Goal: Task Accomplishment & Management: Manage account settings

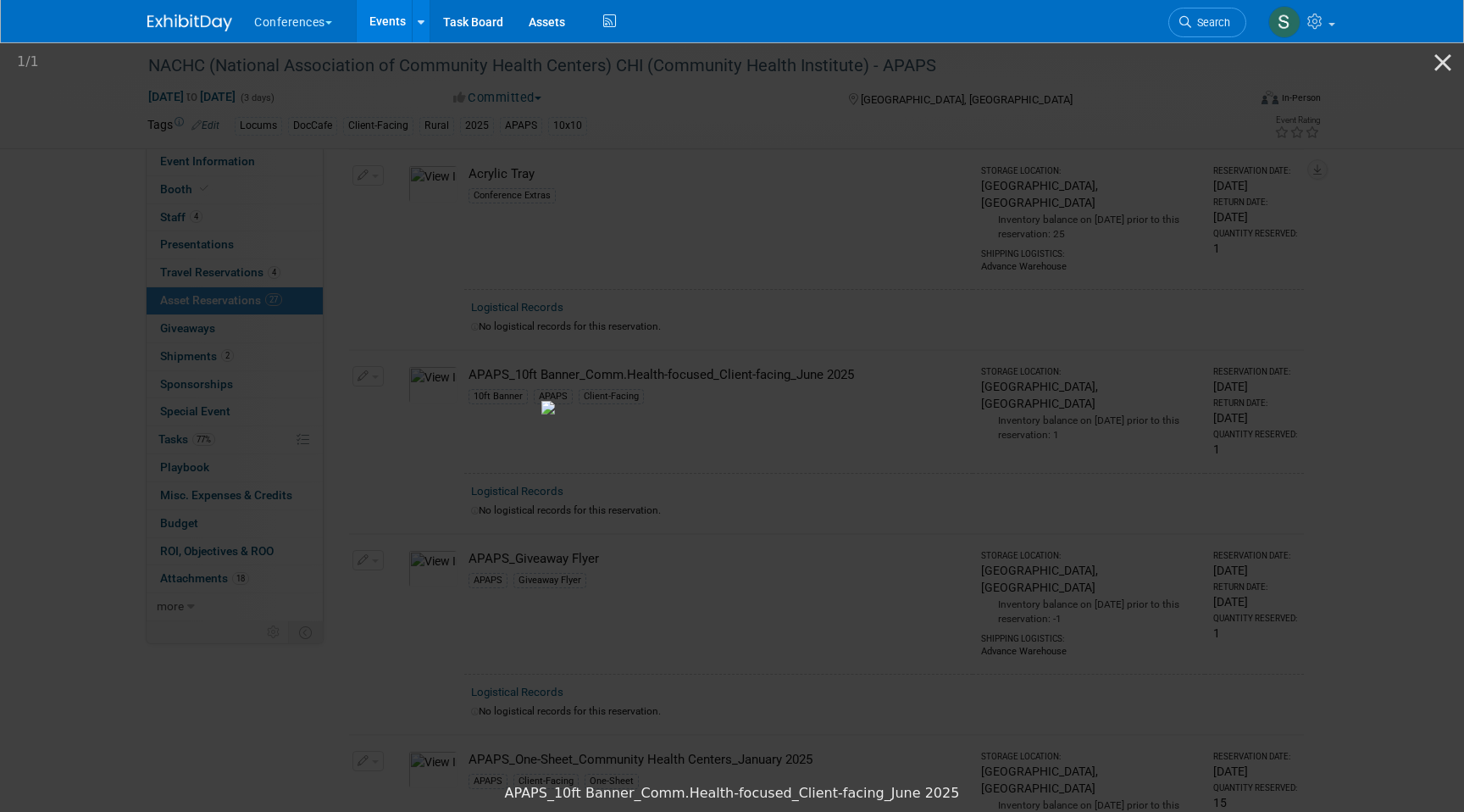
click at [393, 28] on link "Events" at bounding box center [388, 21] width 62 height 43
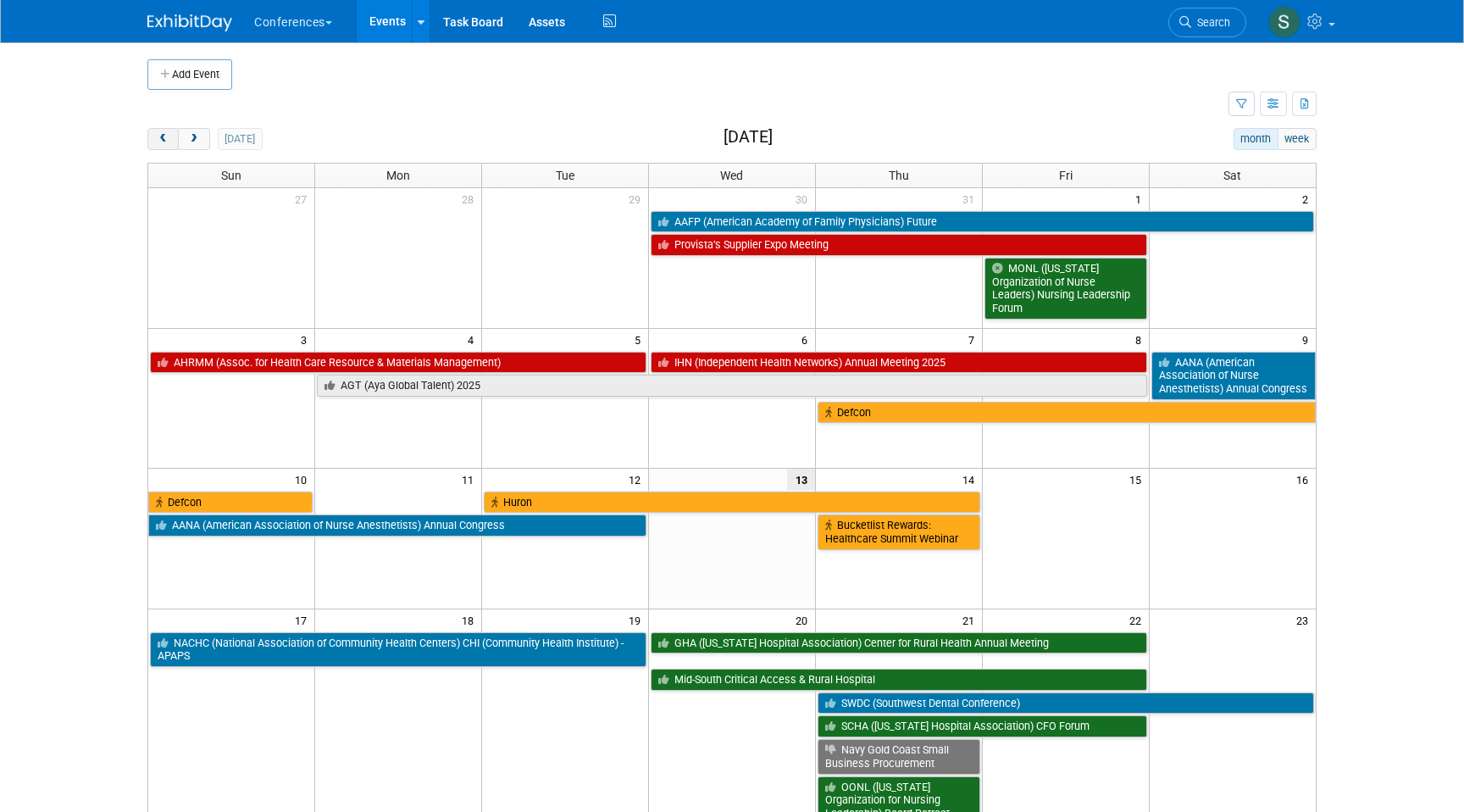
click at [160, 142] on span "prev" at bounding box center [163, 139] width 12 height 11
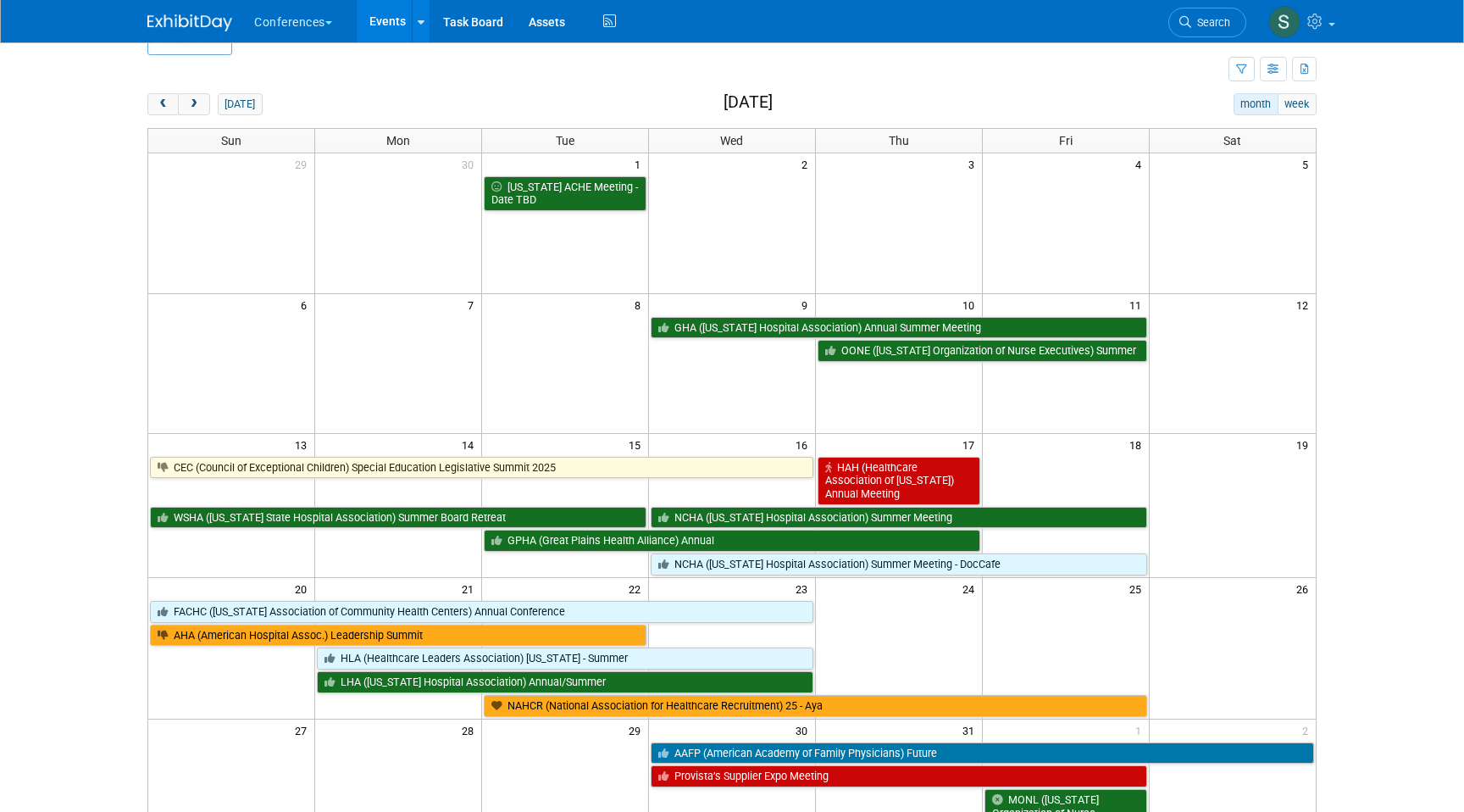
scroll to position [35, 0]
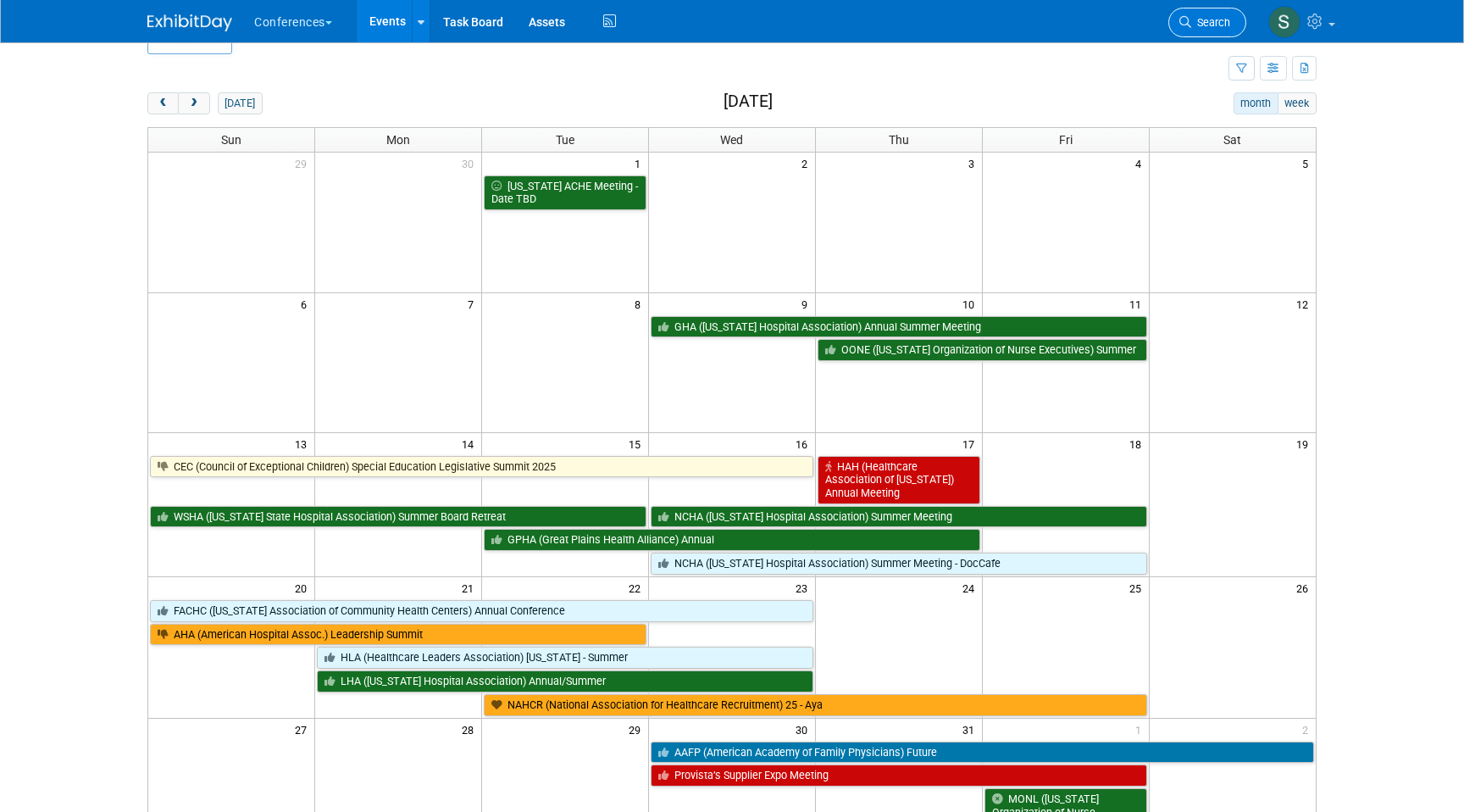
click at [1195, 24] on span "Search" at bounding box center [1211, 22] width 39 height 12
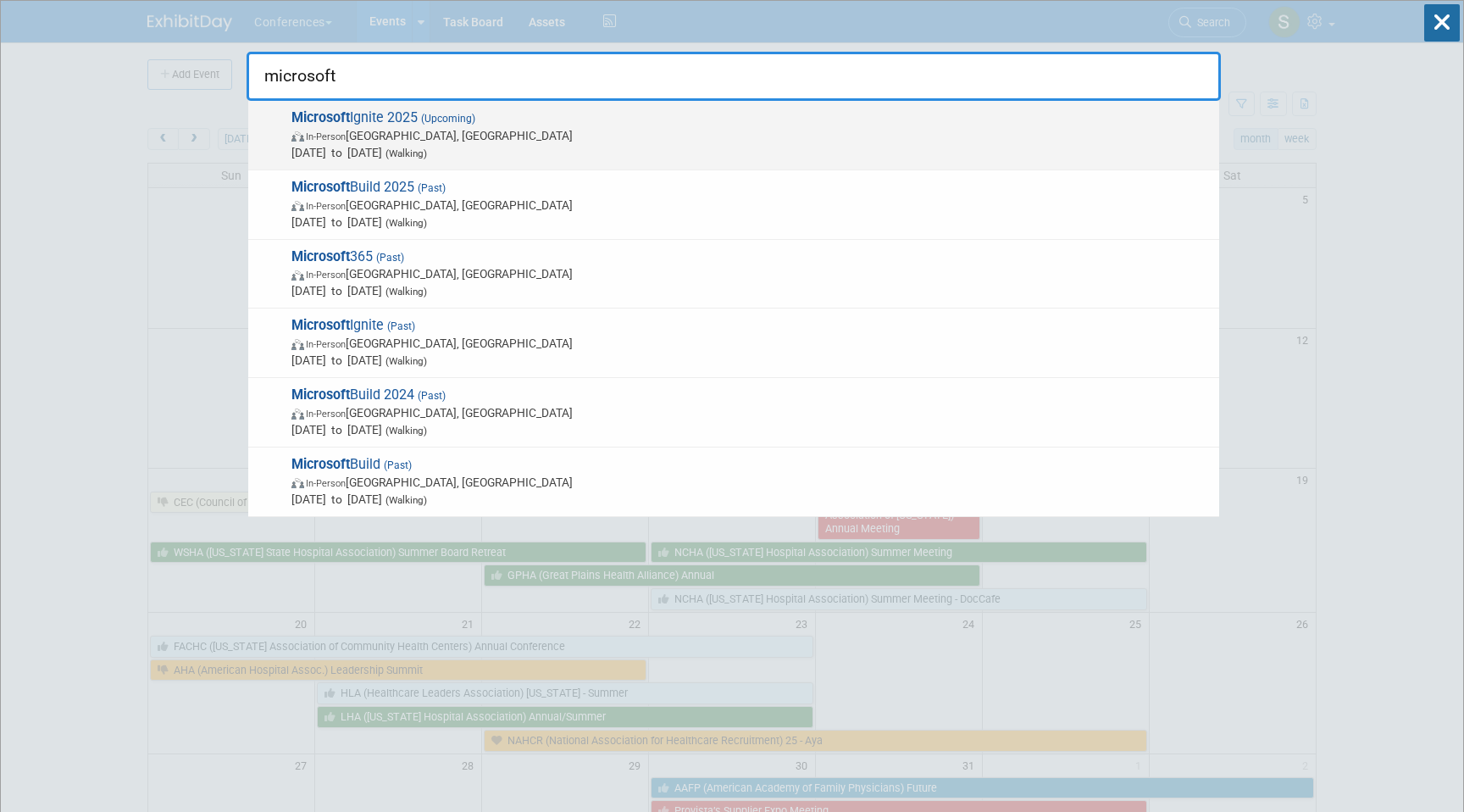
type input "microsoft"
click at [876, 119] on span "Microsoft Ignite 2025 (Upcoming) In-Person San Francisco, CA Nov 18, 2025 to No…" at bounding box center [748, 135] width 925 height 51
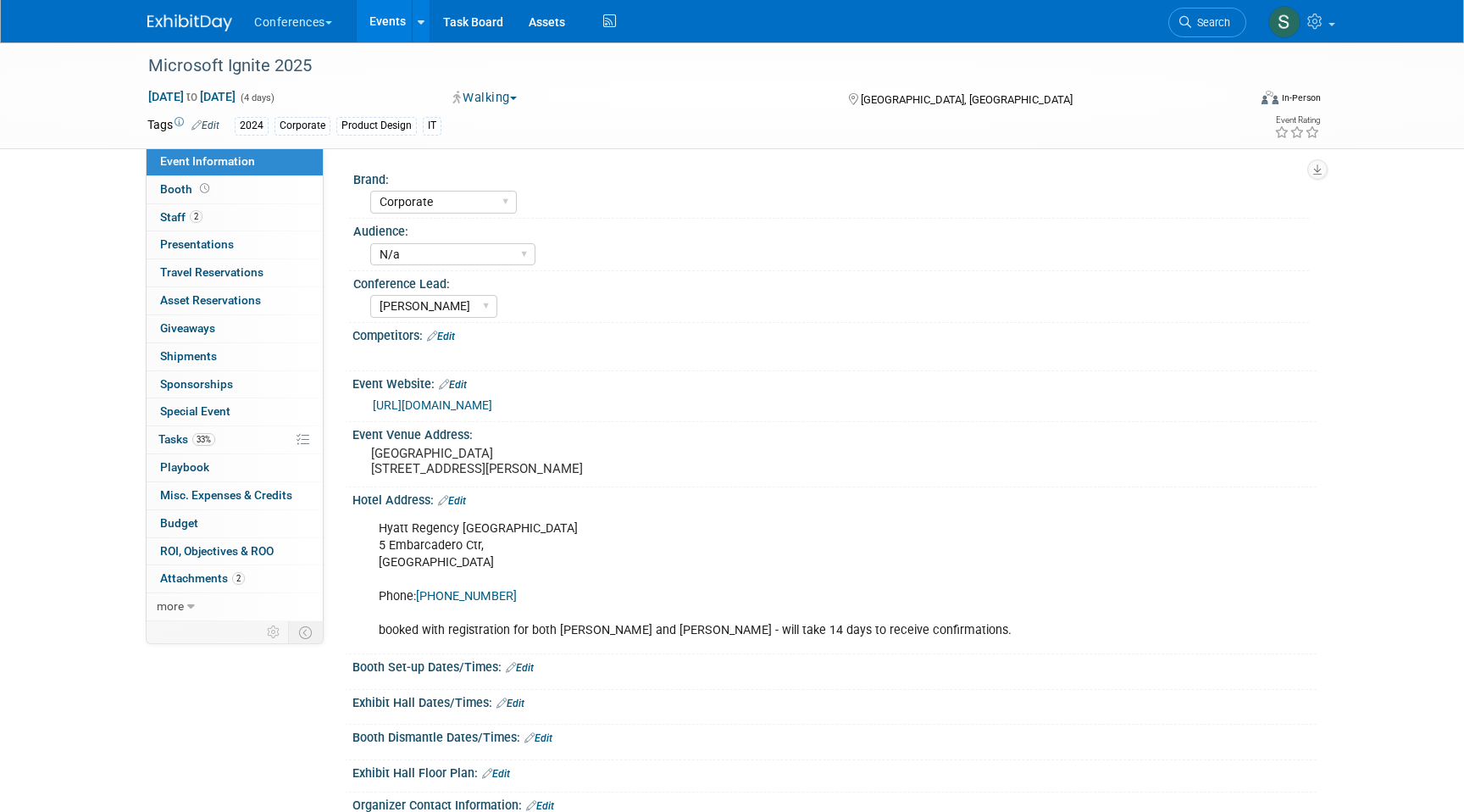
select select "Corporate"
select select "N/a"
select select "[PERSON_NAME]"
click at [242, 220] on link "2 Staff 2" at bounding box center [234, 217] width 176 height 27
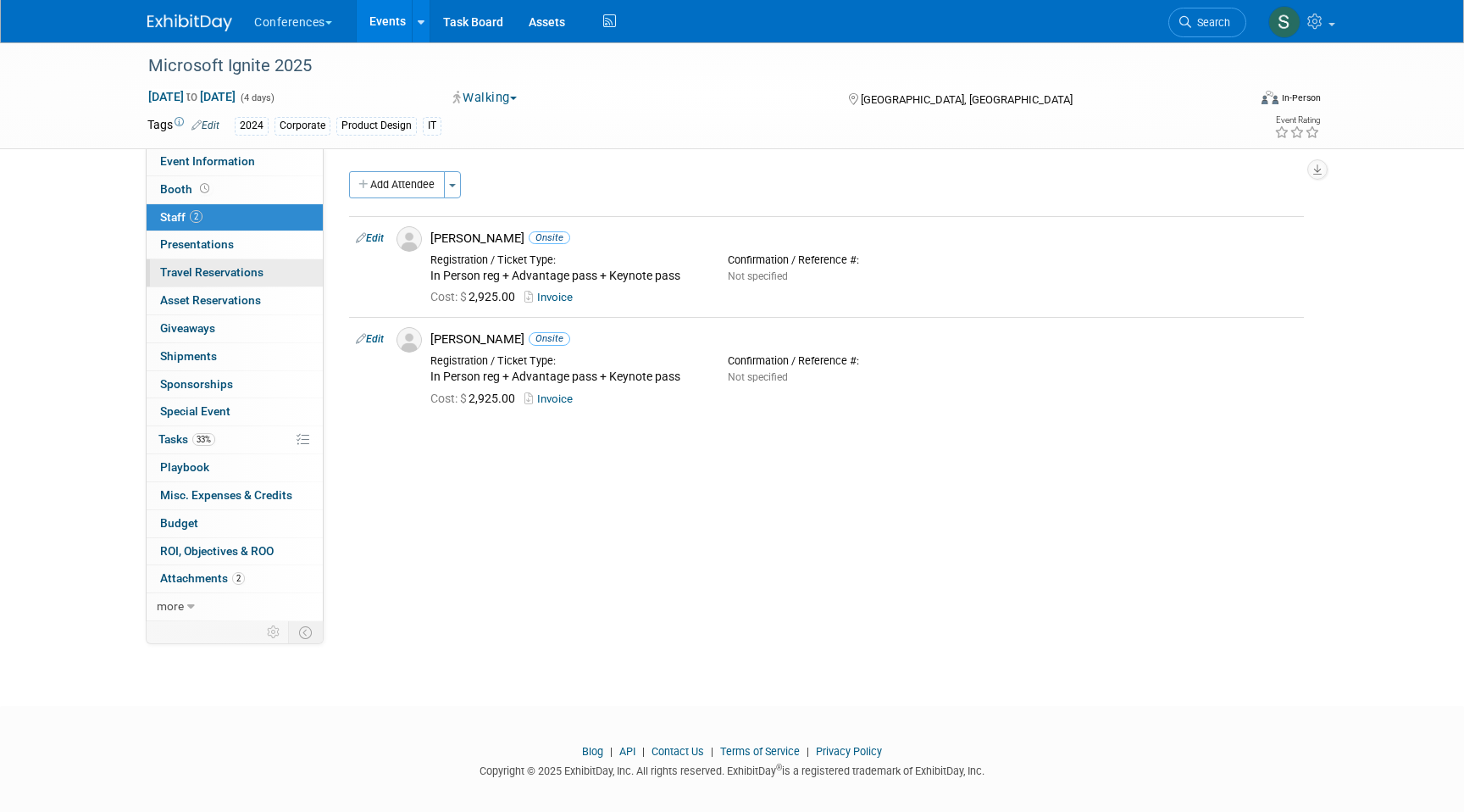
click at [240, 272] on span "Travel Reservations 0" at bounding box center [212, 271] width 104 height 13
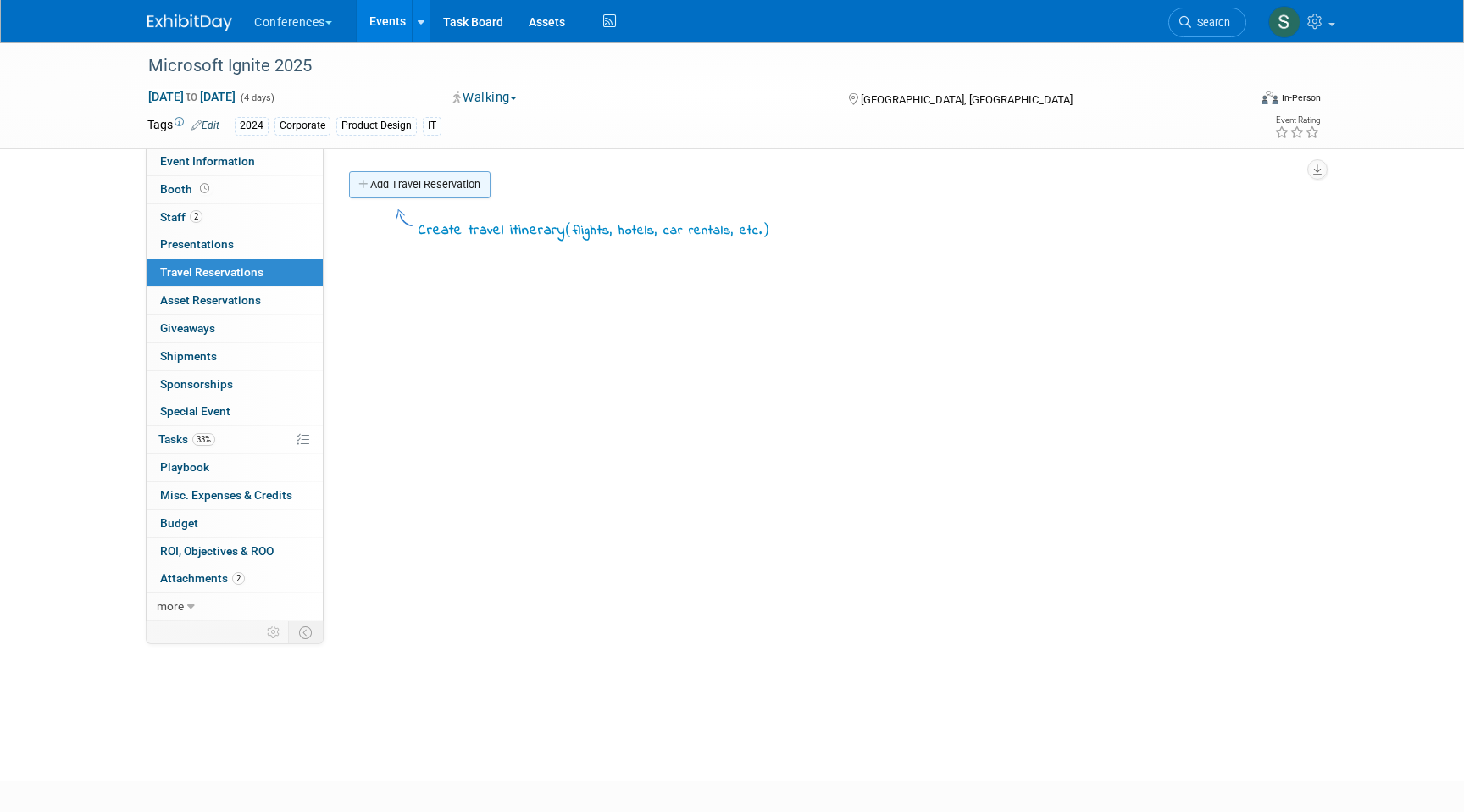
click at [387, 186] on link "Add Travel Reservation" at bounding box center [420, 184] width 142 height 27
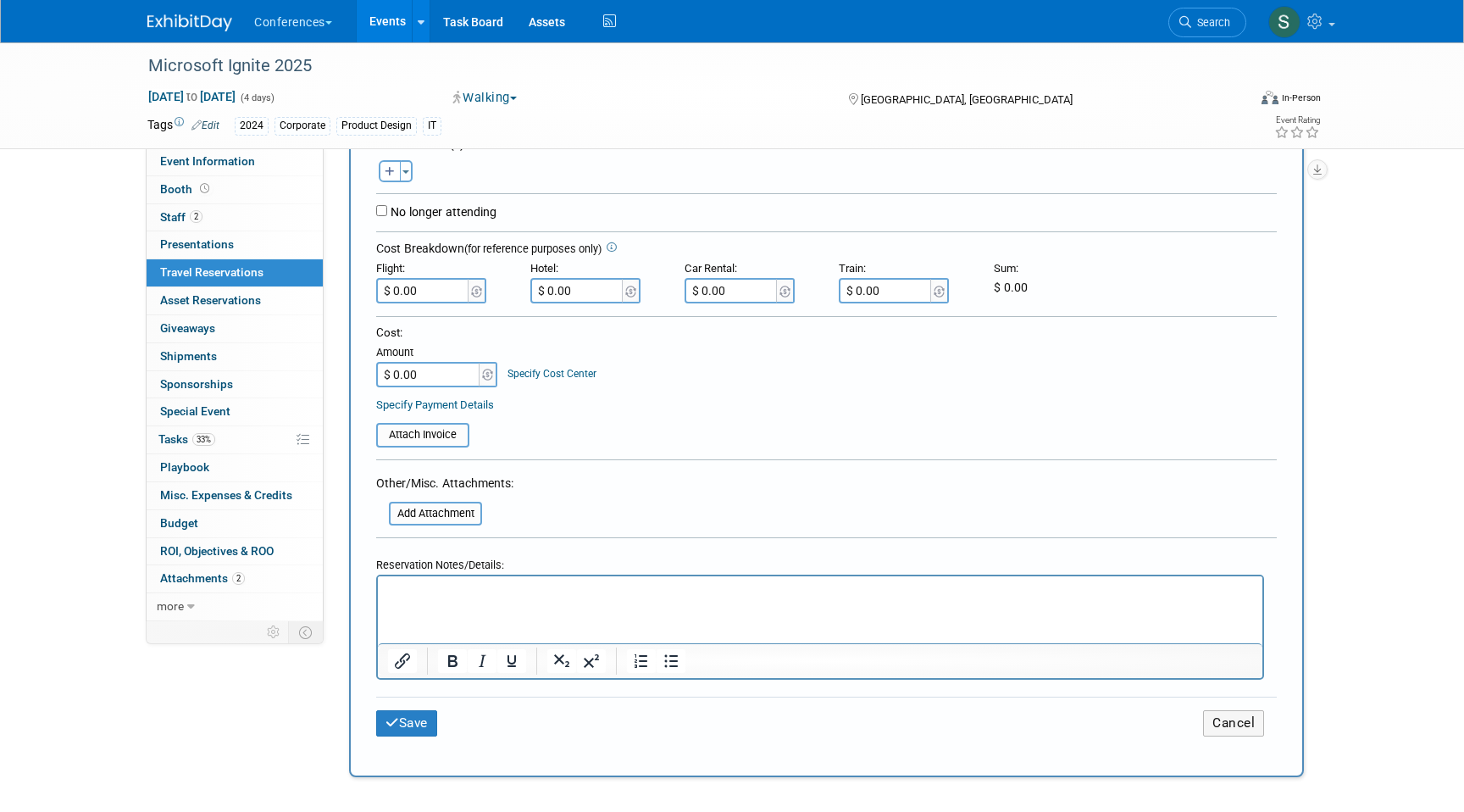
scroll to position [319, 0]
click at [389, 170] on icon "button" at bounding box center [389, 170] width 10 height 11
select select
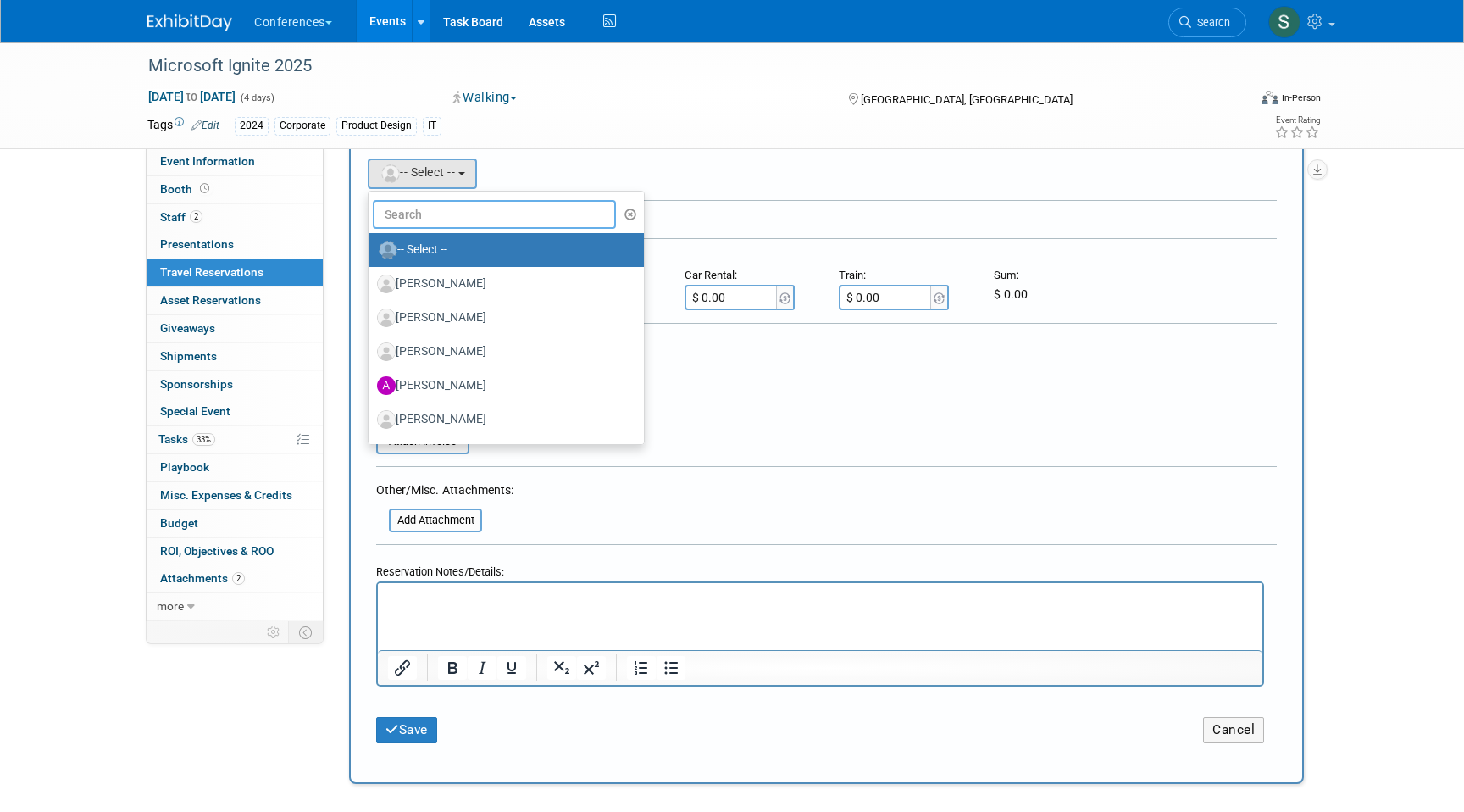
click at [452, 214] on input "text" at bounding box center [495, 215] width 243 height 28
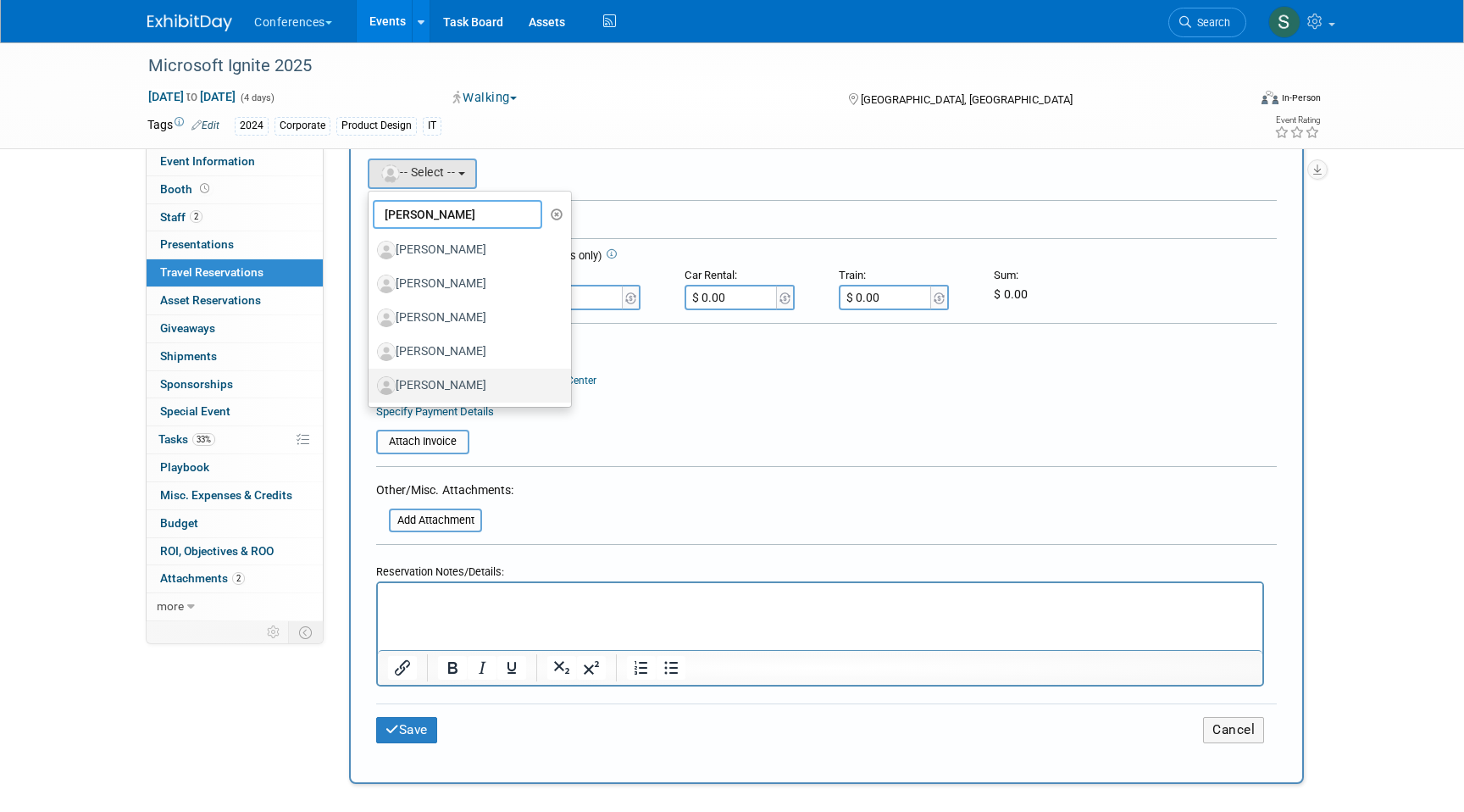
type input "jason"
click at [468, 386] on label "[PERSON_NAME]" at bounding box center [466, 386] width 177 height 27
click at [372, 386] on input "[PERSON_NAME]" at bounding box center [365, 383] width 11 height 11
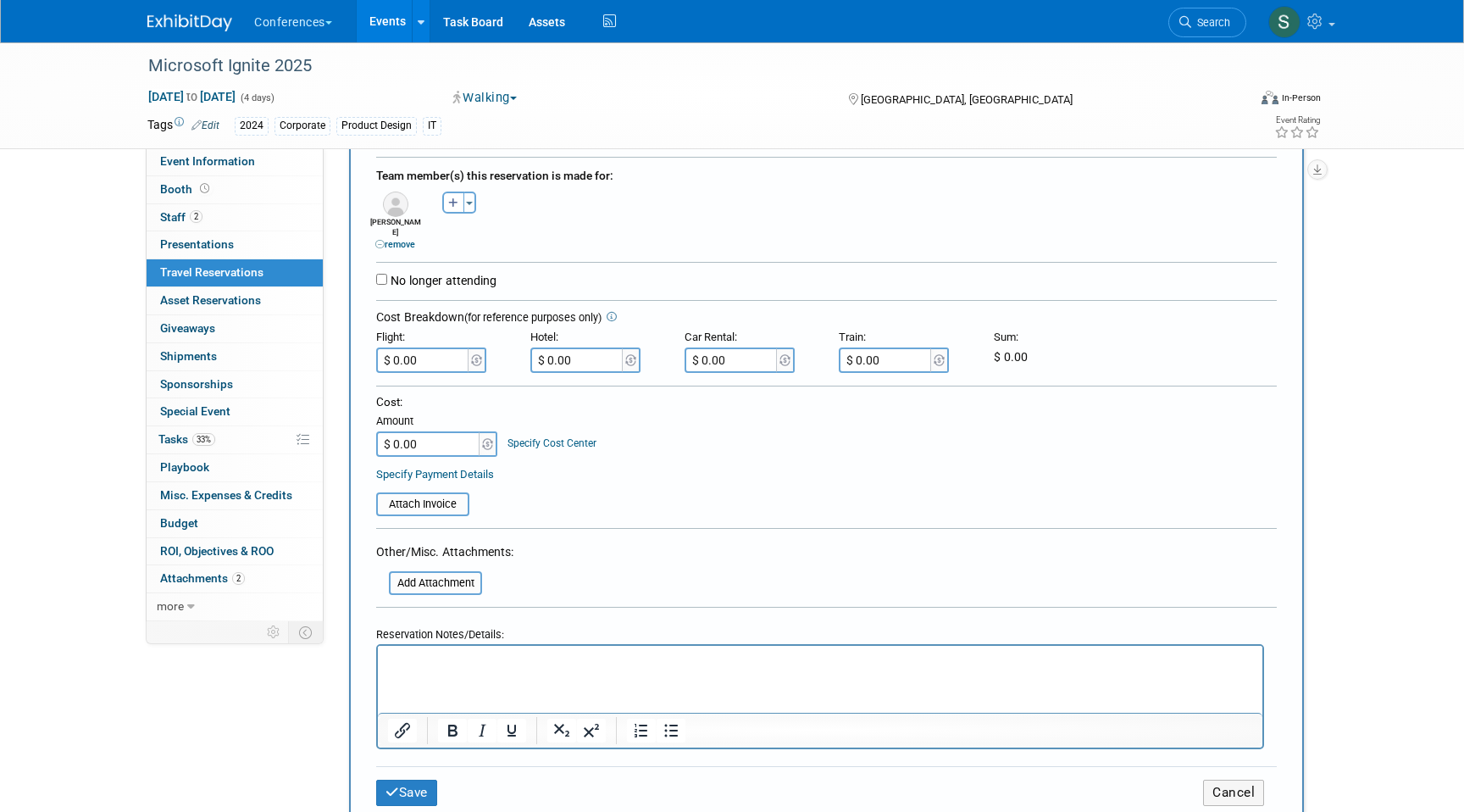
scroll to position [277, 0]
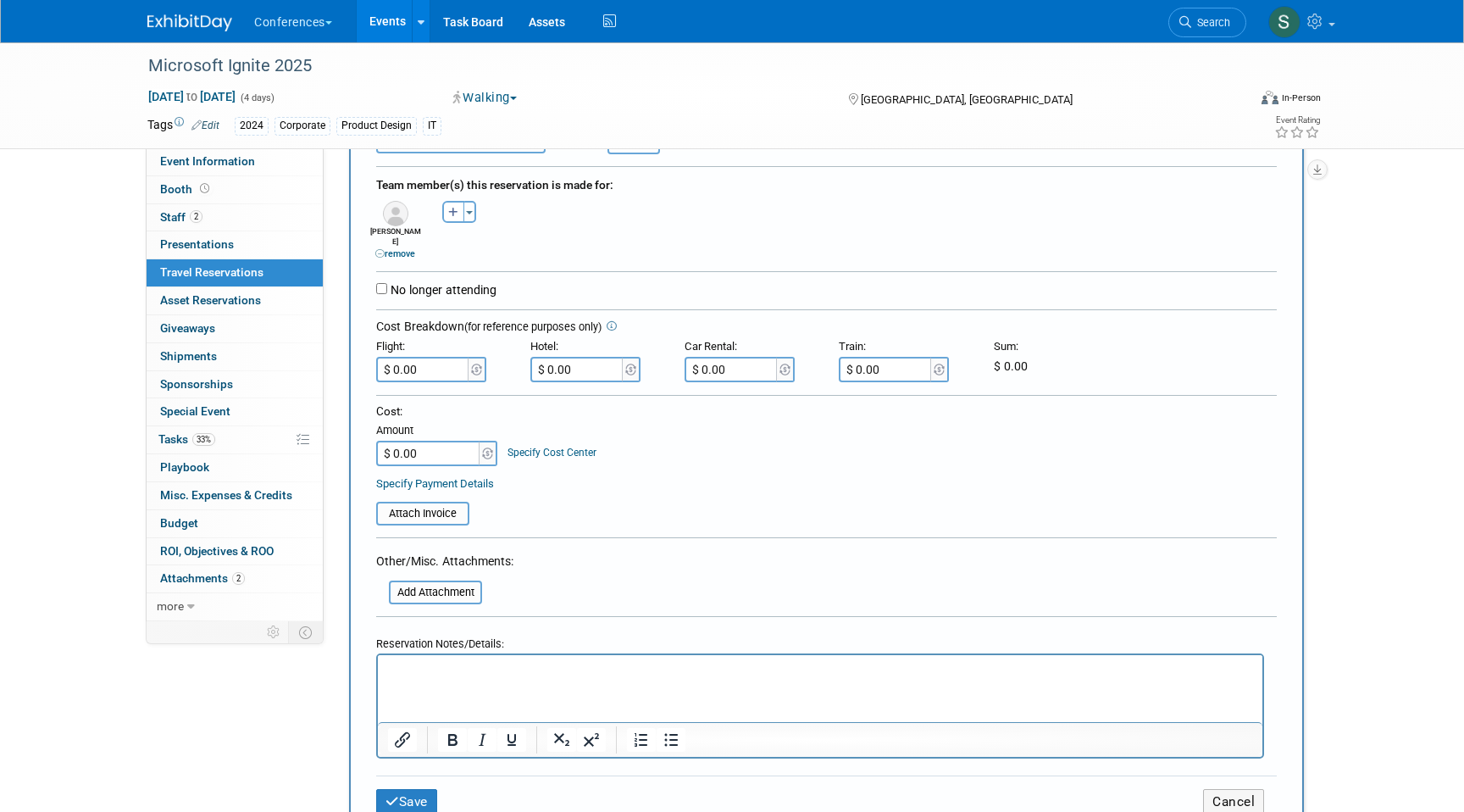
click at [411, 634] on div "Reservation Notes/Details:" at bounding box center [820, 641] width 889 height 25
click at [411, 666] on p "Rich Text Area. Press ALT-0 for help." at bounding box center [821, 669] width 865 height 18
click at [427, 672] on p "Flight: 436.97" at bounding box center [821, 669] width 865 height 18
click at [485, 663] on p "Flight: $436.97" at bounding box center [821, 669] width 865 height 18
click at [460, 360] on input "$ 0.00" at bounding box center [423, 369] width 95 height 26
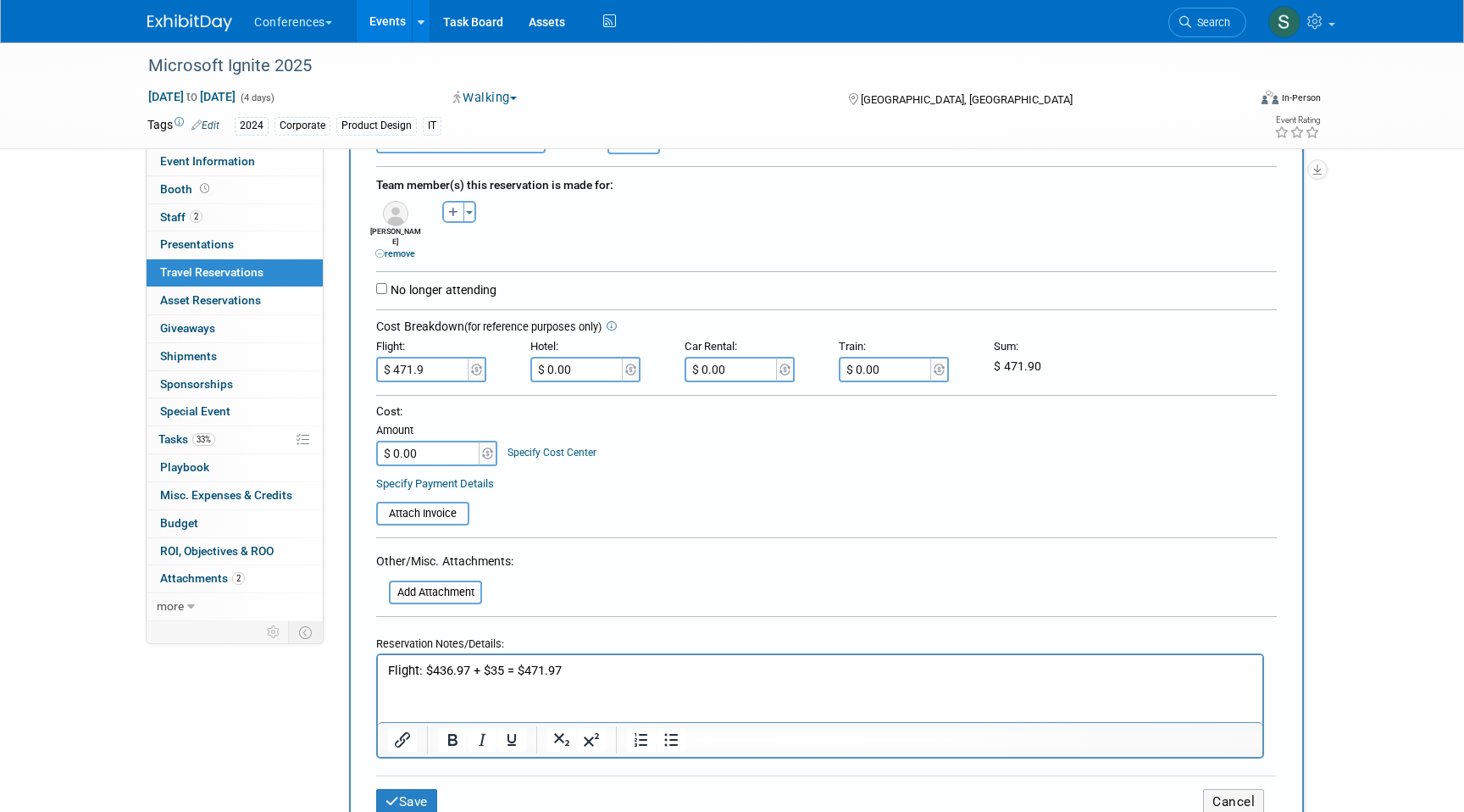
type input "$ 471.97"
click at [413, 789] on button "Save" at bounding box center [406, 802] width 61 height 27
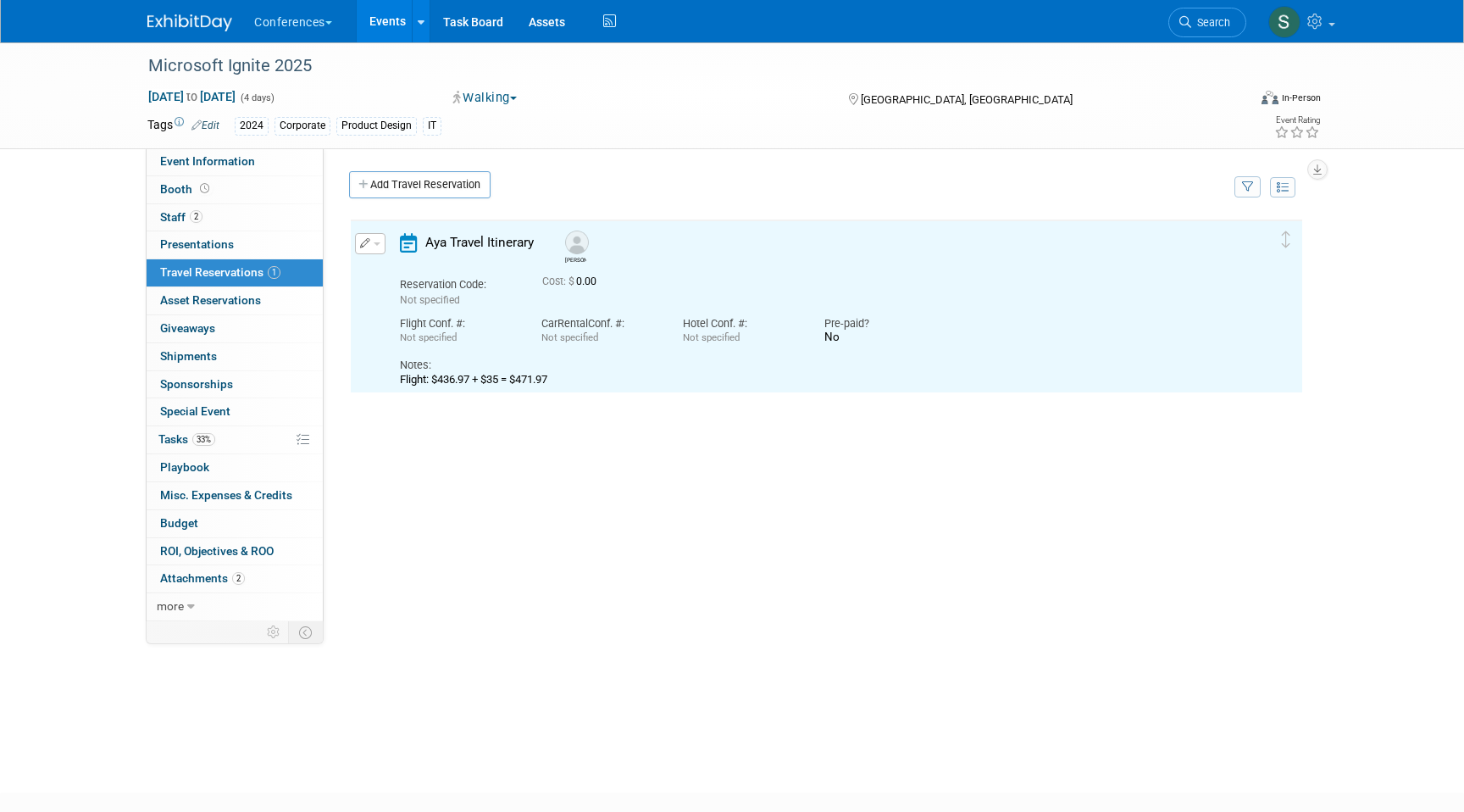
scroll to position [0, 0]
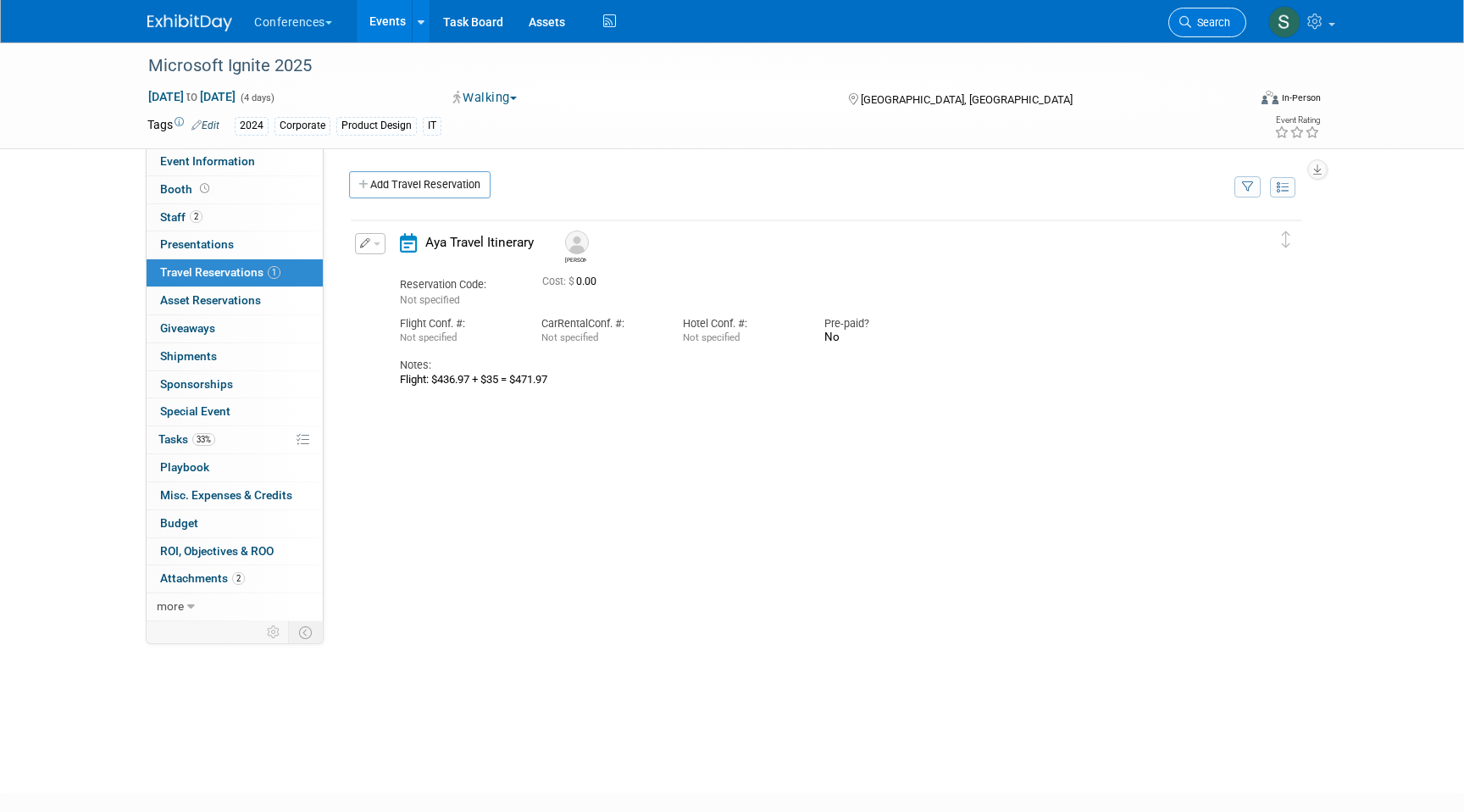
click at [1188, 34] on link "Search" at bounding box center [1208, 22] width 78 height 29
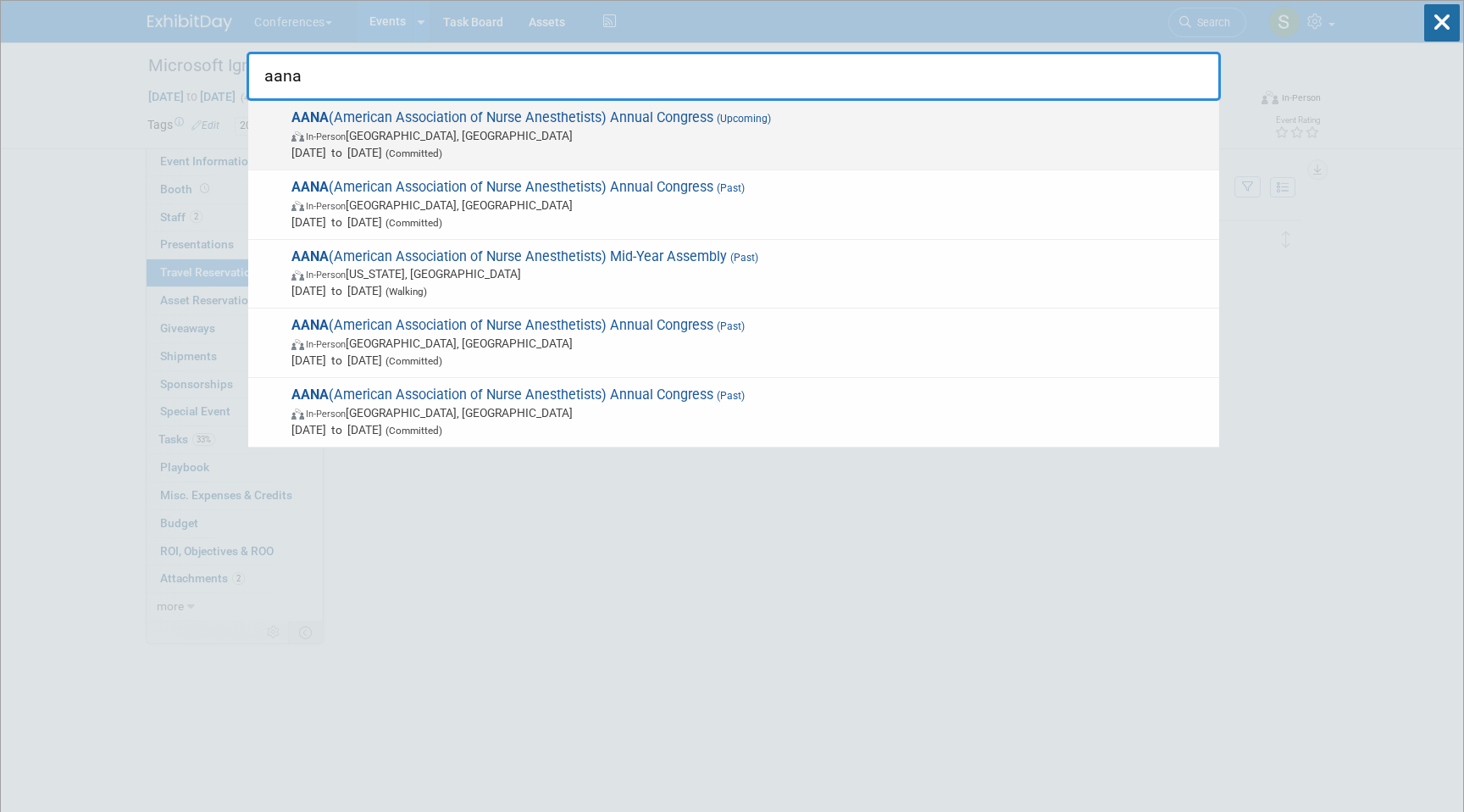
type input "aana"
click at [442, 148] on span "(Committed)" at bounding box center [412, 152] width 60 height 12
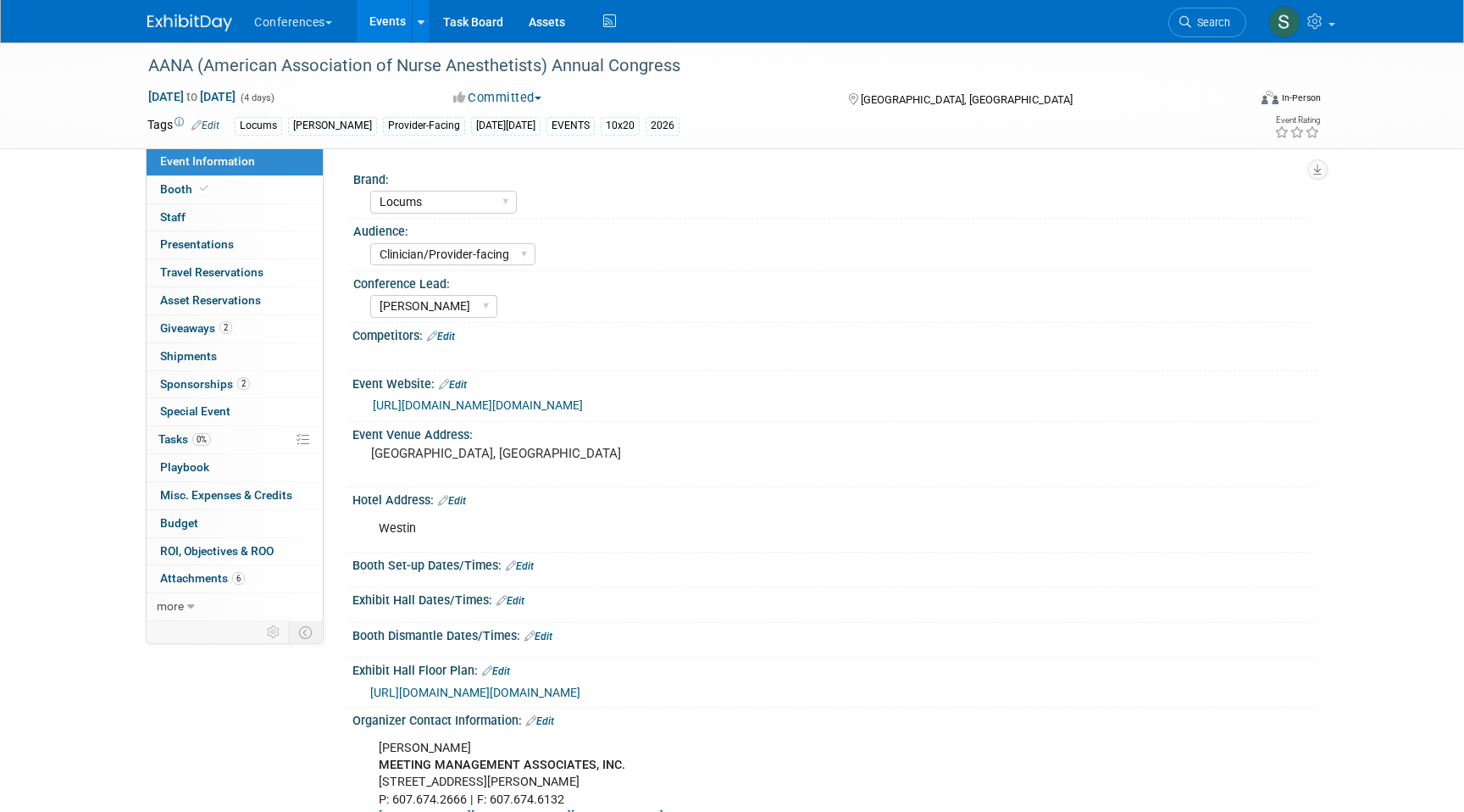
select select "Locums"
select select "Clinician/Provider-facing"
select select "[PERSON_NAME]"
click at [1196, 20] on span "Search" at bounding box center [1211, 22] width 39 height 12
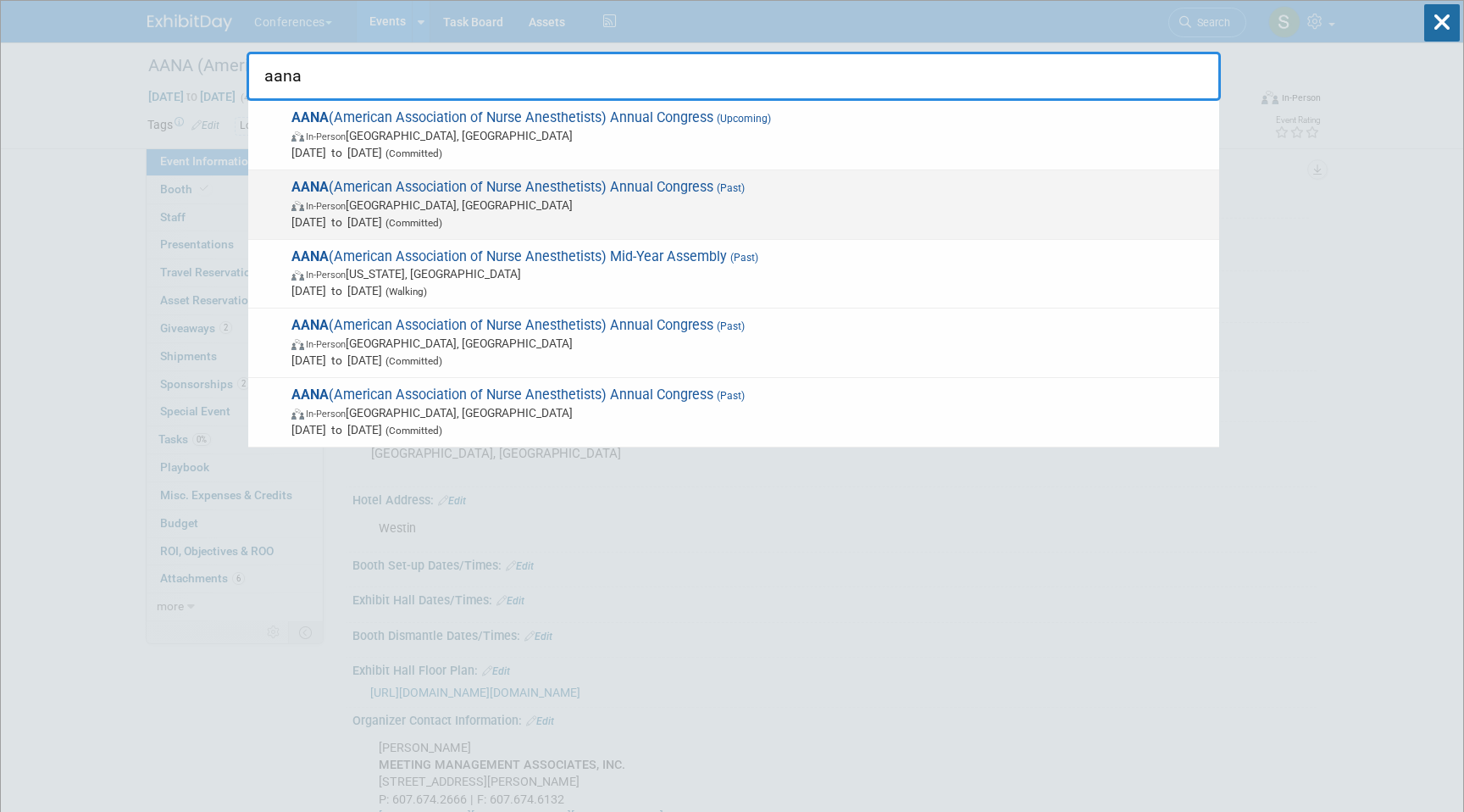
type input "aana"
click at [523, 198] on span "In-Person Nashville, TN" at bounding box center [751, 205] width 920 height 17
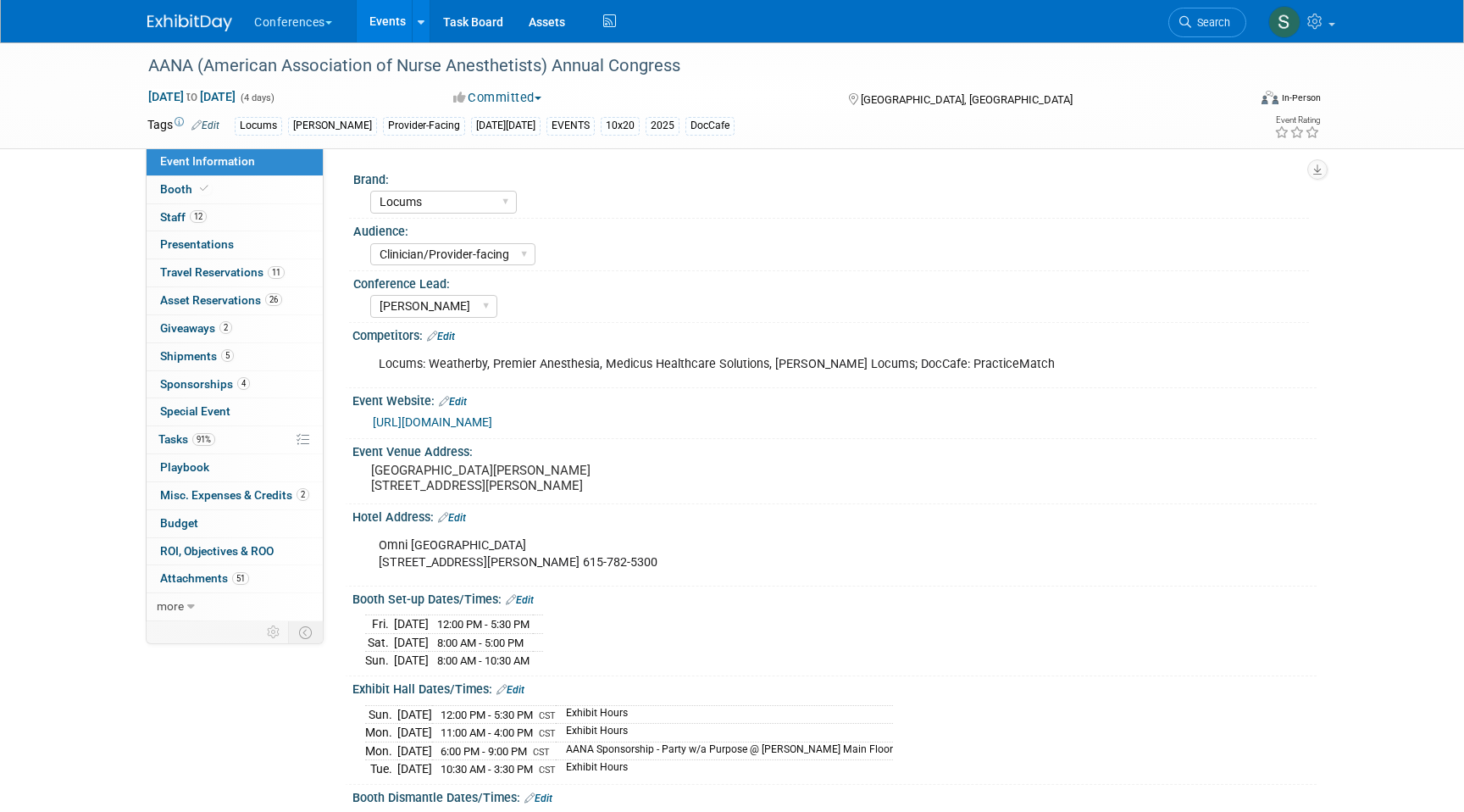
select select "Locums"
select select "Clinician/Provider-facing"
select select "[PERSON_NAME]"
click at [255, 269] on span "Travel Reservations 11" at bounding box center [223, 271] width 124 height 13
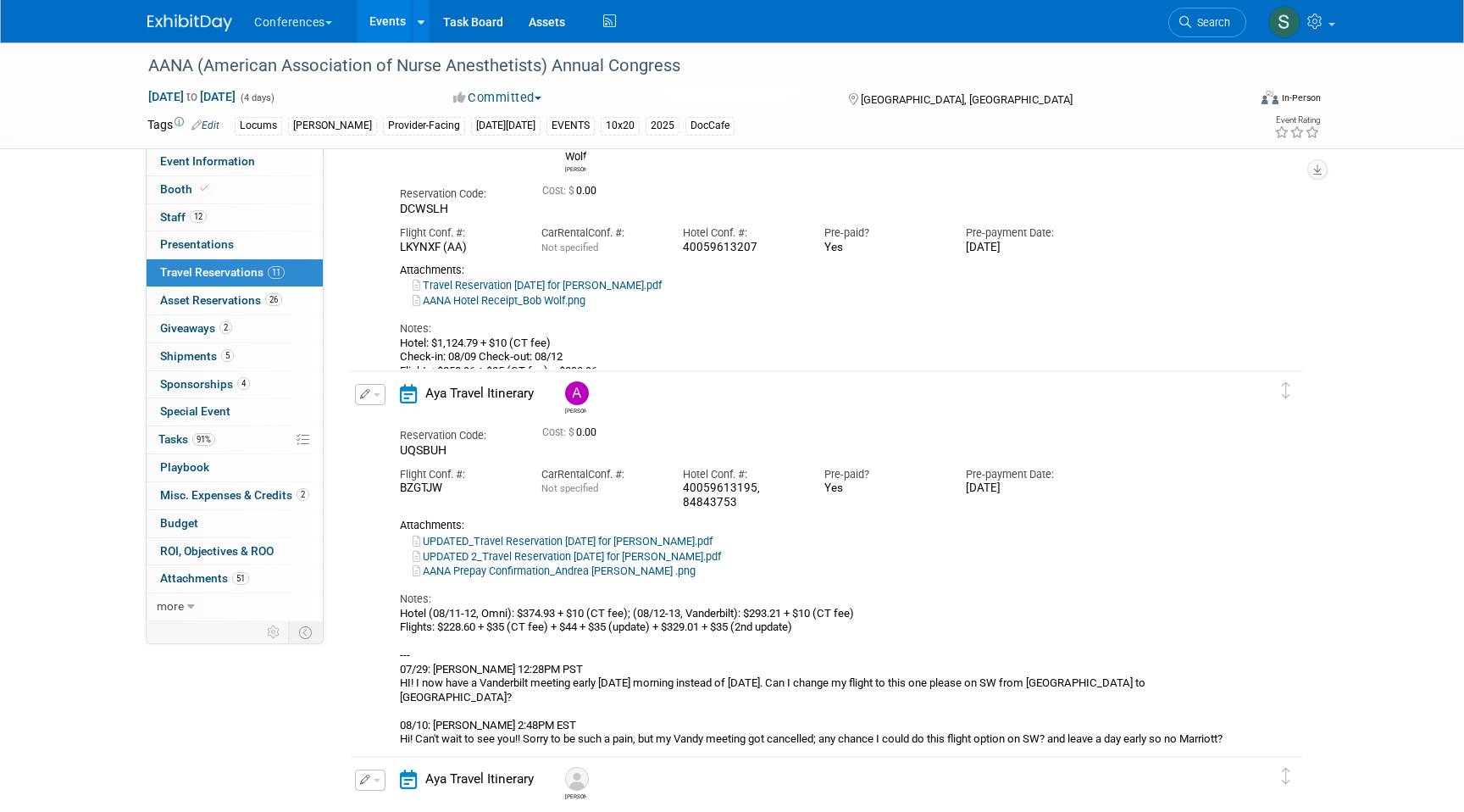
scroll to position [1747, 0]
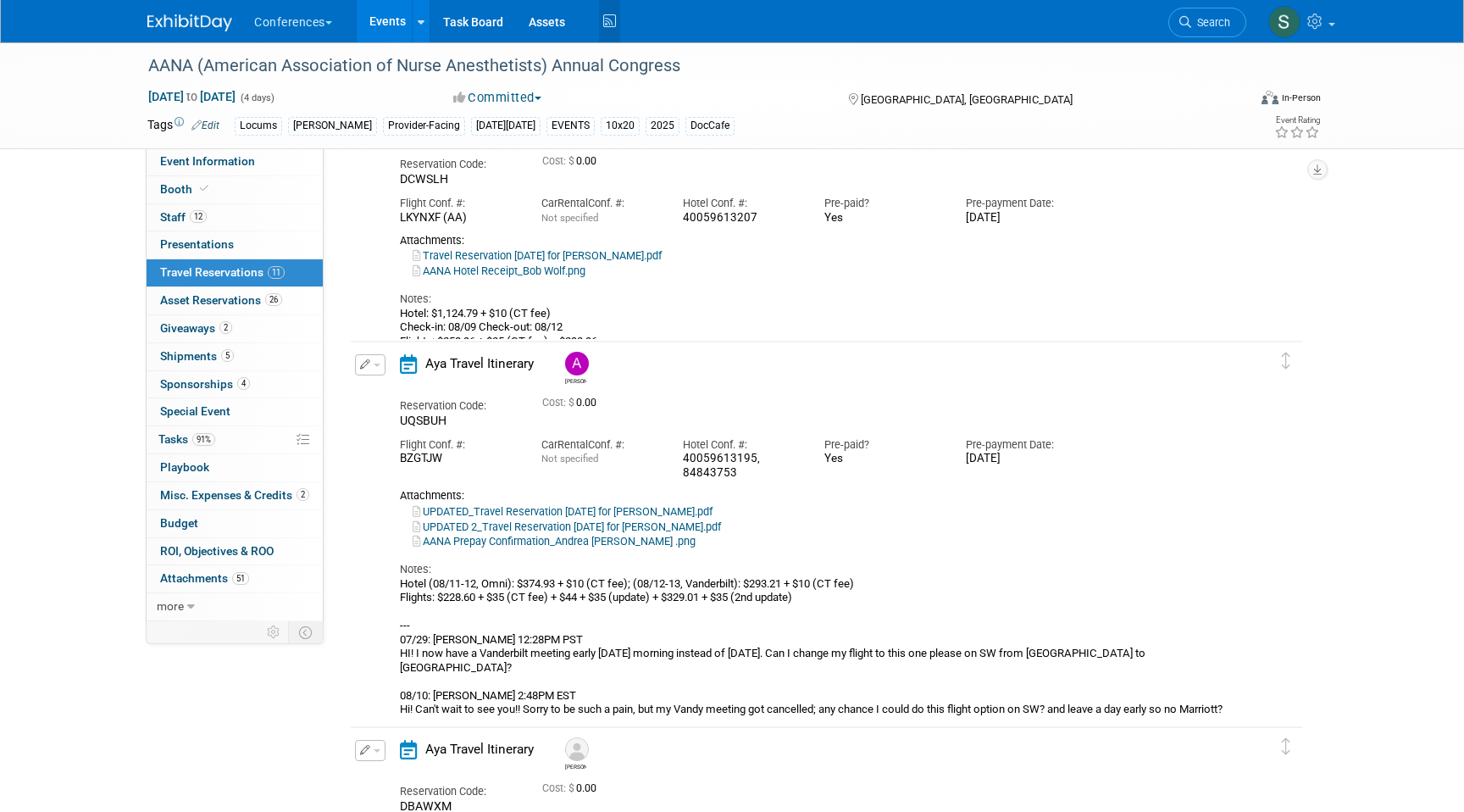
click at [611, 23] on icon at bounding box center [610, 22] width 21 height 27
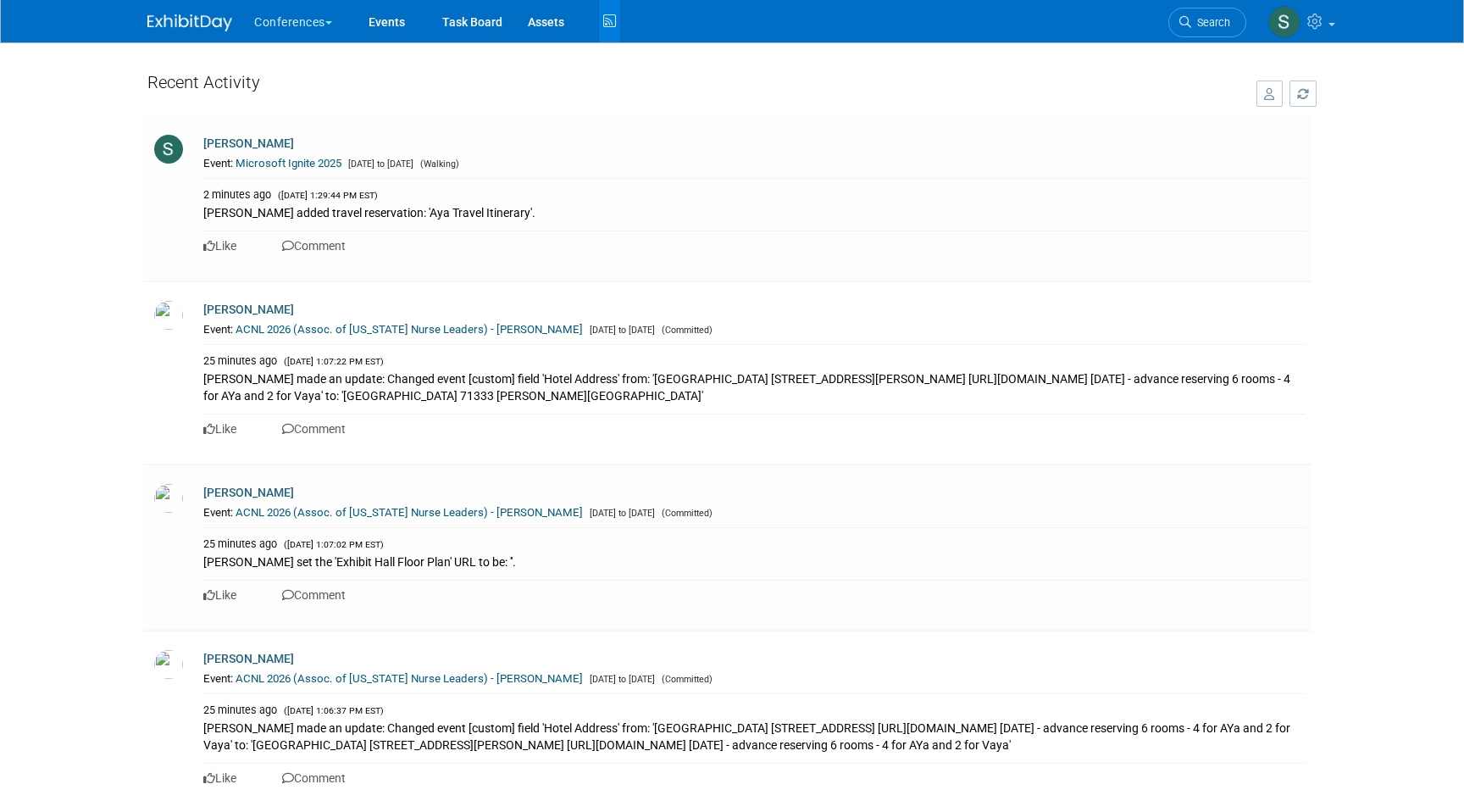
click at [1273, 95] on icon "button" at bounding box center [1270, 93] width 11 height 12
click at [1250, 99] on span "All Activity" at bounding box center [1229, 92] width 63 height 13
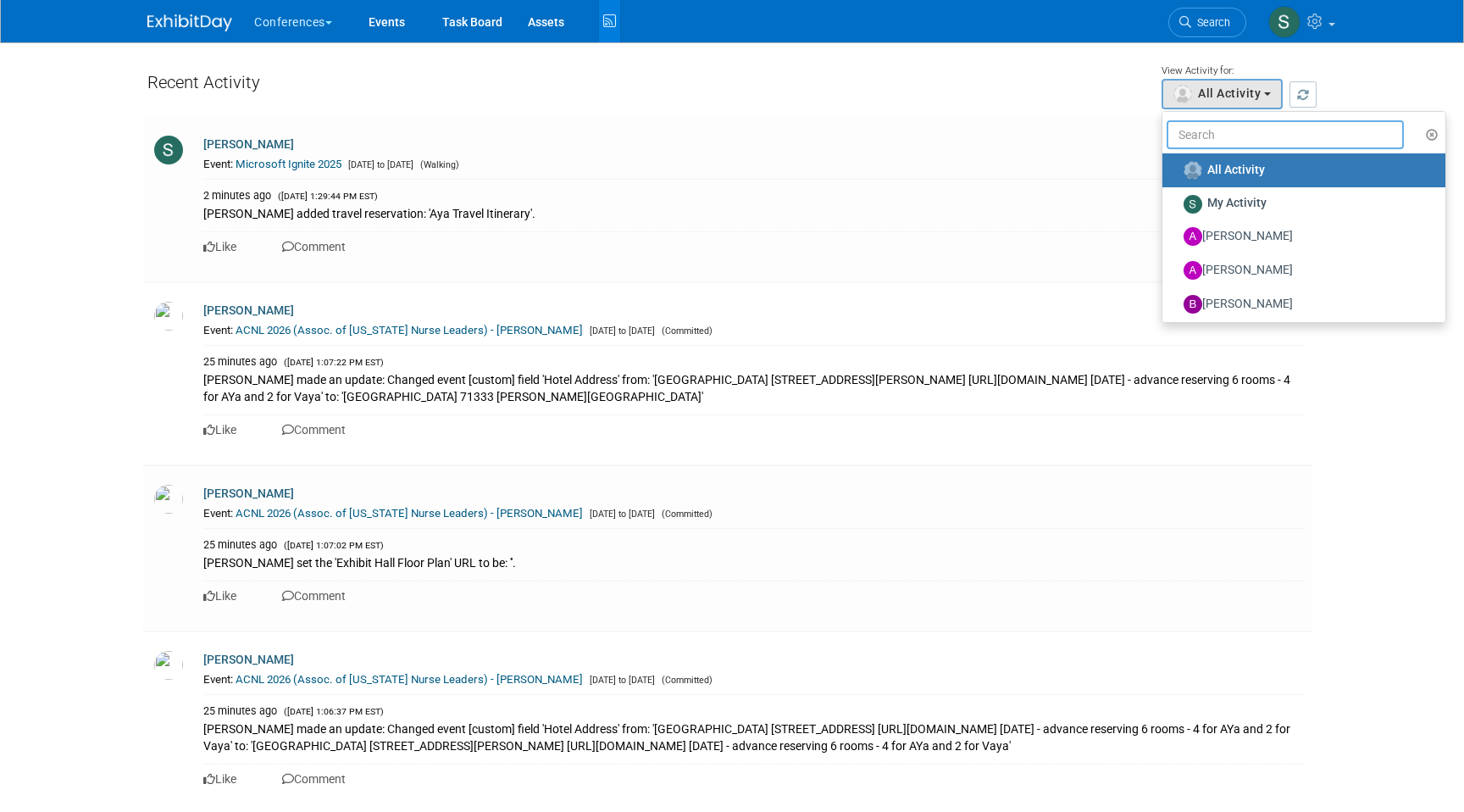
click at [1220, 140] on input "text" at bounding box center [1286, 135] width 238 height 28
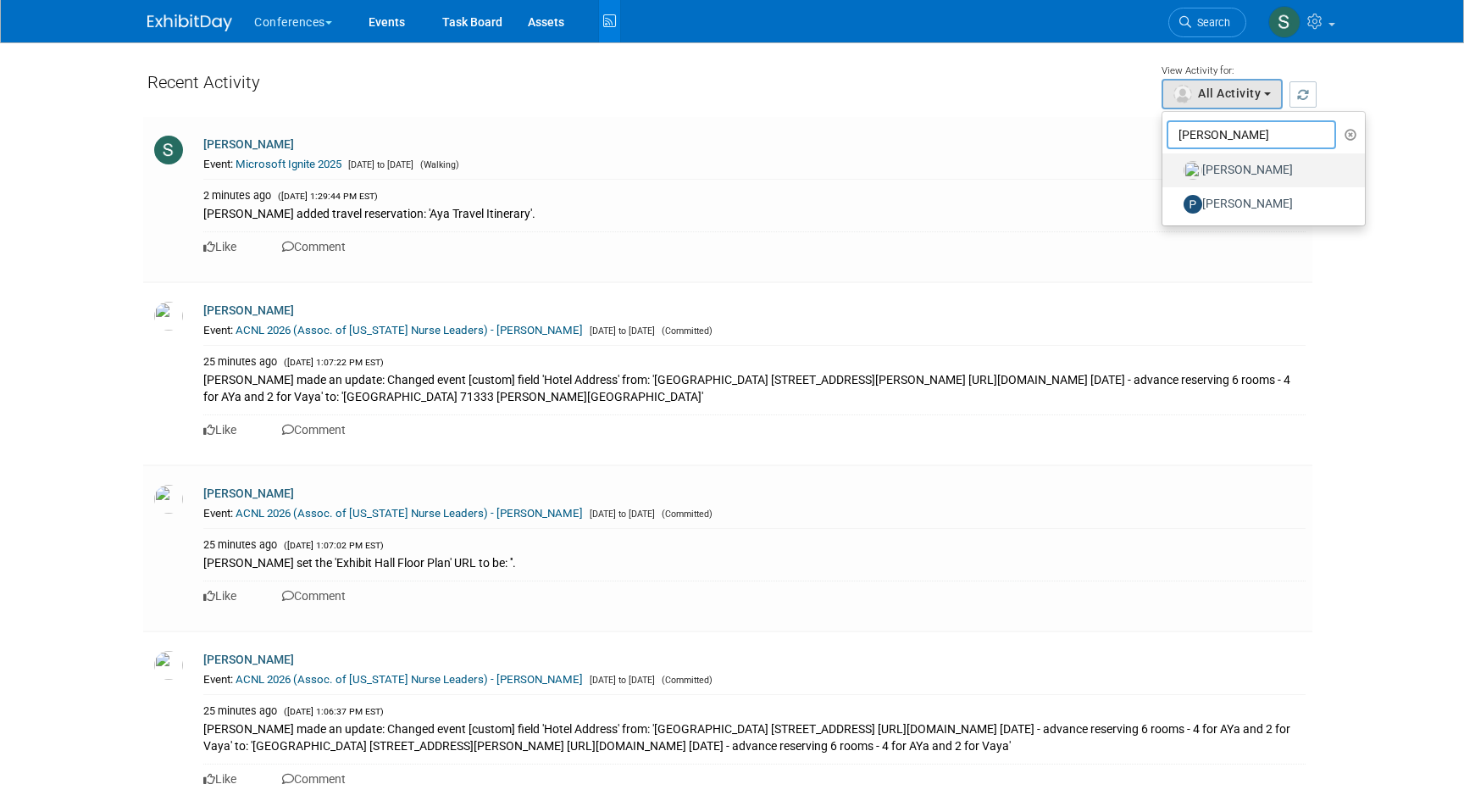
type input "[PERSON_NAME]"
click at [1213, 167] on label "[PERSON_NAME]" at bounding box center [1260, 170] width 177 height 27
click at [1178, 167] on input "[PERSON_NAME]" at bounding box center [1172, 168] width 11 height 11
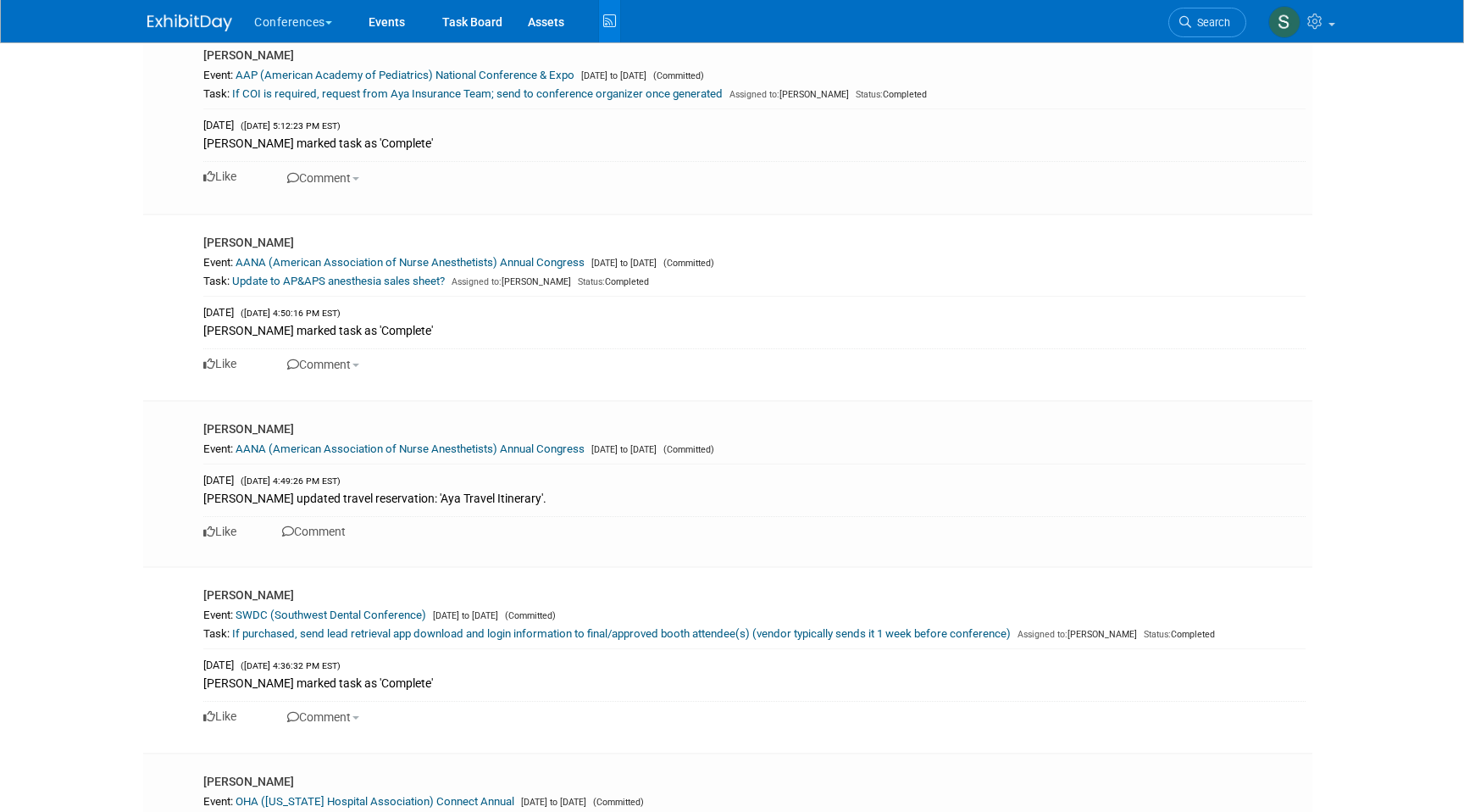
scroll to position [3627, 0]
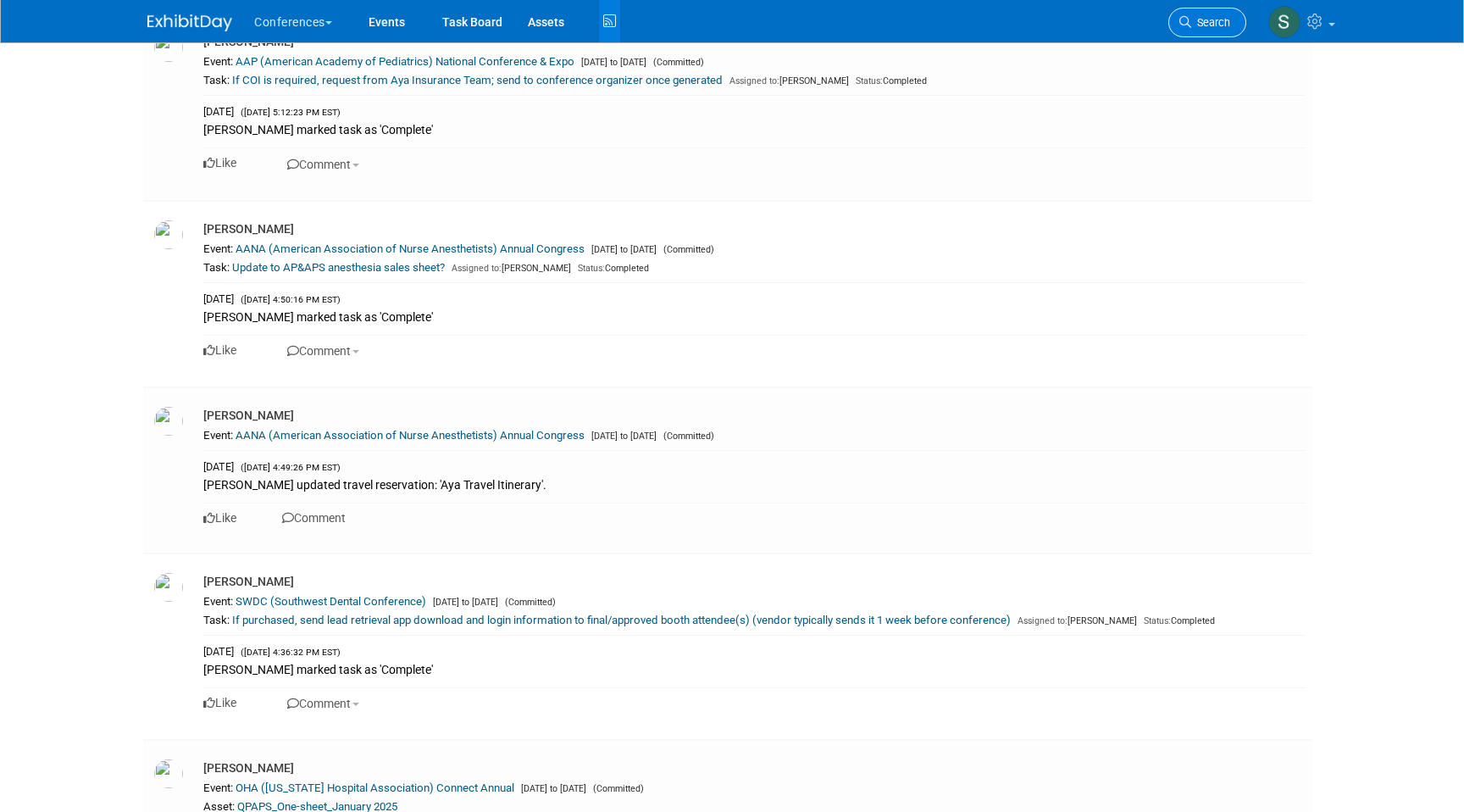
click at [1194, 16] on span "Search" at bounding box center [1211, 22] width 39 height 12
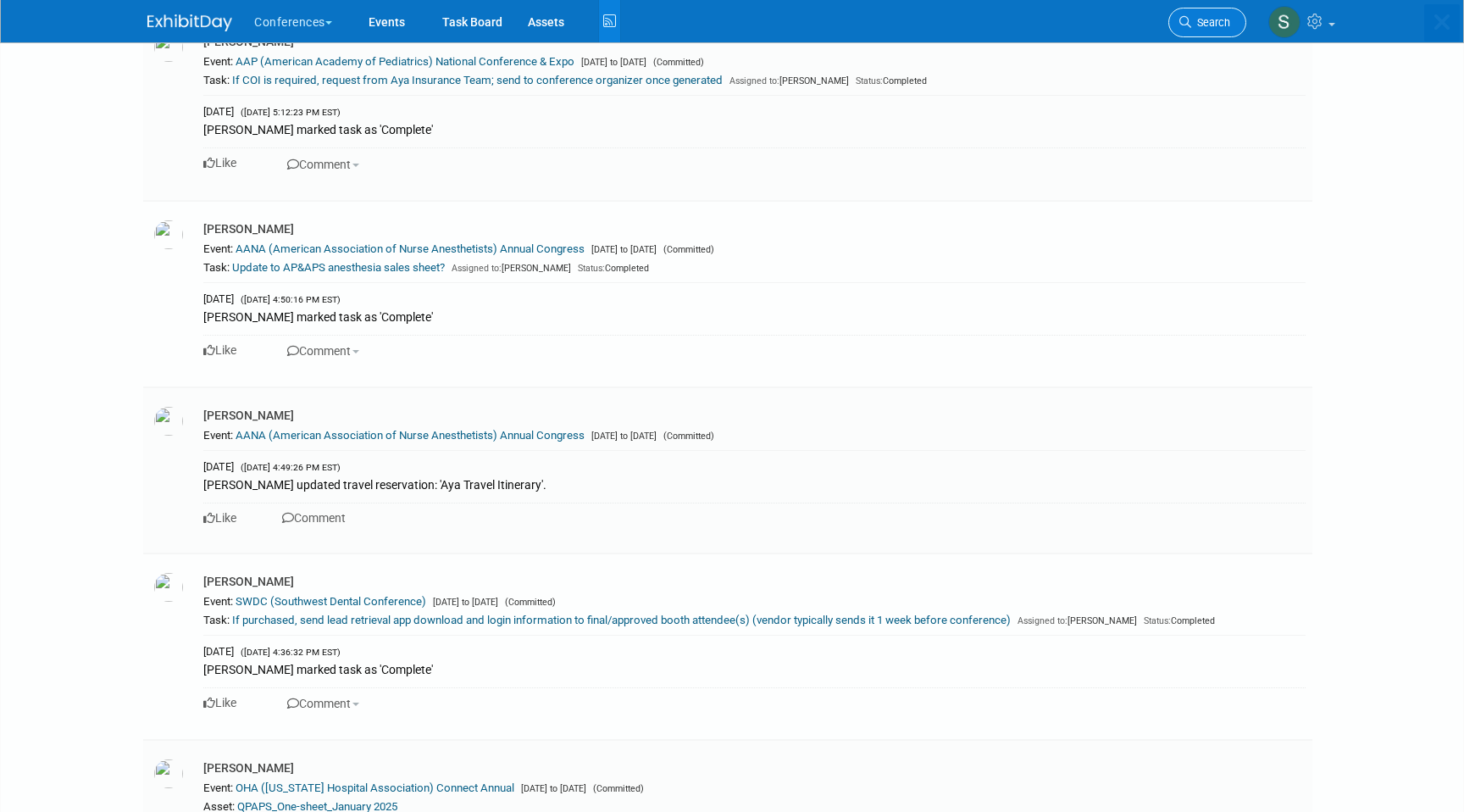
scroll to position [0, 0]
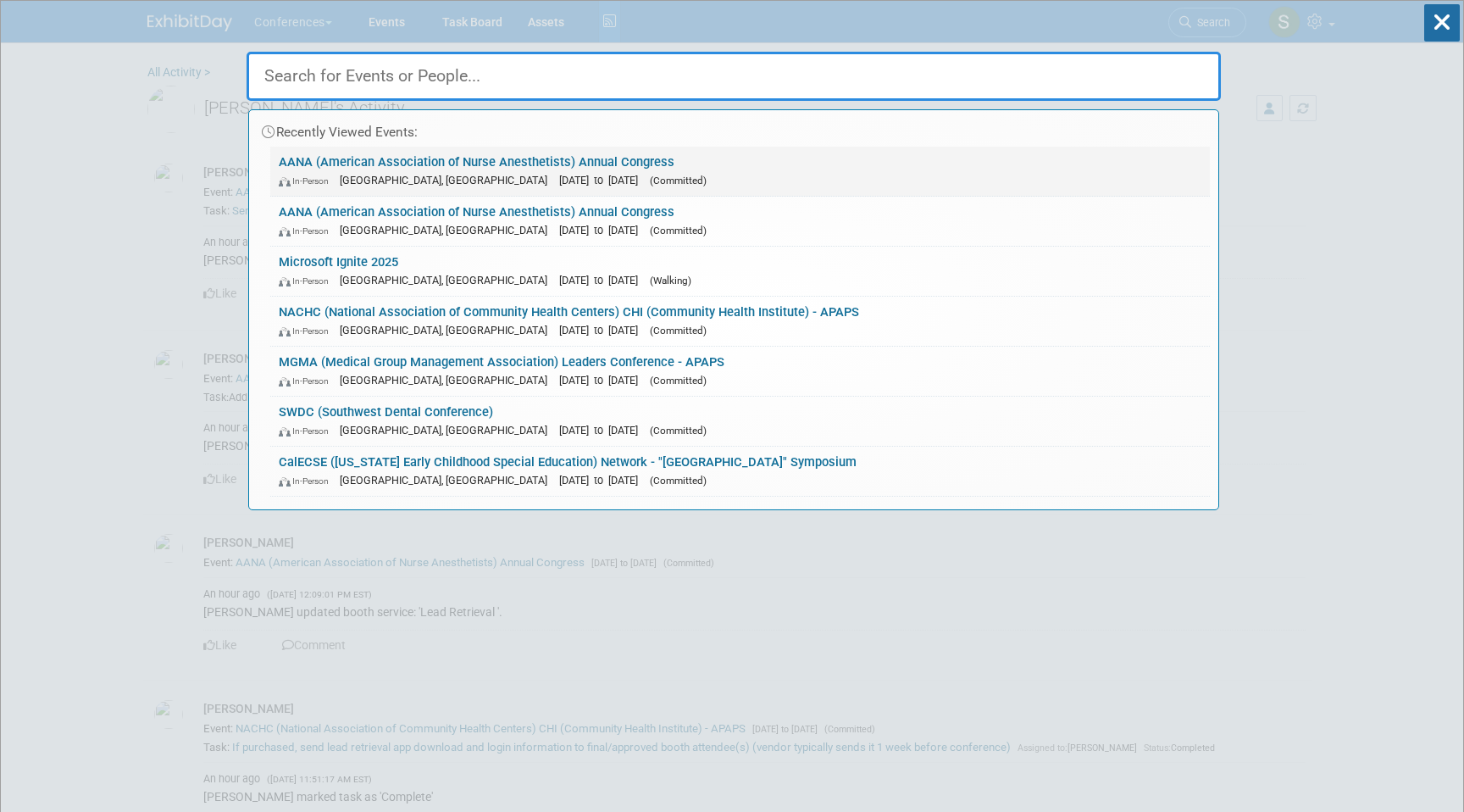
click at [356, 174] on span "[GEOGRAPHIC_DATA], [GEOGRAPHIC_DATA]" at bounding box center [448, 180] width 216 height 12
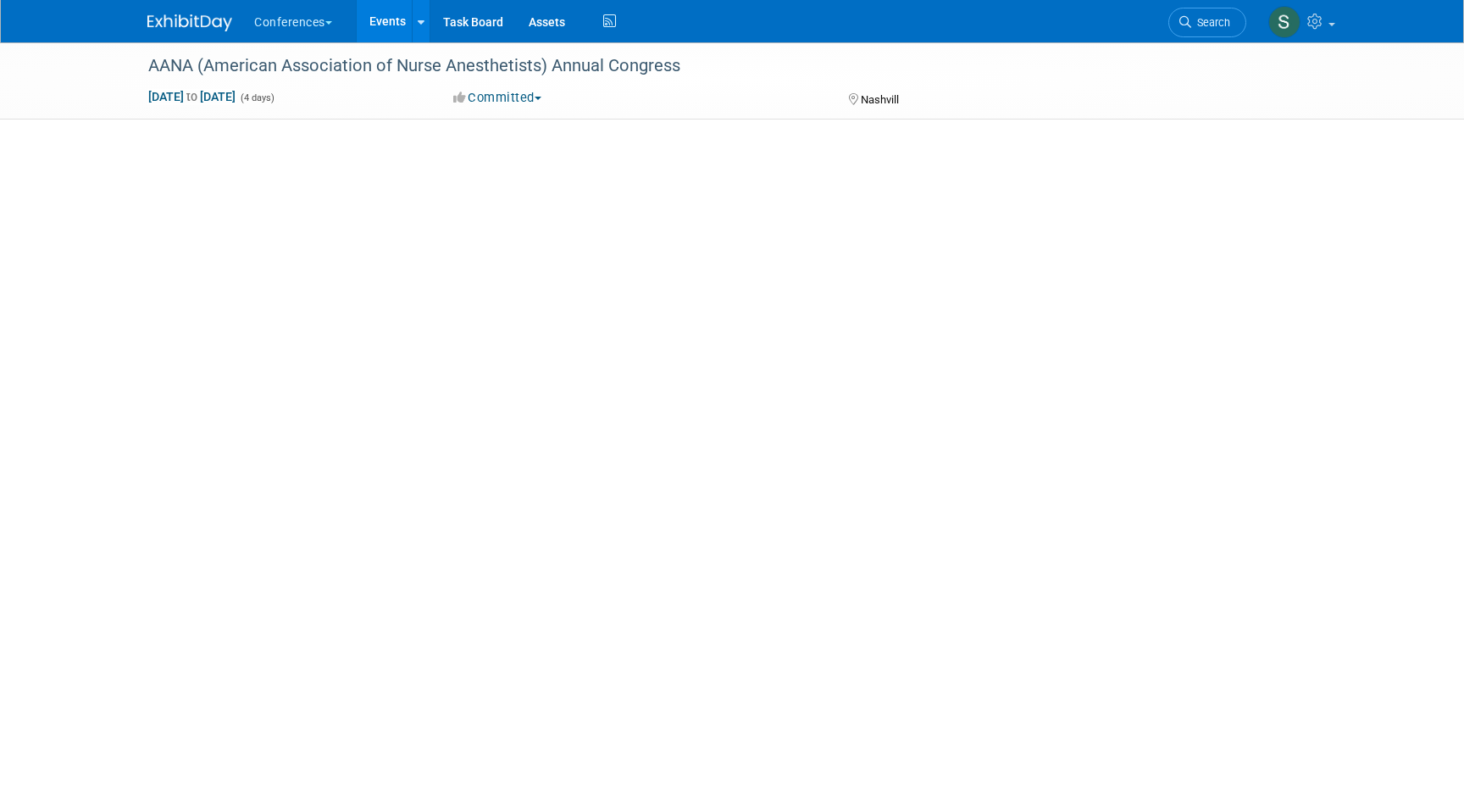
select select "Locums"
select select "Clinician/Provider-facing"
select select "[PERSON_NAME]"
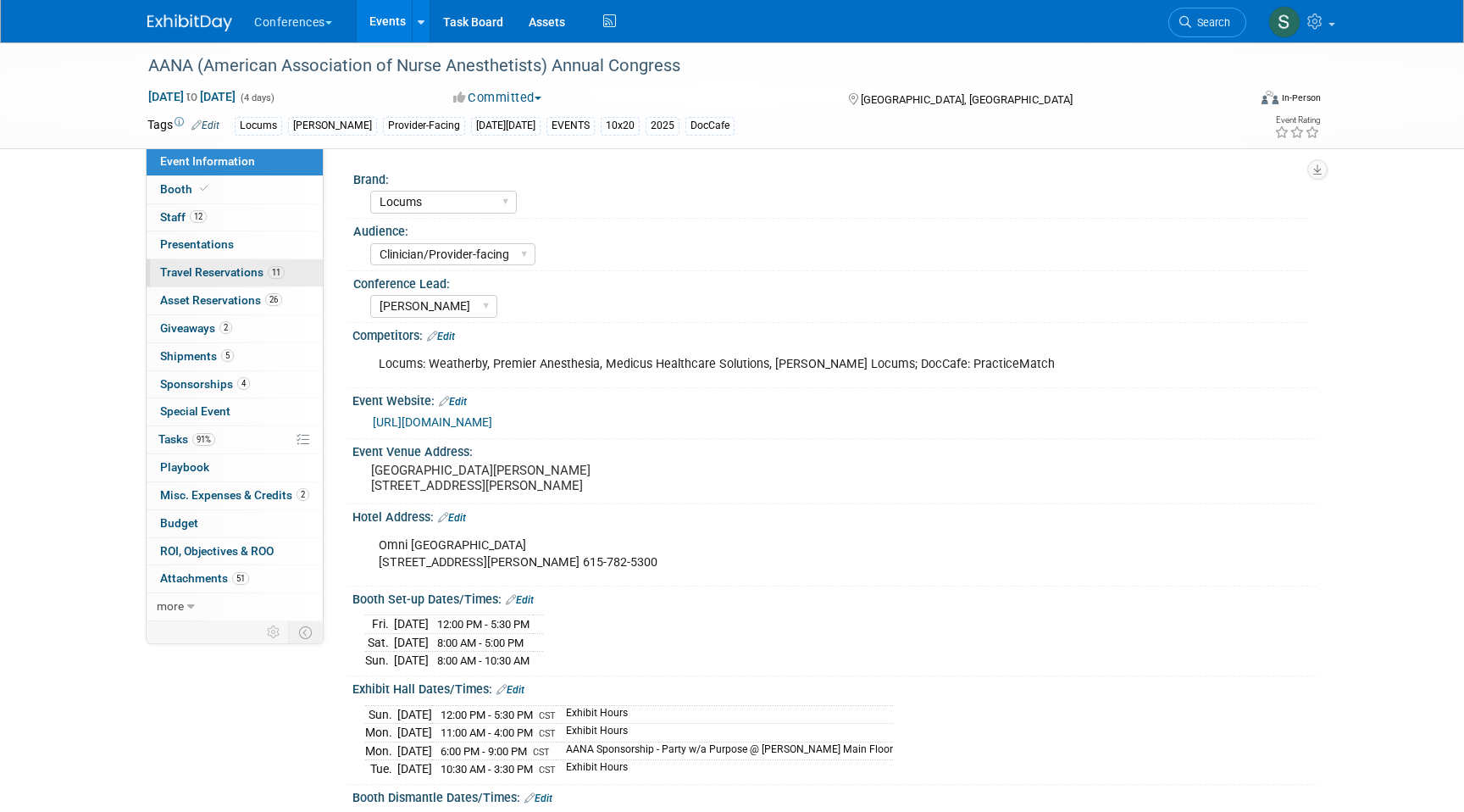
click at [268, 269] on span "11" at bounding box center [276, 272] width 17 height 12
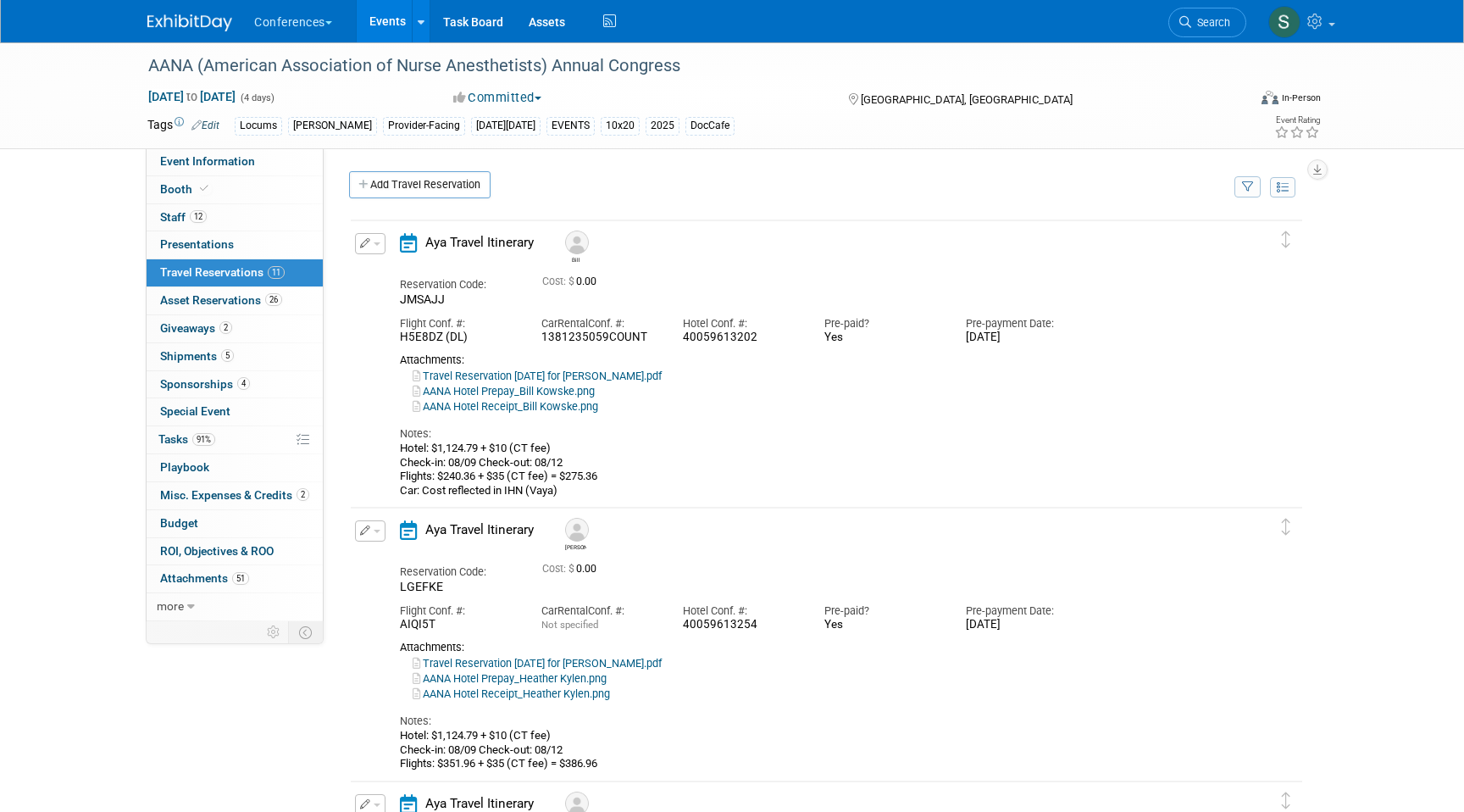
click at [367, 242] on icon "button" at bounding box center [365, 243] width 11 height 10
click at [386, 270] on button "Edit Reservation" at bounding box center [427, 273] width 144 height 25
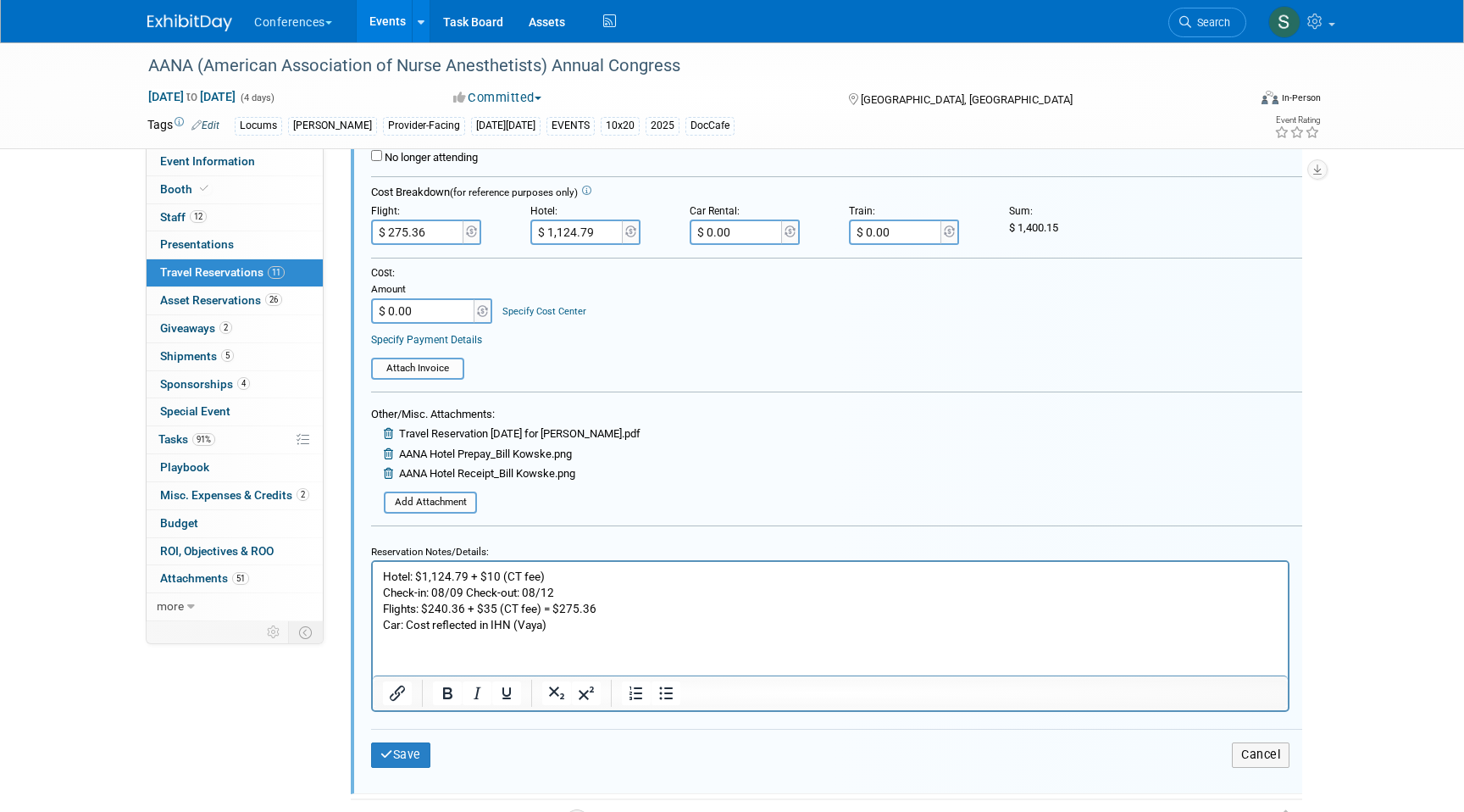
scroll to position [422, 0]
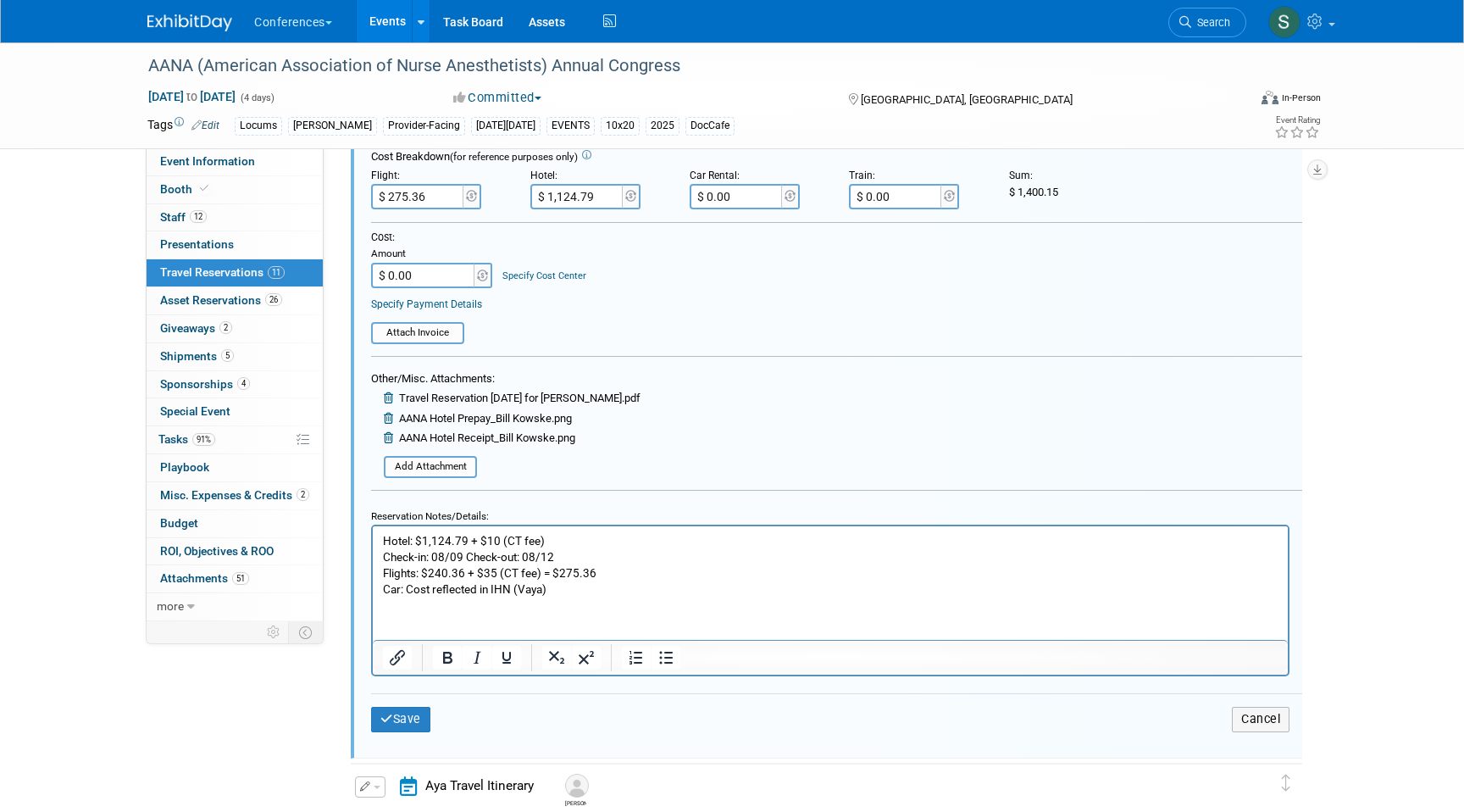
click at [422, 540] on p "Hotel: $1,124.79 + $10 (CT fee) Check-in: 08/09 Check-out: 08/12 Flights: $240.…" at bounding box center [831, 565] width 896 height 65
click at [399, 707] on div "Save Cancel" at bounding box center [837, 718] width 931 height 51
click at [468, 536] on p "Hotel: $1,124.79 + $10 (CT fee) Check-in: 08/09 Check-out: 08/12 Flights: $240.…" at bounding box center [831, 565] width 896 height 65
click at [622, 538] on p "Hotel: $1,124.79 + $679.82 + $10 (CT fee) Check-in: 08/09 Check-out: 08/12 Flig…" at bounding box center [831, 565] width 896 height 65
click at [596, 538] on p "Hotel: $1,124.79 + $679.82 + $10 (CT fee) = $1,814.61 Check-in: 08/09 Check-out…" at bounding box center [831, 565] width 896 height 65
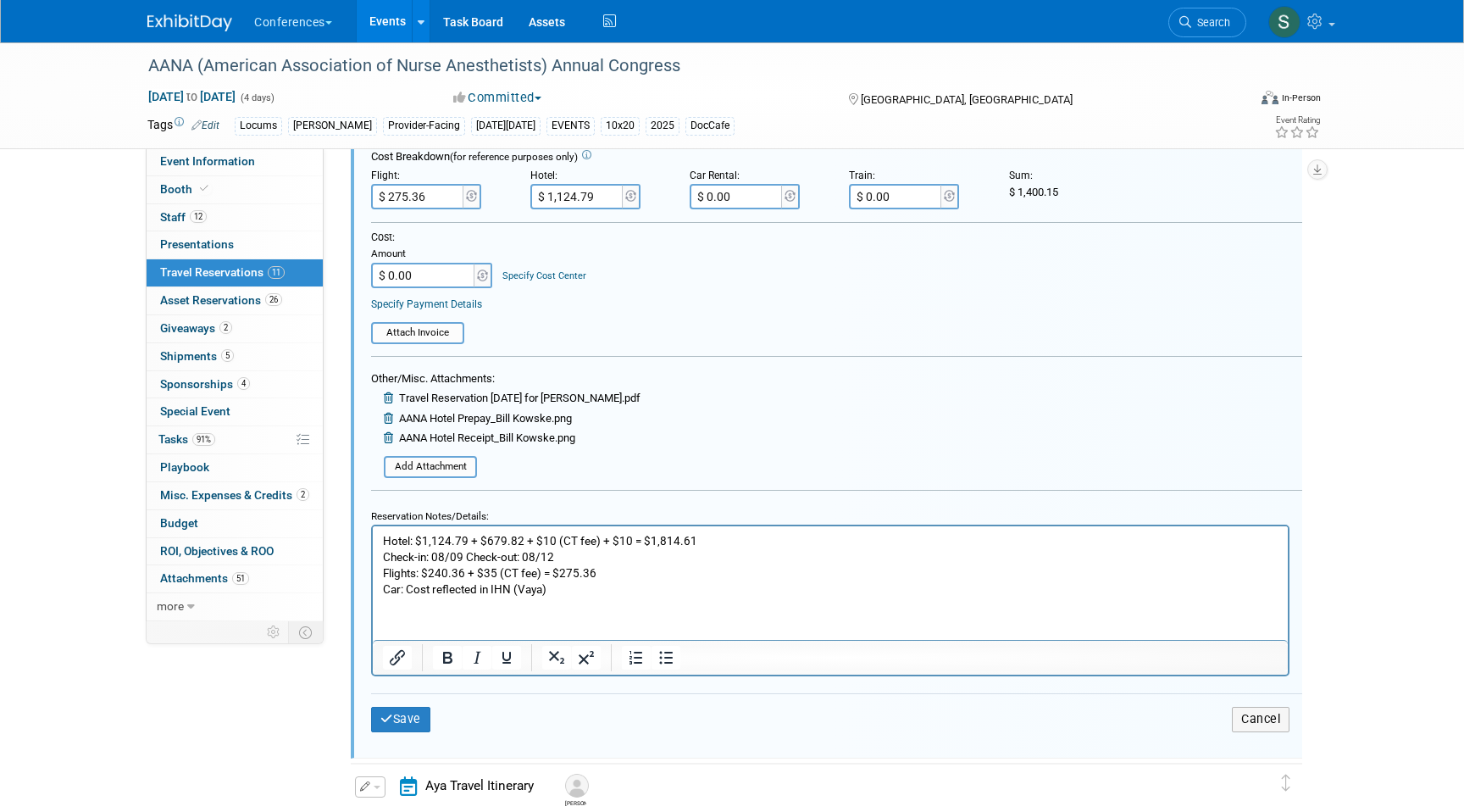
click at [669, 539] on p "Hotel: $1,124.79 + $679.82 + $10 (CT fee) + $10 = $1,814.61 Check-in: 08/09 Che…" at bounding box center [831, 565] width 896 height 65
drag, startPoint x: 705, startPoint y: 542, endPoint x: 641, endPoint y: 542, distance: 64.0
click at [641, 542] on p "Hotel: $1,124.79 + $679.82 + $10 (CT fee) + $10 = $1,824.61 Check-in: 08/09 Che…" at bounding box center [831, 565] width 896 height 65
copy p "$1,824.61"
click at [605, 195] on input "$ 1,124.79" at bounding box center [577, 196] width 95 height 26
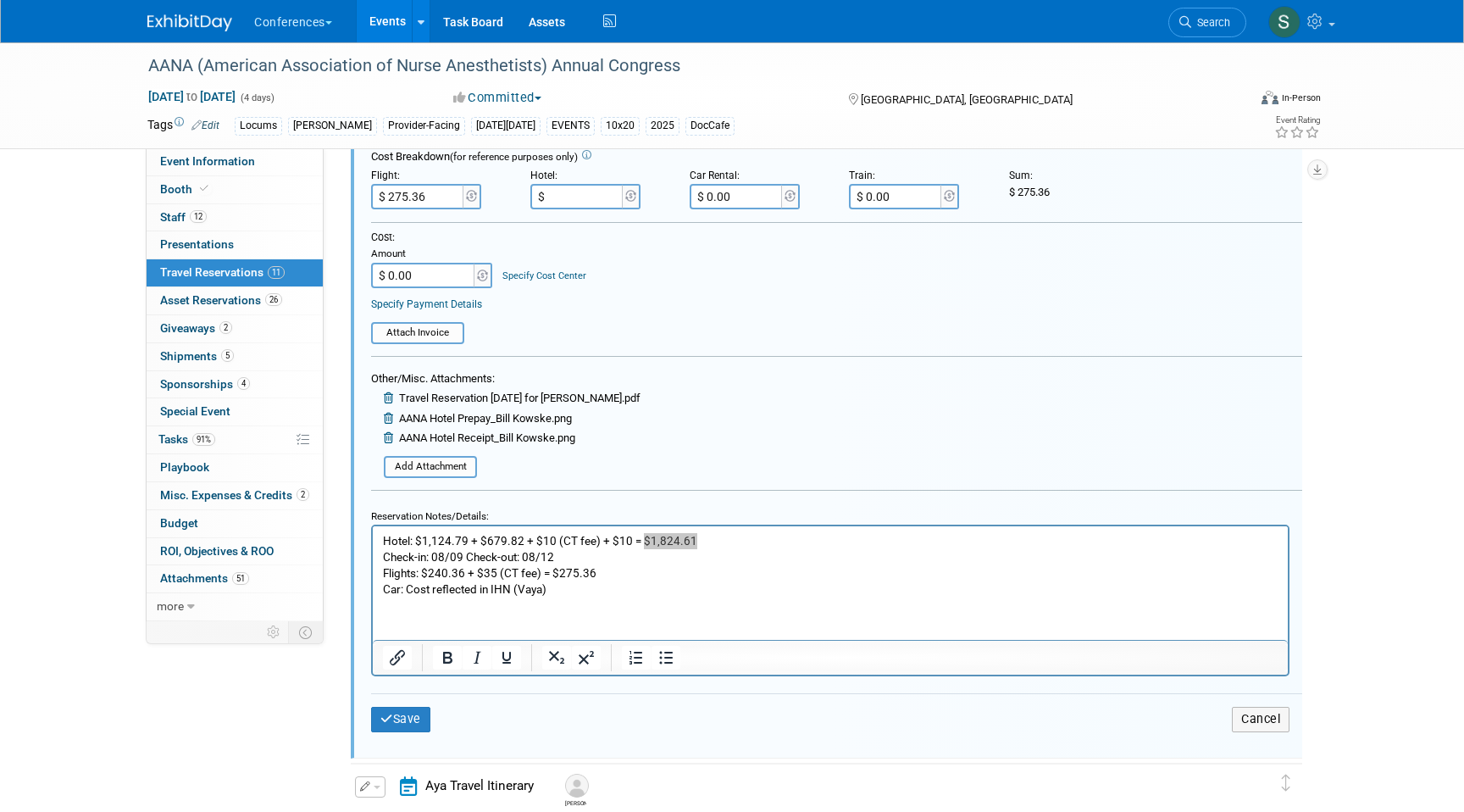
type input "$ 1,824.61"
click at [706, 300] on div "Specify Payment Details" at bounding box center [837, 303] width 931 height 15
click at [442, 277] on input "$ 0.00" at bounding box center [424, 275] width 106 height 26
type input "$ 2,099.97"
click at [419, 719] on button "Save" at bounding box center [401, 719] width 59 height 25
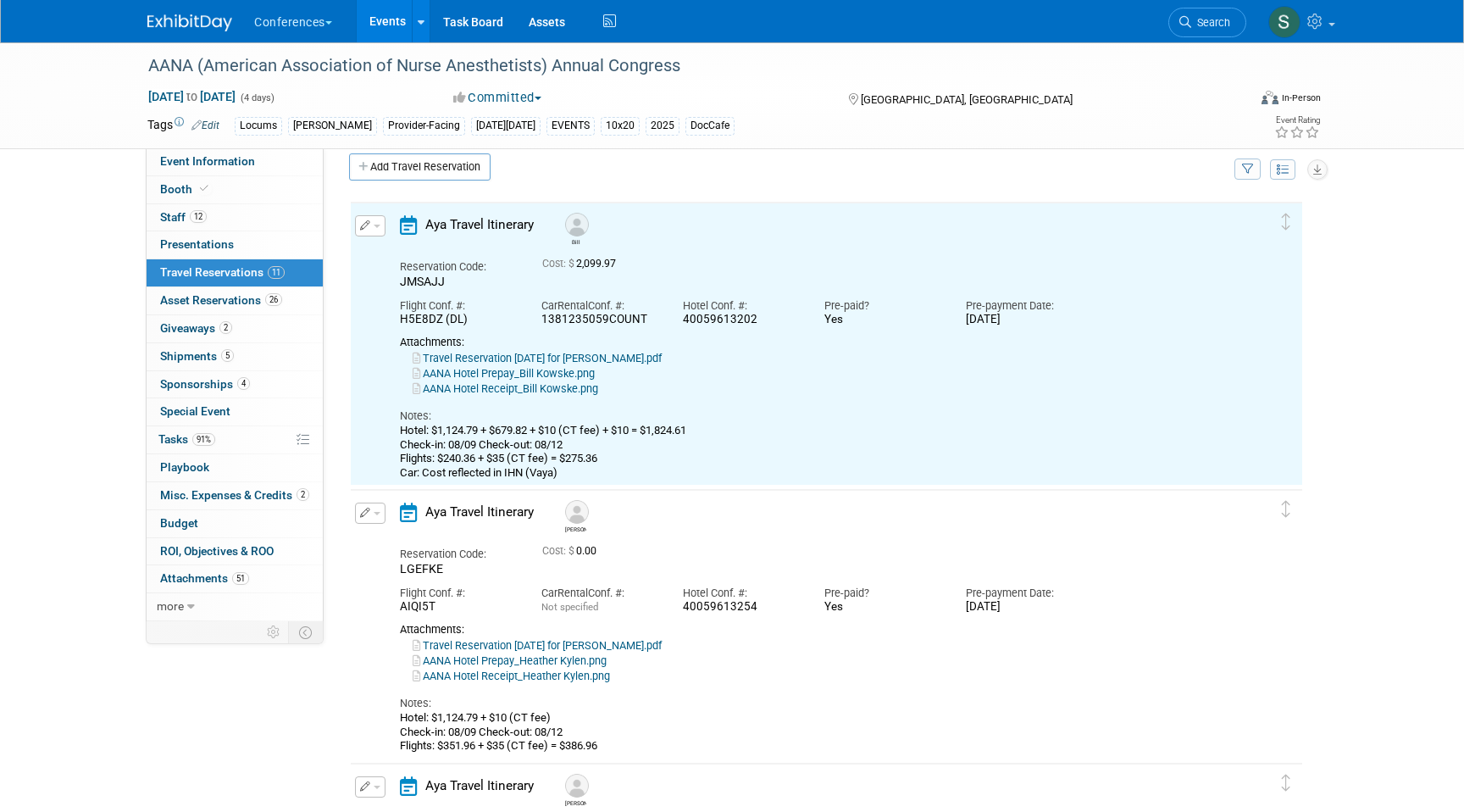
scroll to position [0, 0]
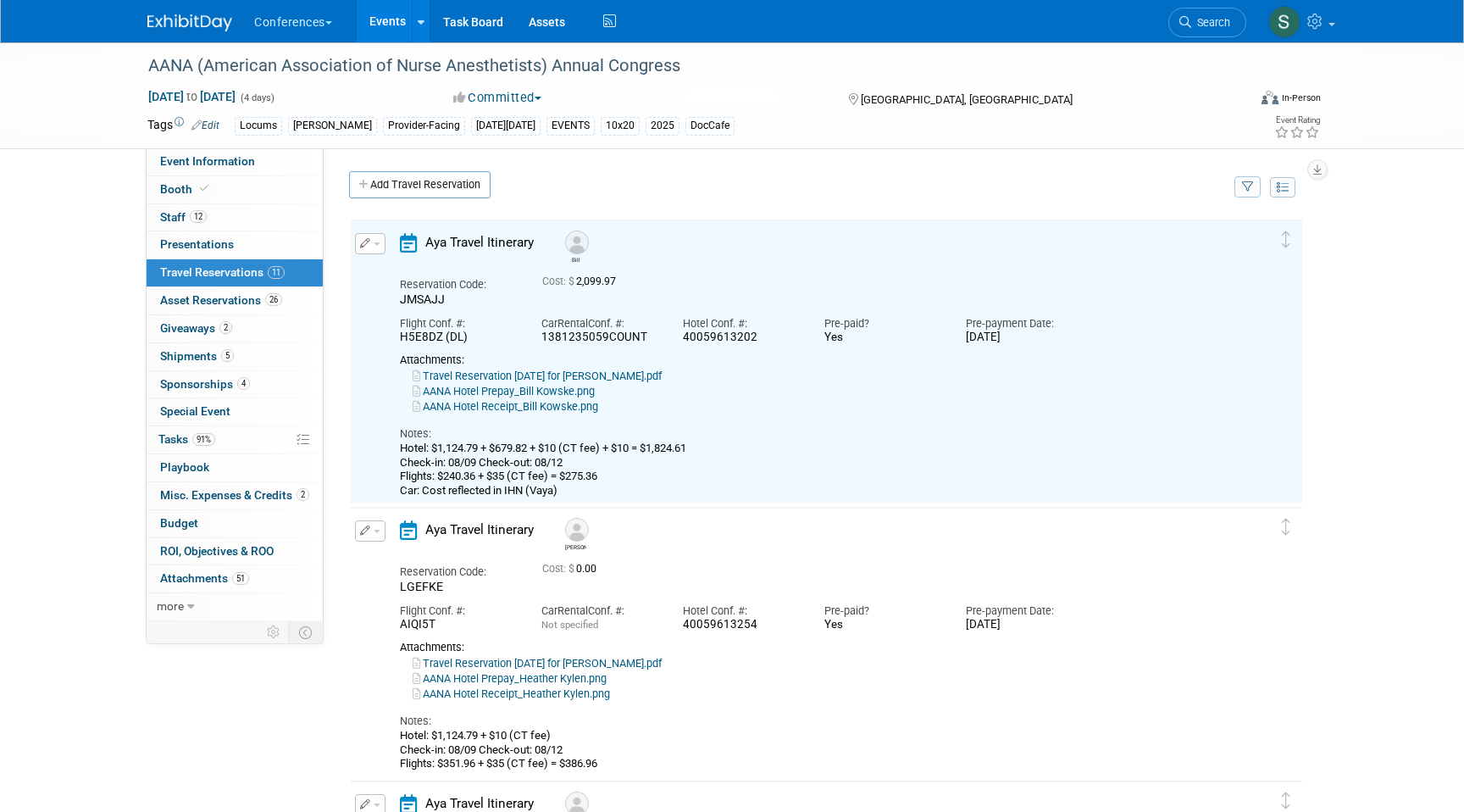
click at [526, 407] on link "AANA Hotel Receipt_Bill Kowske.png" at bounding box center [505, 406] width 185 height 12
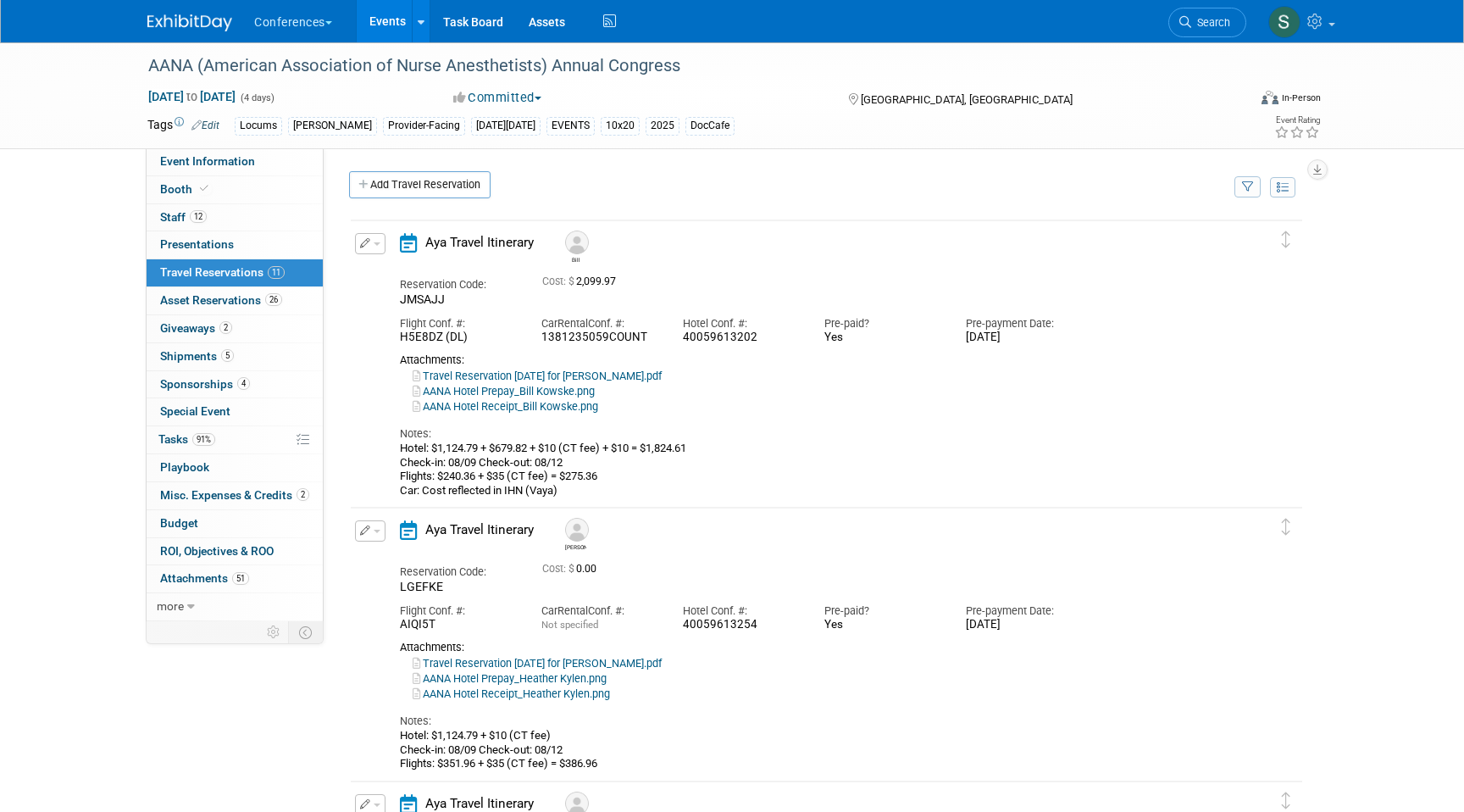
click at [509, 392] on link "AANA Hotel Prepay_Bill Kowske.png" at bounding box center [503, 391] width 182 height 12
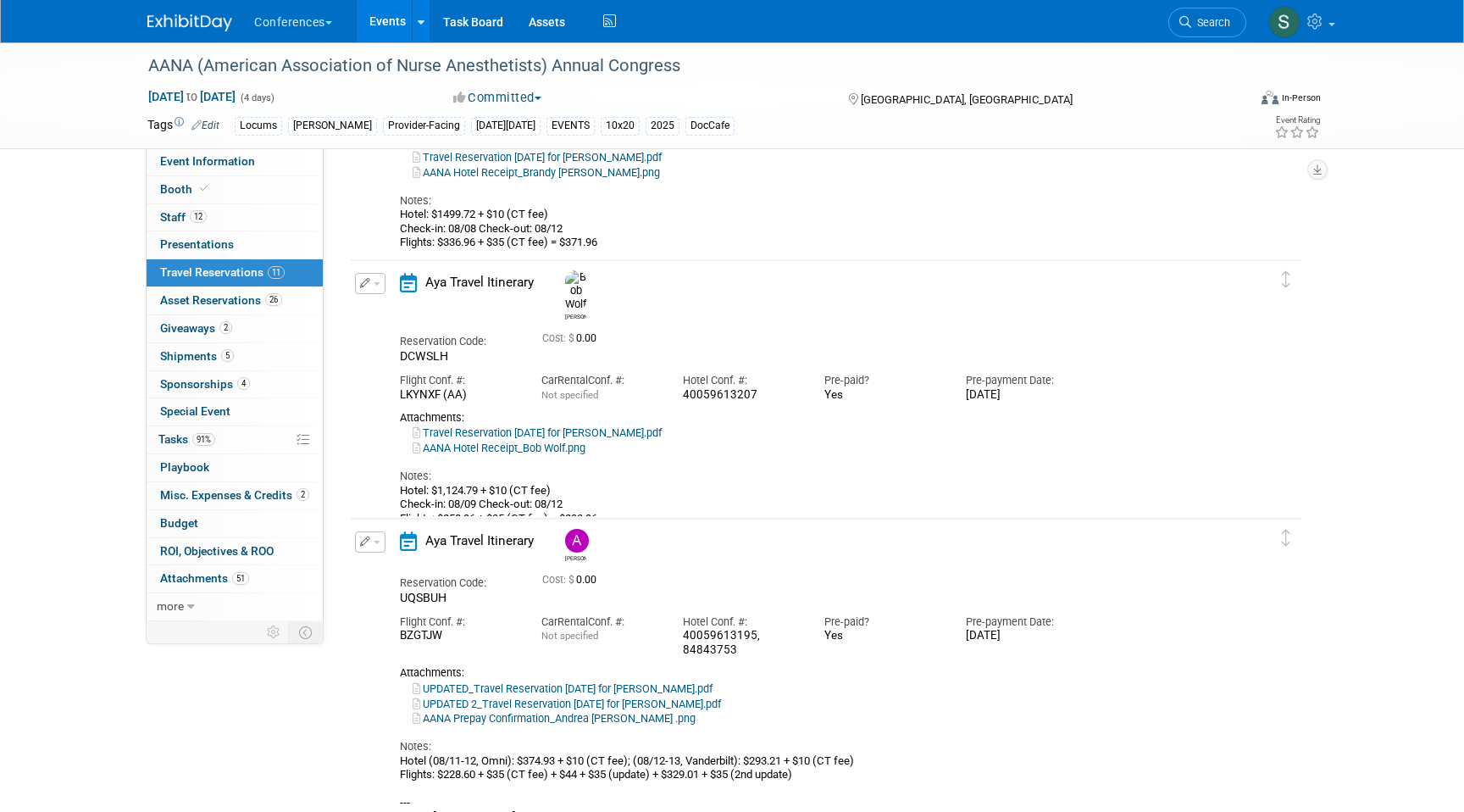
scroll to position [1578, 0]
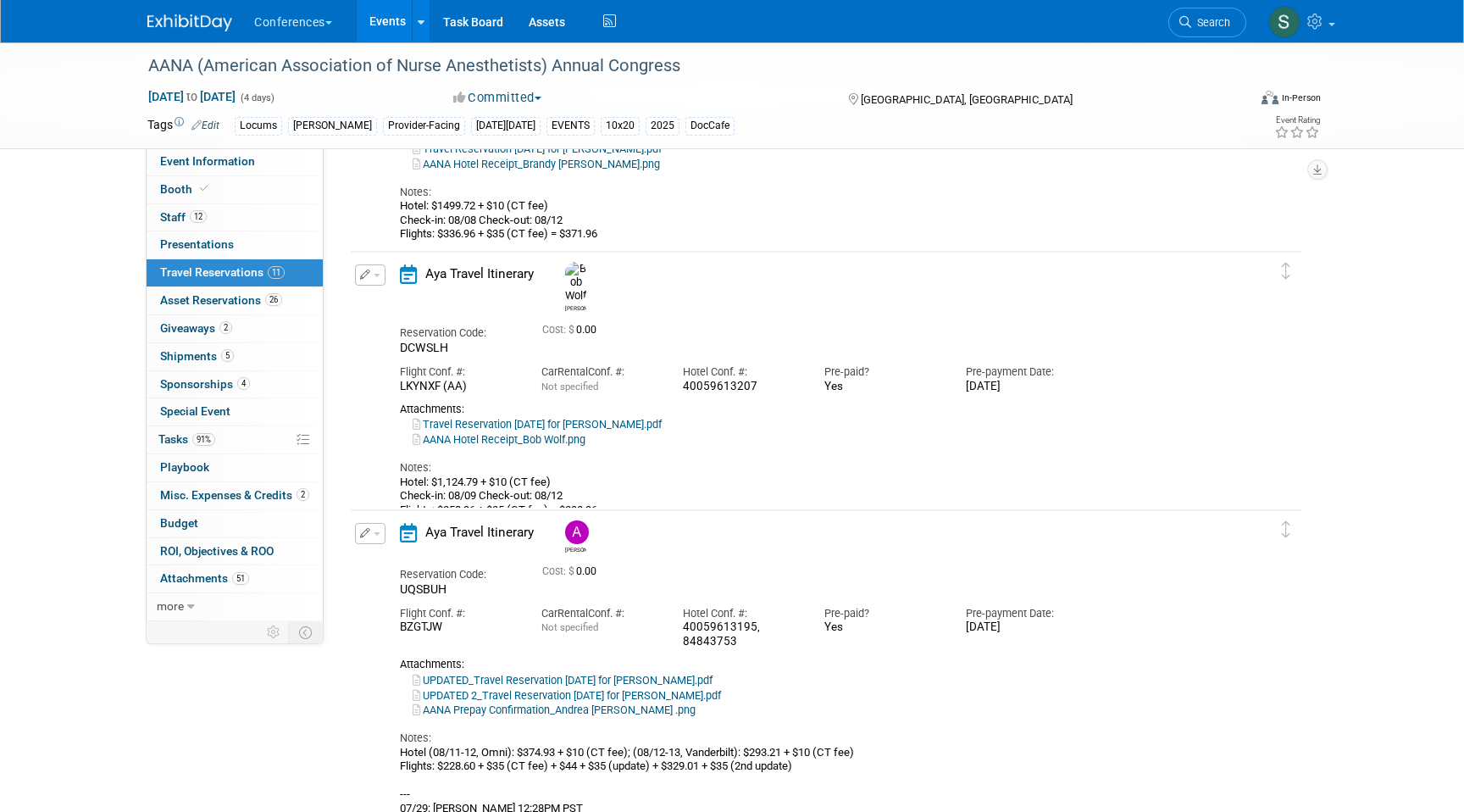
click at [372, 279] on button "button" at bounding box center [370, 275] width 30 height 21
click at [381, 313] on button "Edit Reservation" at bounding box center [427, 305] width 144 height 25
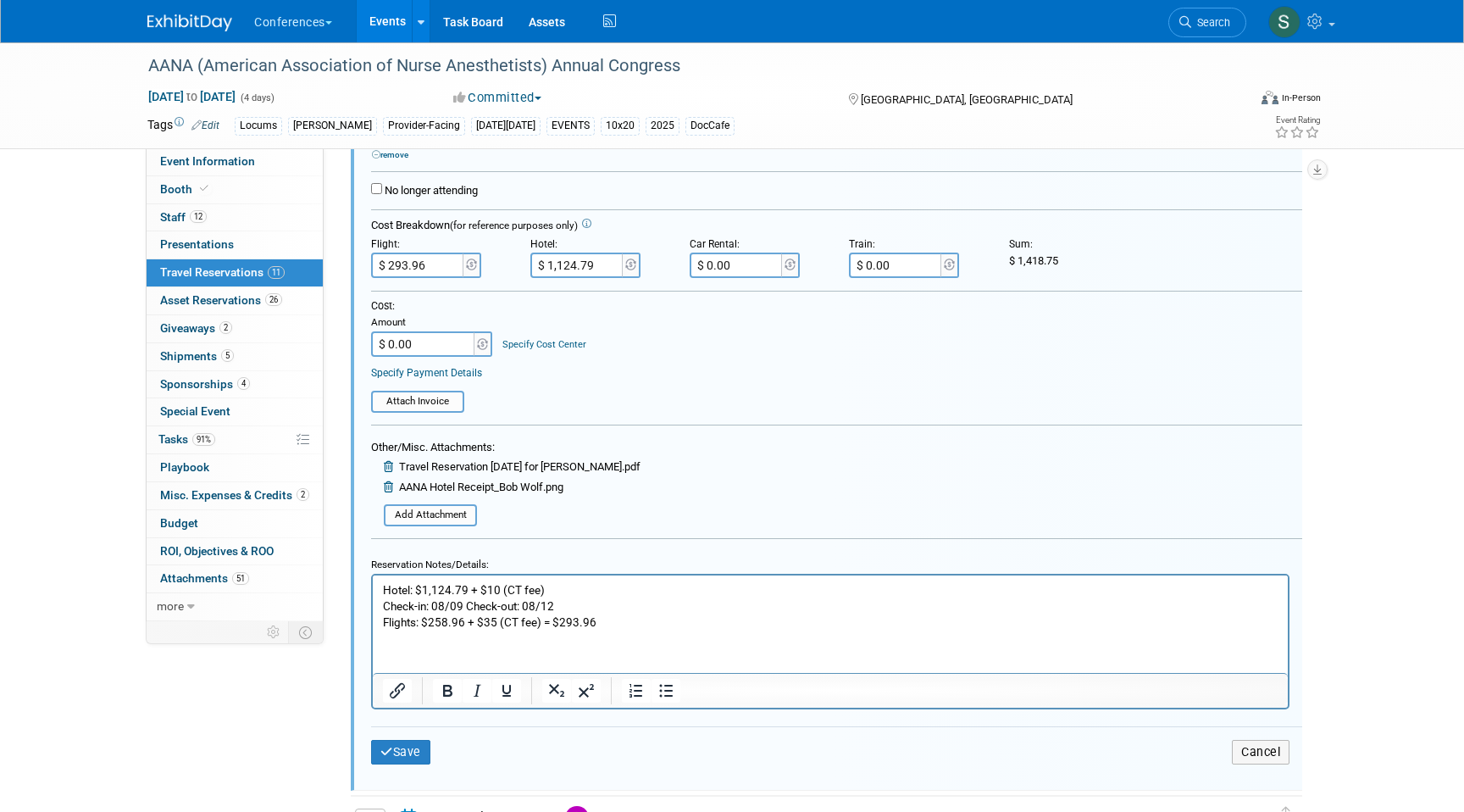
scroll to position [1976, 0]
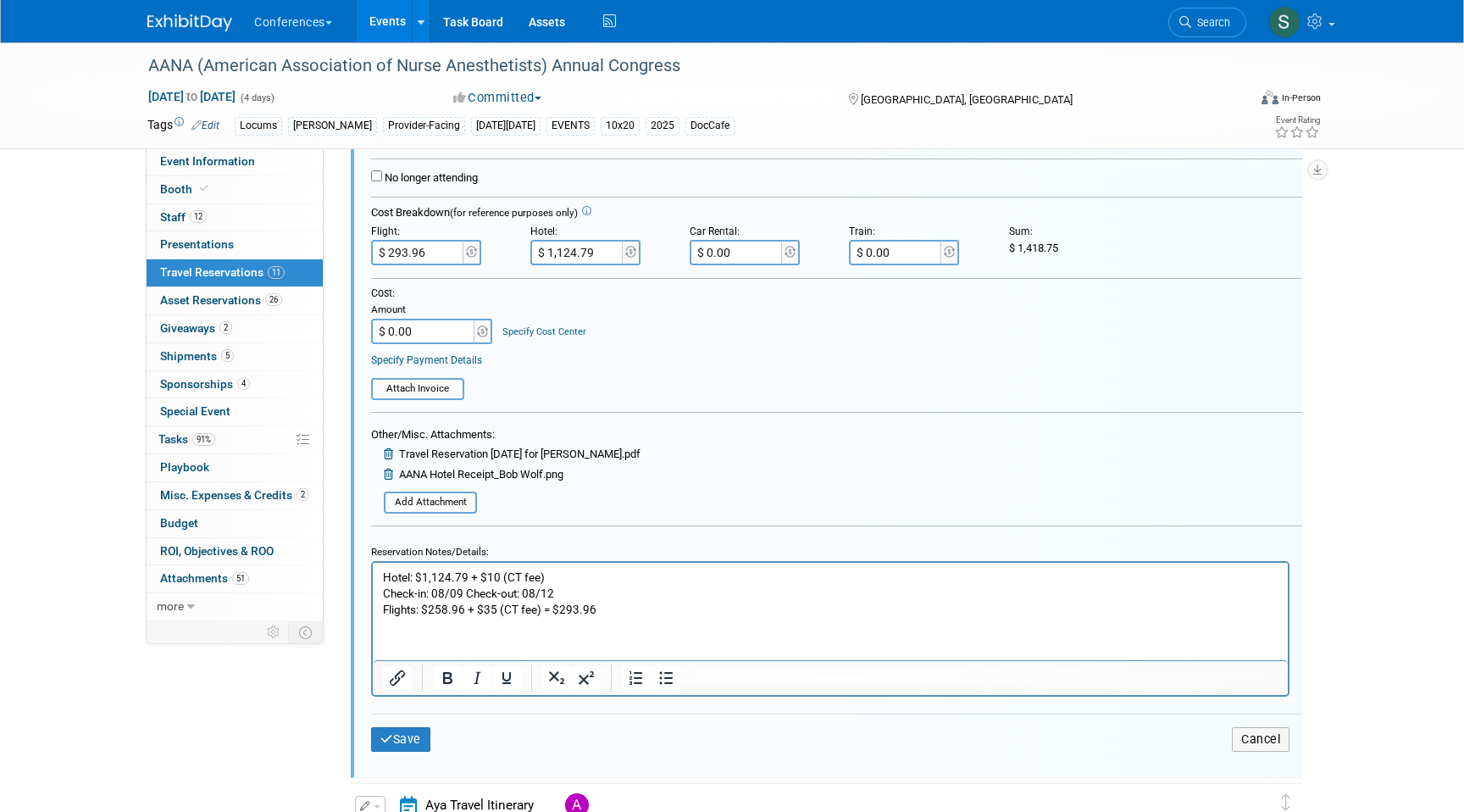
click at [578, 578] on p "Hotel: $1,124.79 + $10 (CT fee) Check-in: 08/09 Check-out: 08/12 Flights: $258.…" at bounding box center [831, 592] width 896 height 48
click at [568, 250] on input "$ 1,124.79" at bounding box center [577, 252] width 95 height 26
click at [568, 252] on input "$ 1,124.79" at bounding box center [577, 252] width 95 height 26
type input "$ 1,134.79"
click at [424, 331] on input "$ 0.00" at bounding box center [424, 331] width 106 height 26
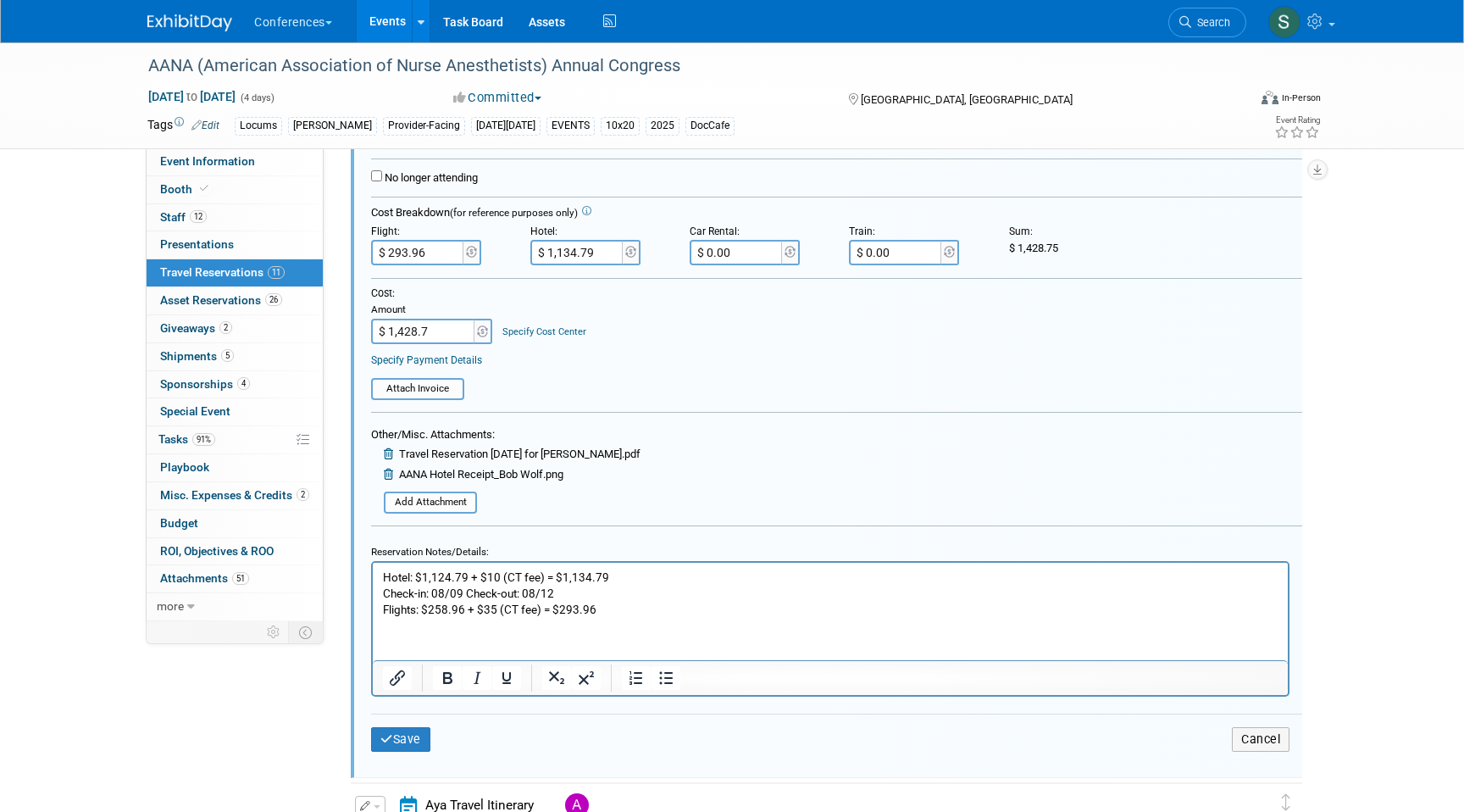
type input "$ 1,428.75"
click at [541, 379] on table "Attach Invoice" at bounding box center [837, 381] width 931 height 37
click at [413, 738] on button "Save" at bounding box center [401, 739] width 59 height 25
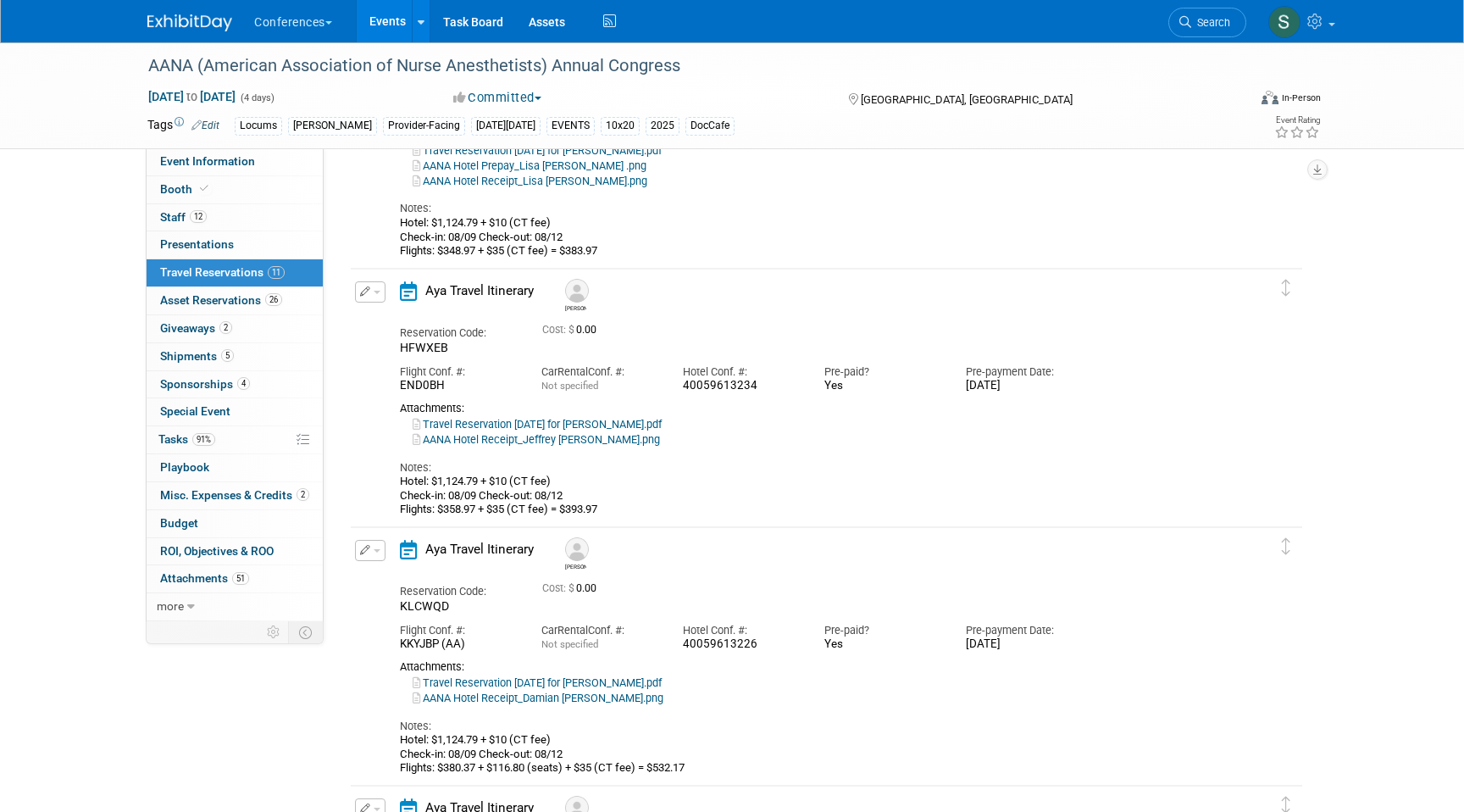
scroll to position [779, 0]
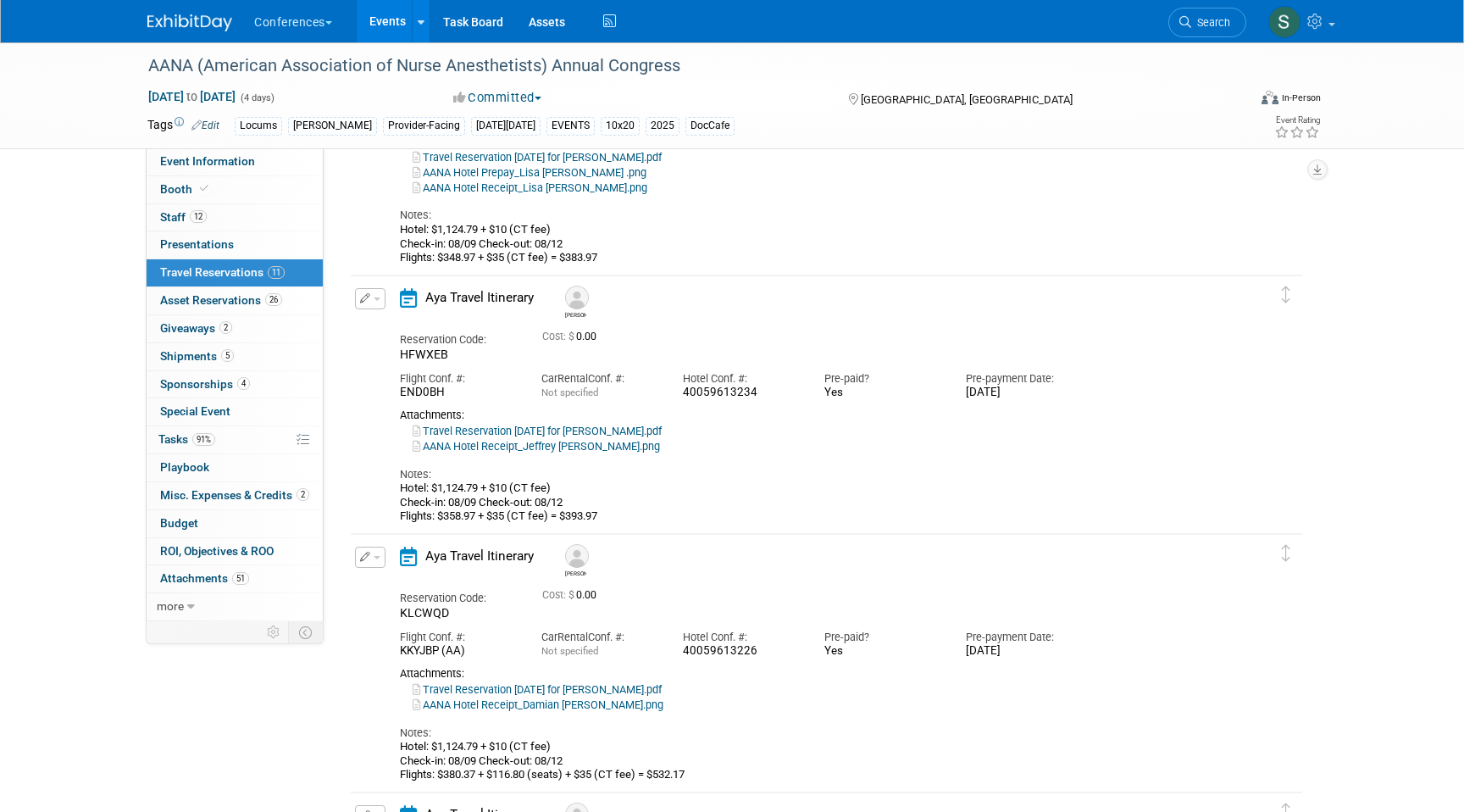
click at [373, 300] on span "button" at bounding box center [377, 299] width 7 height 4
click at [387, 320] on button "Edit Reservation" at bounding box center [427, 328] width 144 height 25
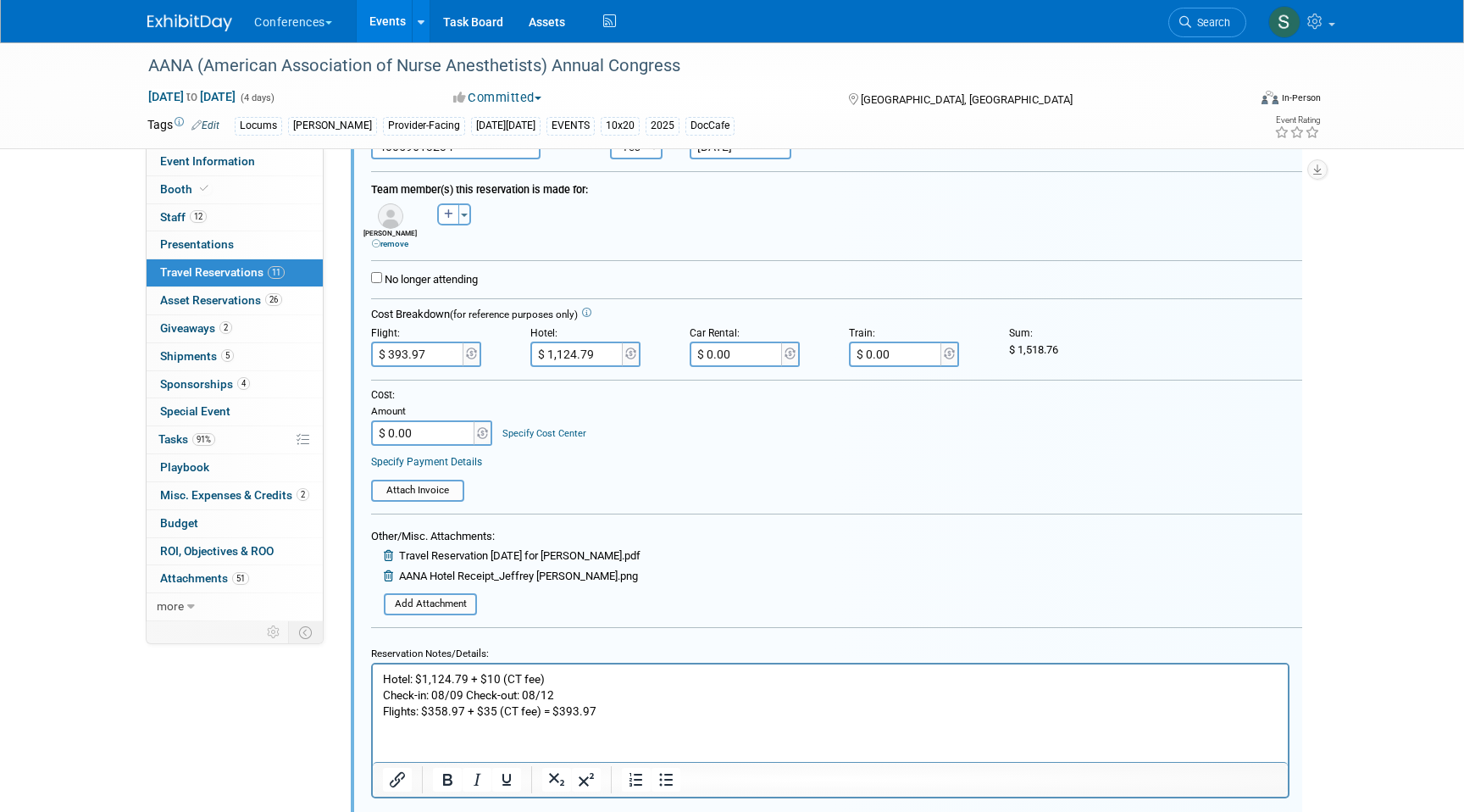
scroll to position [1099, 0]
click at [573, 669] on p "Hotel: $1,124.79 + $10 (CT fee) Check-in: 08/09 Check-out: 08/12 Flights: $358.…" at bounding box center [831, 693] width 896 height 48
click at [566, 353] on input "$ 1,124.79" at bounding box center [577, 353] width 95 height 26
click at [568, 354] on input "$ 1,124.79" at bounding box center [577, 353] width 95 height 26
type input "$ 1,134.79"
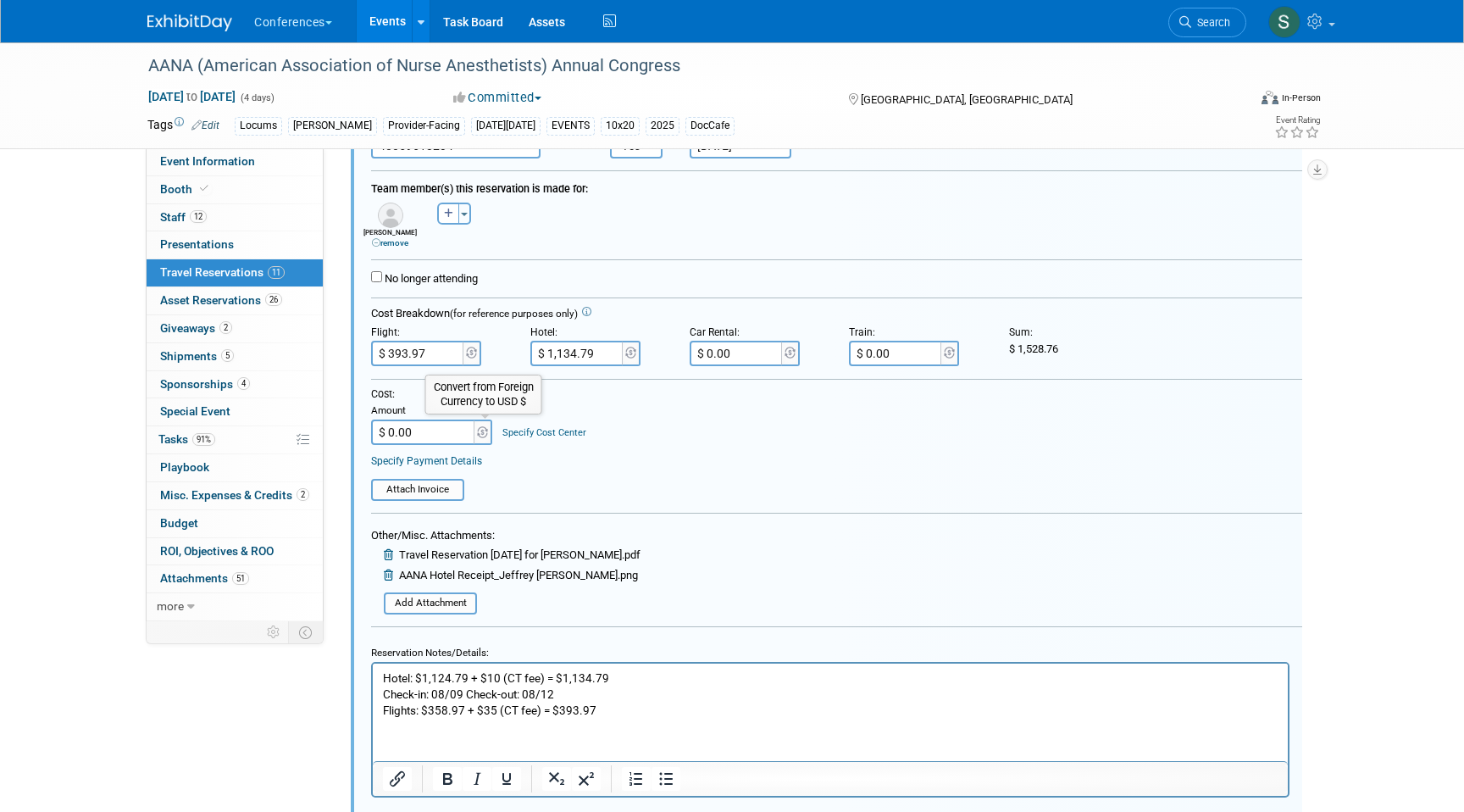
click at [453, 428] on input "$ 0.00" at bounding box center [424, 432] width 106 height 26
type input "$ 1,528.76"
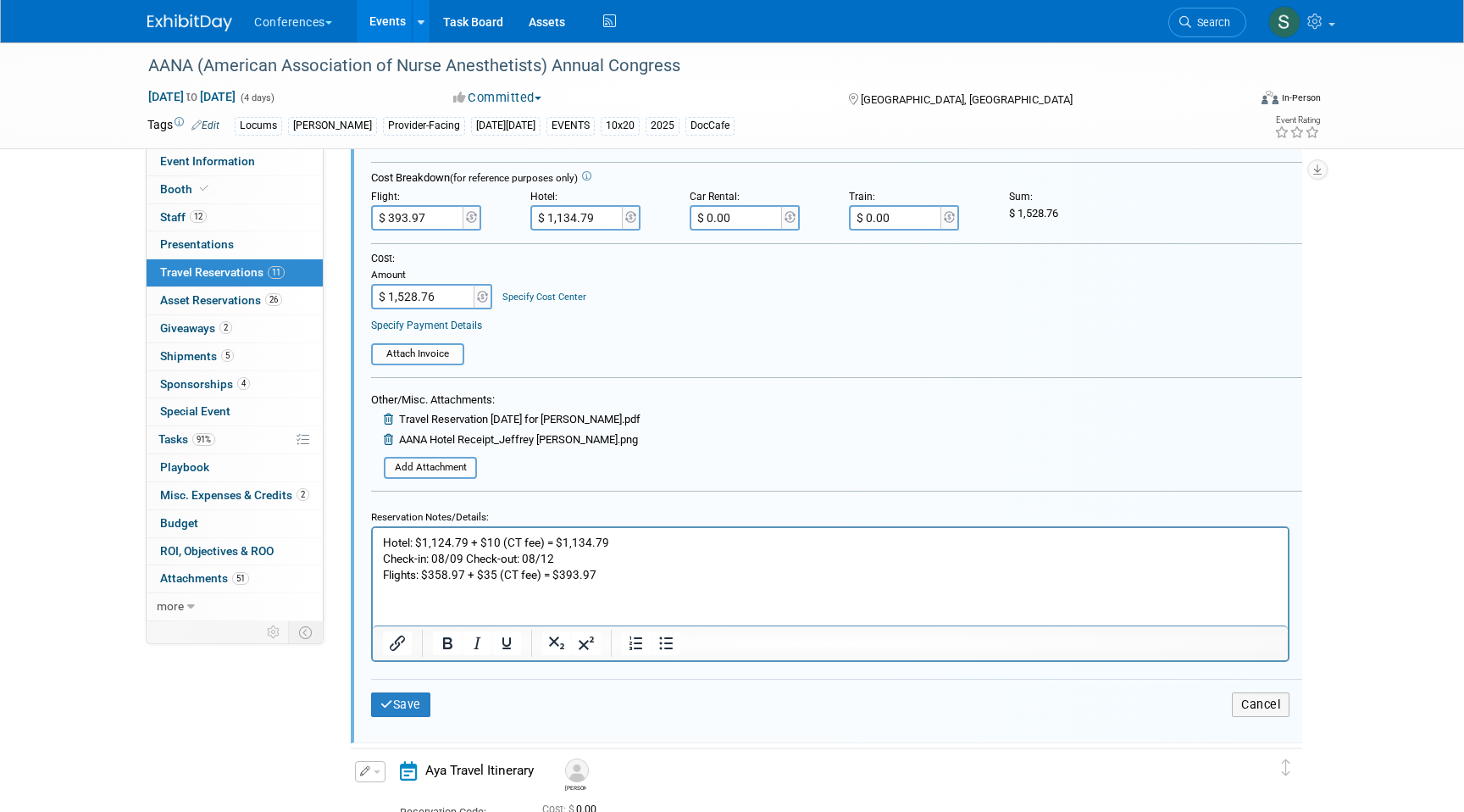
scroll to position [1279, 0]
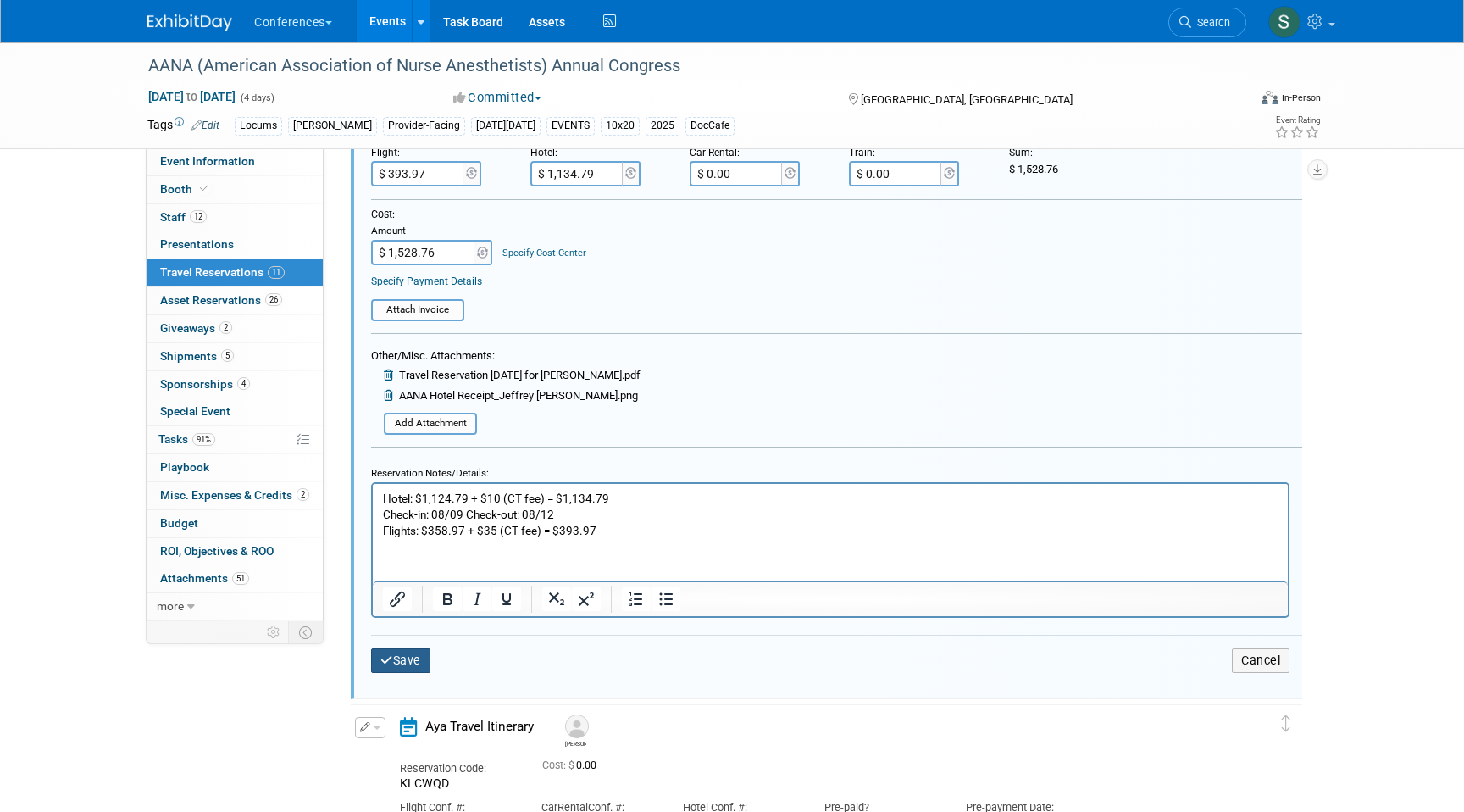
click at [411, 660] on button "Save" at bounding box center [401, 660] width 59 height 25
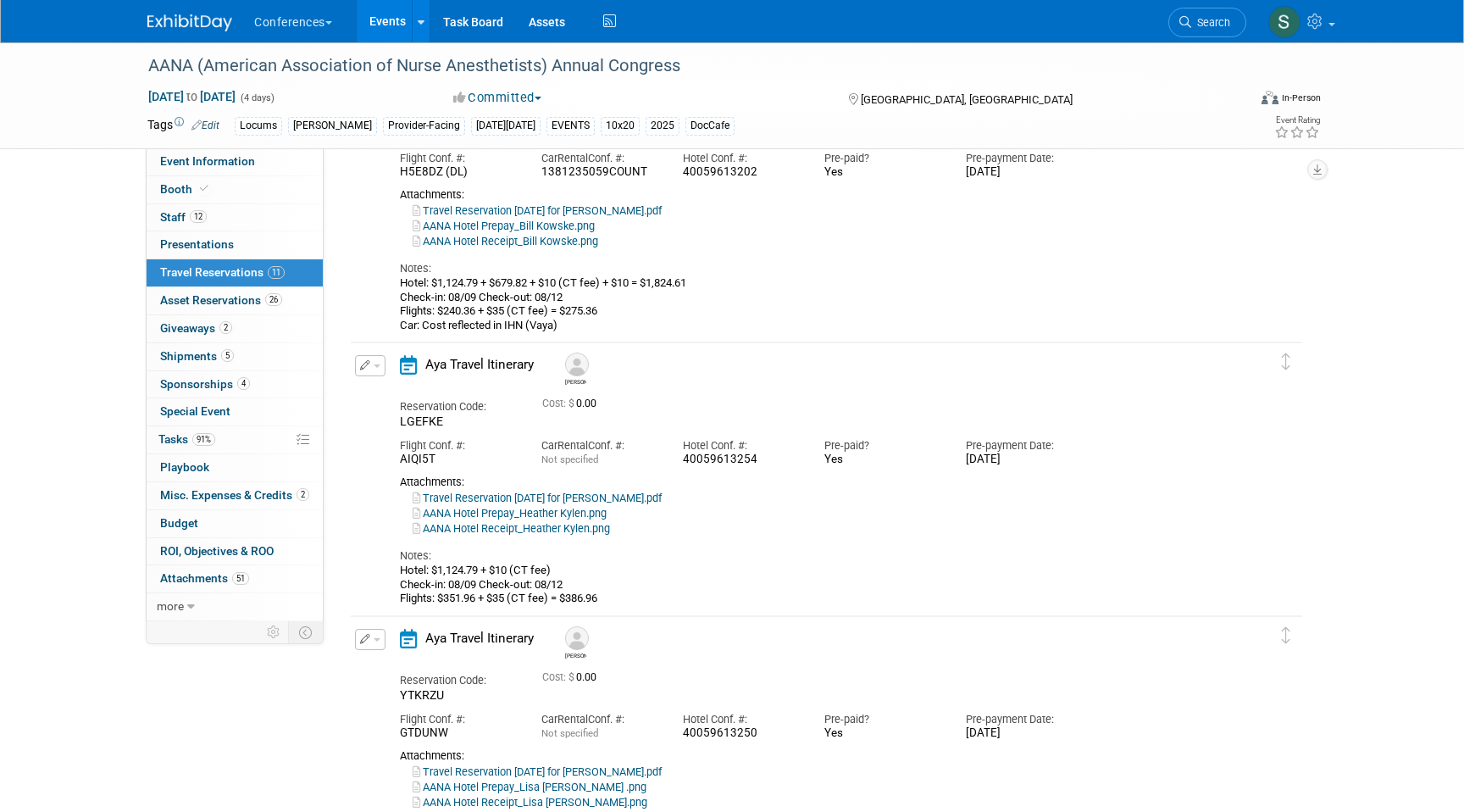
scroll to position [159, 0]
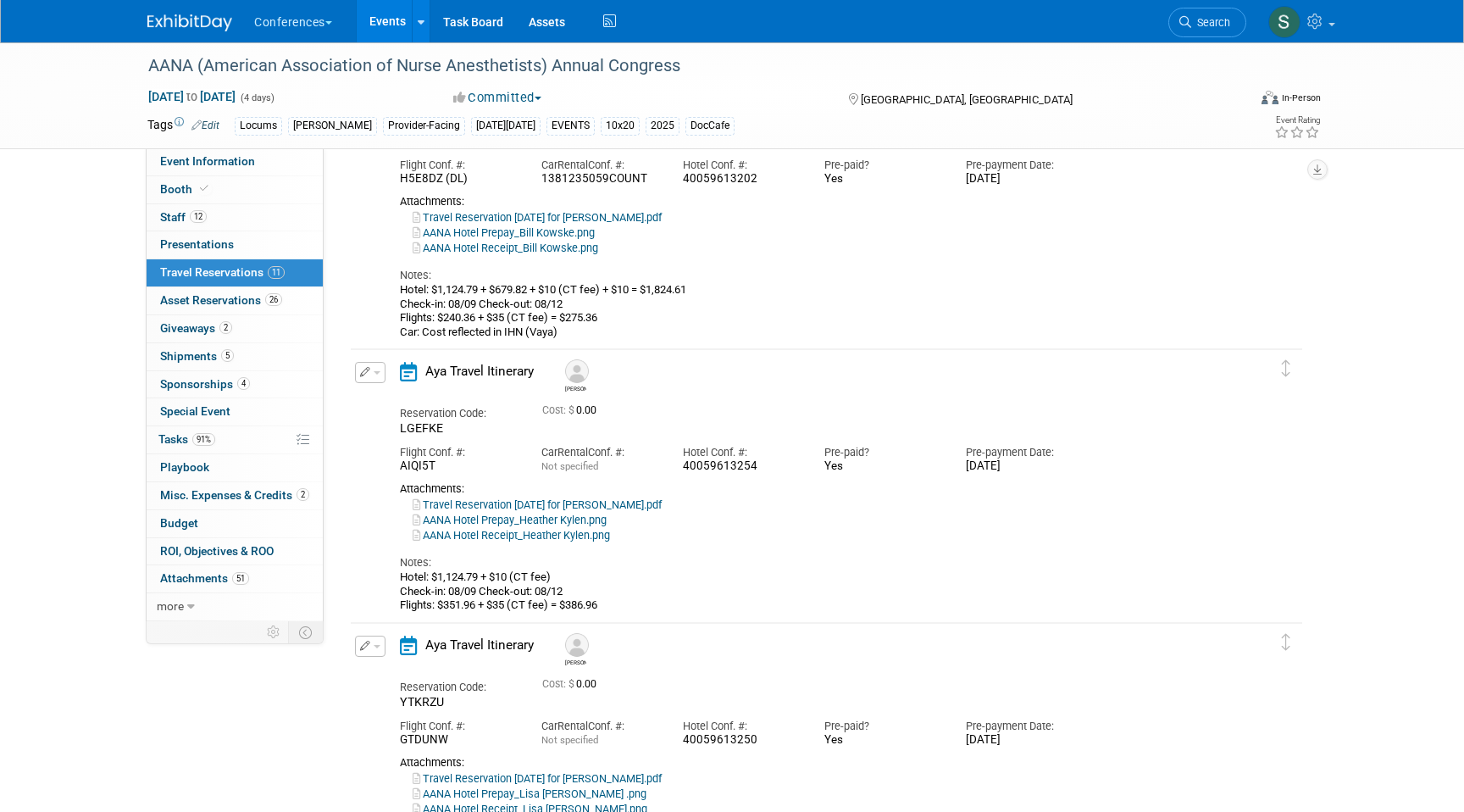
click at [373, 363] on button "button" at bounding box center [370, 372] width 30 height 21
click at [398, 396] on button "Edit Reservation" at bounding box center [427, 402] width 144 height 25
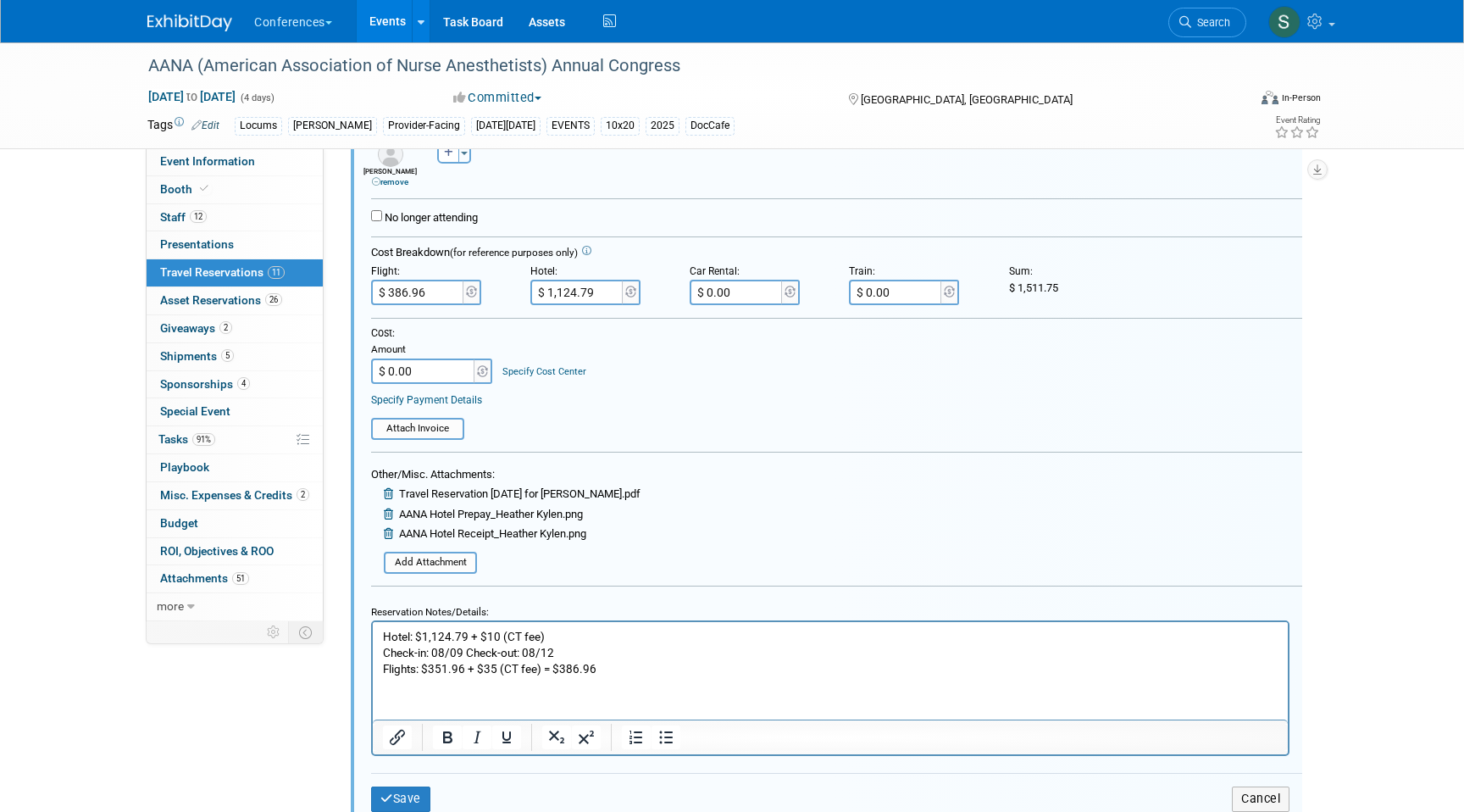
scroll to position [625, 0]
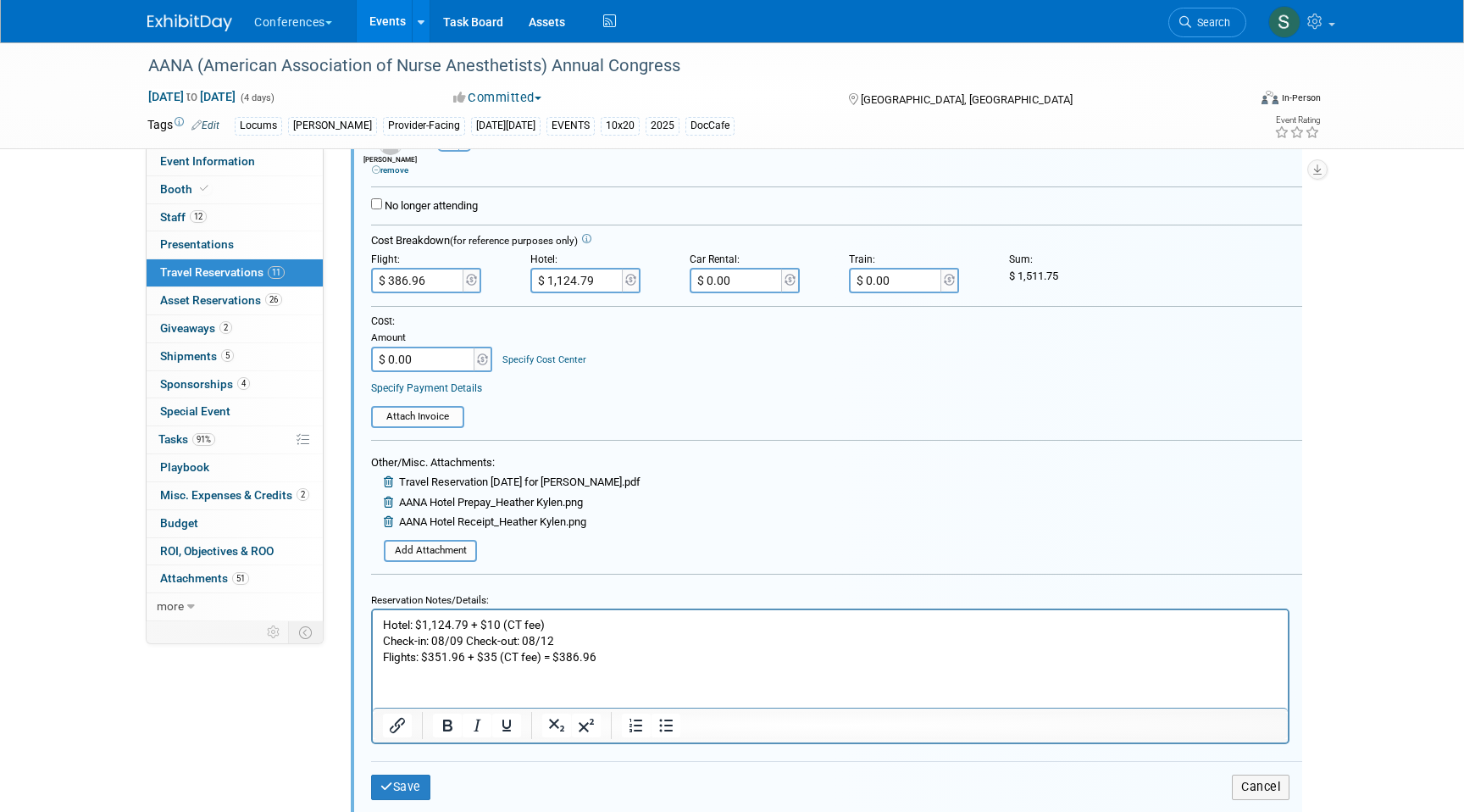
click at [573, 621] on p "Hotel: $1,124.79 + $10 (CT fee) Check-in: 08/09 Check-out: 08/12 Flights: $351.…" at bounding box center [831, 641] width 896 height 48
click at [566, 281] on input "$ 1,124.79" at bounding box center [577, 280] width 95 height 26
click at [572, 281] on input "$ 1,124.79" at bounding box center [577, 280] width 95 height 26
type input "$ 1,134.79"
click at [427, 362] on input "$ 0.00" at bounding box center [424, 359] width 106 height 26
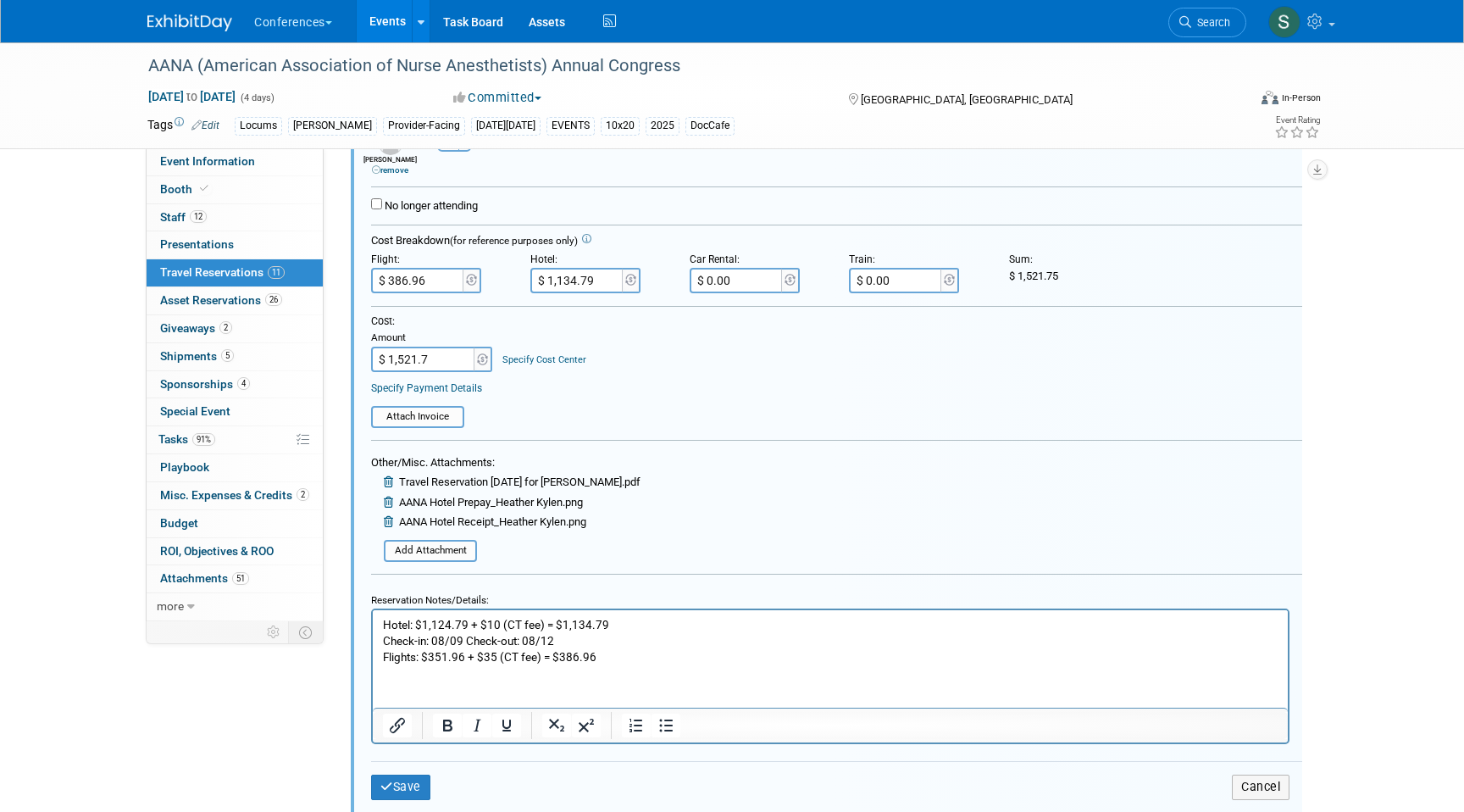
type input "$ 1,521.75"
click at [413, 784] on button "Save" at bounding box center [401, 787] width 59 height 25
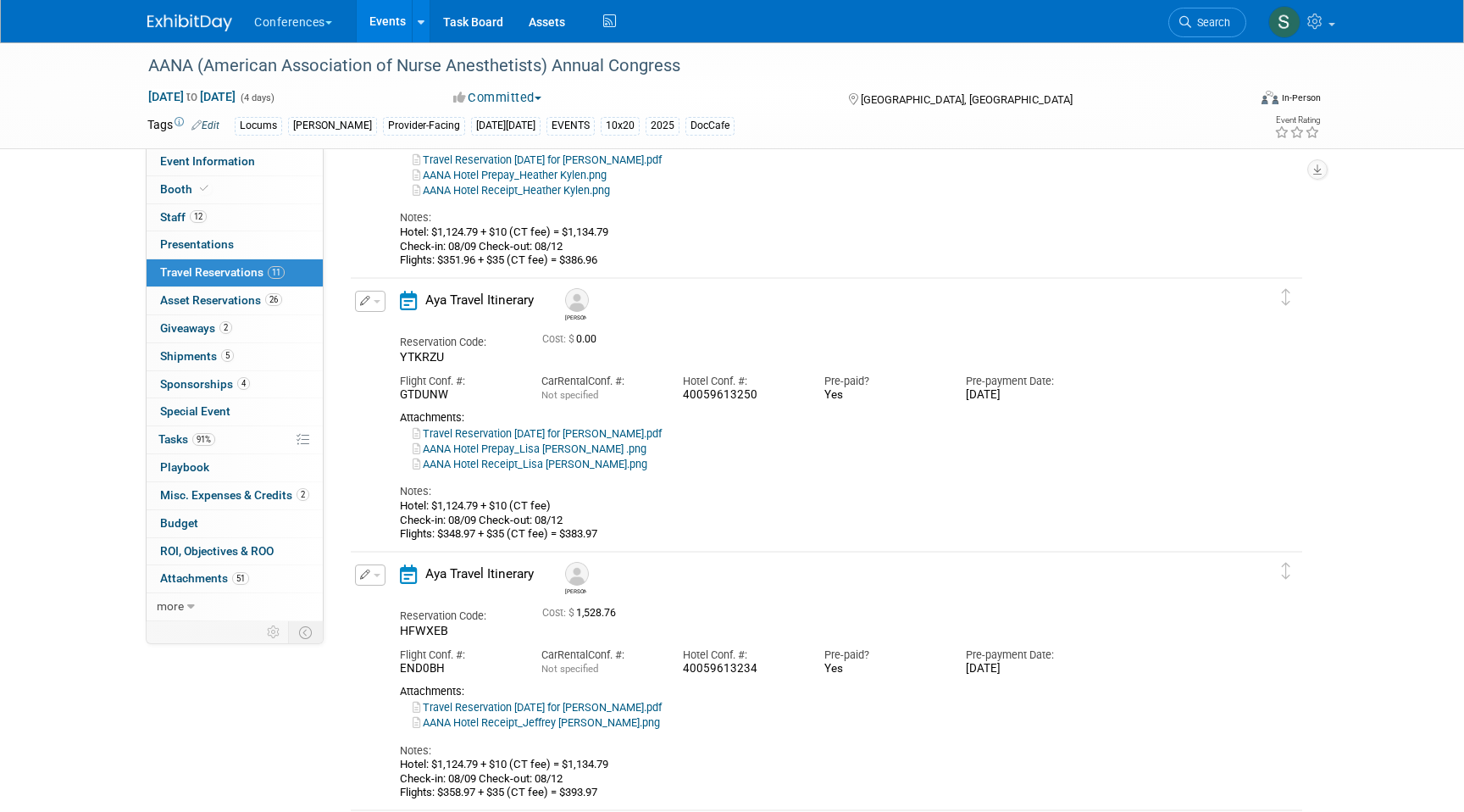
scroll to position [507, 0]
click at [354, 298] on div "Edit Reservation Delete Reservation" at bounding box center [369, 302] width 36 height 31
click at [370, 300] on button "button" at bounding box center [370, 298] width 30 height 21
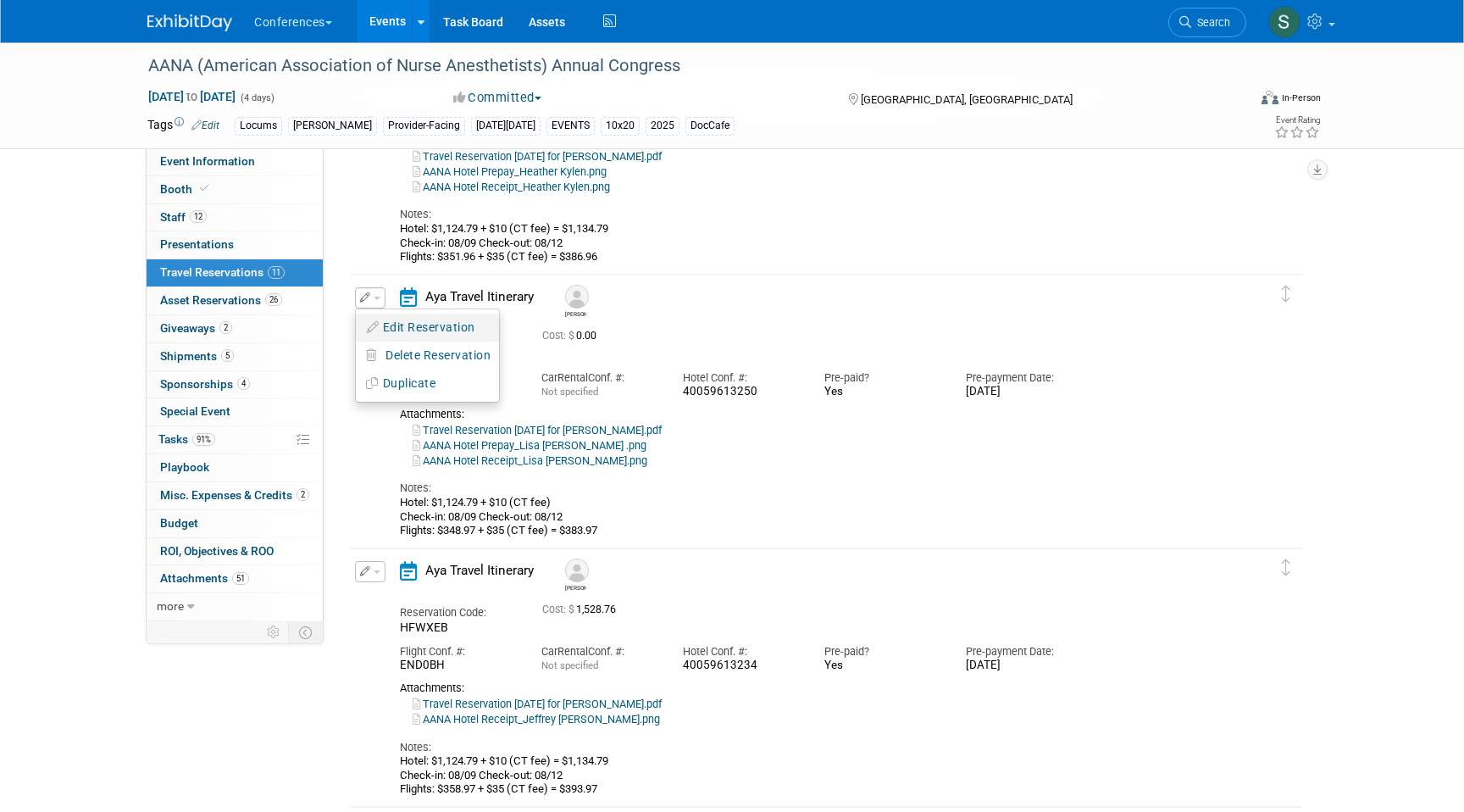
click at [381, 325] on button "Edit Reservation" at bounding box center [427, 328] width 144 height 25
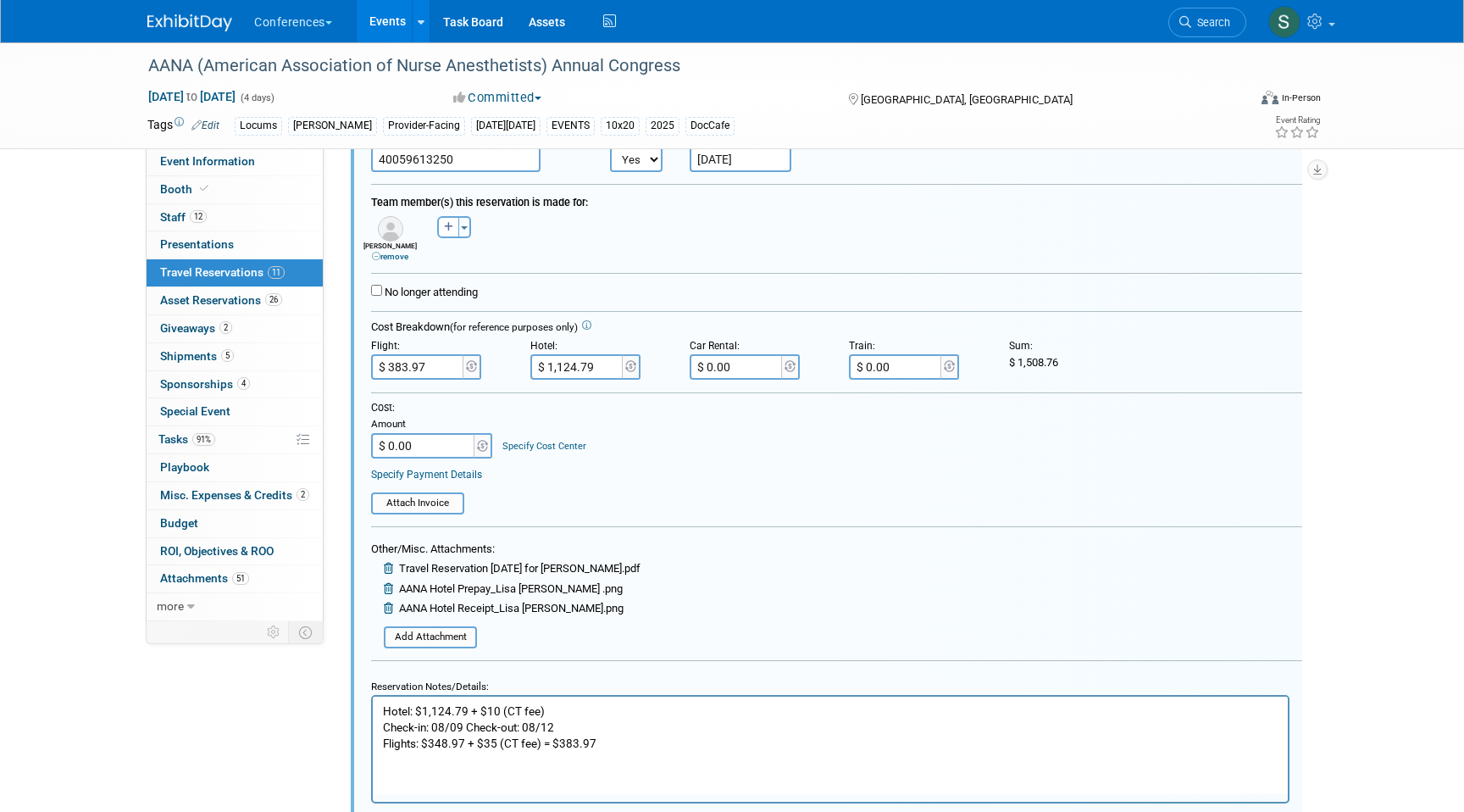
scroll to position [945, 0]
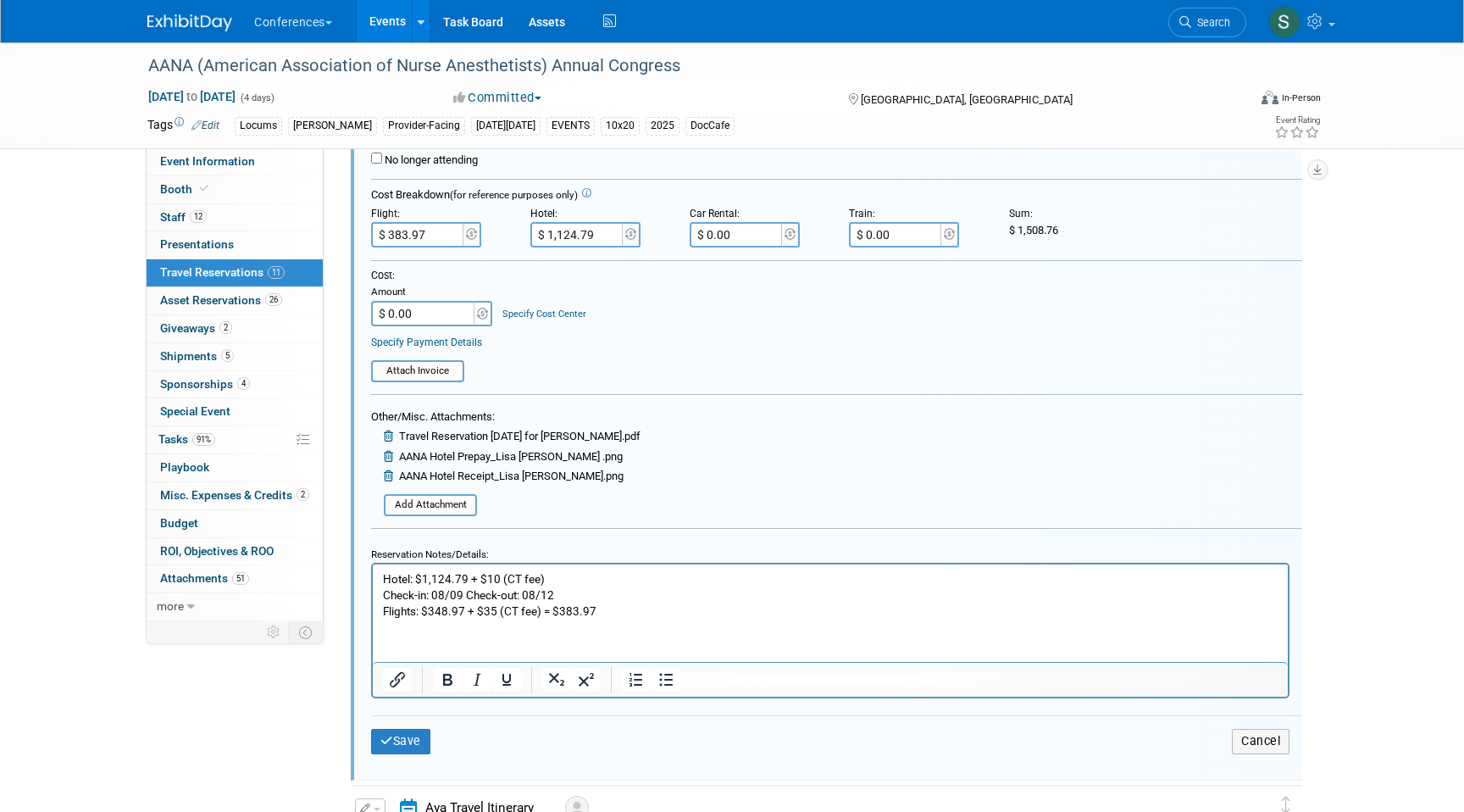
click at [558, 582] on p "Hotel: $1,124.79 + $10 (CT fee) Check-in: 08/09 Check-out: 08/12 Flights: $348.…" at bounding box center [831, 595] width 896 height 48
click at [571, 232] on input "$ 1,124.79" at bounding box center [577, 234] width 95 height 26
click at [571, 235] on input "$ 1,124.79" at bounding box center [577, 234] width 95 height 26
type input "$ 1,134.79"
click at [427, 320] on input "$ 0.00" at bounding box center [424, 313] width 106 height 26
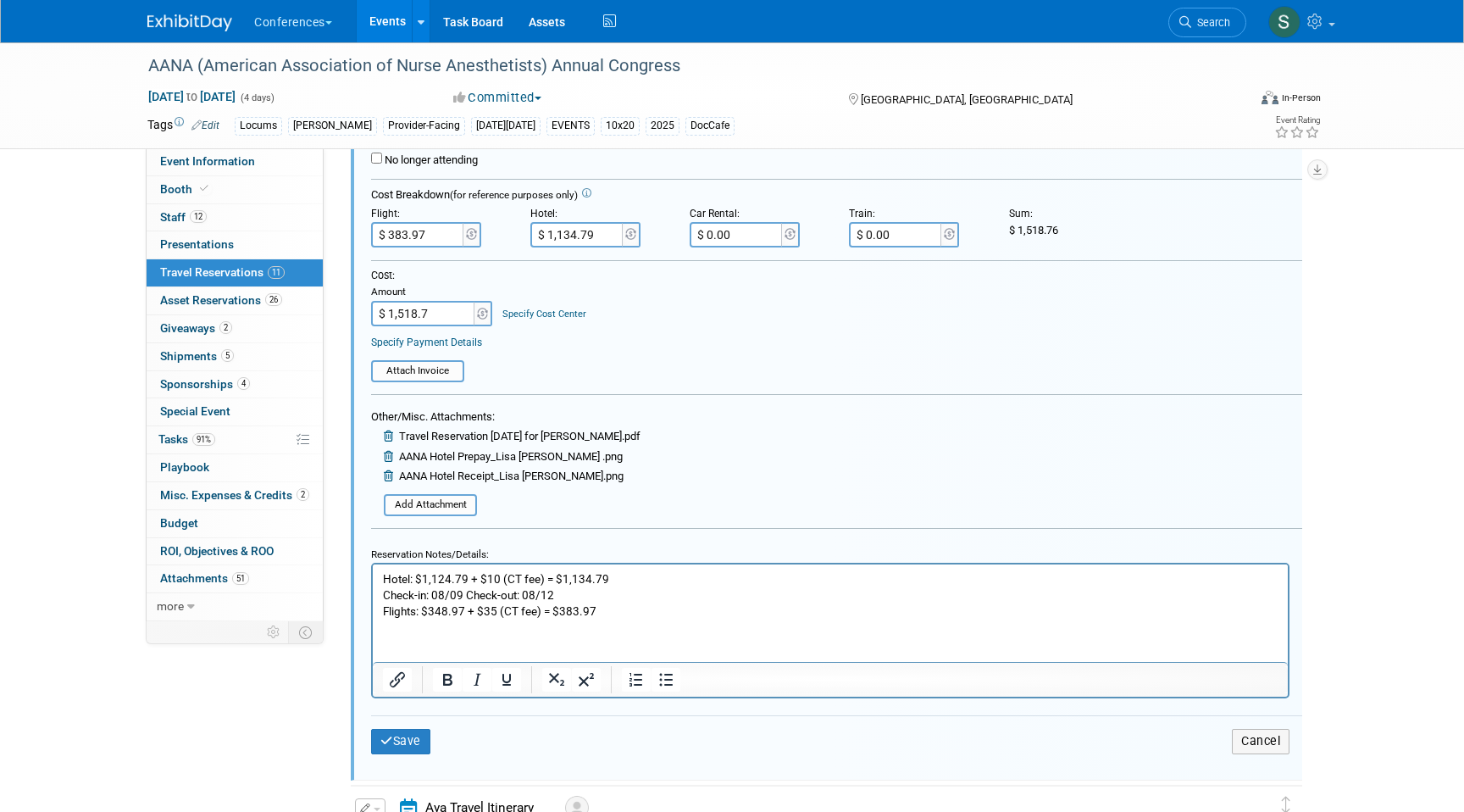
type input "$ 1,518.76"
click at [408, 741] on button "Save" at bounding box center [401, 741] width 59 height 25
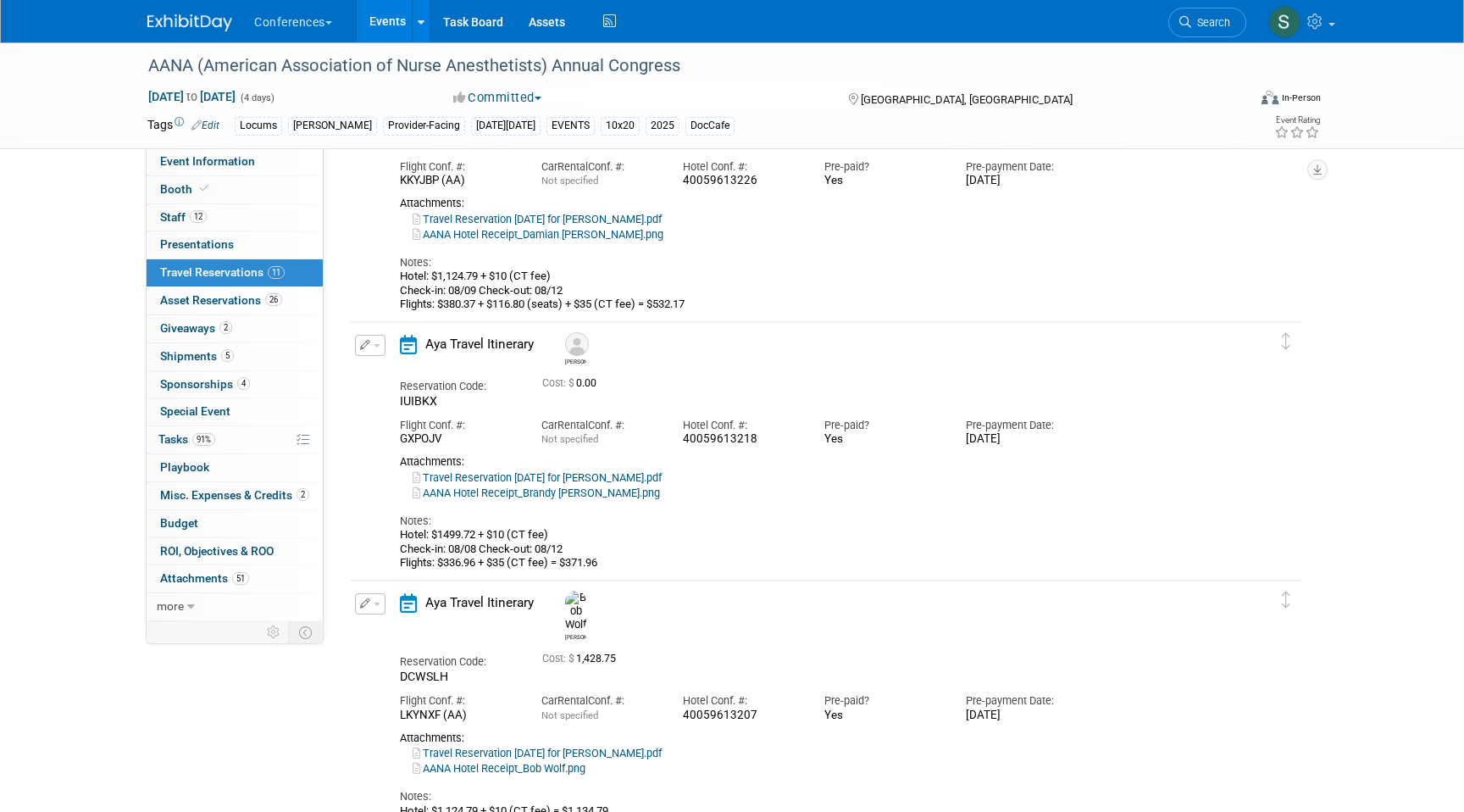
scroll to position [1258, 0]
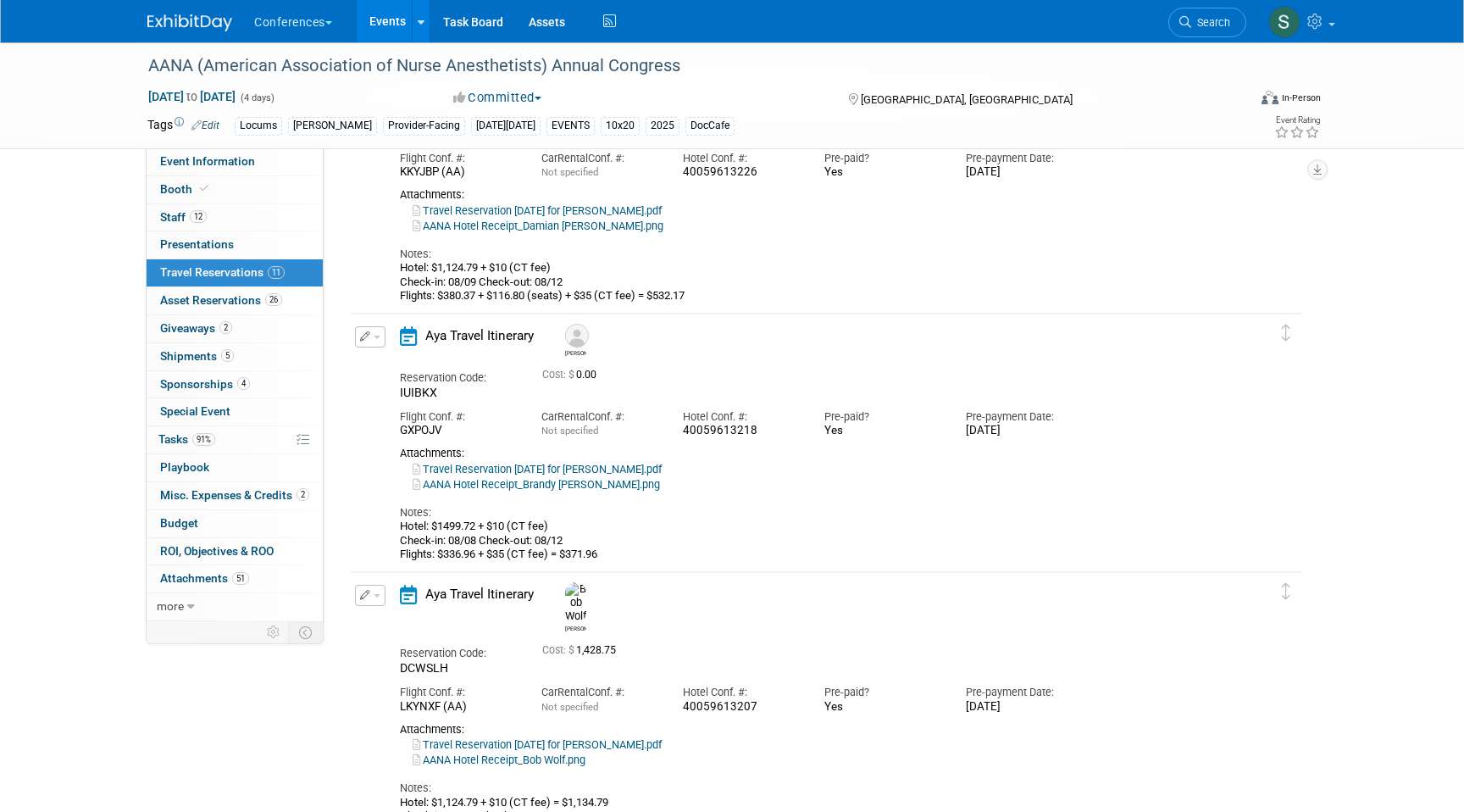
click at [378, 339] on span "button" at bounding box center [377, 337] width 7 height 4
click at [394, 365] on button "Edit Reservation" at bounding box center [427, 366] width 144 height 25
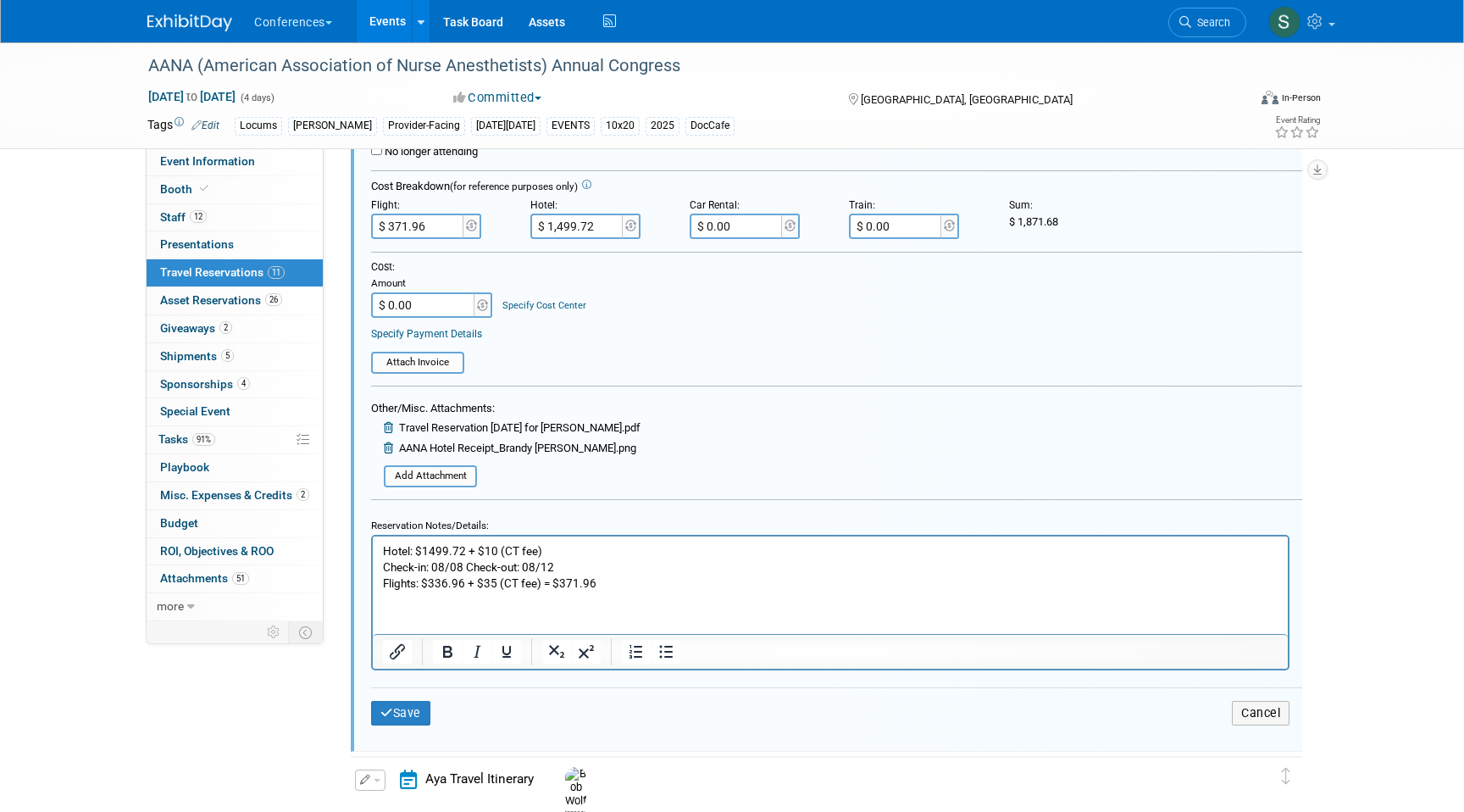
scroll to position [1745, 0]
click at [588, 551] on p "Hotel: $1499.72 + $10 (CT fee) Check-in: 08/08 Check-out: 08/12 Flights: $336.9…" at bounding box center [831, 565] width 896 height 48
click at [574, 225] on input "$ 1,499.72" at bounding box center [577, 224] width 95 height 26
click at [571, 223] on input "$ 1,499.72" at bounding box center [577, 224] width 95 height 26
type input "$ 1,509.72"
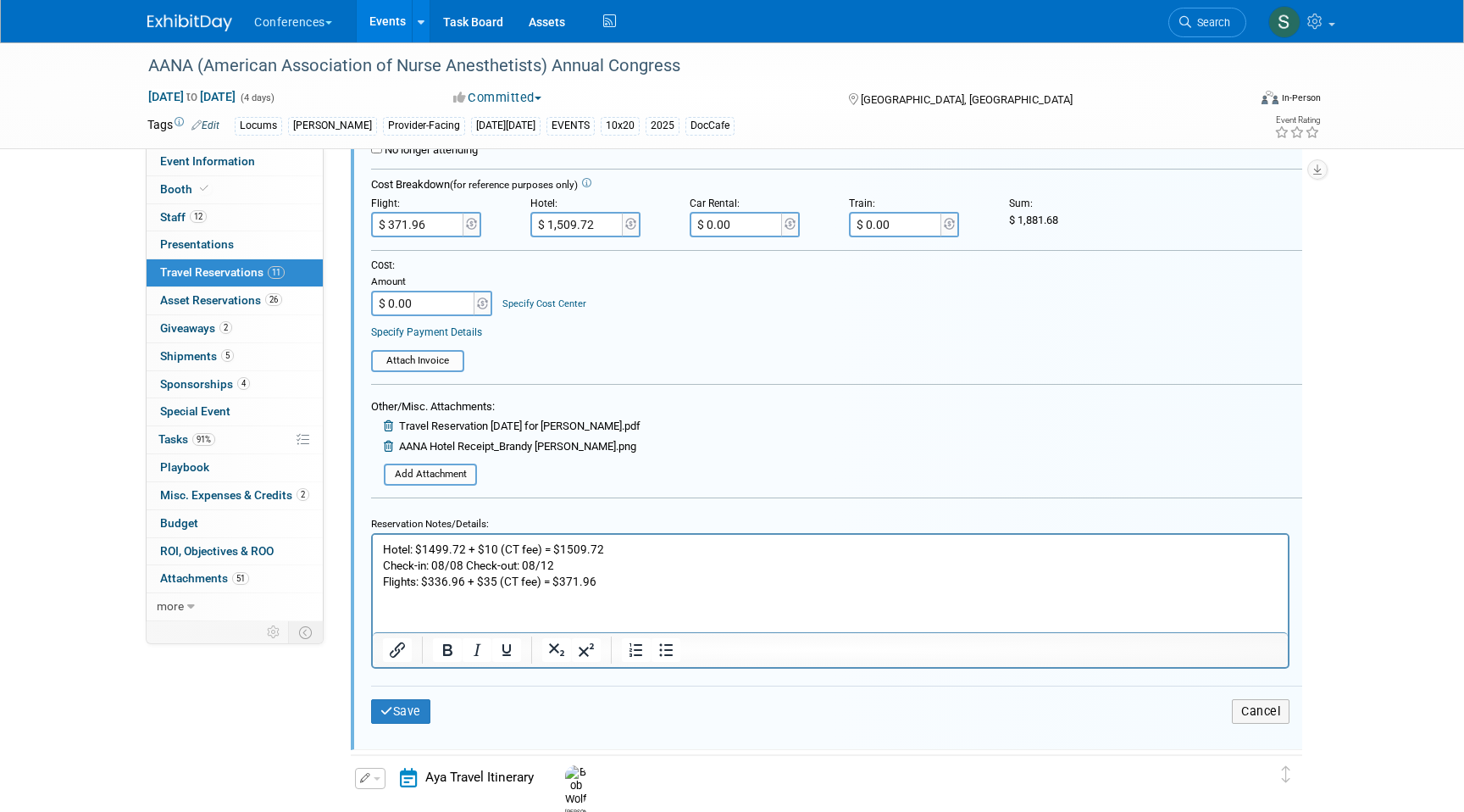
click at [411, 302] on input "$ 0.00" at bounding box center [424, 303] width 106 height 26
type input "$ 1,881.68"
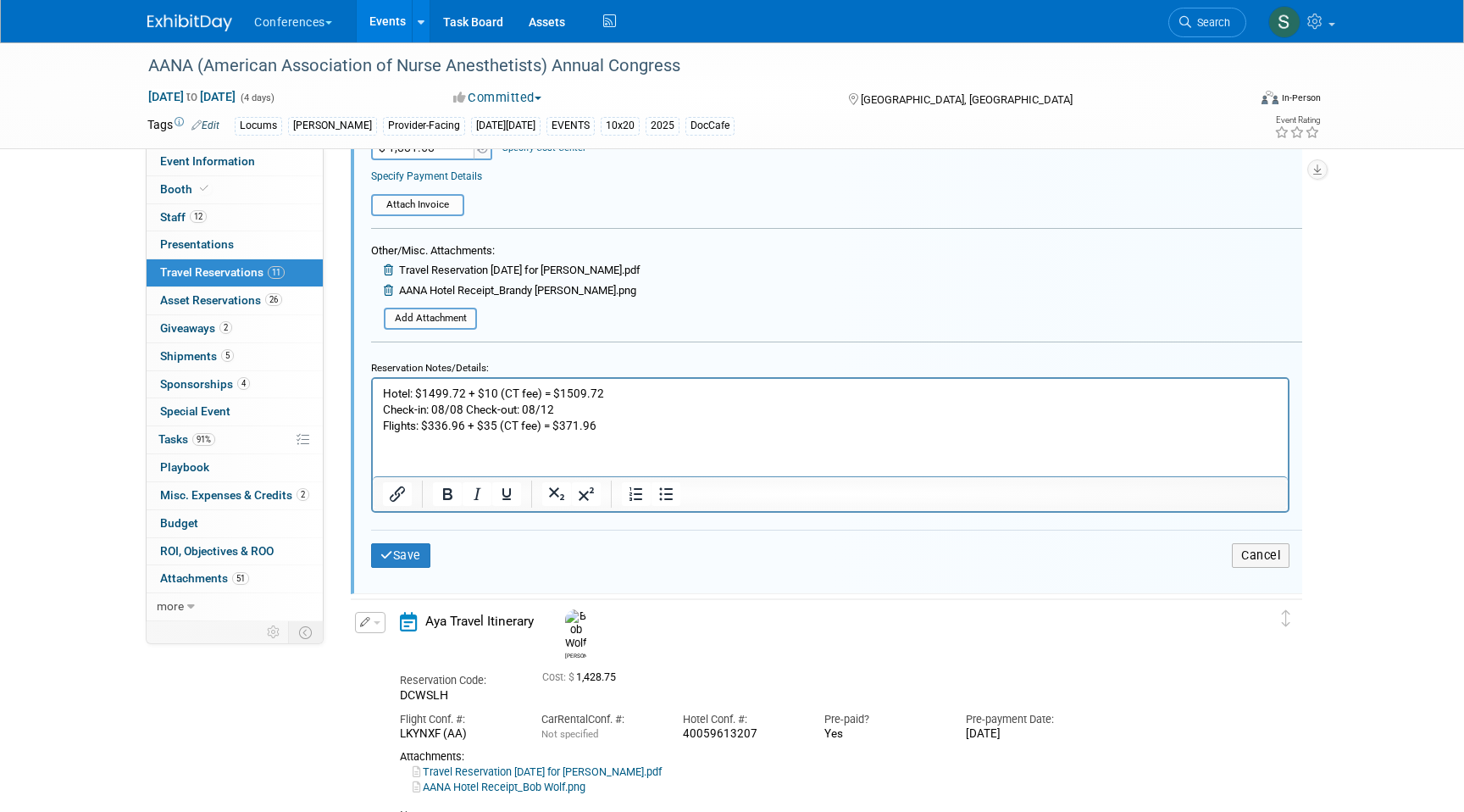
scroll to position [1924, 0]
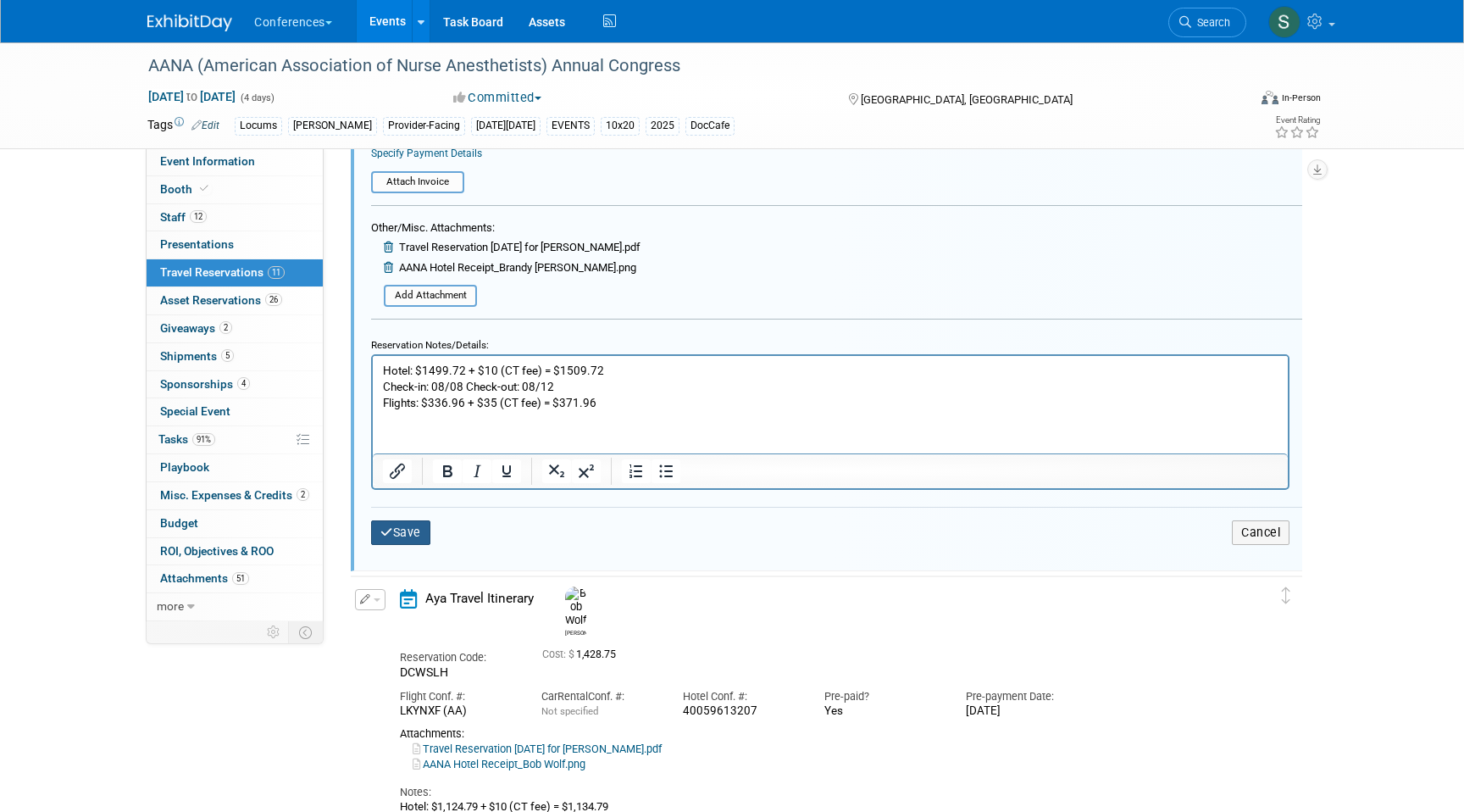
click at [409, 530] on button "Save" at bounding box center [401, 533] width 59 height 25
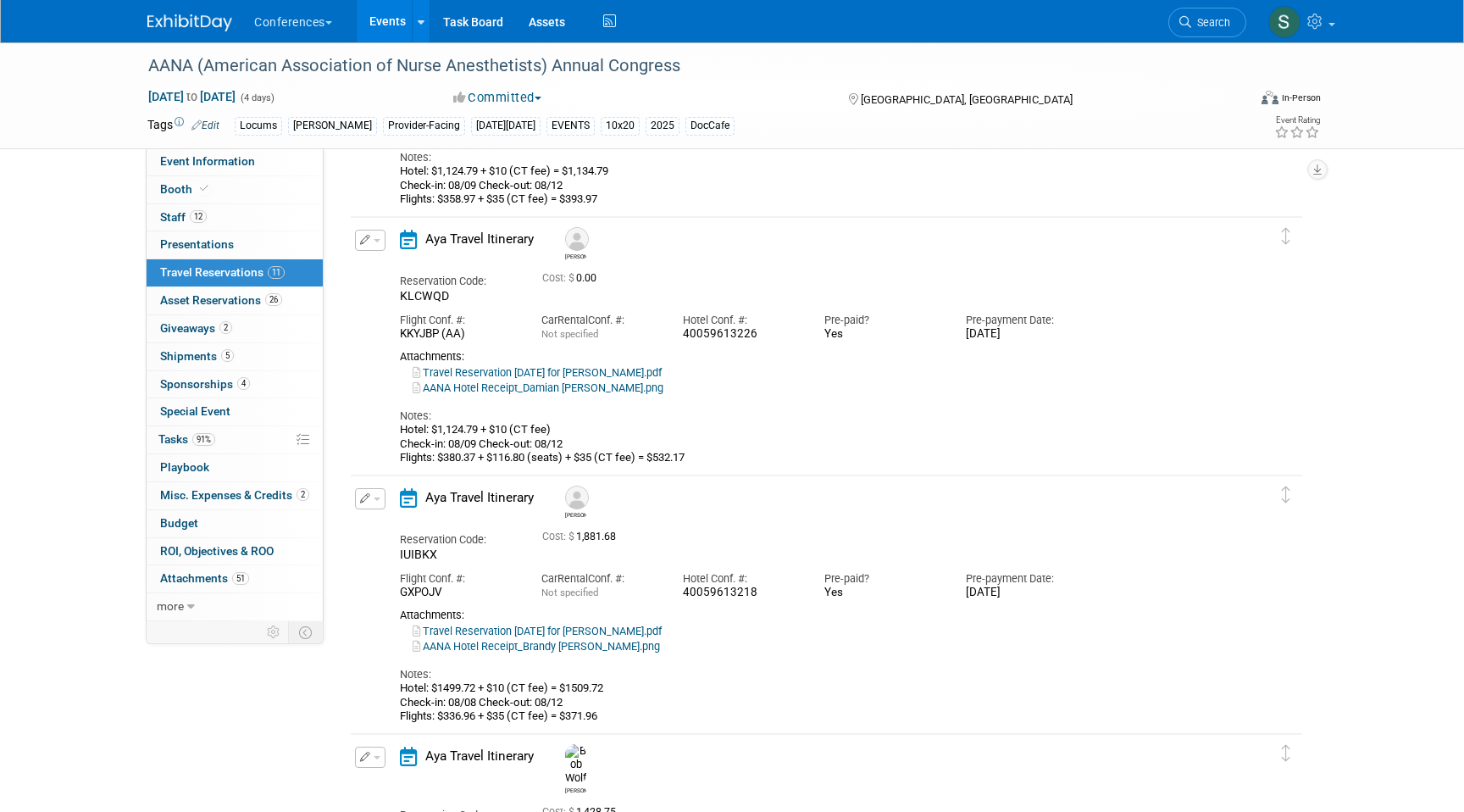
scroll to position [1060, 0]
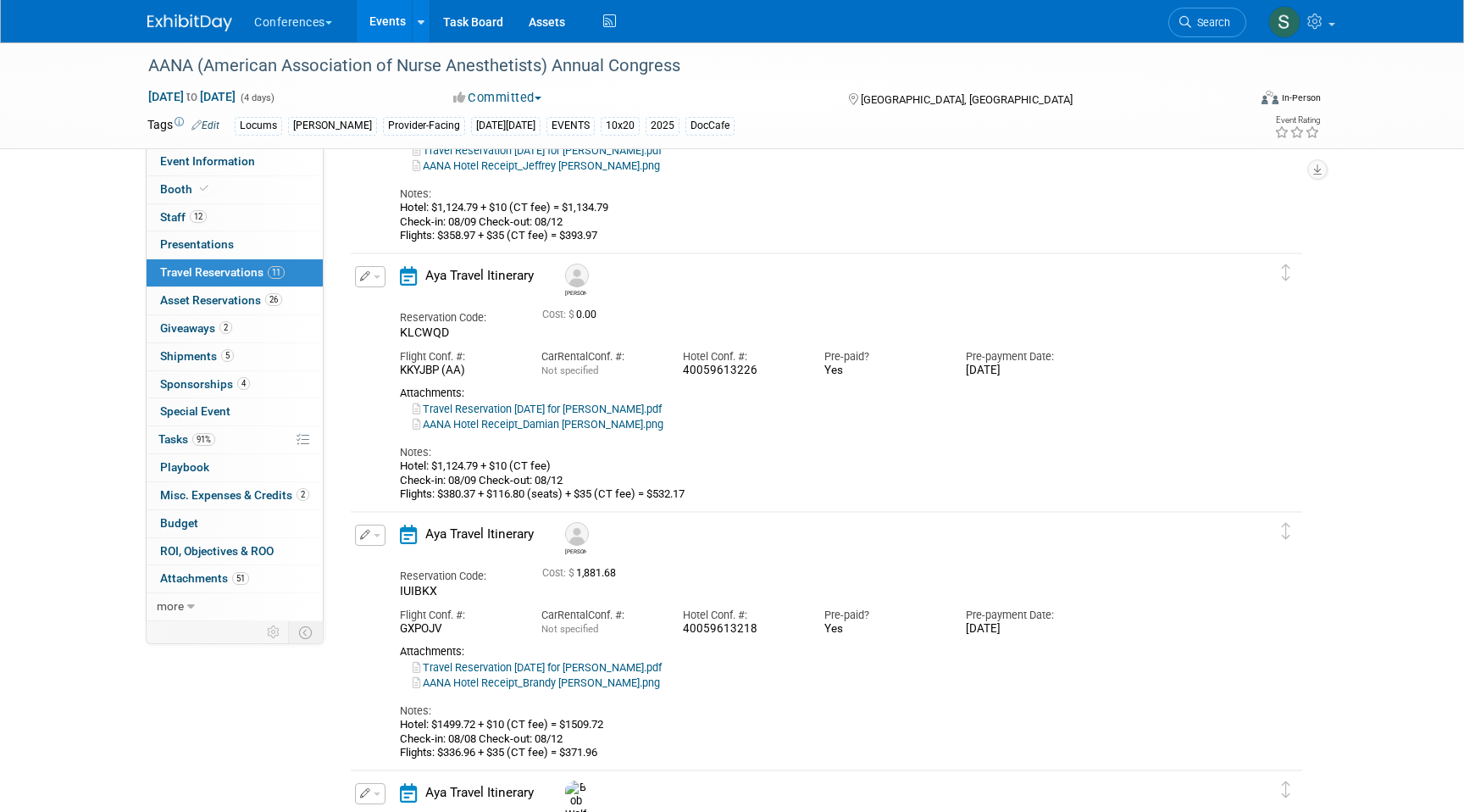
click at [369, 274] on icon "button" at bounding box center [365, 276] width 11 height 10
click at [387, 293] on li "Edit Reservation" at bounding box center [427, 307] width 144 height 28
click at [375, 273] on button "button" at bounding box center [370, 277] width 30 height 21
click at [382, 300] on button "Edit Reservation" at bounding box center [427, 307] width 144 height 25
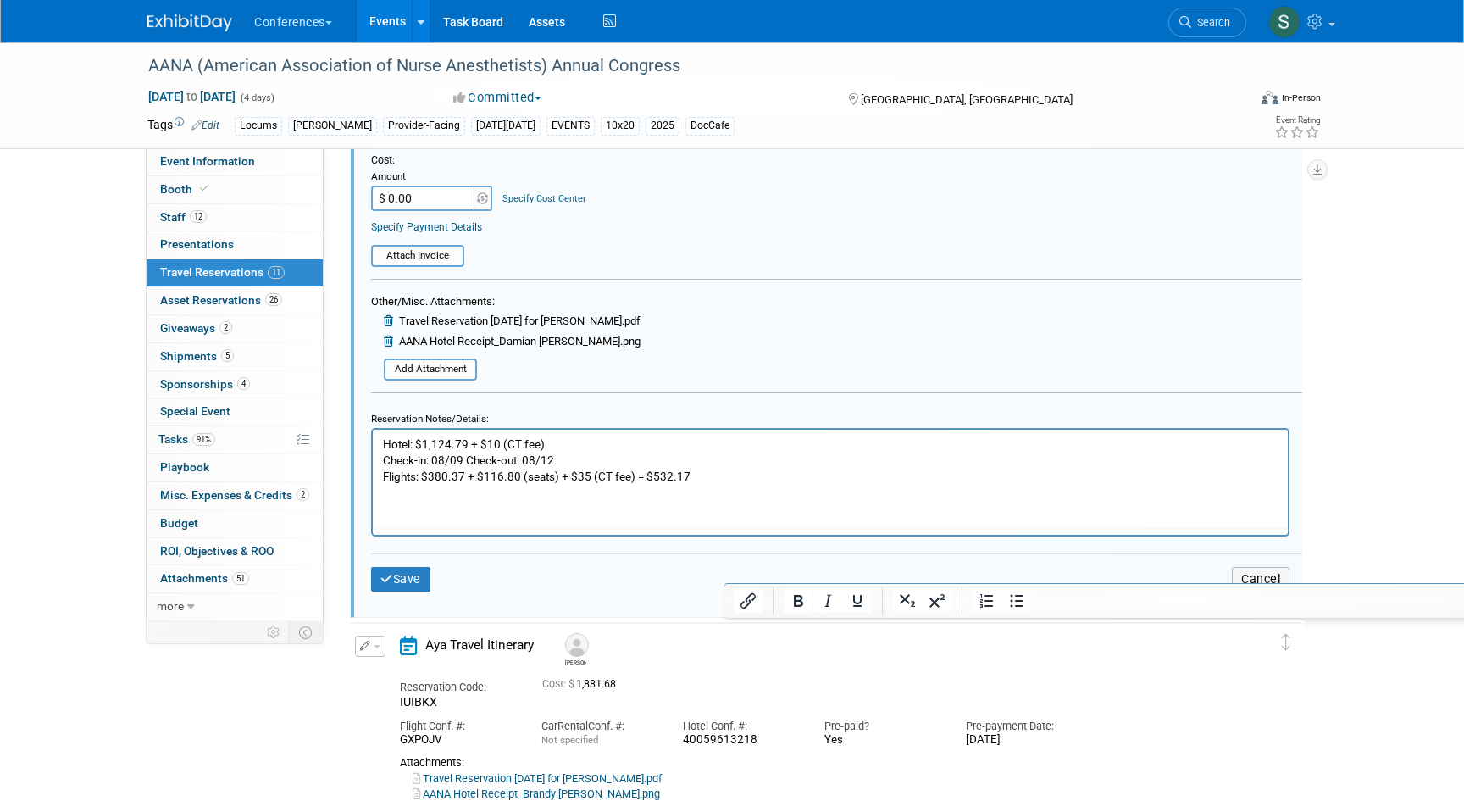
scroll to position [1597, 0]
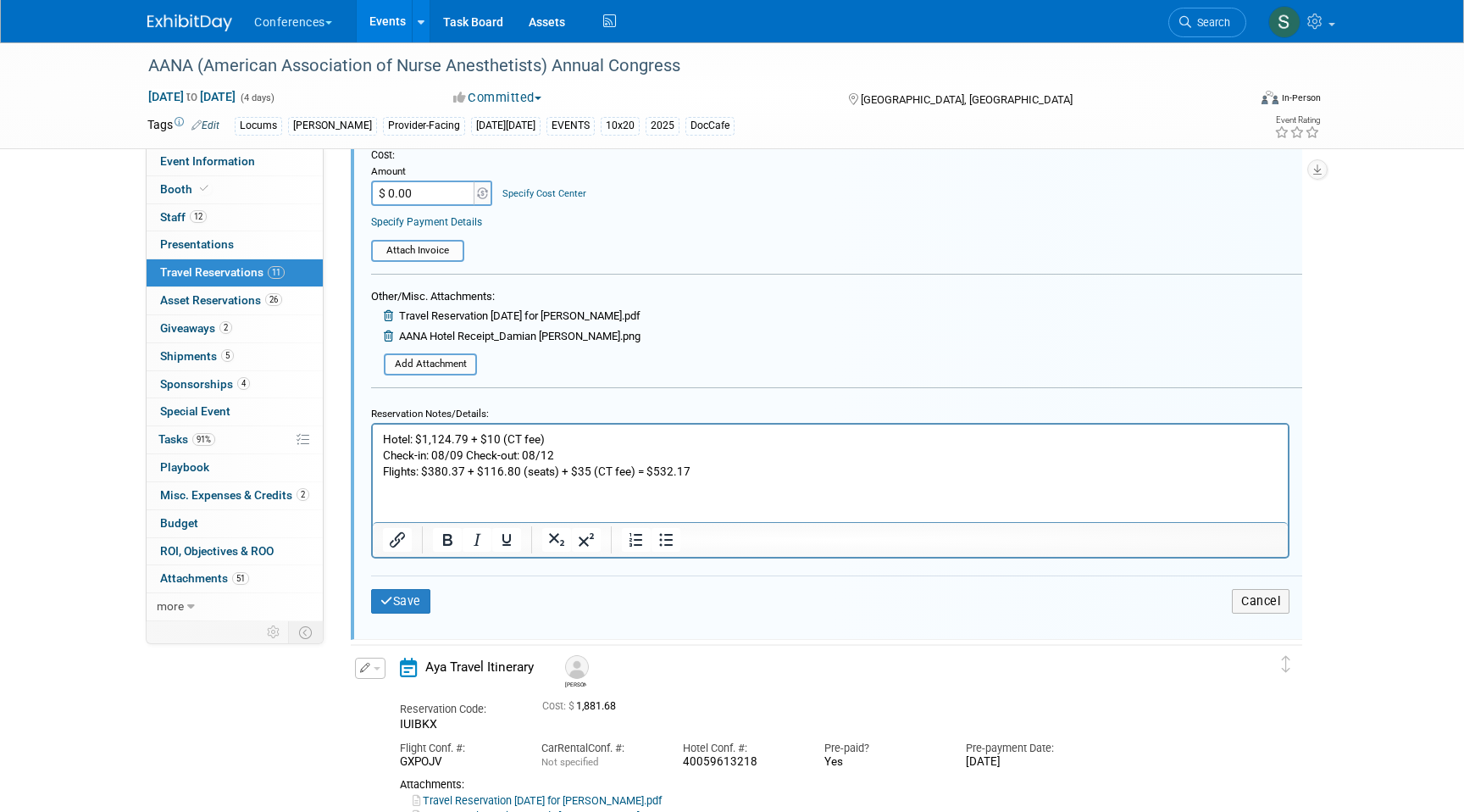
click at [590, 432] on p "Hotel: $1,124.79 + $10 (CT fee) Check-in: 08/09 Check-out: 08/12 Flights: $380.…" at bounding box center [831, 454] width 896 height 48
click at [583, 436] on p "Hotel: $1,124.79 + $10 (CT fee) = $1,124.79 Check-in: 08/09 Check-out: 08/12 Fl…" at bounding box center [831, 454] width 896 height 48
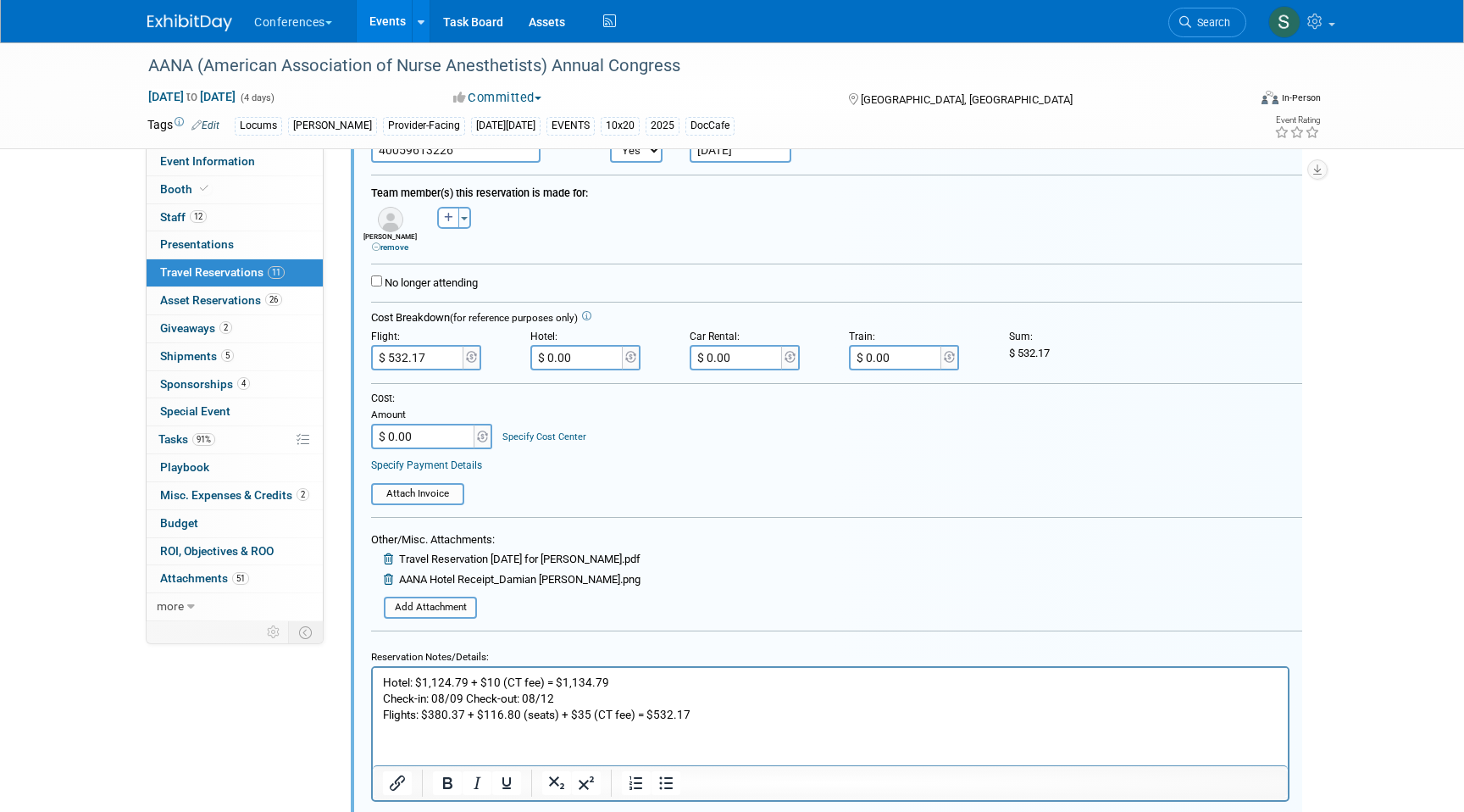
scroll to position [1395, 0]
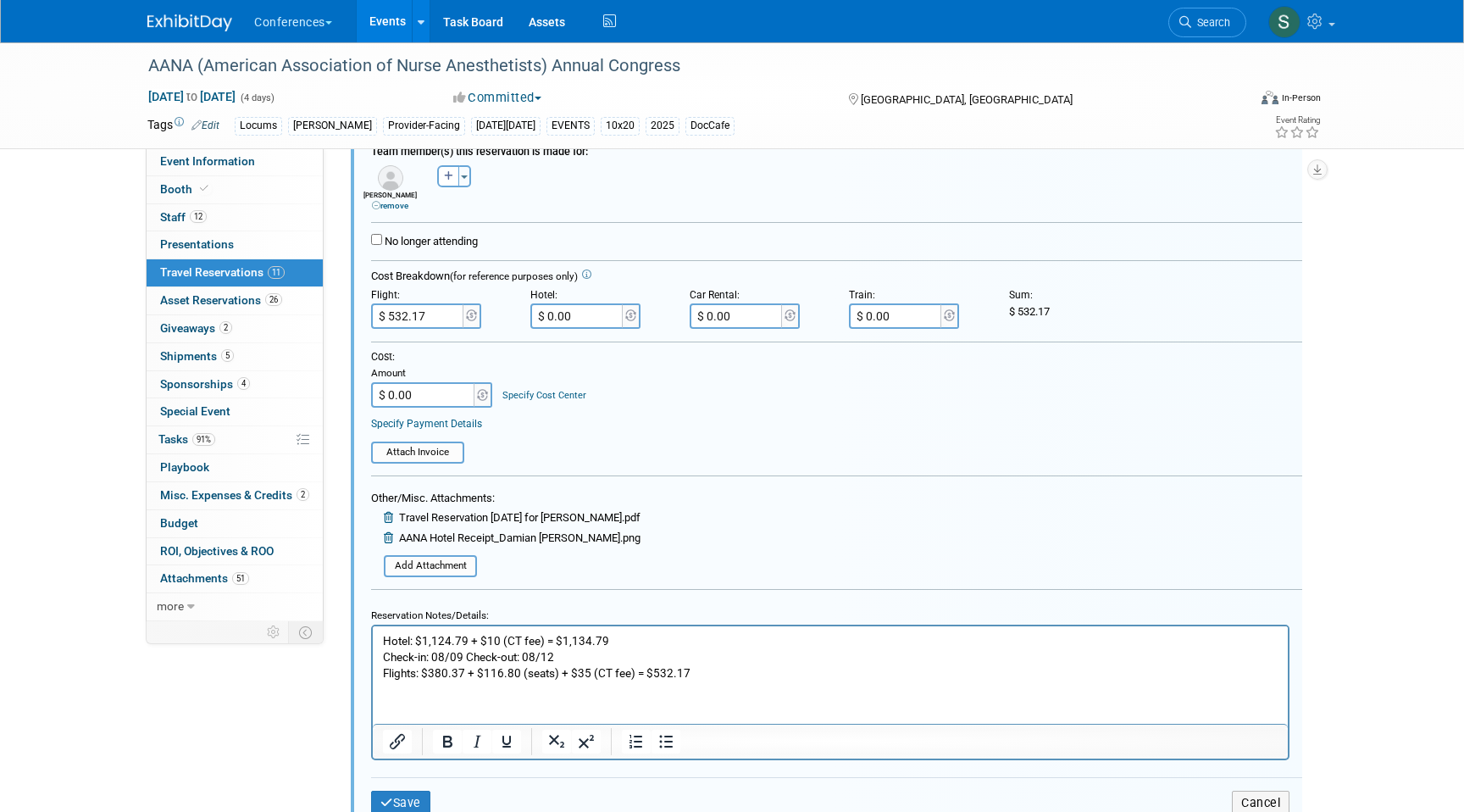
click at [582, 308] on input "$ 0.00" at bounding box center [577, 316] width 95 height 26
click at [590, 320] on input "$ 0.00" at bounding box center [577, 316] width 95 height 26
type input "$ 1,134.79"
click at [447, 397] on input "$ 0.00" at bounding box center [424, 394] width 106 height 26
type input "$ 1,666.96"
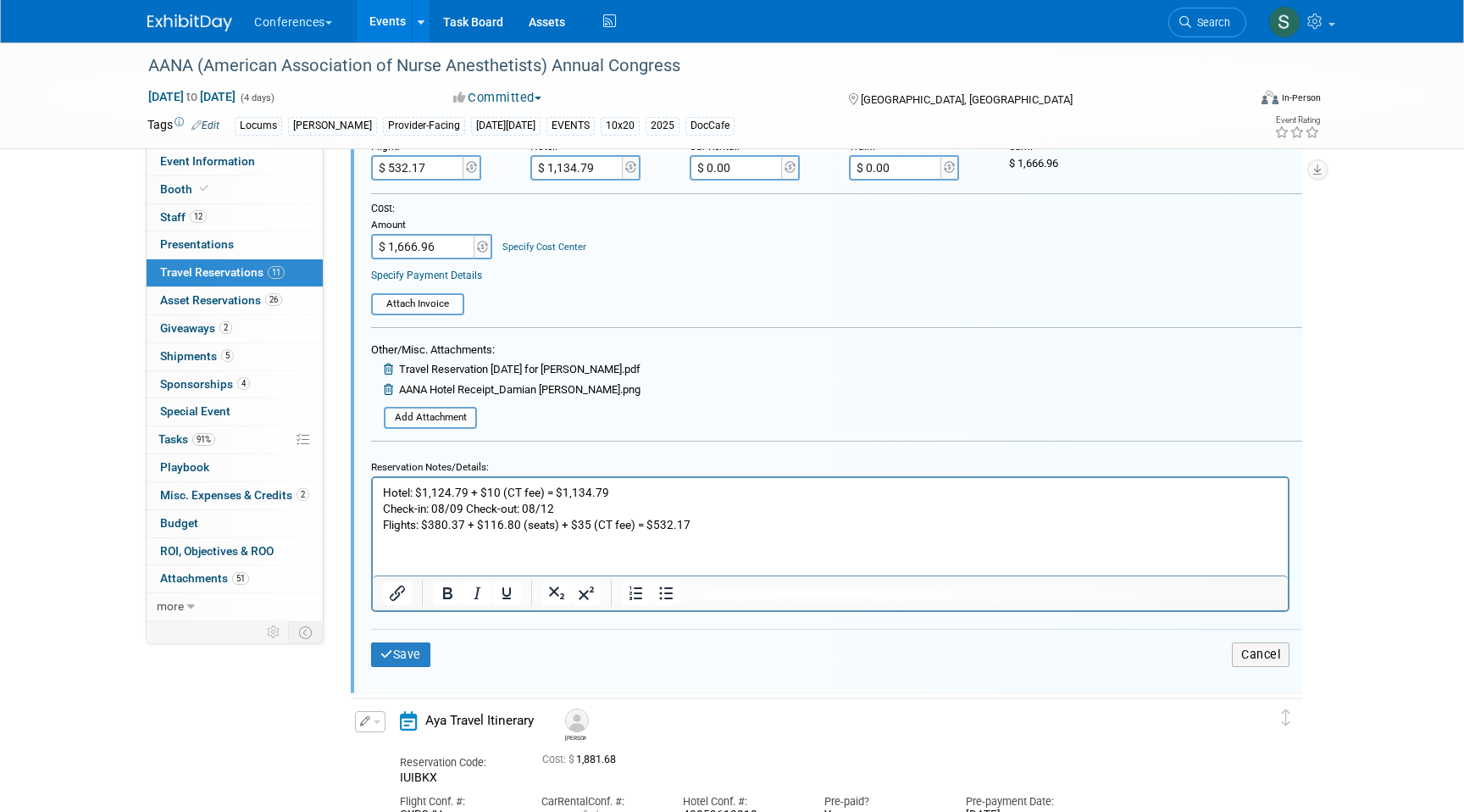
scroll to position [1587, 0]
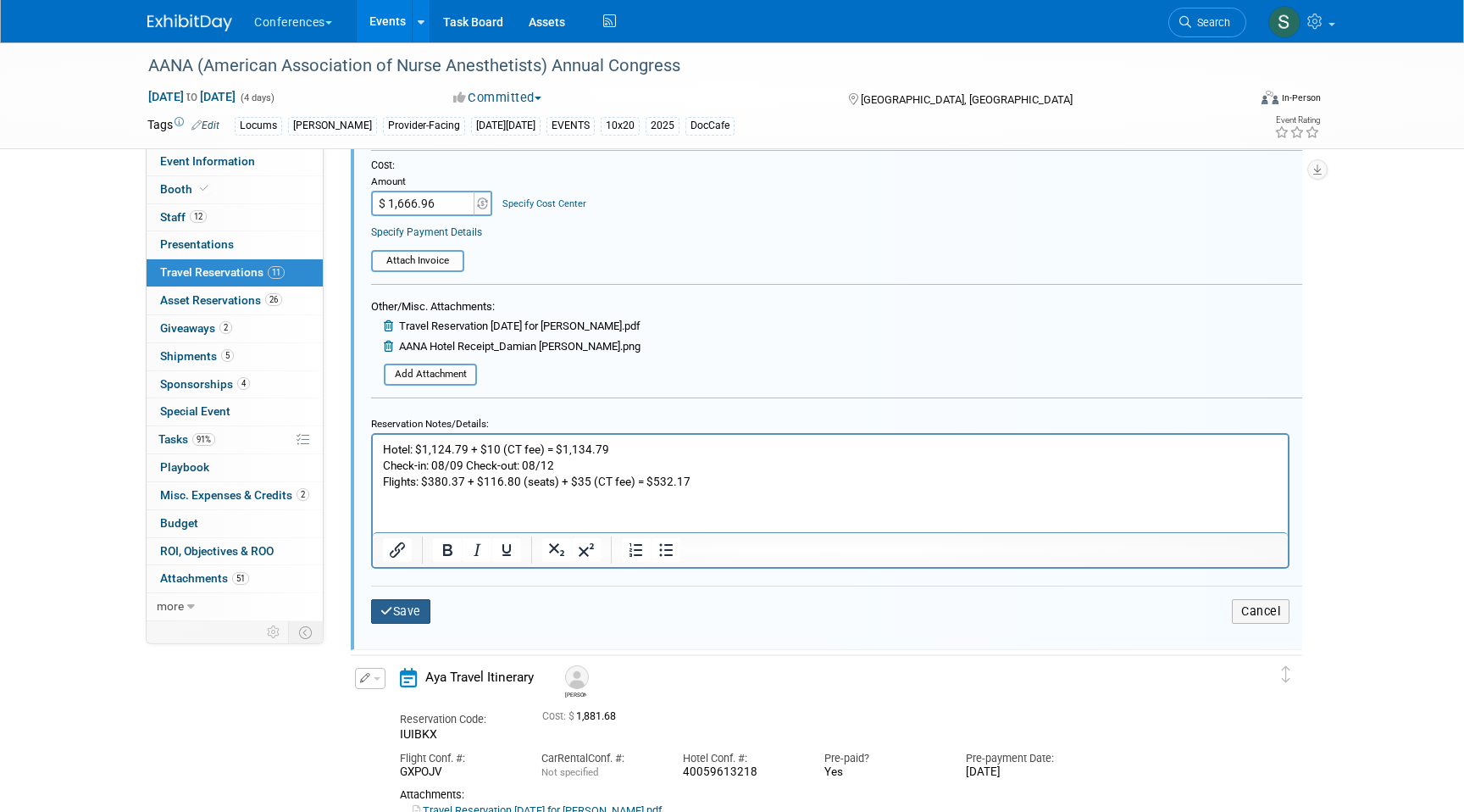
click at [411, 606] on button "Save" at bounding box center [401, 612] width 59 height 25
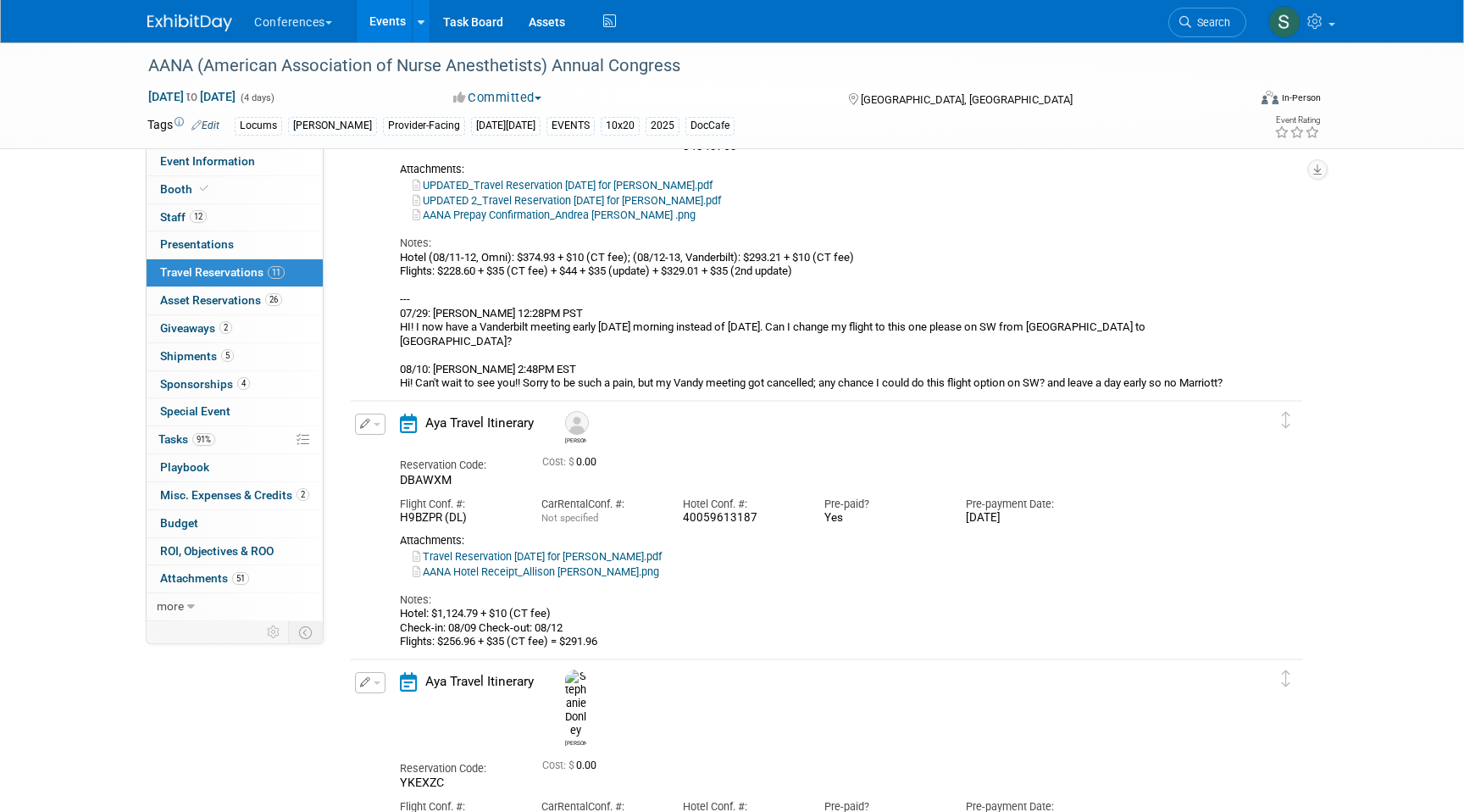
scroll to position [2151, 0]
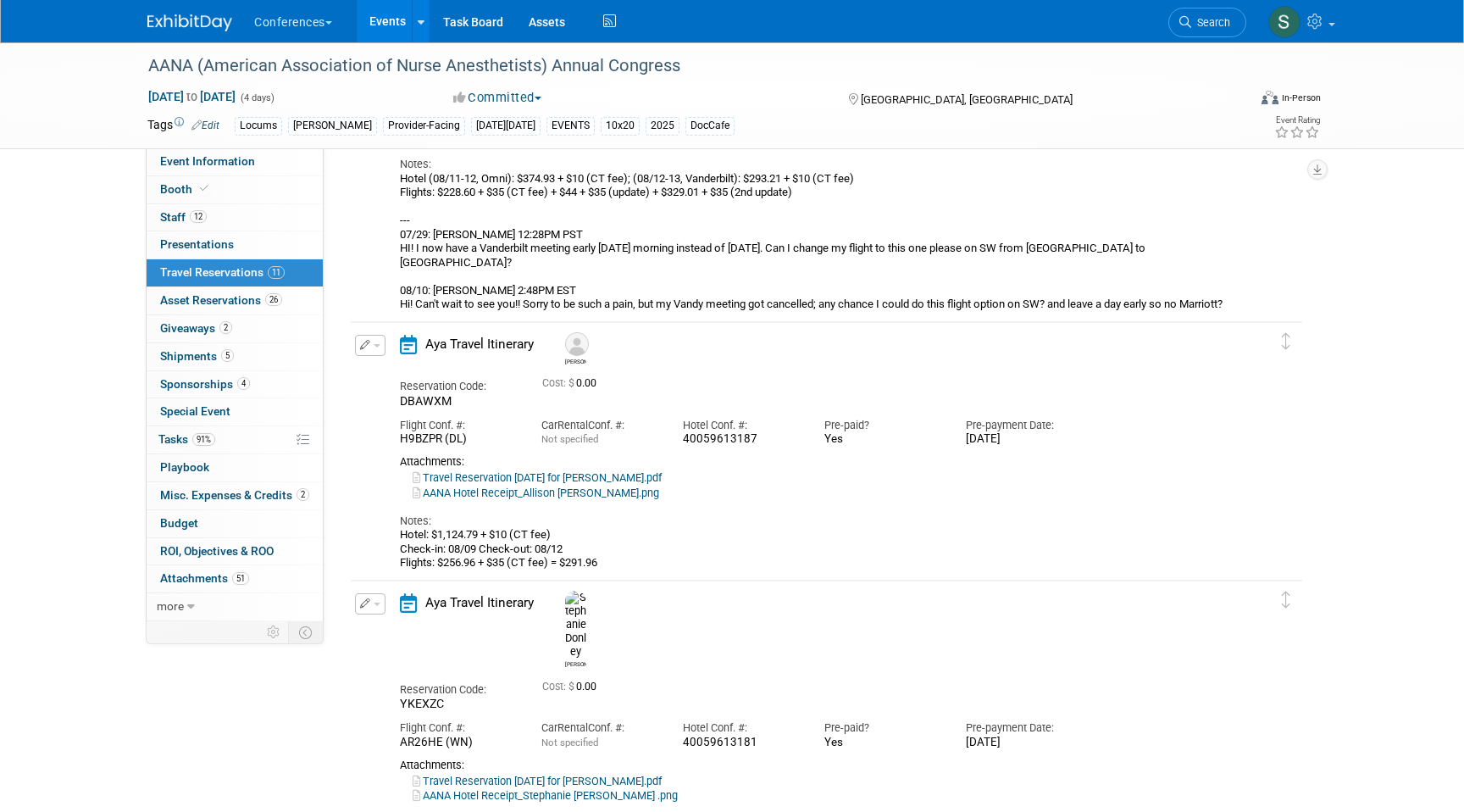
click at [373, 344] on button "button" at bounding box center [370, 345] width 30 height 21
click at [380, 373] on button "Edit Reservation" at bounding box center [427, 375] width 144 height 25
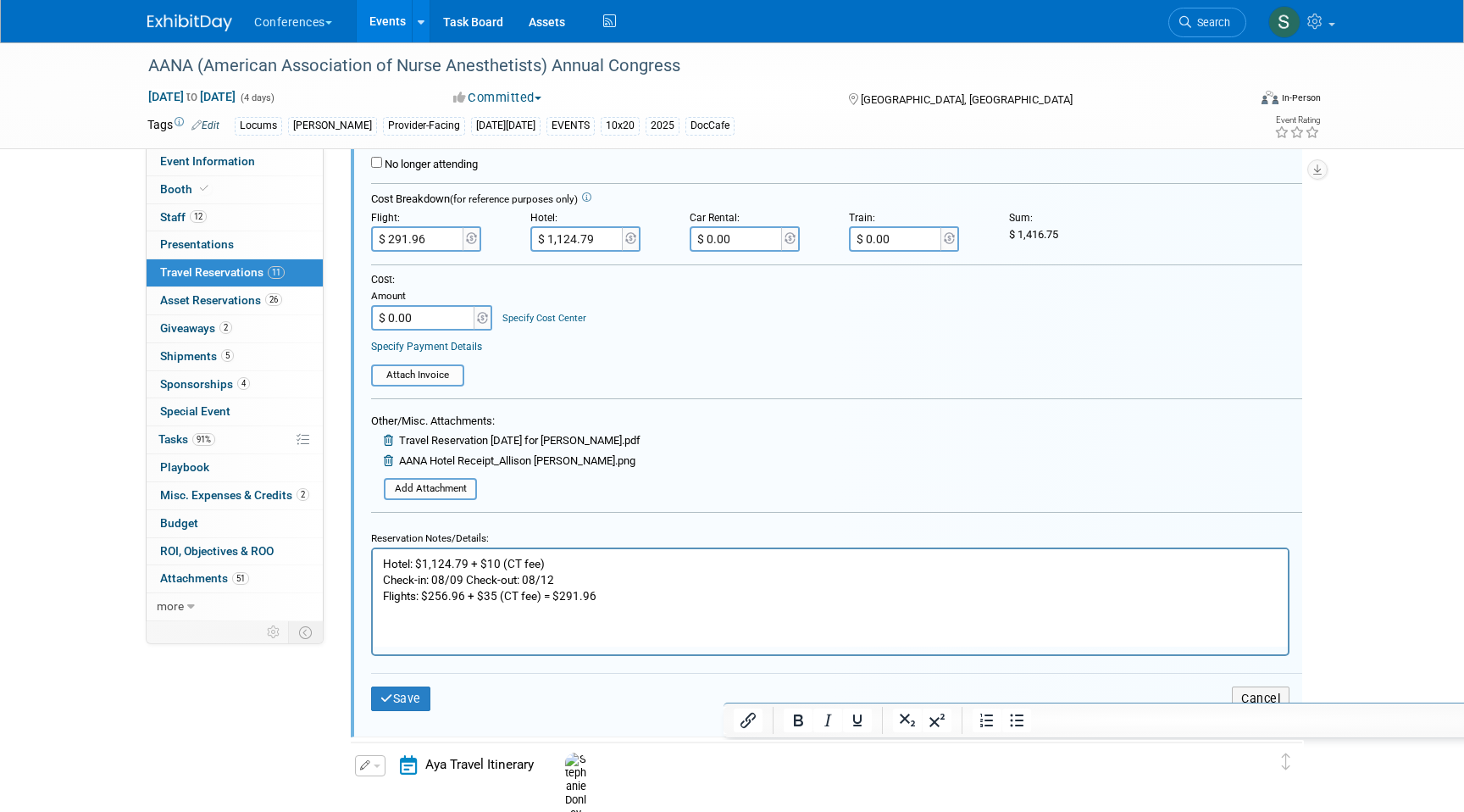
scroll to position [2707, 0]
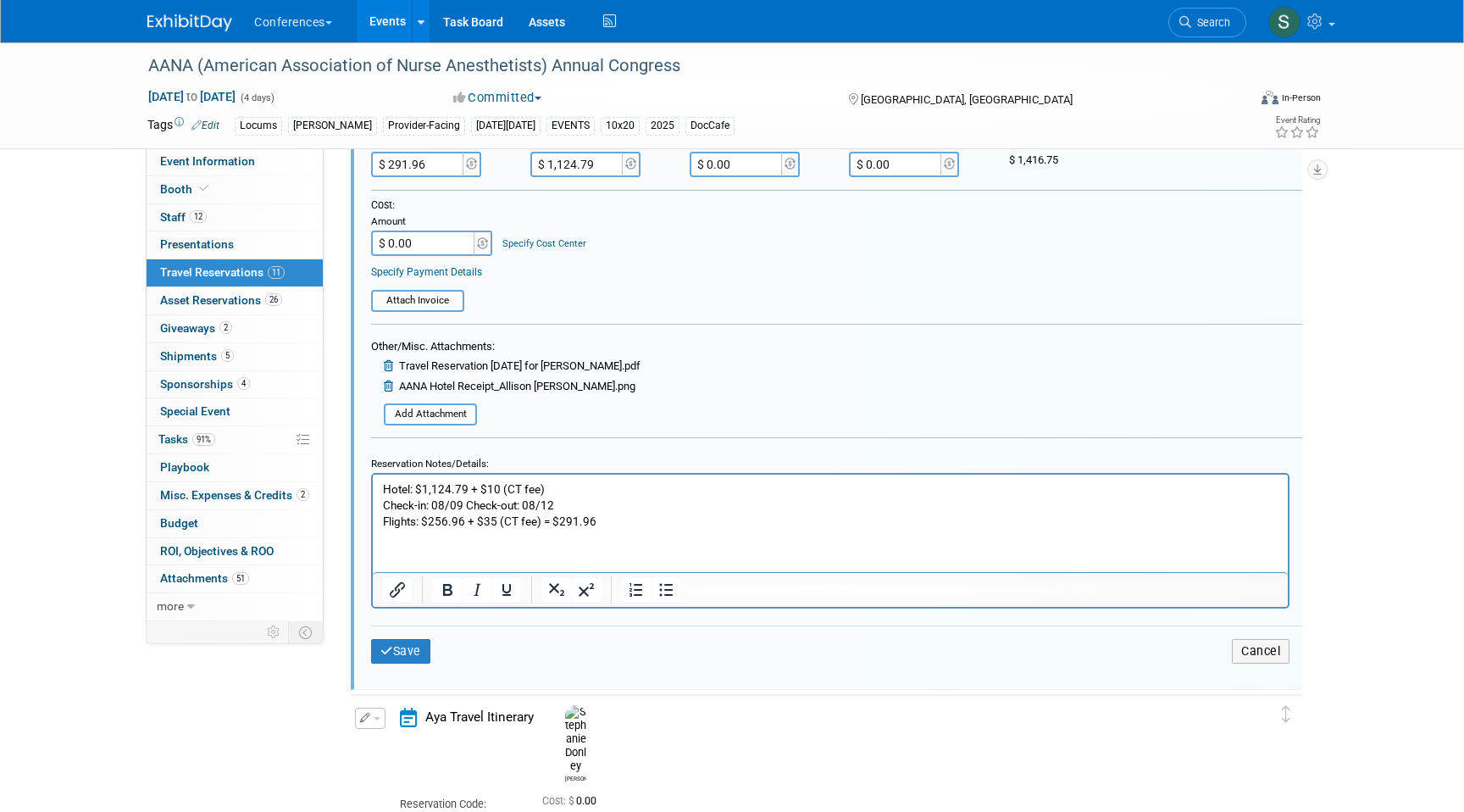
click at [578, 487] on p "Hotel: $1,124.79 + $10 (CT fee) Check-in: 08/09 Check-out: 08/12 Flights: $256.…" at bounding box center [831, 504] width 896 height 48
click at [575, 171] on input "$ 1,124.79" at bounding box center [577, 164] width 95 height 26
click at [571, 164] on input "$ 1,124.79" at bounding box center [577, 164] width 95 height 26
type input "$ 1,134.79"
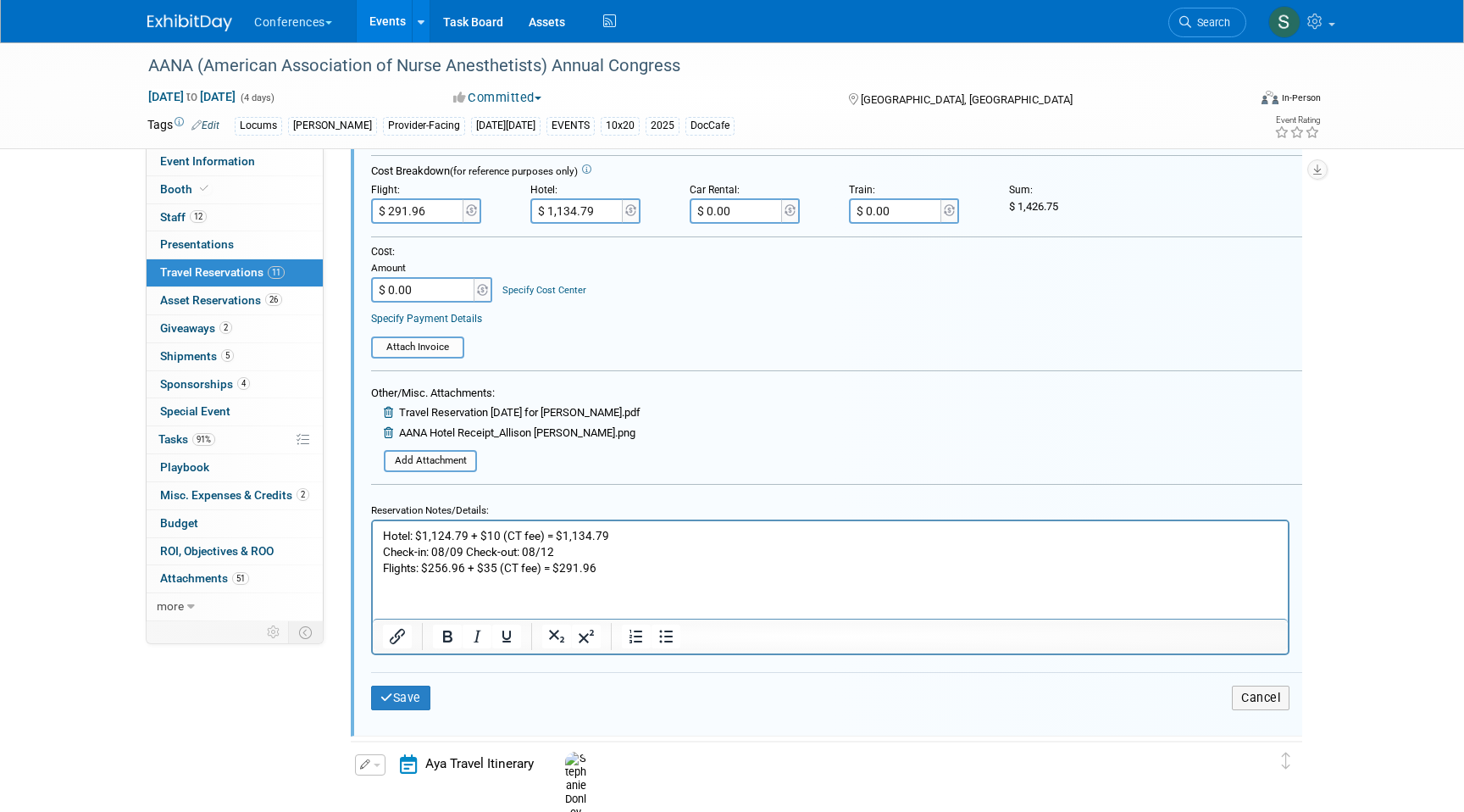
scroll to position [2658, 0]
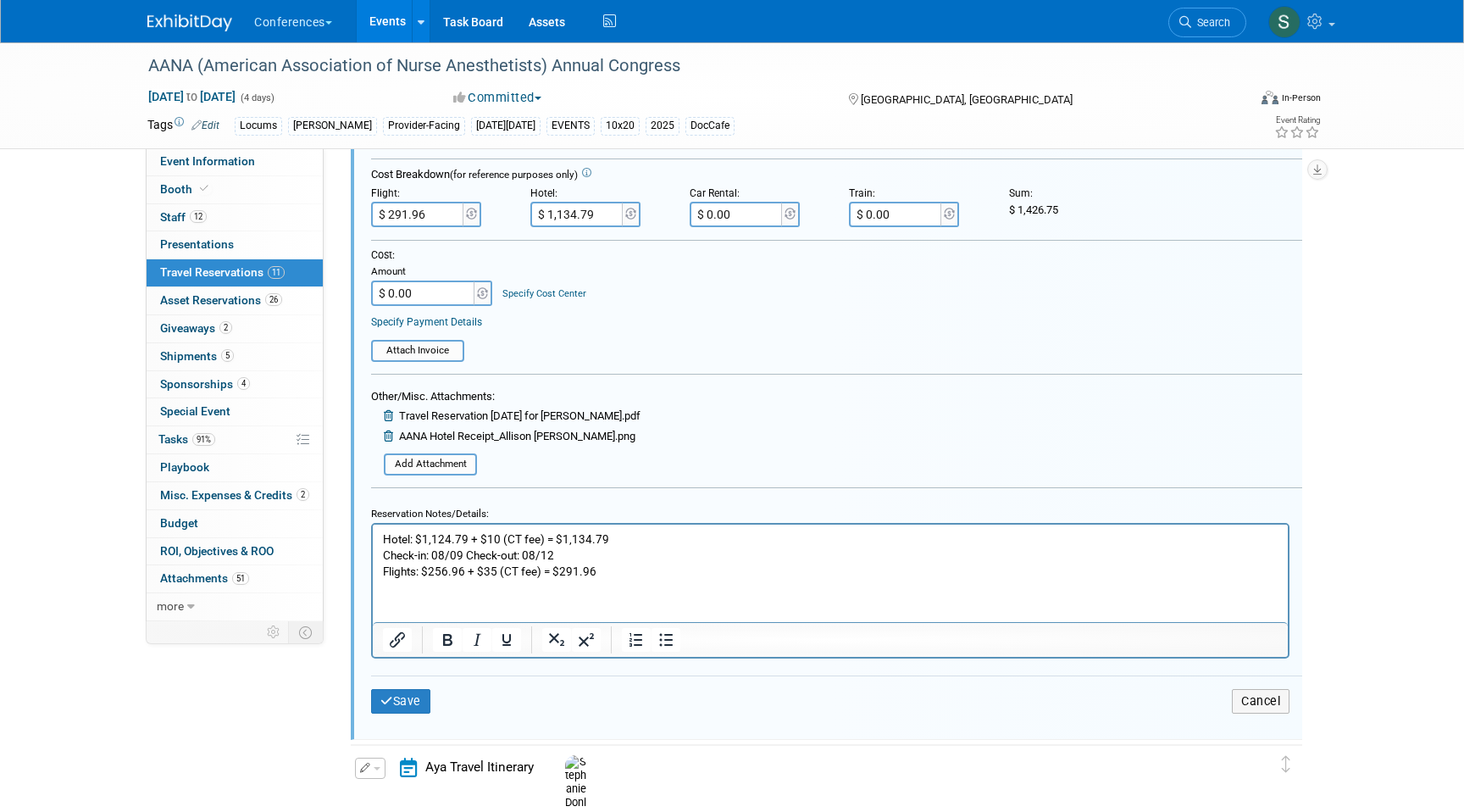
click at [435, 291] on input "$ 0.00" at bounding box center [424, 293] width 106 height 26
type input "$ 1,426.75"
click at [411, 706] on button "Save" at bounding box center [401, 701] width 59 height 25
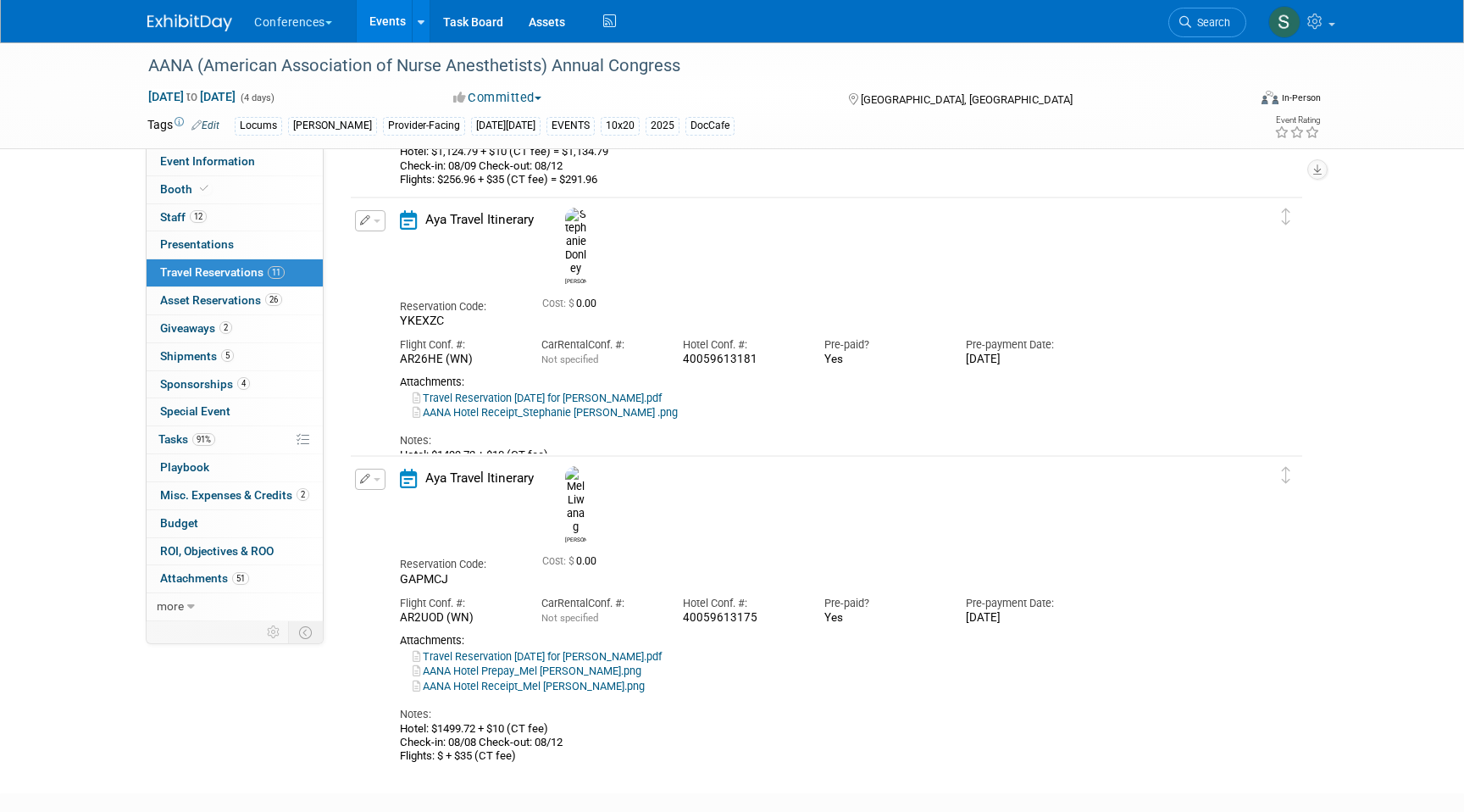
scroll to position [2534, 0]
click at [365, 221] on icon "button" at bounding box center [365, 221] width 11 height 10
click at [381, 249] on button "Edit Reservation" at bounding box center [427, 252] width 144 height 25
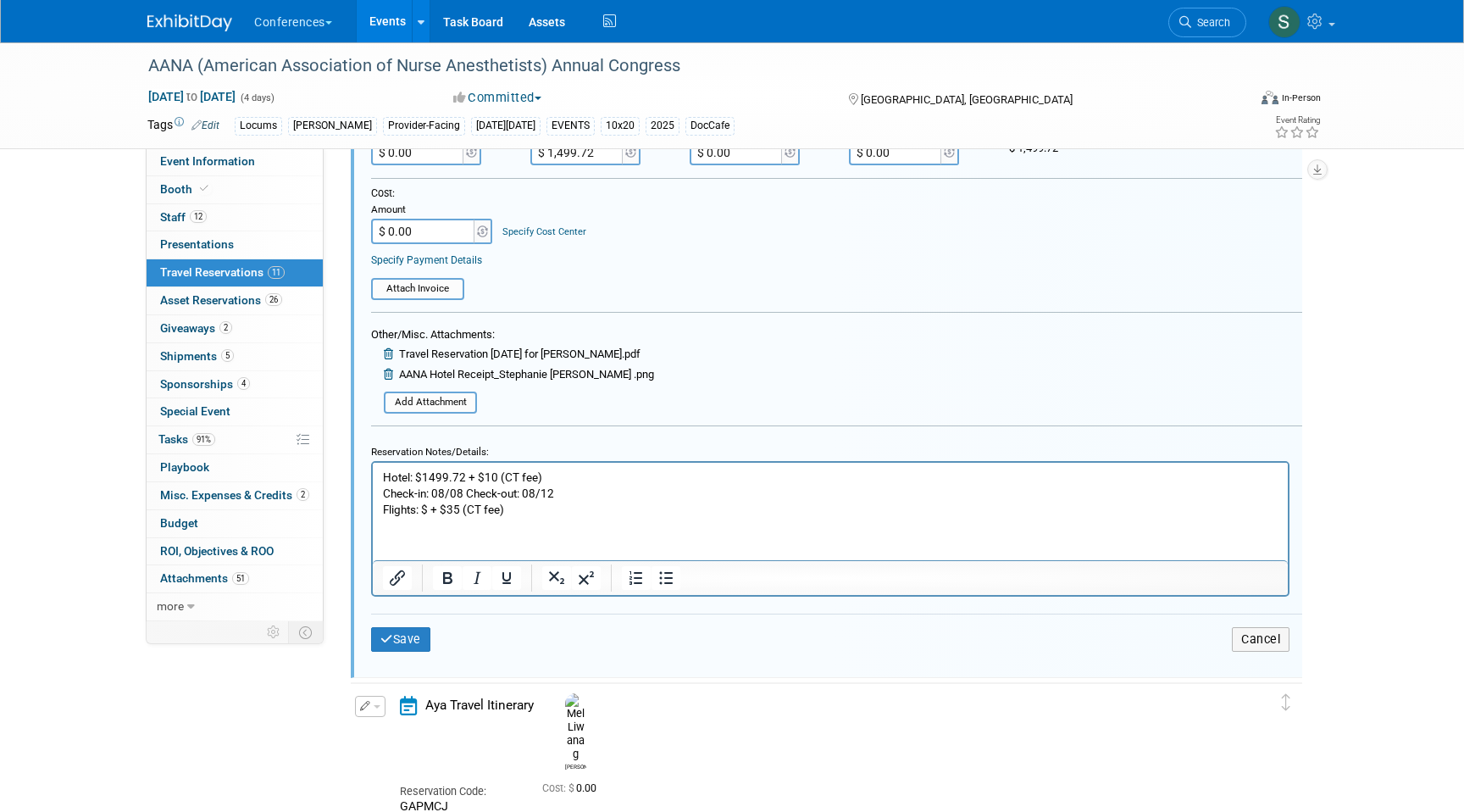
scroll to position [2983, 0]
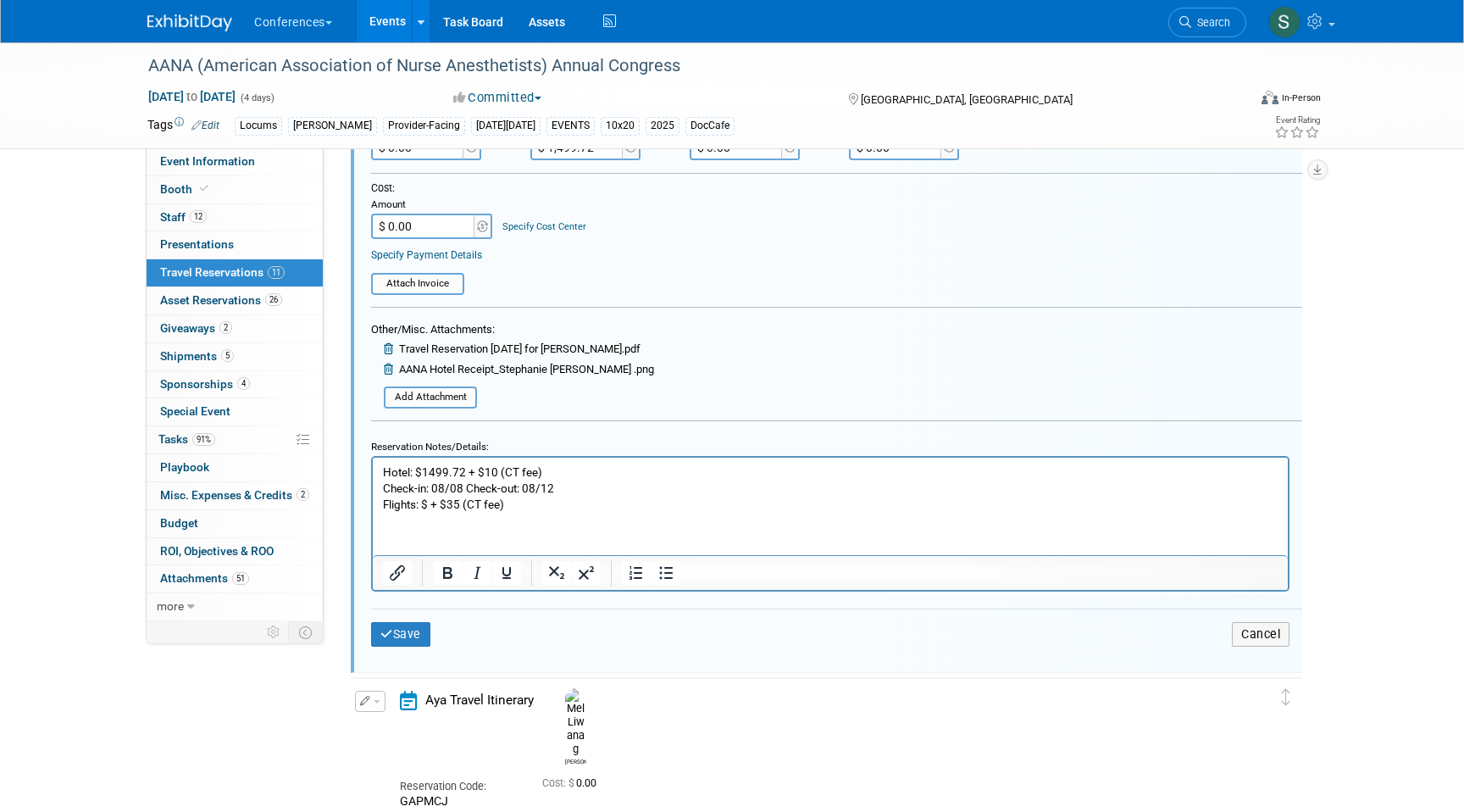
click at [429, 504] on p "Hotel: $1499.72 + $10 (CT fee) Check-in: 08/08 Check-out: 08/12 Flights: $ + $3…" at bounding box center [831, 488] width 896 height 48
click at [532, 505] on p "Hotel: $1499.72 + $10 (CT fee) Check-in: 08/08 Check-out: 08/12 Flights: $132 +…" at bounding box center [831, 488] width 896 height 48
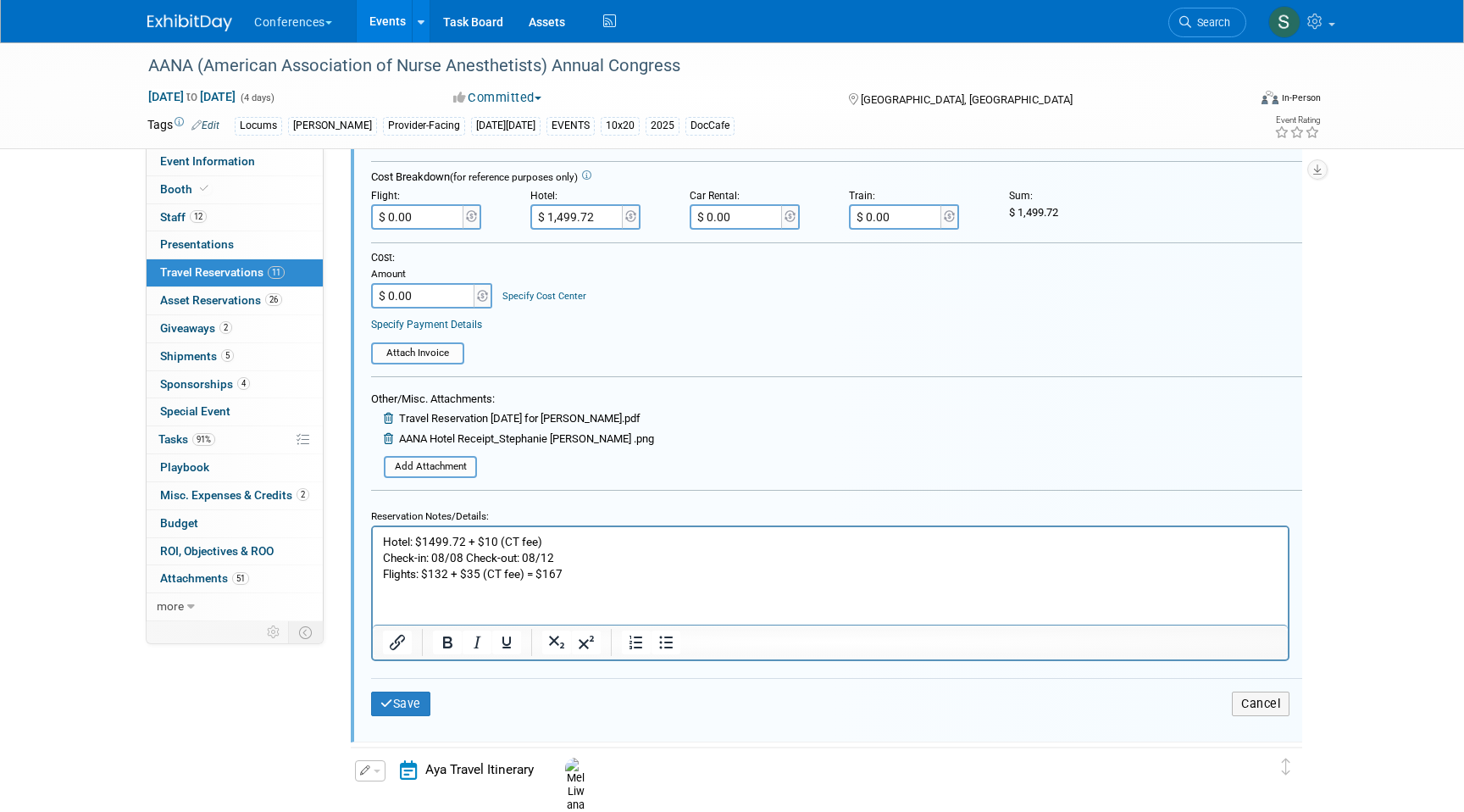
scroll to position [2893, 0]
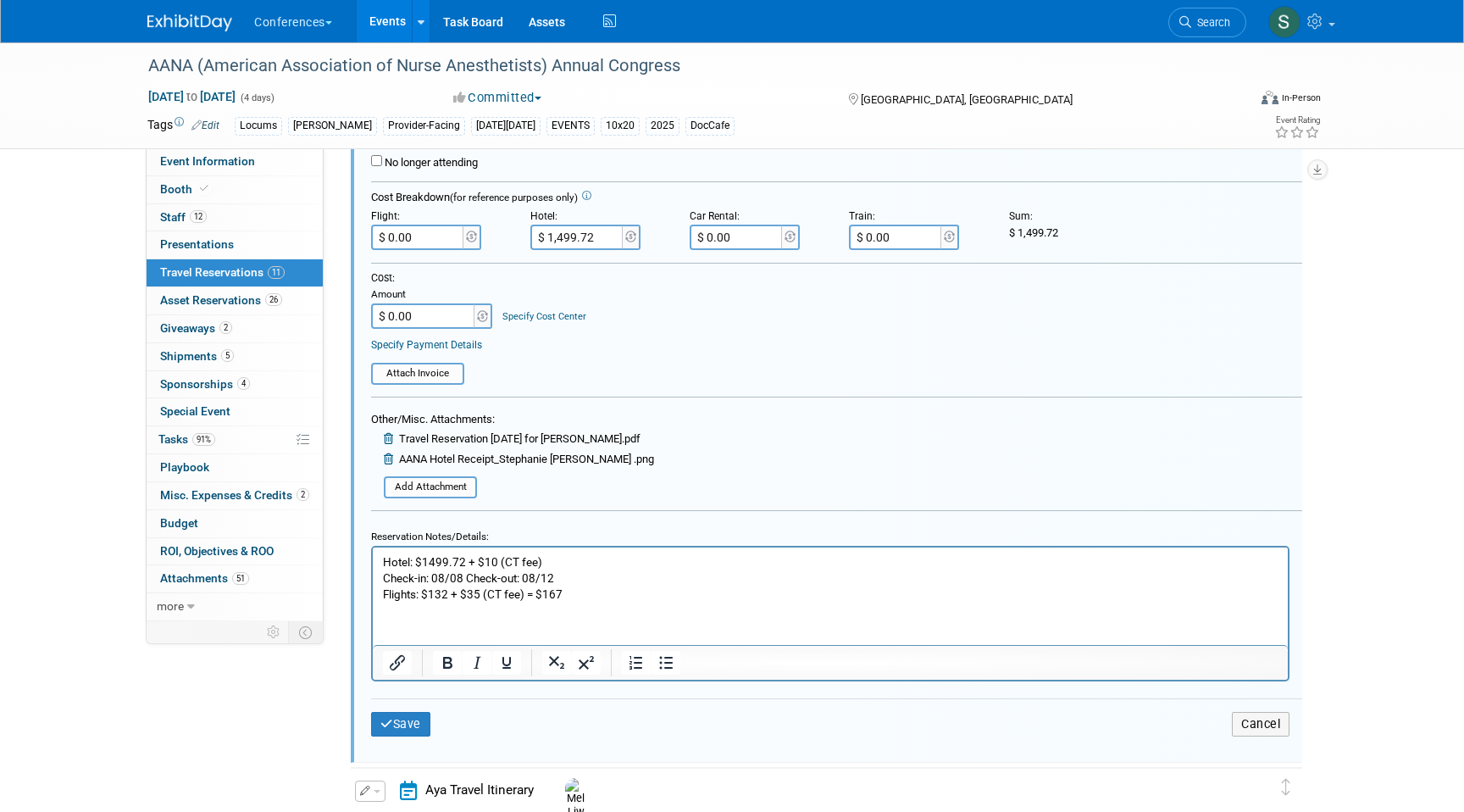
click at [438, 241] on input "$ 0.00" at bounding box center [419, 237] width 95 height 26
type input "$ 167.00"
click at [568, 557] on p "Hotel: $1499.72 + $10 (CT fee) Check-in: 08/08 Check-out: 08/12 Flights: $132 +…" at bounding box center [831, 577] width 896 height 48
click at [392, 730] on button "Save" at bounding box center [401, 724] width 59 height 25
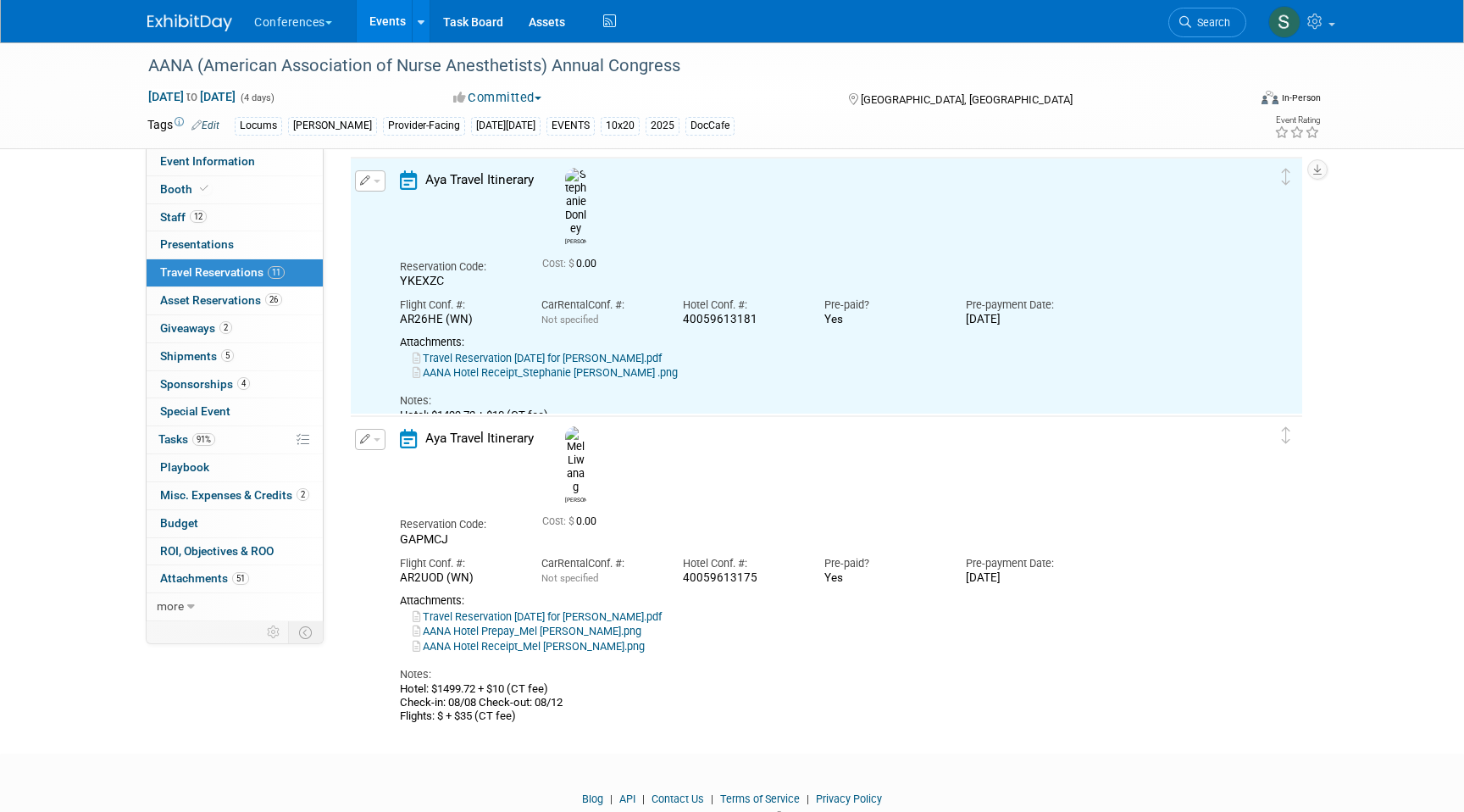
scroll to position [2578, 0]
click at [369, 440] on icon "button" at bounding box center [365, 434] width 11 height 10
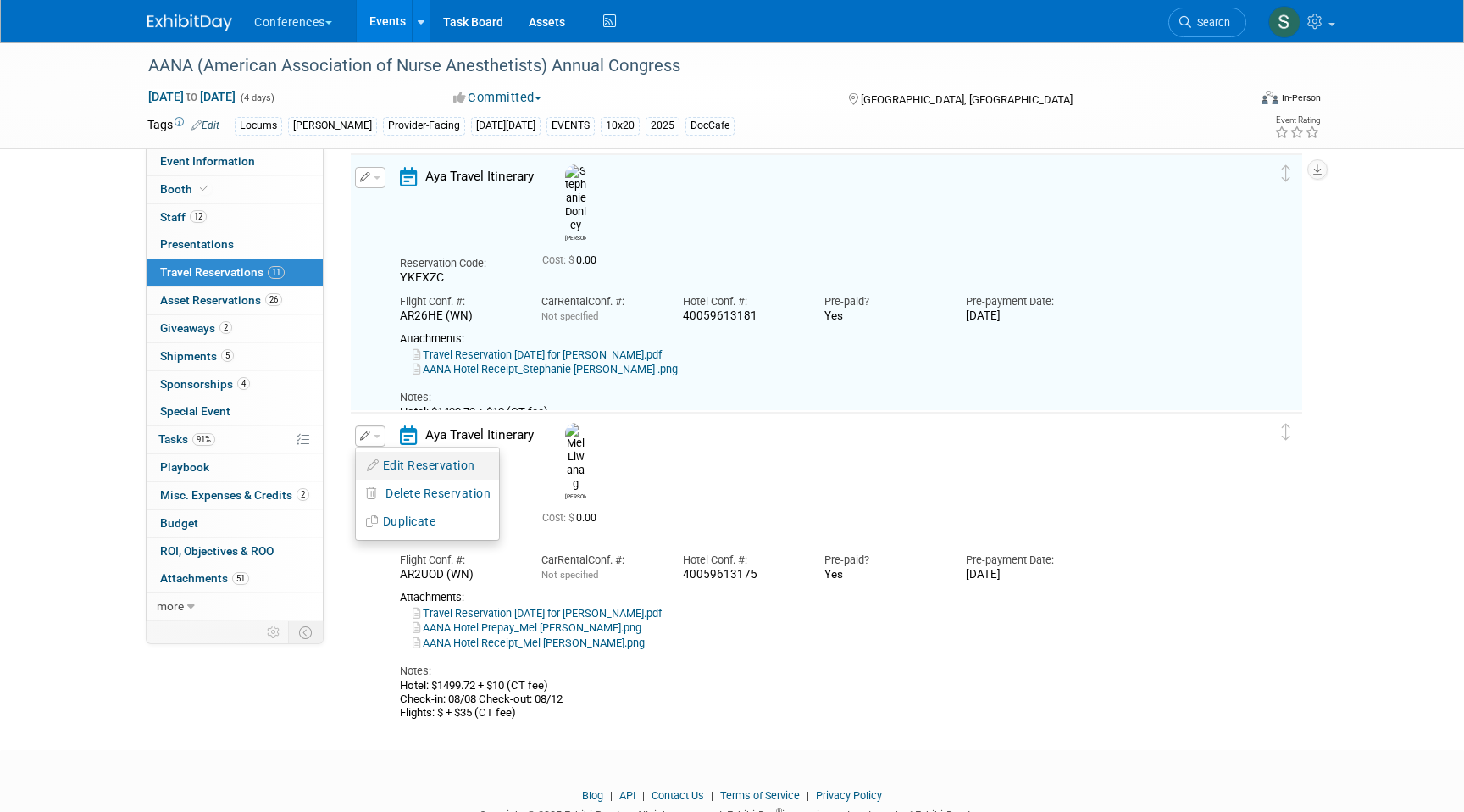
click at [386, 468] on button "Edit Reservation" at bounding box center [427, 465] width 144 height 25
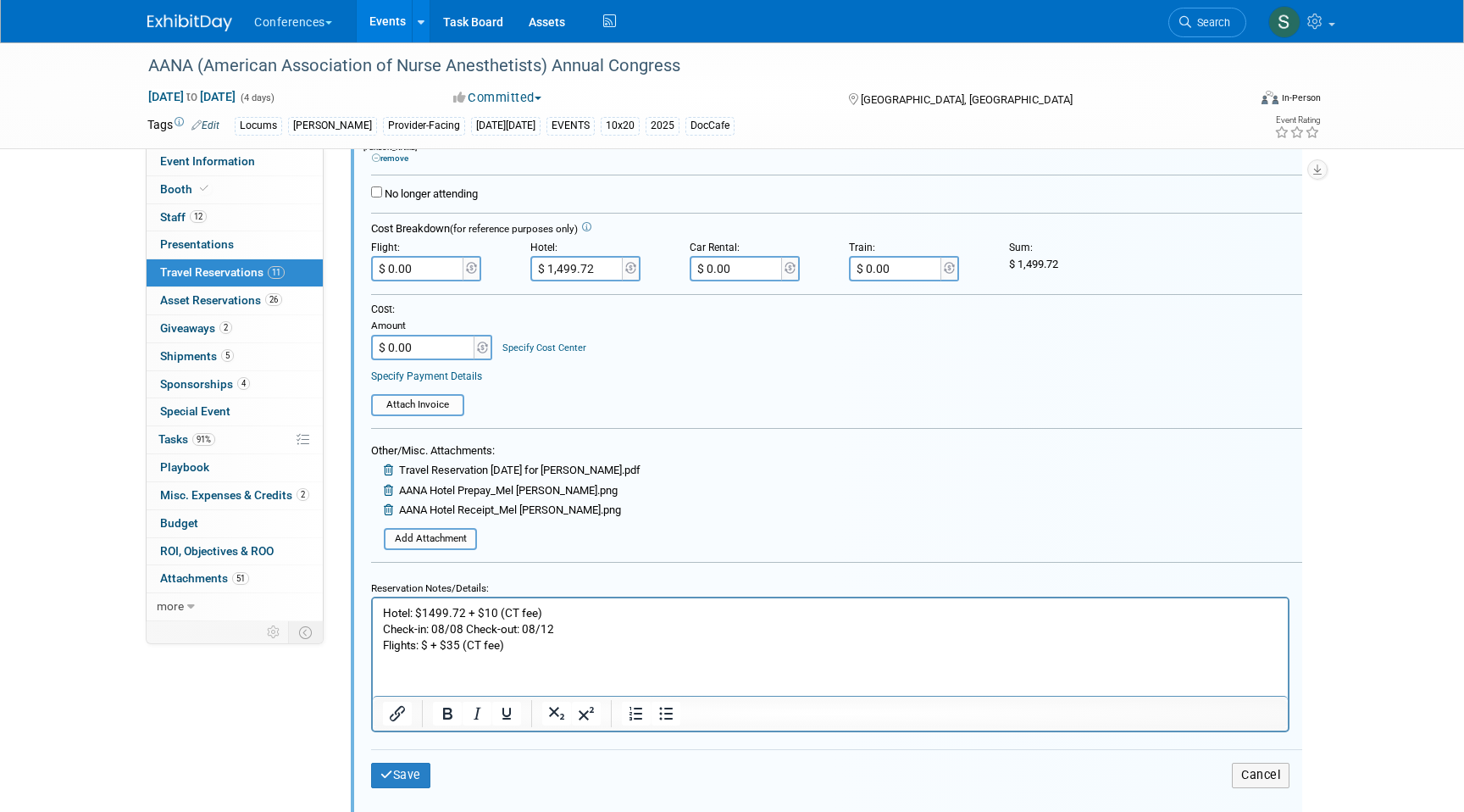
scroll to position [3152, 0]
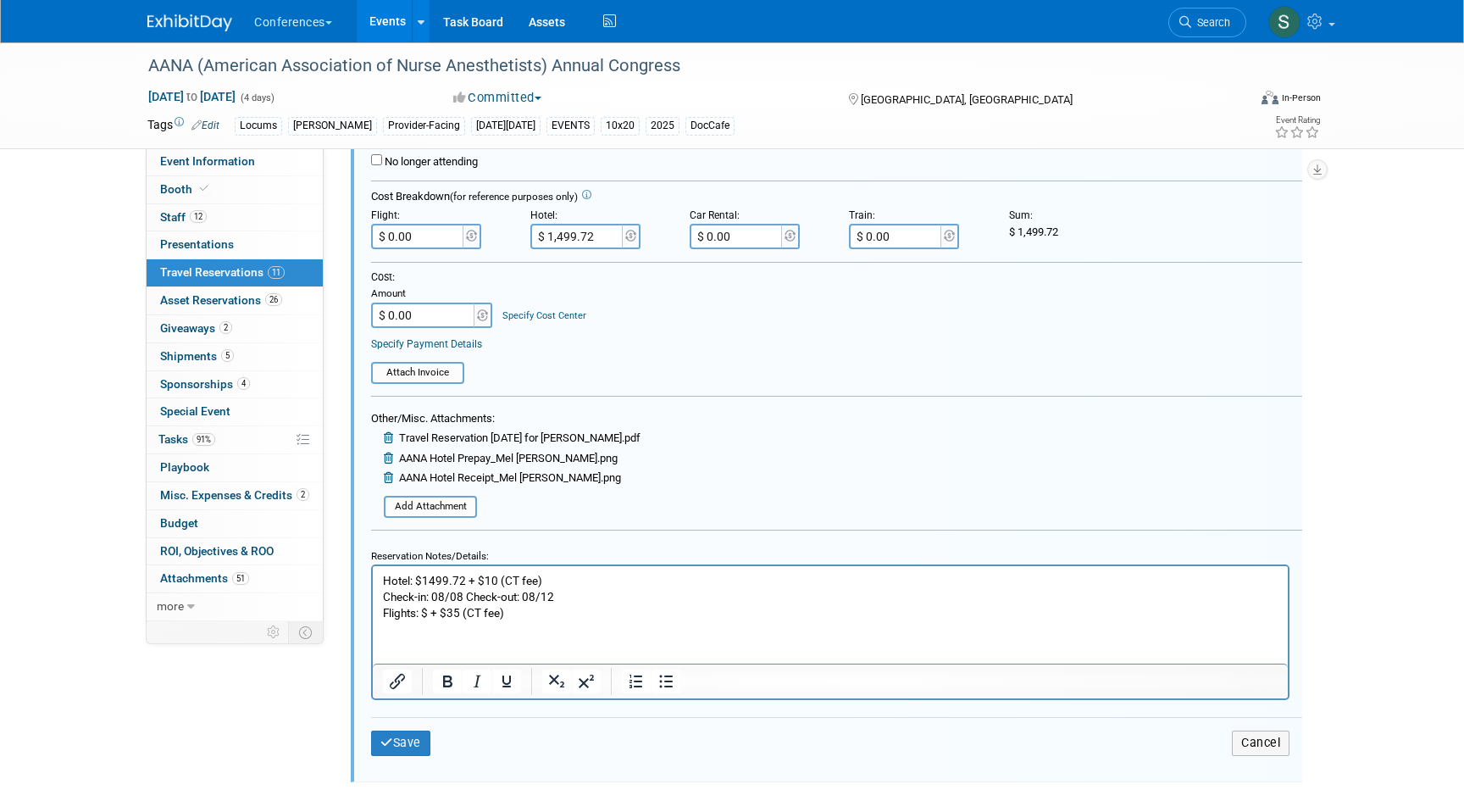
click at [430, 611] on p "Hotel: $1499.72 + $10 (CT fee) Check-in: 08/08 Check-out: 08/12 Flights: $ + $3…" at bounding box center [831, 597] width 896 height 48
paste body "Rich Text Area. Press ALT-0 for help."
click at [555, 612] on p "Hotel: $1499.72 + $10 (CT fee) Check-in: 08/08 Check-out: 08/12 Flights: $474.9…" at bounding box center [831, 597] width 896 height 48
click at [421, 232] on input "$ 0.00" at bounding box center [419, 236] width 95 height 26
type input "$ 509.96"
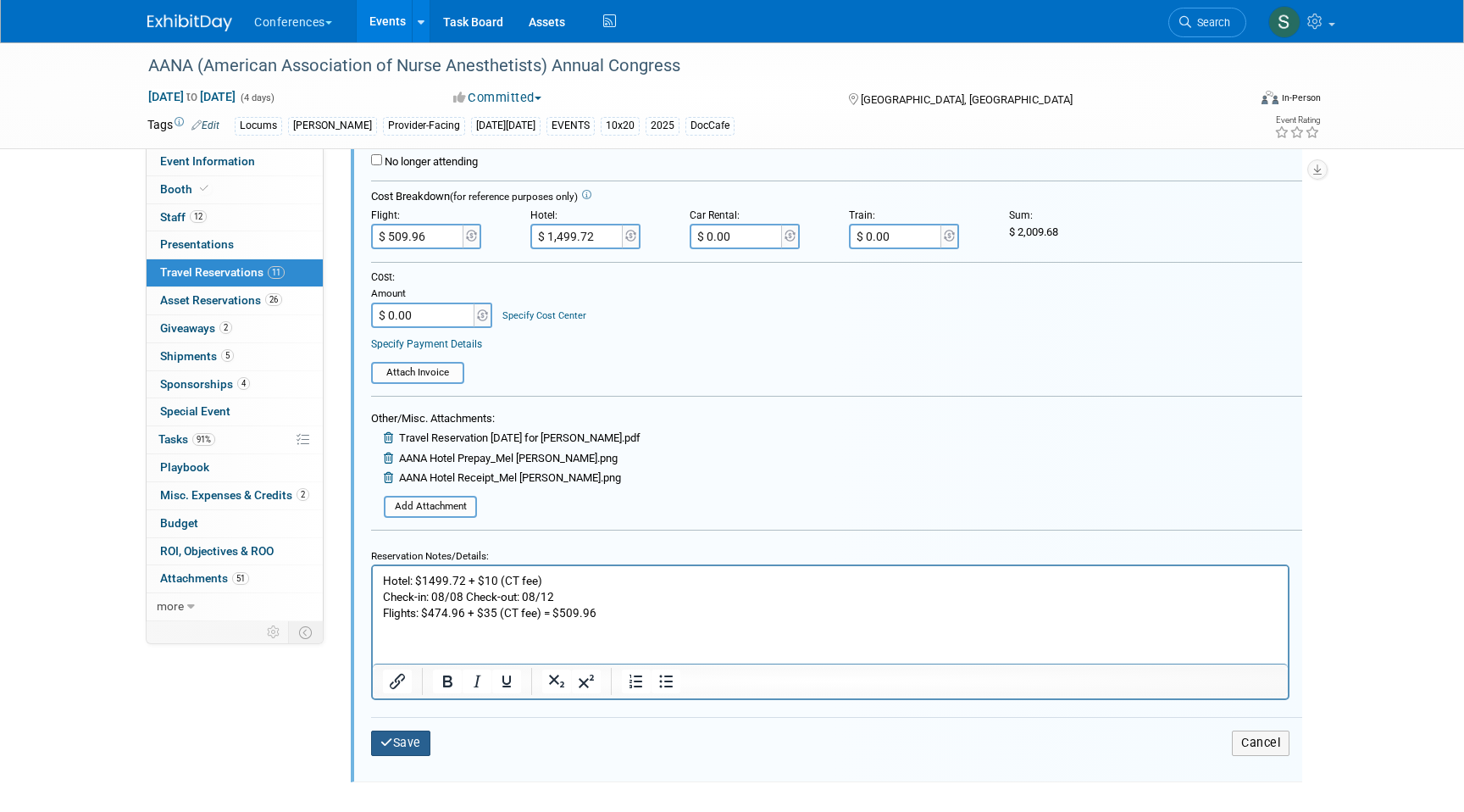
click at [409, 736] on button "Save" at bounding box center [401, 743] width 59 height 25
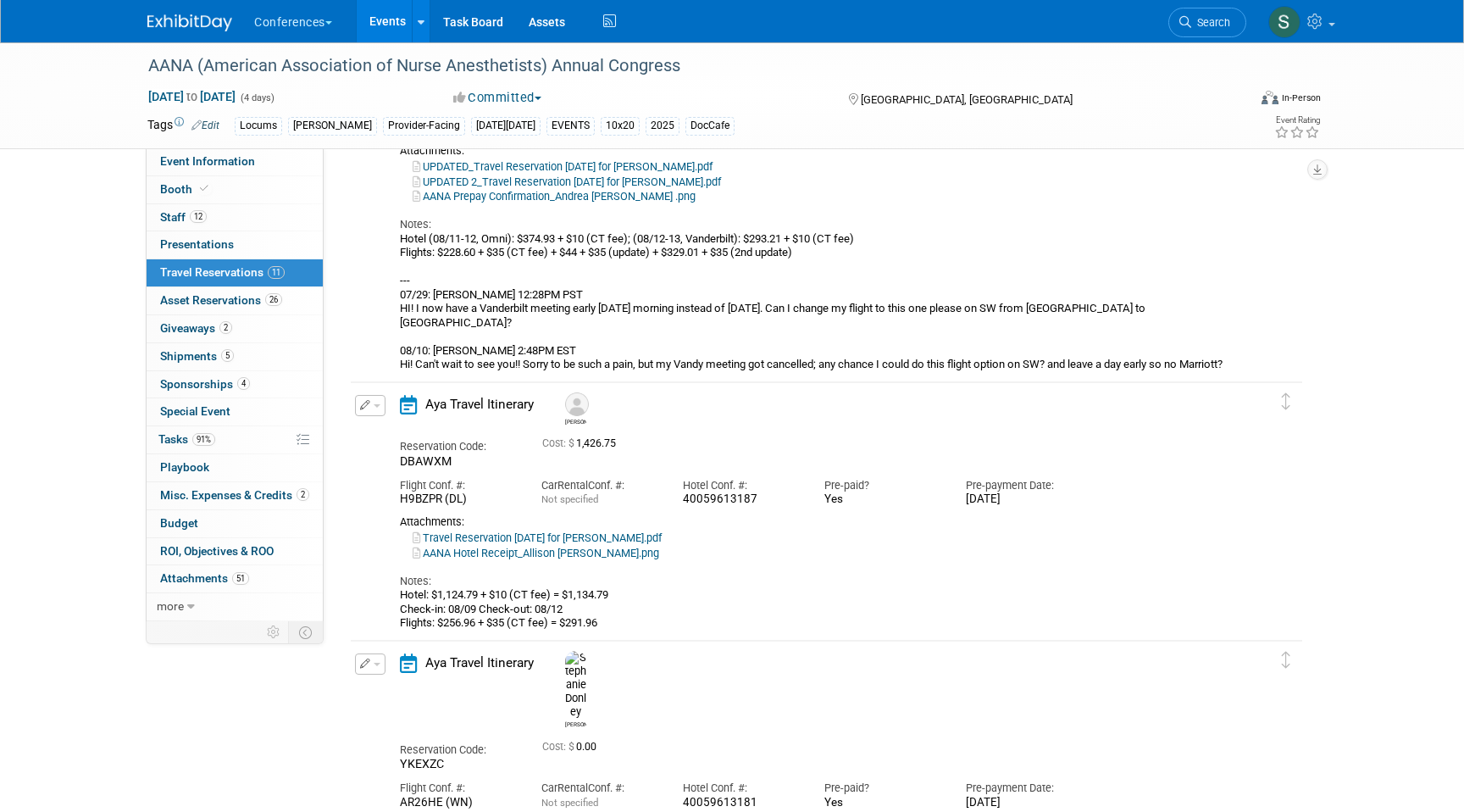
scroll to position [1651, 0]
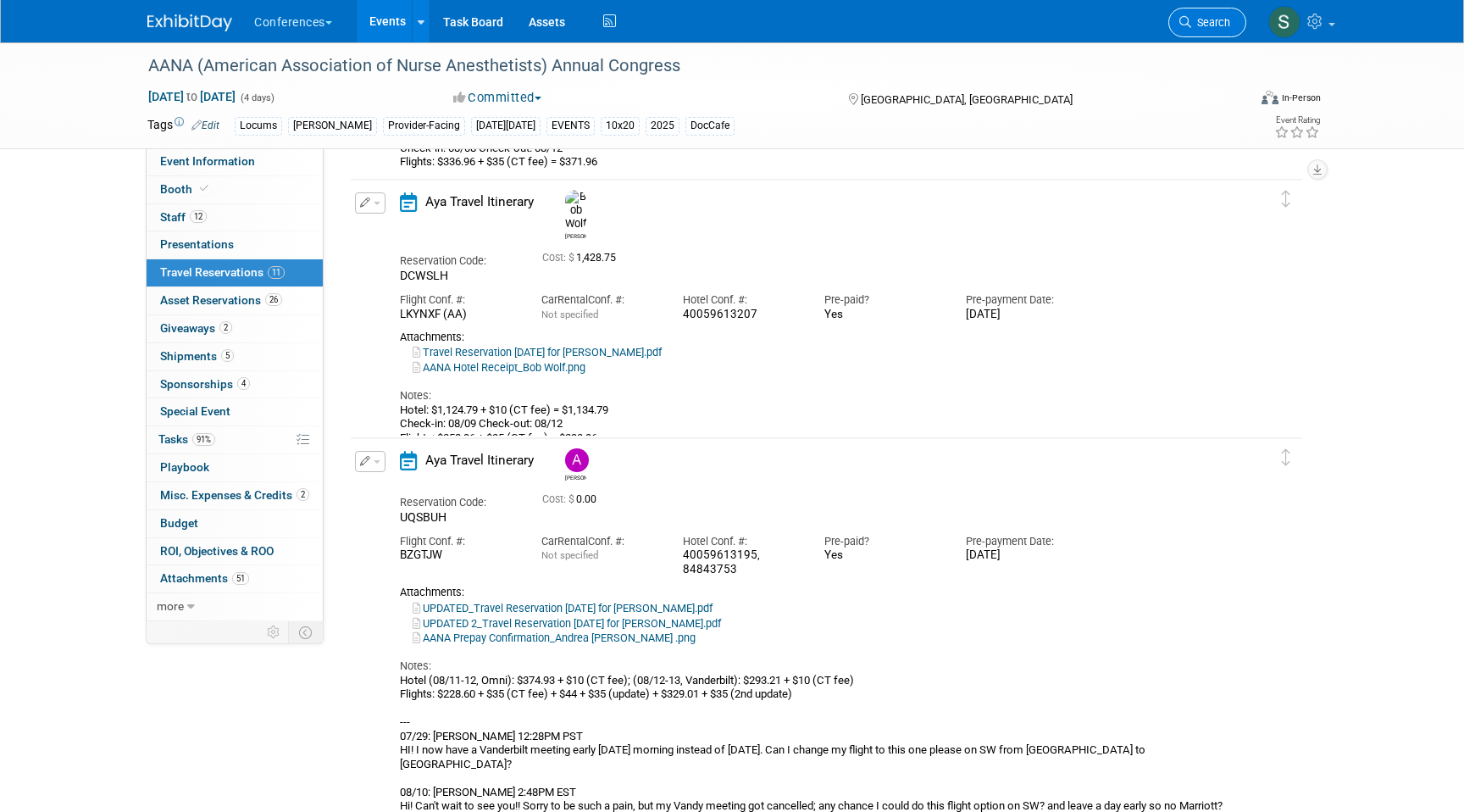
click at [1227, 28] on span "Search" at bounding box center [1211, 22] width 39 height 12
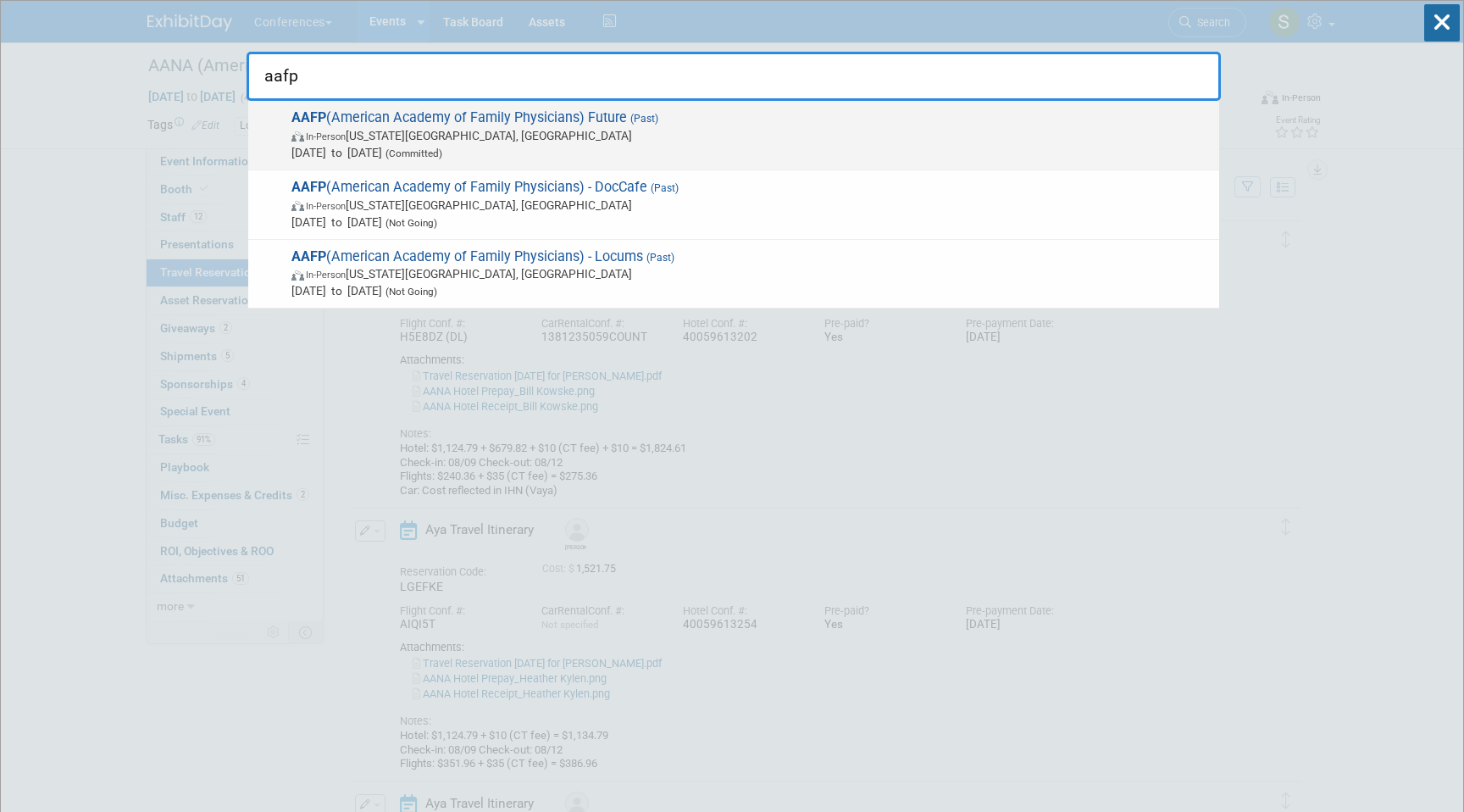
type input "aafp"
click at [670, 149] on span "Jul 30, 2025 to Aug 2, 2025 (Committed)" at bounding box center [751, 152] width 920 height 17
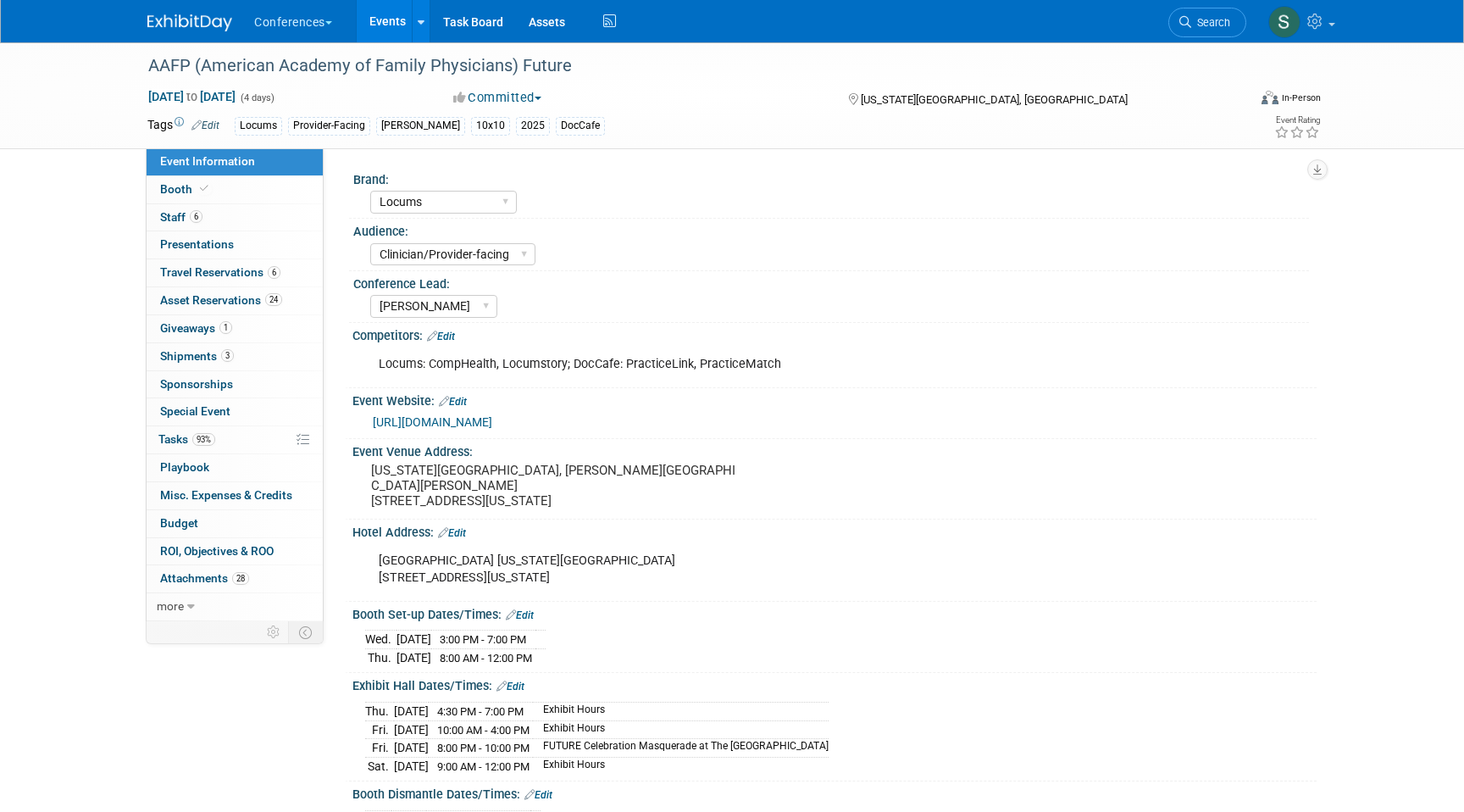
select select "Locums"
select select "Clinician/Provider-facing"
select select "[PERSON_NAME]"
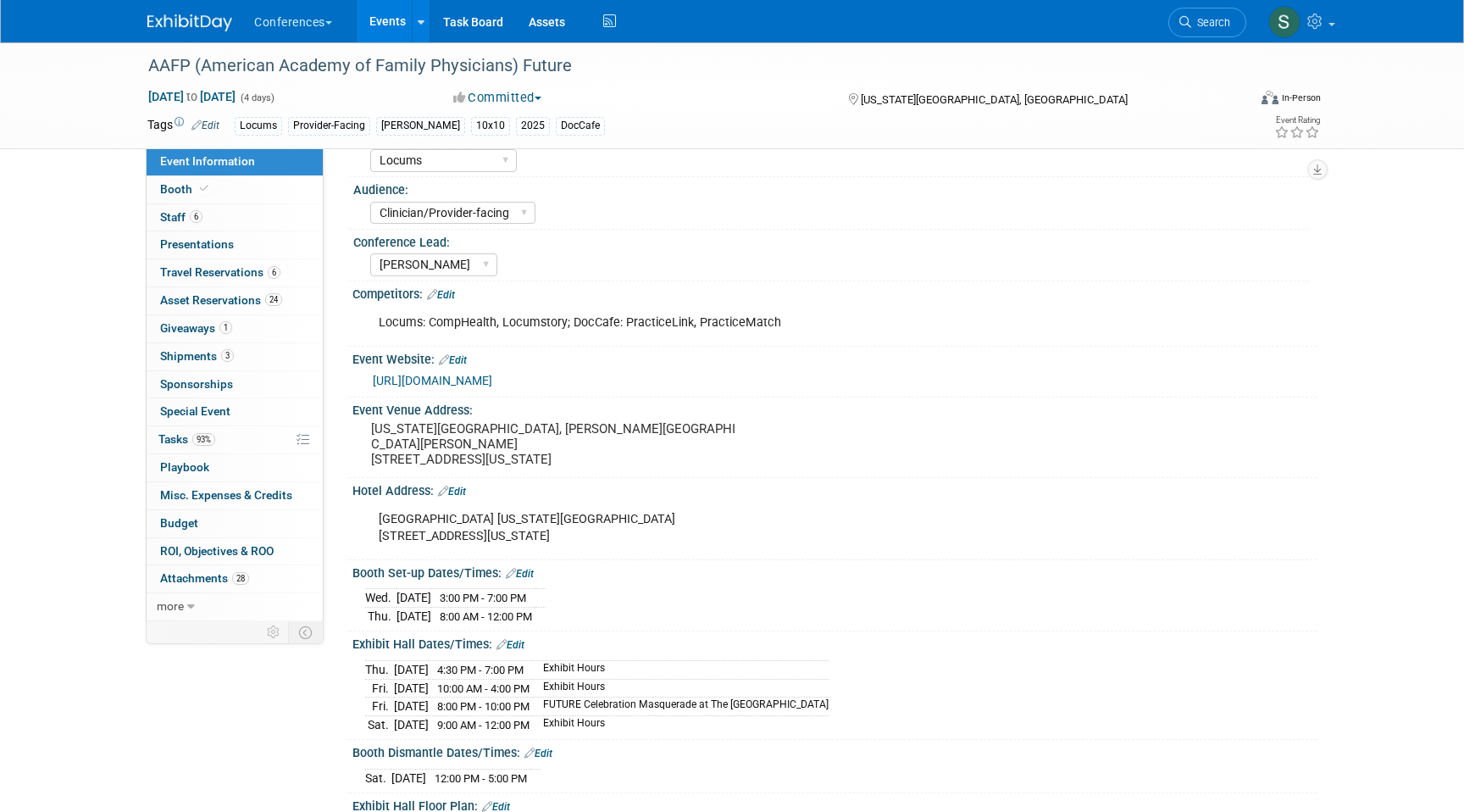
scroll to position [43, 0]
click at [263, 276] on span "Travel Reservations 6" at bounding box center [221, 271] width 121 height 13
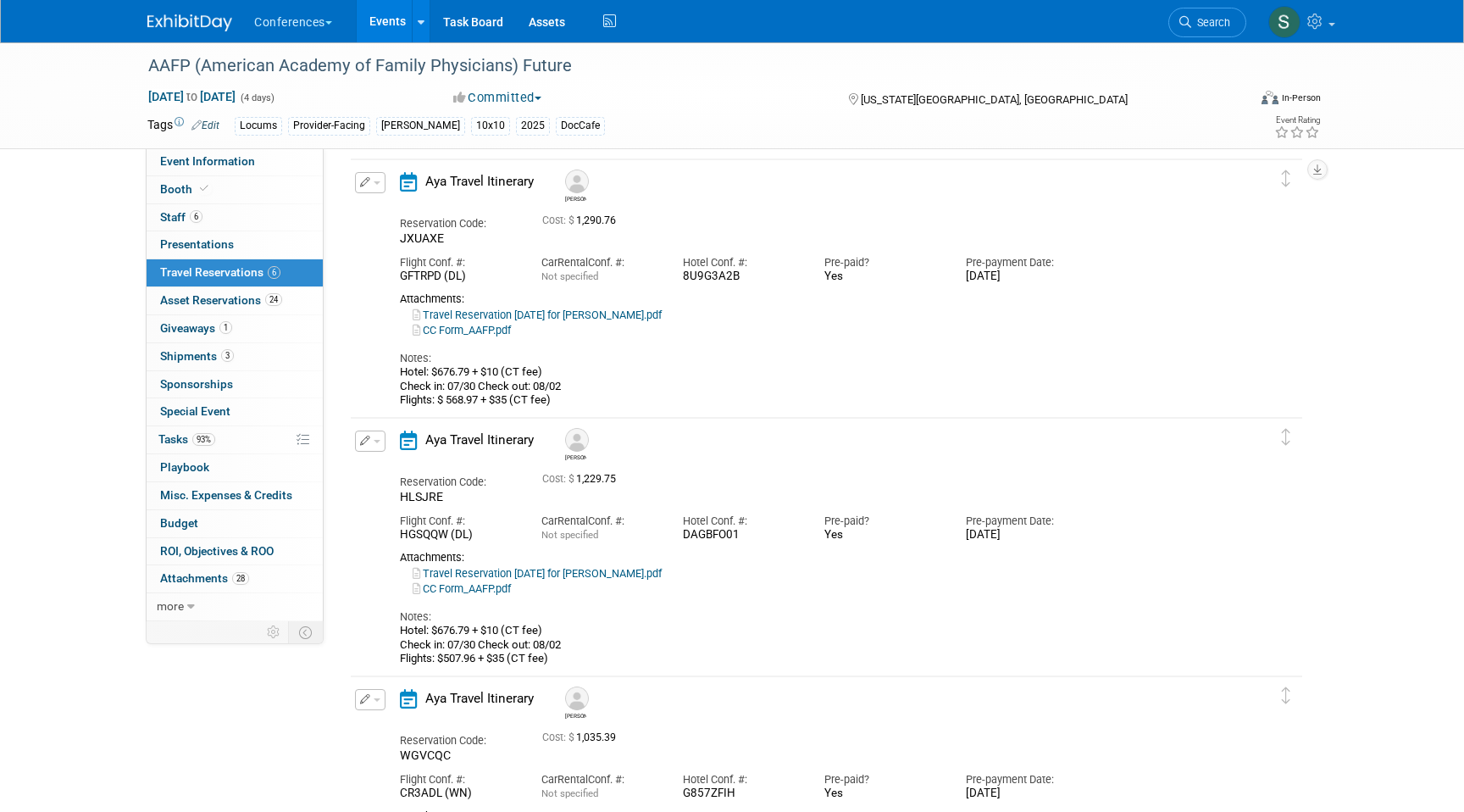
scroll to position [0, 0]
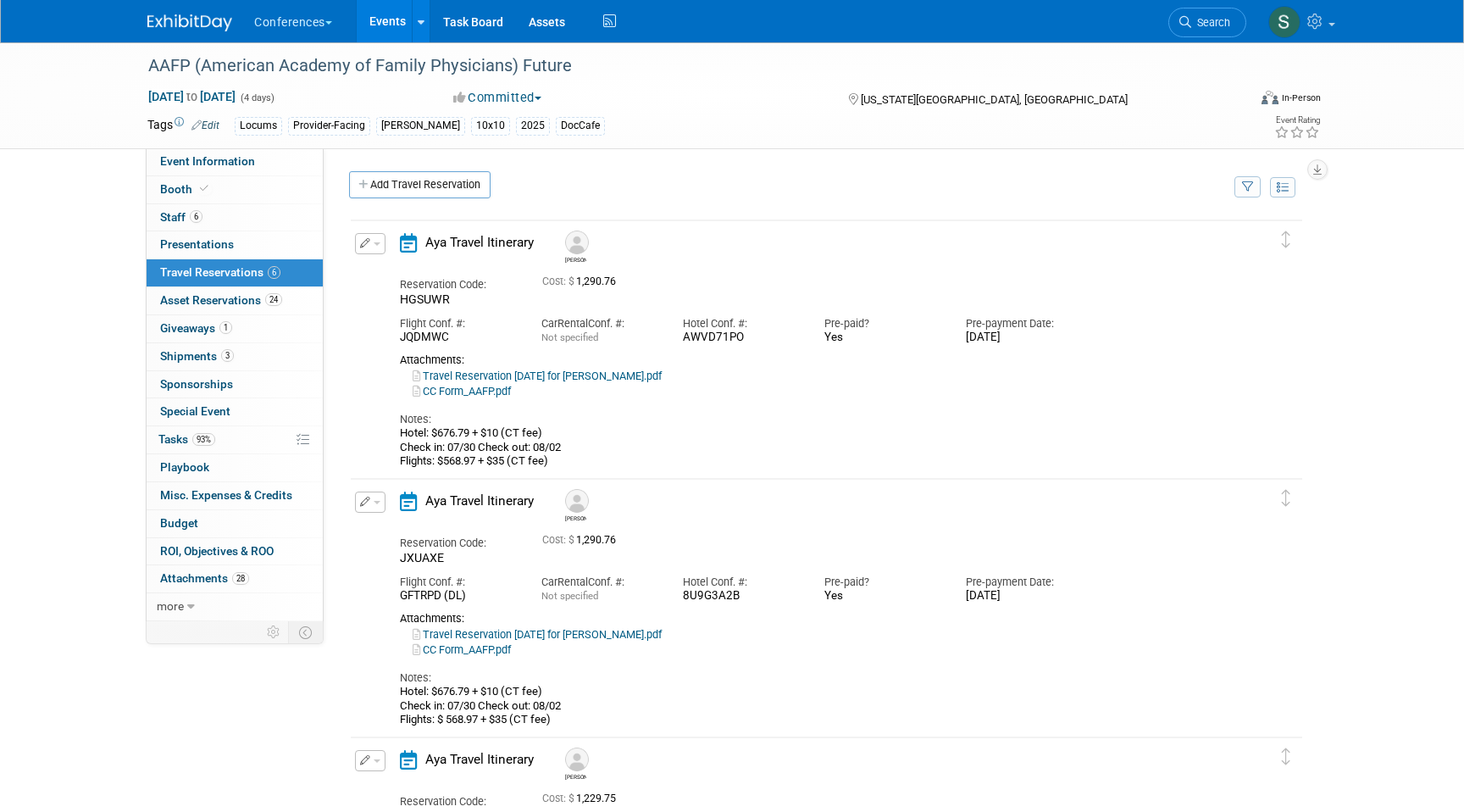
click at [373, 238] on button "button" at bounding box center [370, 244] width 30 height 21
click at [393, 269] on button "Edit Reservation" at bounding box center [427, 273] width 144 height 25
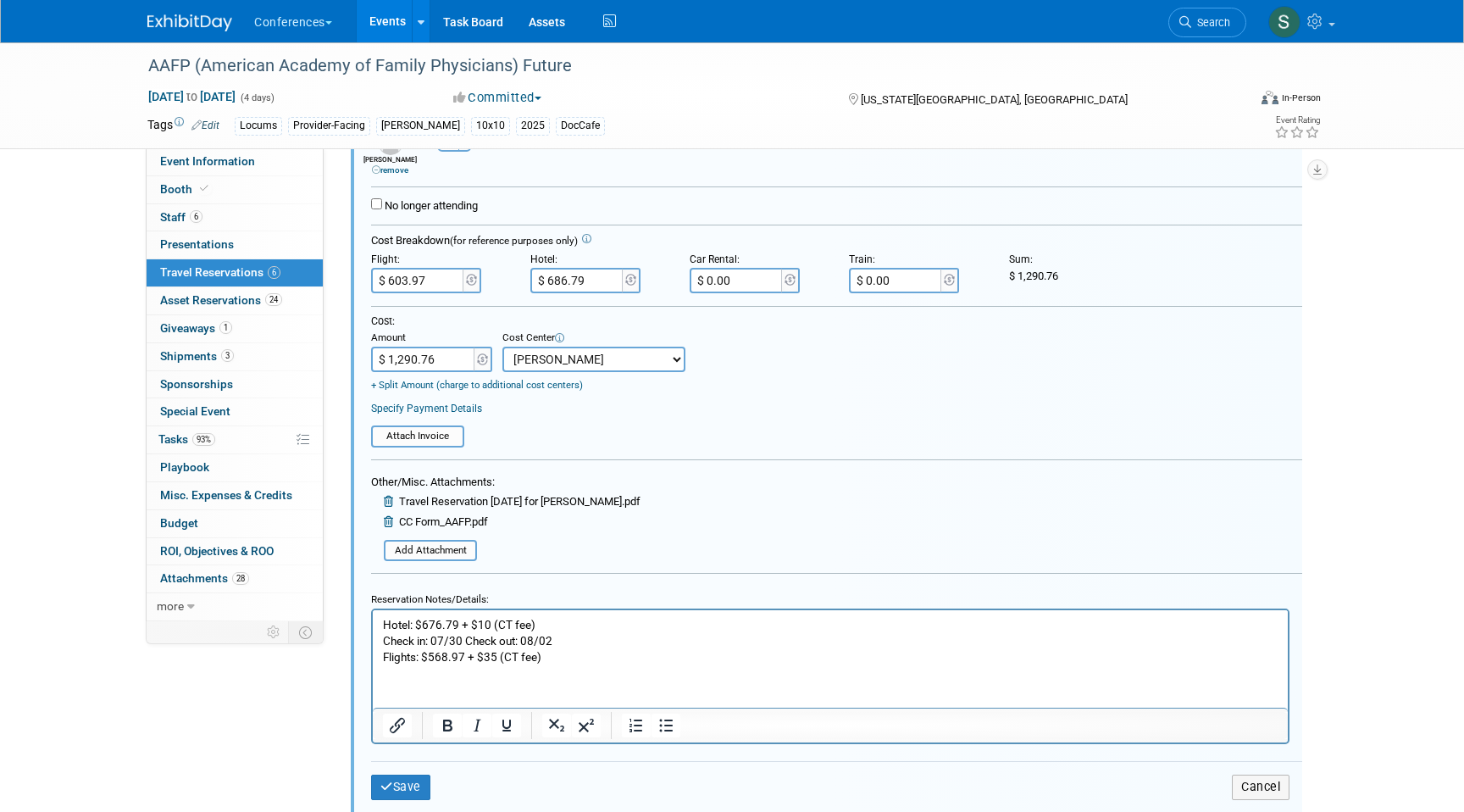
scroll to position [358, 0]
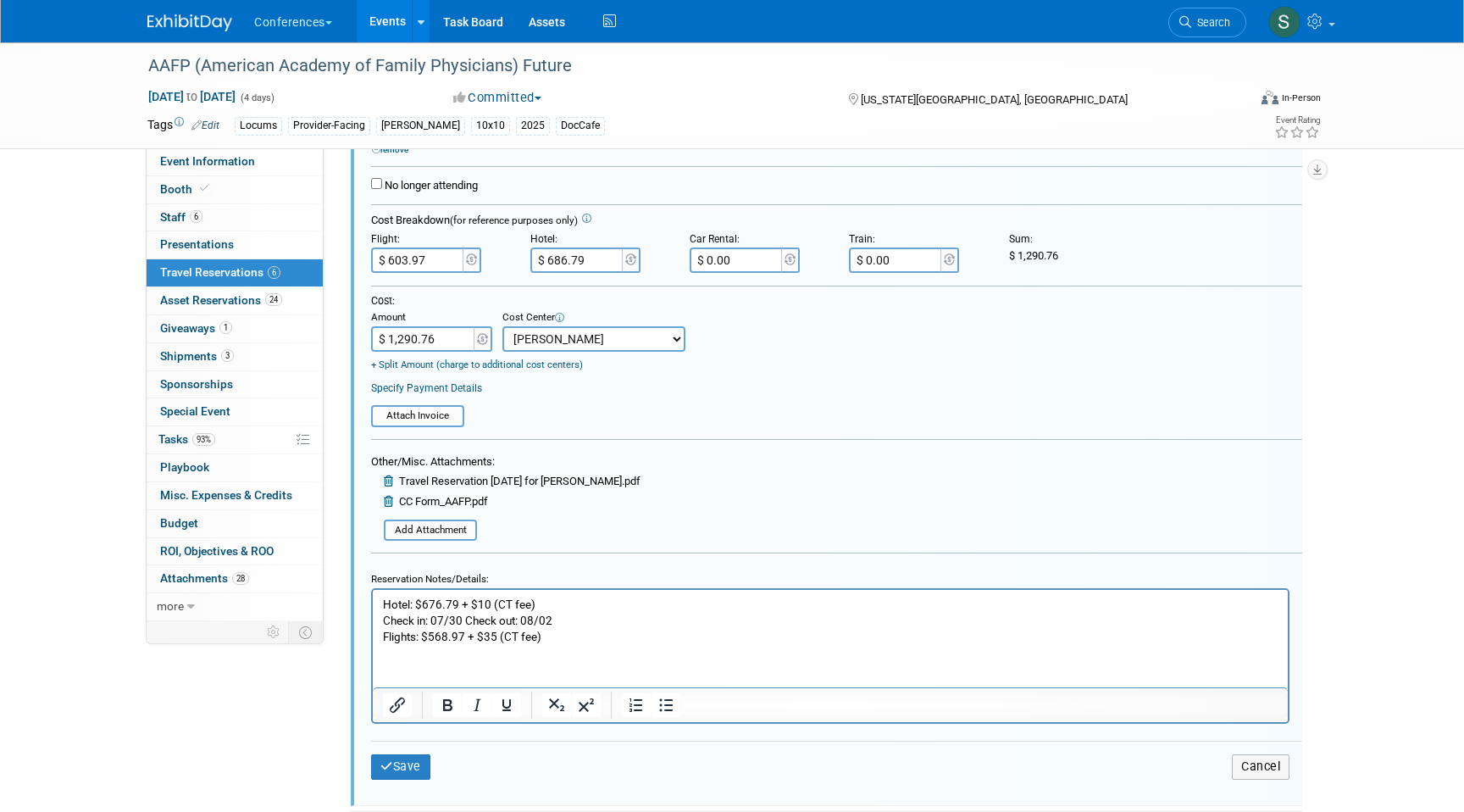
click at [574, 636] on p "Hotel: $676.79 + $10 (CT fee) Check in: 07/30 Check out: 08/02 Flights: $568.97…" at bounding box center [831, 621] width 896 height 48
click at [411, 774] on button "Save" at bounding box center [401, 767] width 59 height 25
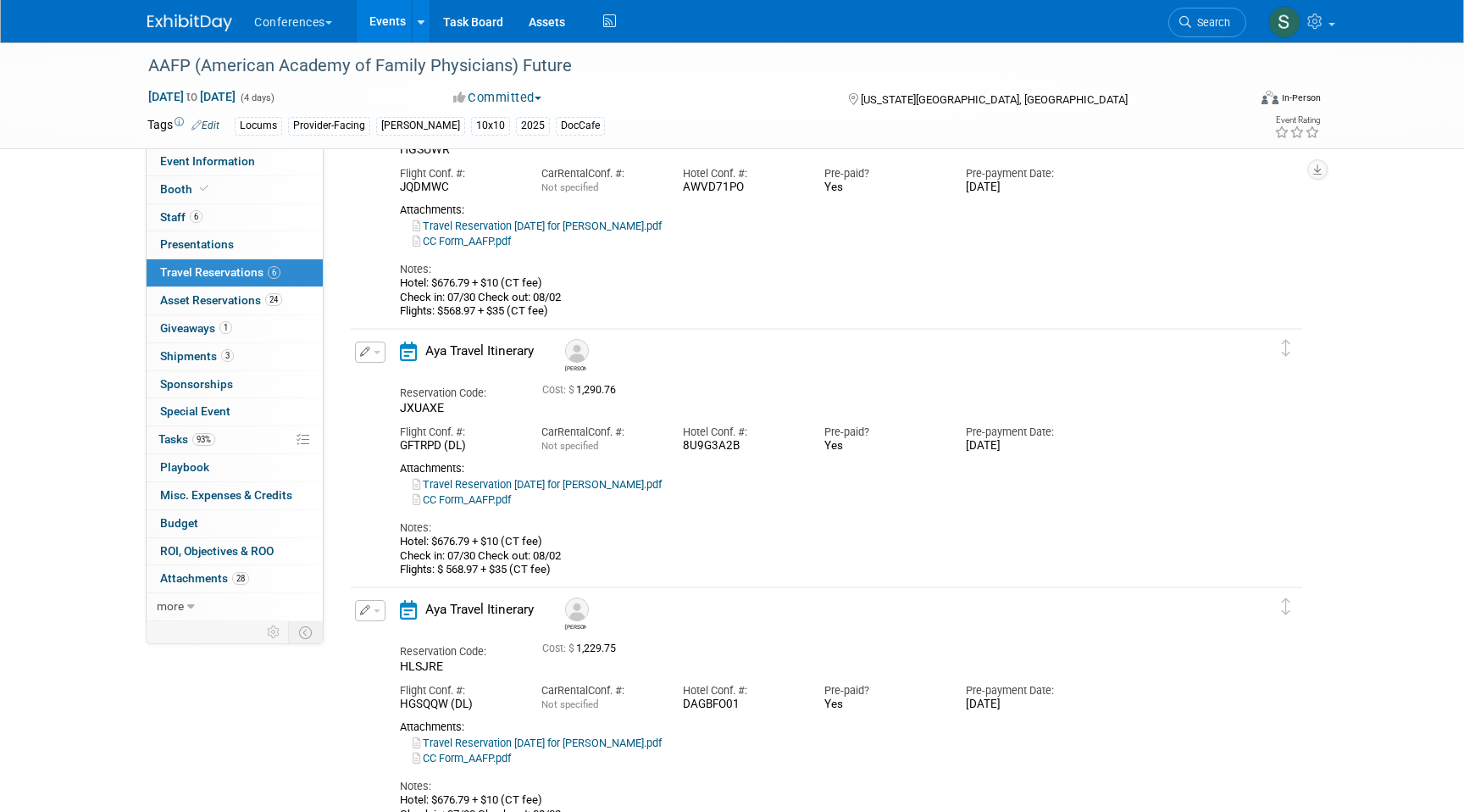
scroll to position [152, 0]
click at [367, 352] on icon "button" at bounding box center [365, 348] width 11 height 10
click at [385, 383] on button "Edit Reservation" at bounding box center [427, 379] width 144 height 25
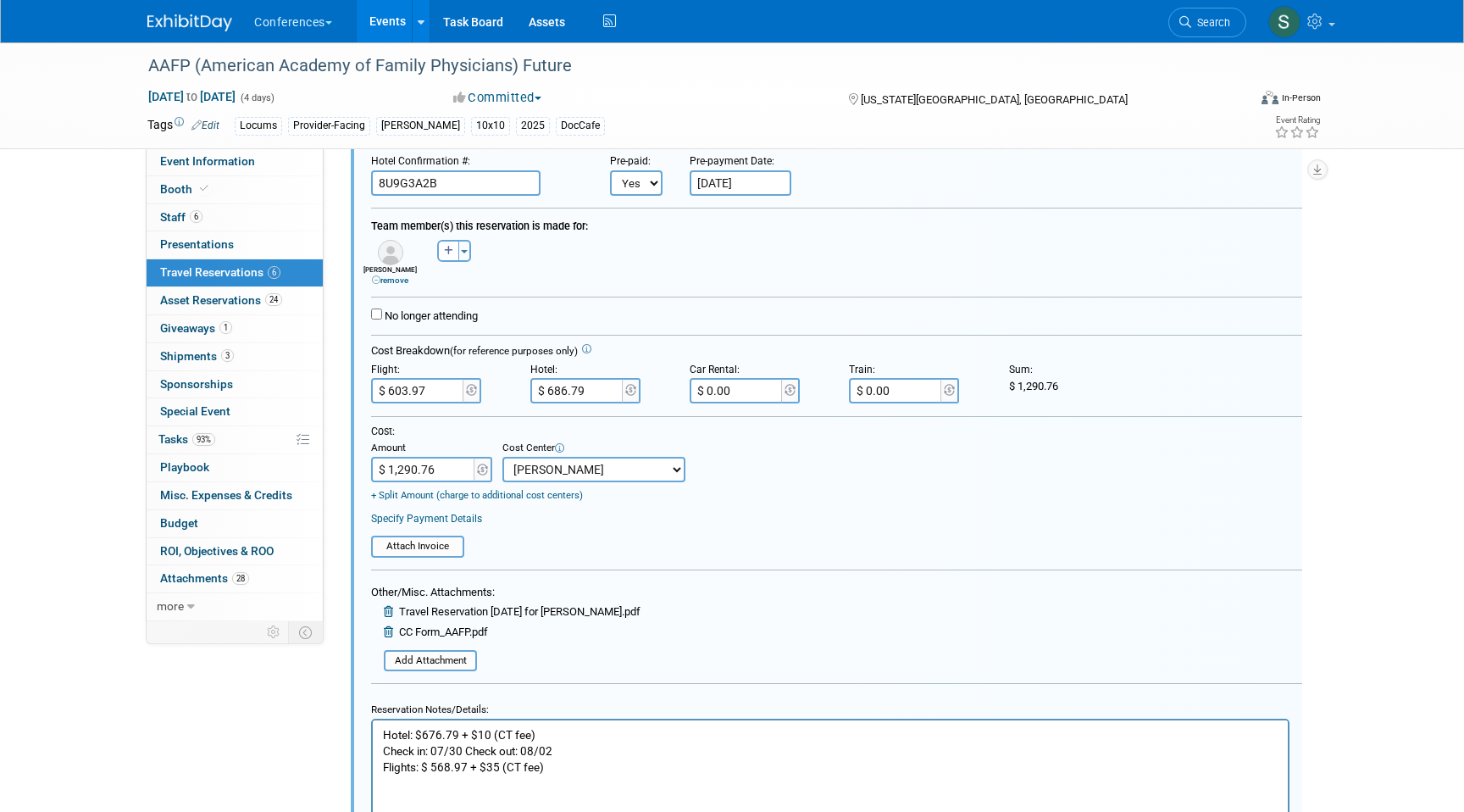
scroll to position [613, 0]
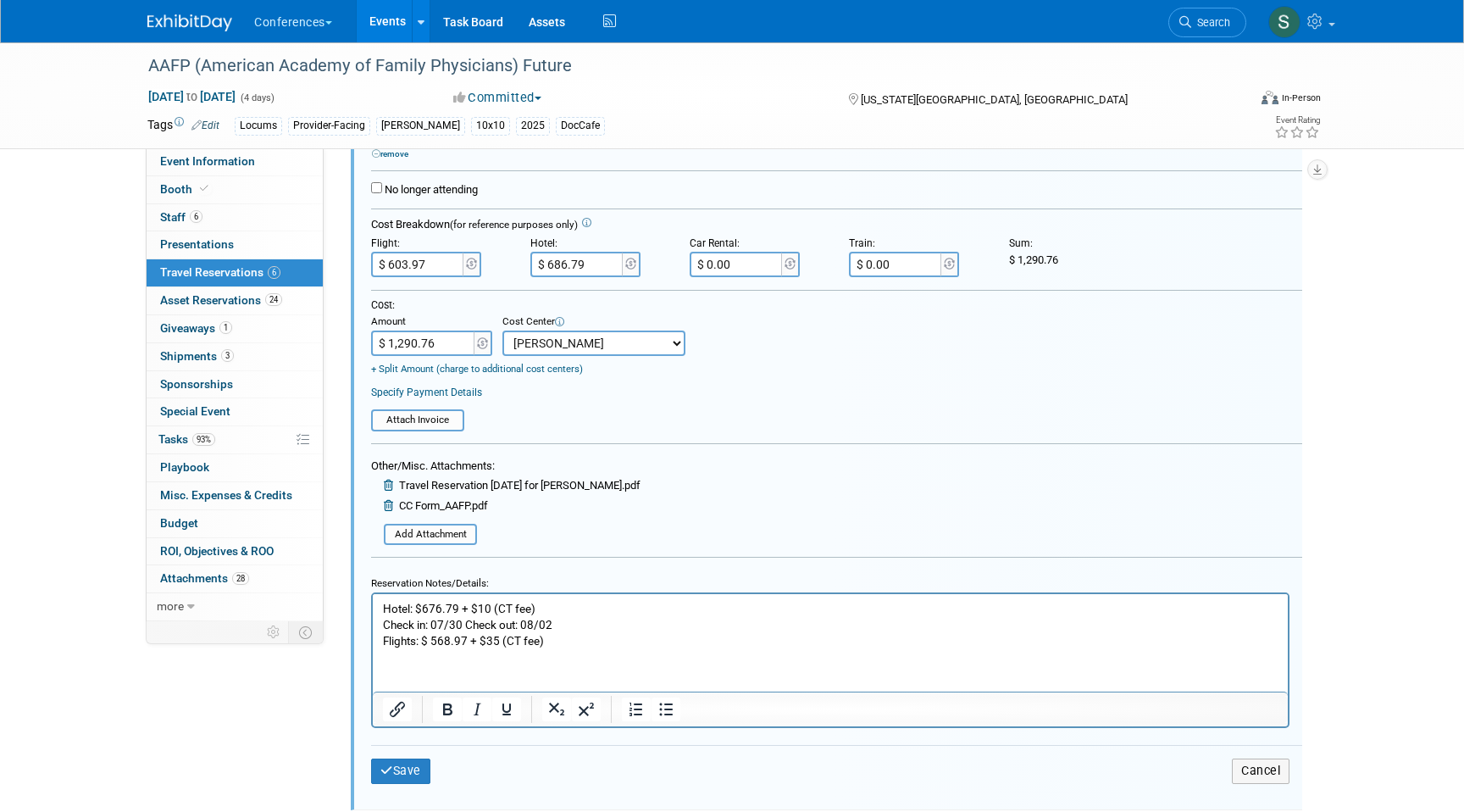
click at [566, 640] on p "Hotel: $676.79 + $10 (CT fee) Check in: 07/30 Check out: 08/02 Flights: $ 568.9…" at bounding box center [831, 625] width 896 height 48
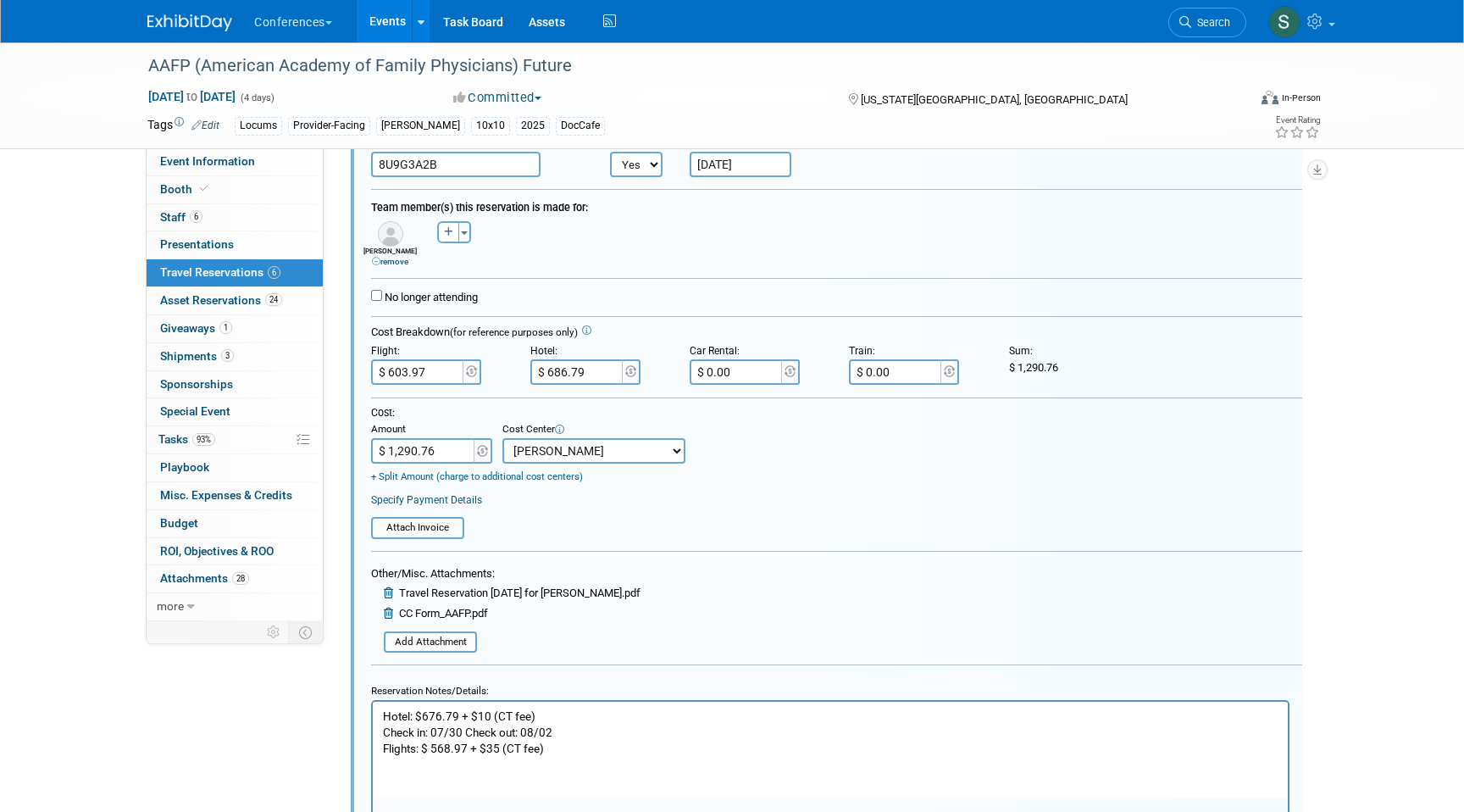
scroll to position [596, 0]
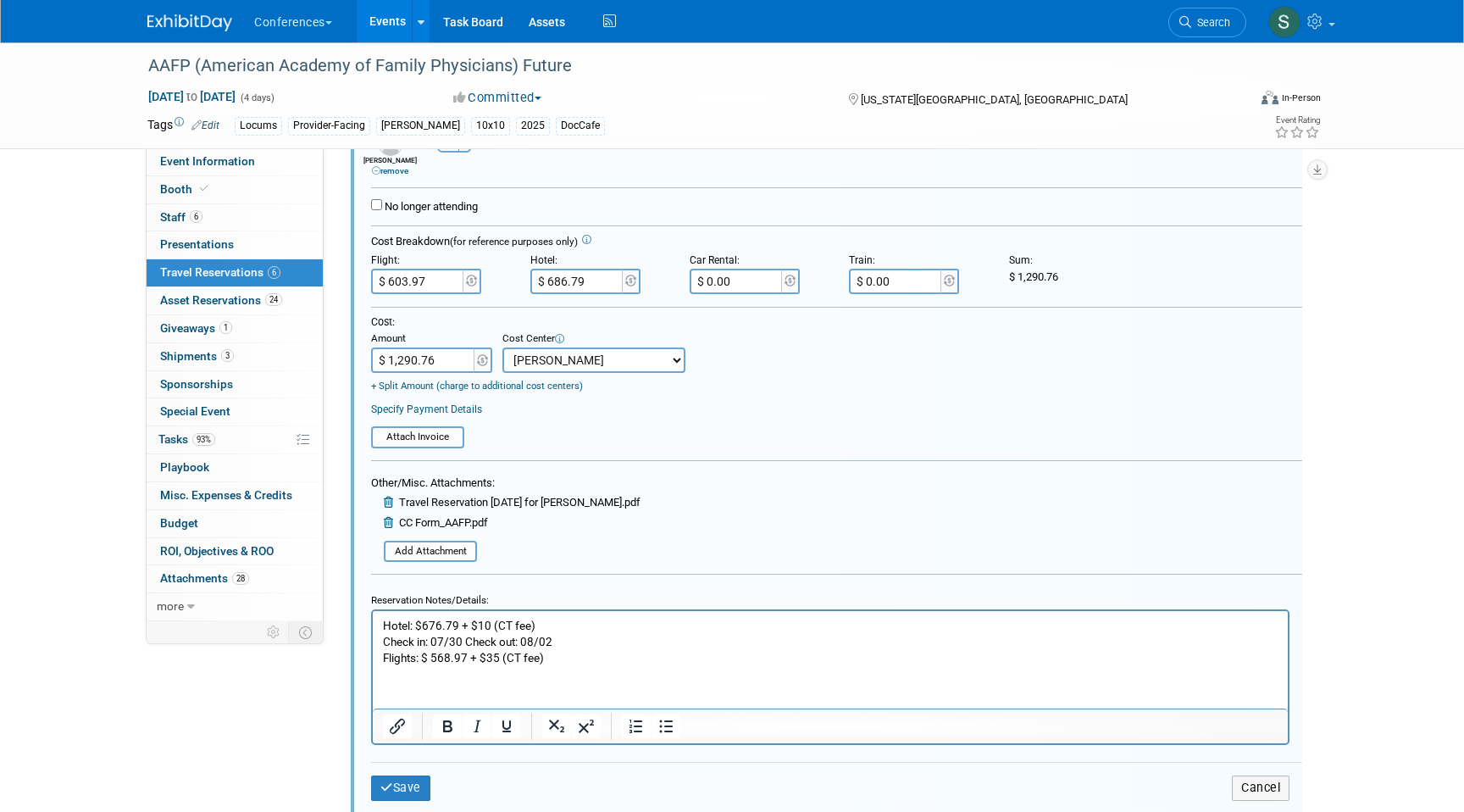
click at [466, 657] on p "Hotel: $676.79 + $10 (CT fee) Check in: 07/30 Check out: 08/02 Flights: $ 568.9…" at bounding box center [831, 642] width 896 height 48
click at [452, 654] on p "Hotel: $676.79 + $10 (CT fee) Check in: 07/30 Check out: 08/02 Flights: $ 443. …" at bounding box center [831, 642] width 896 height 48
click at [576, 664] on p "Hotel: $676.79 + $10 (CT fee) Check in: 07/30 Check out: 08/02 Flights: $ 443.9…" at bounding box center [831, 642] width 896 height 48
click at [435, 289] on input "$ 603.97" at bounding box center [419, 281] width 95 height 26
type input "$ 478.97"
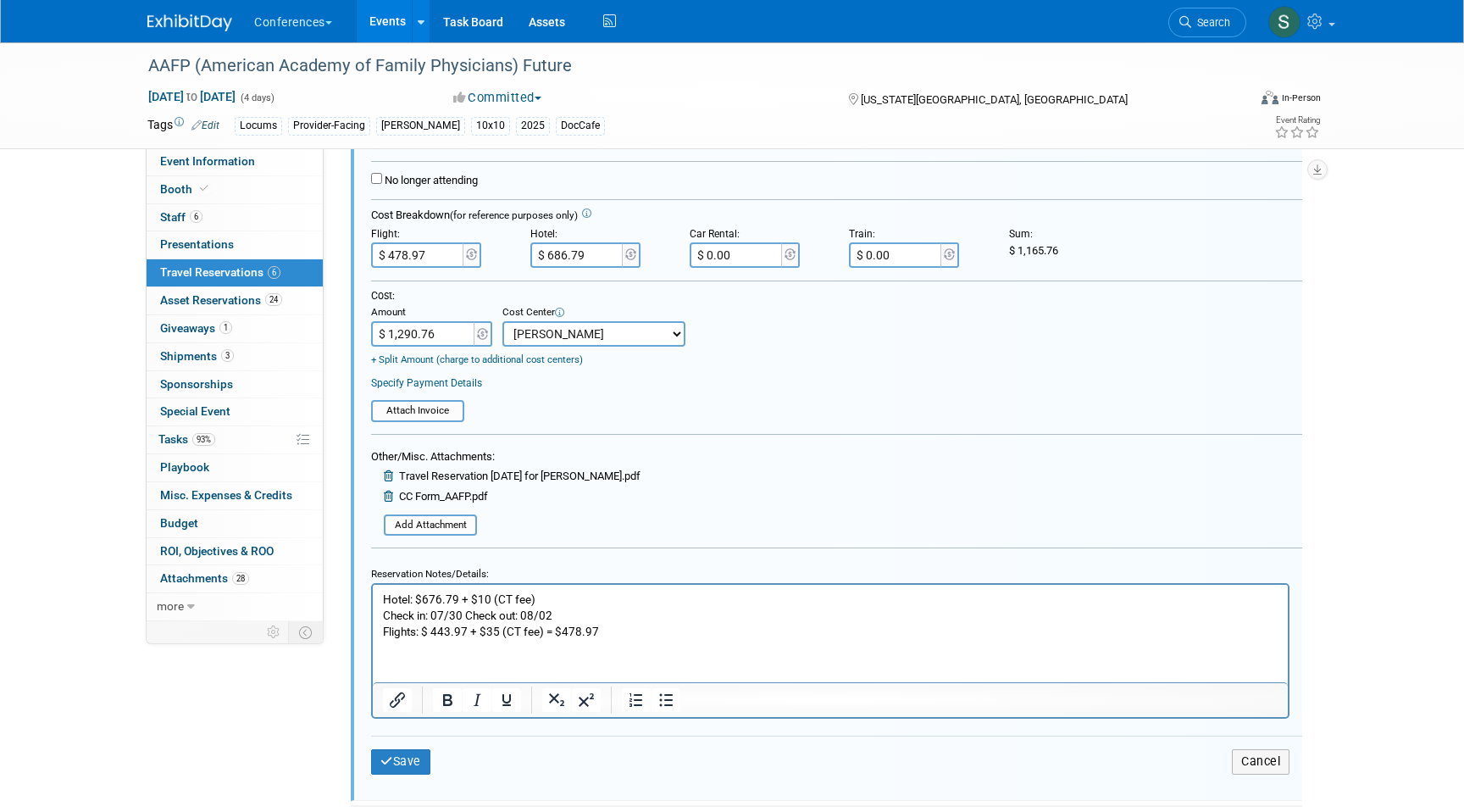
scroll to position [631, 0]
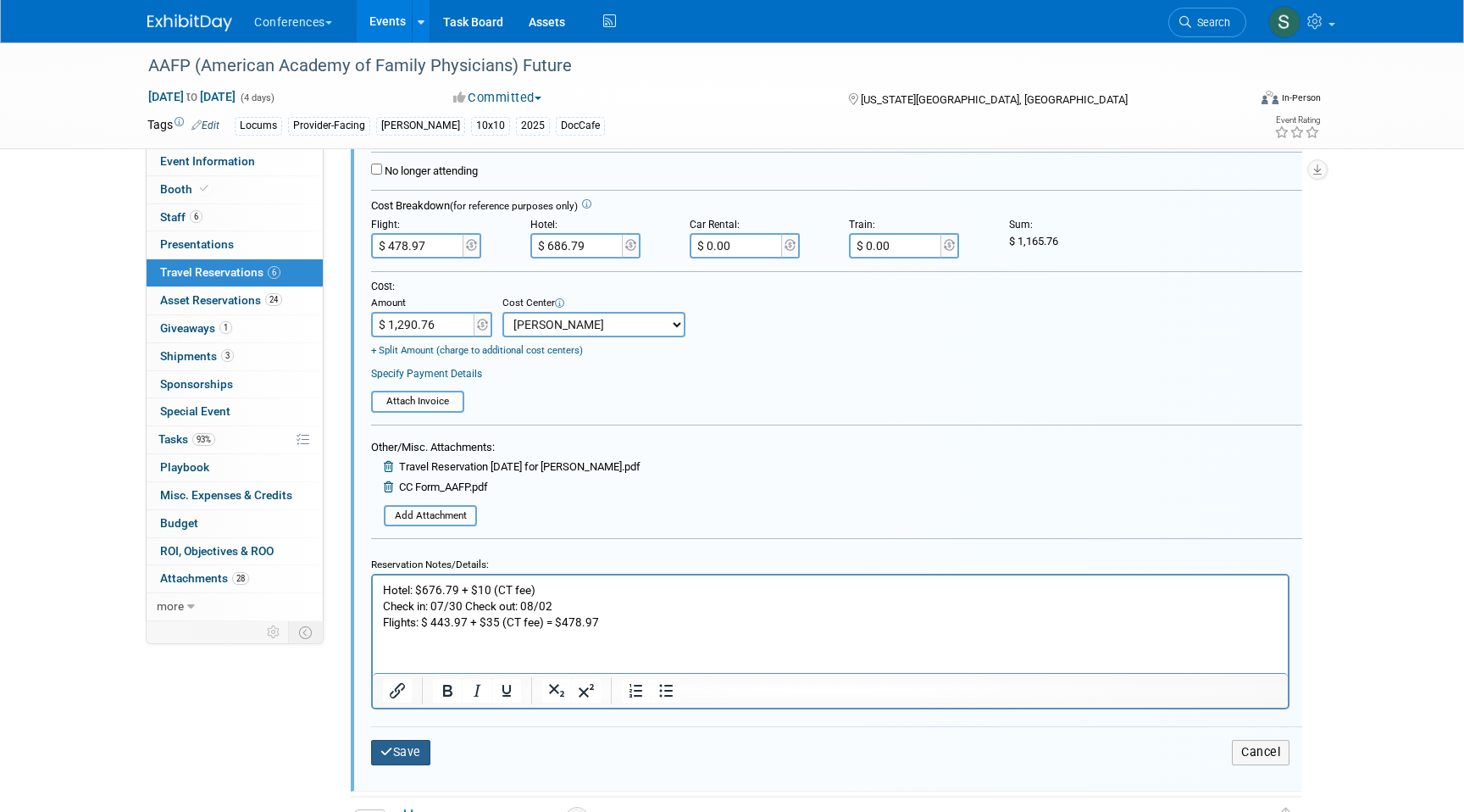
click at [416, 752] on button "Save" at bounding box center [401, 752] width 59 height 25
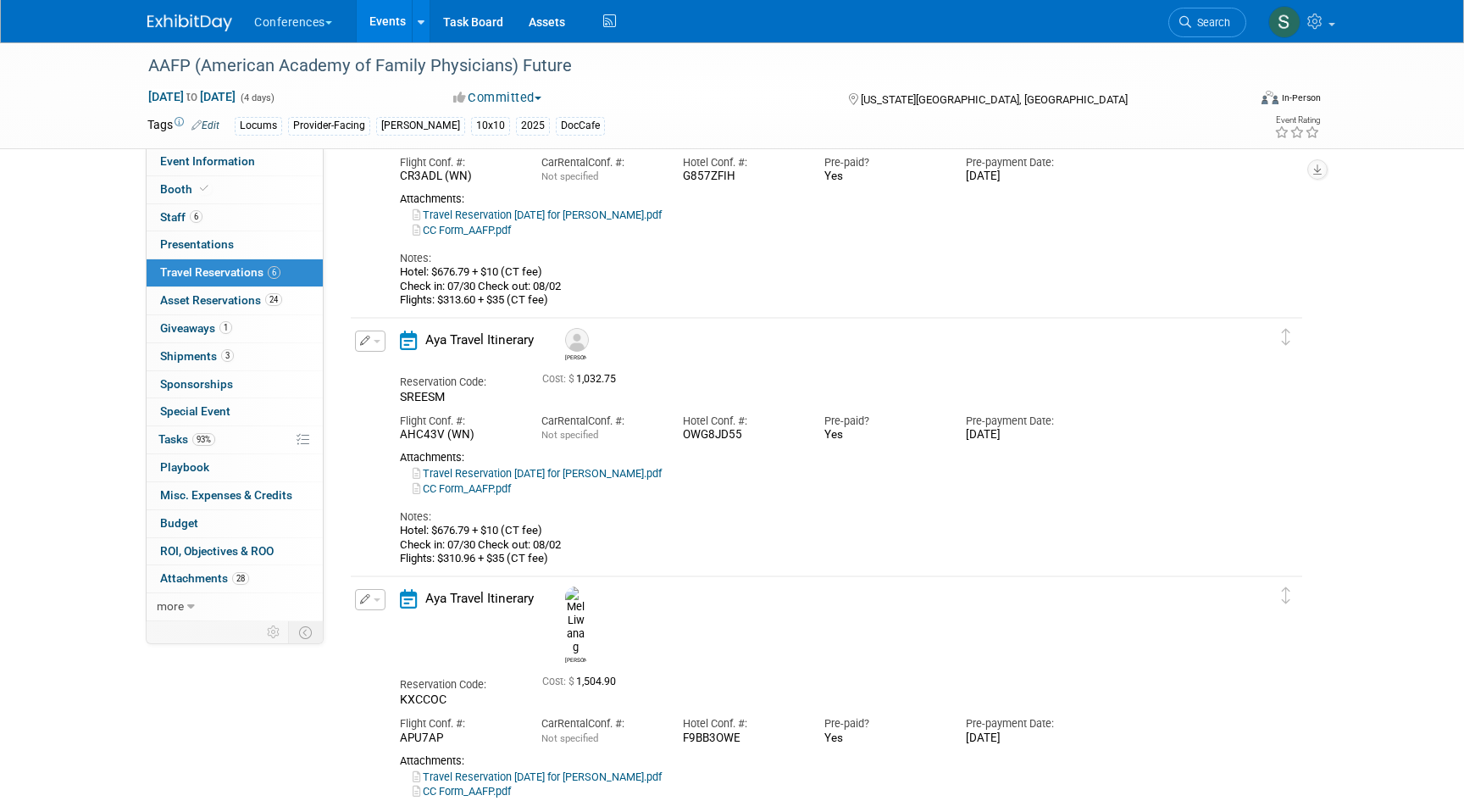
scroll to position [1054, 0]
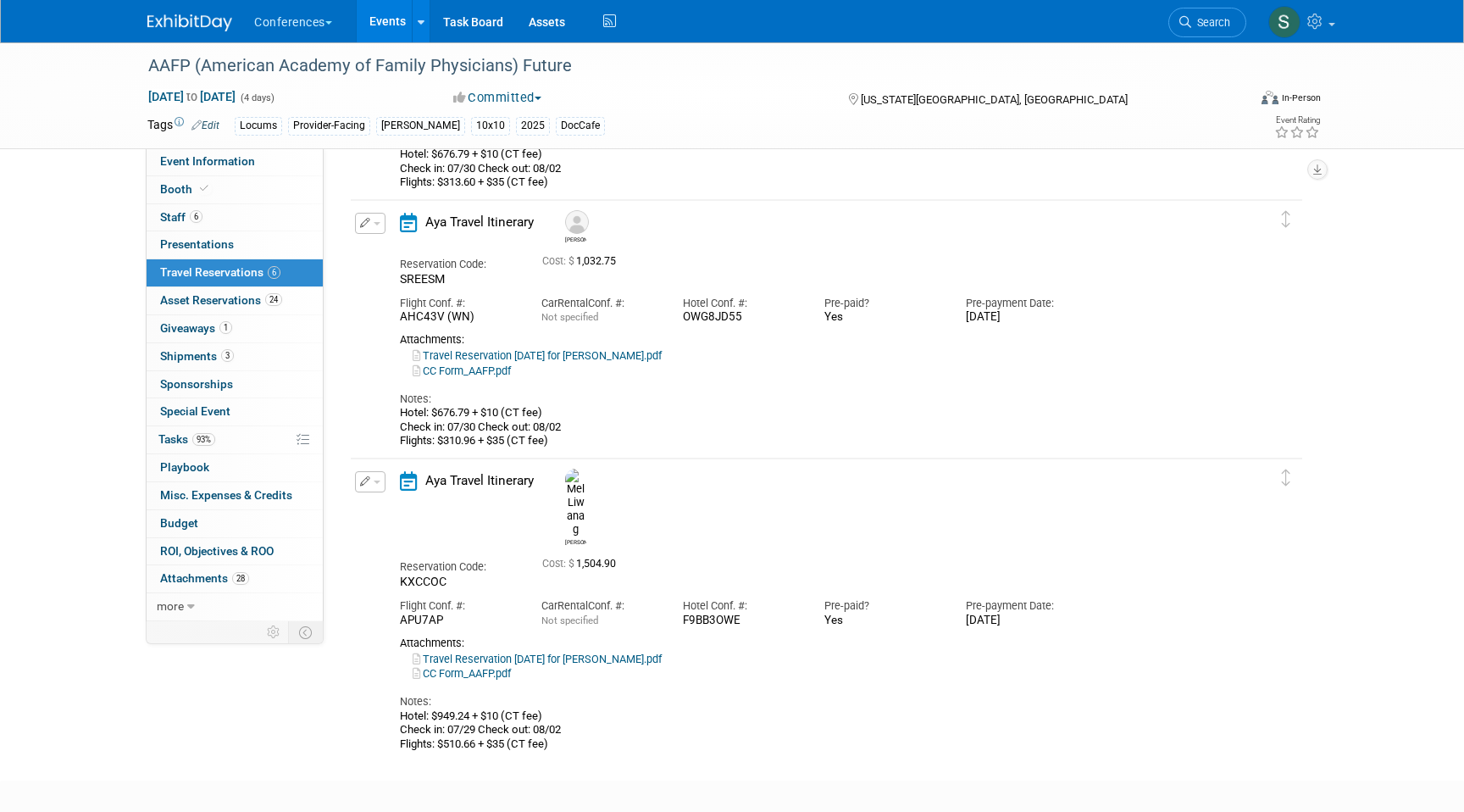
click at [374, 487] on button "button" at bounding box center [370, 481] width 30 height 21
click at [390, 511] on button "Edit Reservation" at bounding box center [427, 511] width 144 height 25
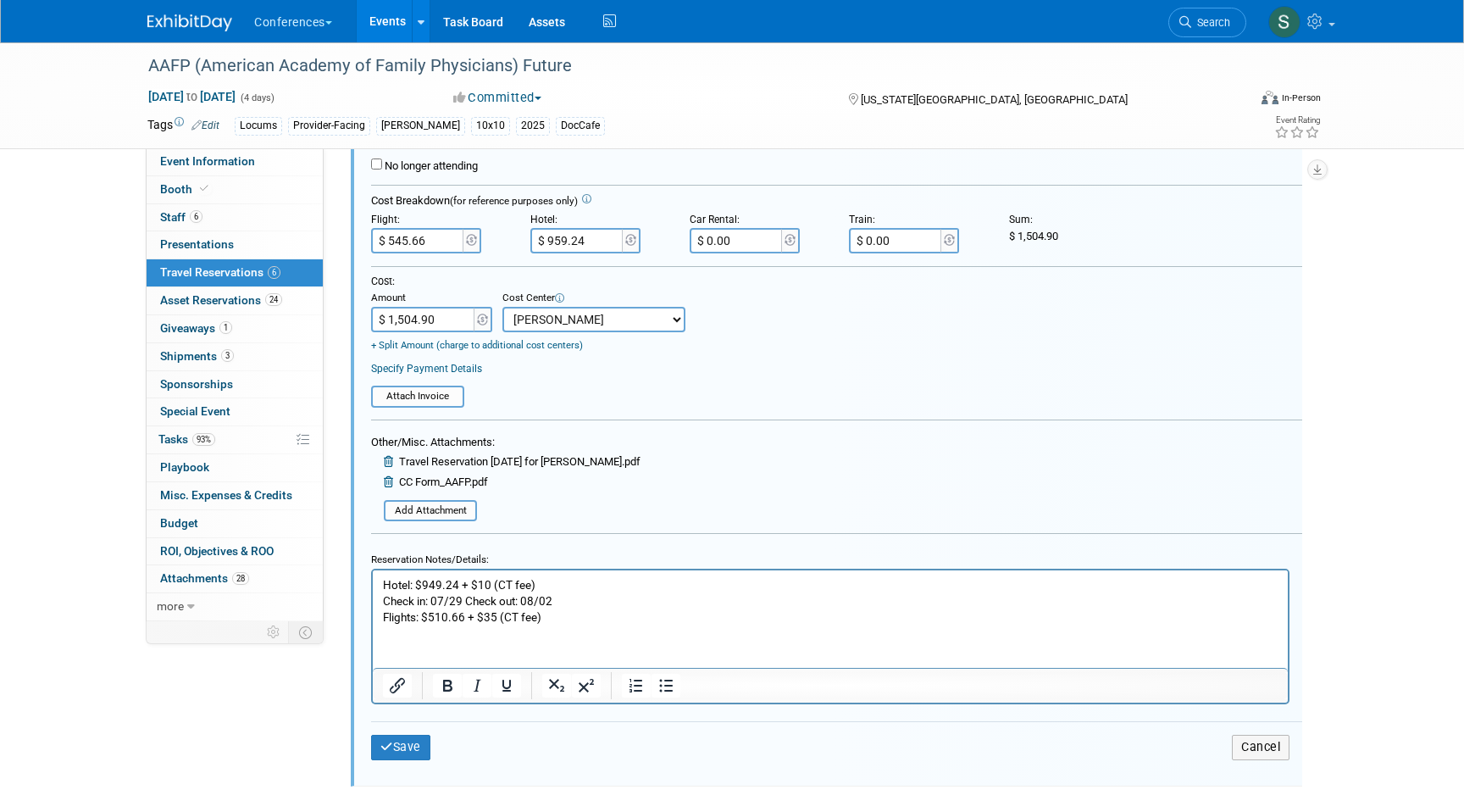
scroll to position [1831, 0]
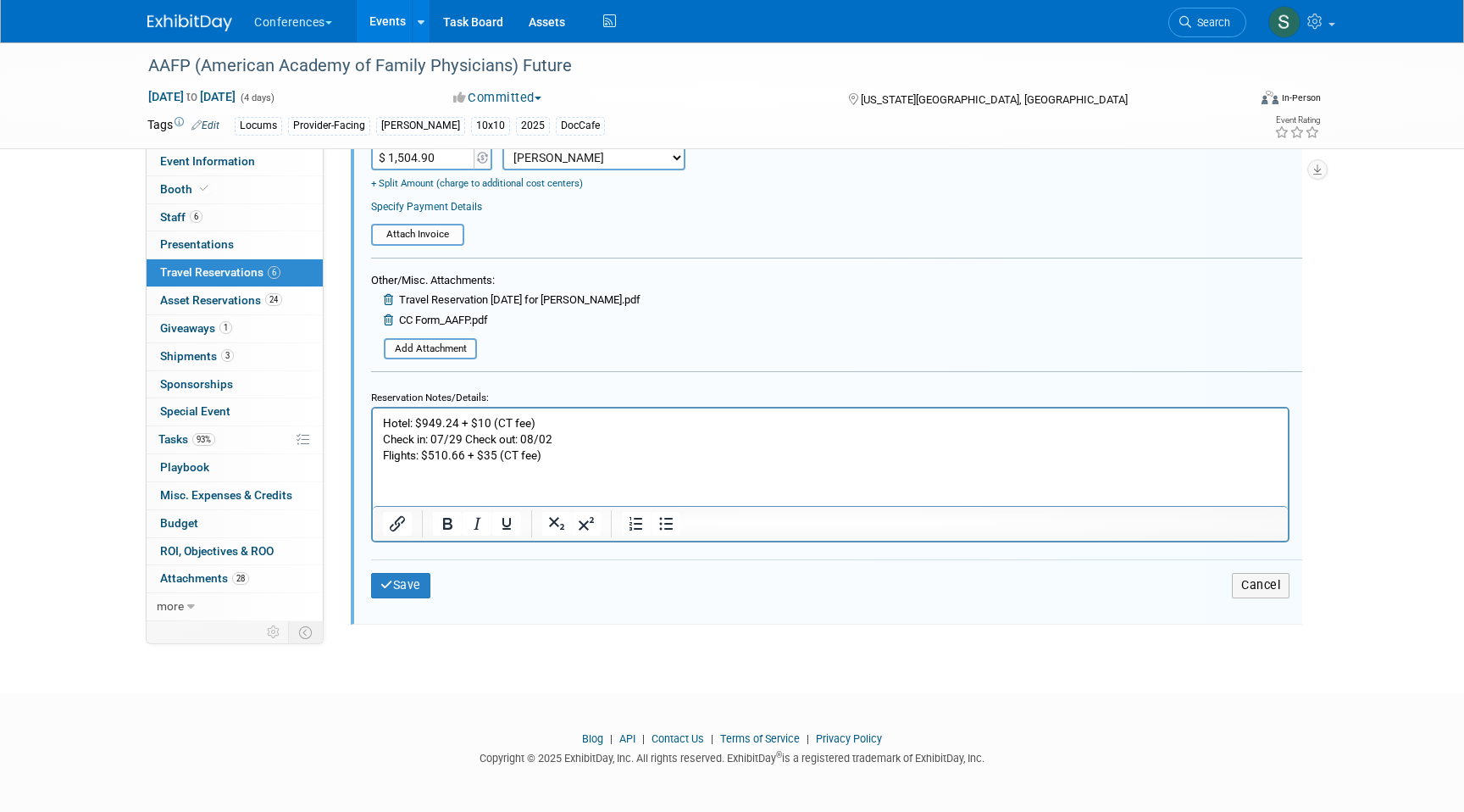
click at [542, 454] on p "Hotel: $949.24 + $10 (CT fee) Check in: 07/29 Check out: 08/02 Flights: $510.66…" at bounding box center [831, 439] width 896 height 48
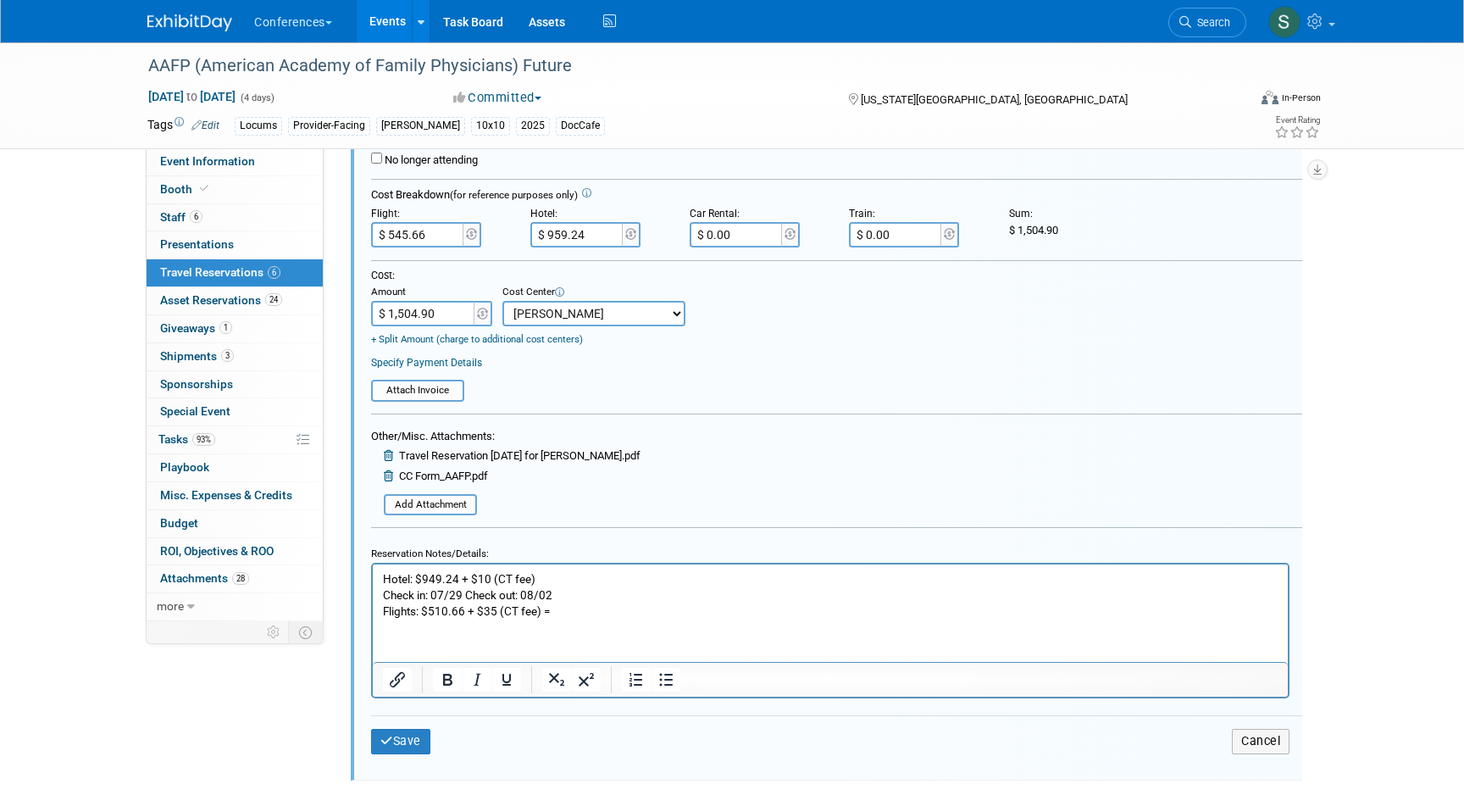
scroll to position [1676, 0]
click at [398, 750] on button "Save" at bounding box center [401, 740] width 59 height 25
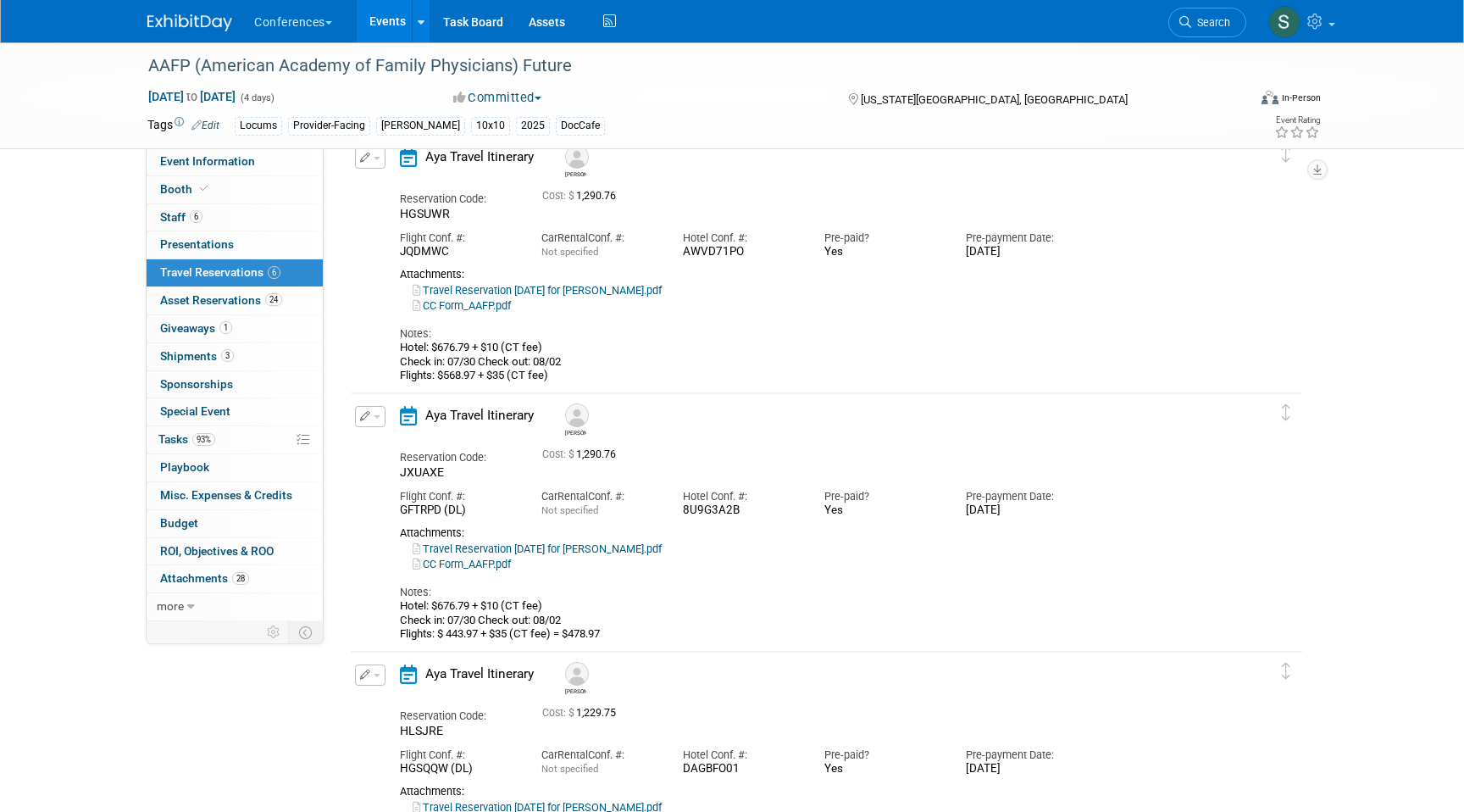
scroll to position [0, 0]
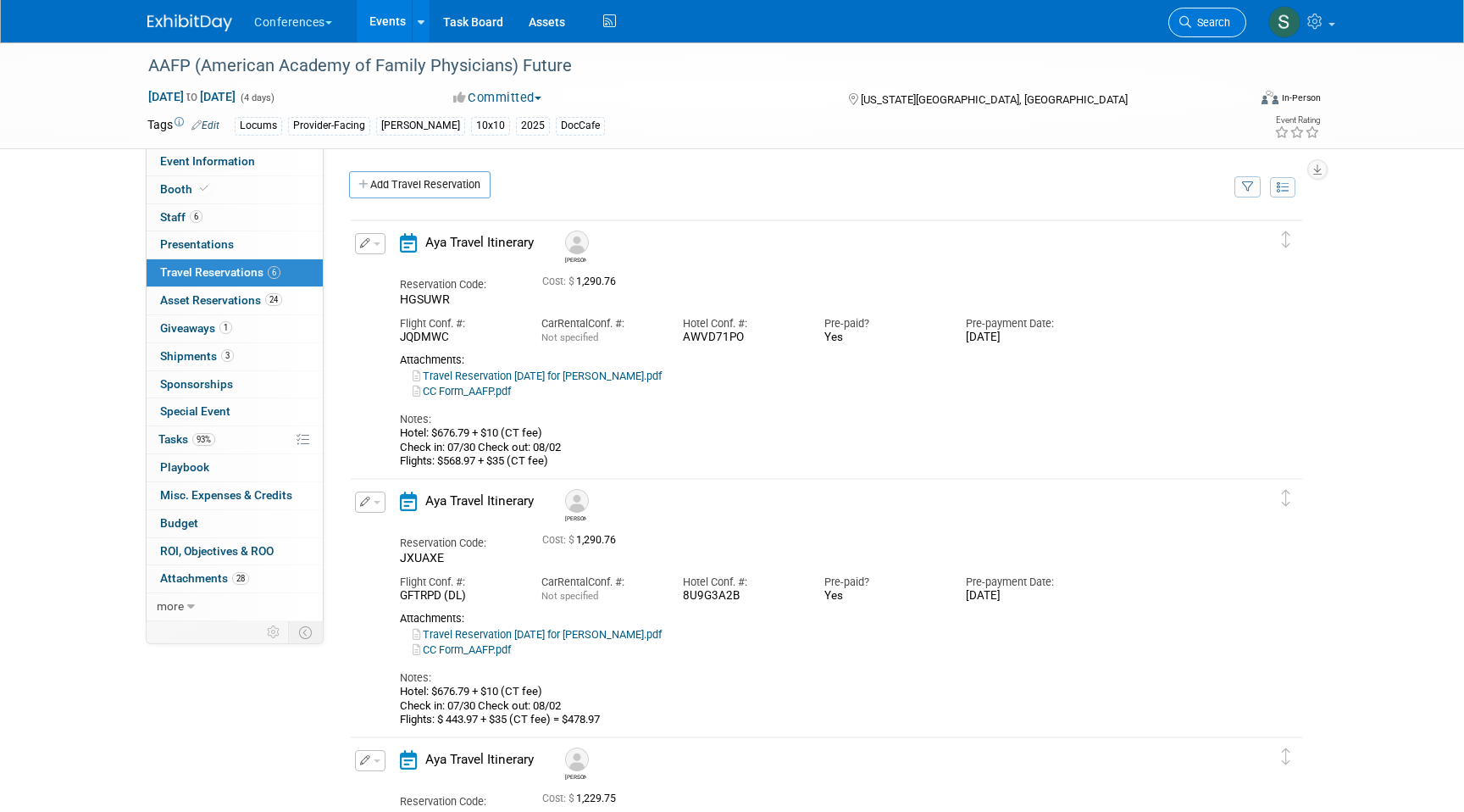
click at [1213, 28] on span "Search" at bounding box center [1211, 22] width 39 height 12
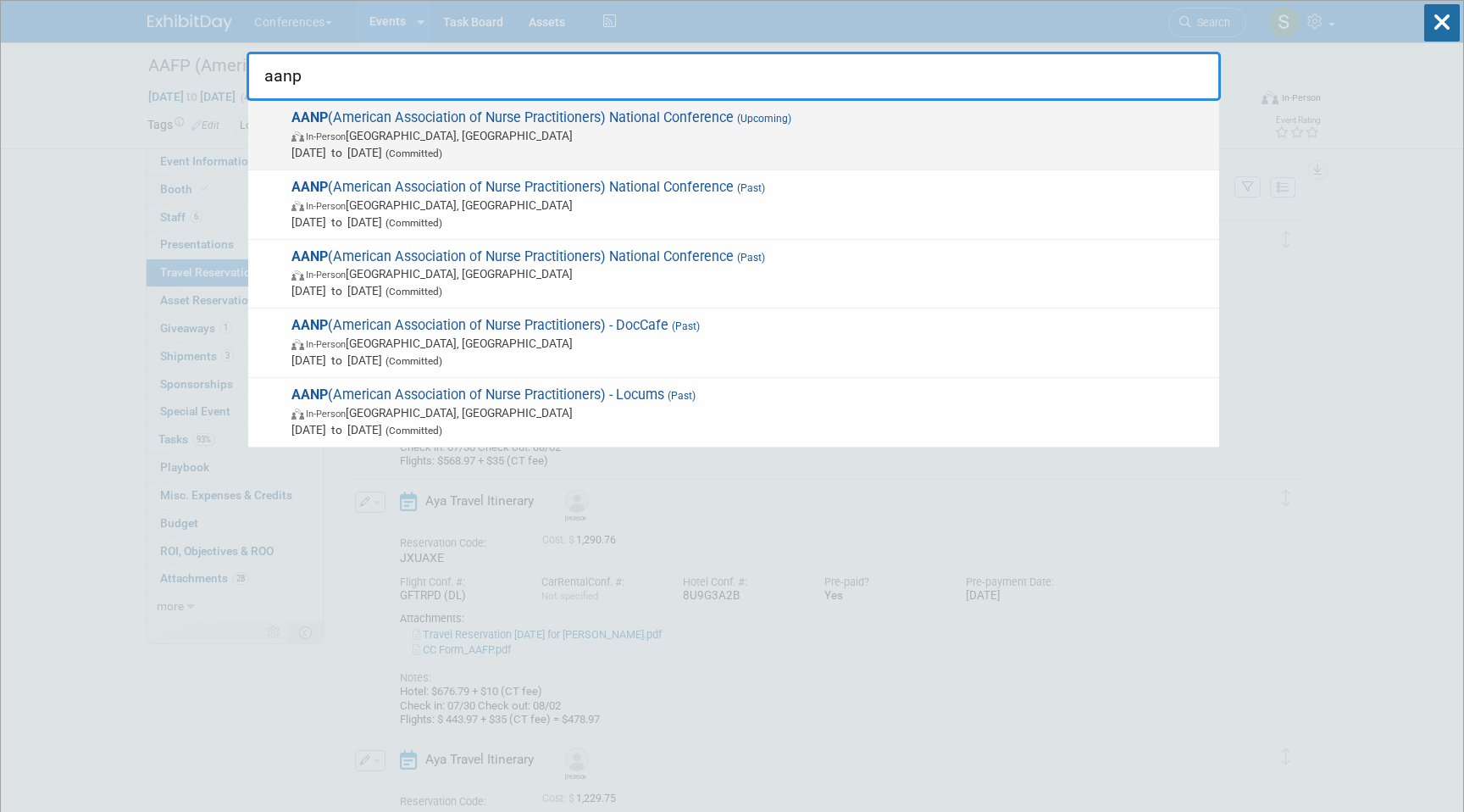
type input "aanp"
click at [643, 140] on span "In-Person [GEOGRAPHIC_DATA], [GEOGRAPHIC_DATA]" at bounding box center [751, 135] width 920 height 17
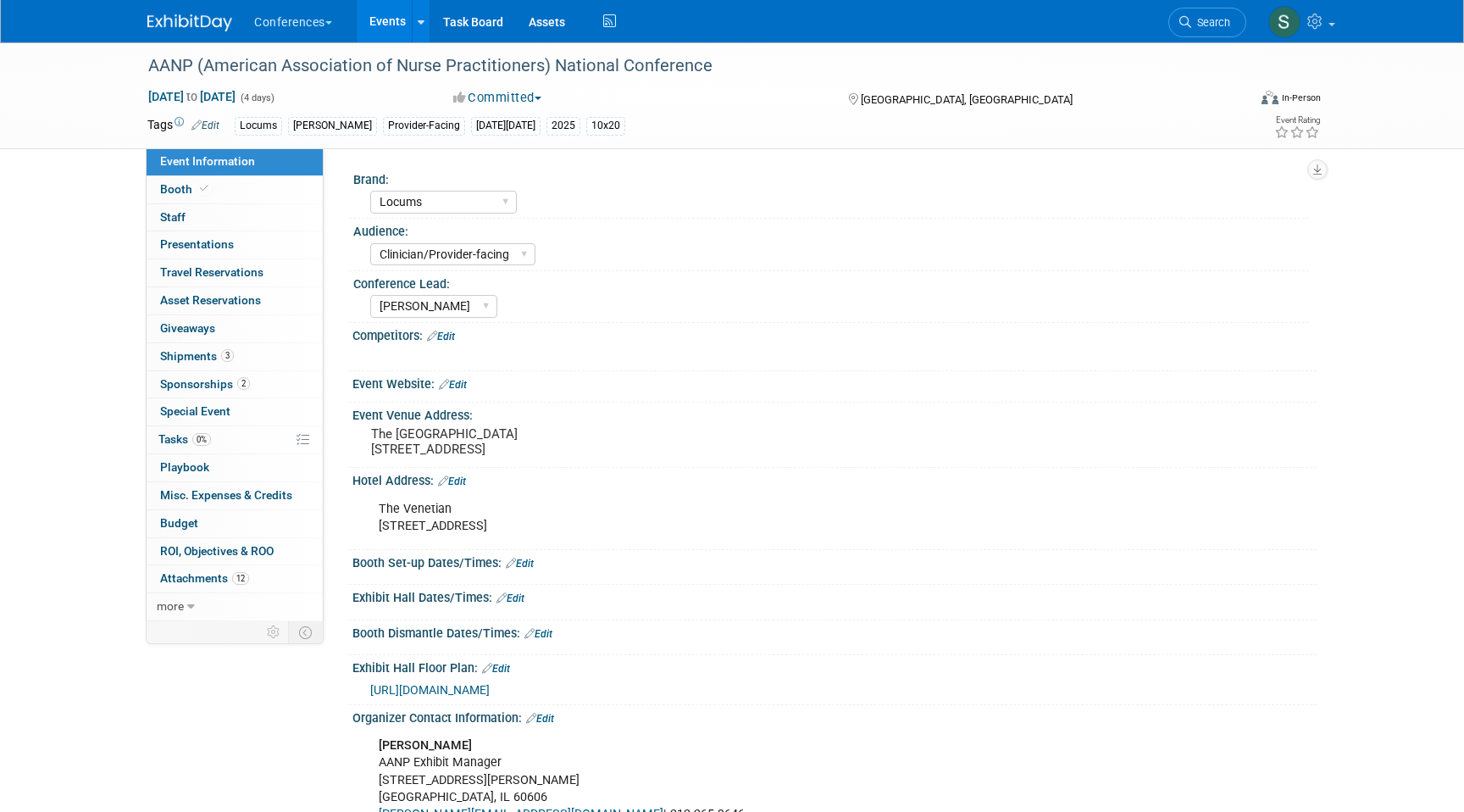
select select "Locums"
select select "Clinician/Provider-facing"
select select "[PERSON_NAME]"
click at [1200, 31] on link "Search" at bounding box center [1208, 22] width 78 height 29
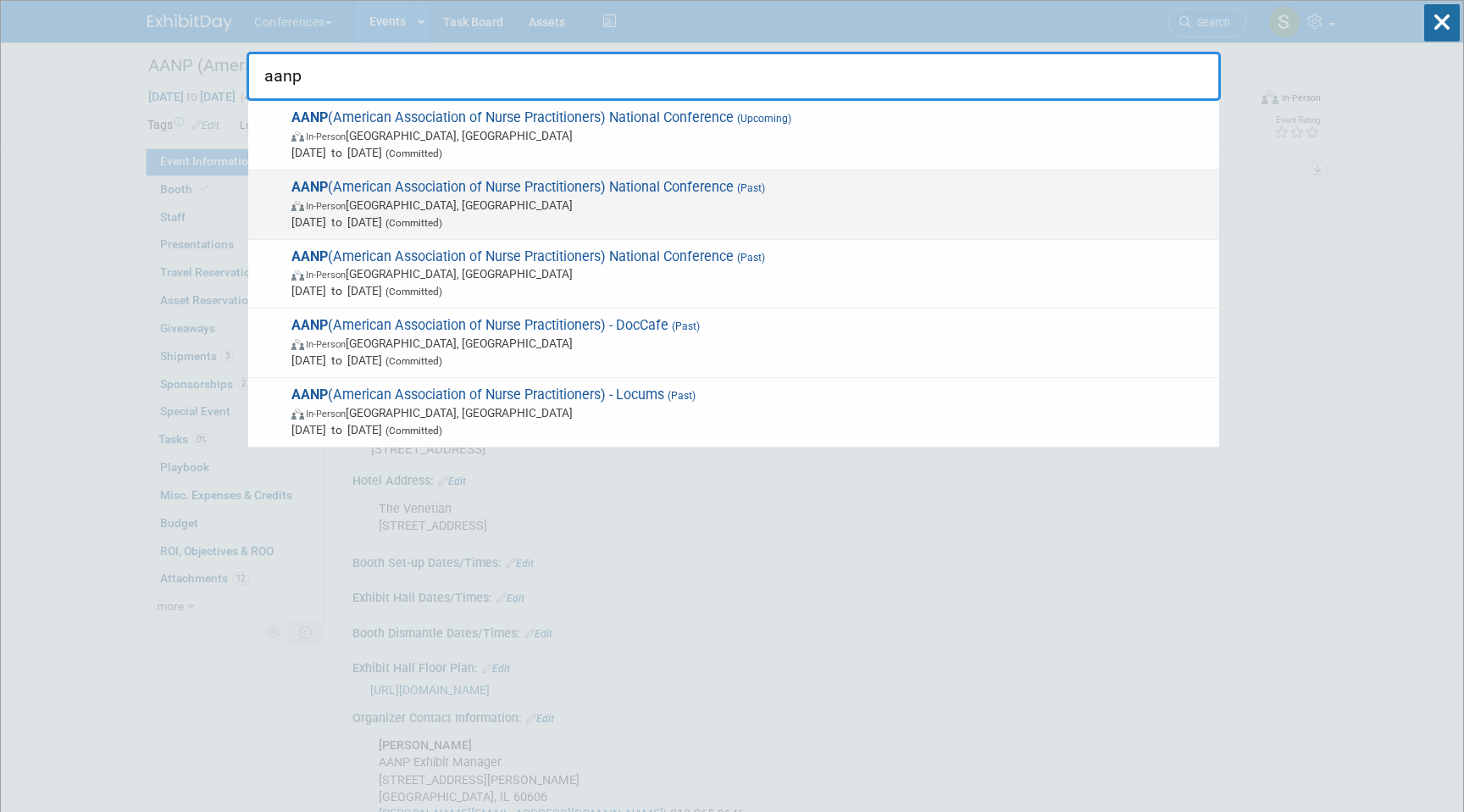
type input "aanp"
click at [564, 201] on span "In-Person [GEOGRAPHIC_DATA], [GEOGRAPHIC_DATA]" at bounding box center [751, 205] width 920 height 17
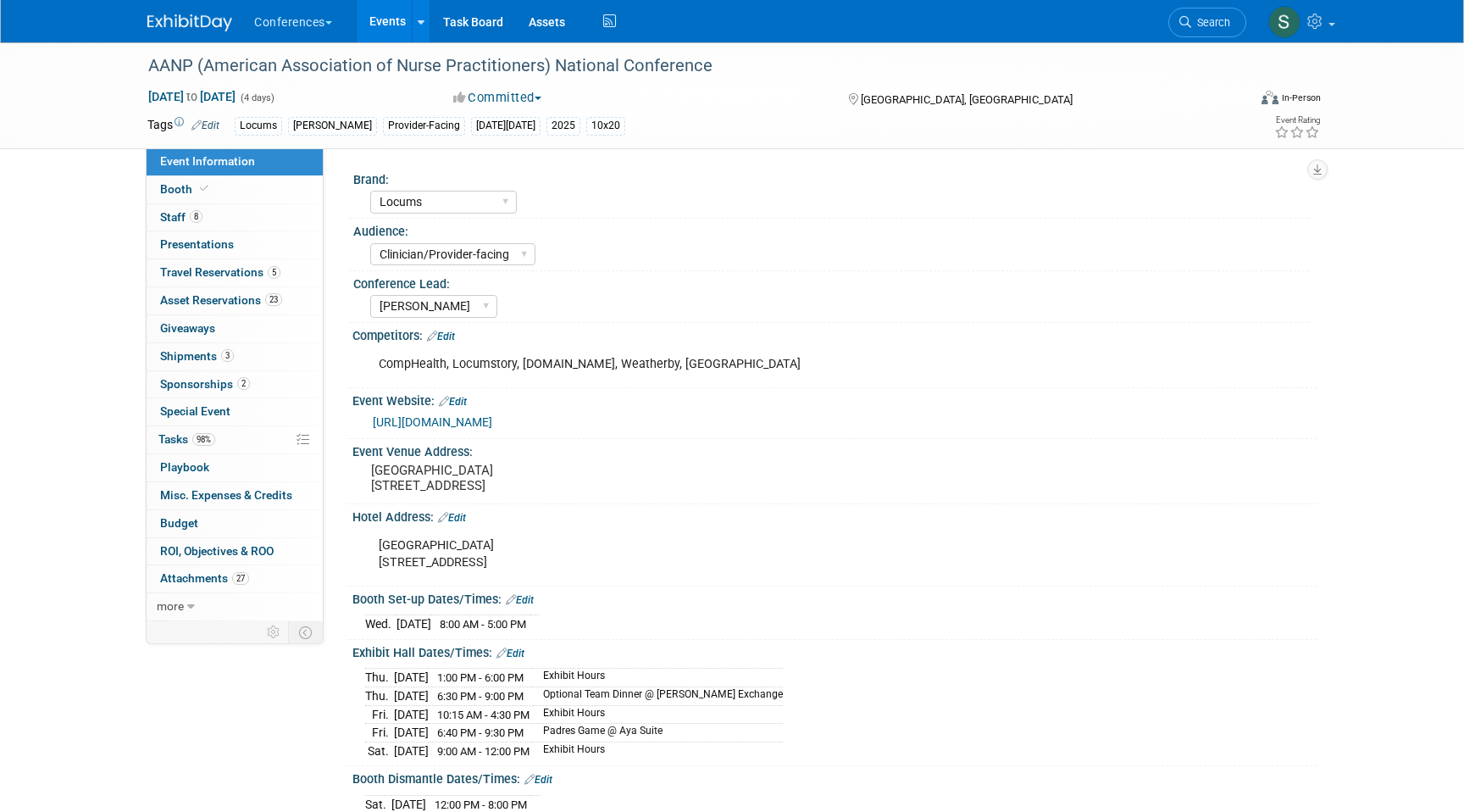
select select "Locums"
select select "Clinician/Provider-facing"
select select "[PERSON_NAME]"
click at [278, 269] on span "5" at bounding box center [274, 272] width 12 height 12
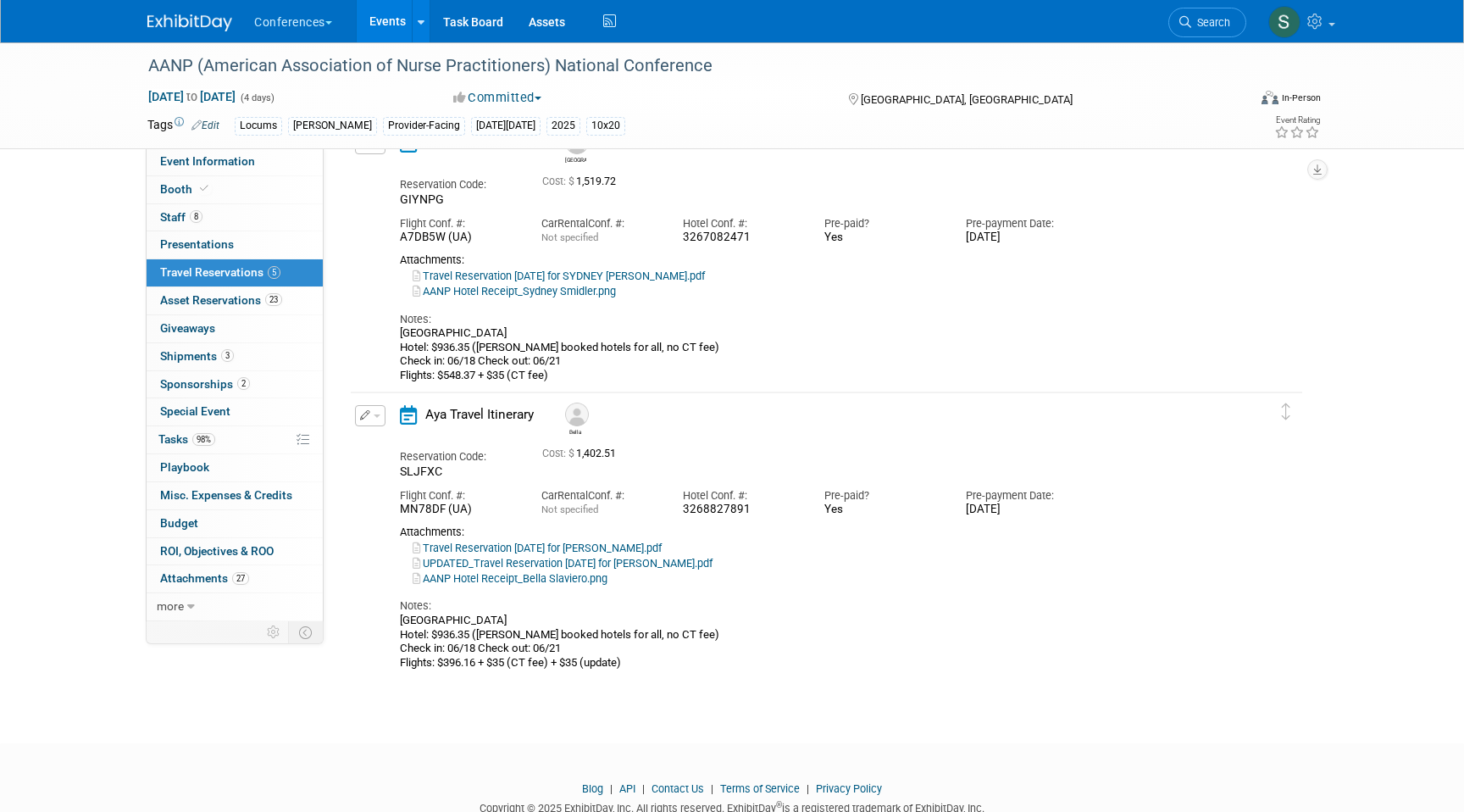
scroll to position [981, 0]
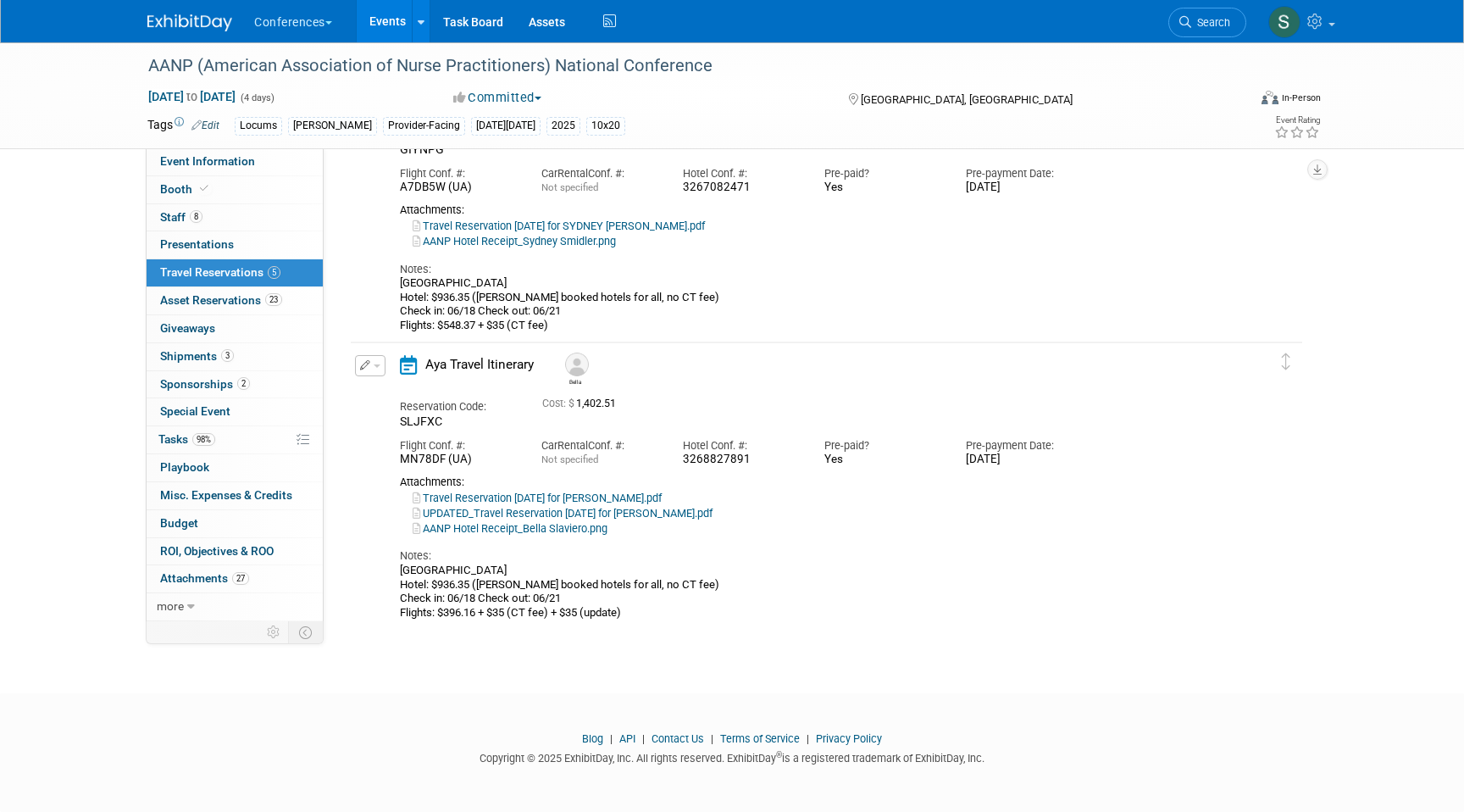
click at [372, 369] on button "button" at bounding box center [370, 365] width 30 height 21
click at [379, 392] on icon "button" at bounding box center [373, 394] width 13 height 12
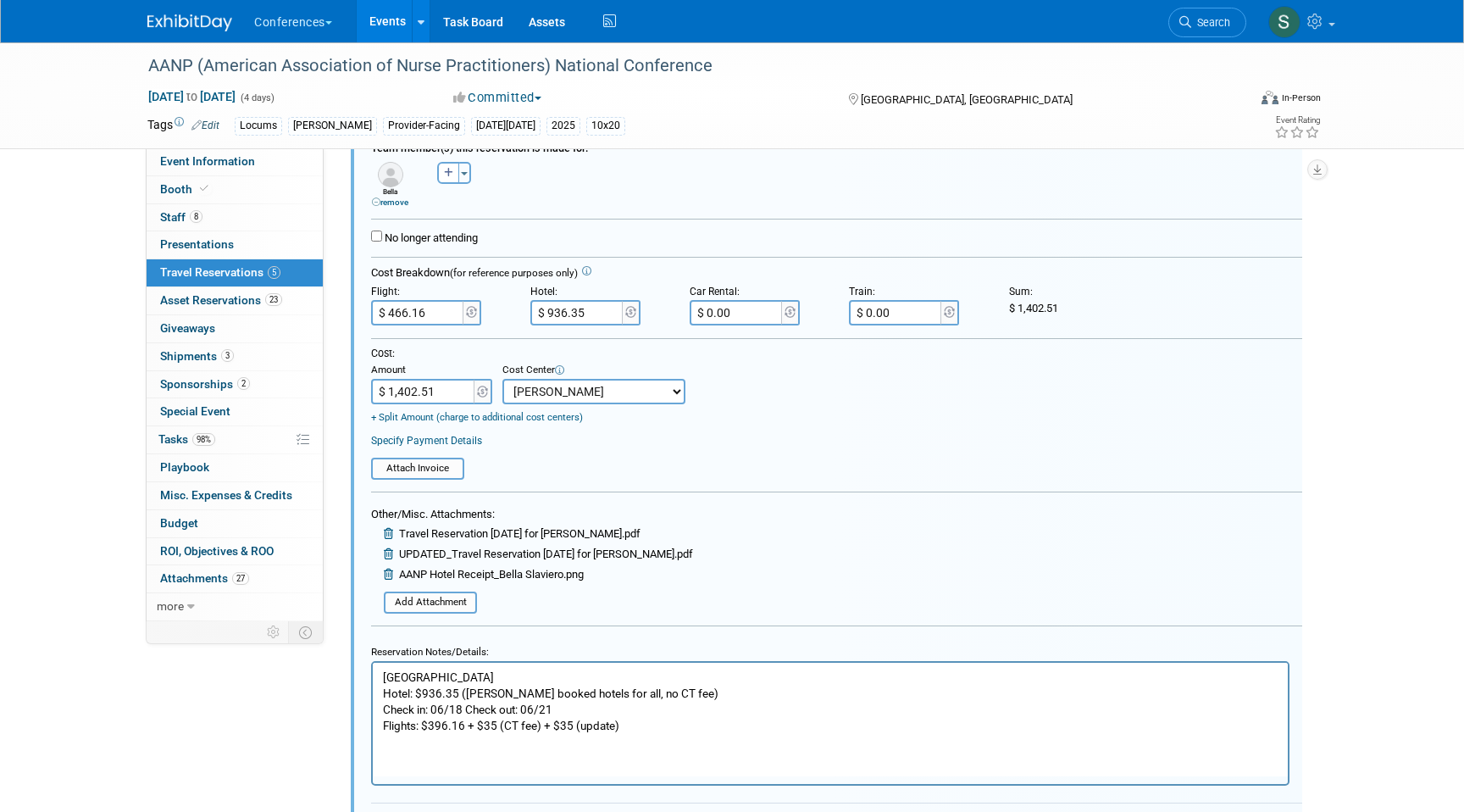
scroll to position [1422, 0]
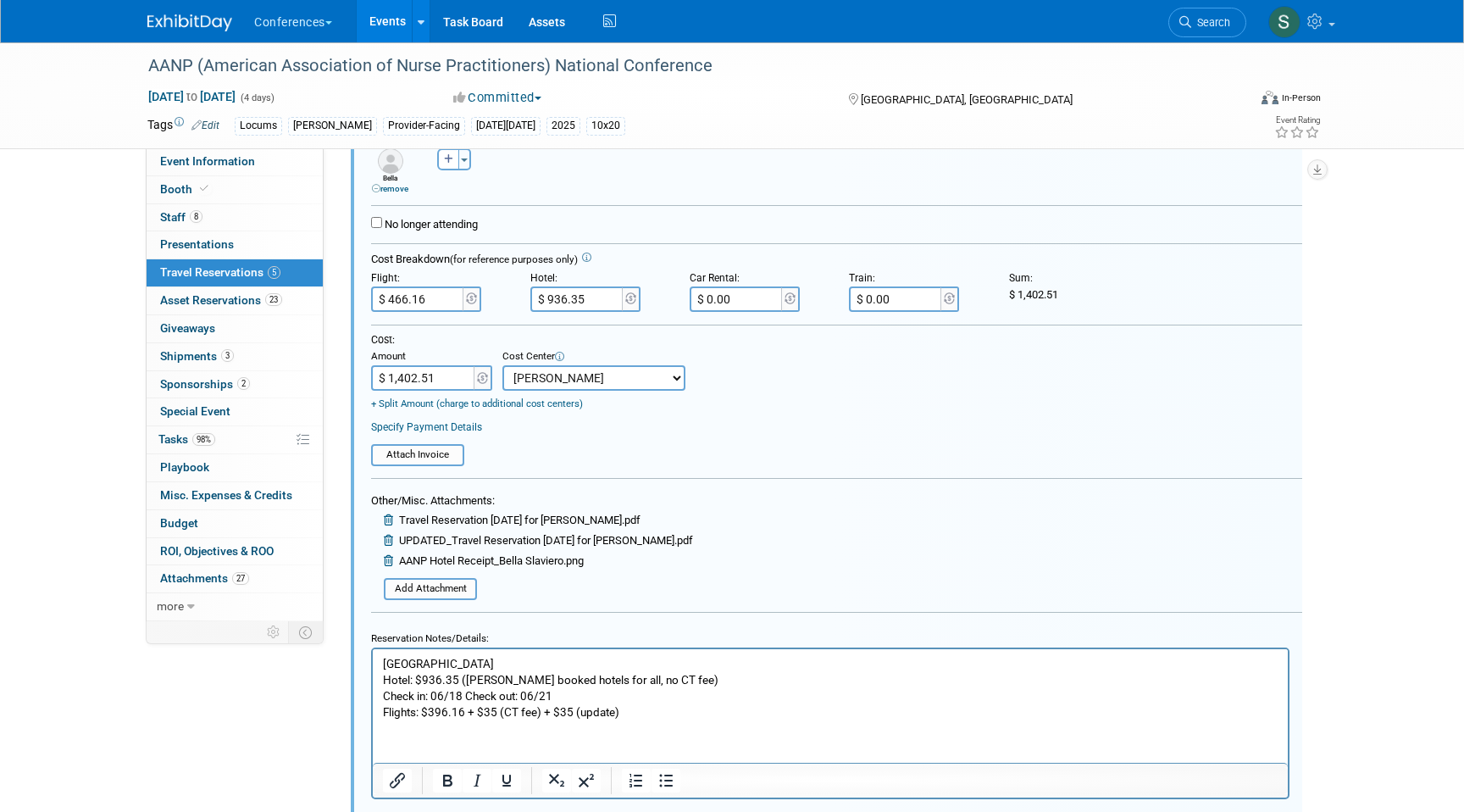
click at [569, 712] on p "Hilton San Diego Bayfront Hotel: $936.35 (Mel booked hotels for all, no CT fee)…" at bounding box center [831, 687] width 896 height 65
click at [659, 707] on p "Hilton San Diego Bayfront Hotel: $936.35 (Mel booked hotels for all, no CT fee)…" at bounding box center [831, 687] width 896 height 65
click at [570, 708] on p "Hilton San Diego Bayfront Hotel: $936.35 (Mel booked hotels for all, no CT fee)…" at bounding box center [831, 687] width 896 height 65
click at [615, 707] on p "Hilton San Diego Bayfront Hotel: $936.35 (Mel booked hotels for all, no CT fee)…" at bounding box center [831, 687] width 896 height 65
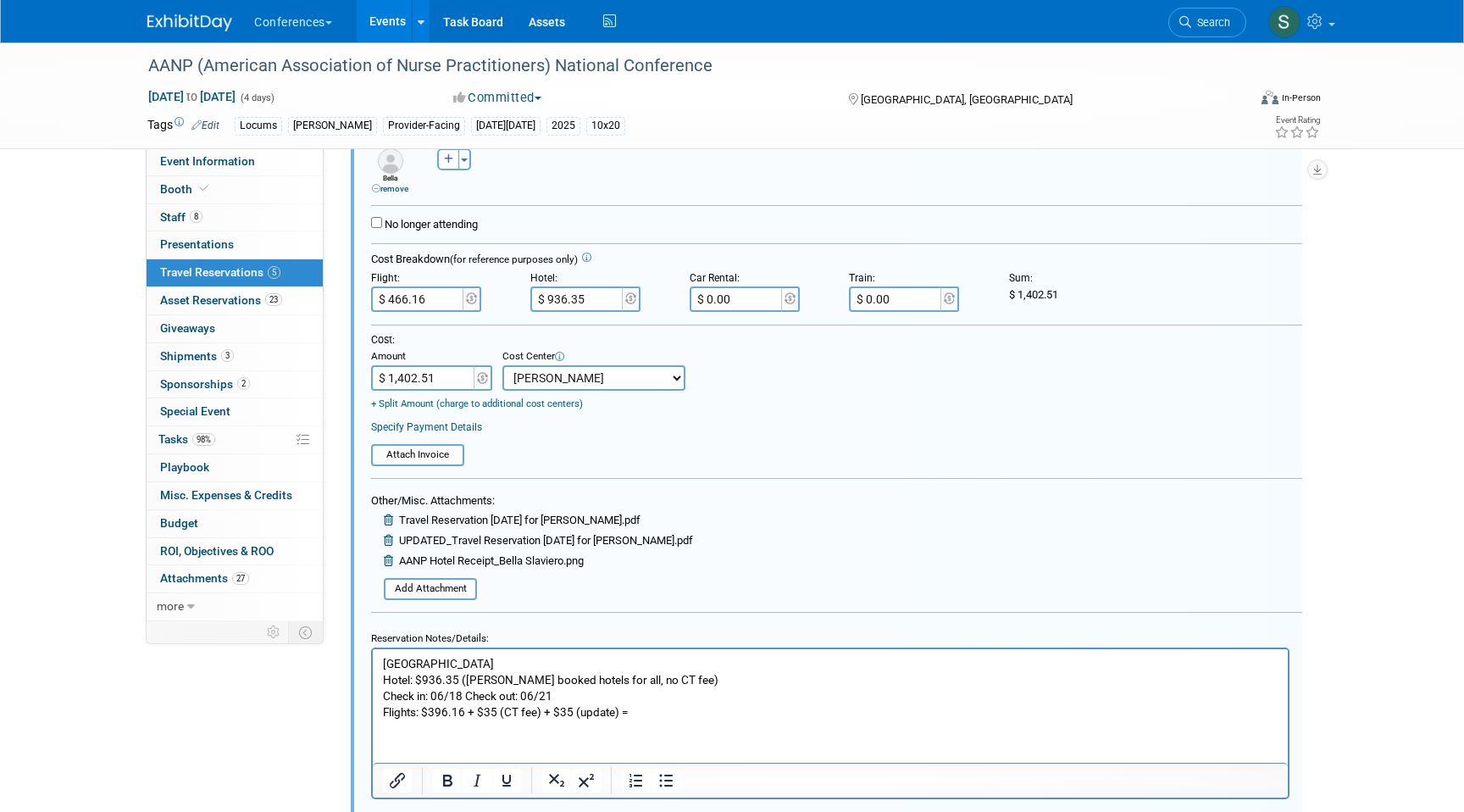
click at [619, 707] on p "Hilton San Diego Bayfront Hotel: $936.35 (Mel booked hotels for all, no CT fee)…" at bounding box center [831, 687] width 896 height 65
click at [678, 705] on p "Hilton San Diego Bayfront Hotel: $936.35 (Mel booked hotels for all, no CT fee)…" at bounding box center [831, 687] width 896 height 65
click at [409, 298] on input "$ 466.16" at bounding box center [419, 299] width 95 height 26
click at [411, 297] on input "$ 466.16" at bounding box center [419, 299] width 95 height 26
click at [407, 300] on input "$ 466.16" at bounding box center [419, 299] width 95 height 26
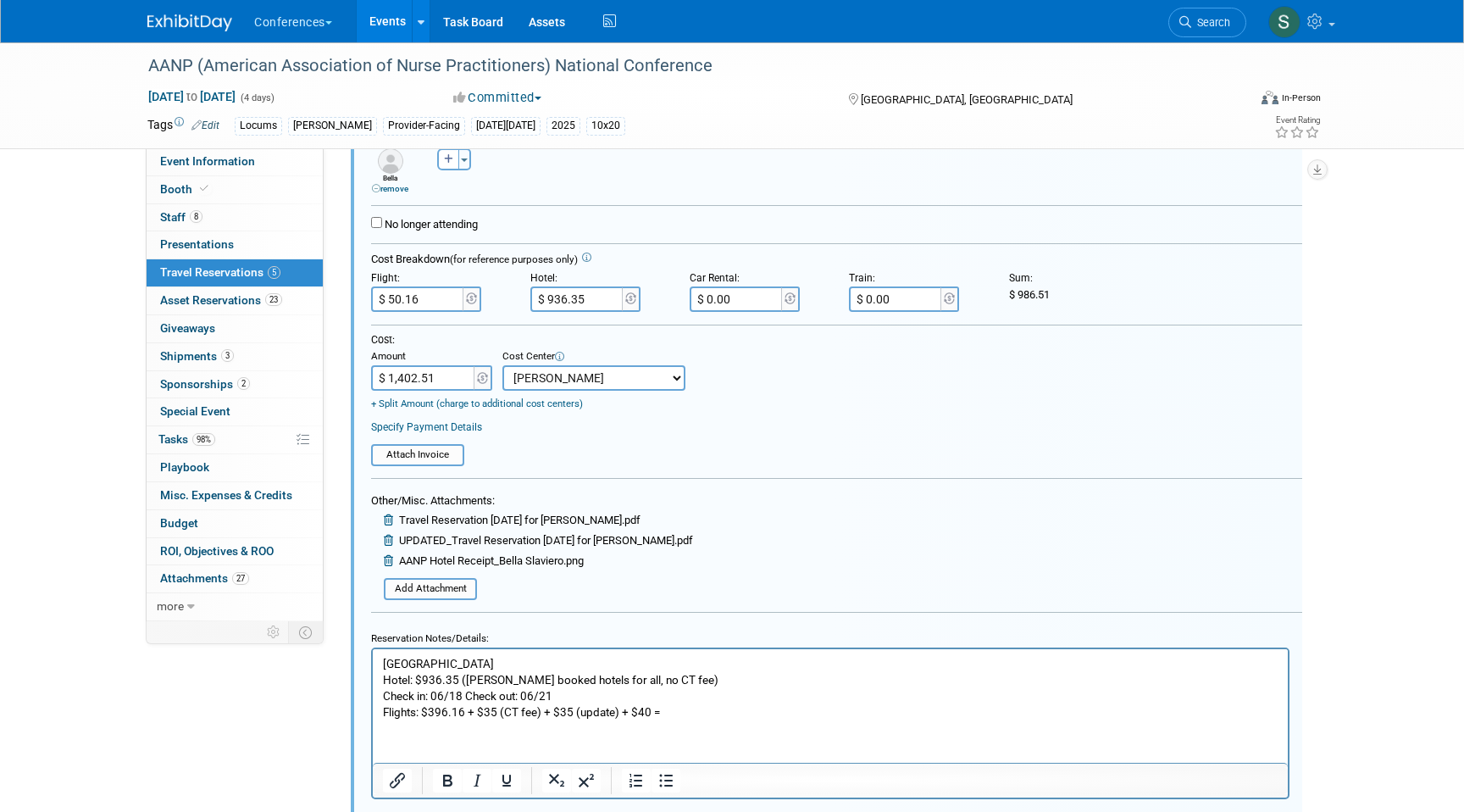
type input "$ 506.16"
click at [678, 714] on p "Hilton San Diego Bayfront Hotel: $936.35 (Mel booked hotels for all, no CT fee)…" at bounding box center [831, 687] width 896 height 65
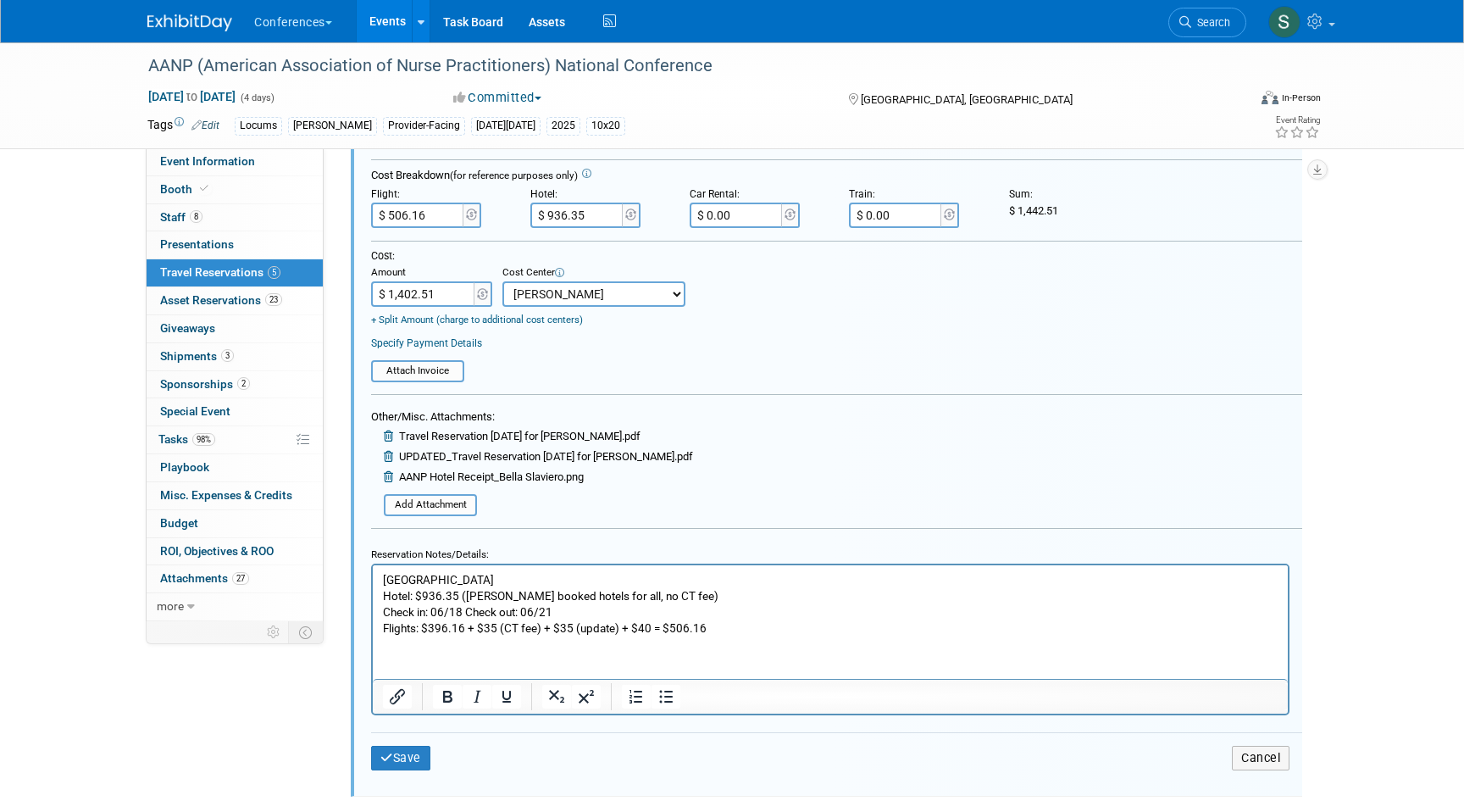
scroll to position [1528, 0]
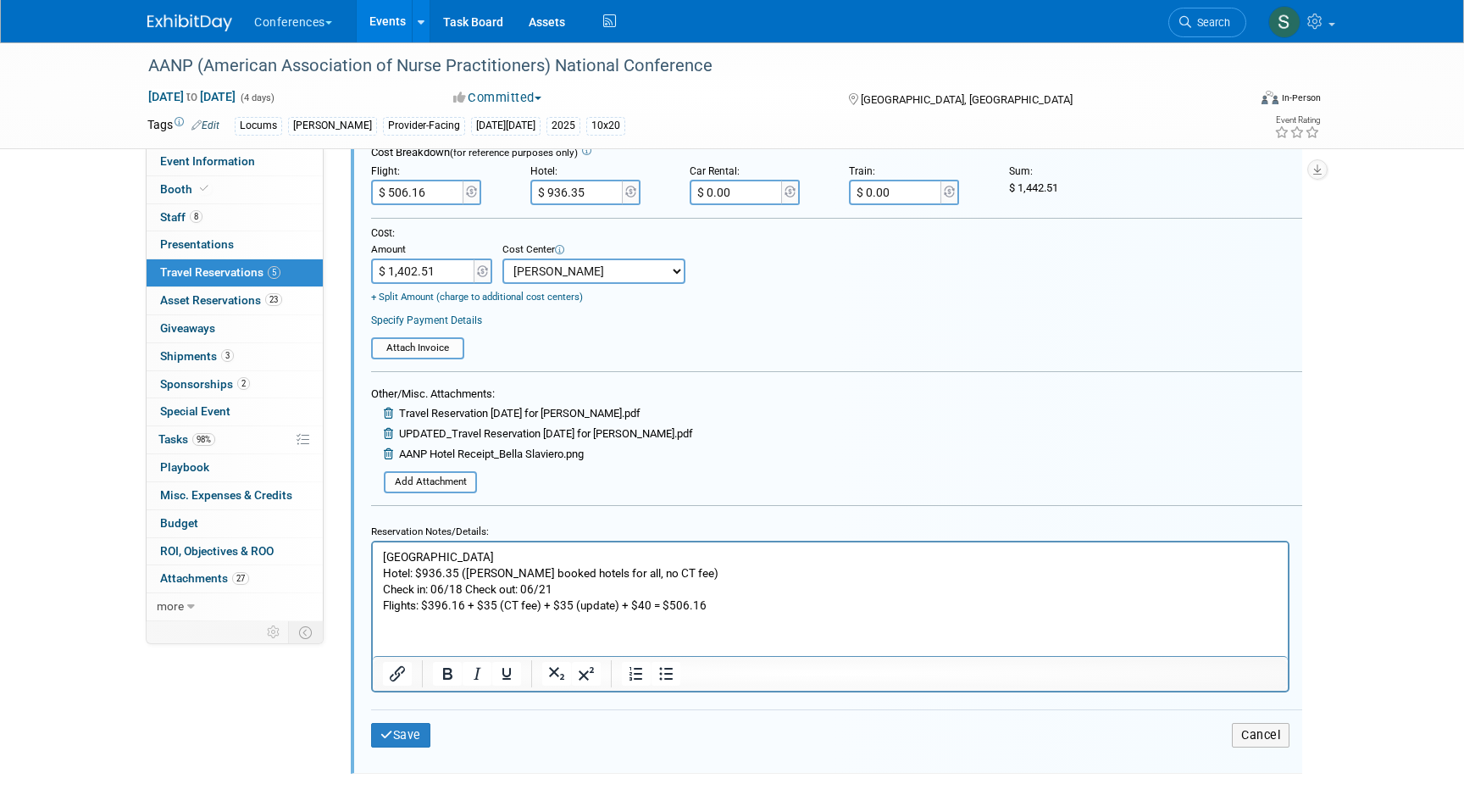
click at [434, 275] on input "$ 1,402.51" at bounding box center [424, 270] width 106 height 26
click at [411, 272] on input "$ 1,402.51" at bounding box center [424, 270] width 106 height 26
type input "$ 1,442.51"
click at [403, 743] on button "Save" at bounding box center [401, 735] width 59 height 25
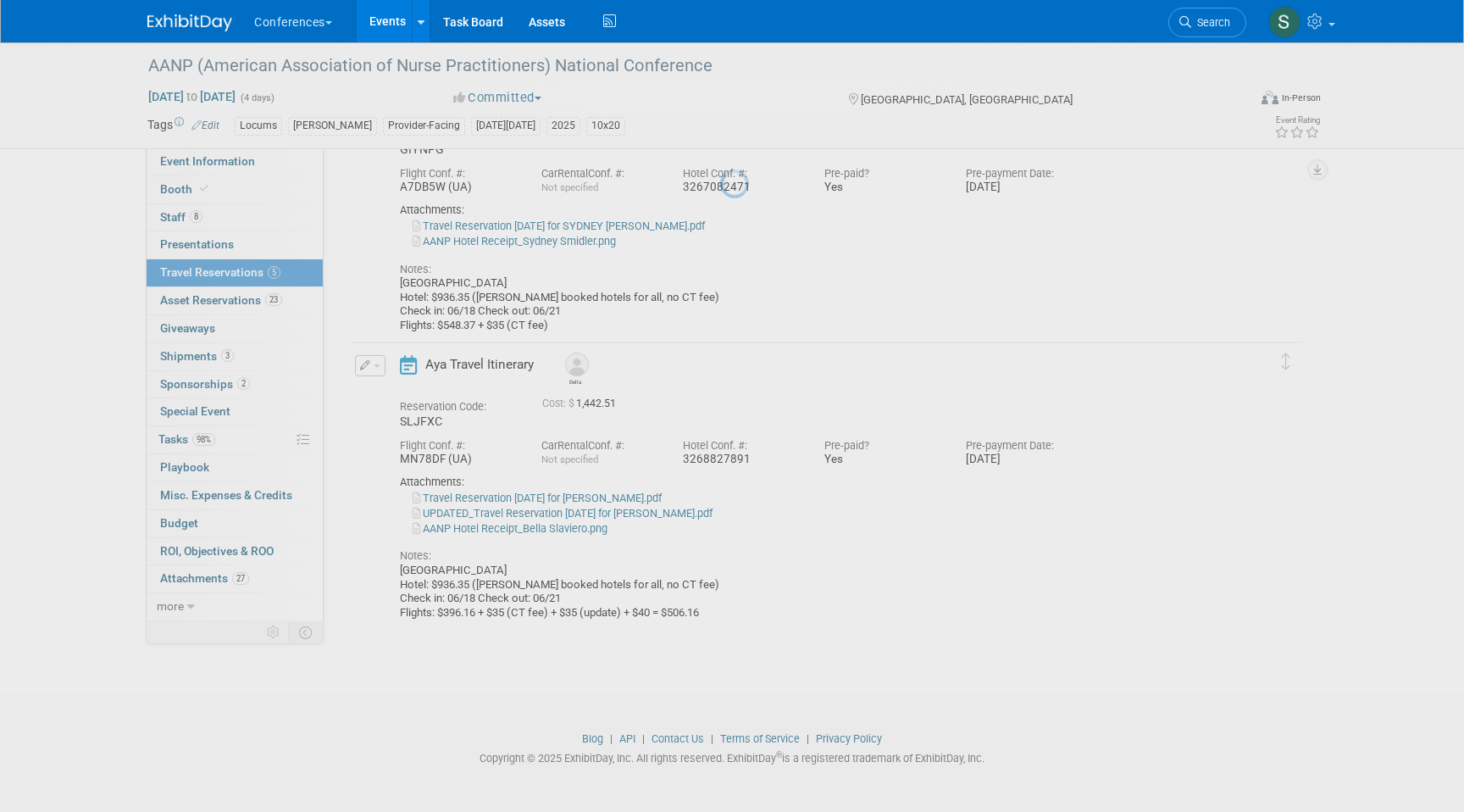
scroll to position [981, 0]
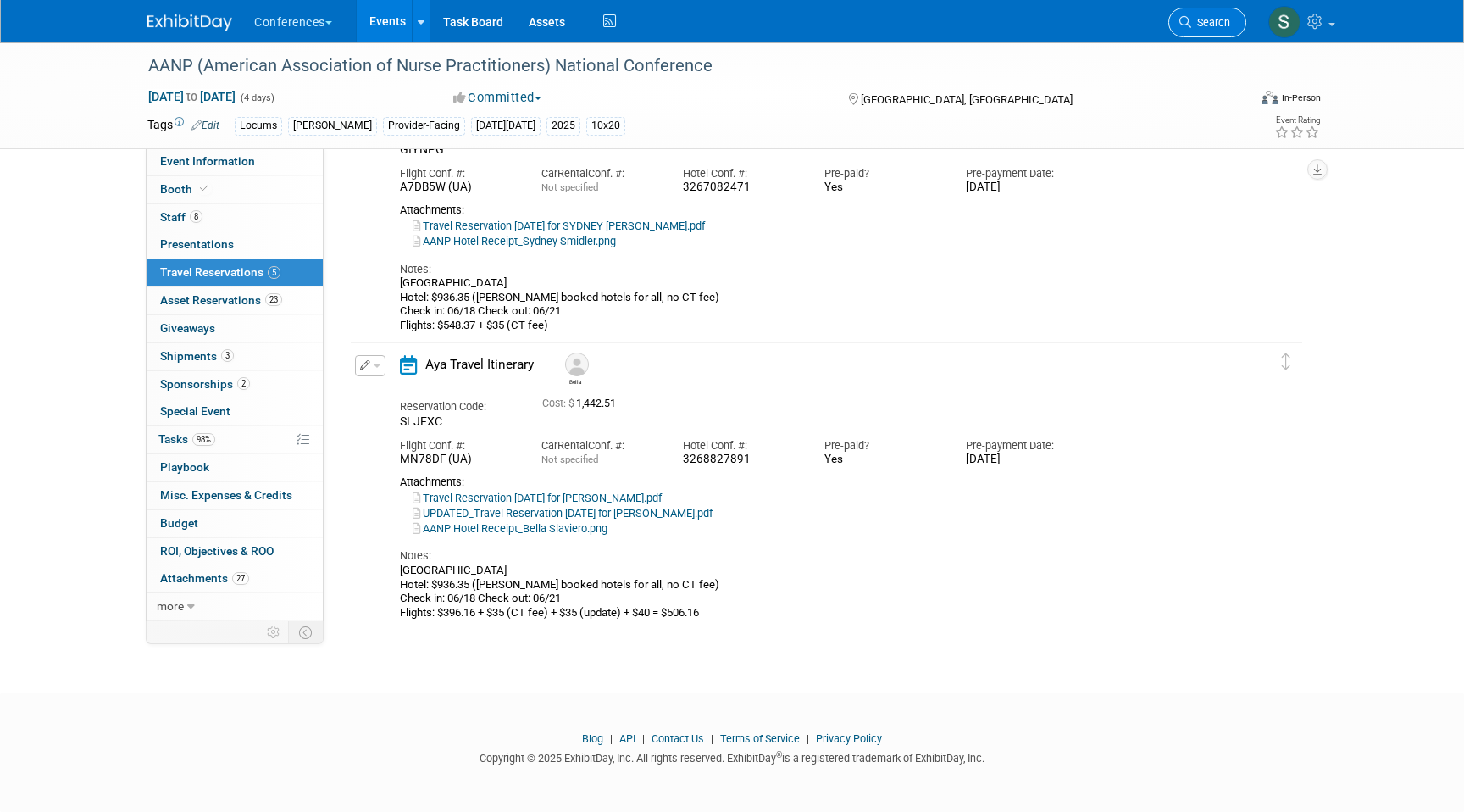
click at [1215, 24] on span "Search" at bounding box center [1211, 22] width 39 height 12
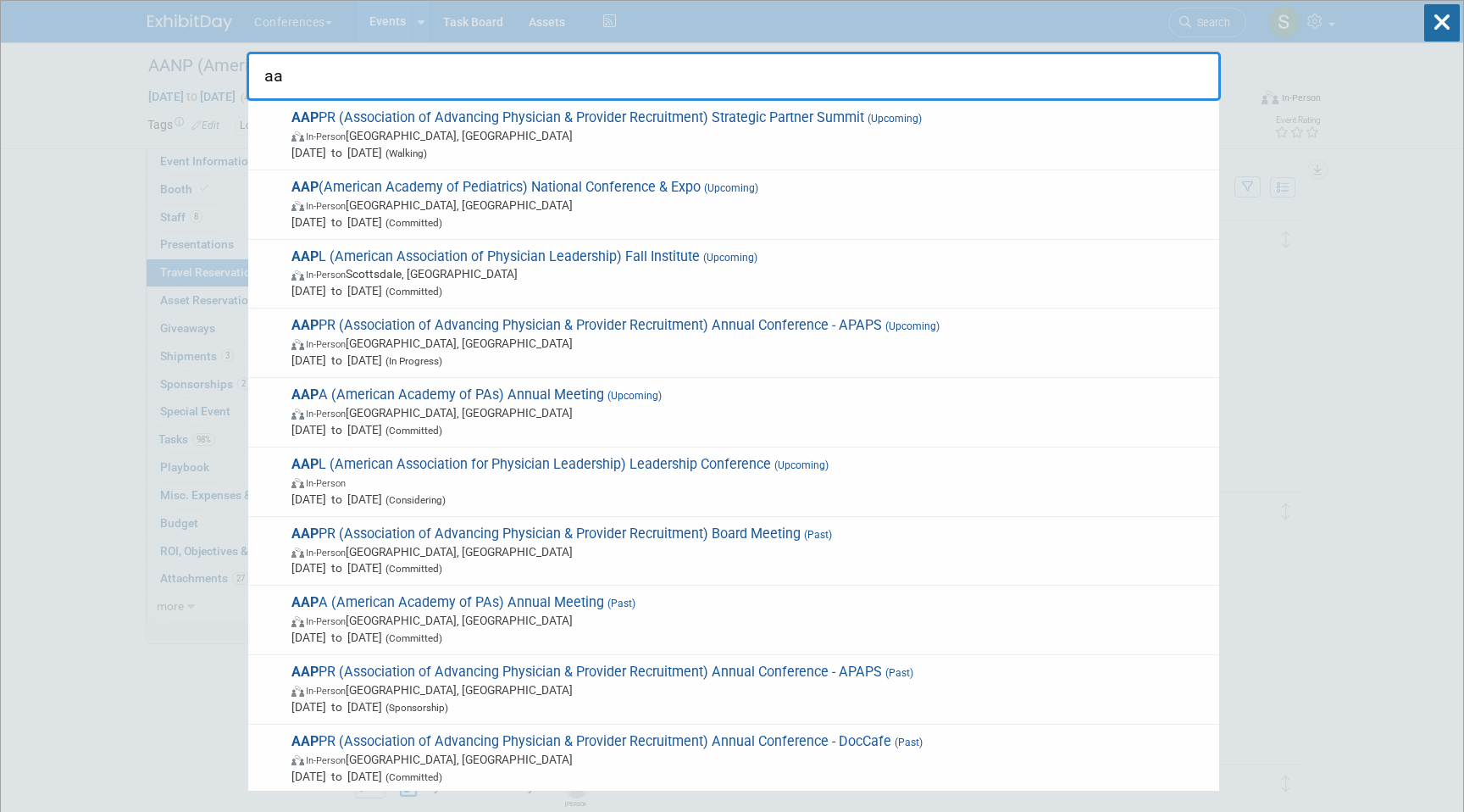
type input "a"
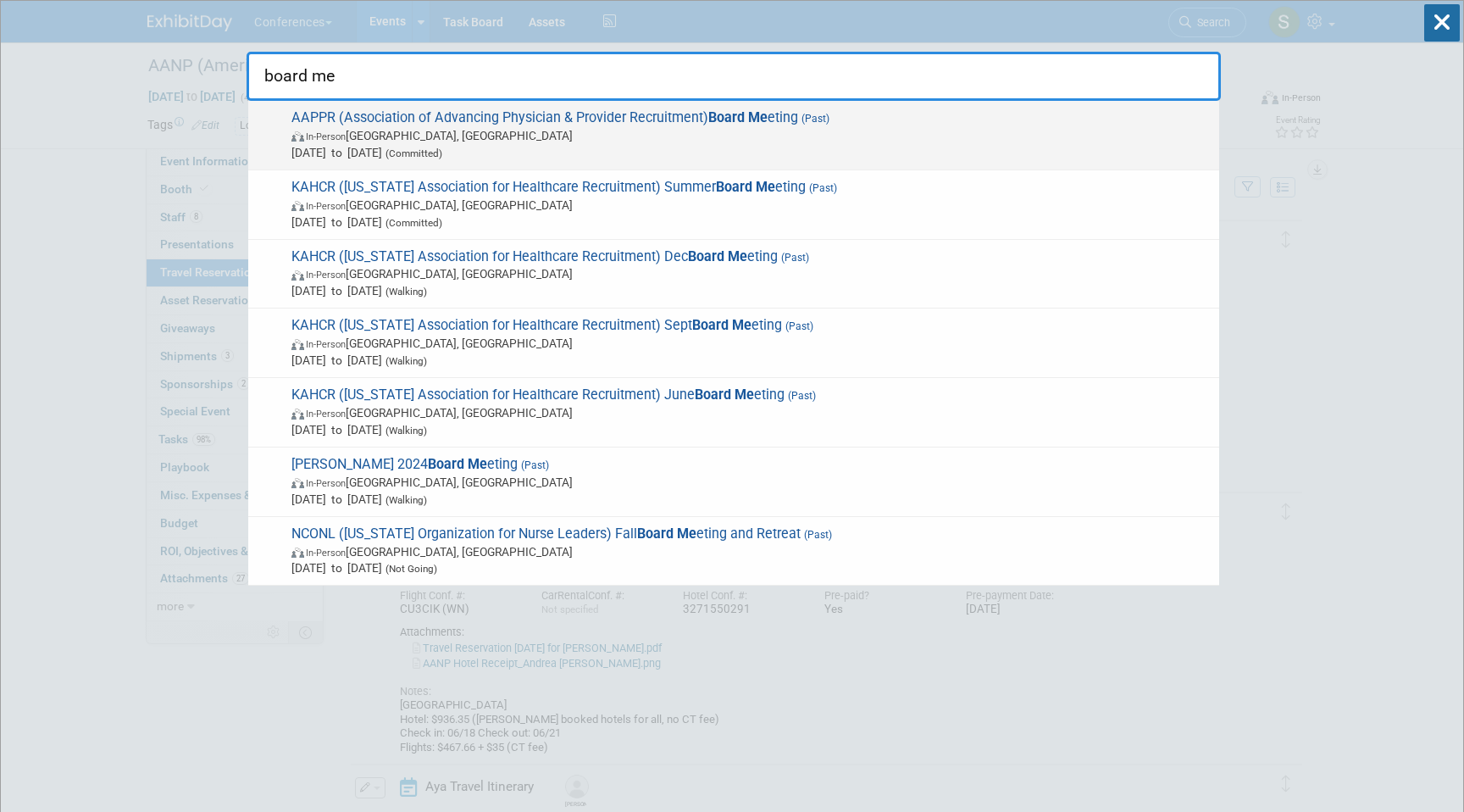
type input "board me"
click at [693, 123] on span "AAPPR (Association of Advancing Physician & Provider Recruitment) Board Me etin…" at bounding box center [748, 135] width 925 height 51
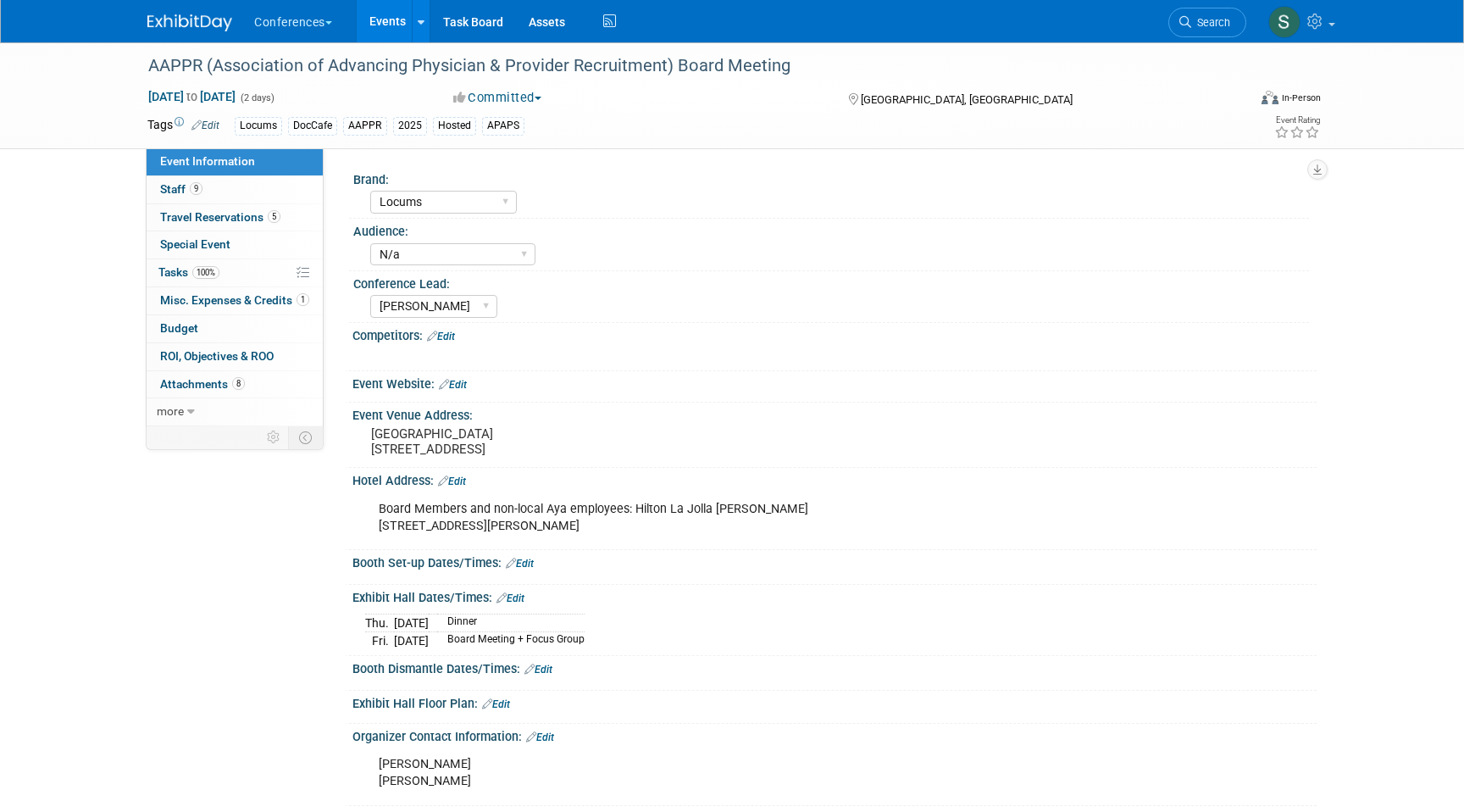
select select "Locums"
select select "N/a"
select select "[PERSON_NAME]"
click at [255, 223] on span "Travel Reservations 5" at bounding box center [221, 216] width 121 height 13
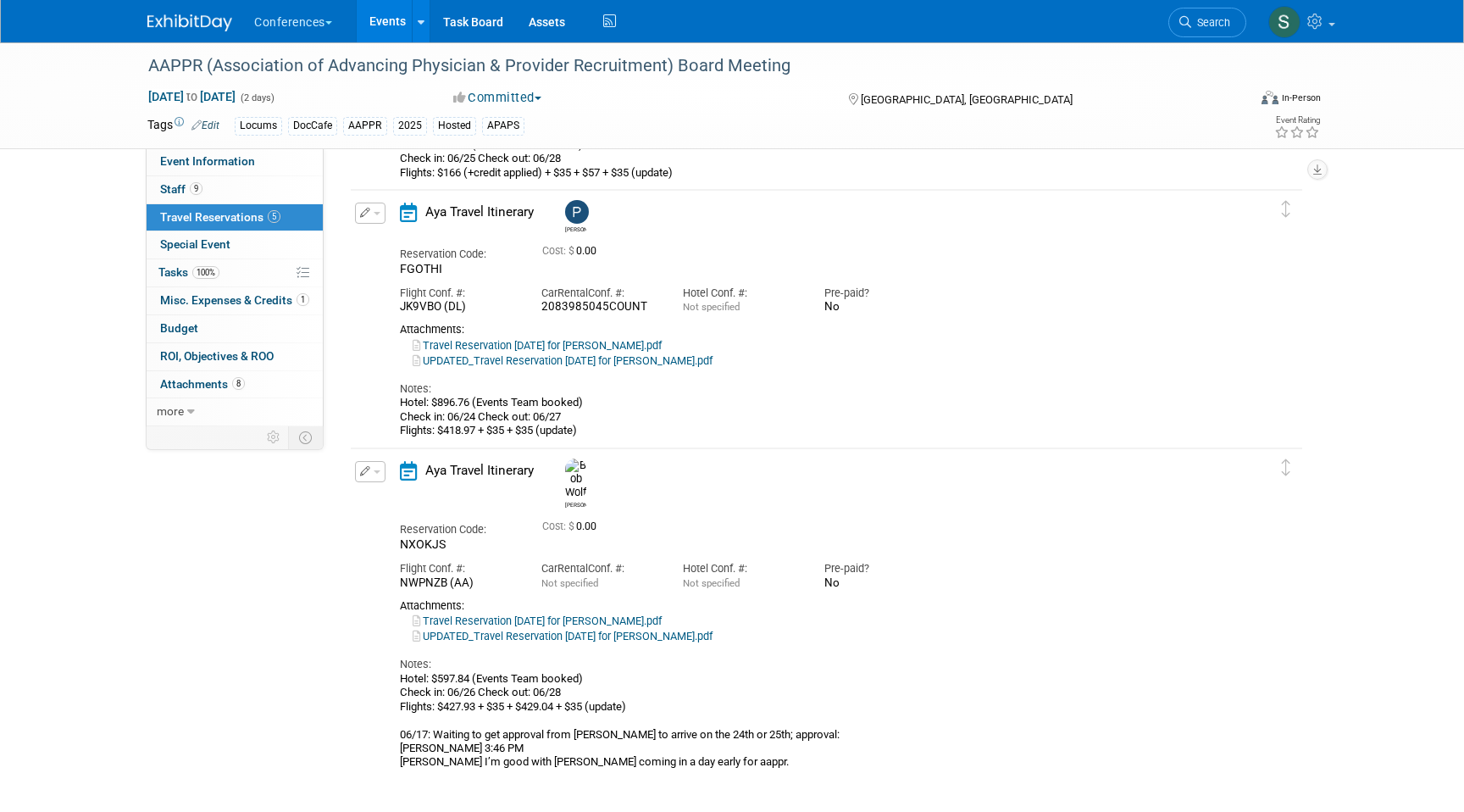
scroll to position [804, 0]
click at [371, 479] on button "button" at bounding box center [370, 470] width 30 height 21
click at [386, 496] on button "Edit Reservation" at bounding box center [427, 500] width 144 height 25
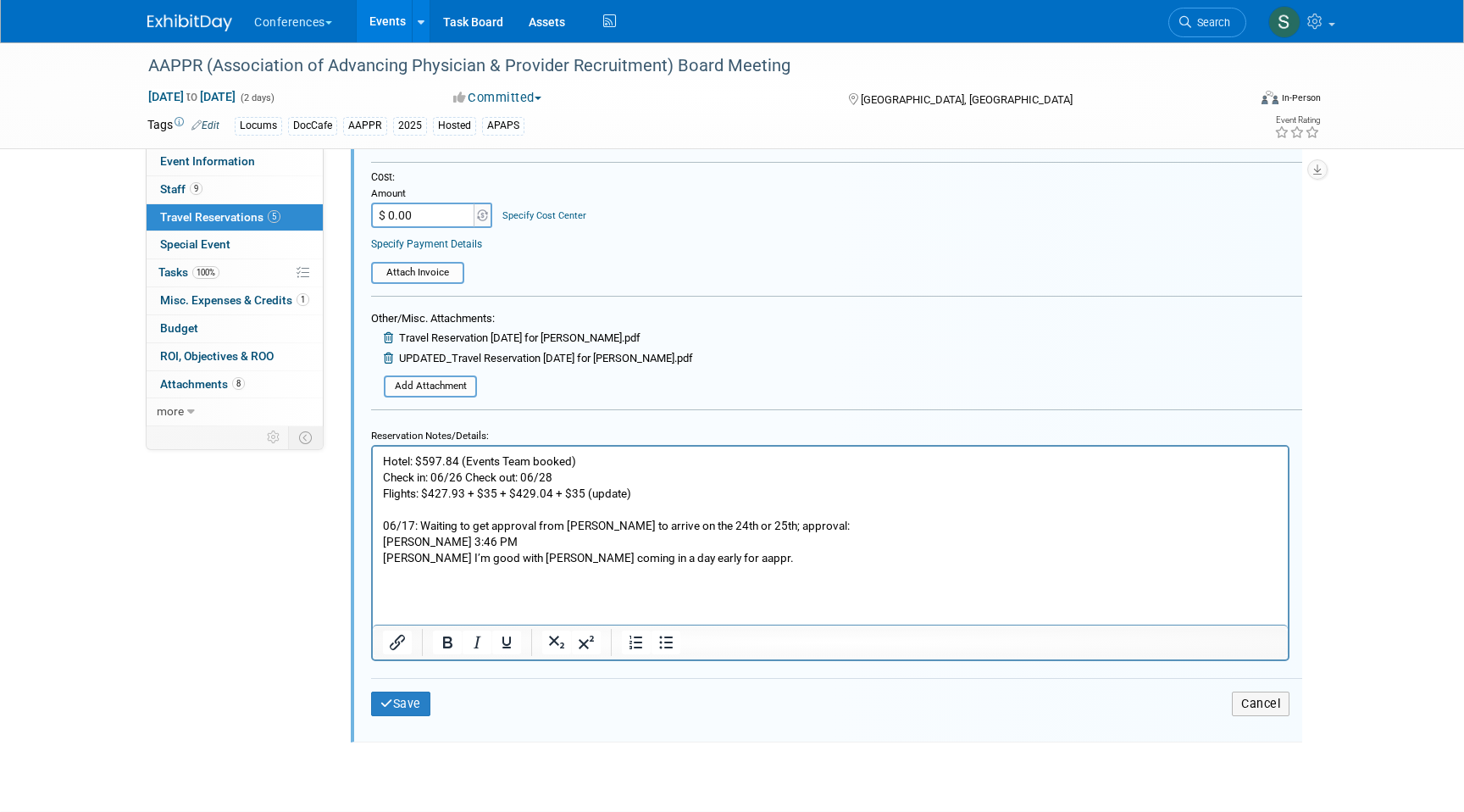
scroll to position [1520, 0]
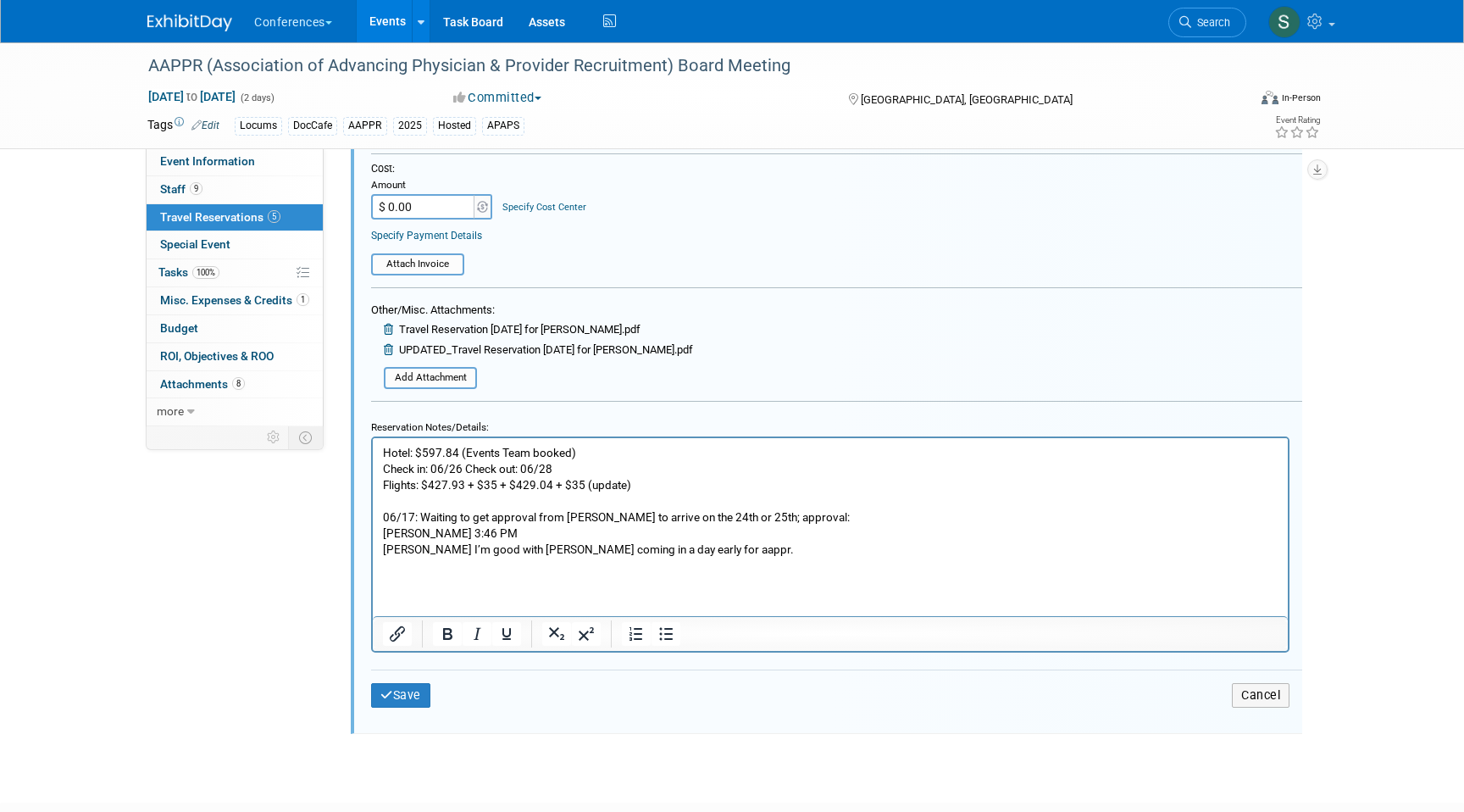
click at [663, 491] on p "Hotel: $597.84 (Events Team booked) Check in: 06/26 Check out: 06/28 Flights: $…" at bounding box center [831, 508] width 896 height 129
click at [534, 483] on p "Hotel: $597.84 (Events Team booked) Check in: 06/26 Check out: 06/28 Flights: $…" at bounding box center [831, 508] width 896 height 129
click at [639, 486] on p "Hotel: $597.84 (Events Team booked) Check in: 06/26 Check out: 06/28 Flights: $…" at bounding box center [831, 508] width 896 height 129
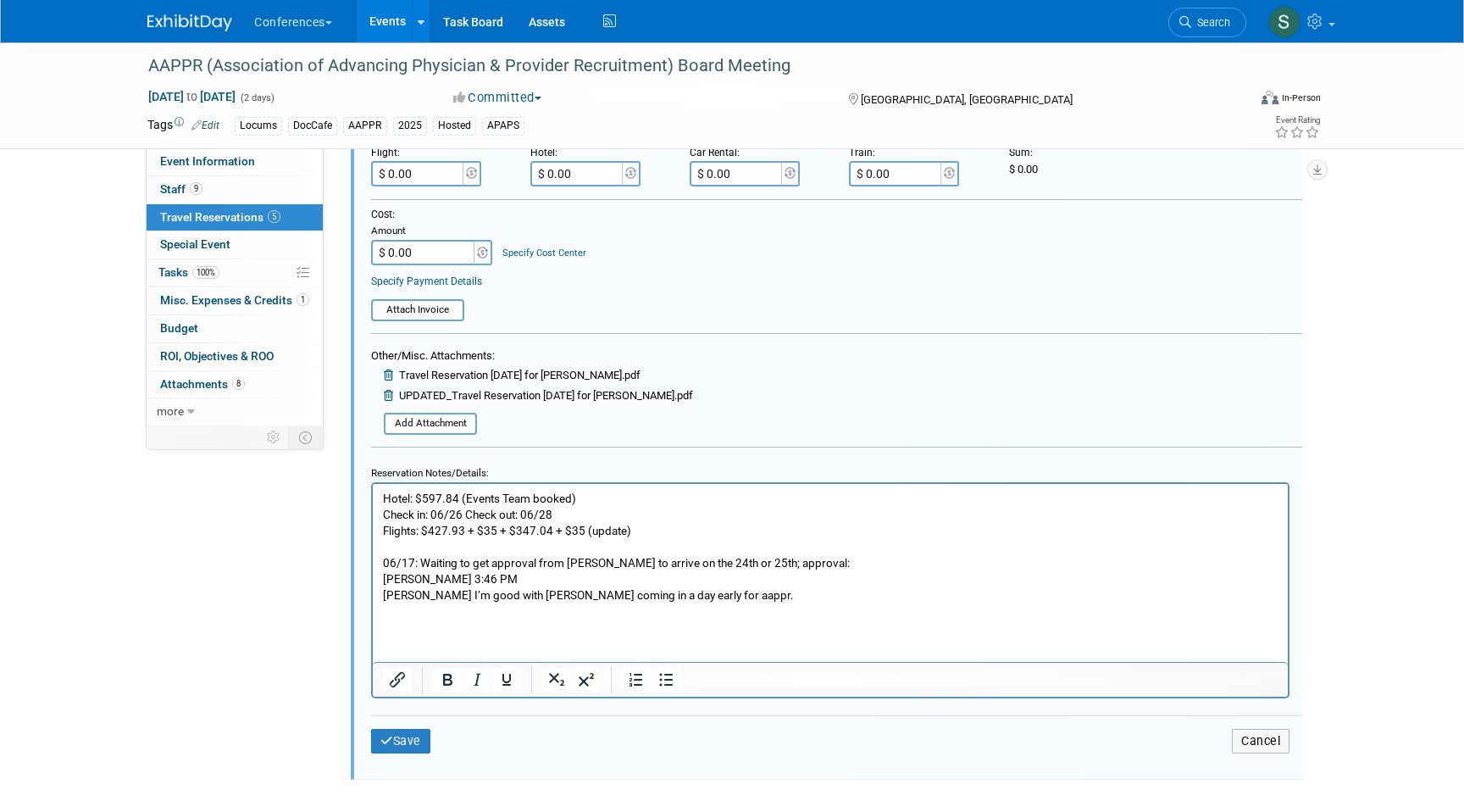
scroll to position [1485, 0]
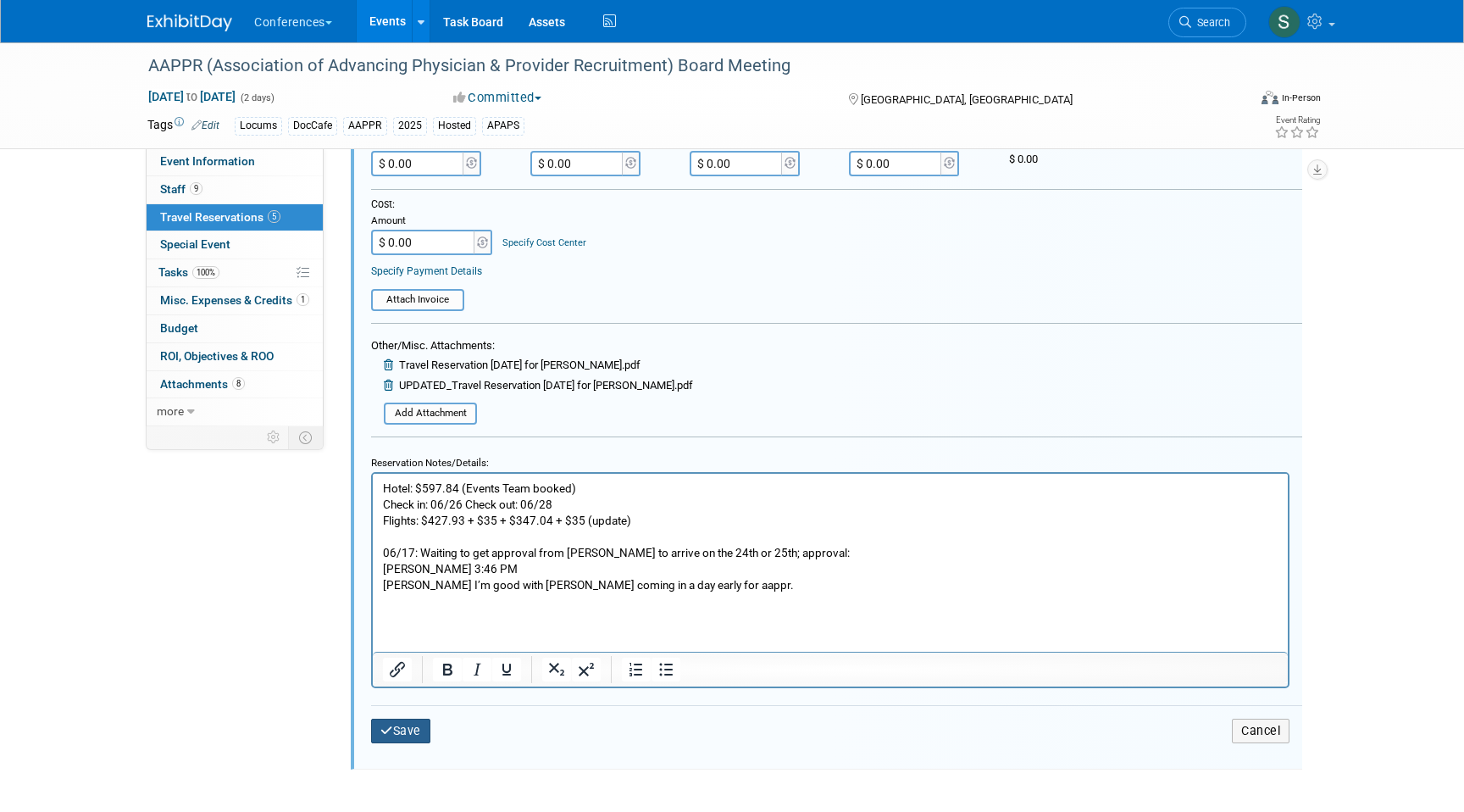
click at [404, 731] on button "Save" at bounding box center [401, 730] width 59 height 25
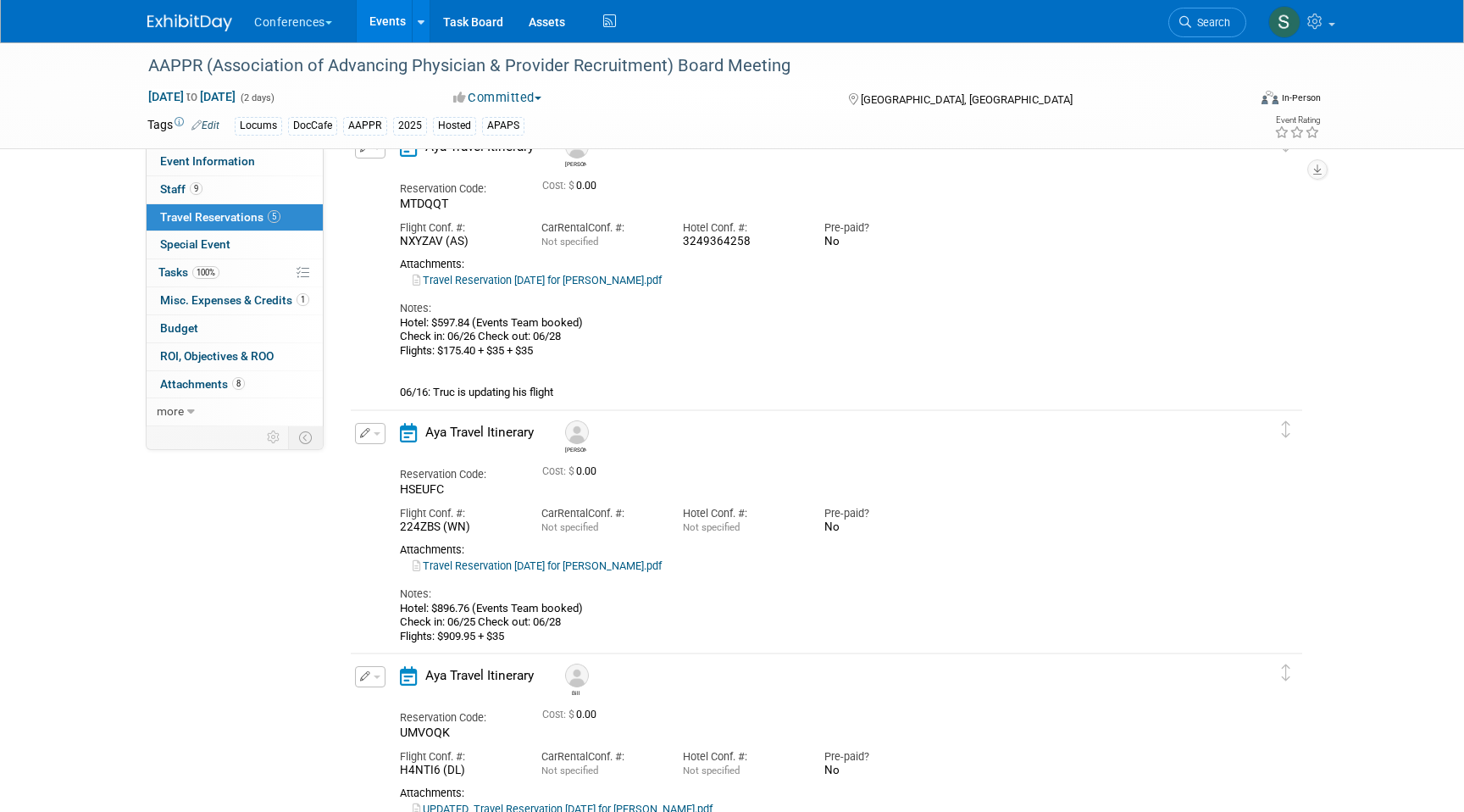
scroll to position [97, 0]
click at [1218, 20] on span "Search" at bounding box center [1211, 22] width 39 height 12
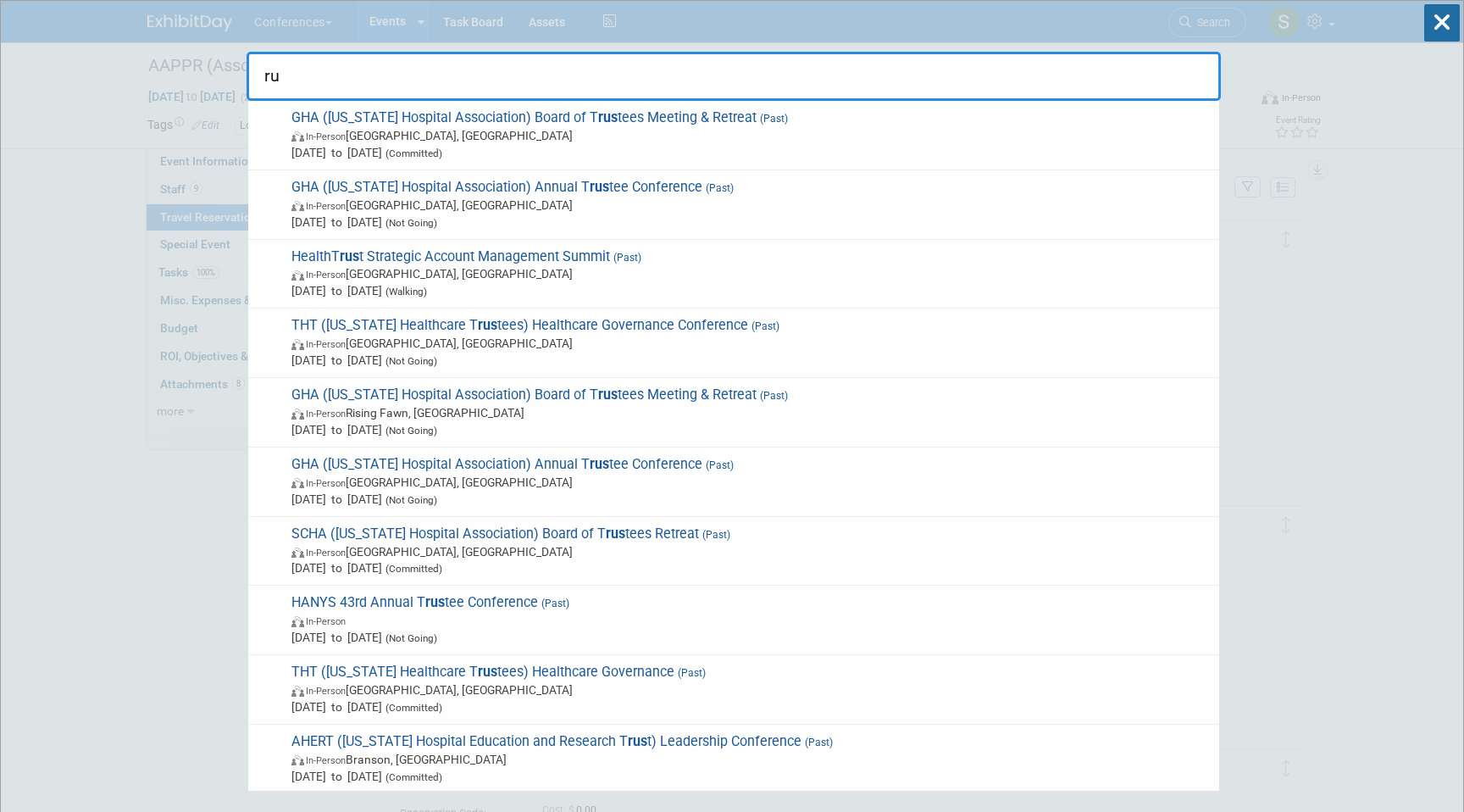
type input "r"
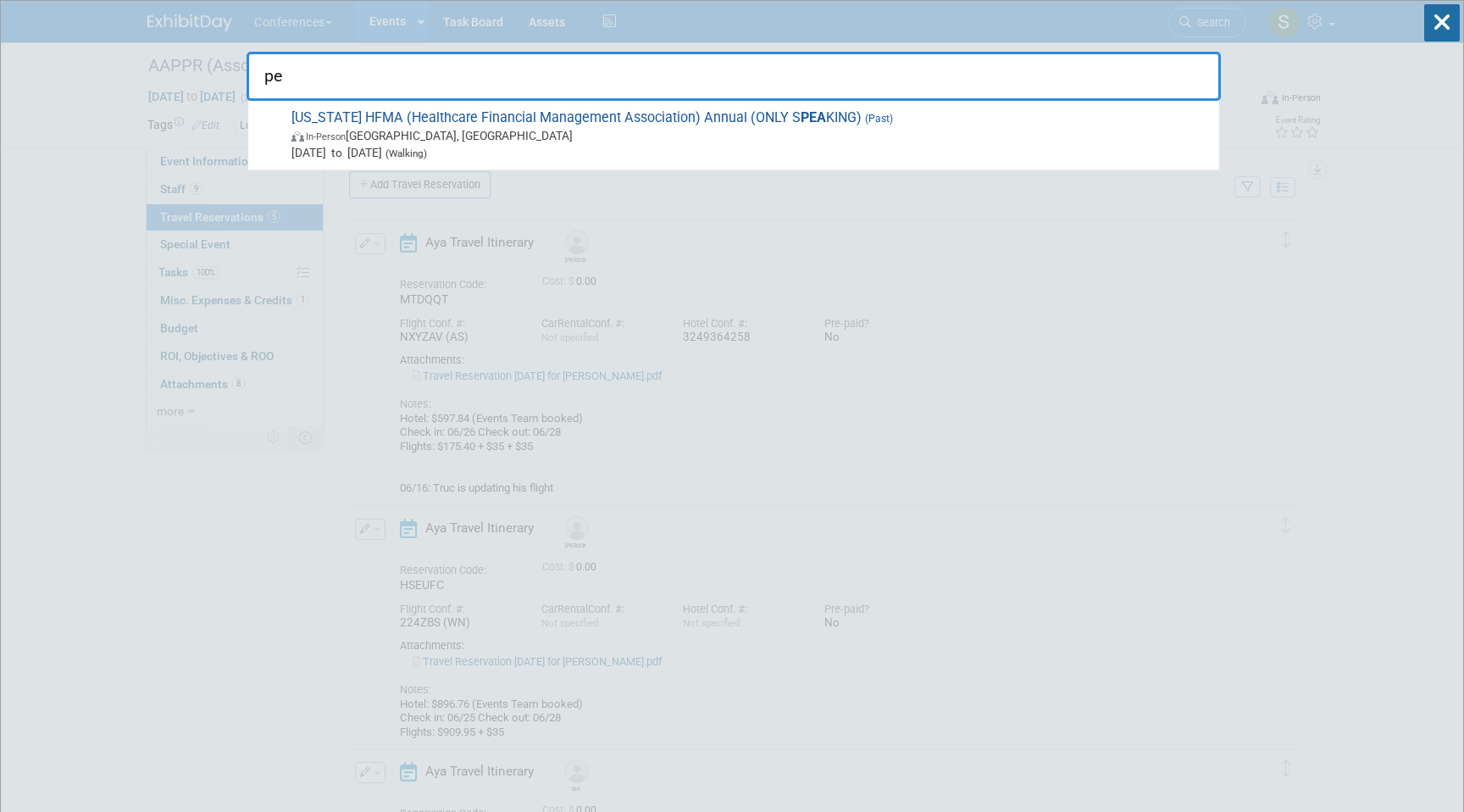
type input "p"
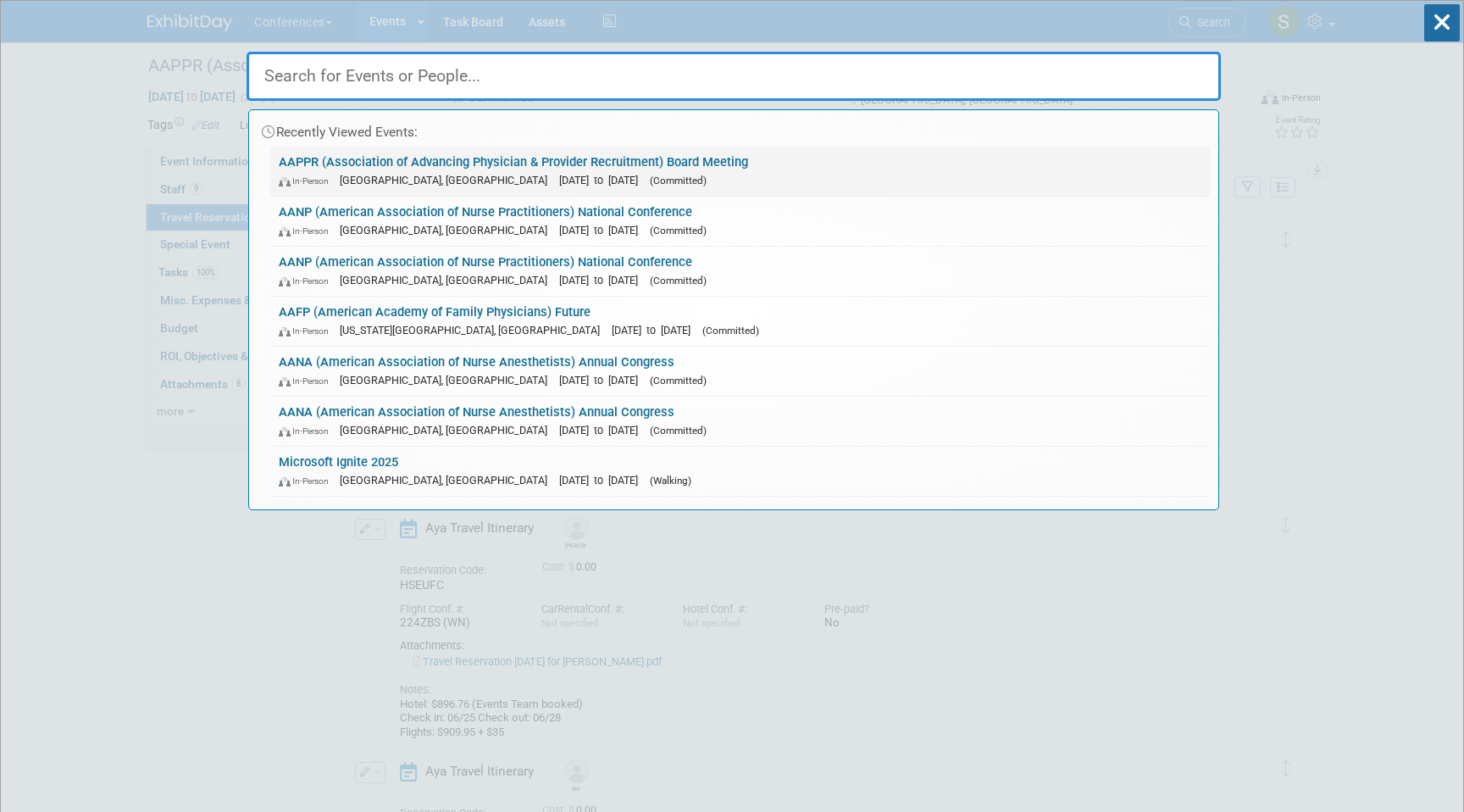
click at [747, 170] on link "AAPPR (Association of Advancing Physician & Provider Recruitment) Board Meeting…" at bounding box center [740, 170] width 940 height 49
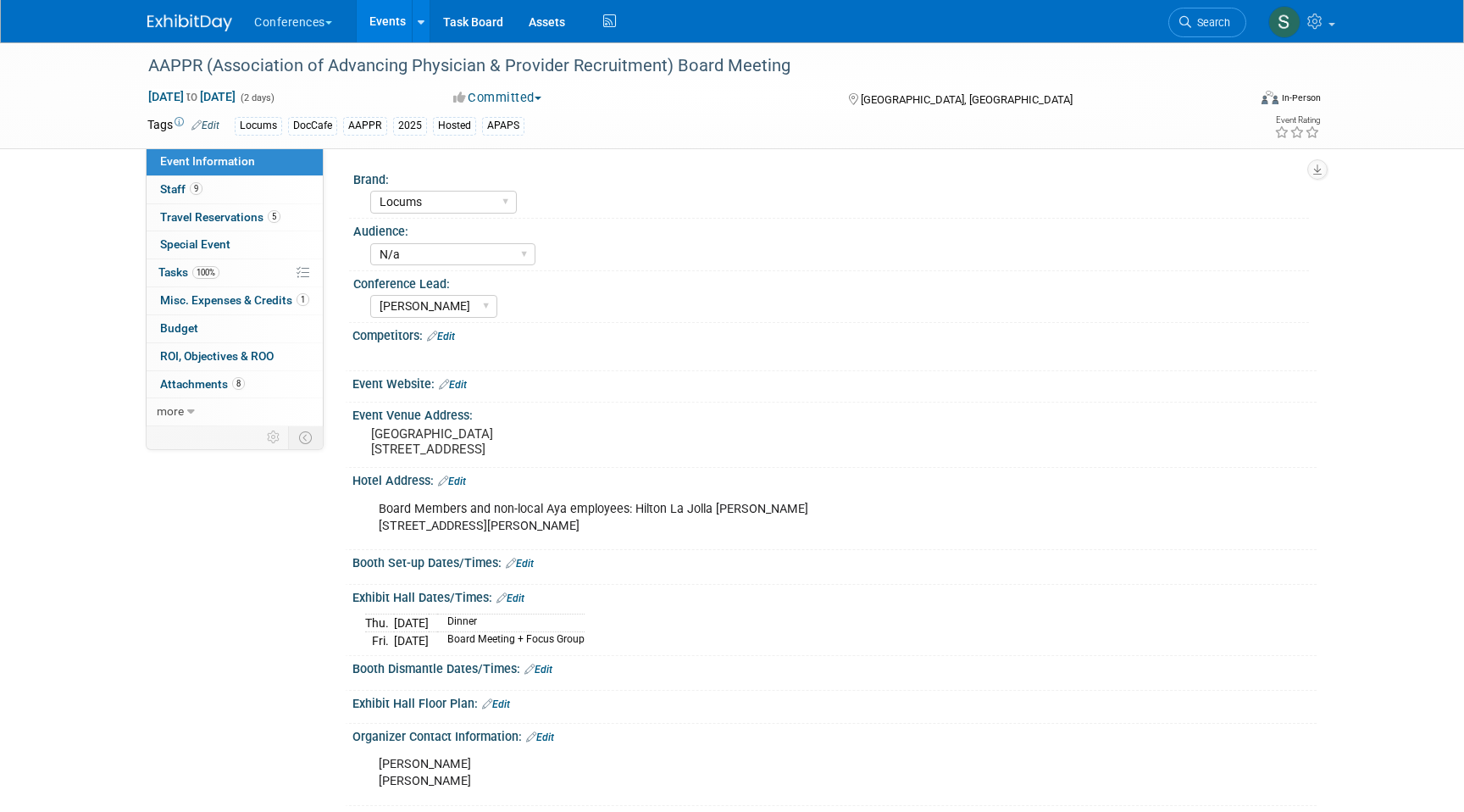
select select "Locums"
select select "N/a"
select select "[PERSON_NAME]"
click at [254, 186] on link "9 Staff 9" at bounding box center [234, 190] width 176 height 27
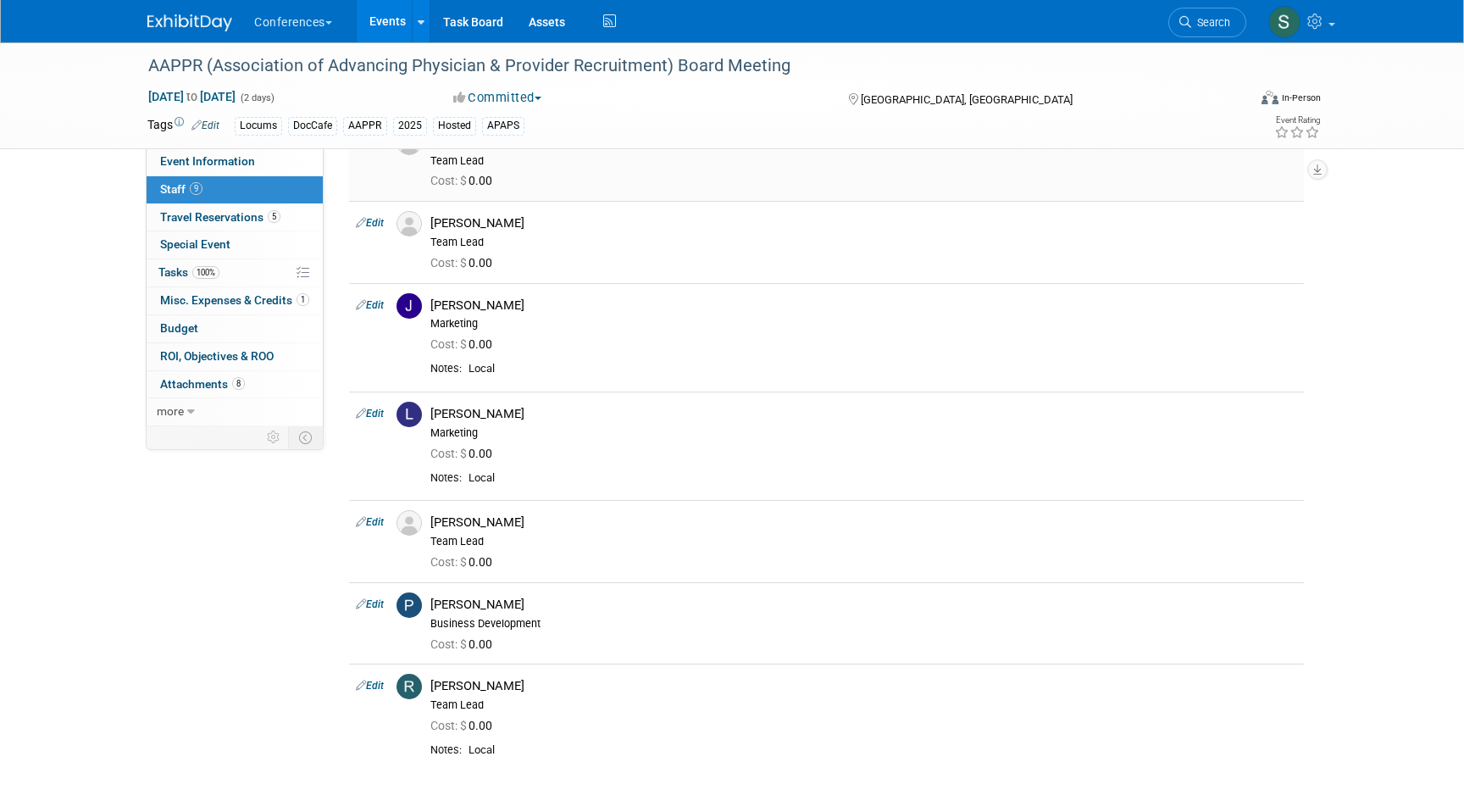
scroll to position [277, 0]
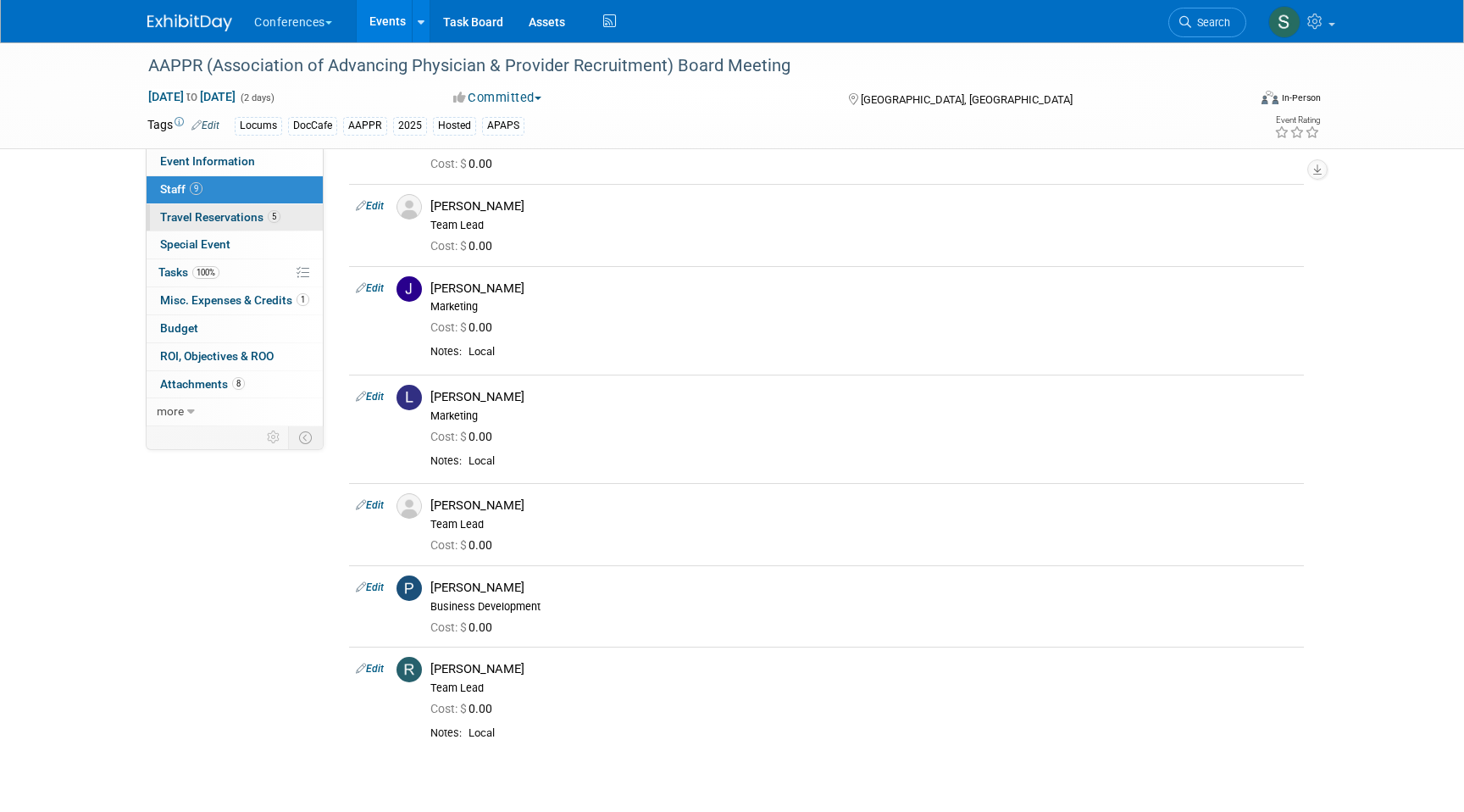
click at [247, 217] on span "Travel Reservations 5" at bounding box center [221, 216] width 121 height 13
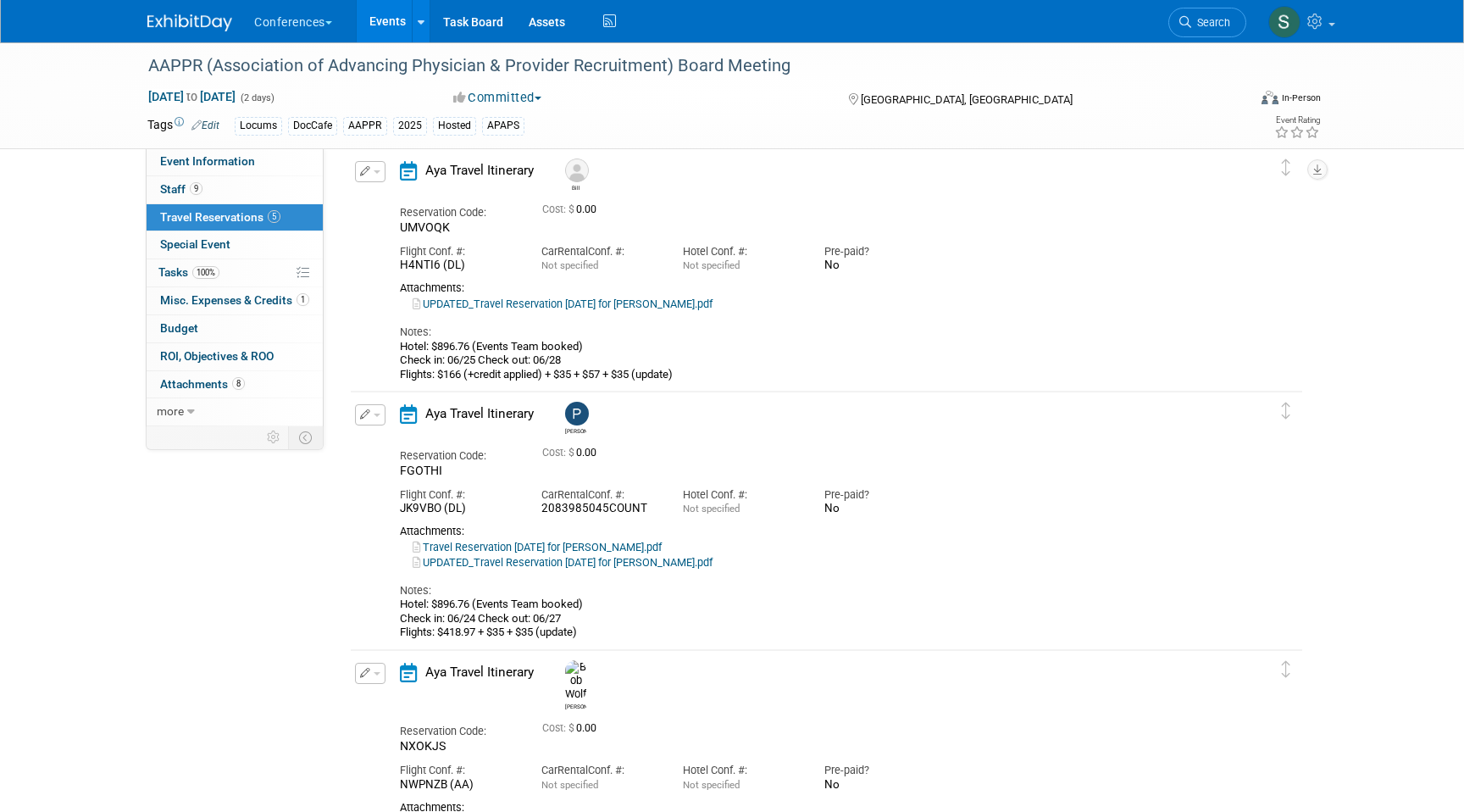
scroll to position [702, 0]
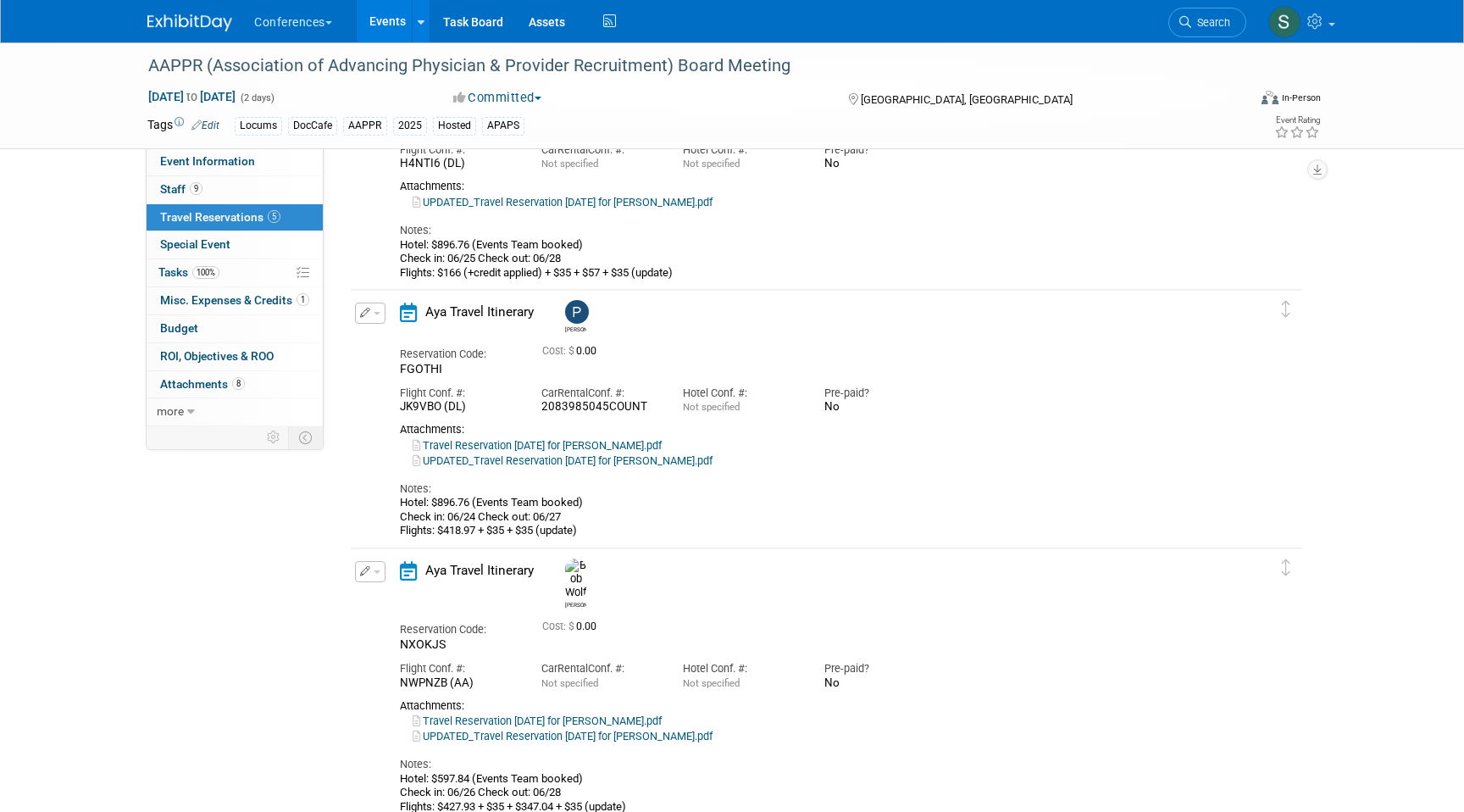
click at [365, 308] on icon "button" at bounding box center [365, 312] width 11 height 10
click at [396, 342] on button "Edit Reservation" at bounding box center [427, 343] width 144 height 25
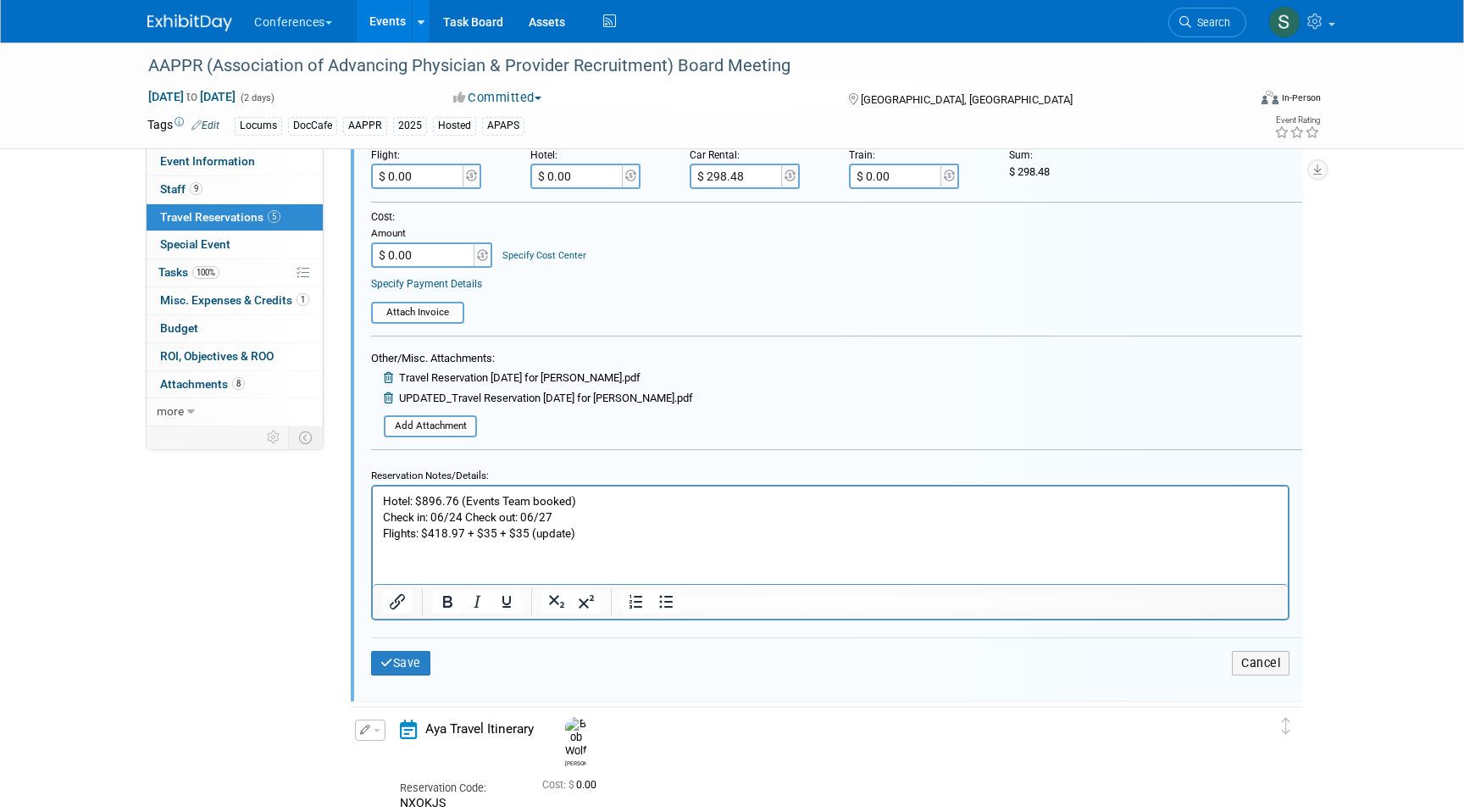
scroll to position [1239, 0]
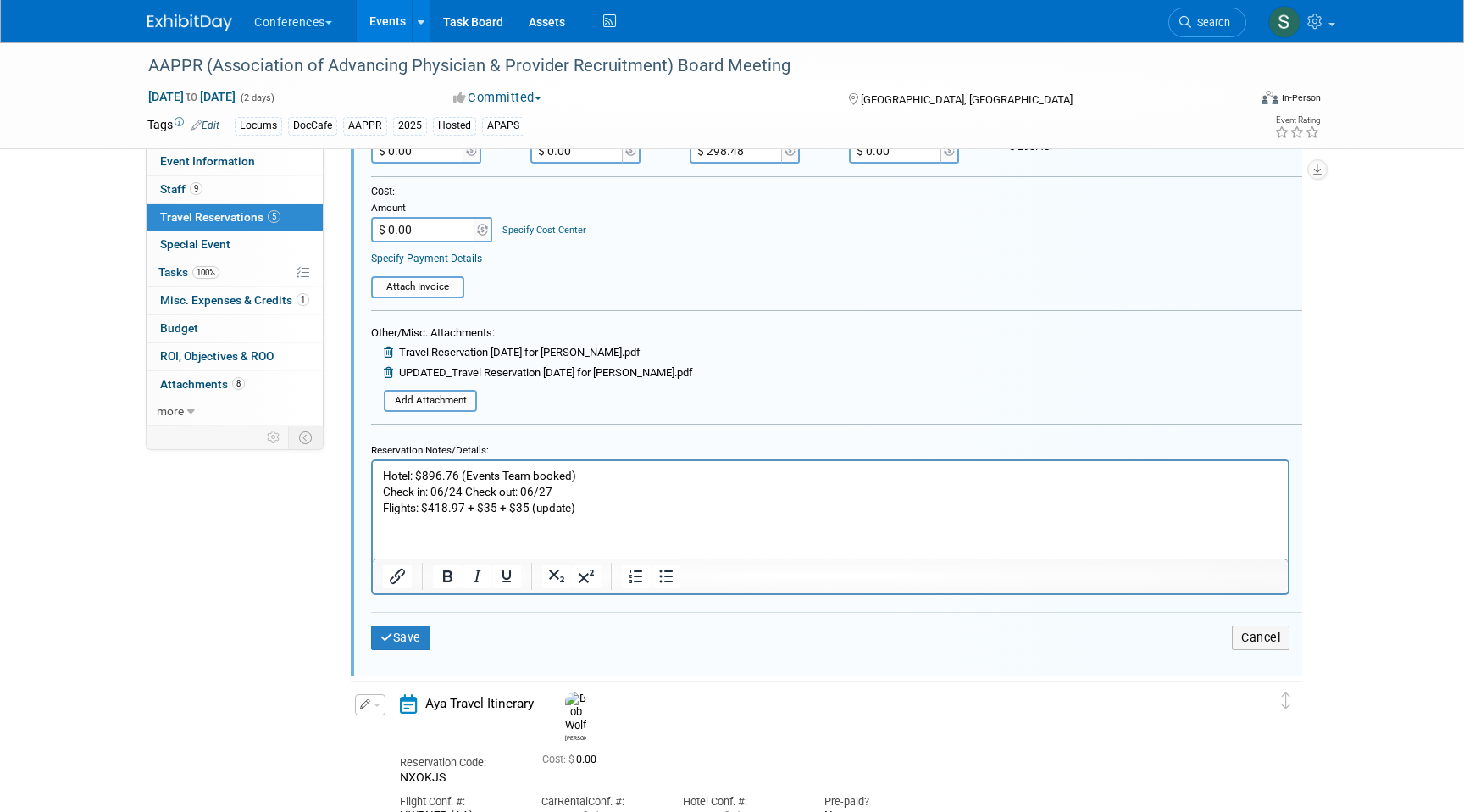
click at [507, 507] on p "Hotel: $896.76 (Events Team booked) Check in: 06/24 Check out: 06/27 Flights: $…" at bounding box center [831, 491] width 896 height 48
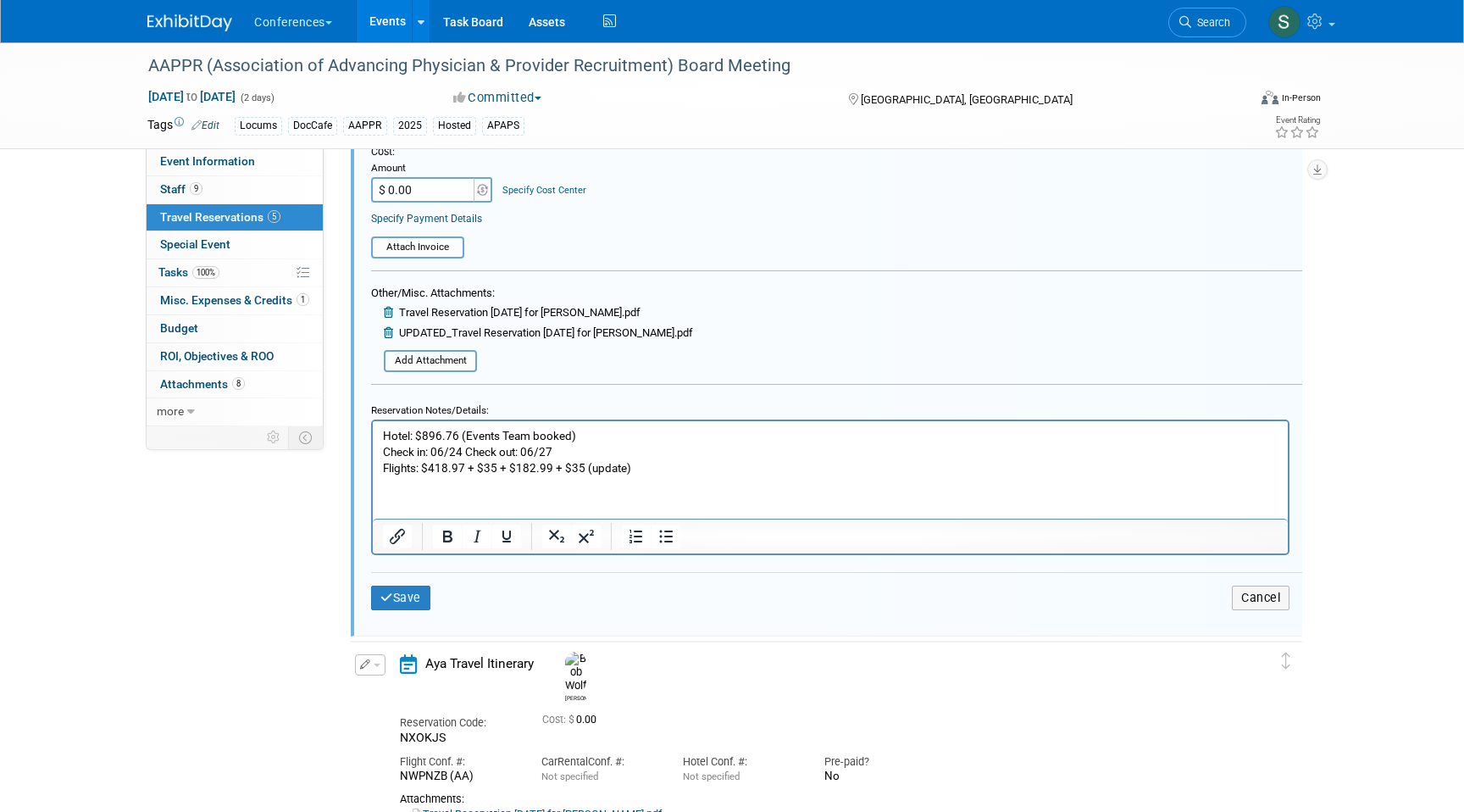
scroll to position [1110, 0]
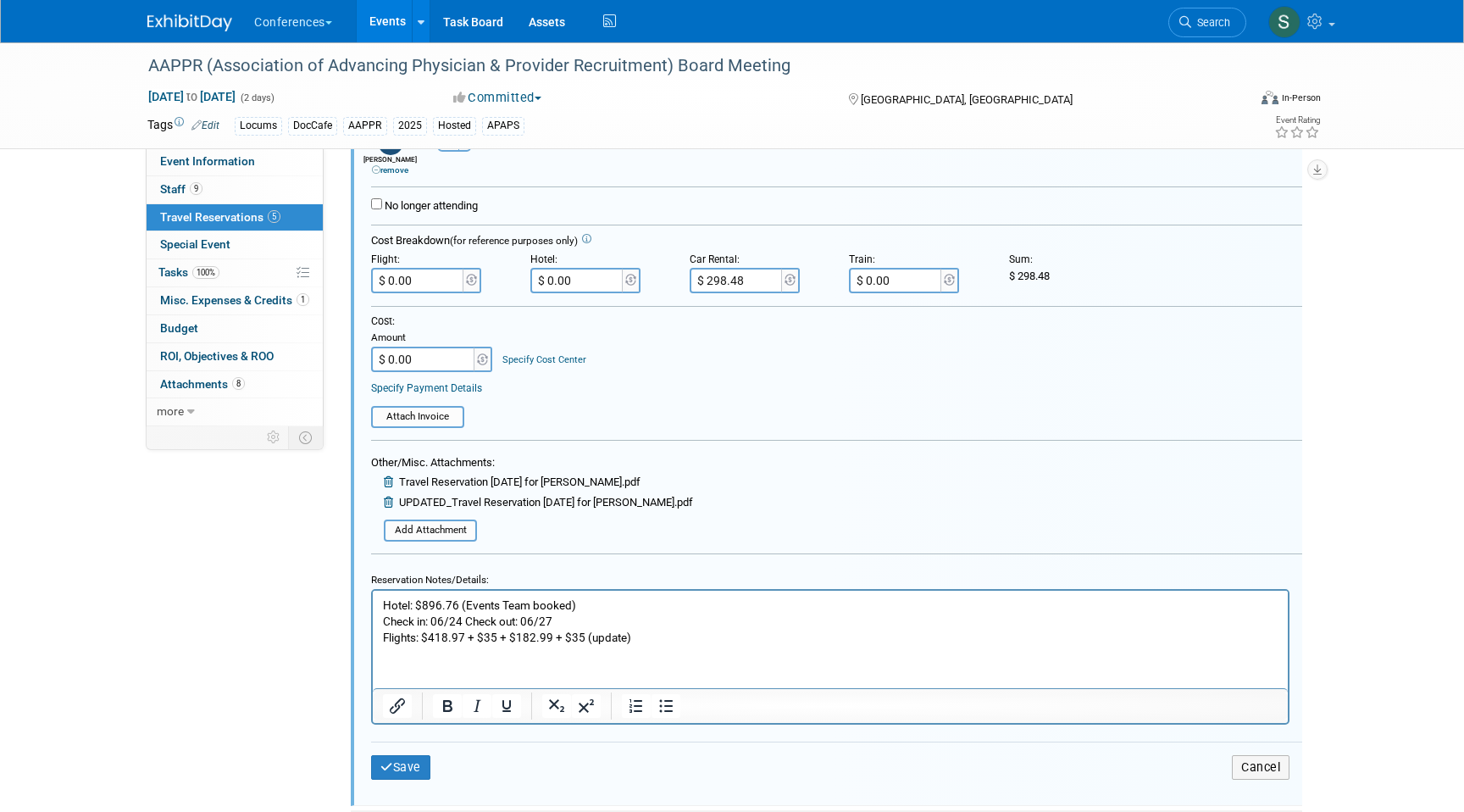
click at [646, 634] on p "Hotel: $896.76 (Events Team booked) Check in: 06/24 Check out: 06/27 Flights: $…" at bounding box center [831, 621] width 896 height 48
click at [415, 284] on input "$ 0.00" at bounding box center [419, 280] width 95 height 26
type input "$ 671.96"
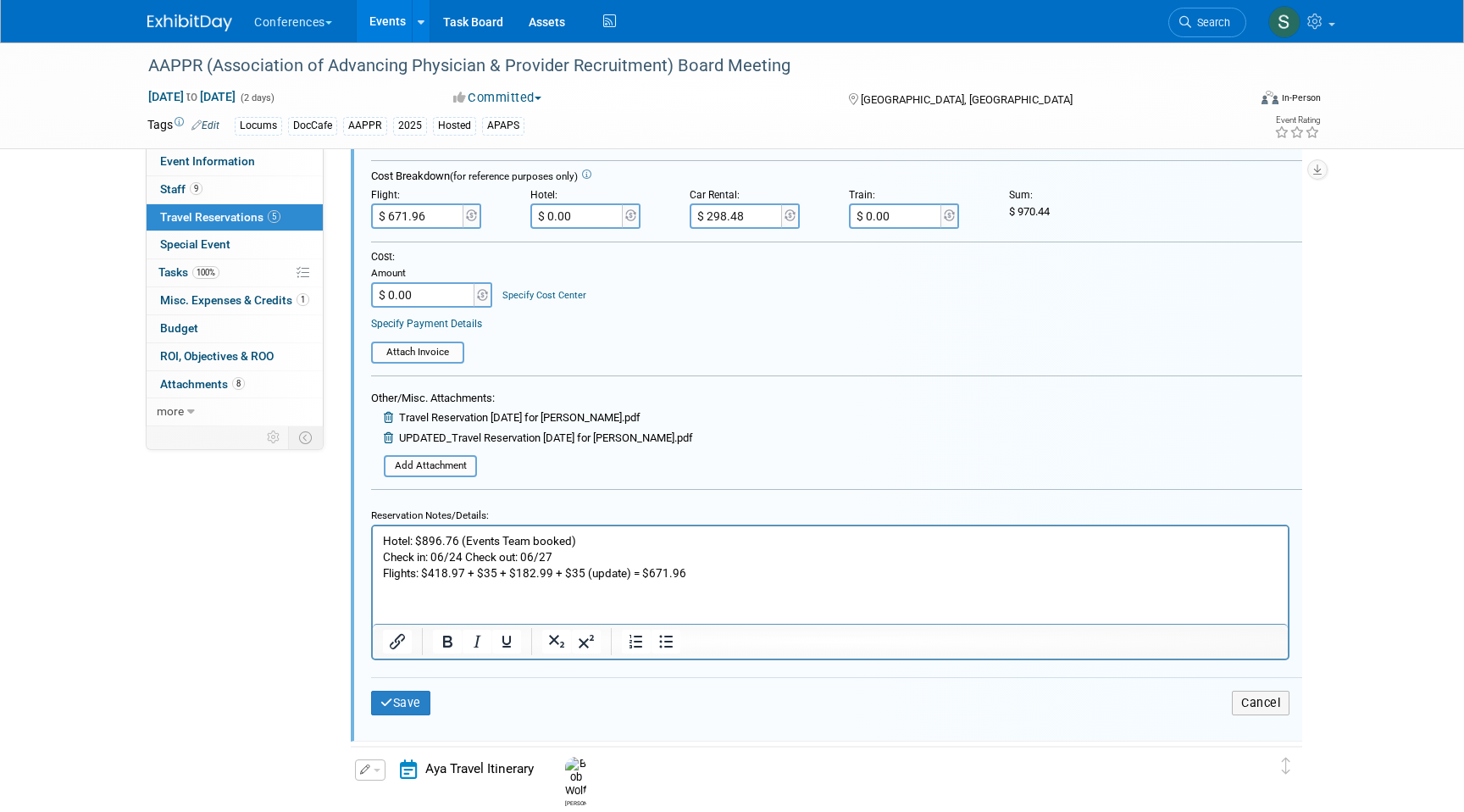
scroll to position [1195, 0]
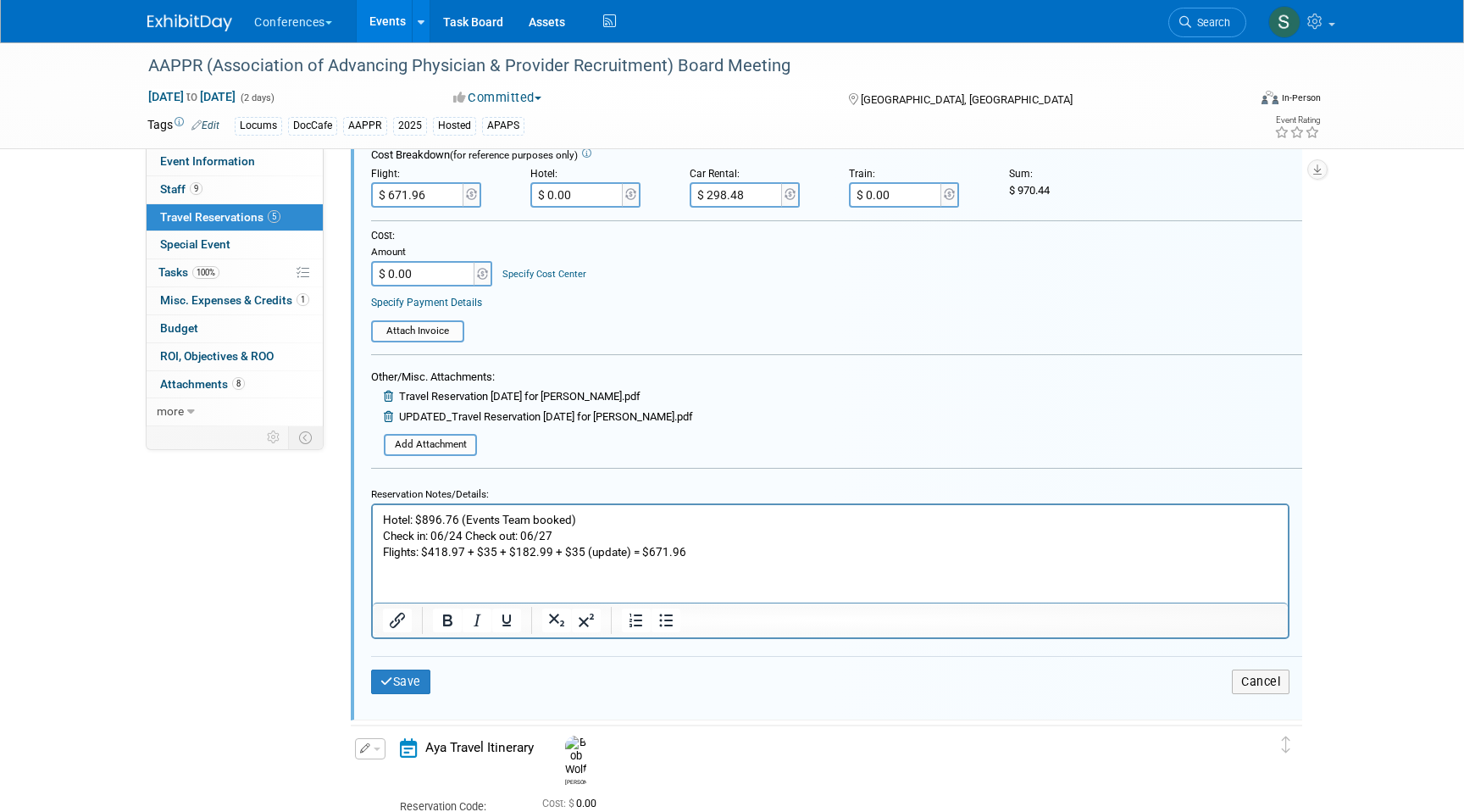
click at [592, 278] on div "Cost: Amount $ 0.00 Specify Cost Center Cost Center -- Not Specified -- Aya Edu…" at bounding box center [837, 257] width 931 height 58
click at [422, 277] on input "$ 0.00" at bounding box center [424, 273] width 106 height 26
type input "$ 970.44"
click at [411, 682] on button "Save" at bounding box center [401, 682] width 59 height 25
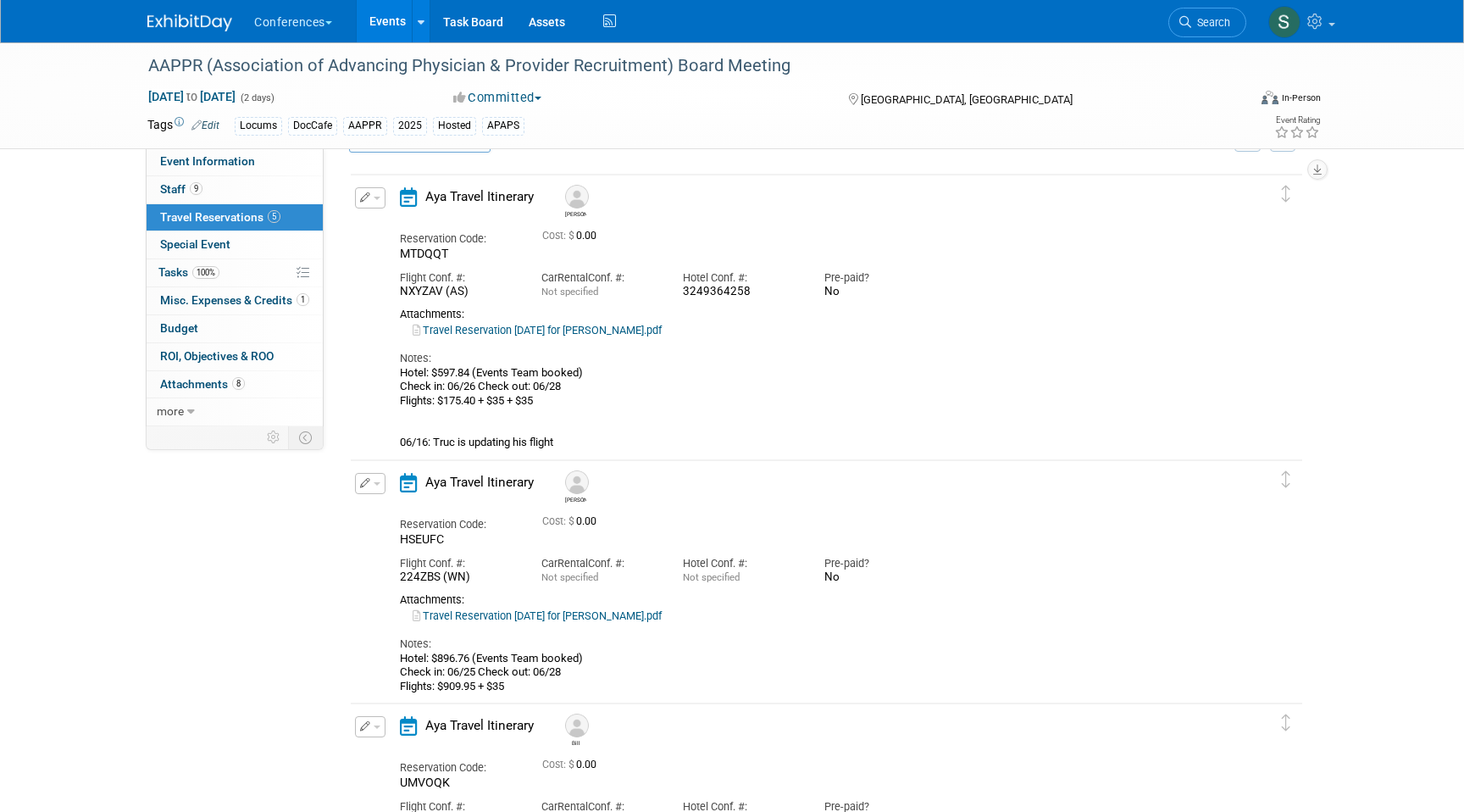
scroll to position [0, 0]
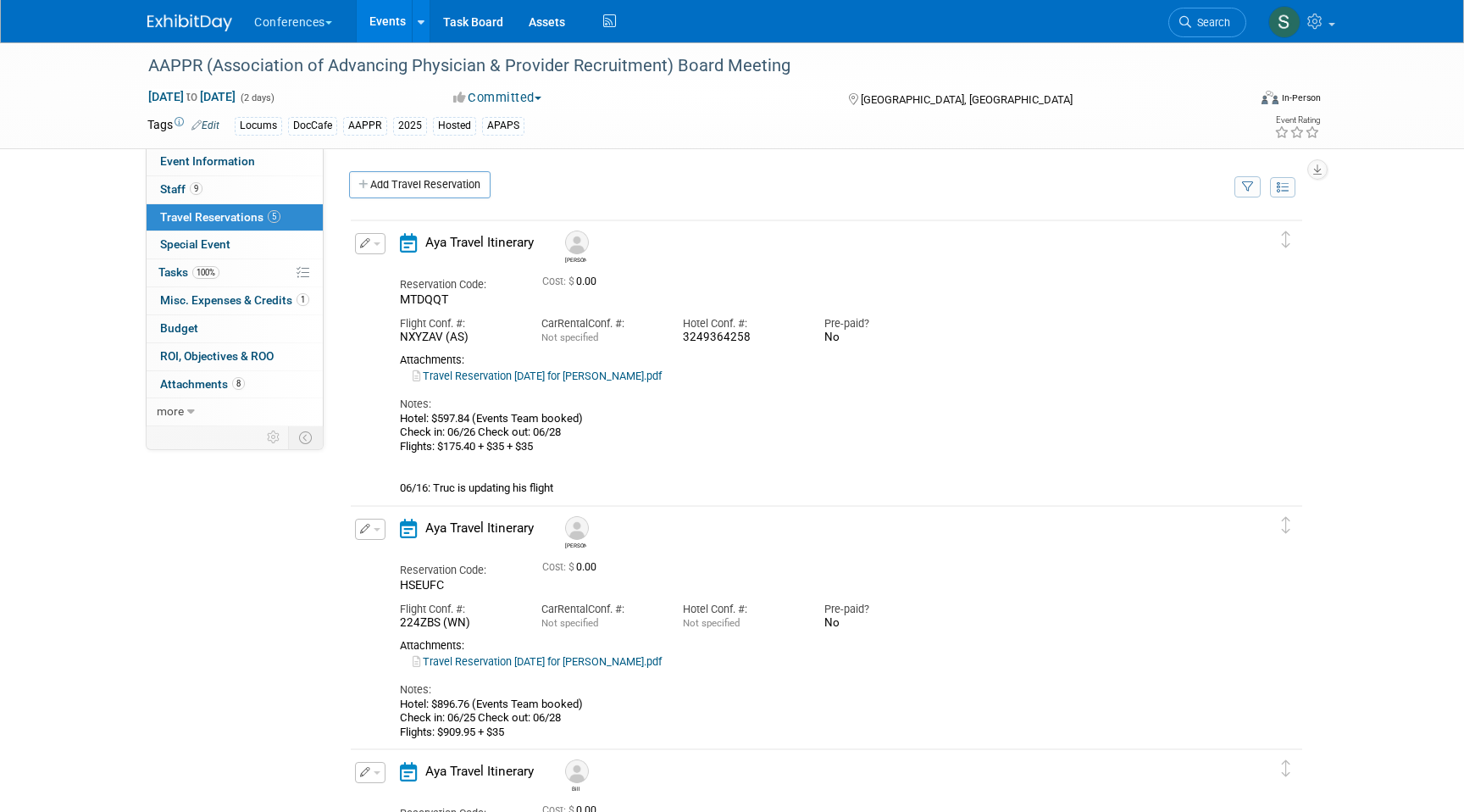
click at [371, 239] on button "button" at bounding box center [370, 244] width 30 height 21
click at [380, 279] on button "Edit Reservation" at bounding box center [427, 273] width 144 height 25
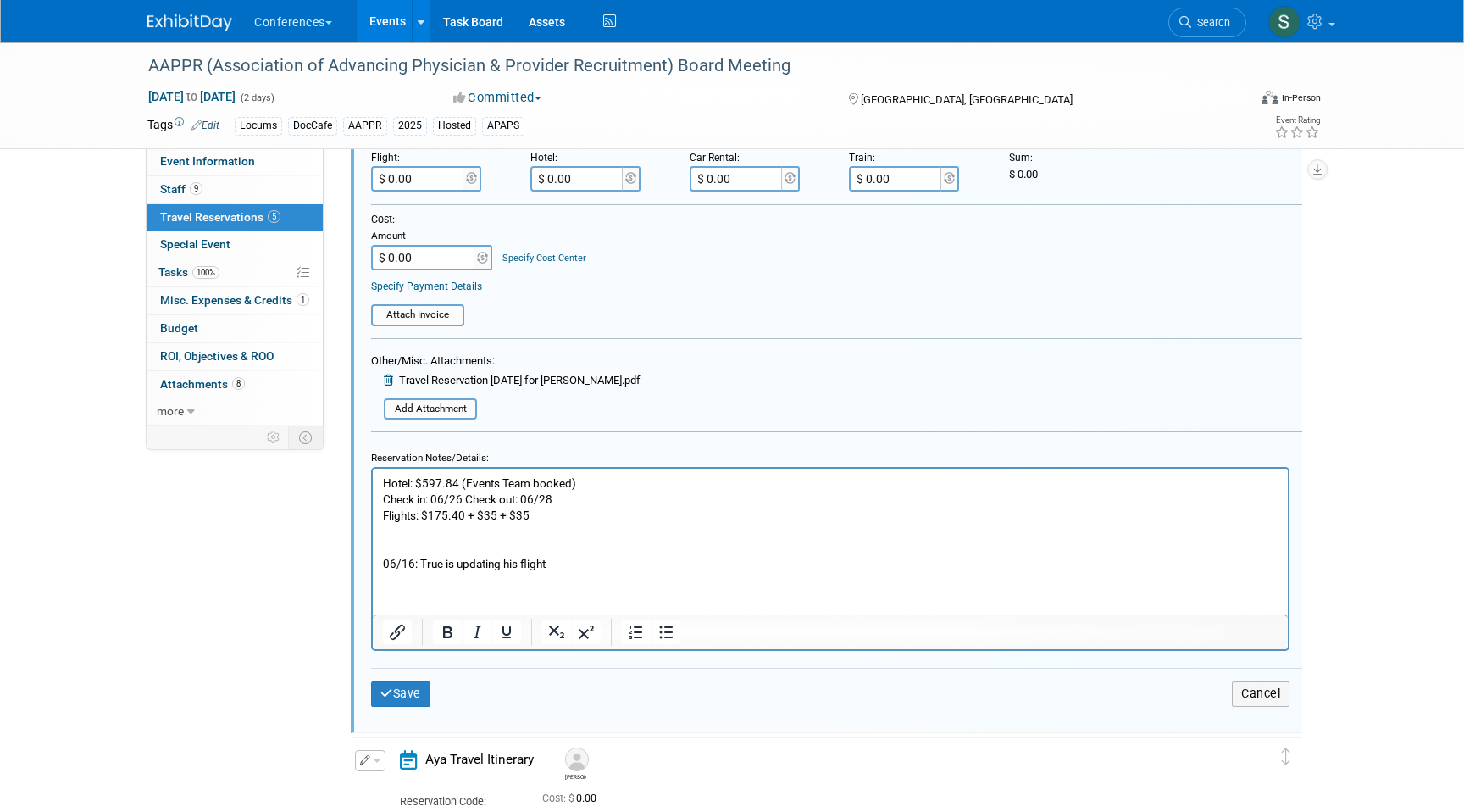
scroll to position [431, 0]
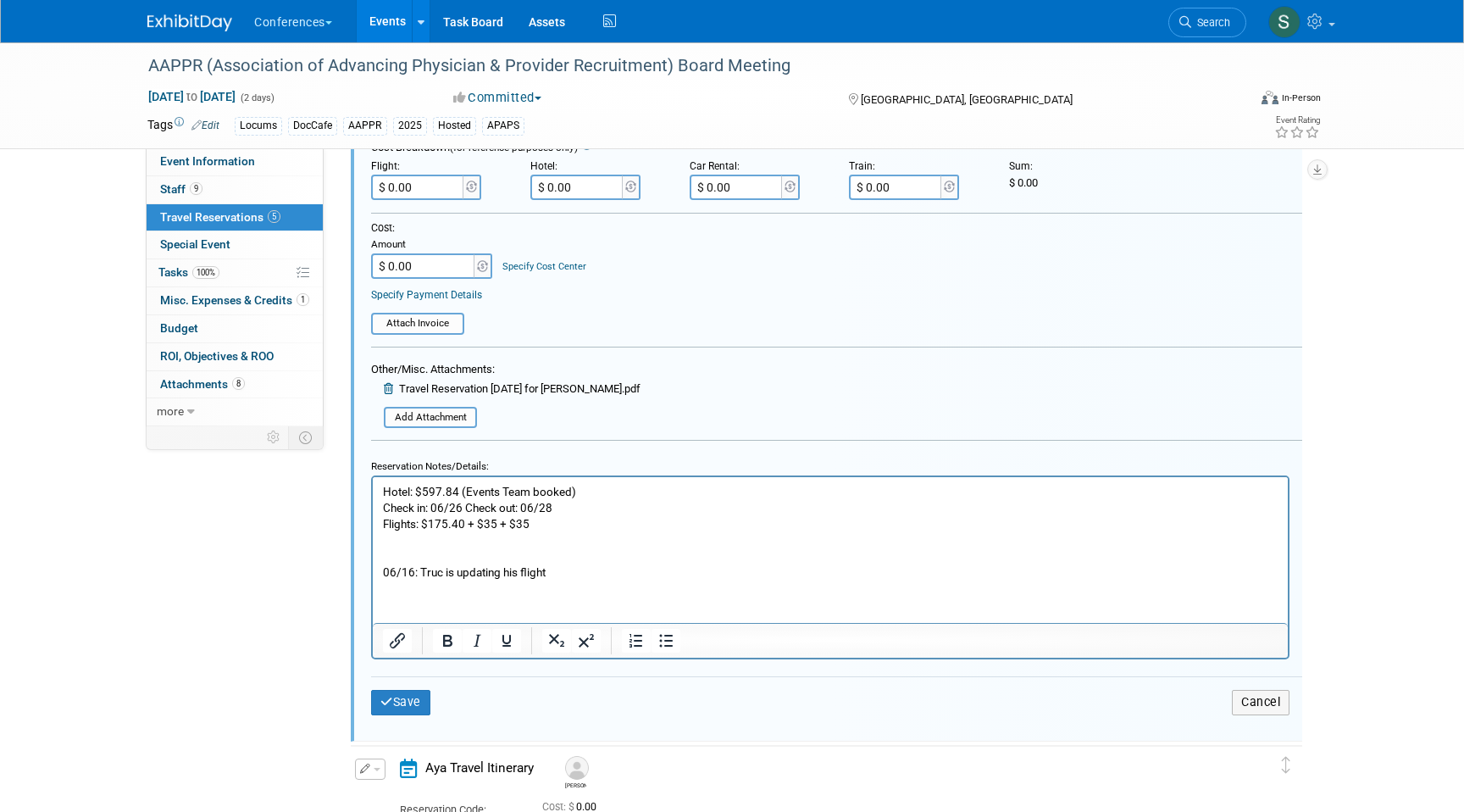
click at [551, 525] on p "Hotel: $597.84 (Events Team booked) Check in: 06/26 Check out: 06/28 Flights: $…" at bounding box center [831, 532] width 896 height 97
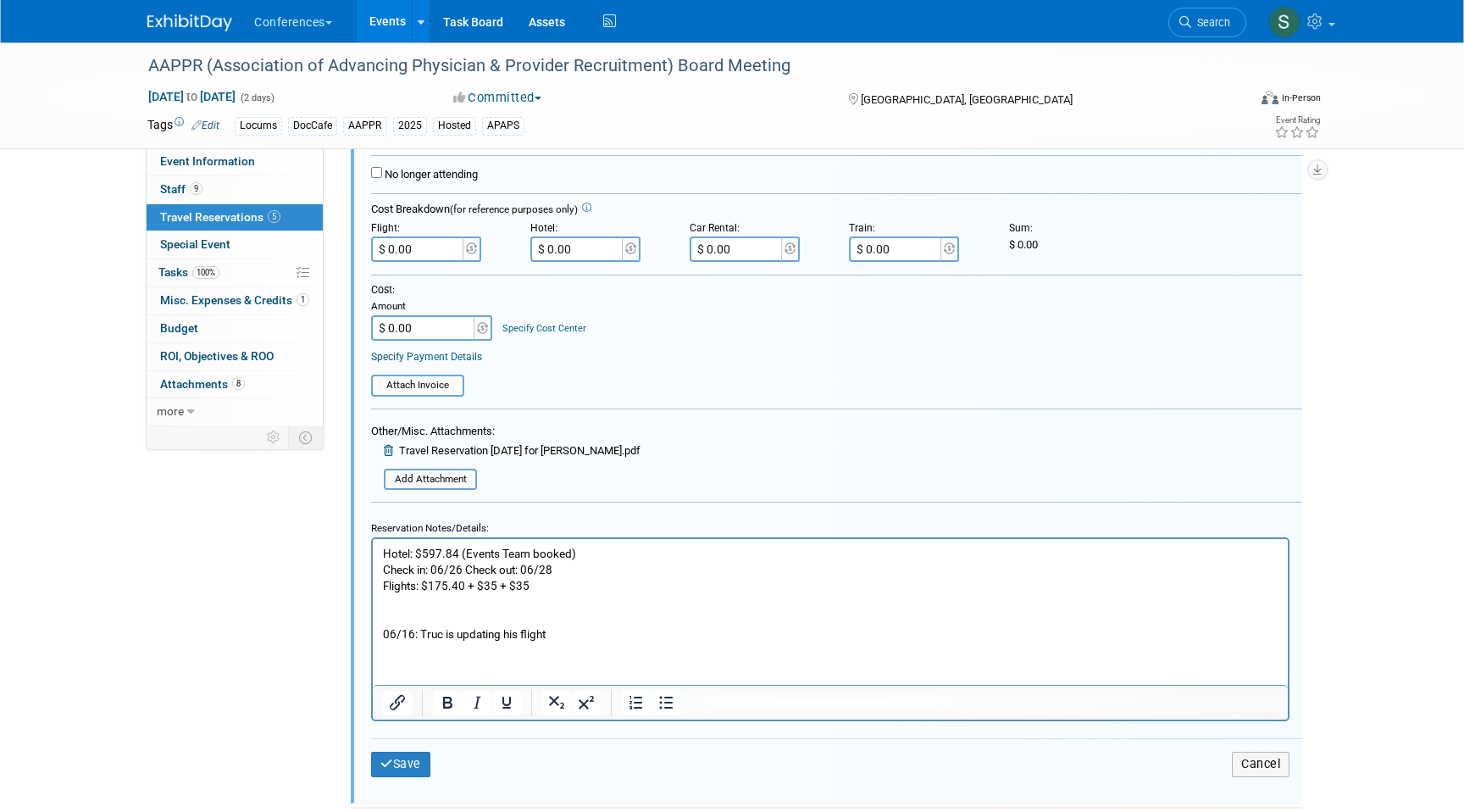
scroll to position [366, 0]
click at [1254, 774] on button "Cancel" at bounding box center [1261, 768] width 58 height 25
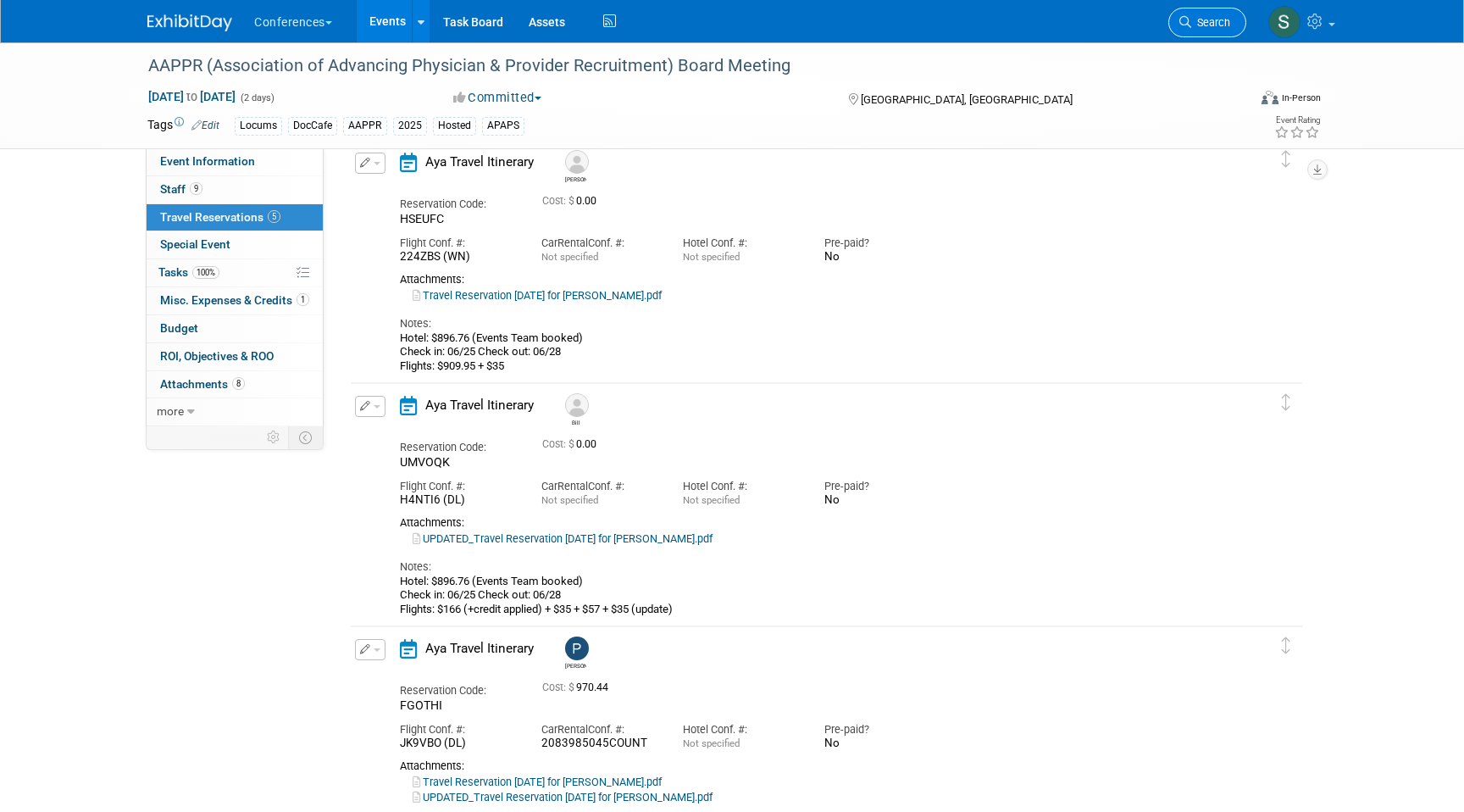
click at [1209, 20] on span "Search" at bounding box center [1211, 22] width 39 height 12
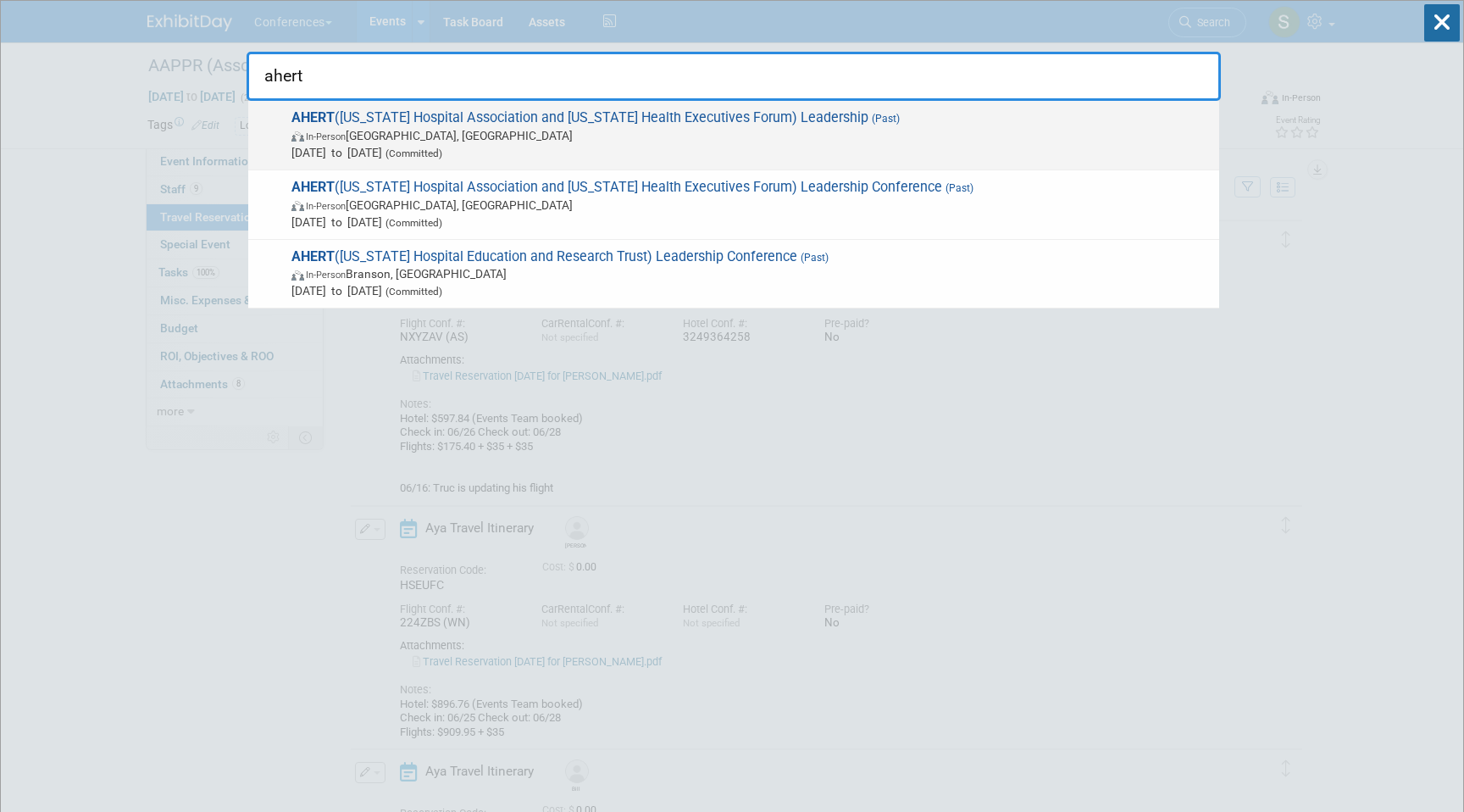
type input "ahert"
click at [553, 137] on span "In-Person Ridgedale, MO" at bounding box center [751, 135] width 920 height 17
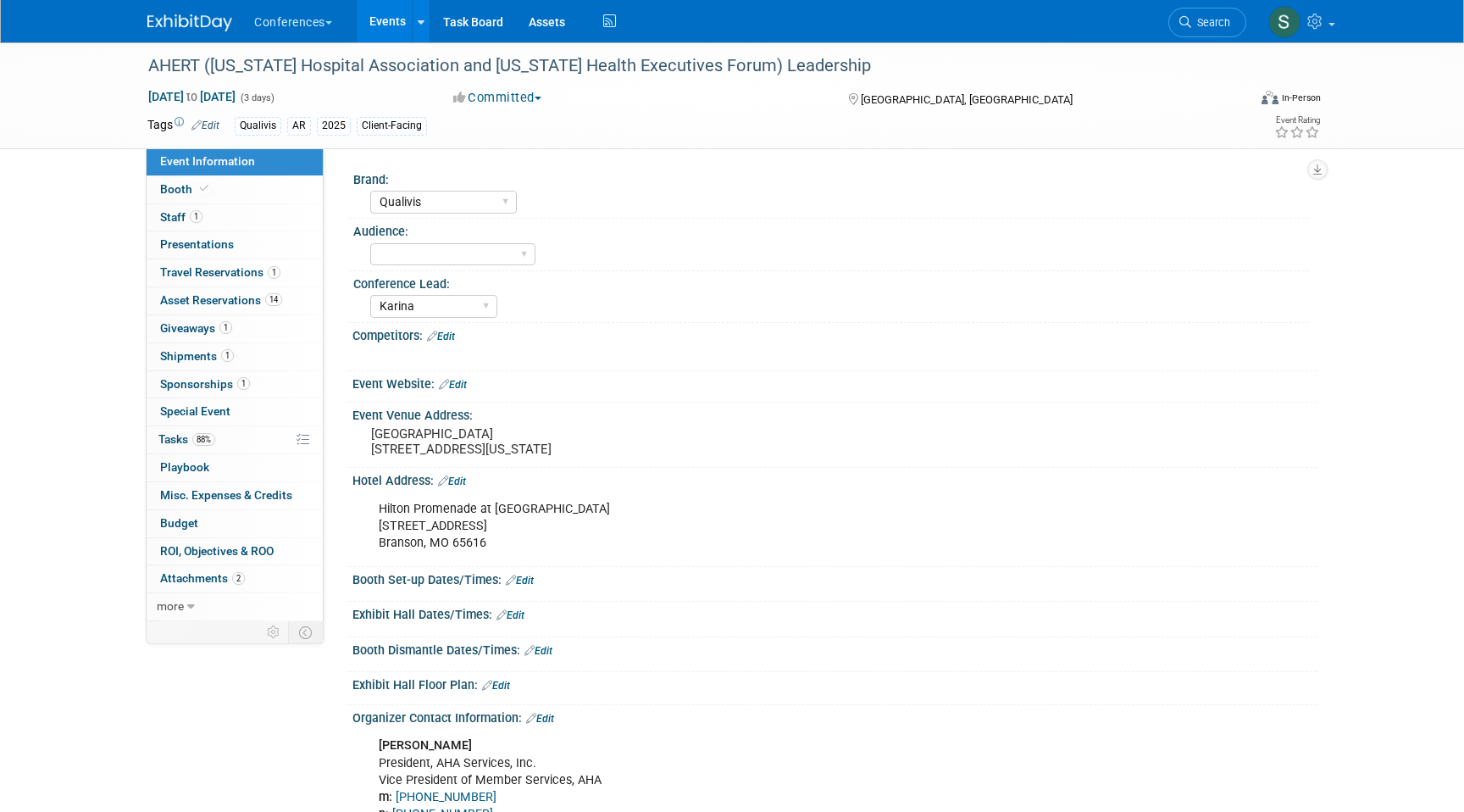
select select "Qualivis"
select select "Karina"
click at [263, 277] on span "Travel Reservations 1" at bounding box center [221, 271] width 121 height 13
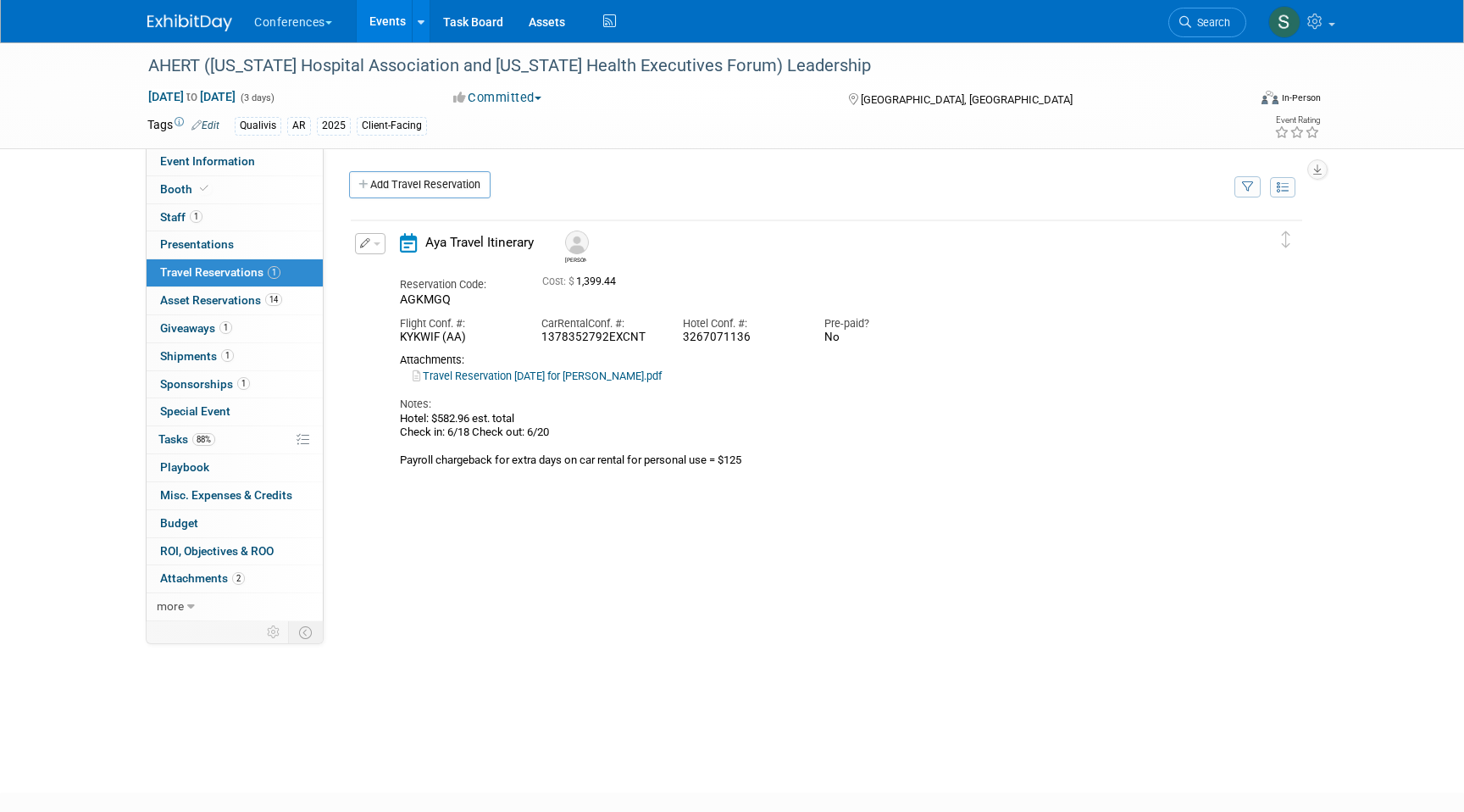
click at [365, 240] on icon "button" at bounding box center [365, 243] width 11 height 10
click at [393, 274] on button "Edit Reservation" at bounding box center [427, 273] width 144 height 25
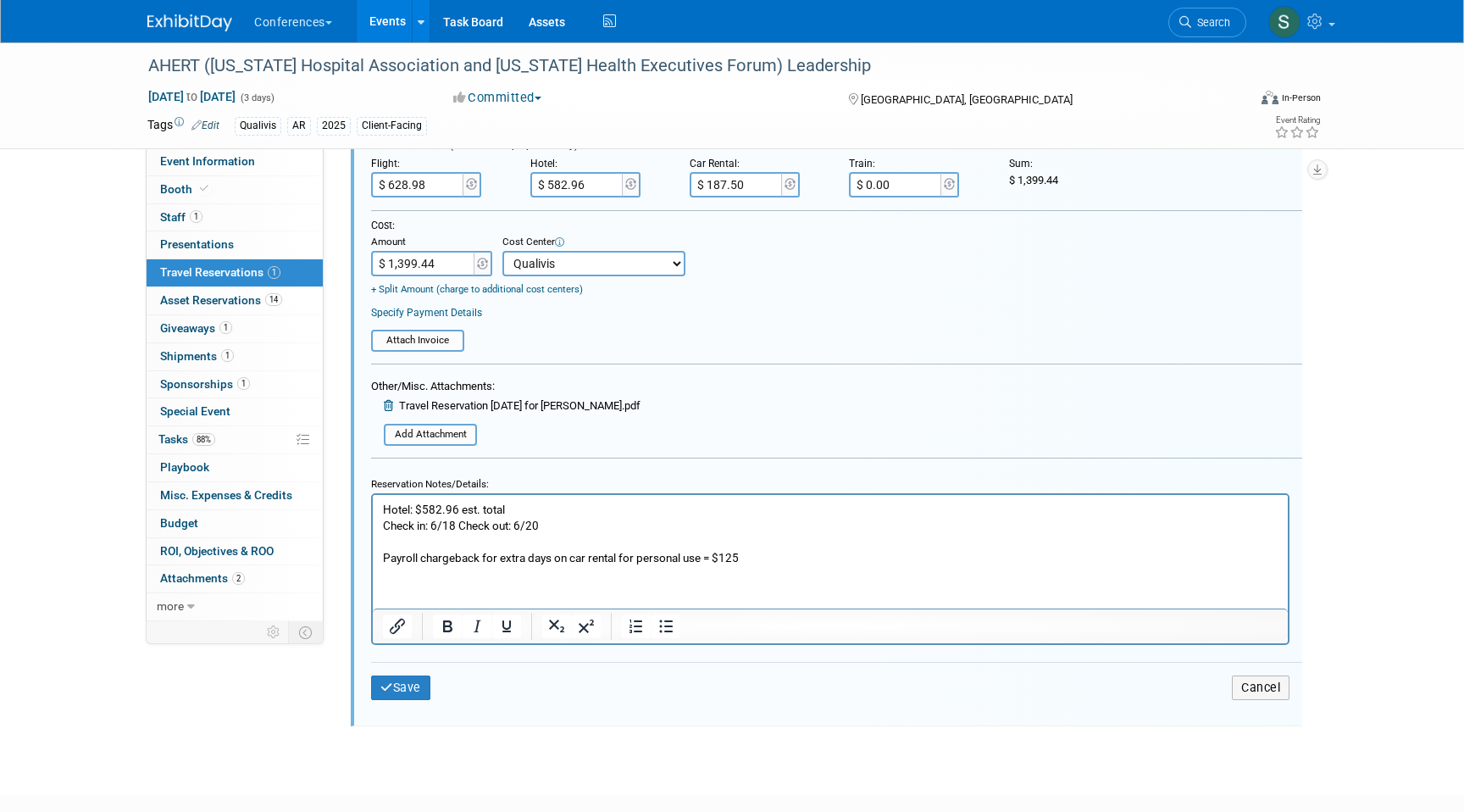
scroll to position [407, 0]
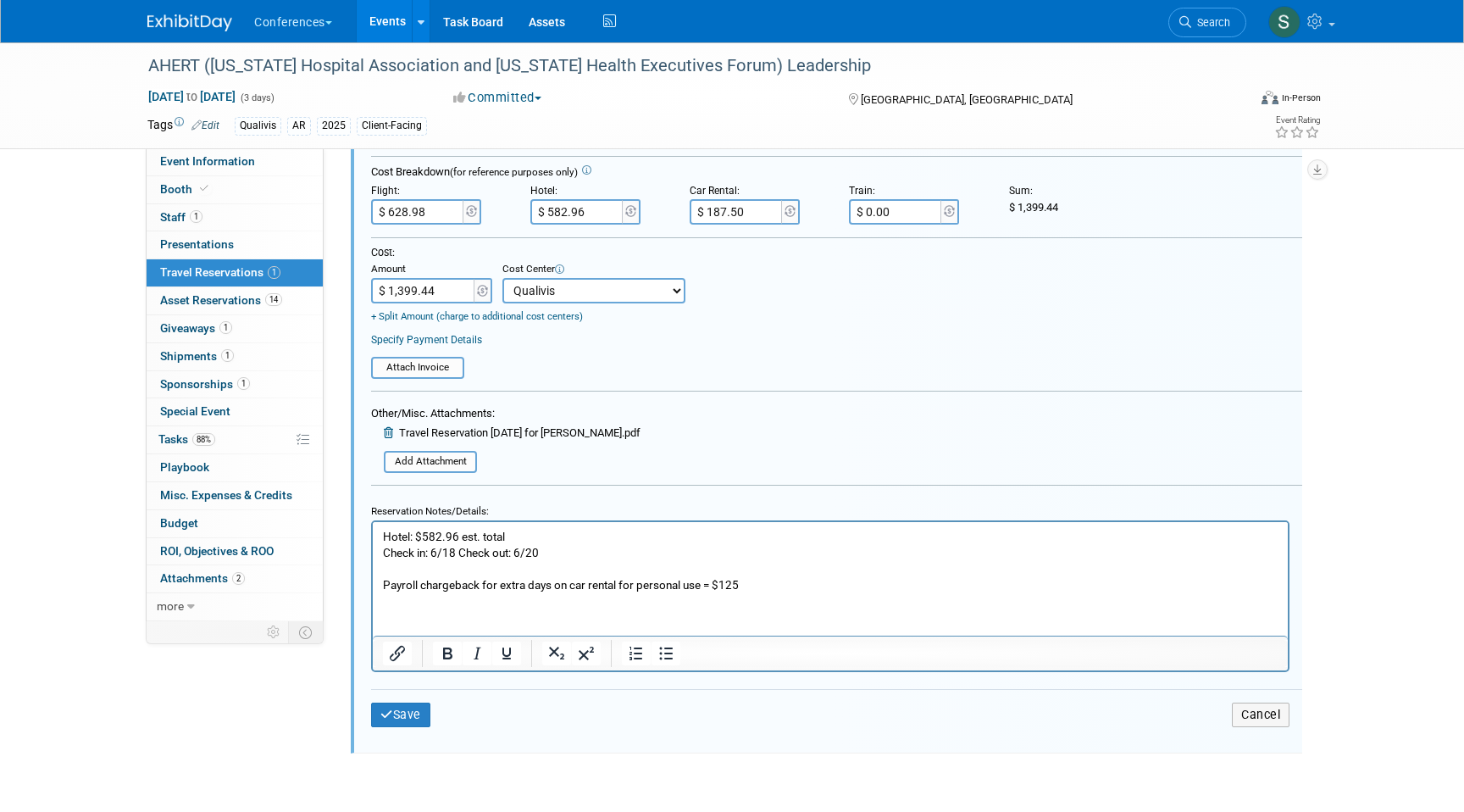
click at [406, 219] on input "$ 628.98" at bounding box center [419, 212] width 95 height 26
click at [576, 551] on p "Hotel: $582.96 est. total Check in: 6/18 Check out: 6/20 Payroll chargeback for…" at bounding box center [831, 559] width 896 height 65
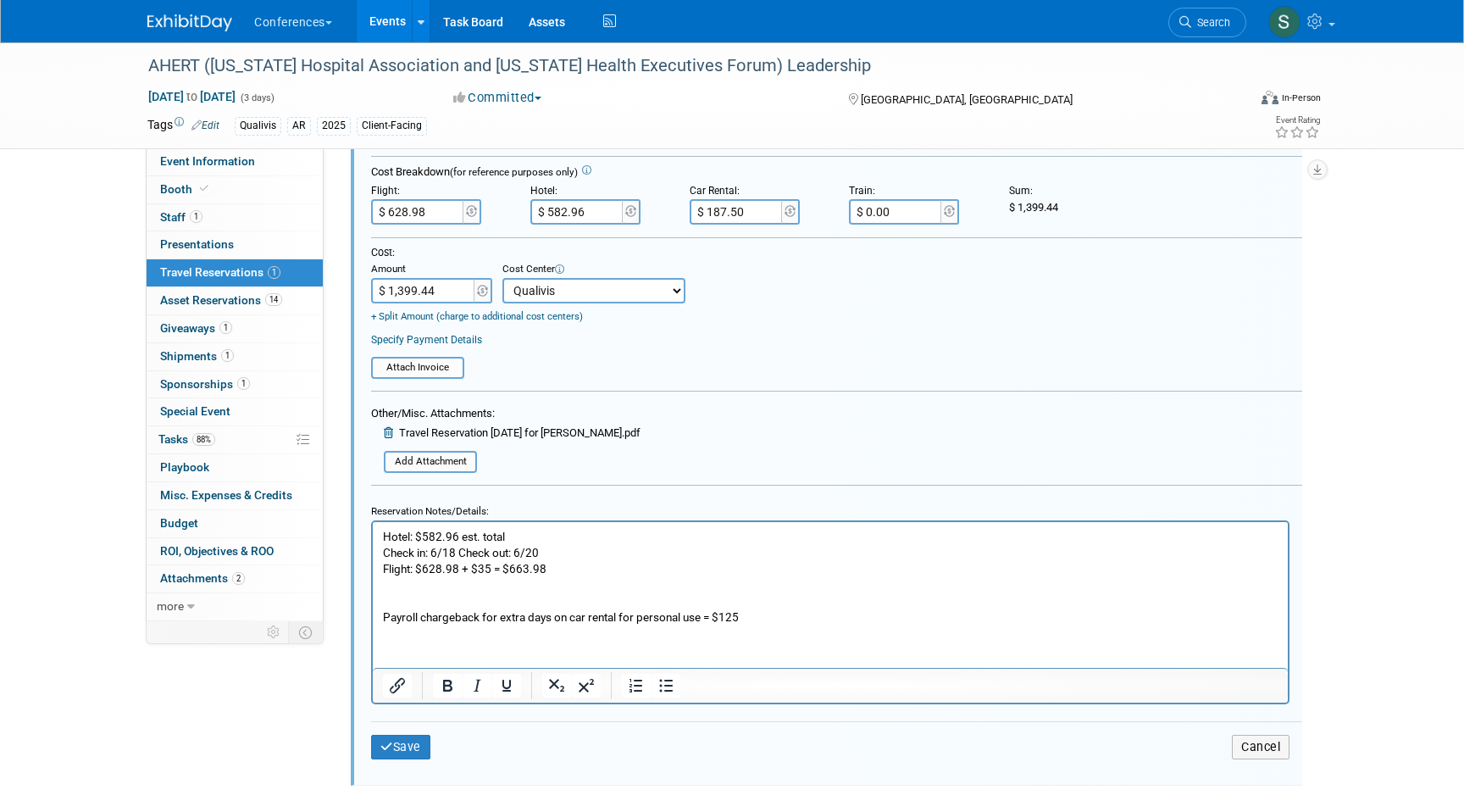
click at [430, 215] on input "$ 628.98" at bounding box center [419, 212] width 95 height 26
click at [409, 207] on input "$ 628.98" at bounding box center [419, 212] width 95 height 26
type input "$ 663.98"
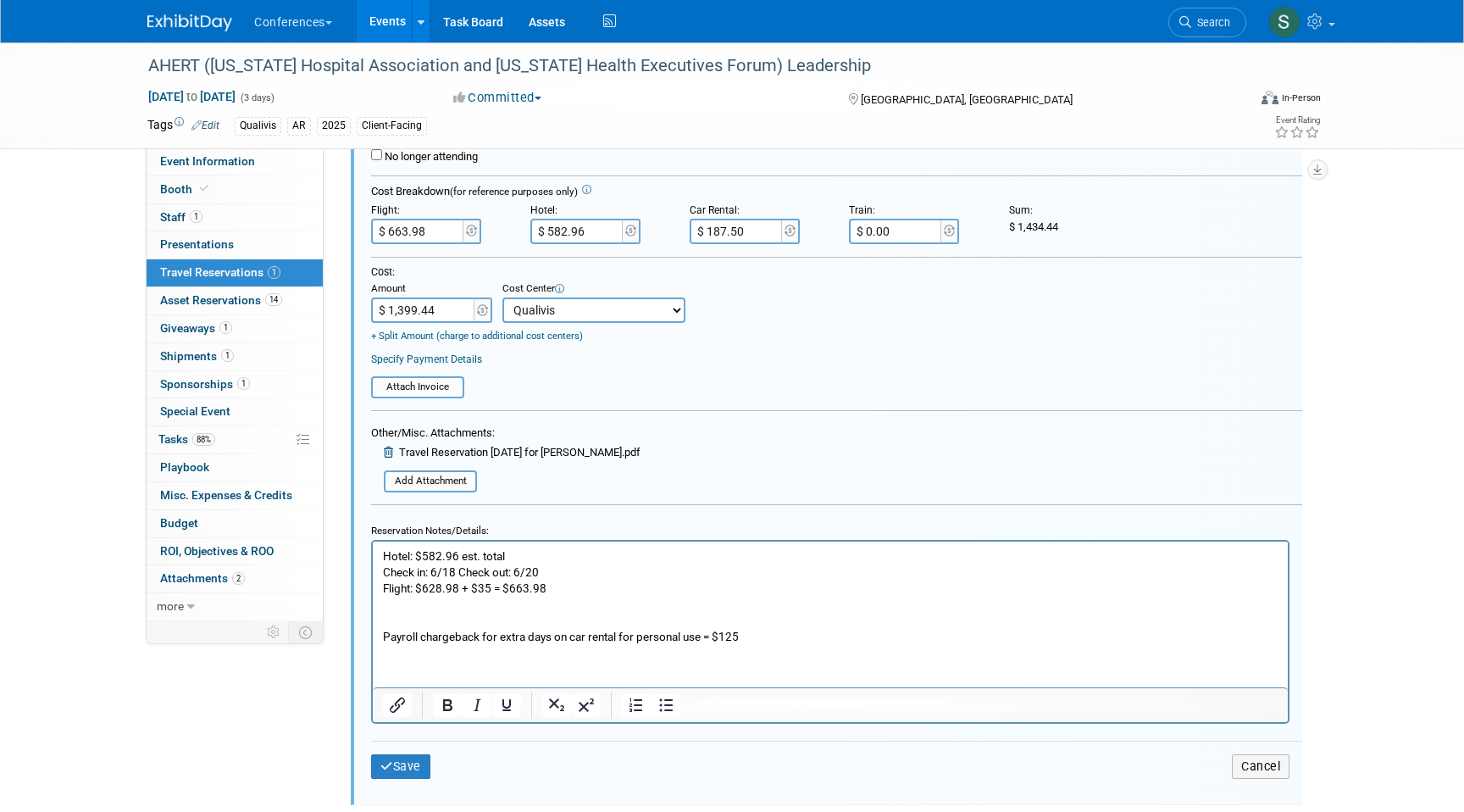
scroll to position [376, 0]
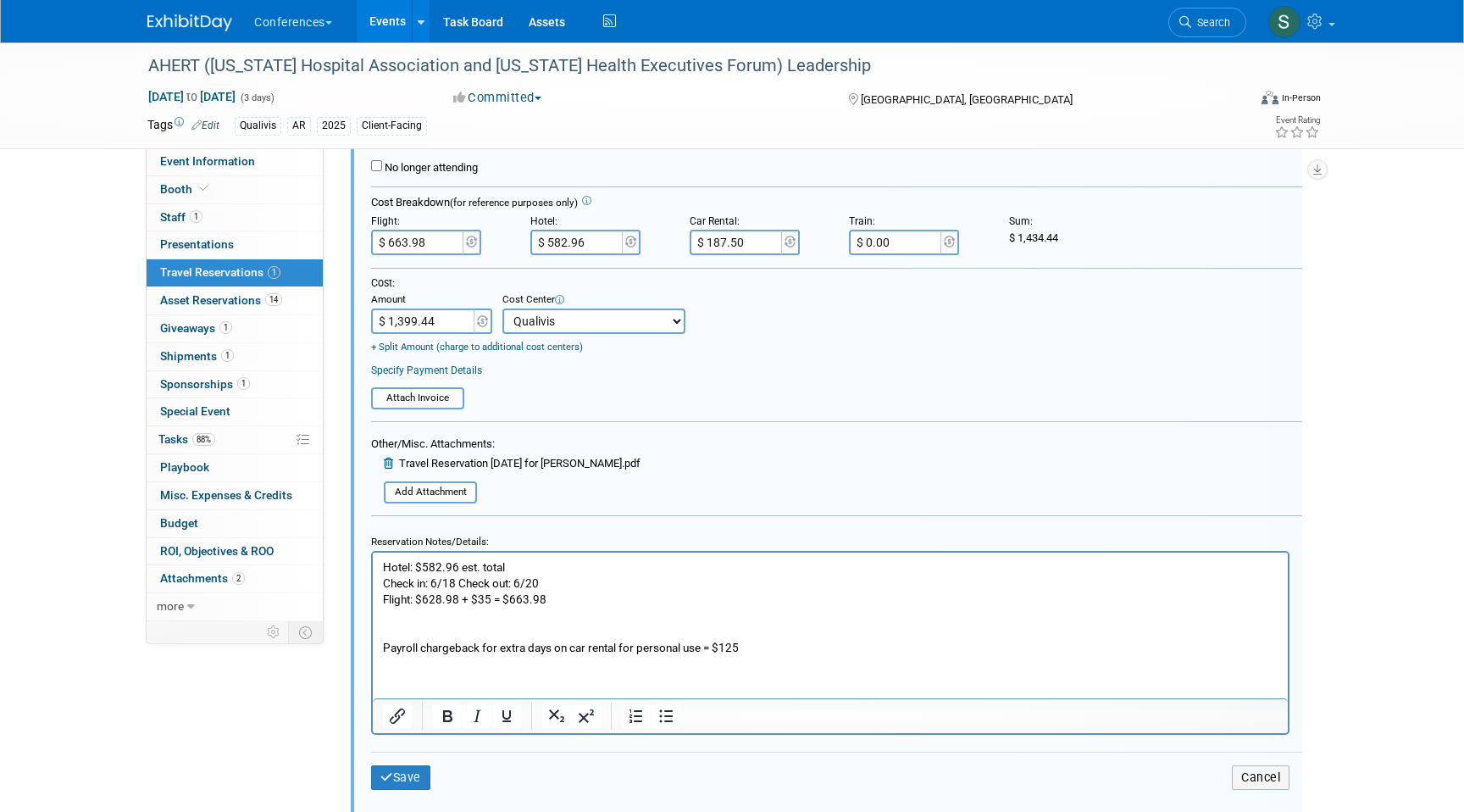
click at [446, 320] on input "$ 1,399.44" at bounding box center [424, 321] width 106 height 26
type input "$ 1,434.44"
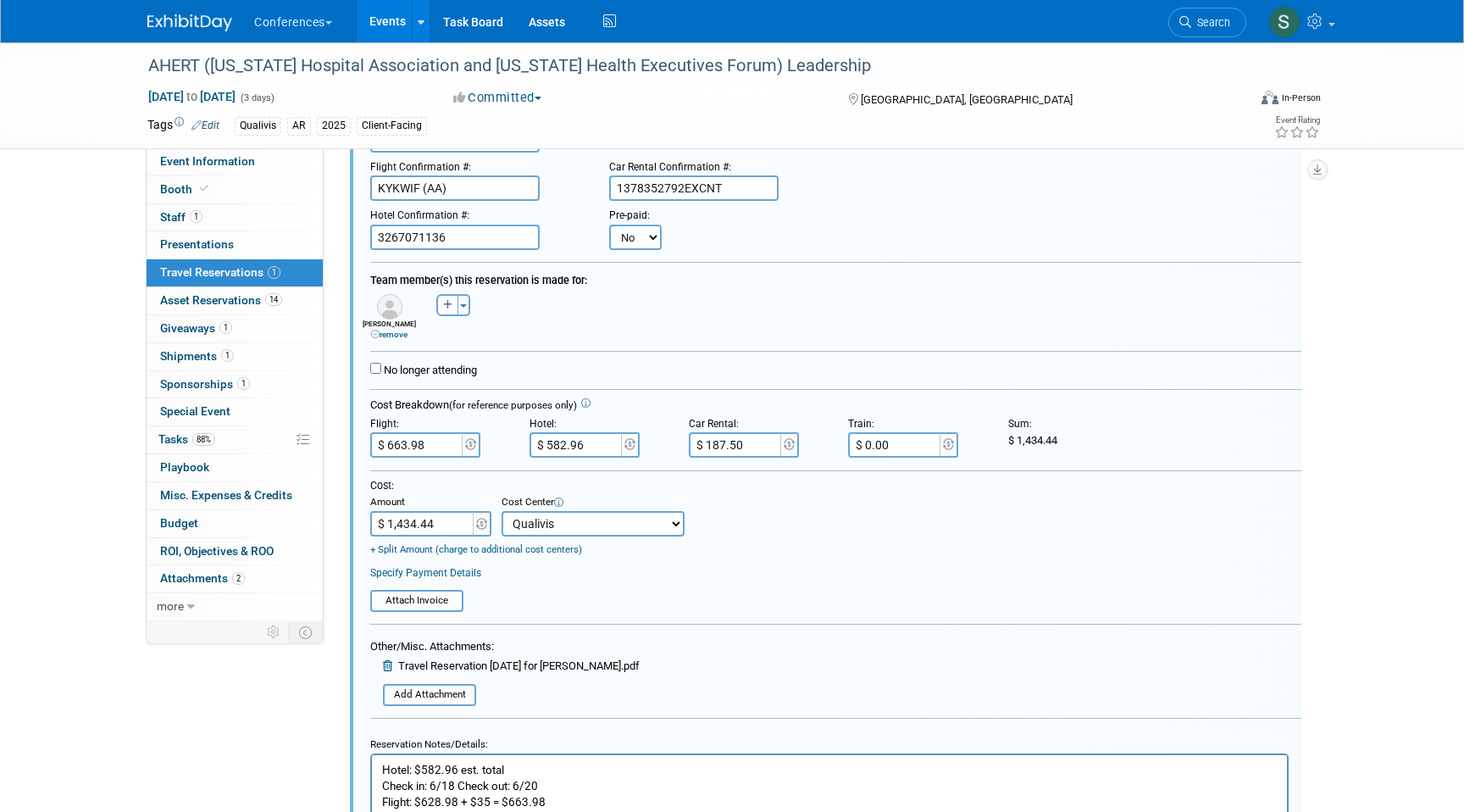
scroll to position [225, 1]
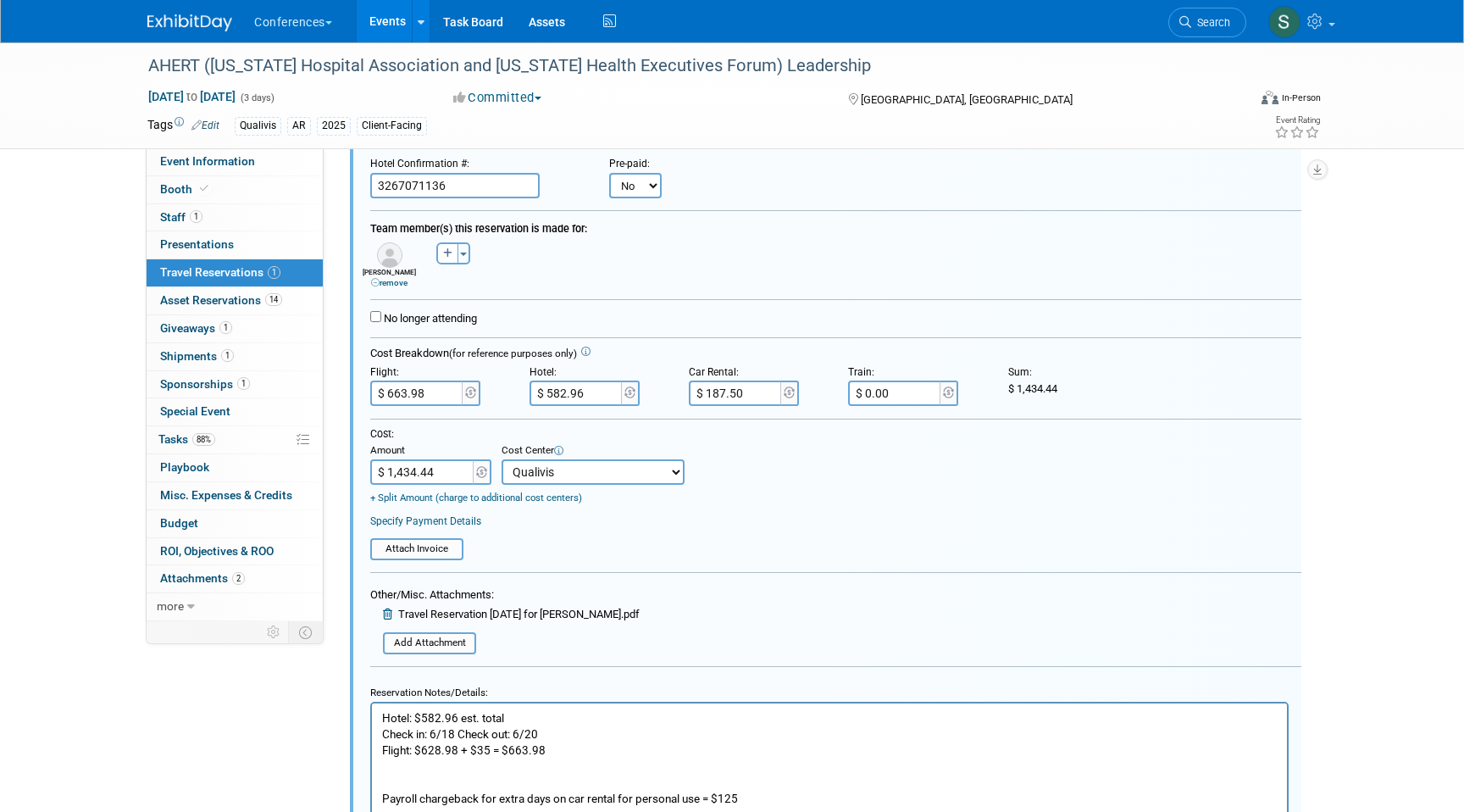
click at [749, 397] on input "$ 187.50" at bounding box center [736, 393] width 95 height 26
type input "$ 250.00"
click at [795, 492] on div "Cost: Amount $ 1,434.44 Specify Cost Center Cost Center -- Not Specified -- Aya…" at bounding box center [836, 466] width 931 height 78
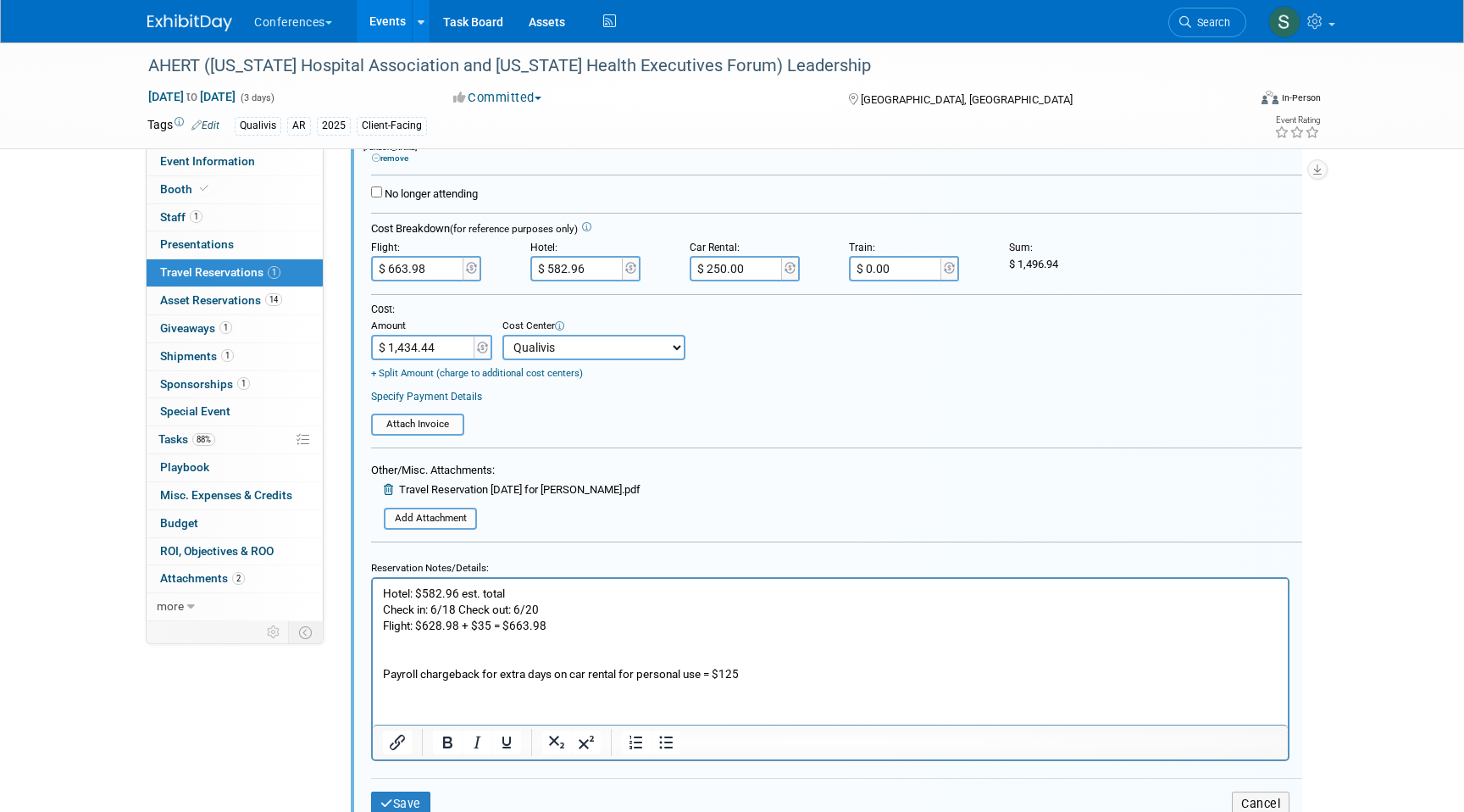
scroll to position [382, 0]
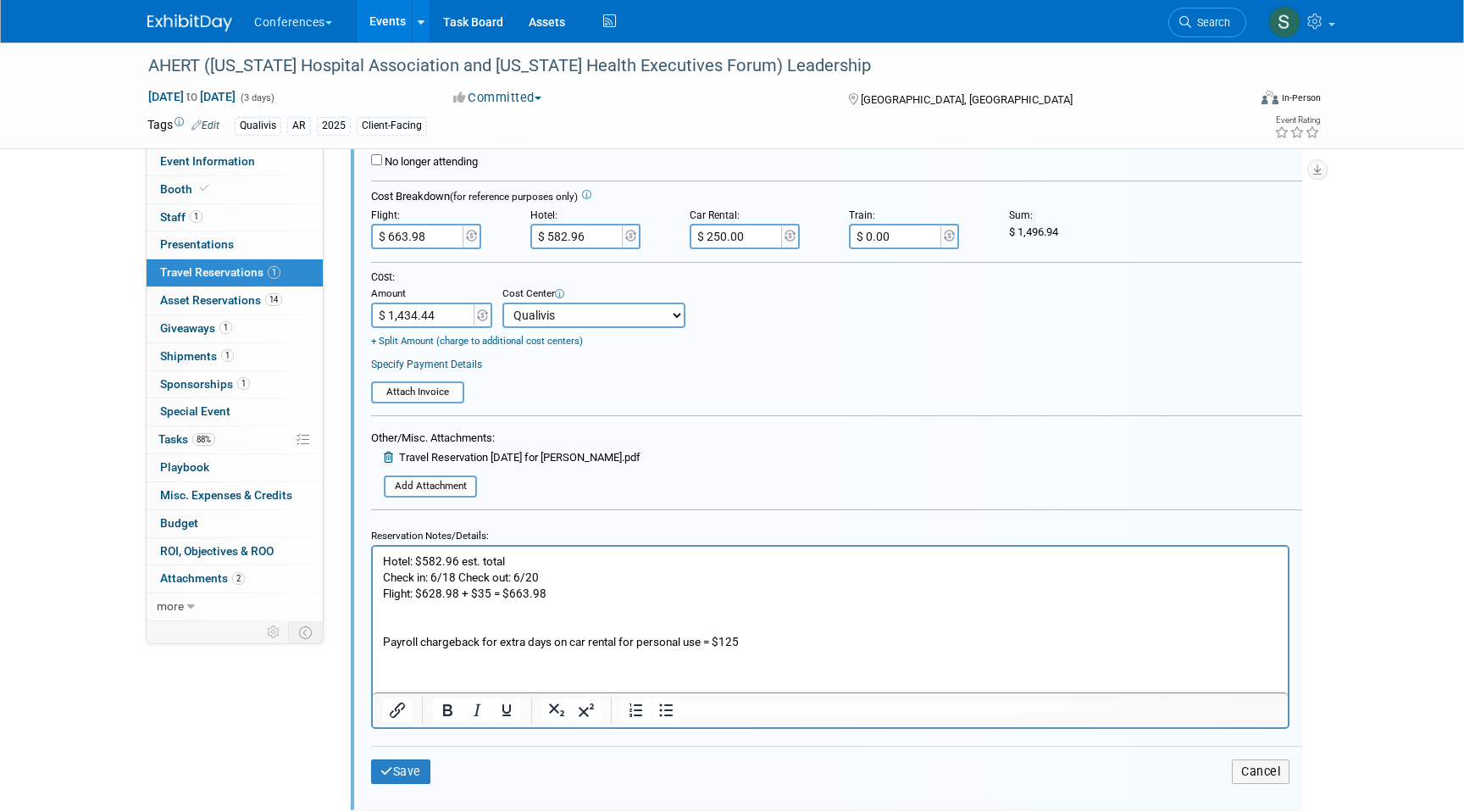
click at [453, 316] on input "$ 1,434.44" at bounding box center [424, 315] width 106 height 26
type input "$ 1,496.94"
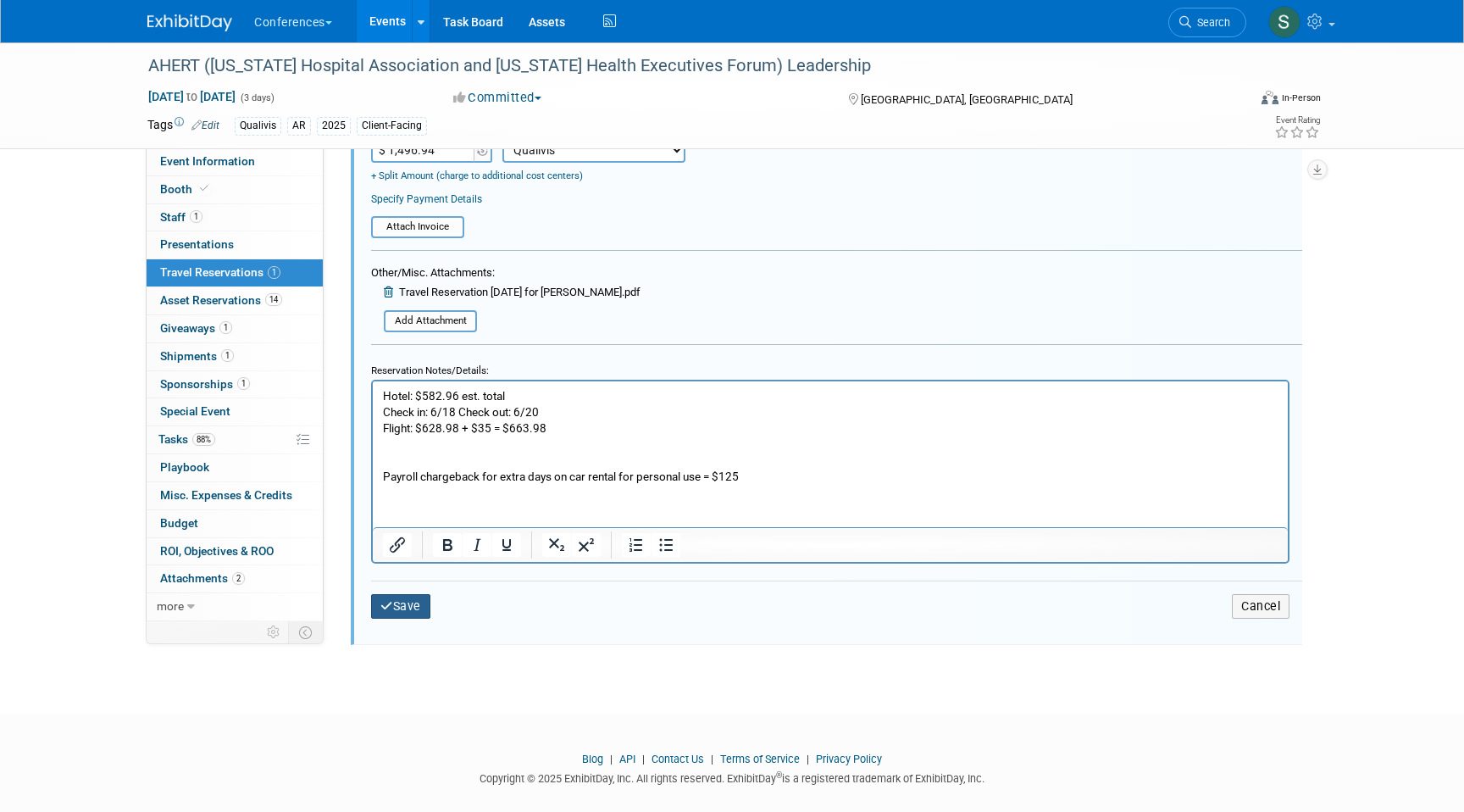
click at [408, 604] on button "Save" at bounding box center [401, 606] width 59 height 25
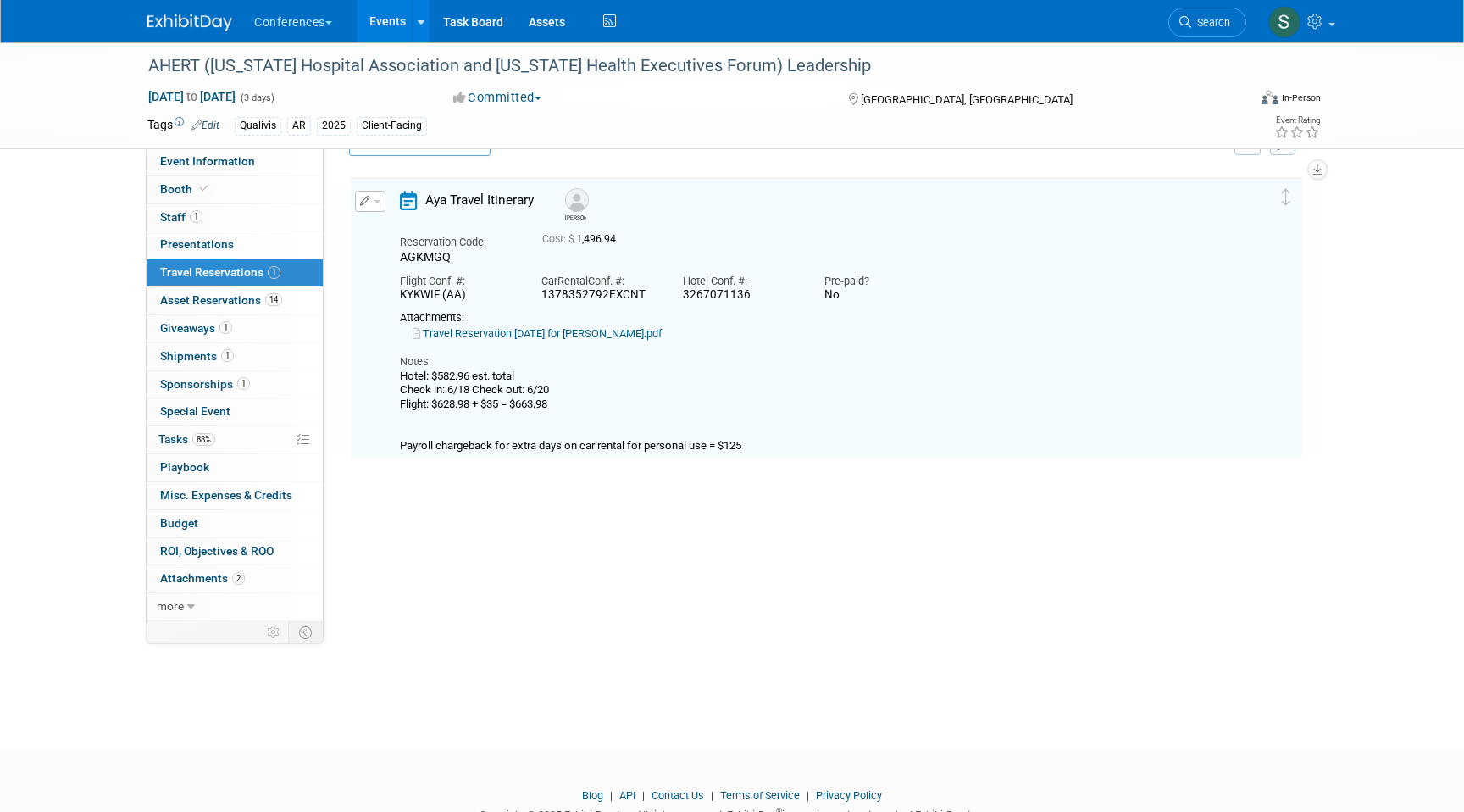
scroll to position [28, 0]
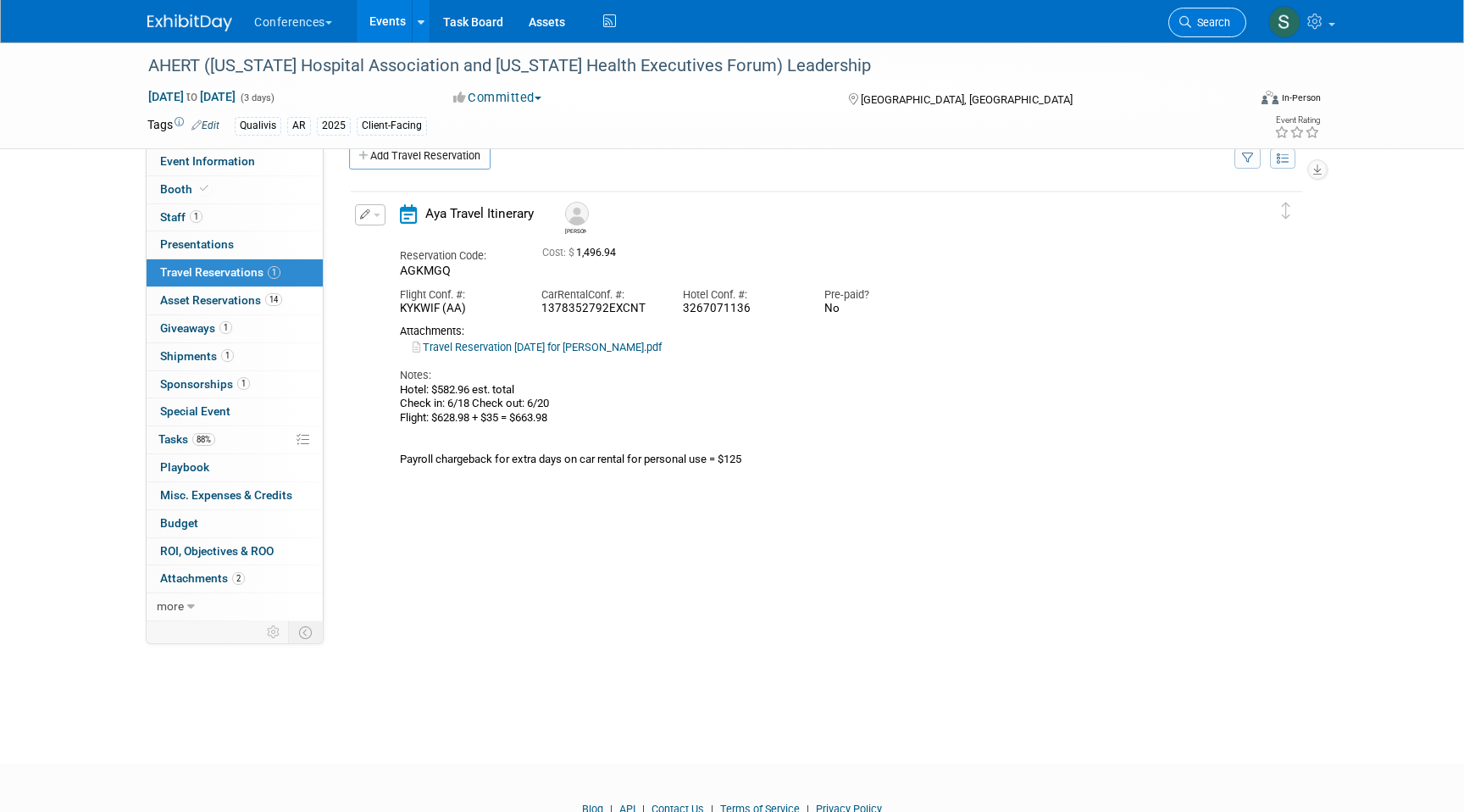
click at [1197, 31] on link "Search" at bounding box center [1208, 22] width 78 height 29
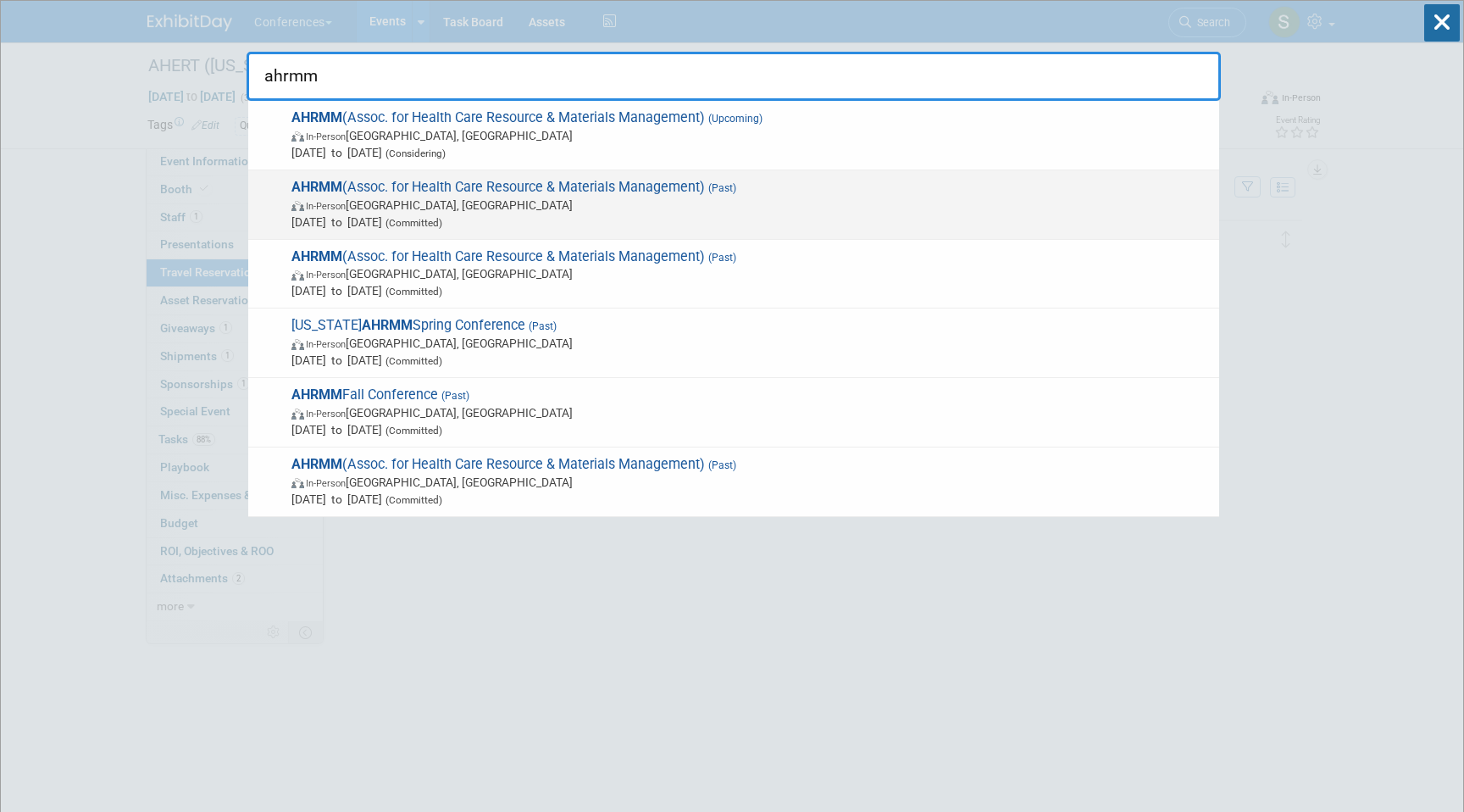
type input "ahrmm"
click at [756, 179] on span "AHRMM (Assoc. for Health Care Resource & Materials Management) (Past) In-Person…" at bounding box center [748, 205] width 925 height 51
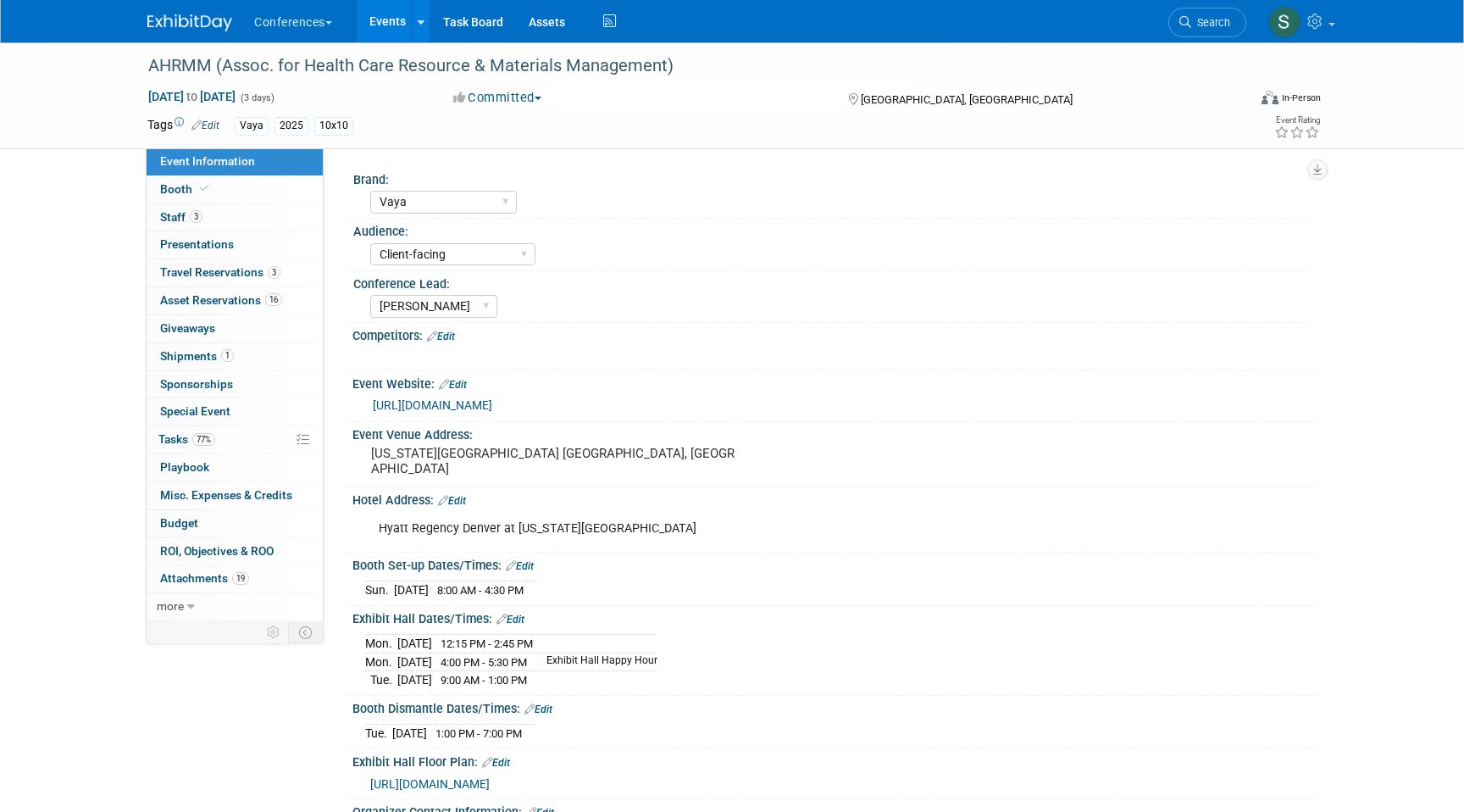
select select "Vaya"
select select "Client-facing"
select select "[PERSON_NAME]"
click at [266, 277] on span "Travel Reservations 3" at bounding box center [221, 271] width 121 height 13
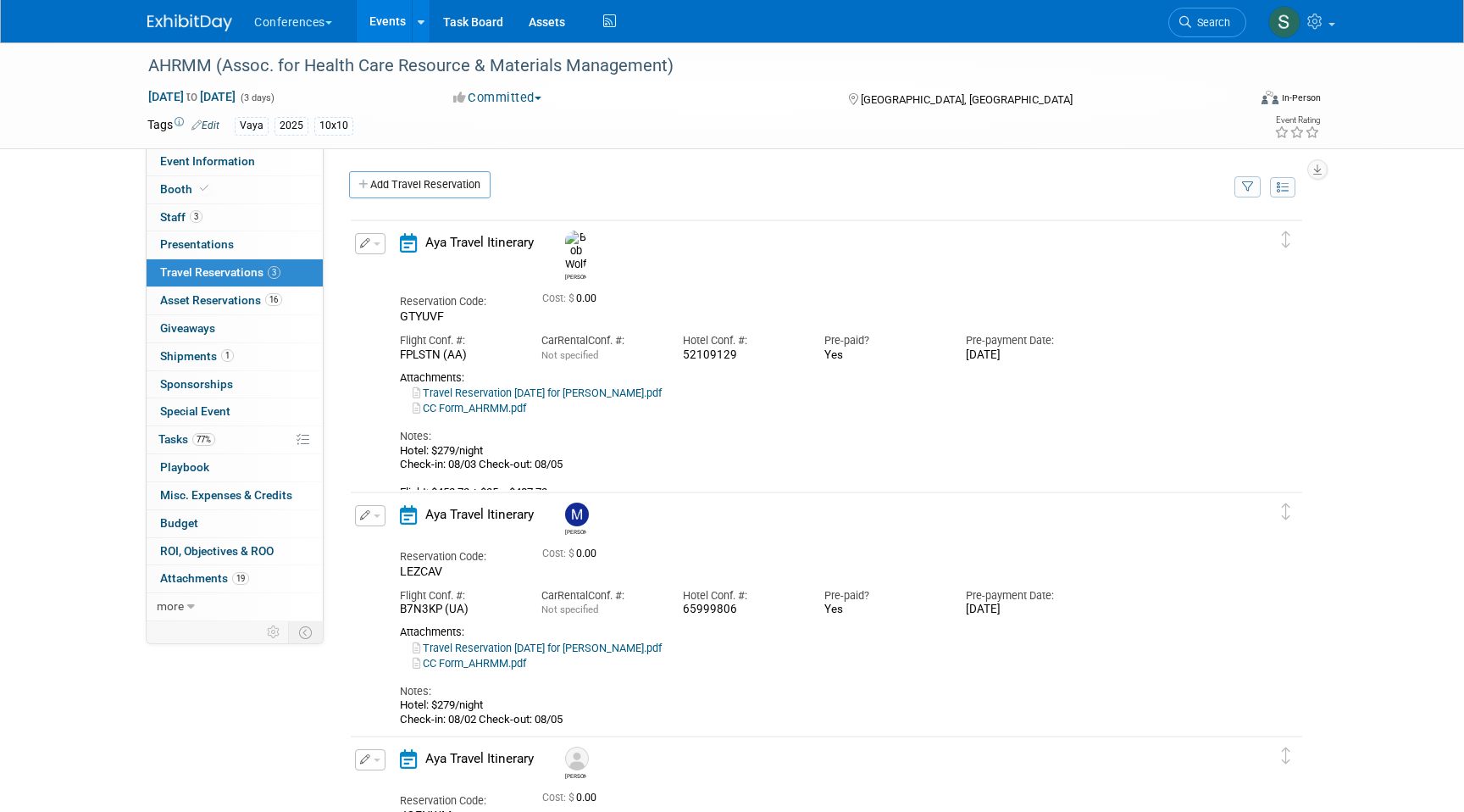
scroll to position [271, 0]
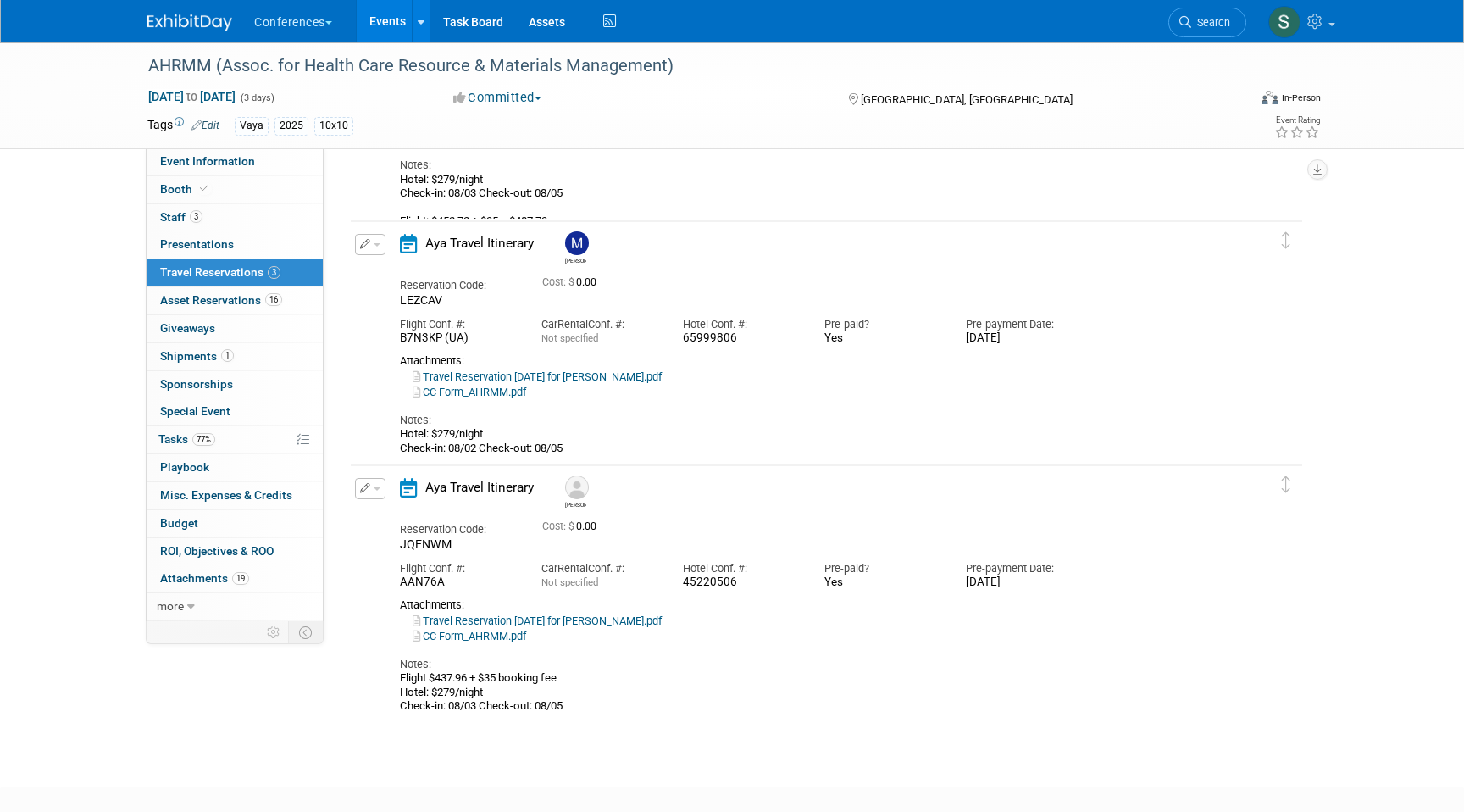
click at [383, 488] on button "button" at bounding box center [370, 488] width 30 height 21
click at [802, 232] on div "[PERSON_NAME]" at bounding box center [875, 246] width 637 height 37
click at [1200, 24] on span "Search" at bounding box center [1211, 22] width 39 height 12
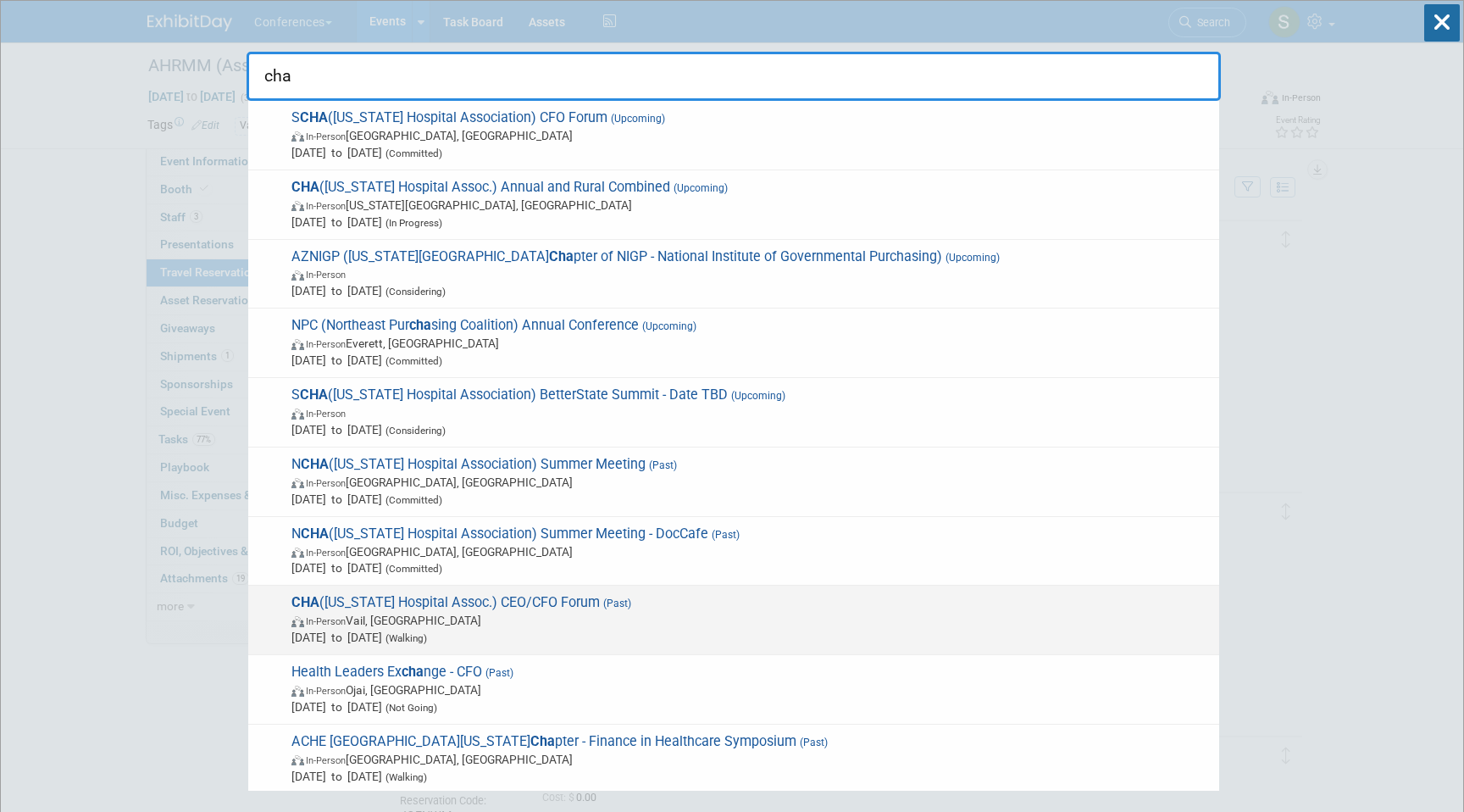
type input "cha"
click at [686, 601] on span "CHA (Colorado Hospital Assoc.) CEO/CFO Forum (Past) In-Person Vail, CO Jun 19, …" at bounding box center [748, 620] width 925 height 51
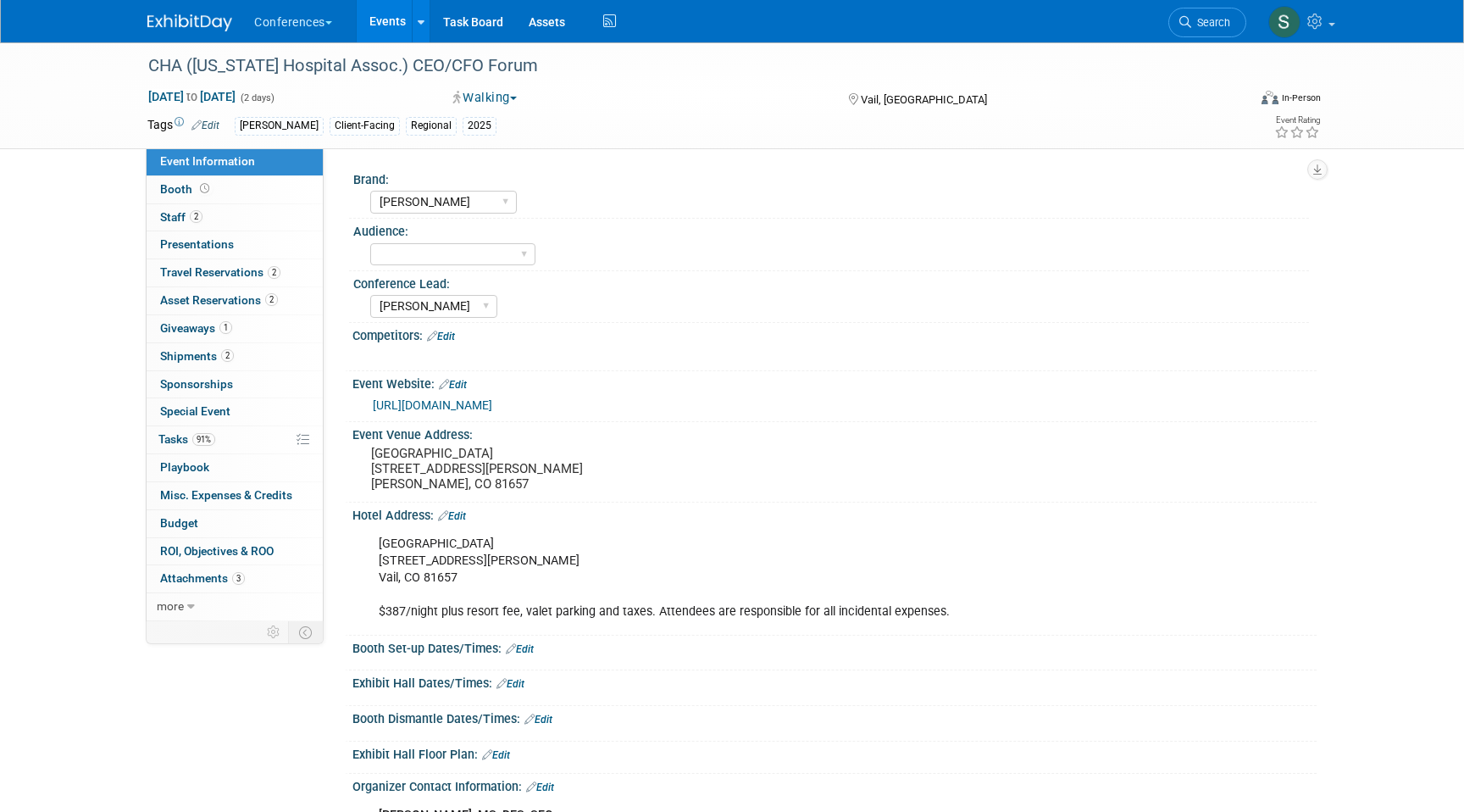
select select "[PERSON_NAME]"
click at [279, 270] on link "2 Travel Reservations 2" at bounding box center [234, 272] width 176 height 27
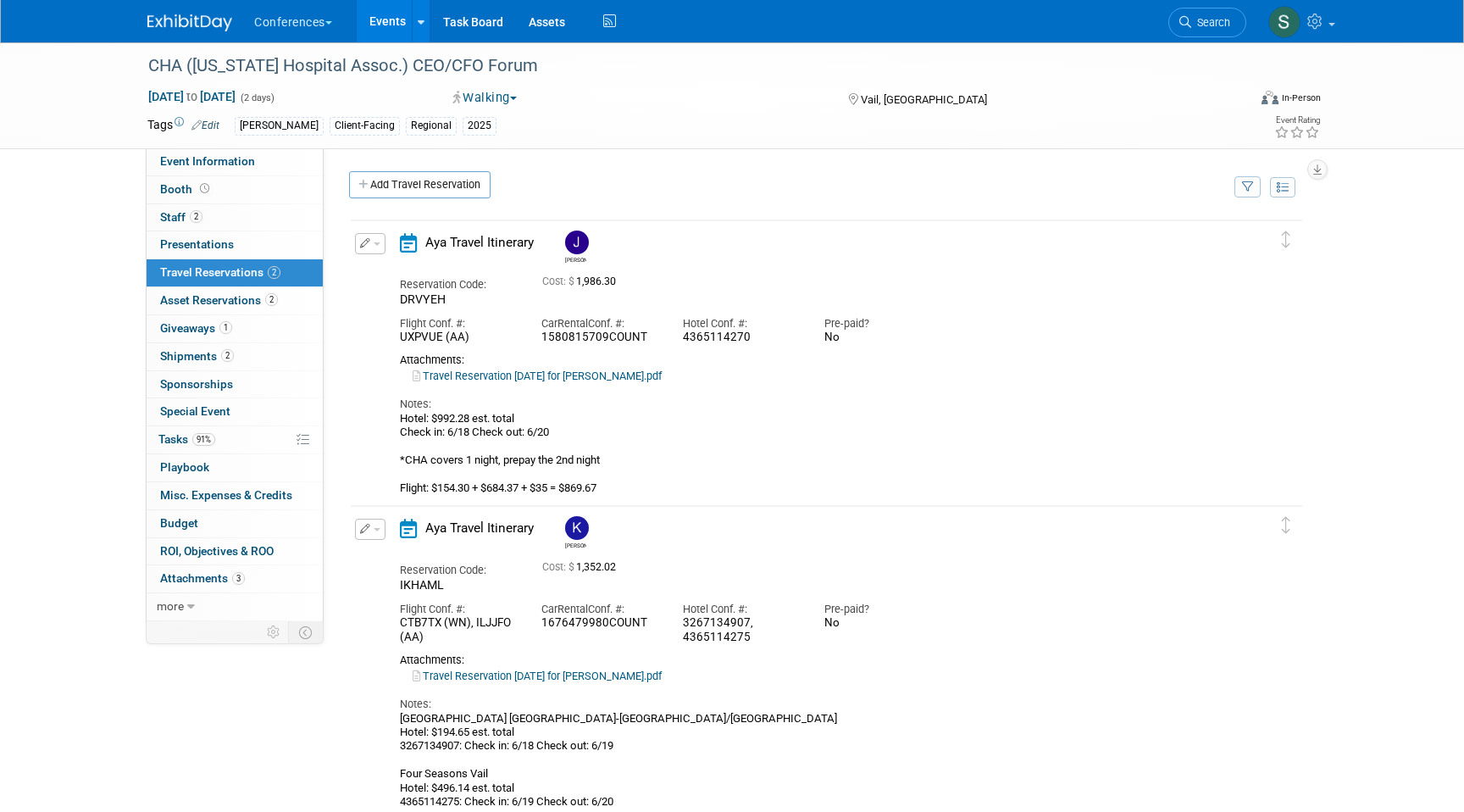
click at [379, 244] on span "button" at bounding box center [377, 244] width 7 height 4
click at [400, 270] on button "Edit Reservation" at bounding box center [427, 273] width 144 height 25
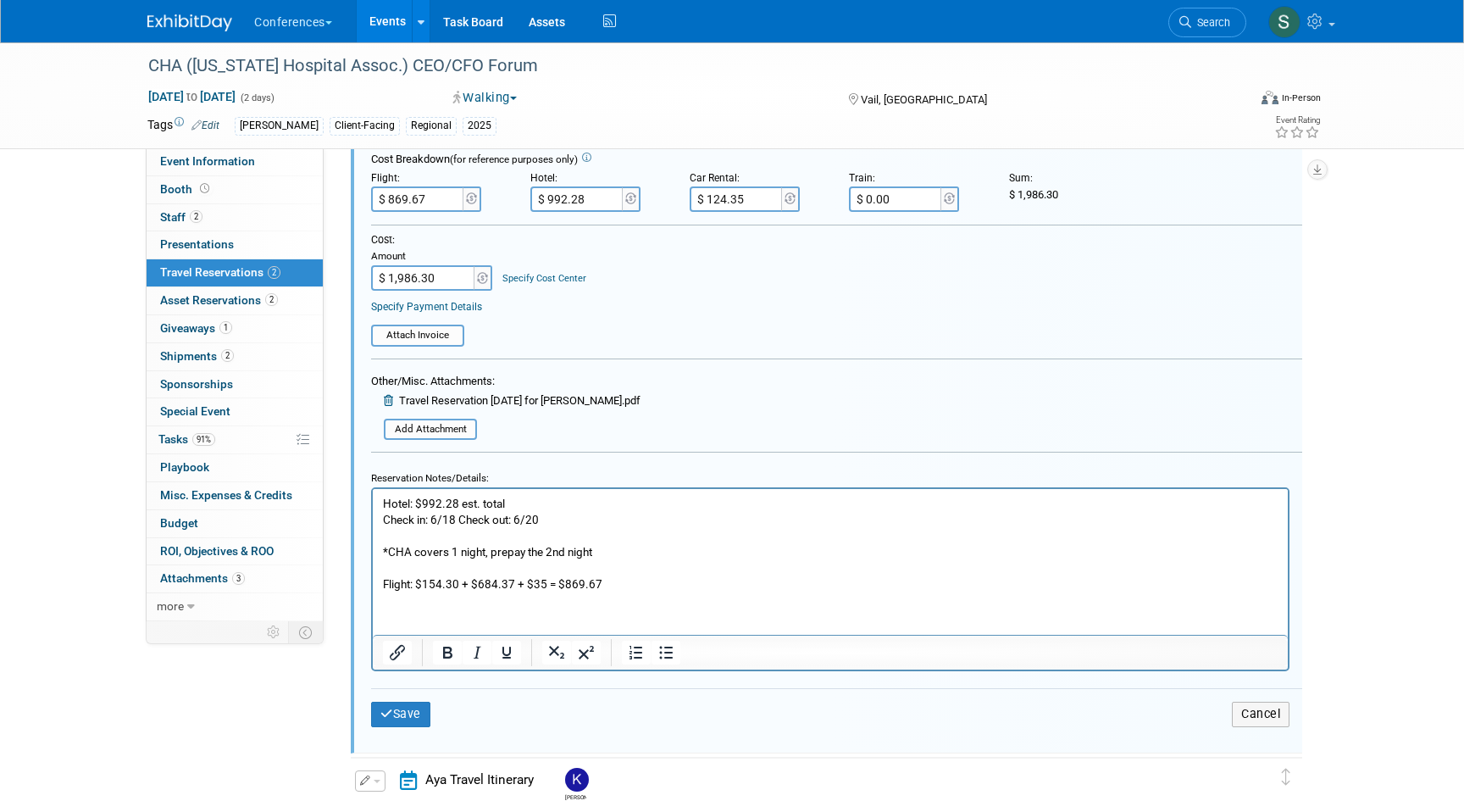
scroll to position [420, 0]
click at [413, 706] on button "Save" at bounding box center [401, 713] width 59 height 25
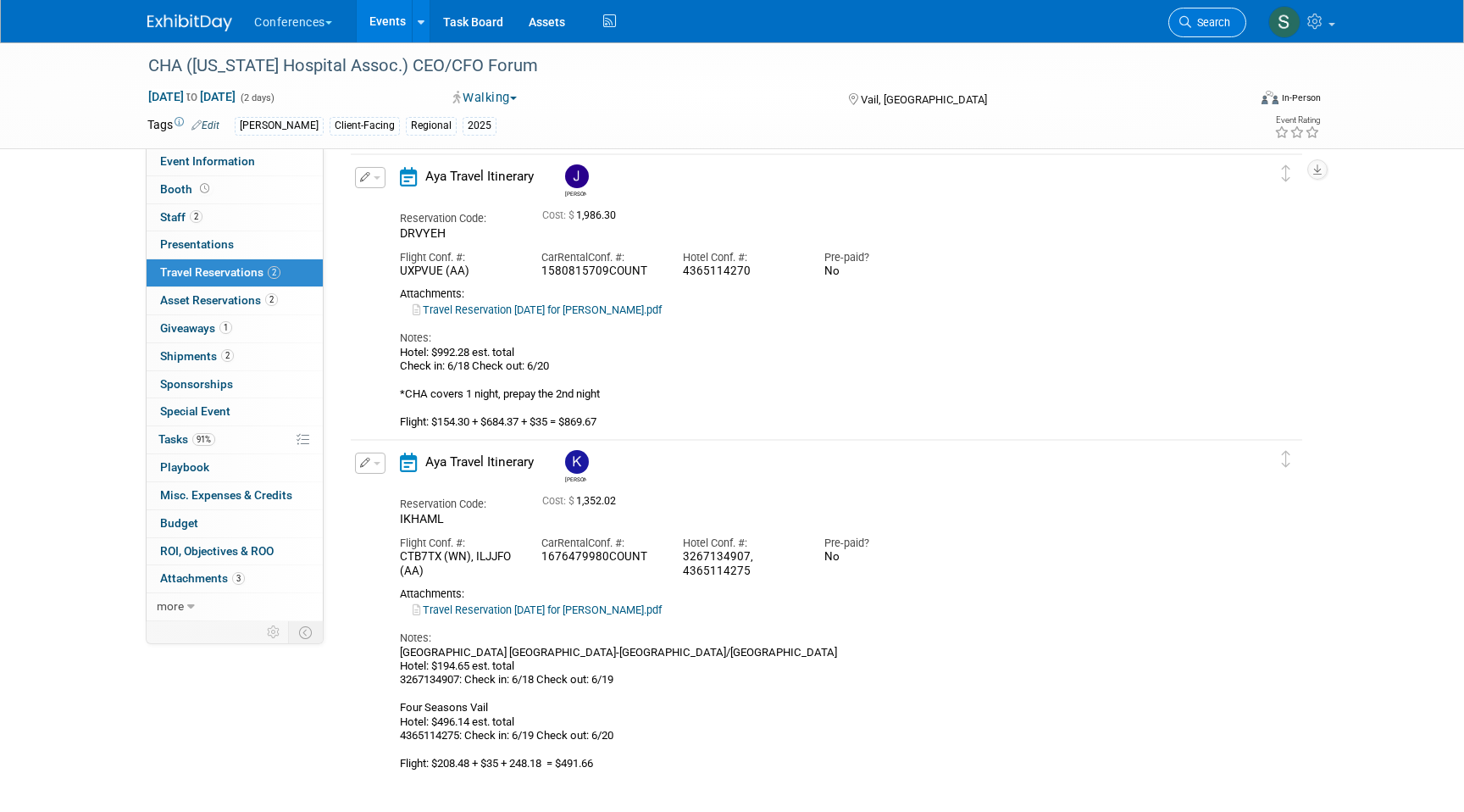
click at [1218, 24] on span "Search" at bounding box center [1211, 22] width 39 height 12
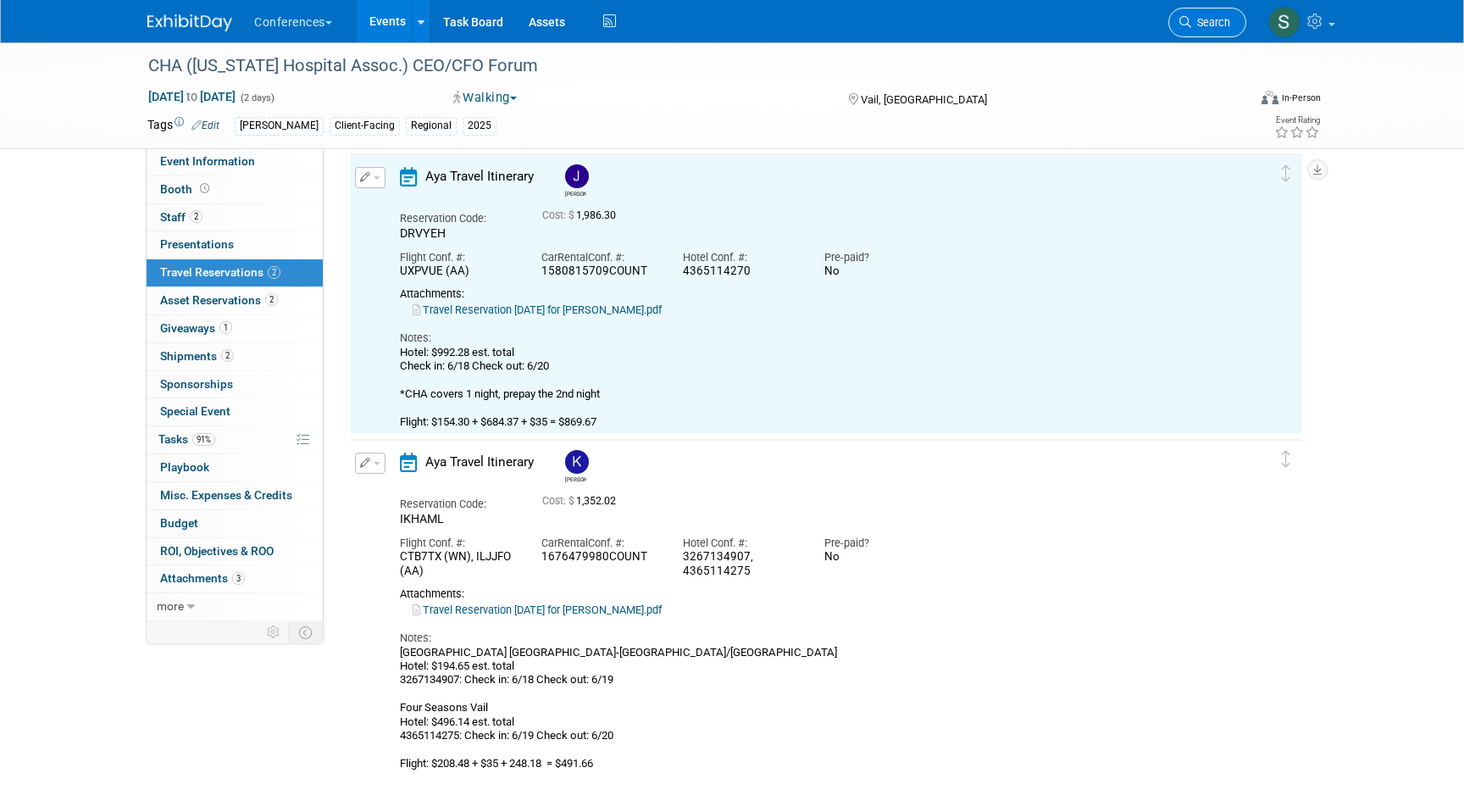
scroll to position [28, 0]
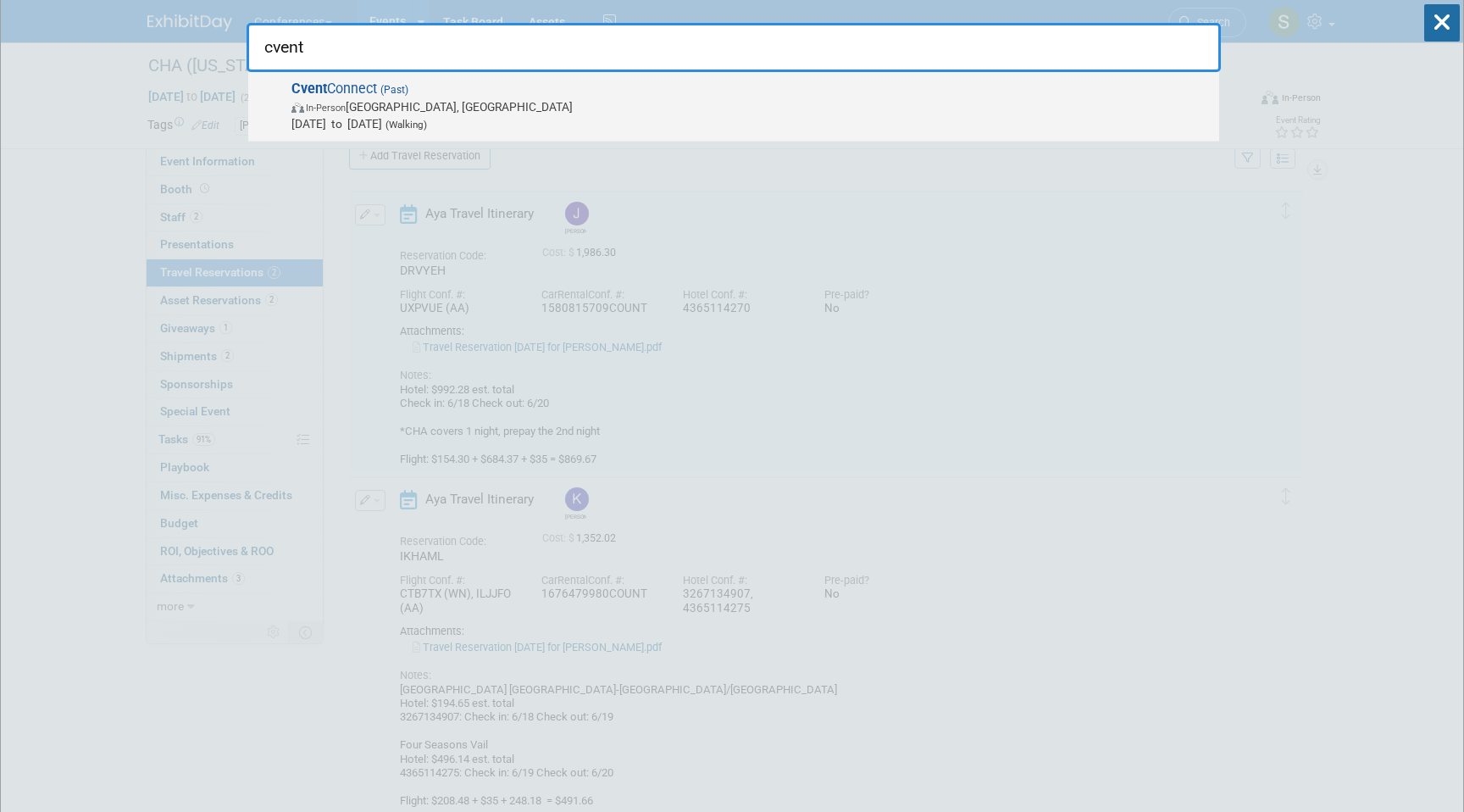
type input "cvent"
click at [810, 134] on div "Cvent Connect (Past) In-Person San Antonio, TX Jun 9, 2025 to Jun 12, 2025 (Wal…" at bounding box center [733, 106] width 971 height 69
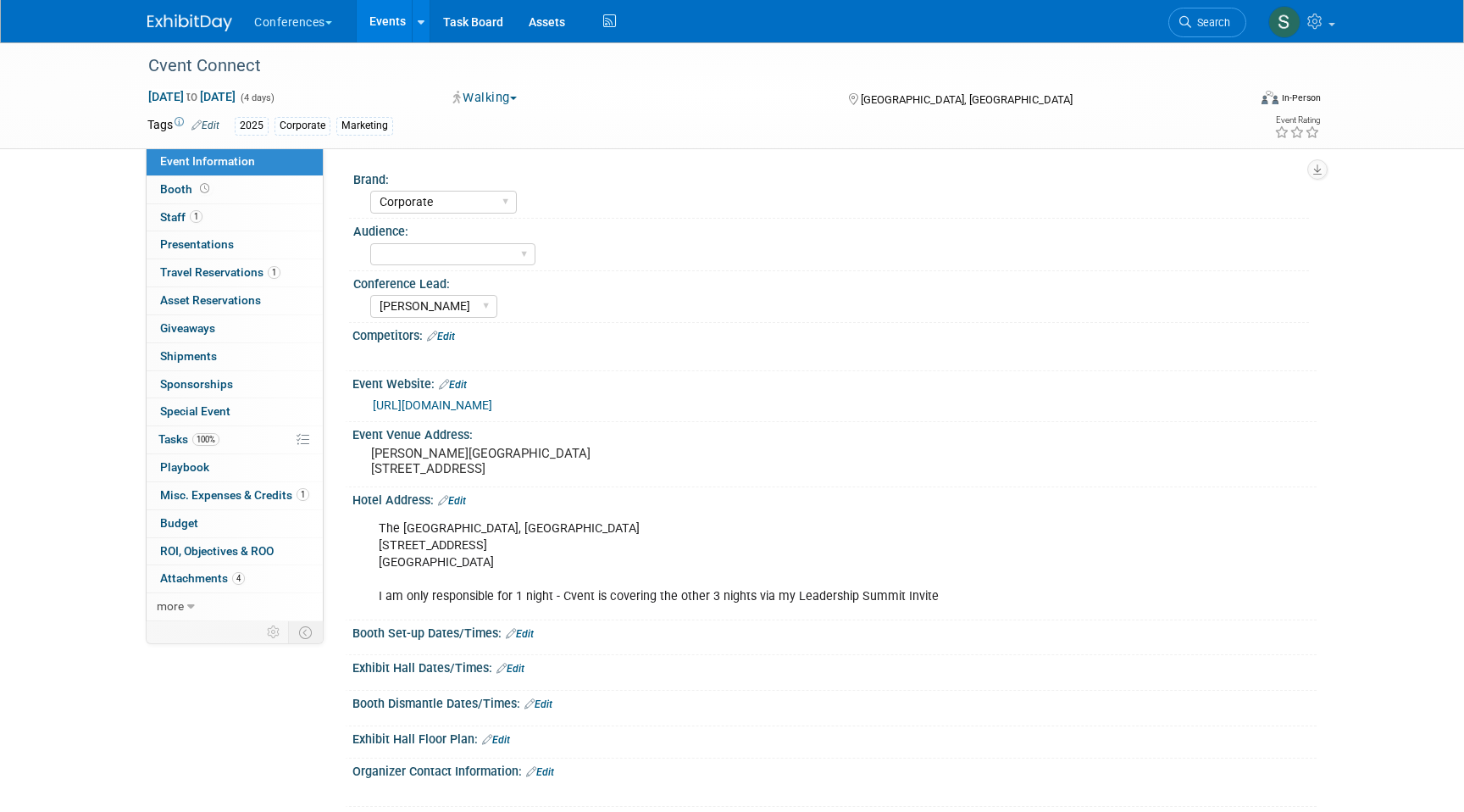
select select "Corporate"
select select "[PERSON_NAME]"
click at [276, 270] on span "1" at bounding box center [274, 272] width 12 height 12
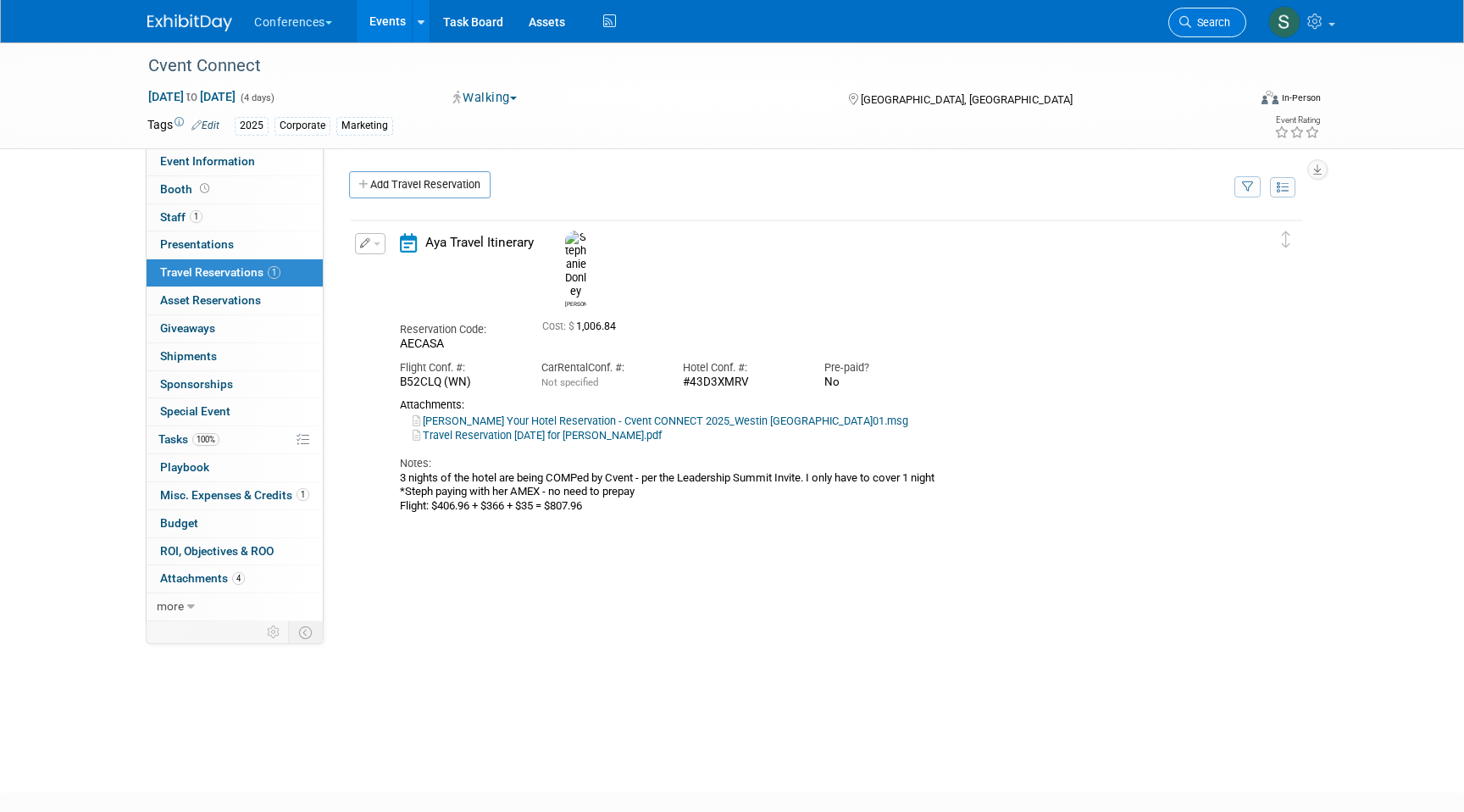
click at [1211, 23] on span "Search" at bounding box center [1211, 22] width 39 height 12
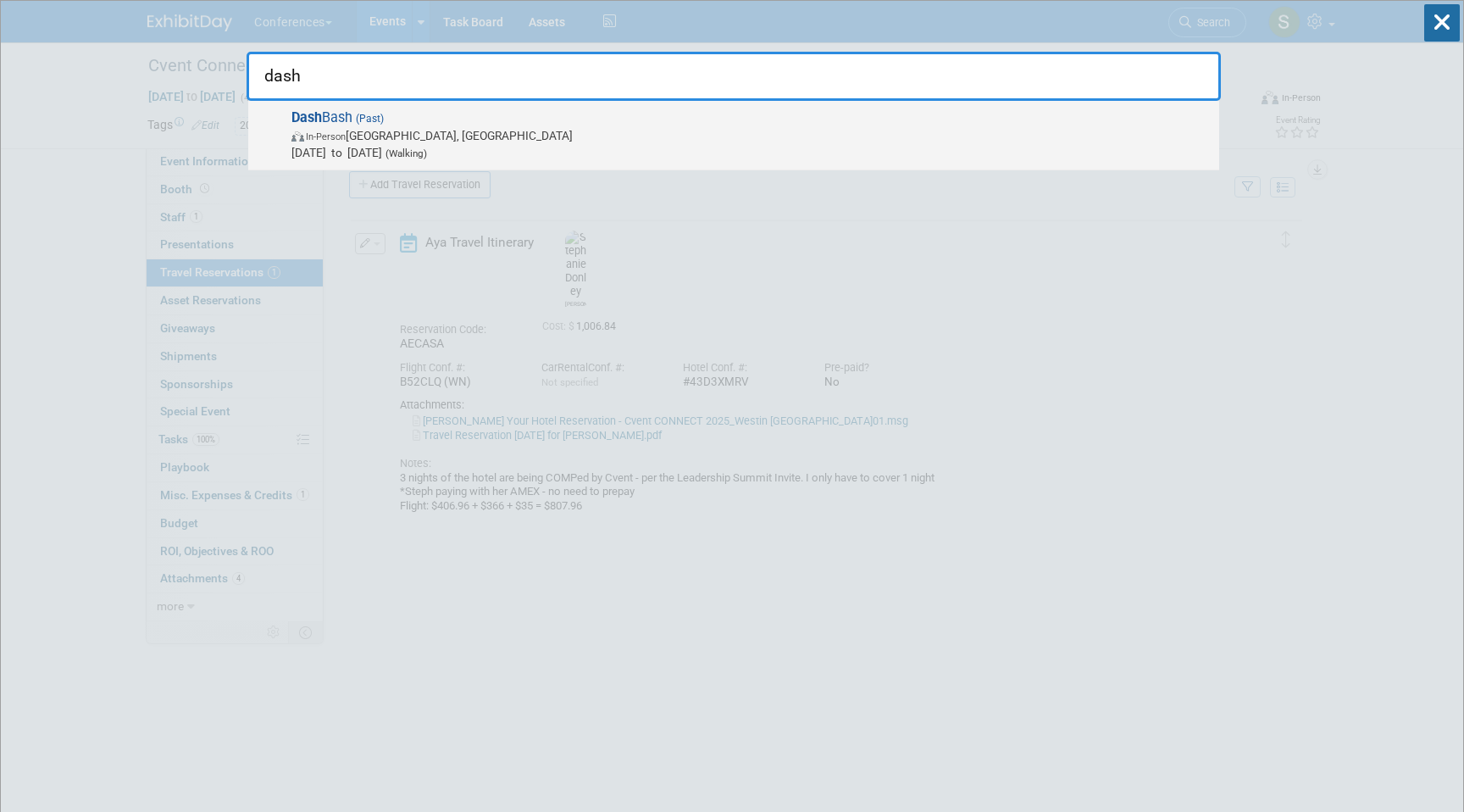
type input "dash"
click at [947, 128] on span "In-Person [GEOGRAPHIC_DATA], [GEOGRAPHIC_DATA]" at bounding box center [751, 135] width 920 height 17
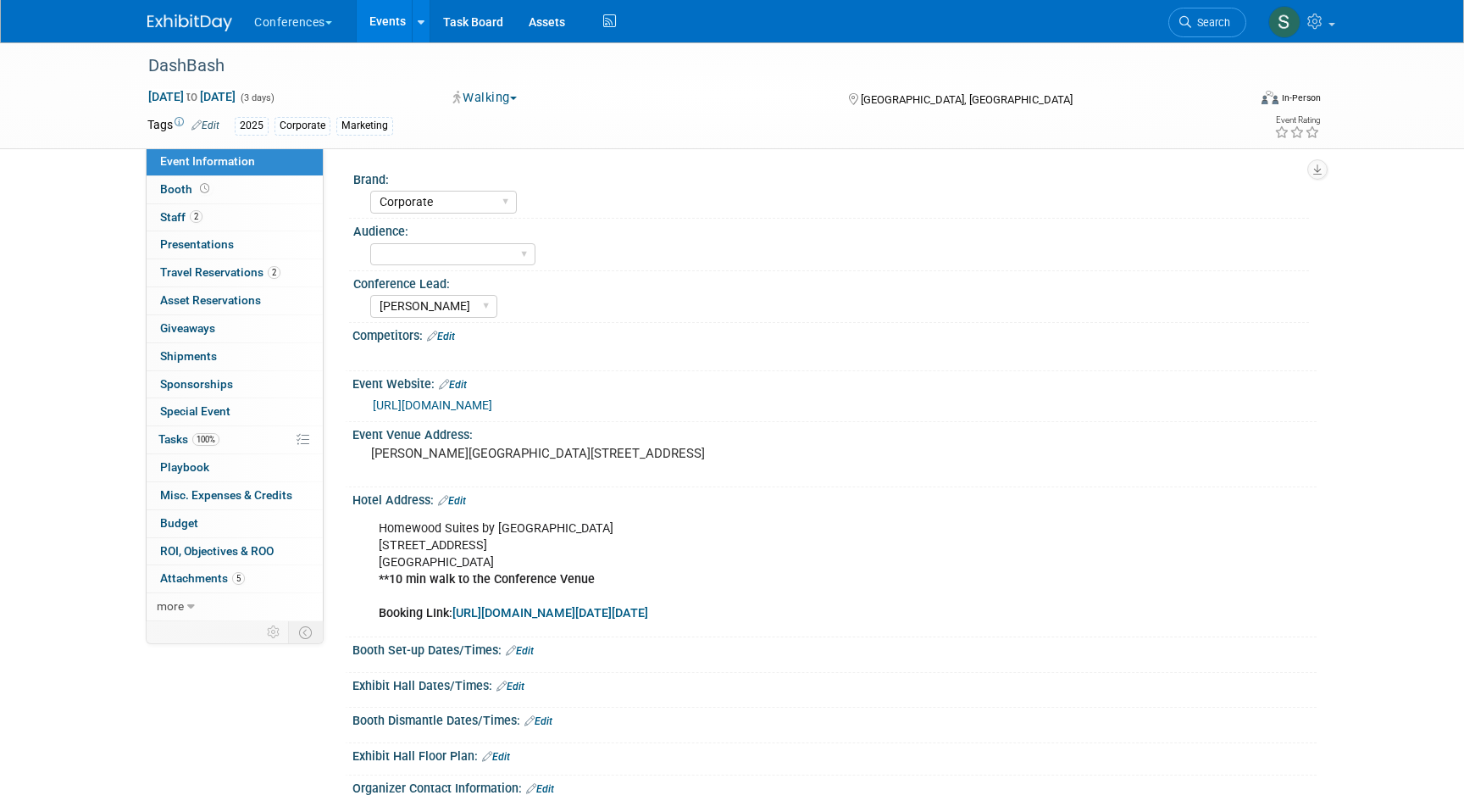
select select "Corporate"
select select "[PERSON_NAME]"
click at [227, 217] on link "2 Staff 2" at bounding box center [234, 217] width 176 height 27
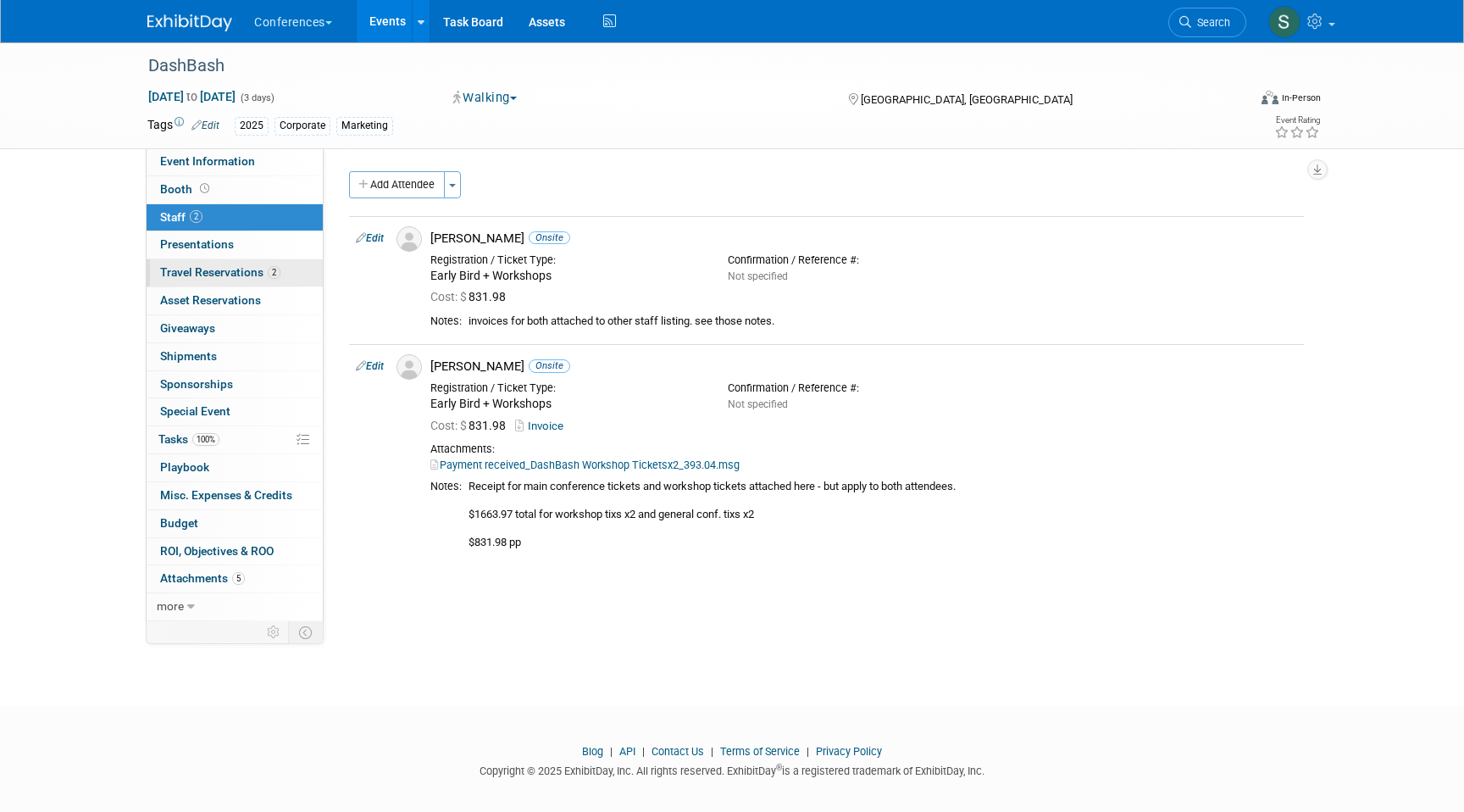
click at [239, 276] on span "Travel Reservations 2" at bounding box center [221, 271] width 121 height 13
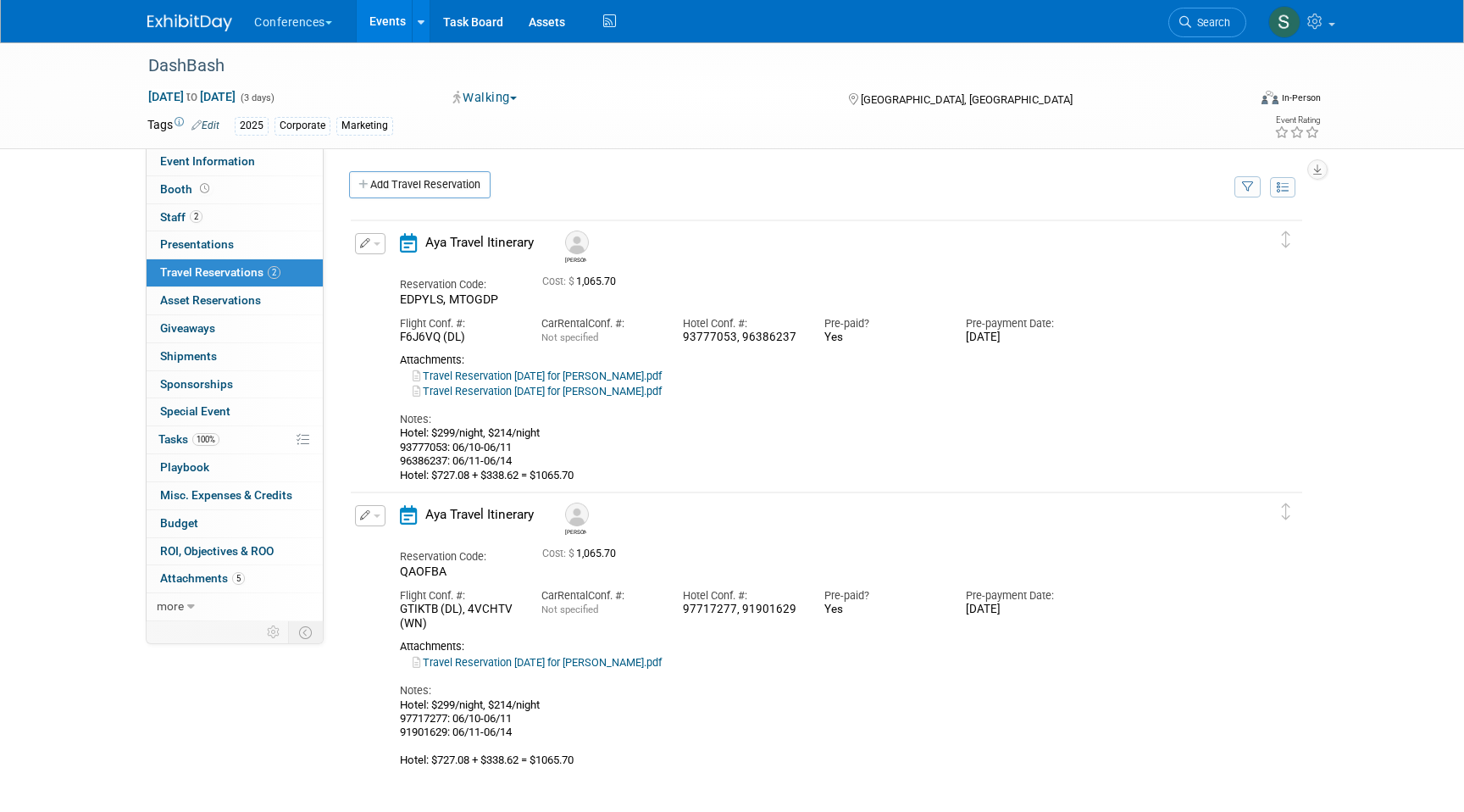
scroll to position [10, 0]
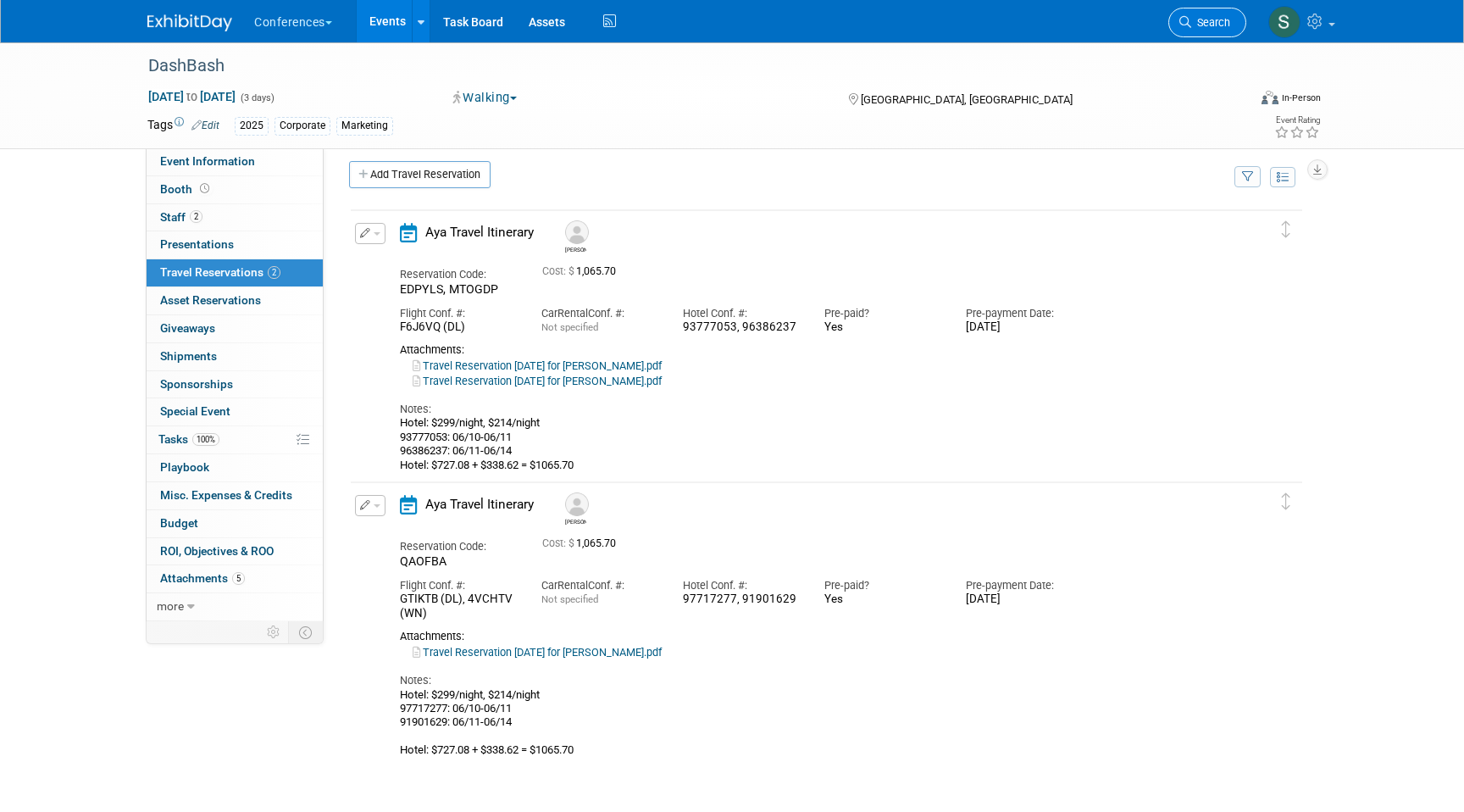
click at [1207, 27] on span "Search" at bounding box center [1211, 22] width 39 height 12
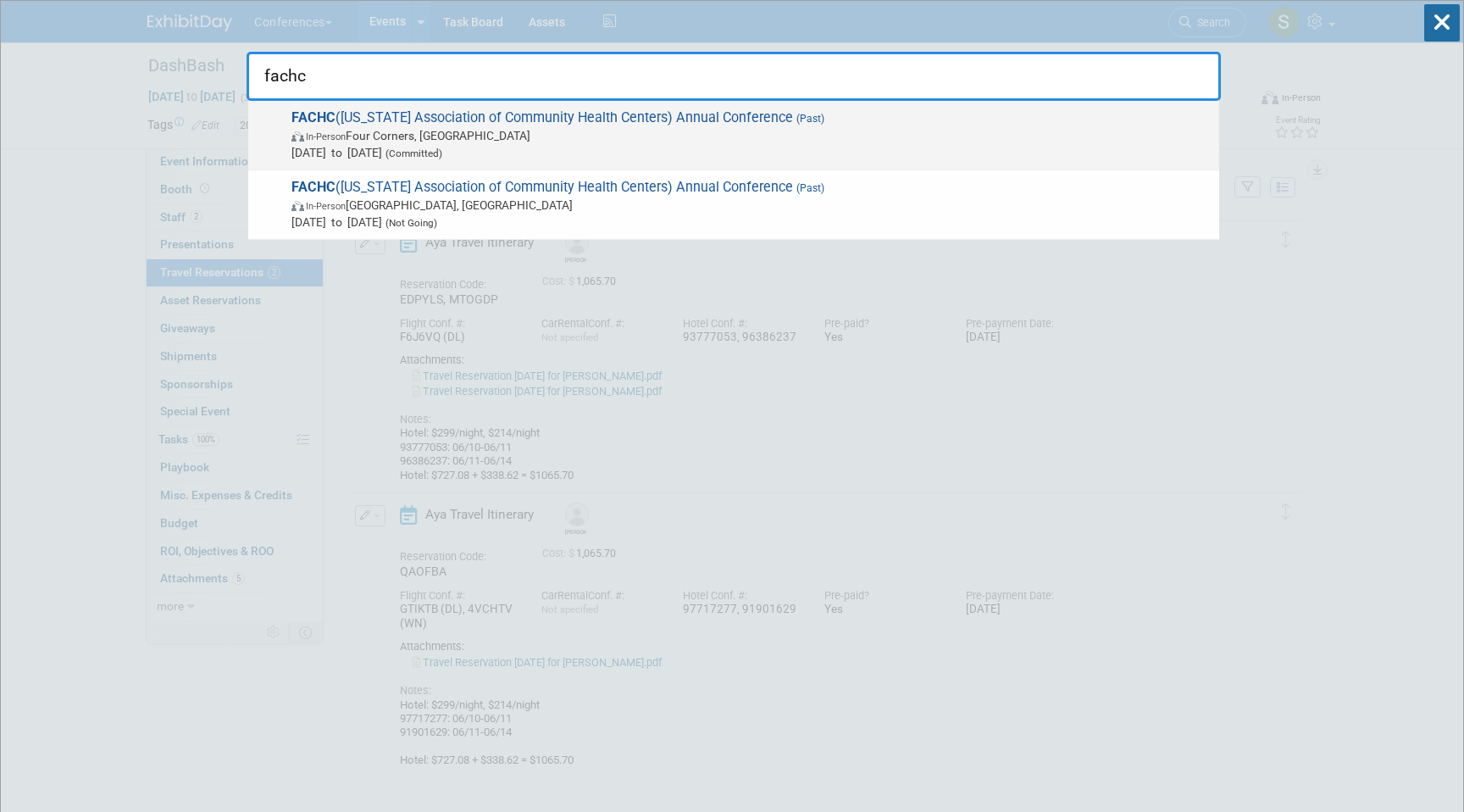
type input "fachc"
click at [730, 139] on span "In-Person Four Corners, [GEOGRAPHIC_DATA]" at bounding box center [751, 135] width 920 height 17
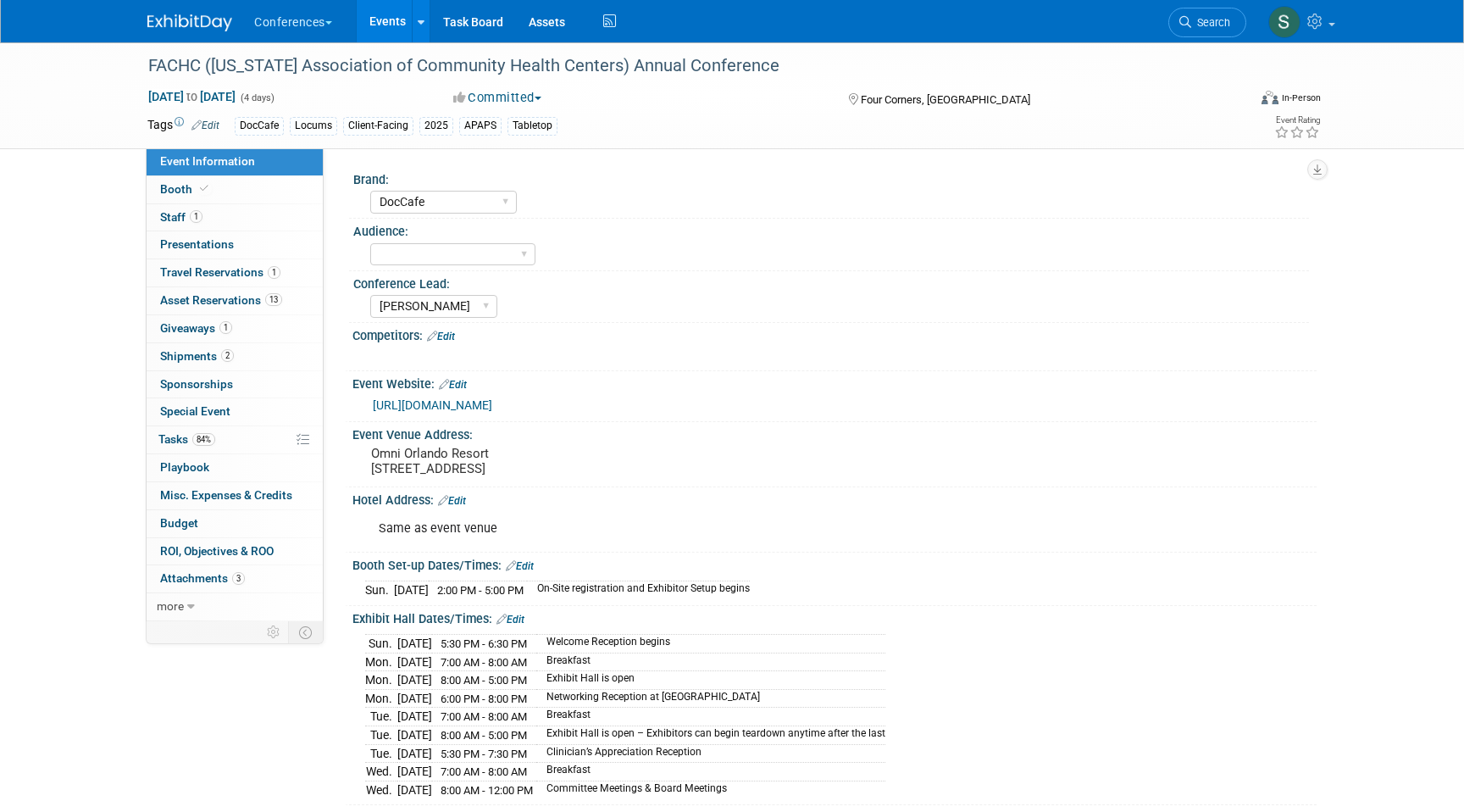
select select "DocCafe"
select select "[PERSON_NAME]"
click at [279, 279] on link "1 Travel Reservations 1" at bounding box center [234, 272] width 176 height 27
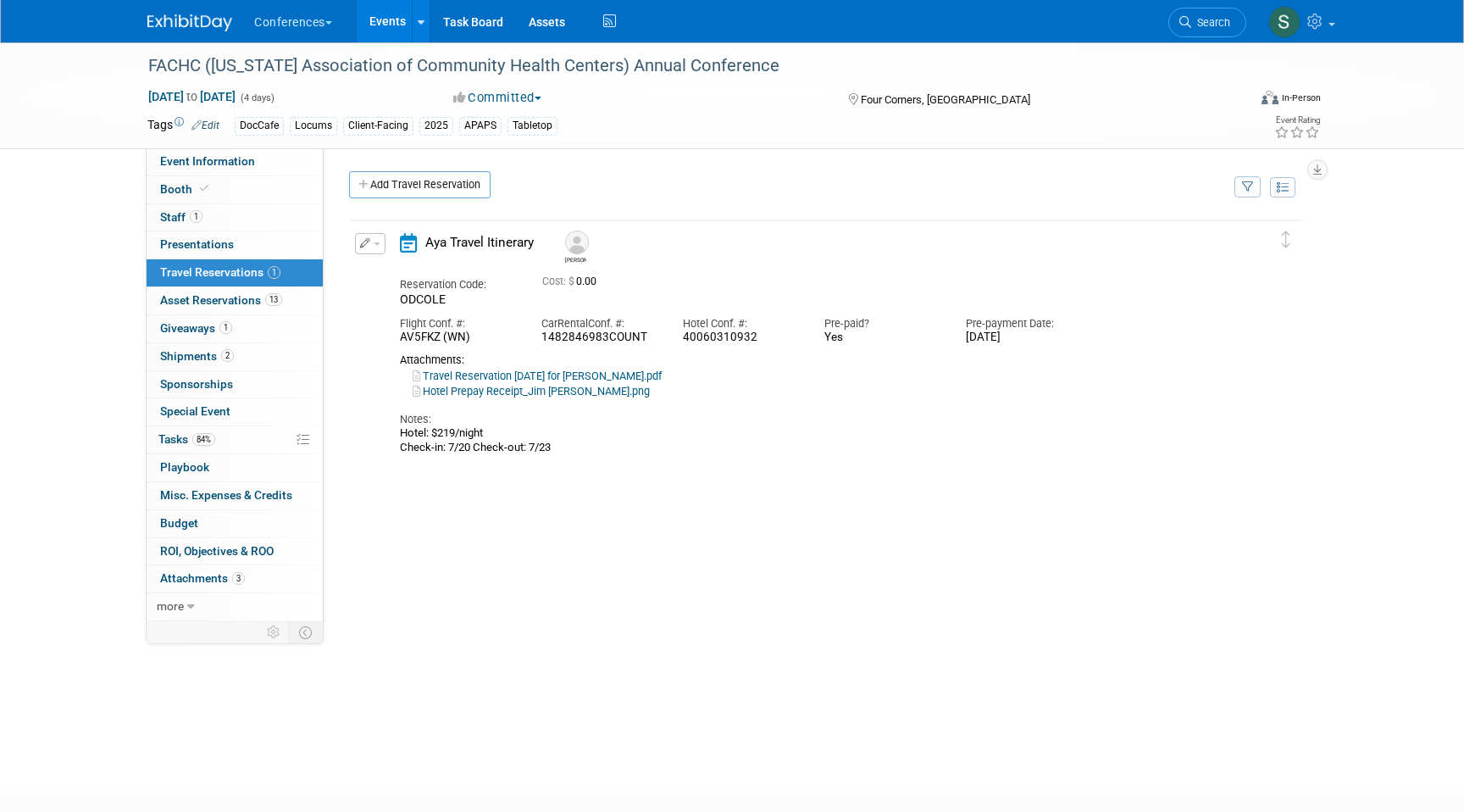
click at [365, 239] on icon "button" at bounding box center [365, 243] width 11 height 10
click at [769, 585] on div "Delete Reservation [PERSON_NAME] Reservation Code: ODCOLE 0.00" at bounding box center [826, 472] width 955 height 508
click at [376, 240] on button "button" at bounding box center [370, 244] width 30 height 21
click at [389, 270] on button "Edit Reservation" at bounding box center [427, 273] width 144 height 25
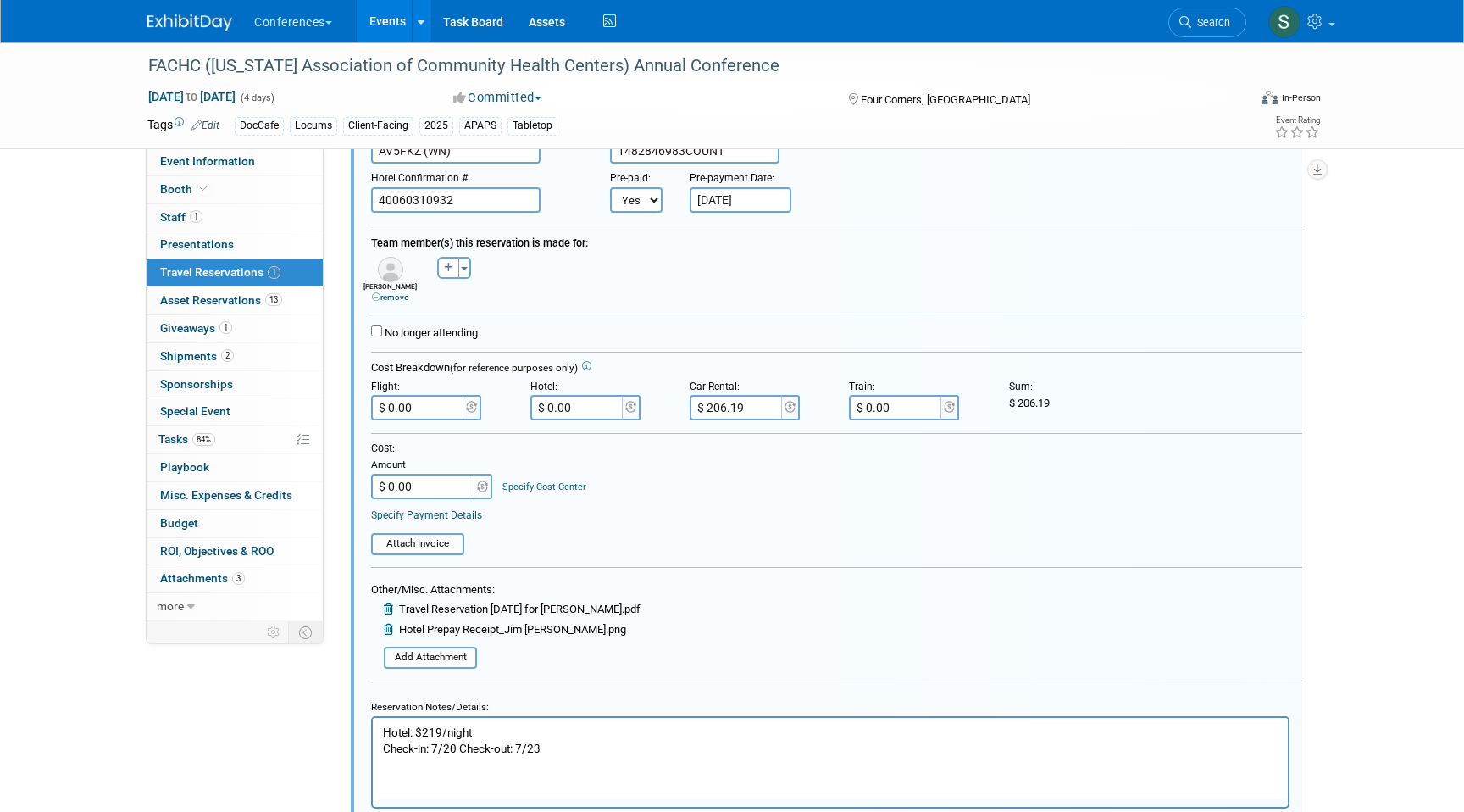
scroll to position [504, 0]
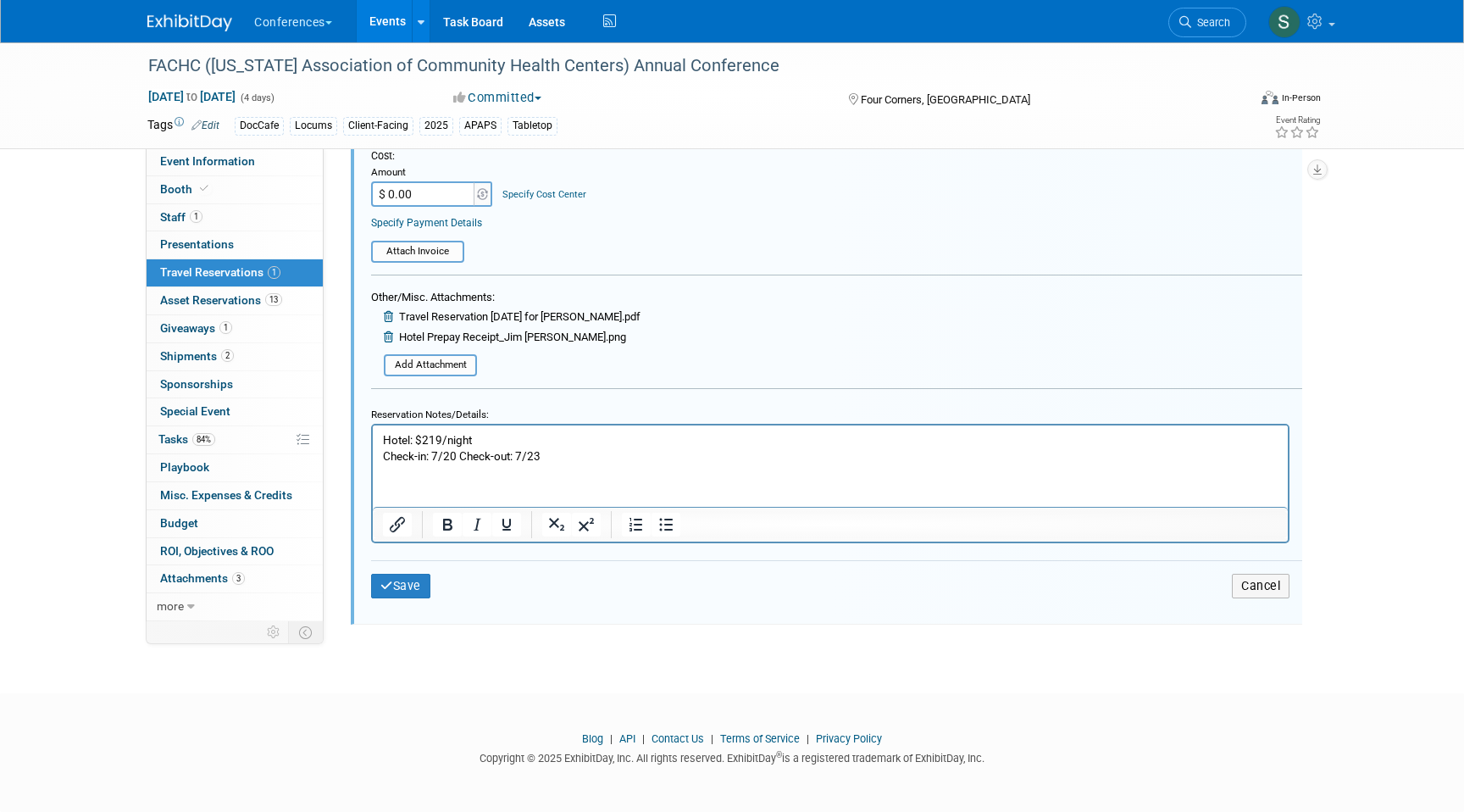
click at [568, 451] on p "Hotel: $219/night Check-in: 7/20 Check-out: 7/23" at bounding box center [831, 447] width 896 height 32
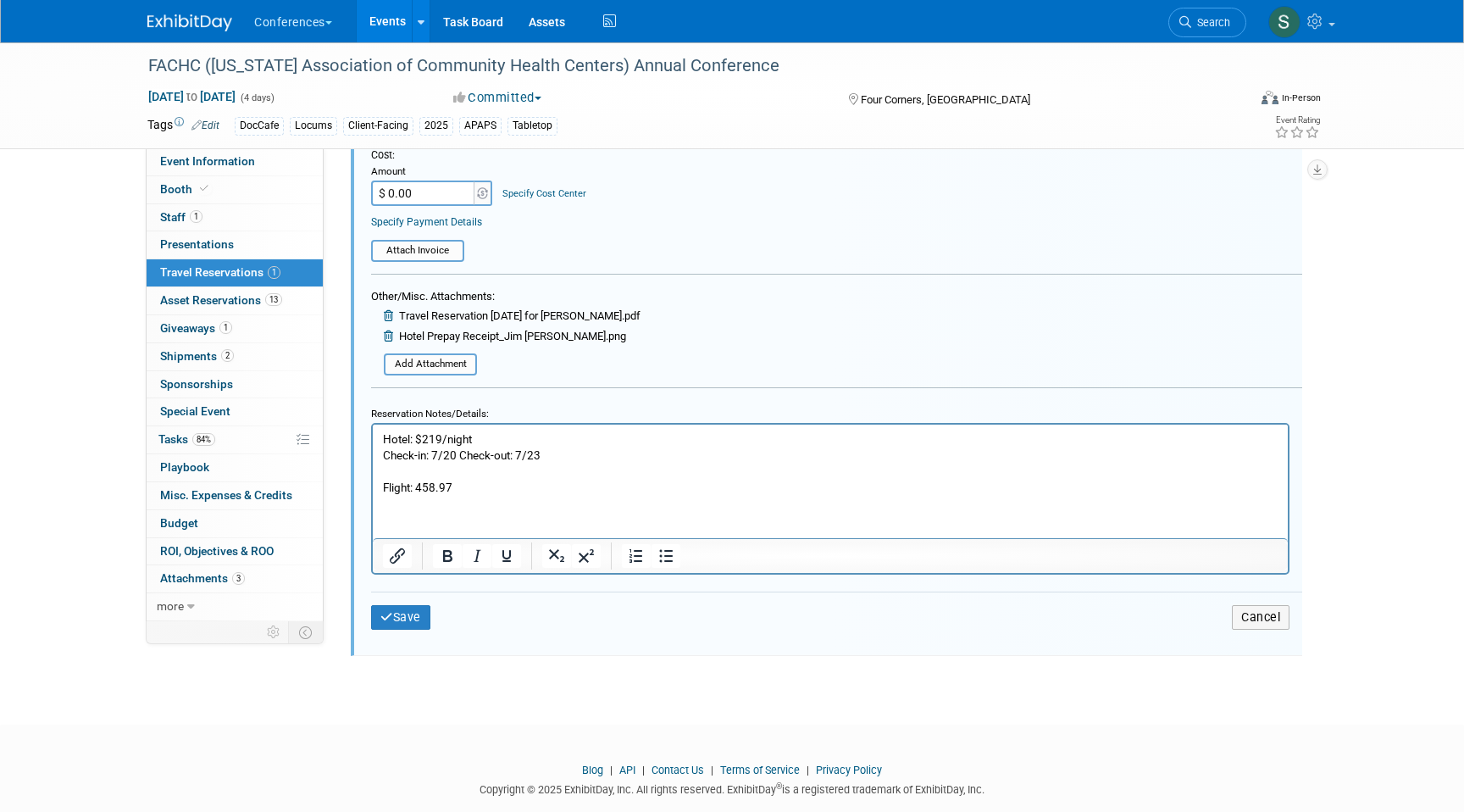
click at [419, 483] on p "Flight: 458.97" at bounding box center [831, 487] width 896 height 16
click at [474, 488] on p "Flight: $458.97" at bounding box center [831, 487] width 896 height 16
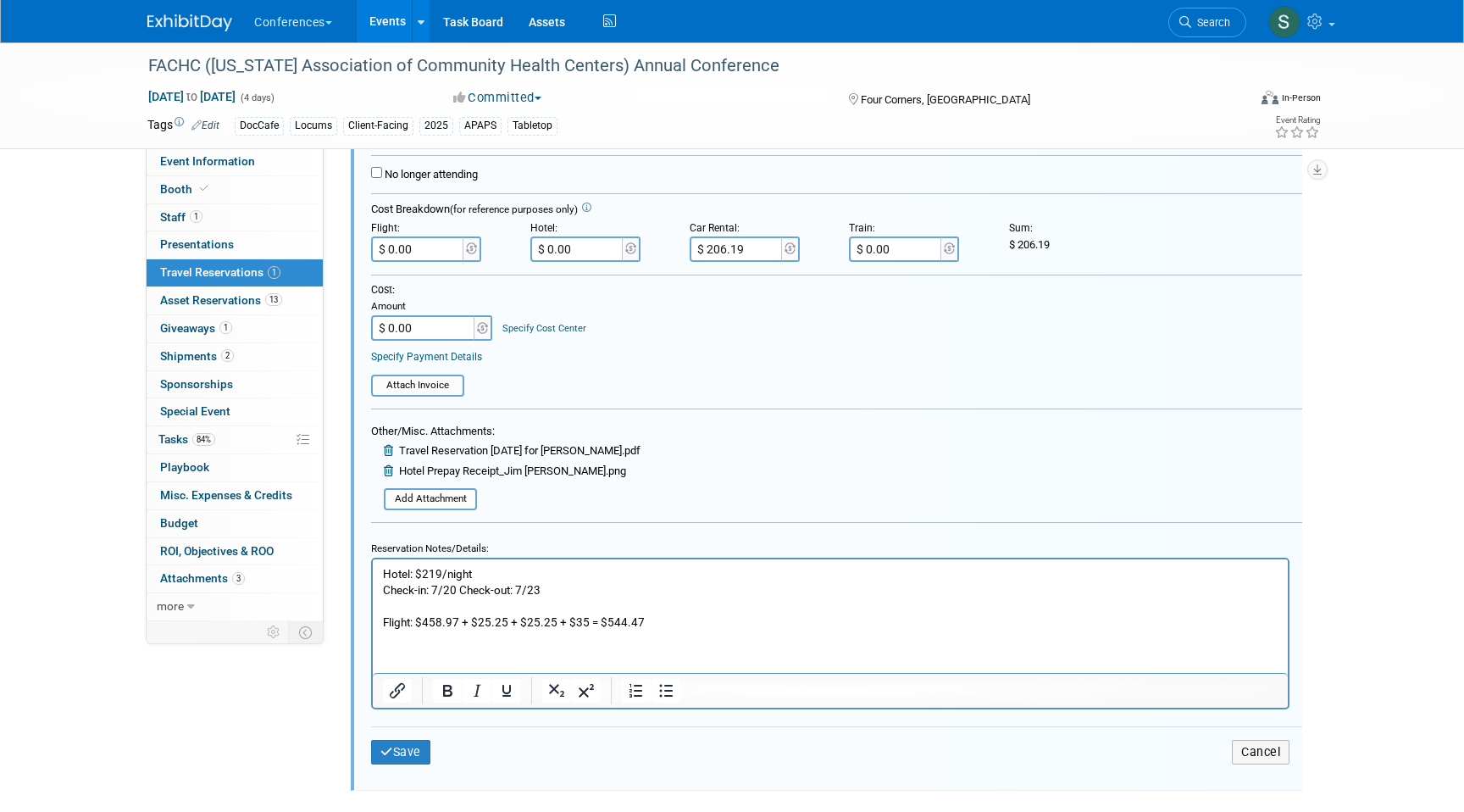
scroll to position [358, 0]
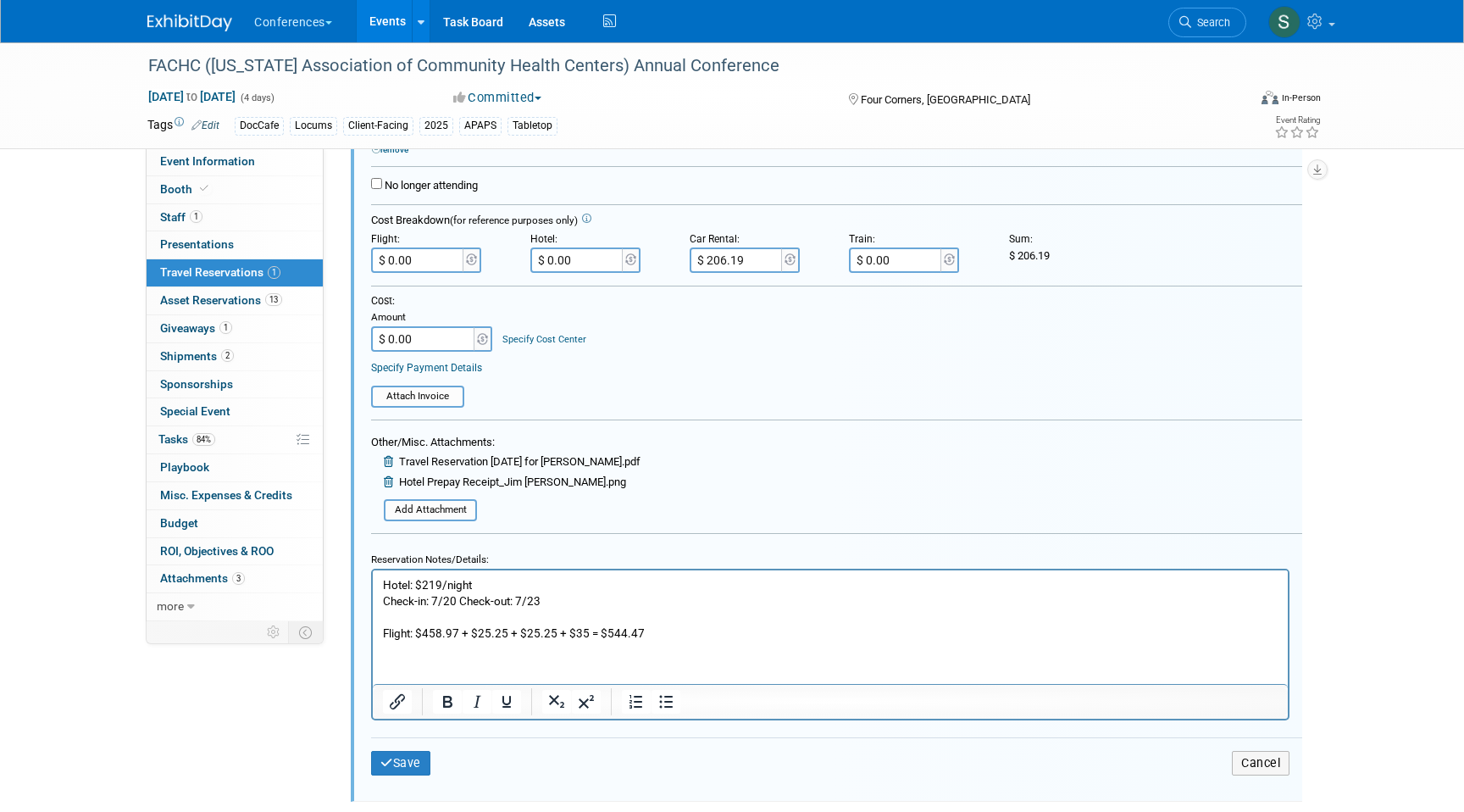
click at [430, 262] on input "$ 0.00" at bounding box center [419, 260] width 95 height 26
type input "$ 544.47"
click at [409, 764] on button "Save" at bounding box center [401, 763] width 59 height 25
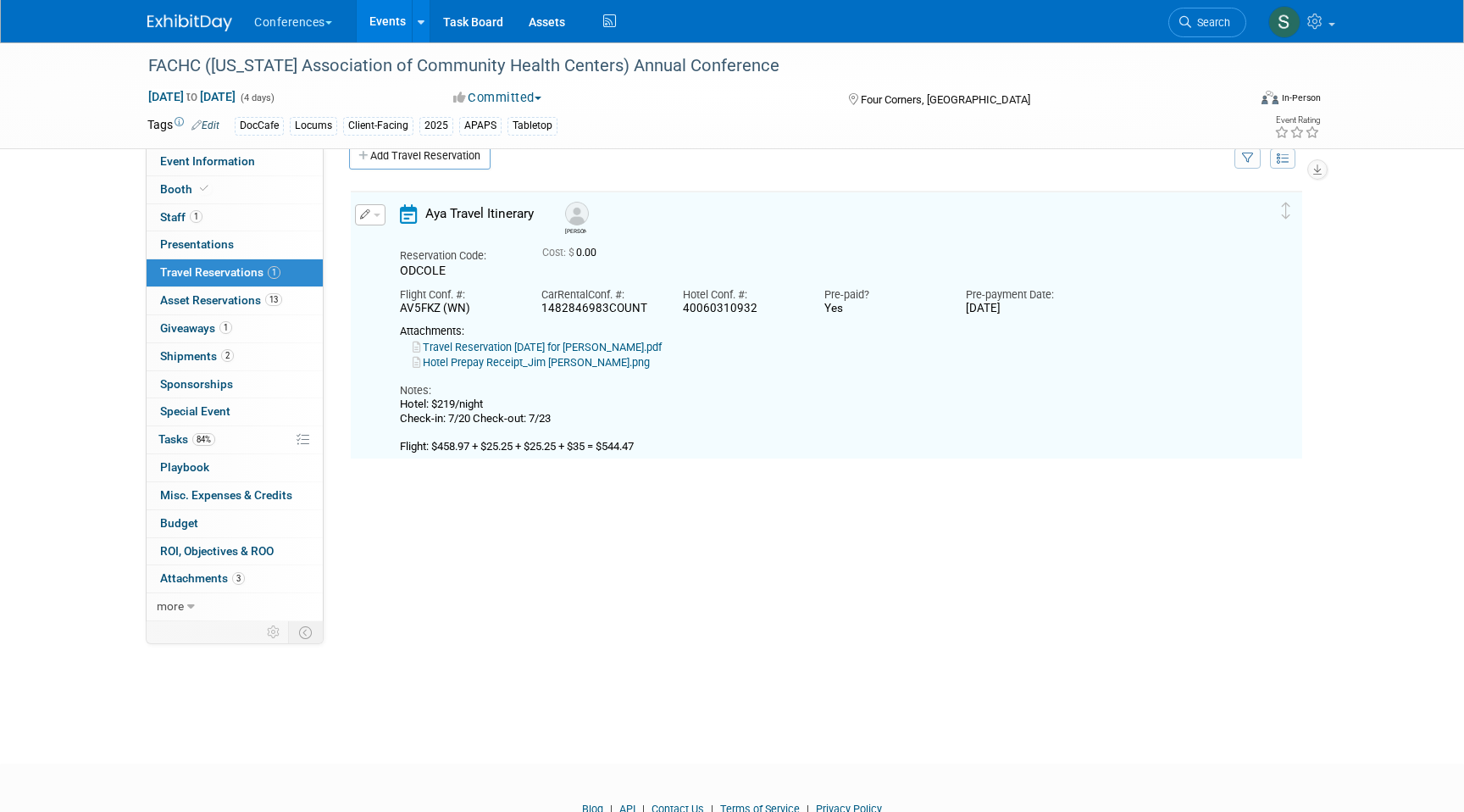
scroll to position [28, 0]
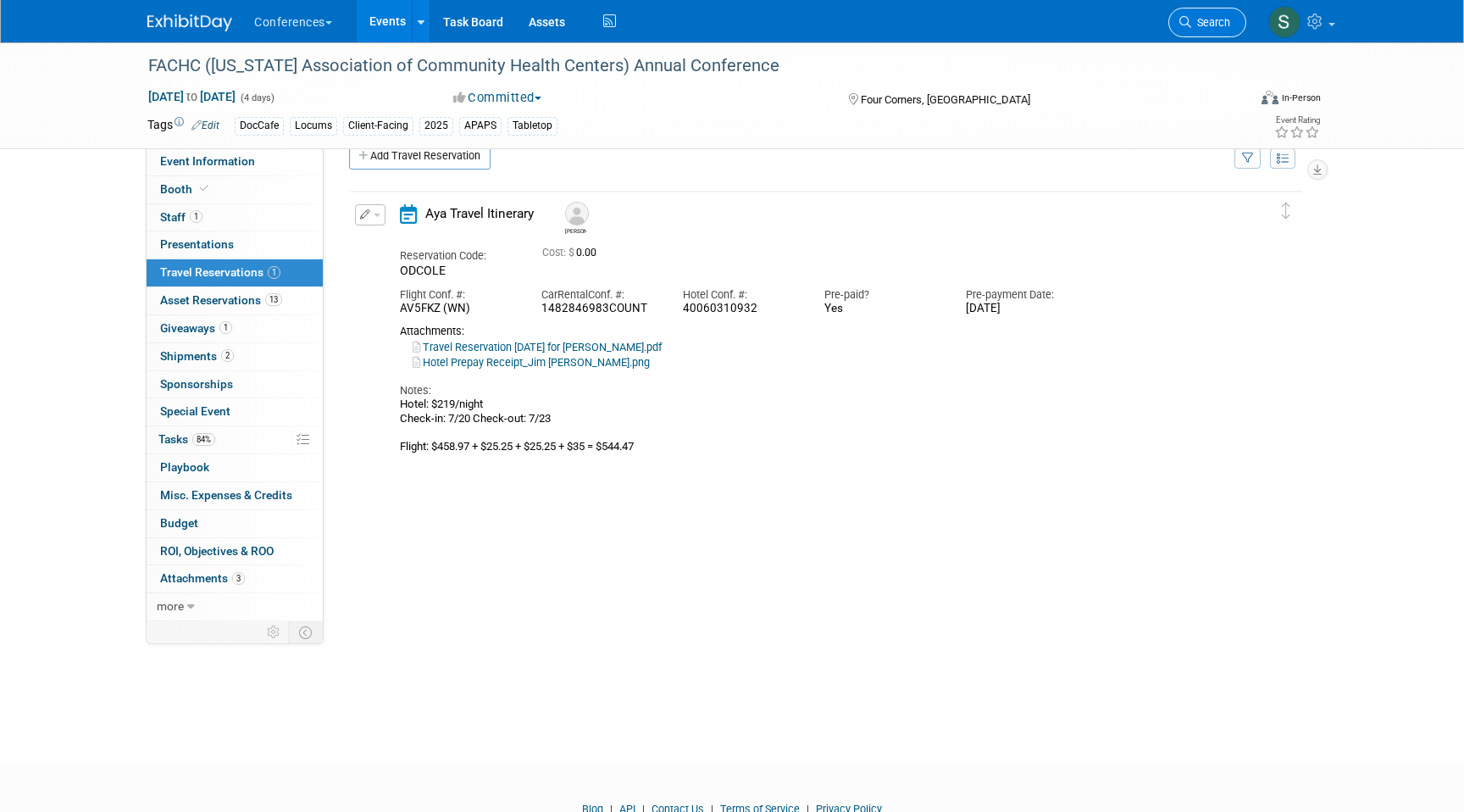
click at [1220, 31] on link "Search" at bounding box center [1208, 22] width 78 height 29
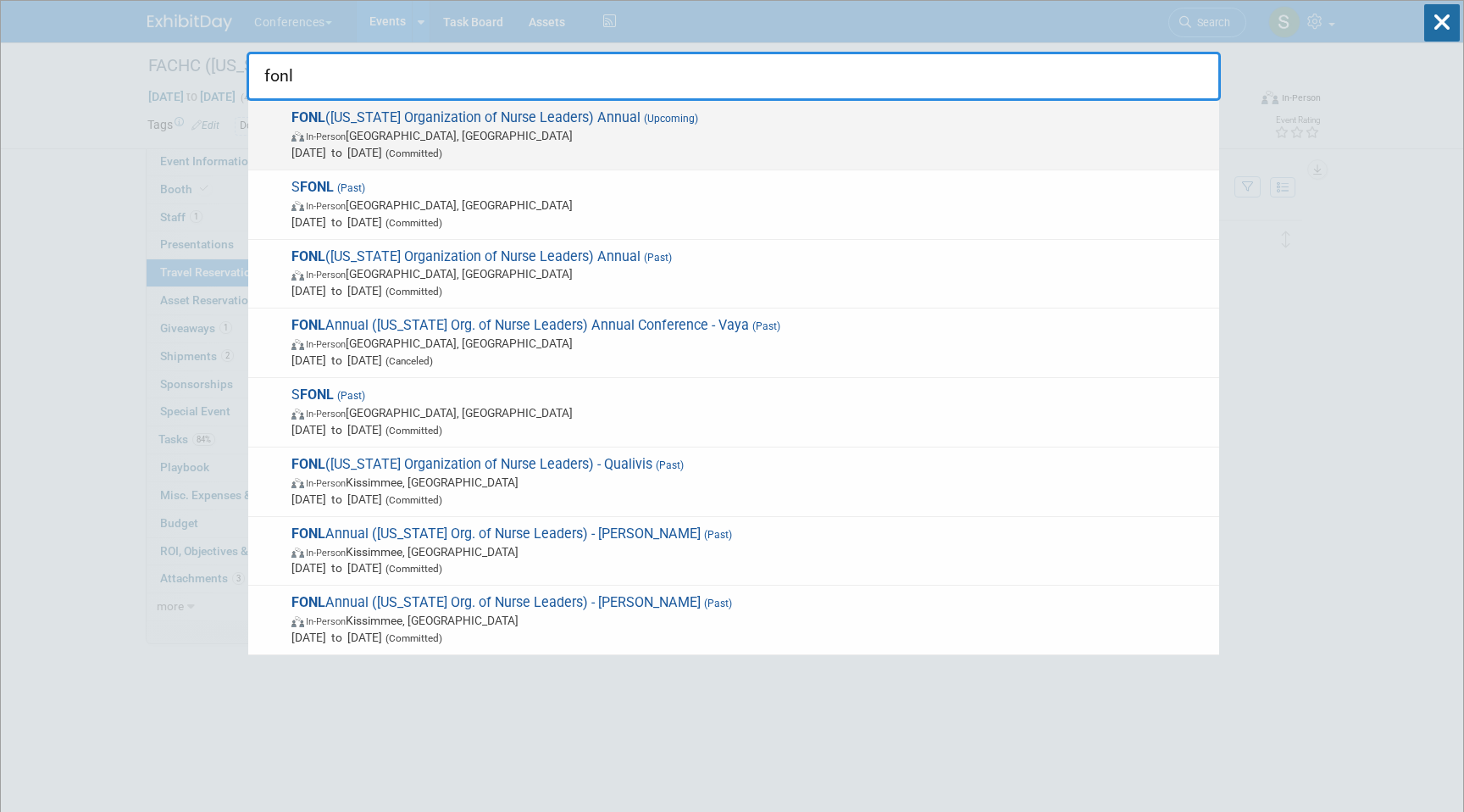
type input "fonl"
click at [610, 137] on span "In-Person [GEOGRAPHIC_DATA], [GEOGRAPHIC_DATA]" at bounding box center [751, 135] width 920 height 17
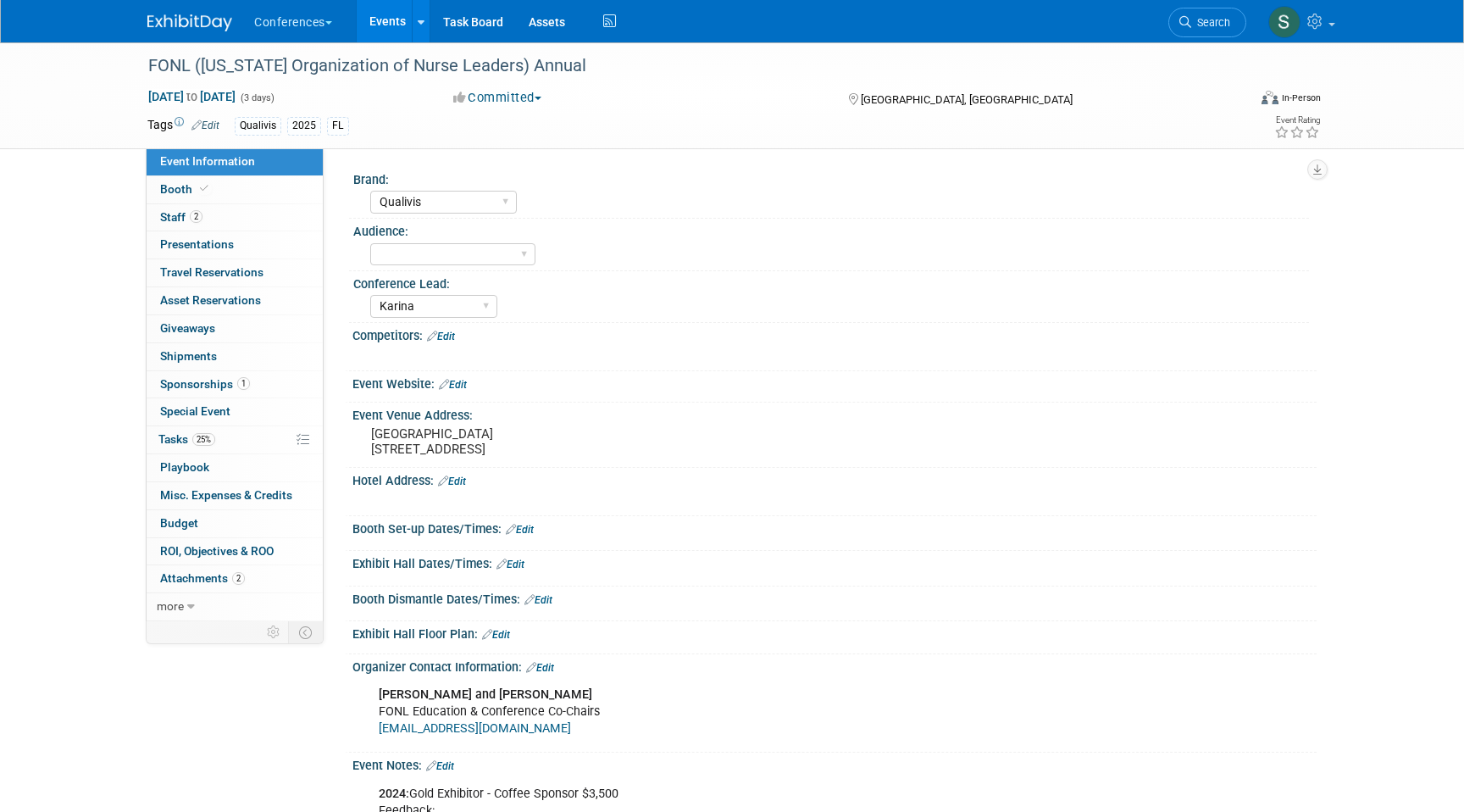
select select "Qualivis"
select select "Karina"
click at [224, 267] on span "Travel Reservations 0" at bounding box center [212, 271] width 104 height 13
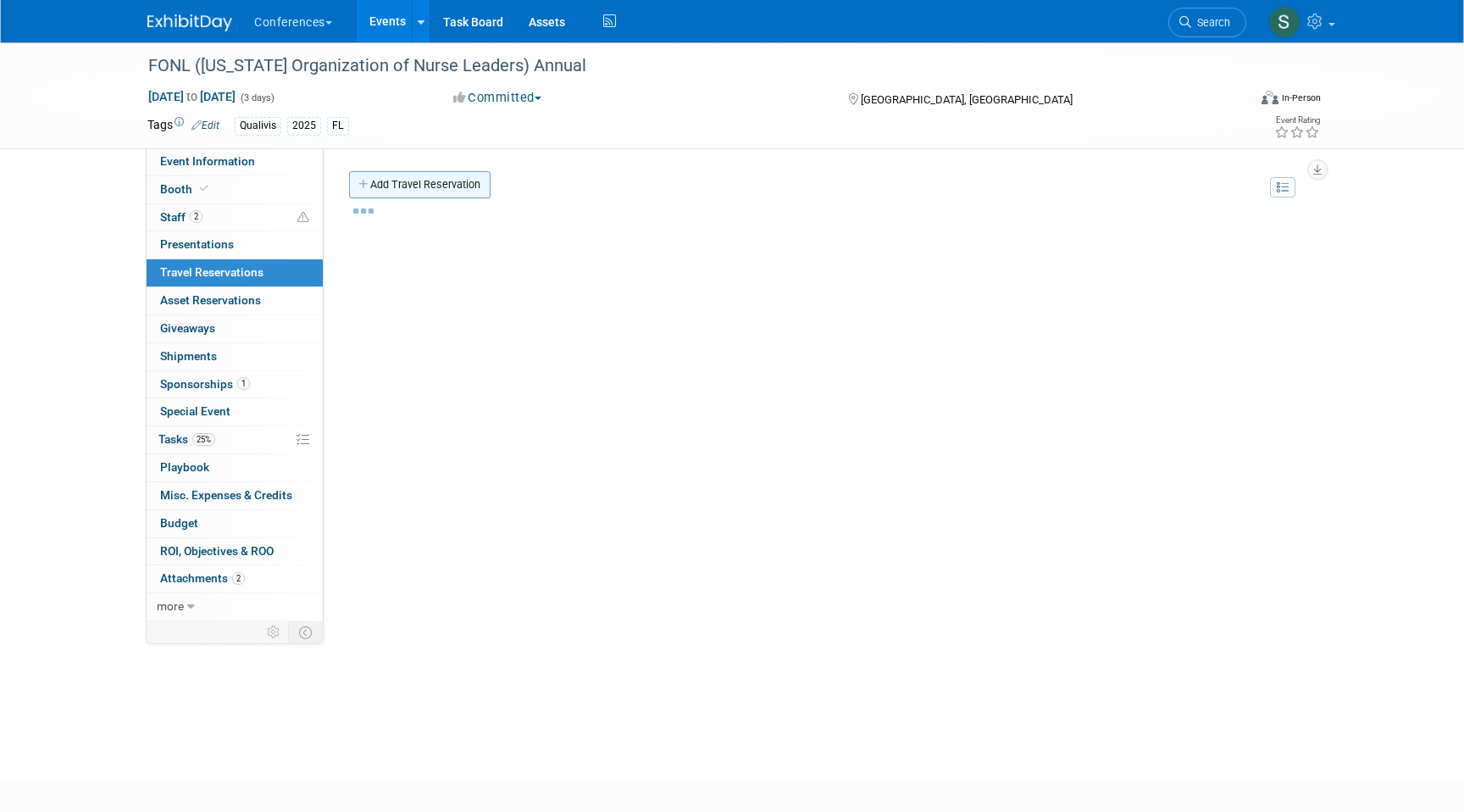
click at [411, 180] on link "Add Travel Reservation" at bounding box center [420, 184] width 142 height 27
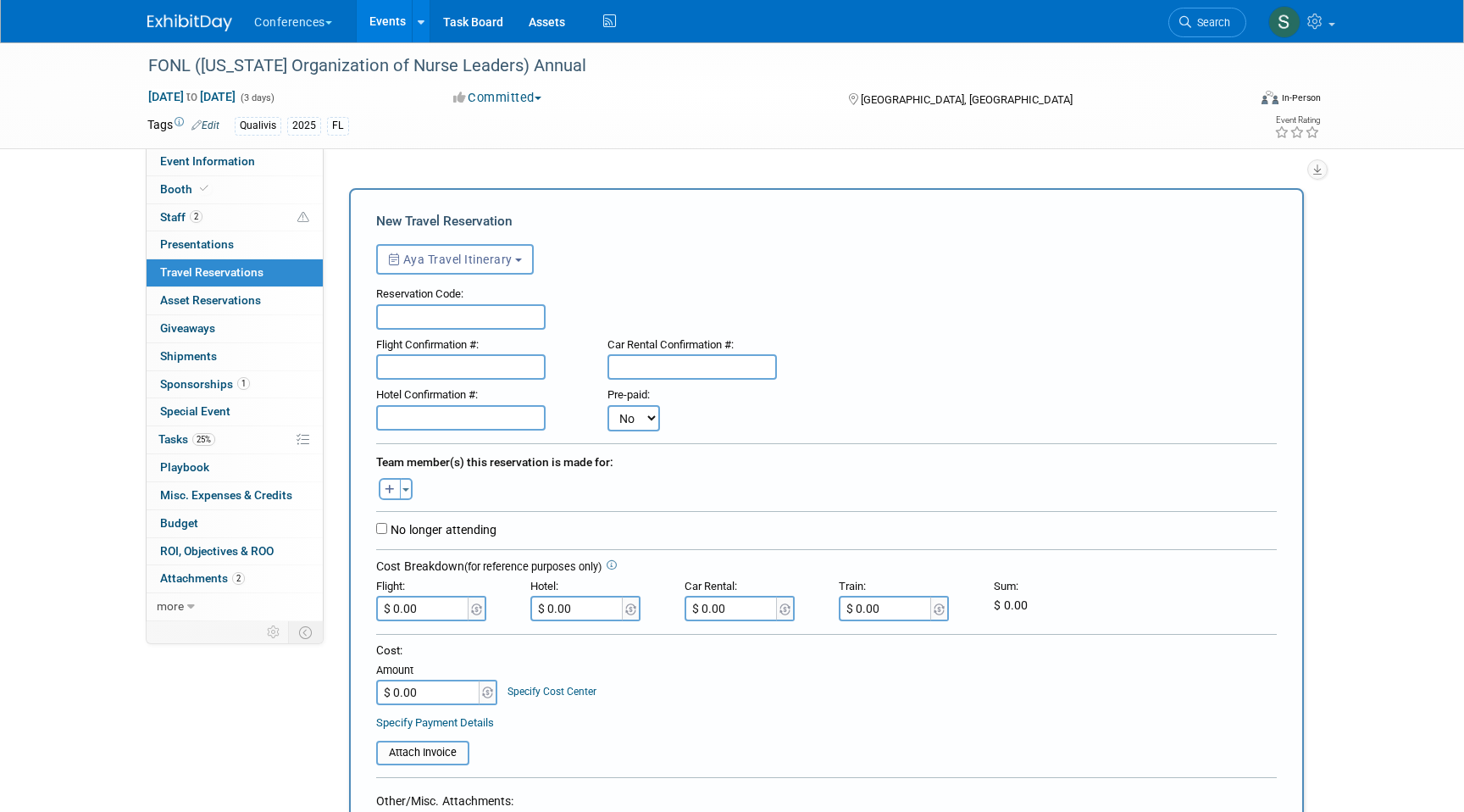
click at [409, 191] on div "New Travel Reservation <i class="fa-light fa-calendar-lines" style="padding: 6p…" at bounding box center [826, 652] width 955 height 928
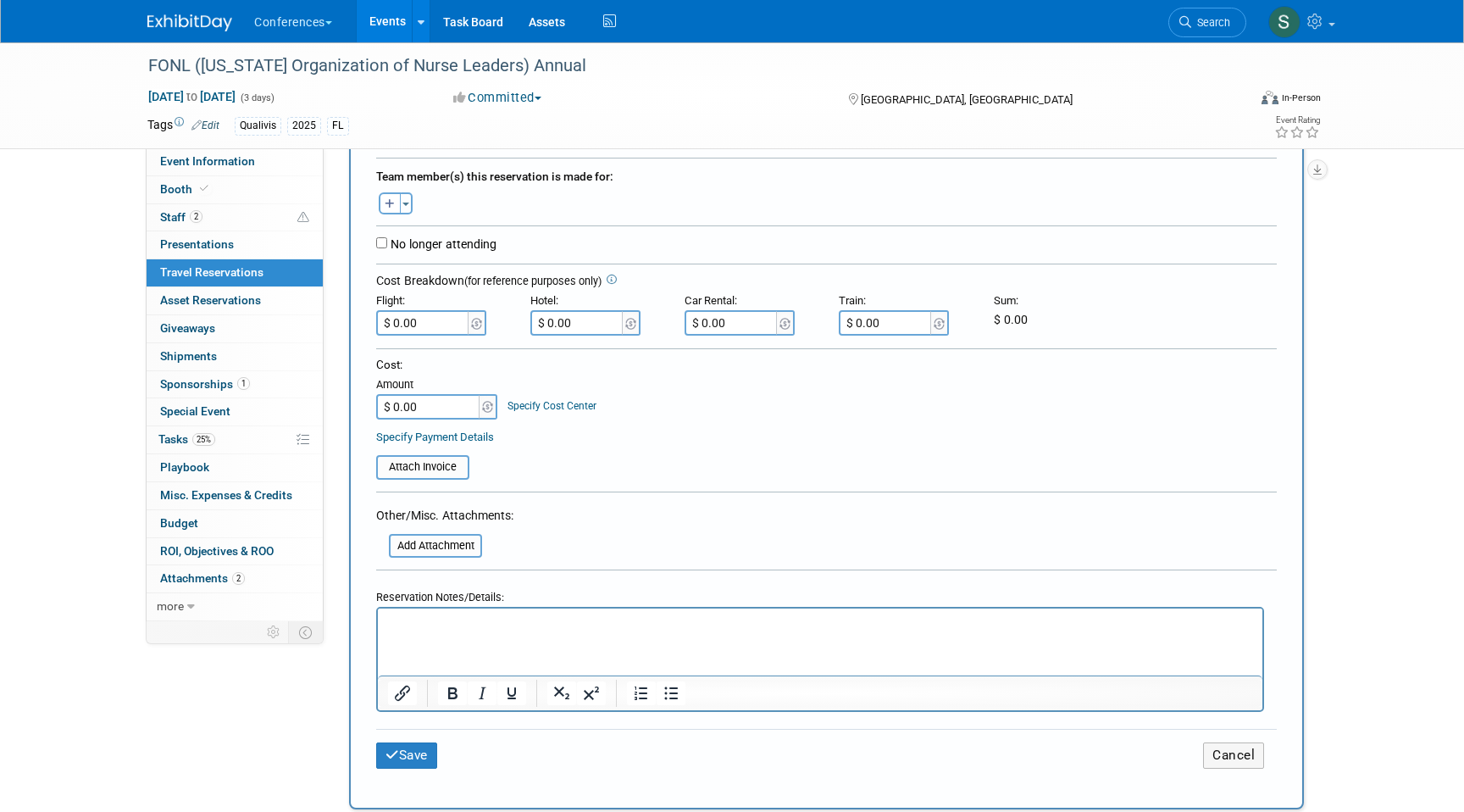
scroll to position [324, 0]
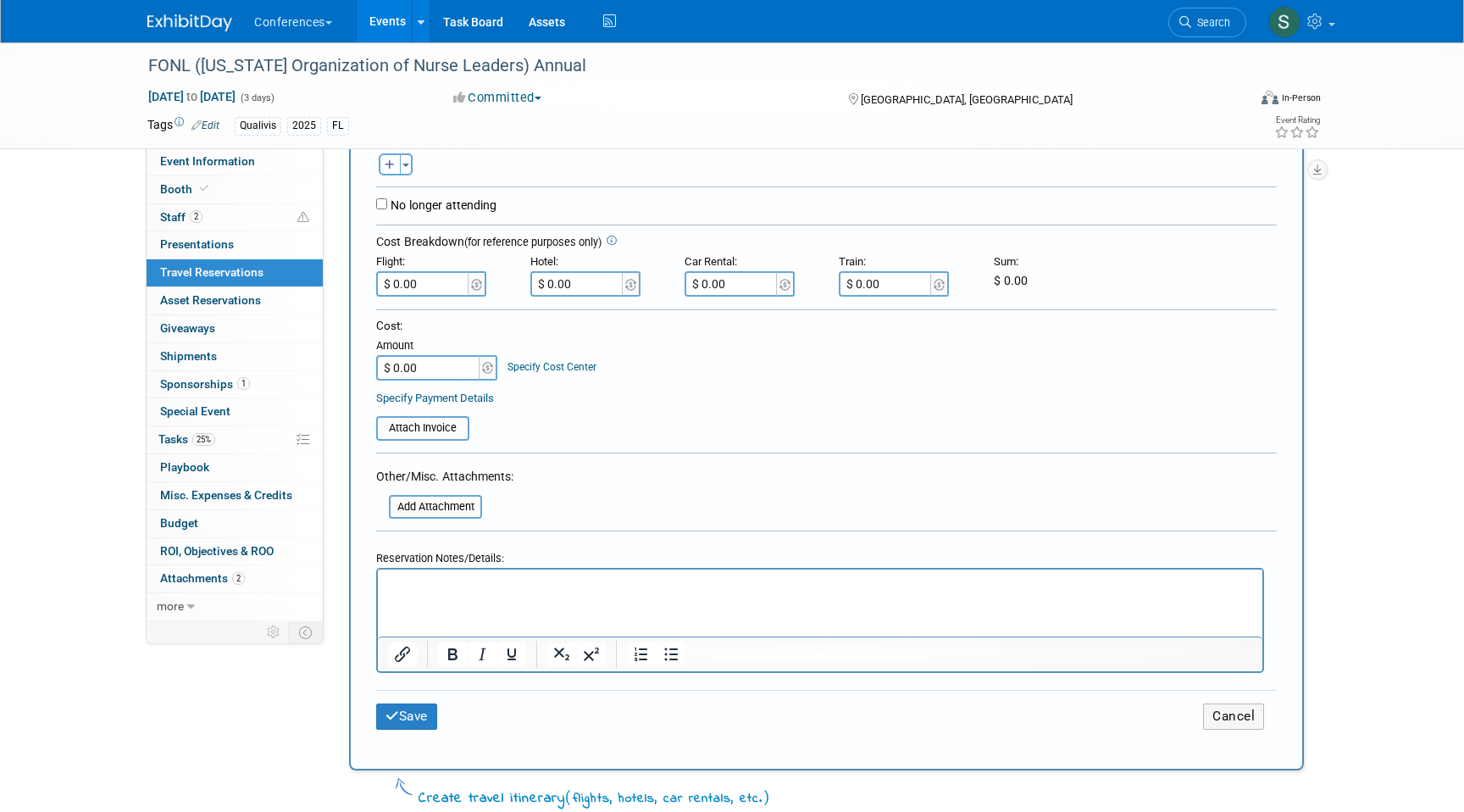
click at [398, 583] on p "Rich Text Area. Press ALT-0 for help." at bounding box center [821, 585] width 865 height 18
click at [415, 718] on button "Save" at bounding box center [406, 716] width 61 height 27
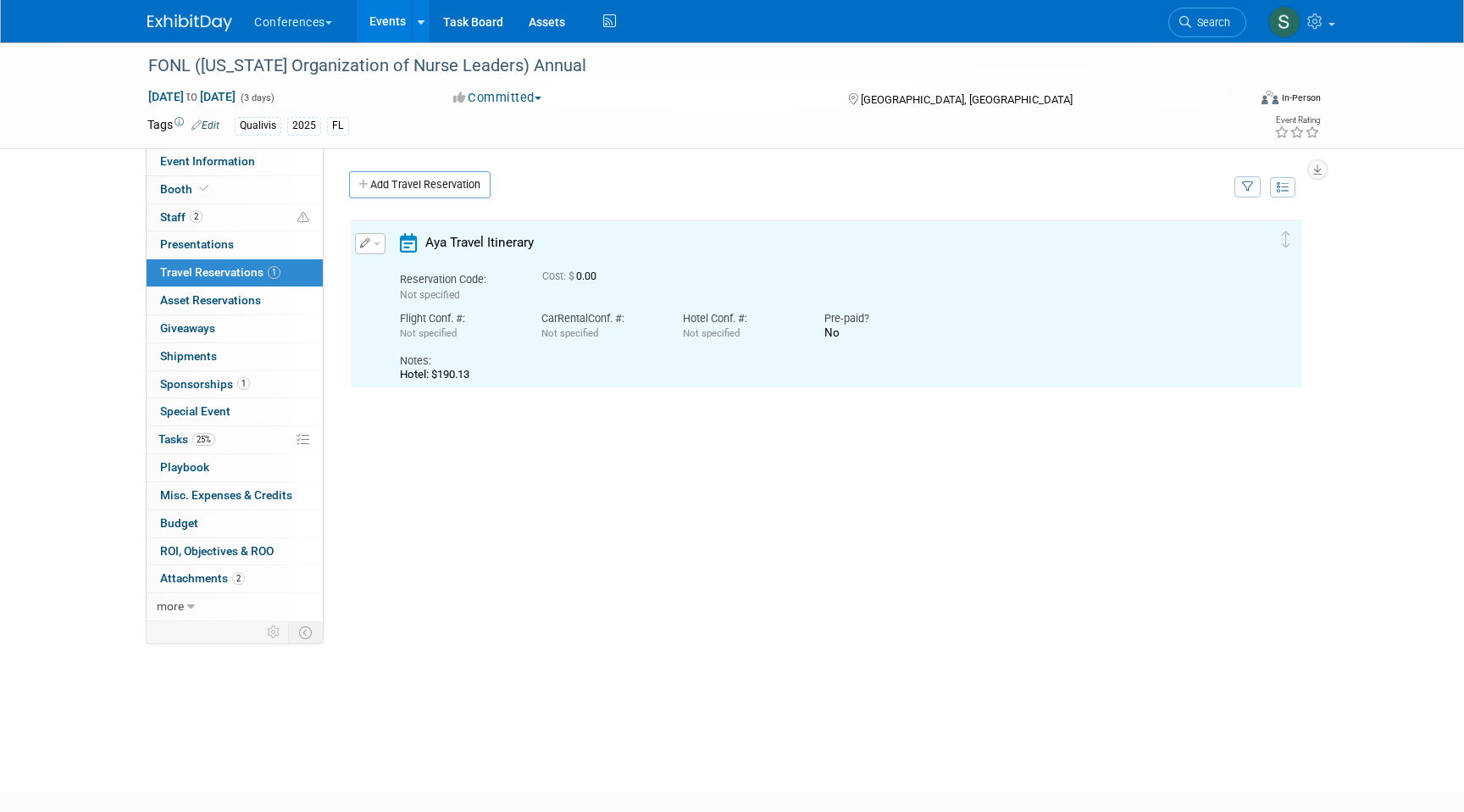
scroll to position [0, 0]
click at [405, 183] on link "Add Travel Reservation" at bounding box center [420, 184] width 142 height 27
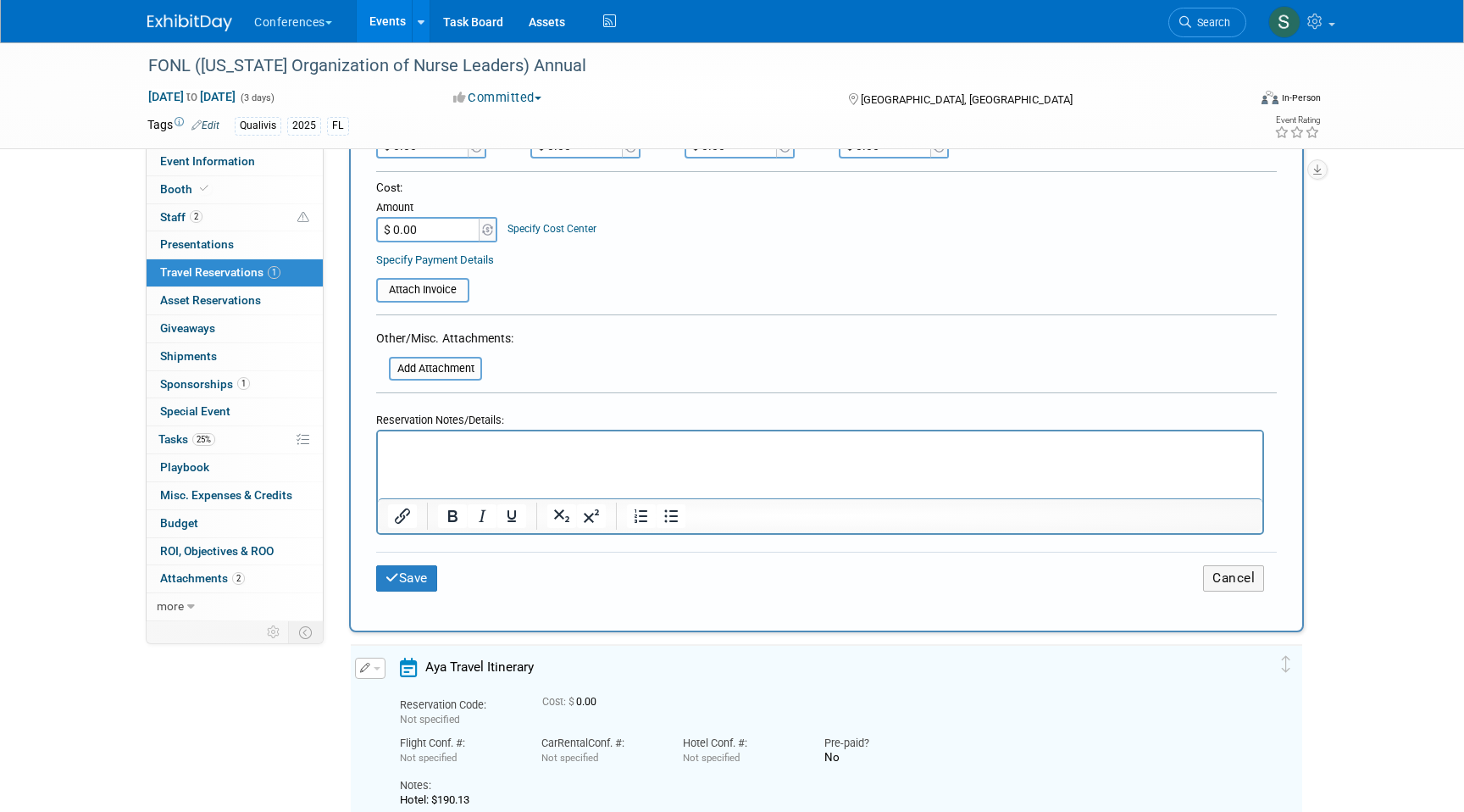
scroll to position [484, 0]
click at [411, 450] on p "Rich Text Area. Press ALT-0 for help." at bounding box center [821, 445] width 865 height 18
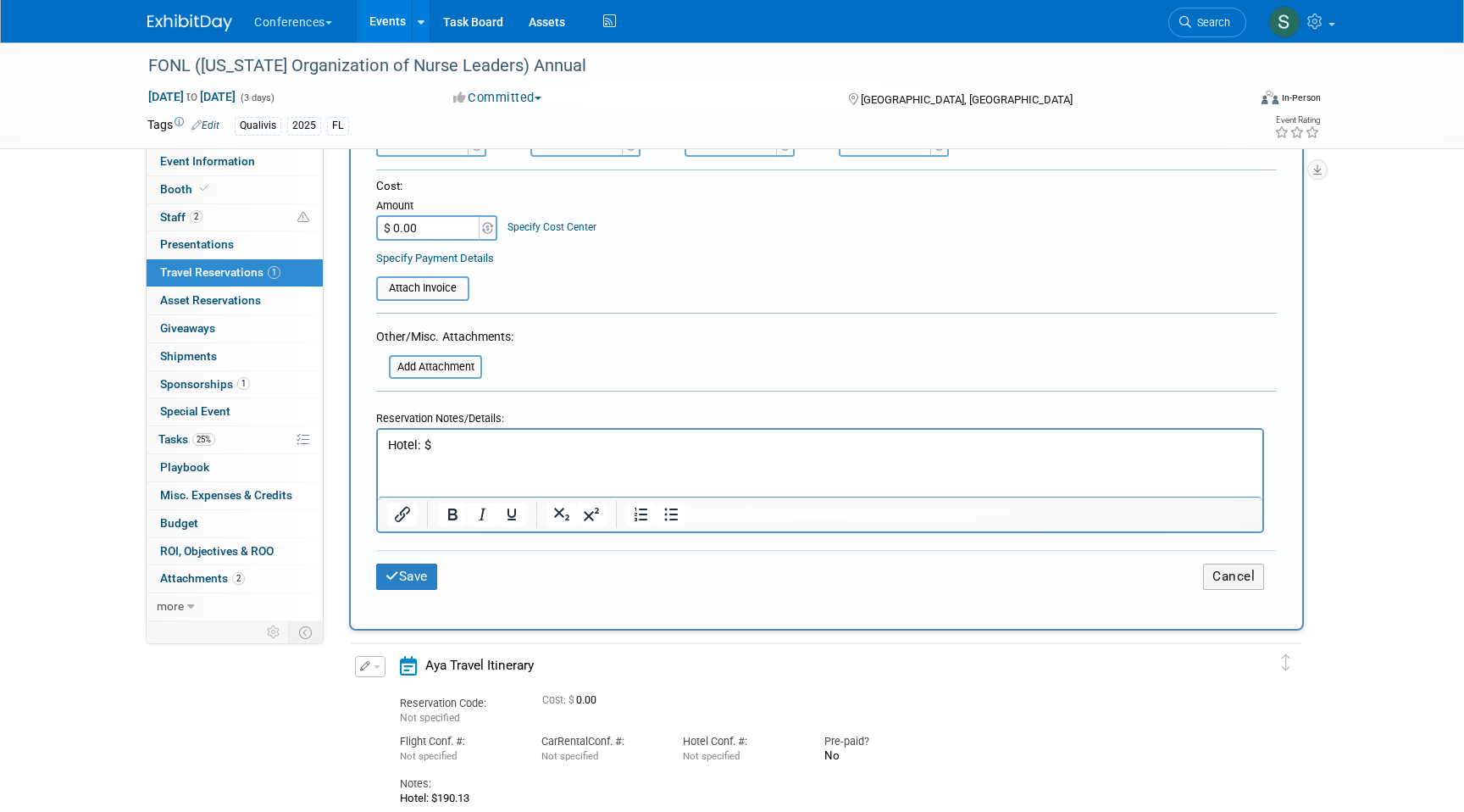
scroll to position [594, 0]
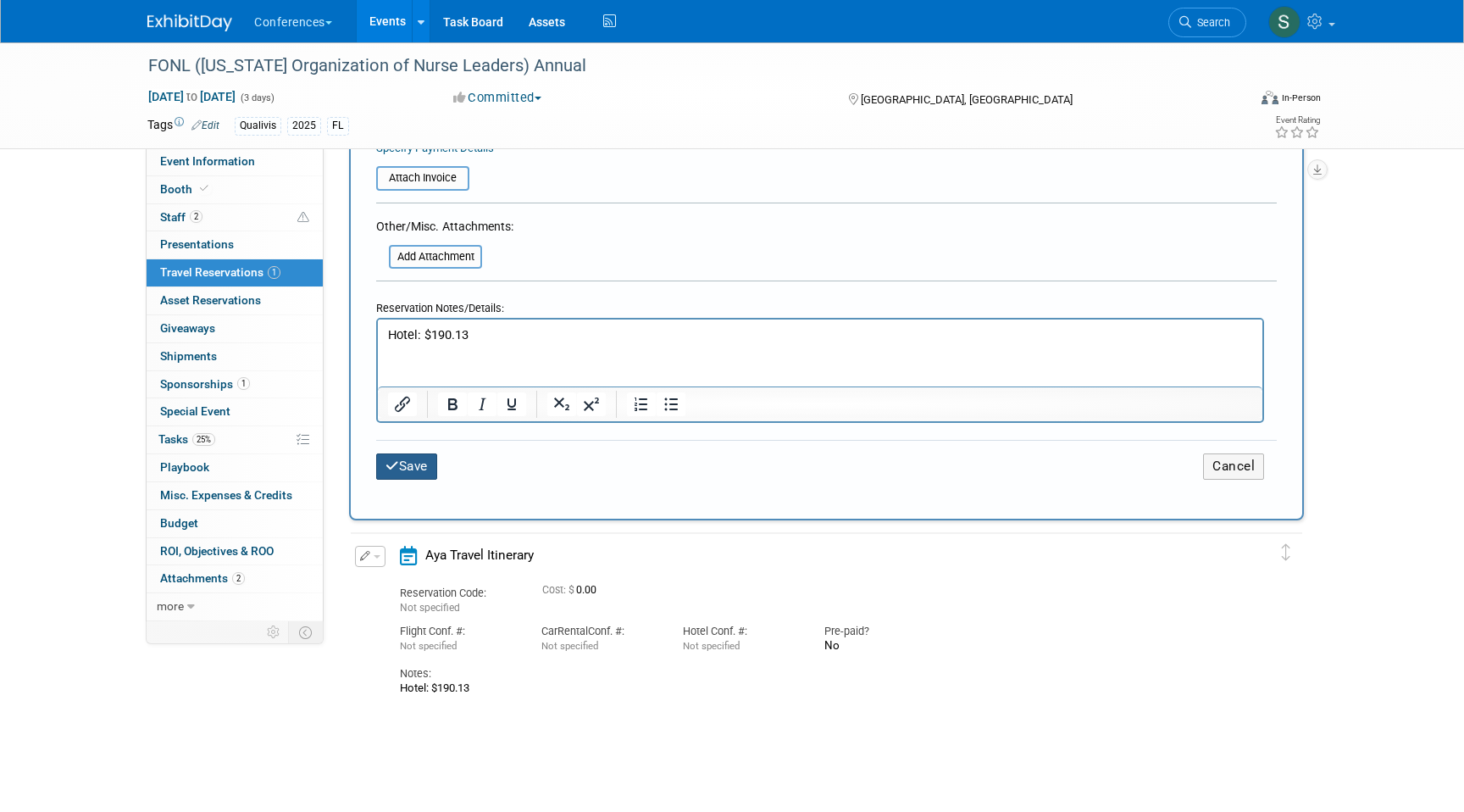
click at [421, 474] on button "Save" at bounding box center [406, 466] width 61 height 27
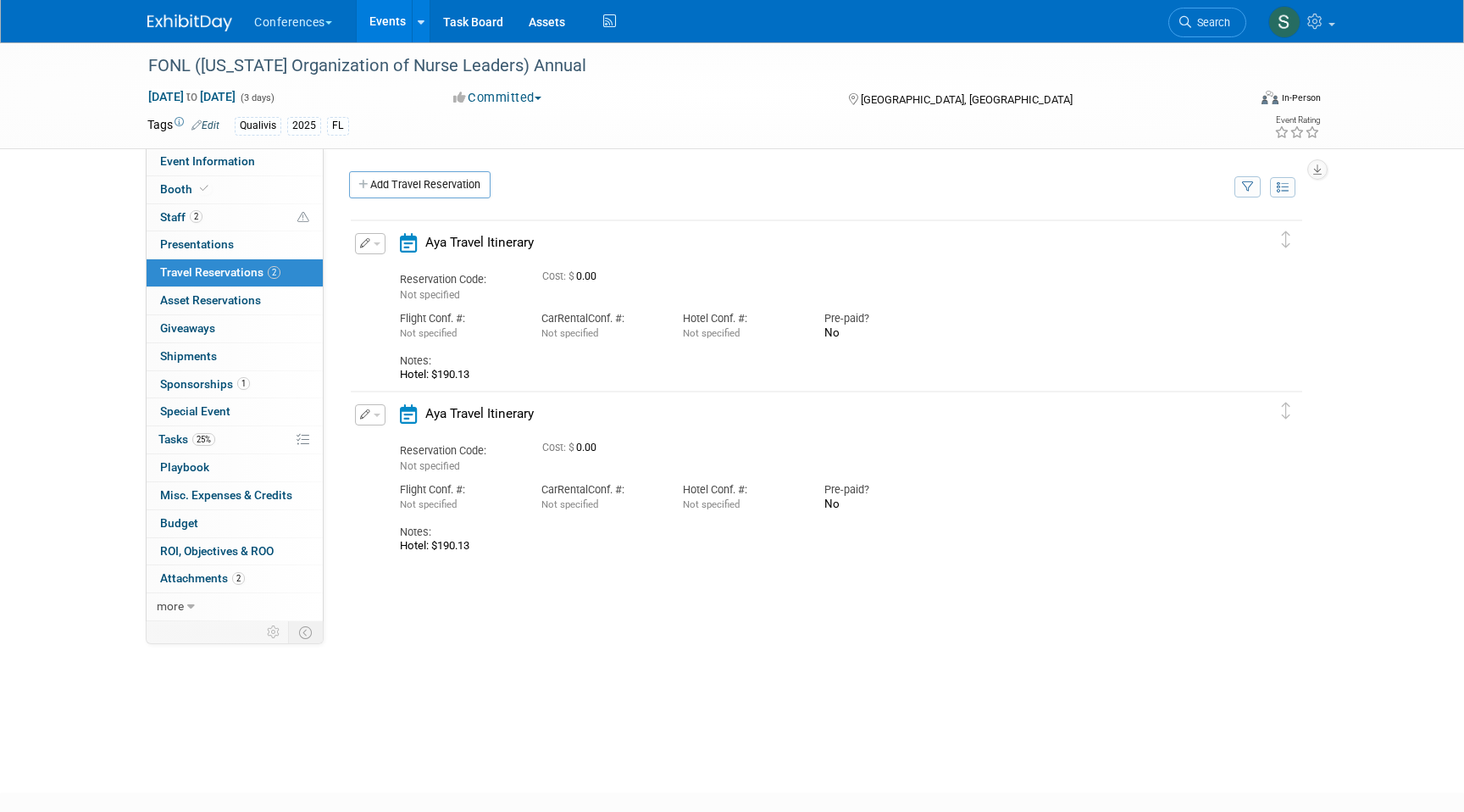
scroll to position [0, 0]
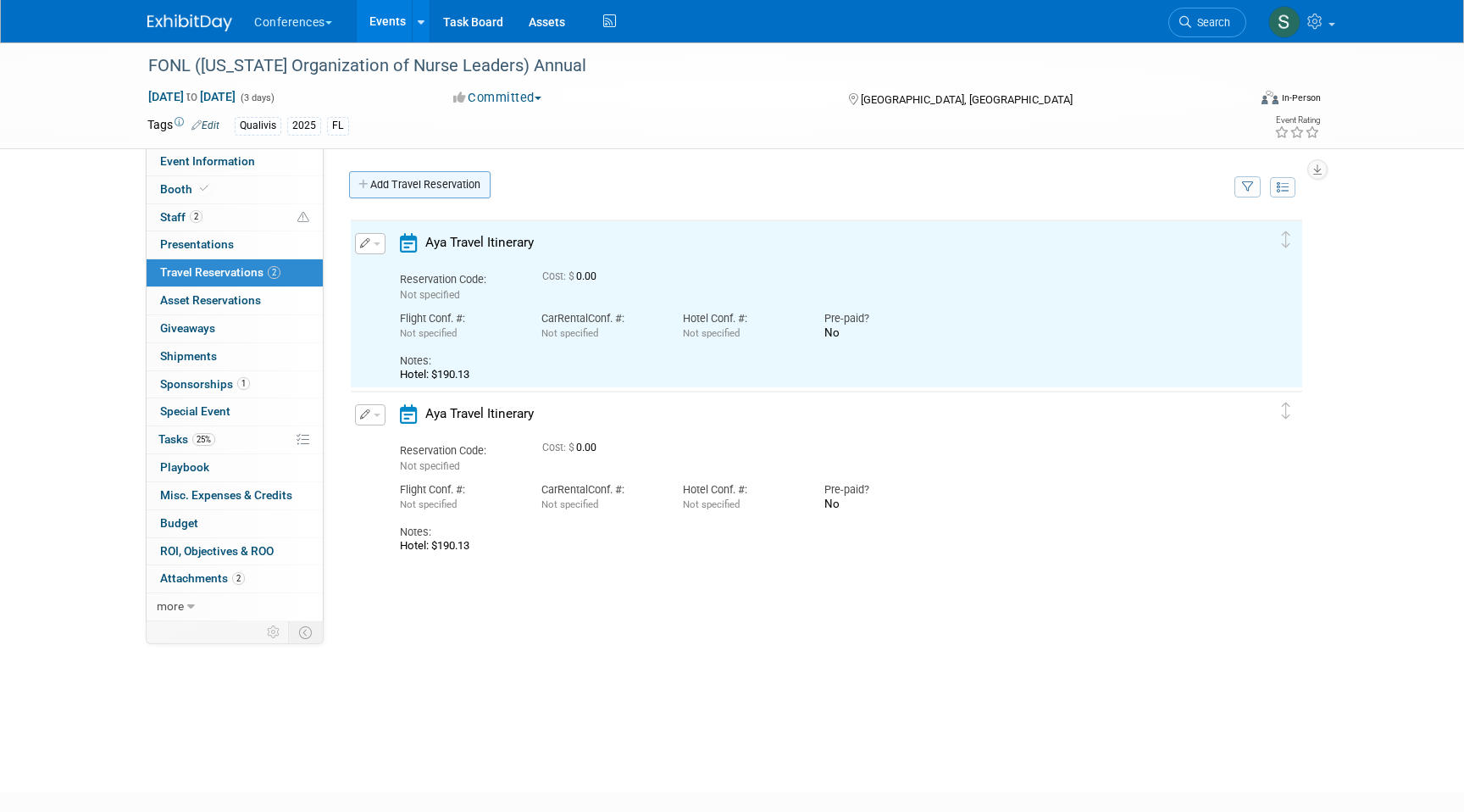
click at [423, 182] on link "Add Travel Reservation" at bounding box center [420, 184] width 142 height 27
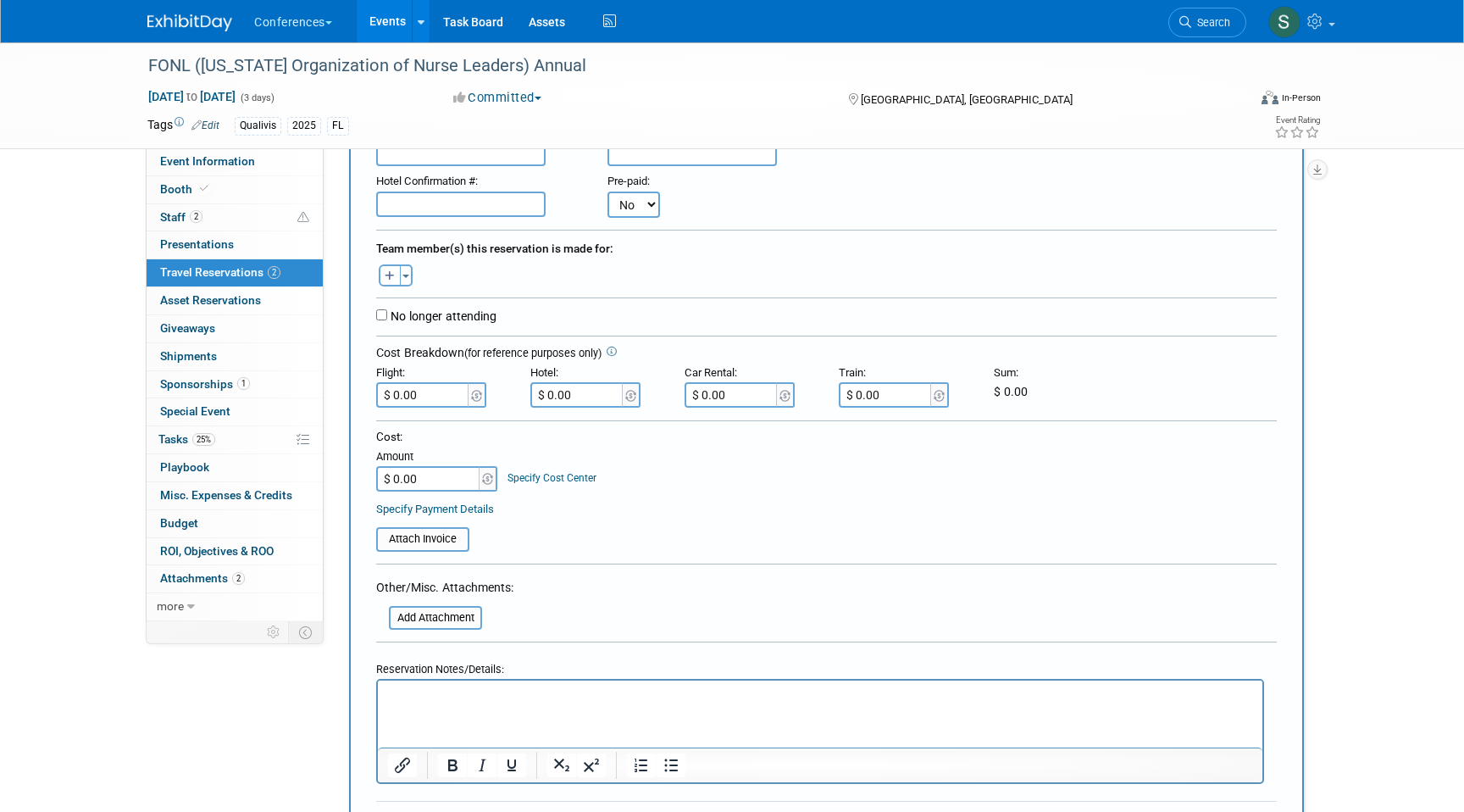
scroll to position [253, 0]
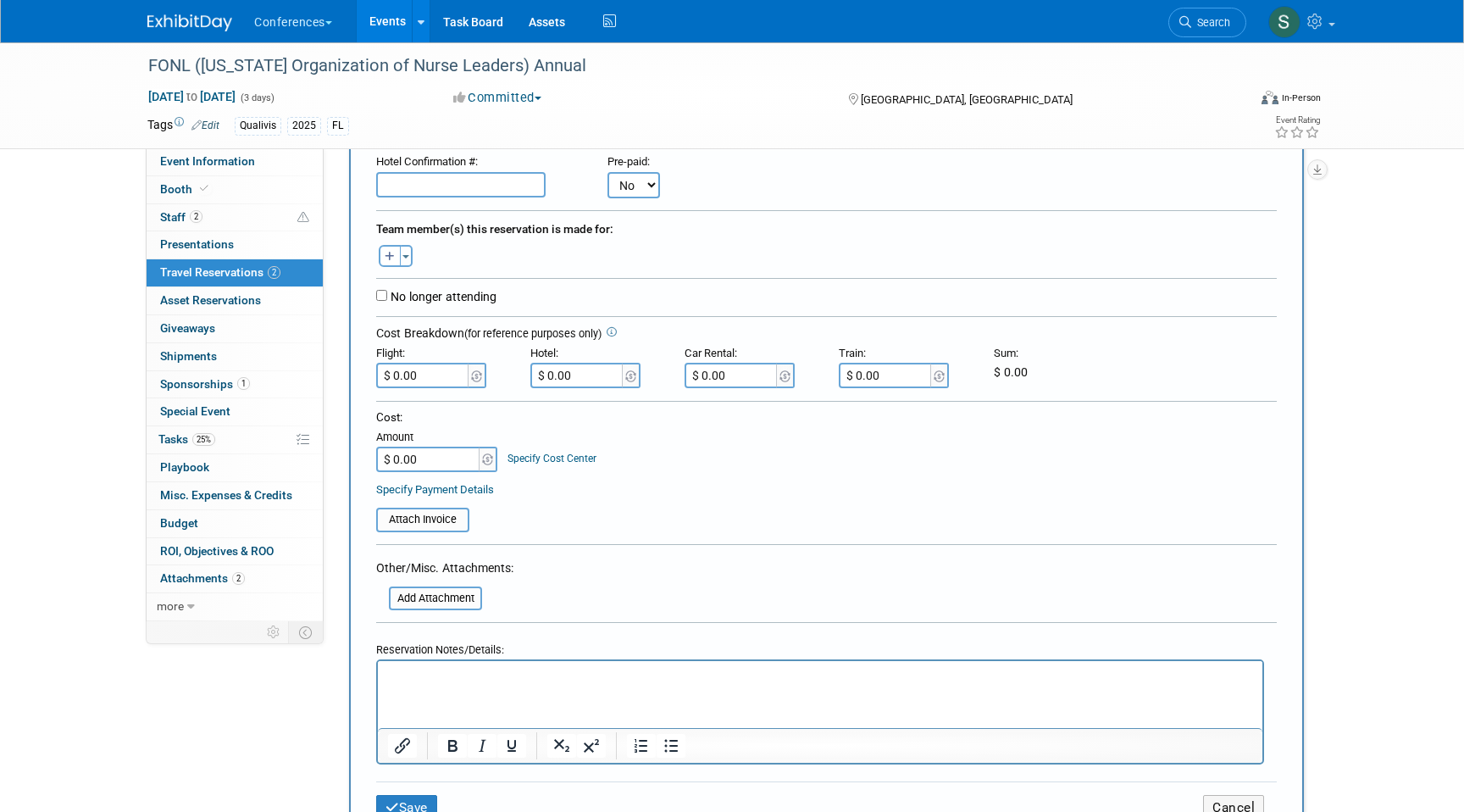
click at [404, 673] on p "Rich Text Area. Press ALT-0 for help." at bounding box center [821, 676] width 865 height 18
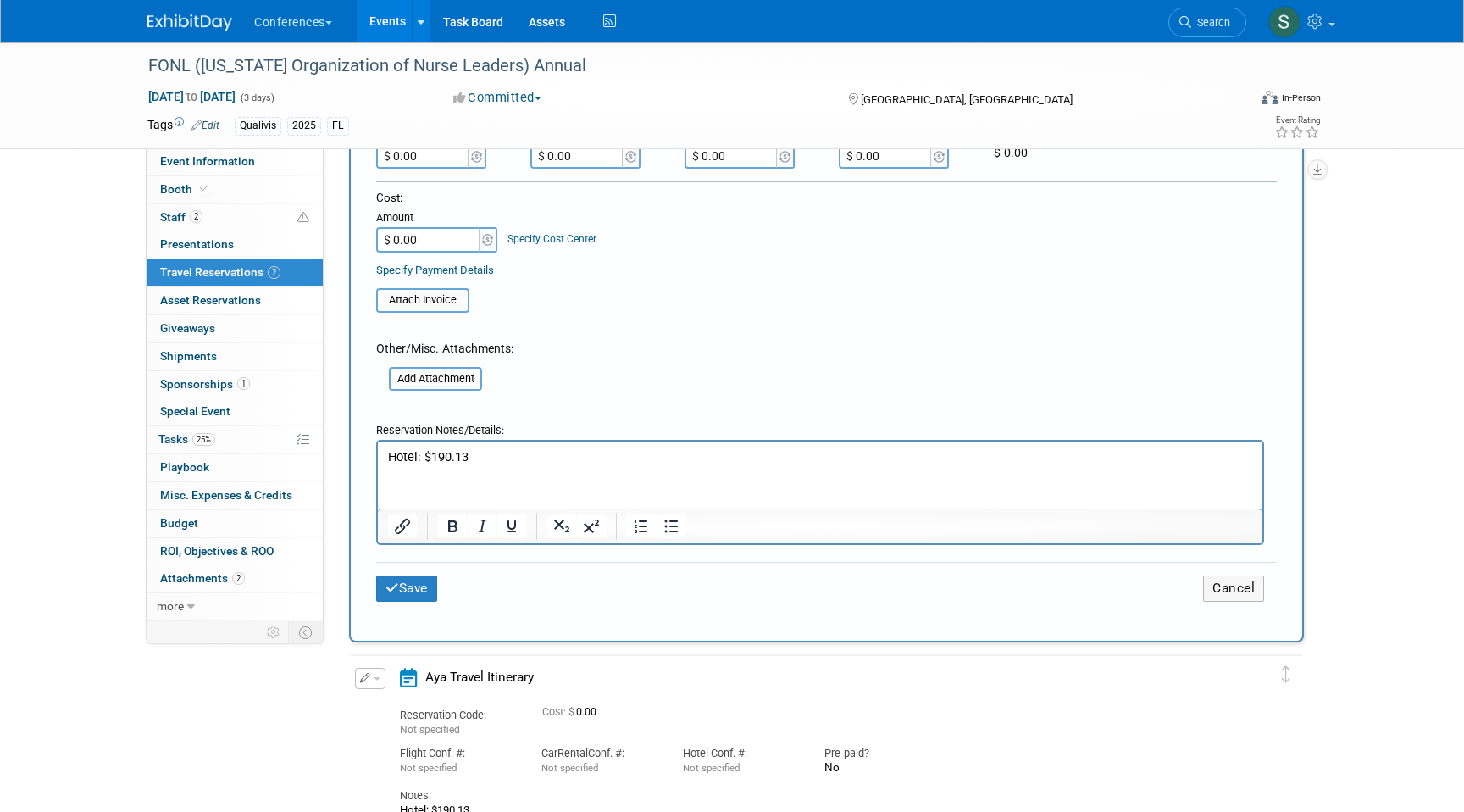
scroll to position [480, 0]
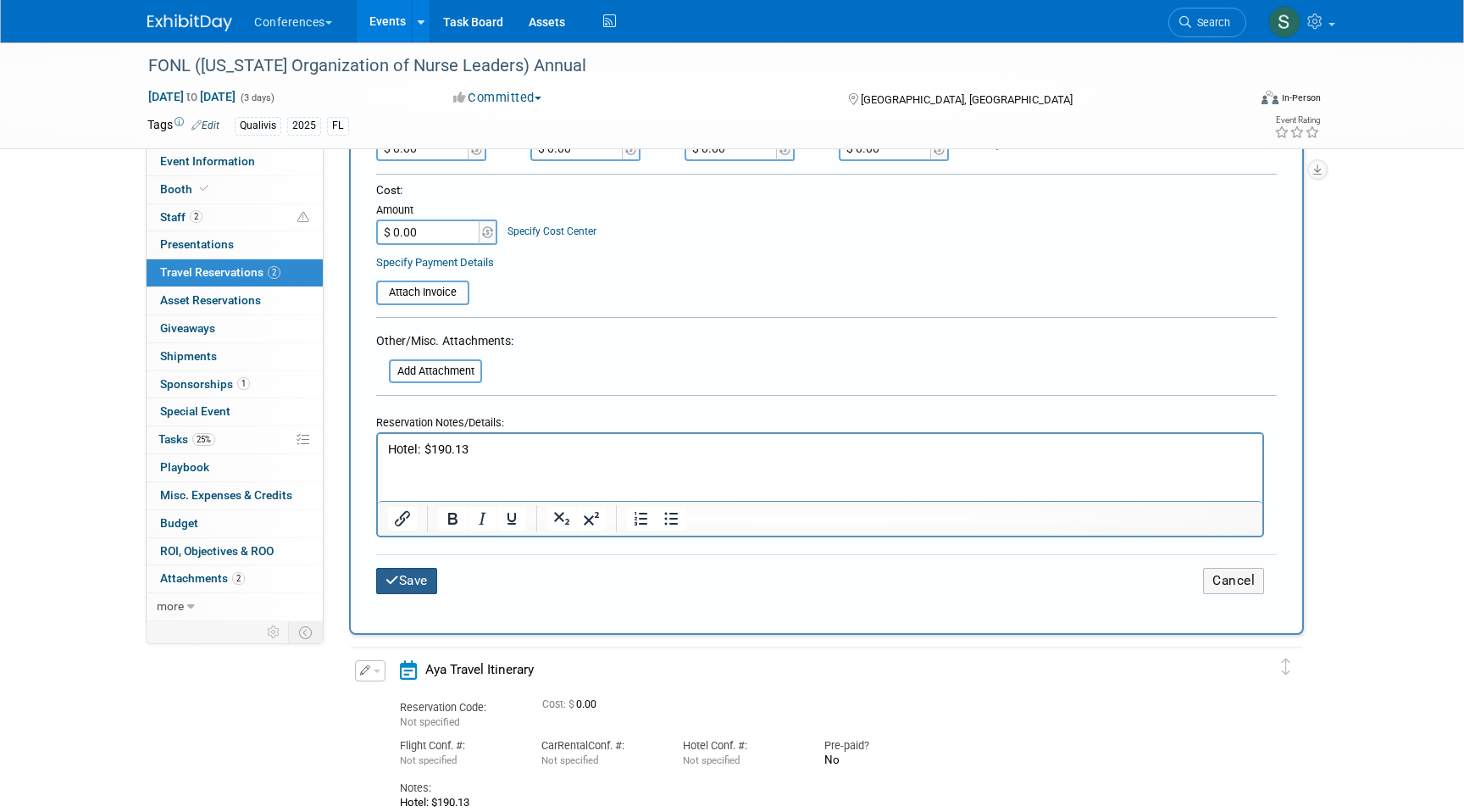
click at [402, 579] on button "Save" at bounding box center [406, 581] width 61 height 27
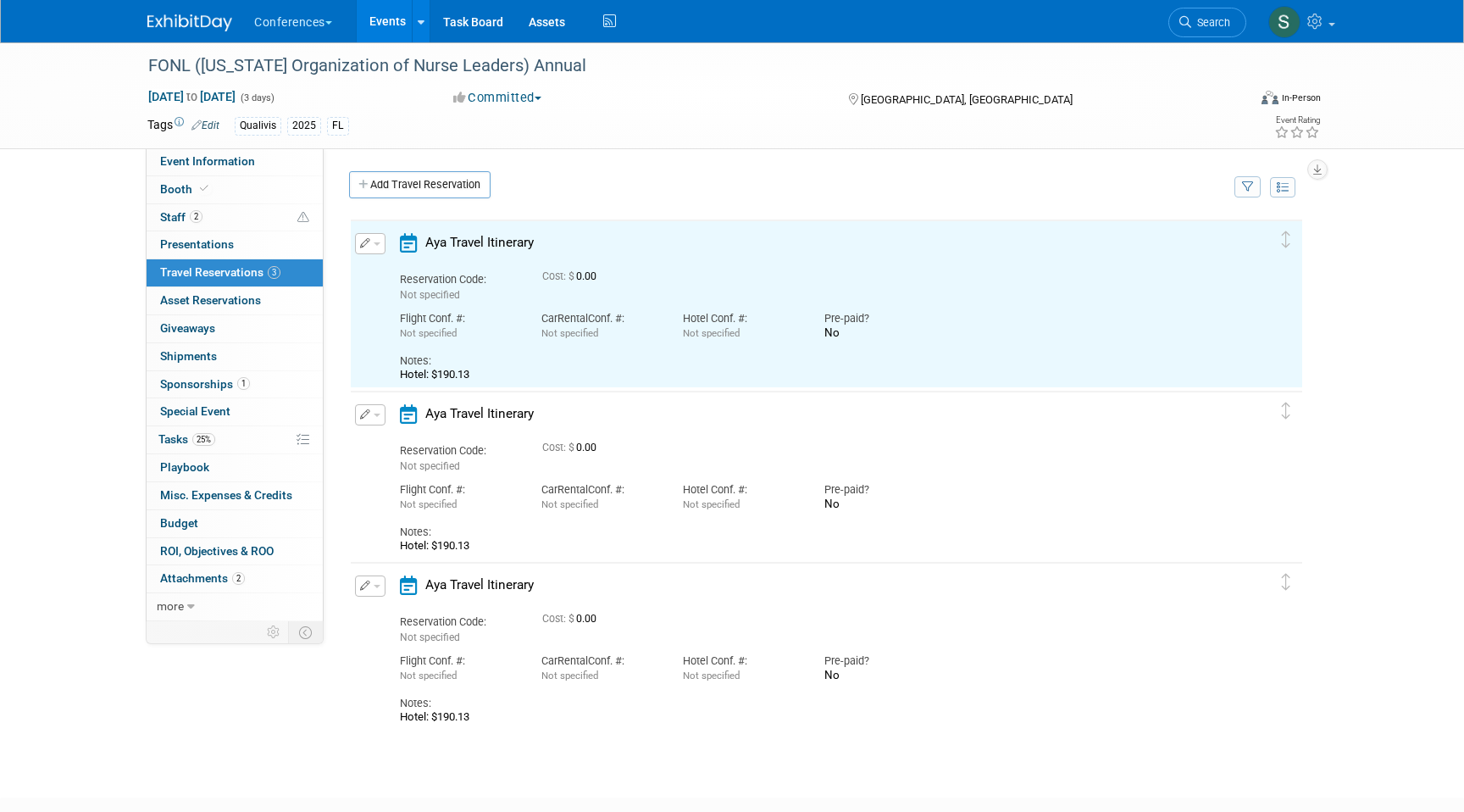
scroll to position [0, 0]
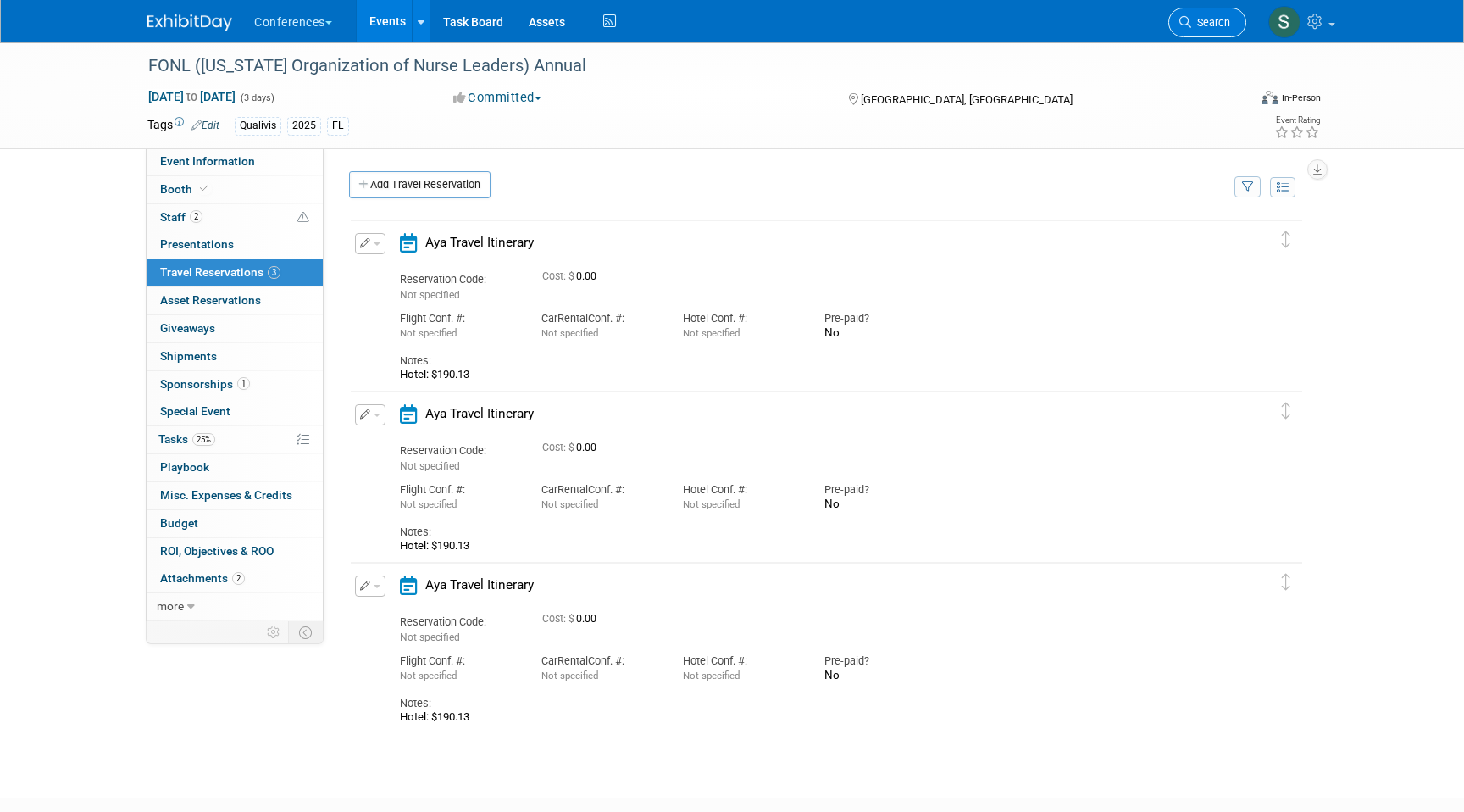
click at [1210, 28] on link "Search" at bounding box center [1208, 22] width 78 height 29
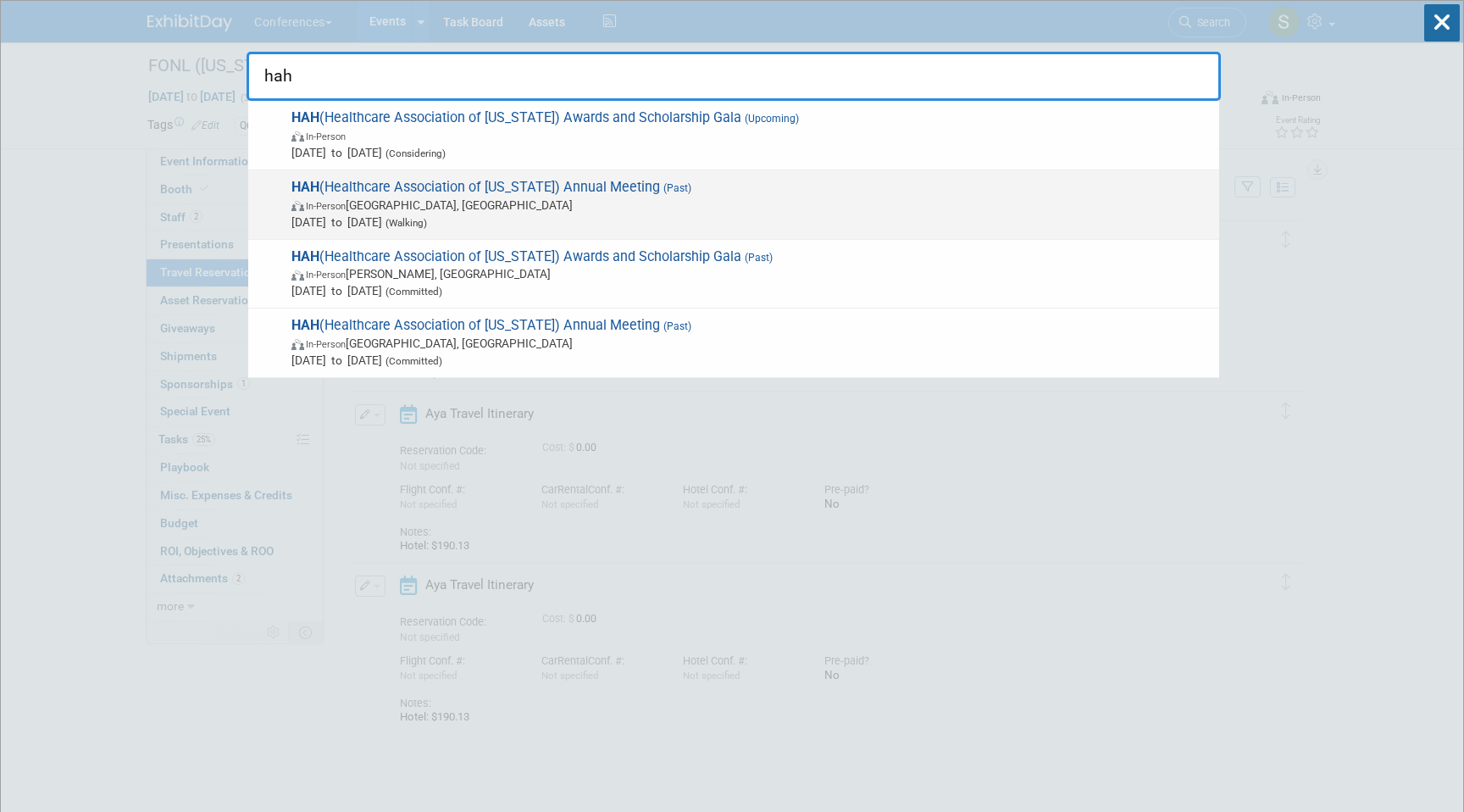
type input "hah"
click at [614, 207] on span "In-Person Honolulu, HI" at bounding box center [751, 205] width 920 height 17
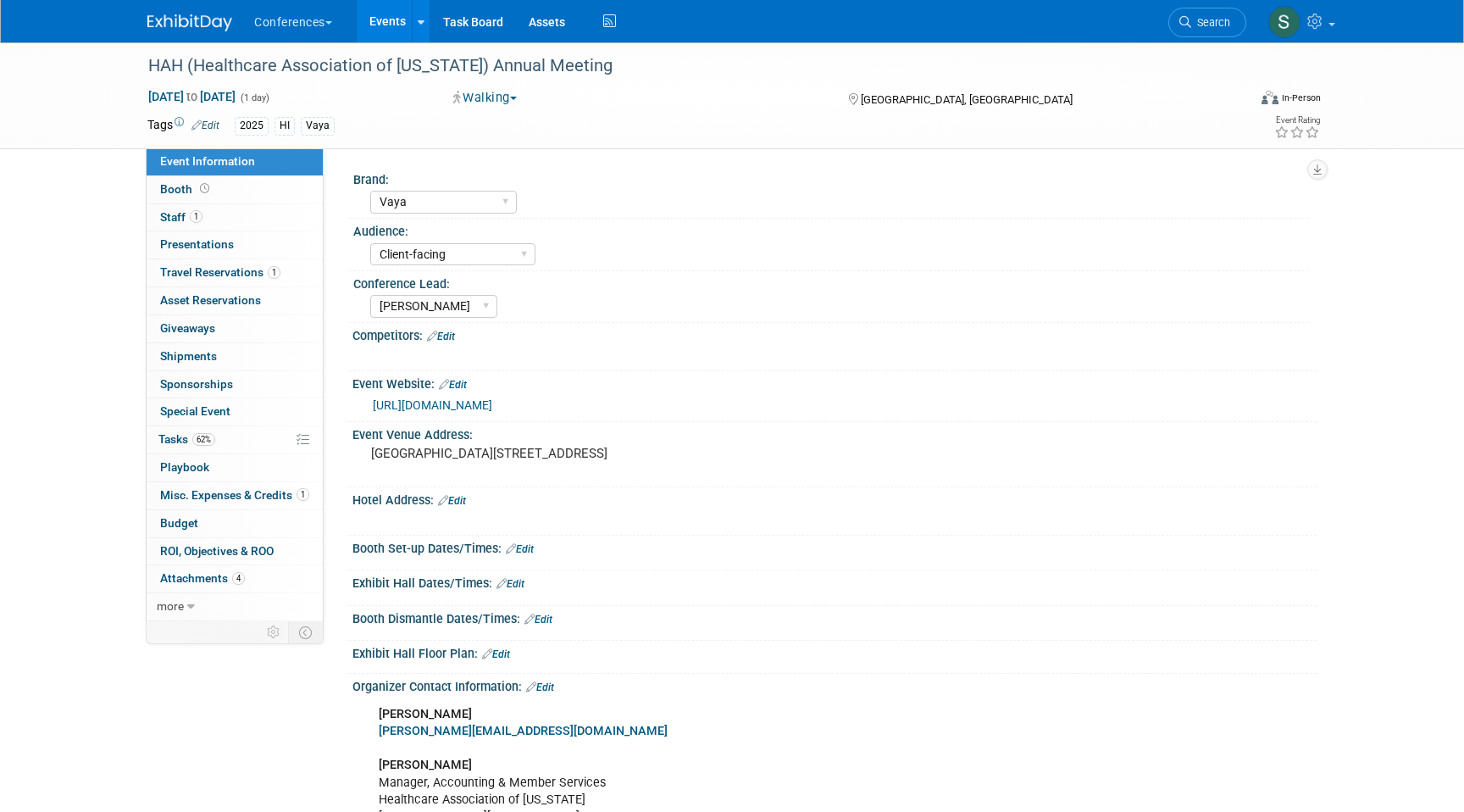
select select "Vaya"
select select "Client-facing"
select select "[PERSON_NAME]"
click at [276, 269] on span "1" at bounding box center [274, 272] width 12 height 12
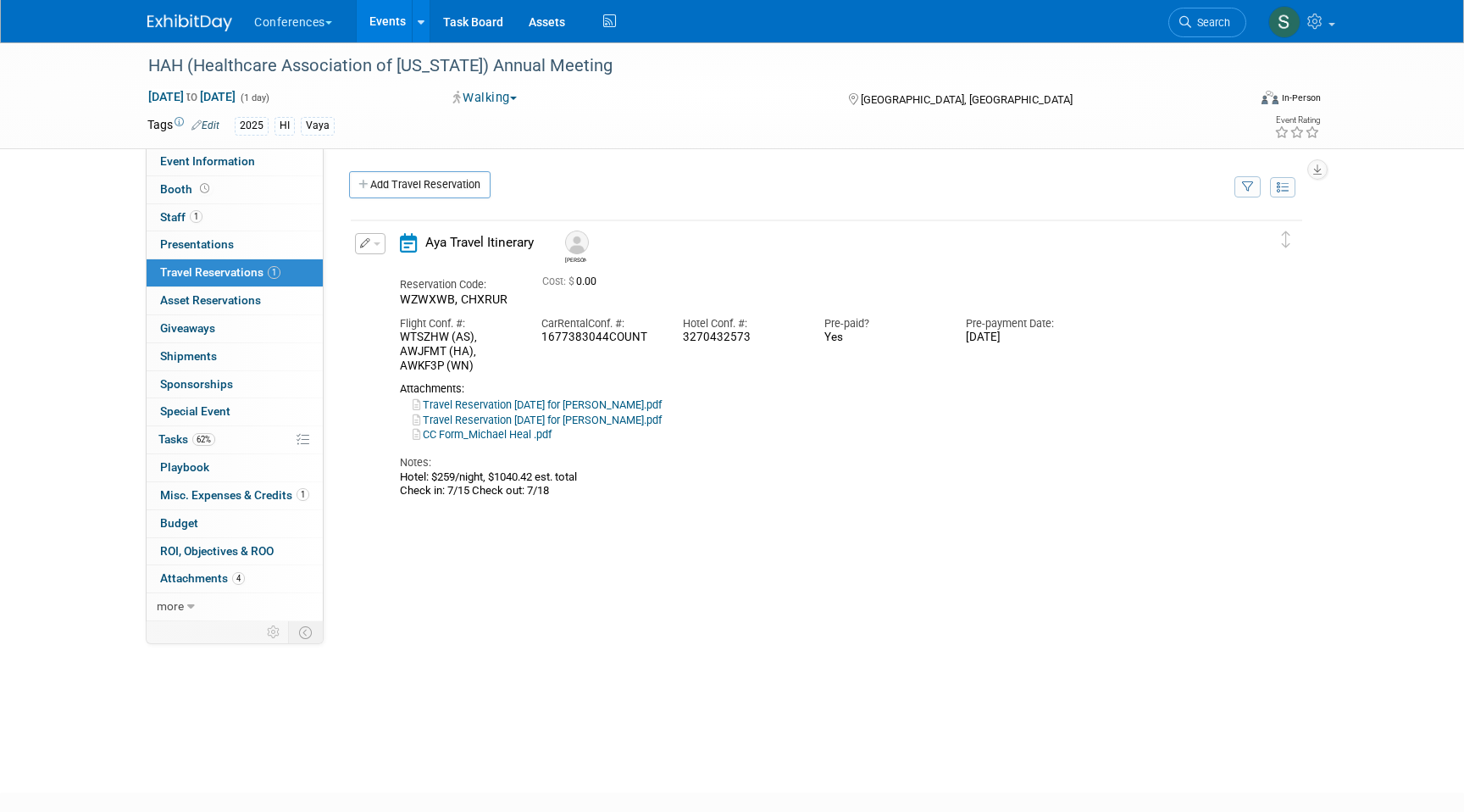
click at [367, 239] on icon "button" at bounding box center [365, 243] width 11 height 10
click at [399, 280] on button "Edit Reservation" at bounding box center [427, 273] width 144 height 25
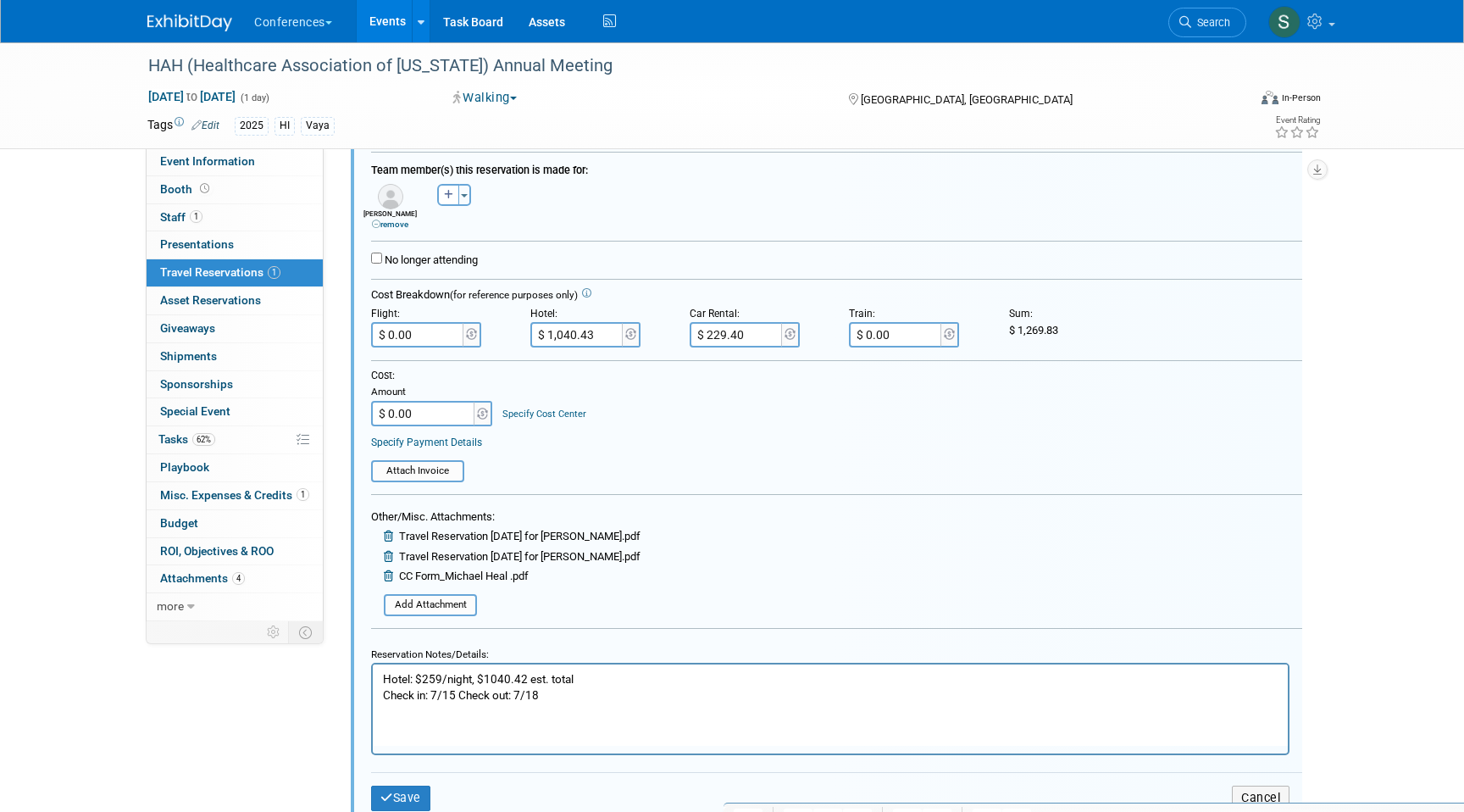
scroll to position [307, 0]
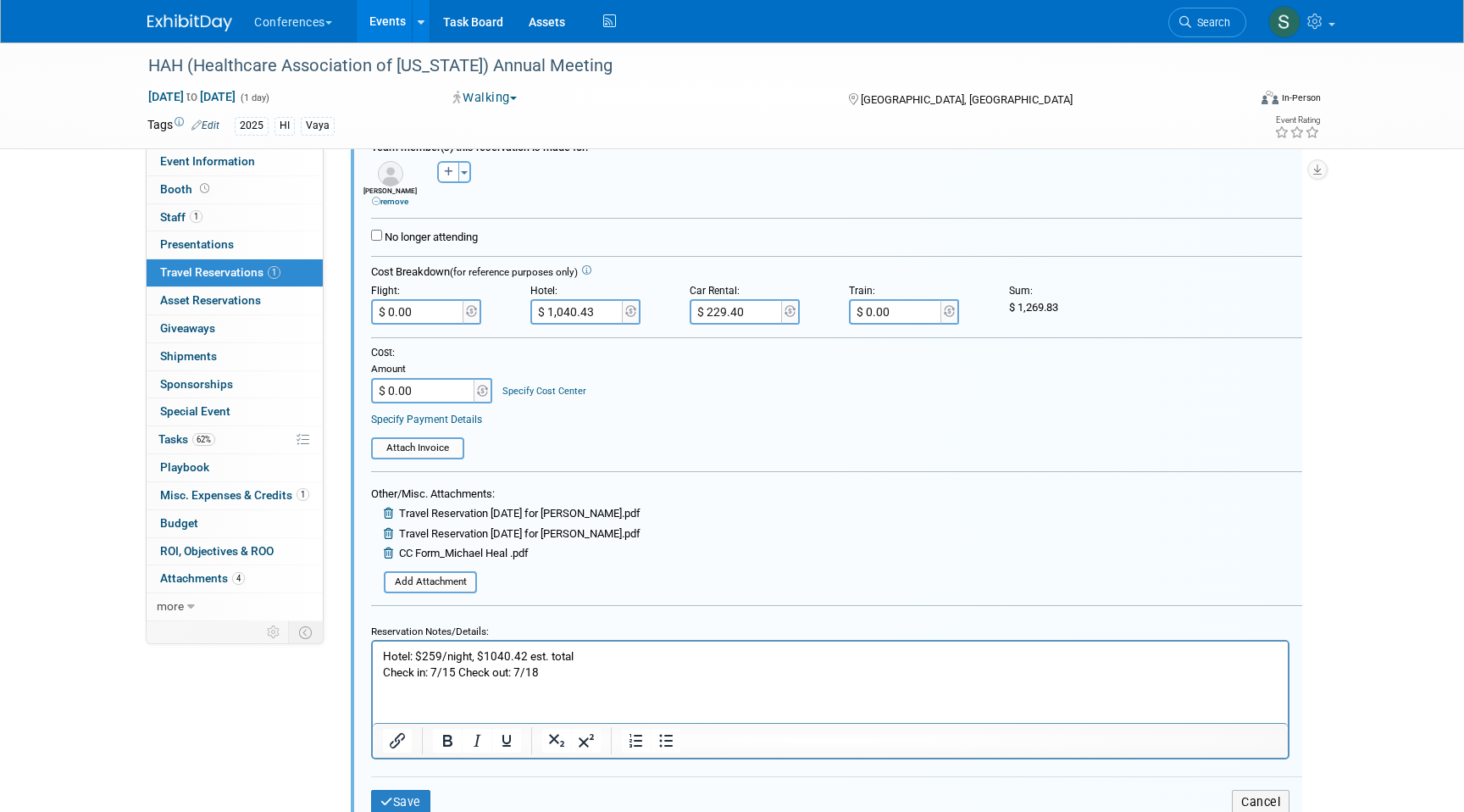
click at [578, 671] on p "Hotel: $259/night, $1040.42 est. total Check in: 7/15 Check out: 7/18" at bounding box center [831, 664] width 896 height 32
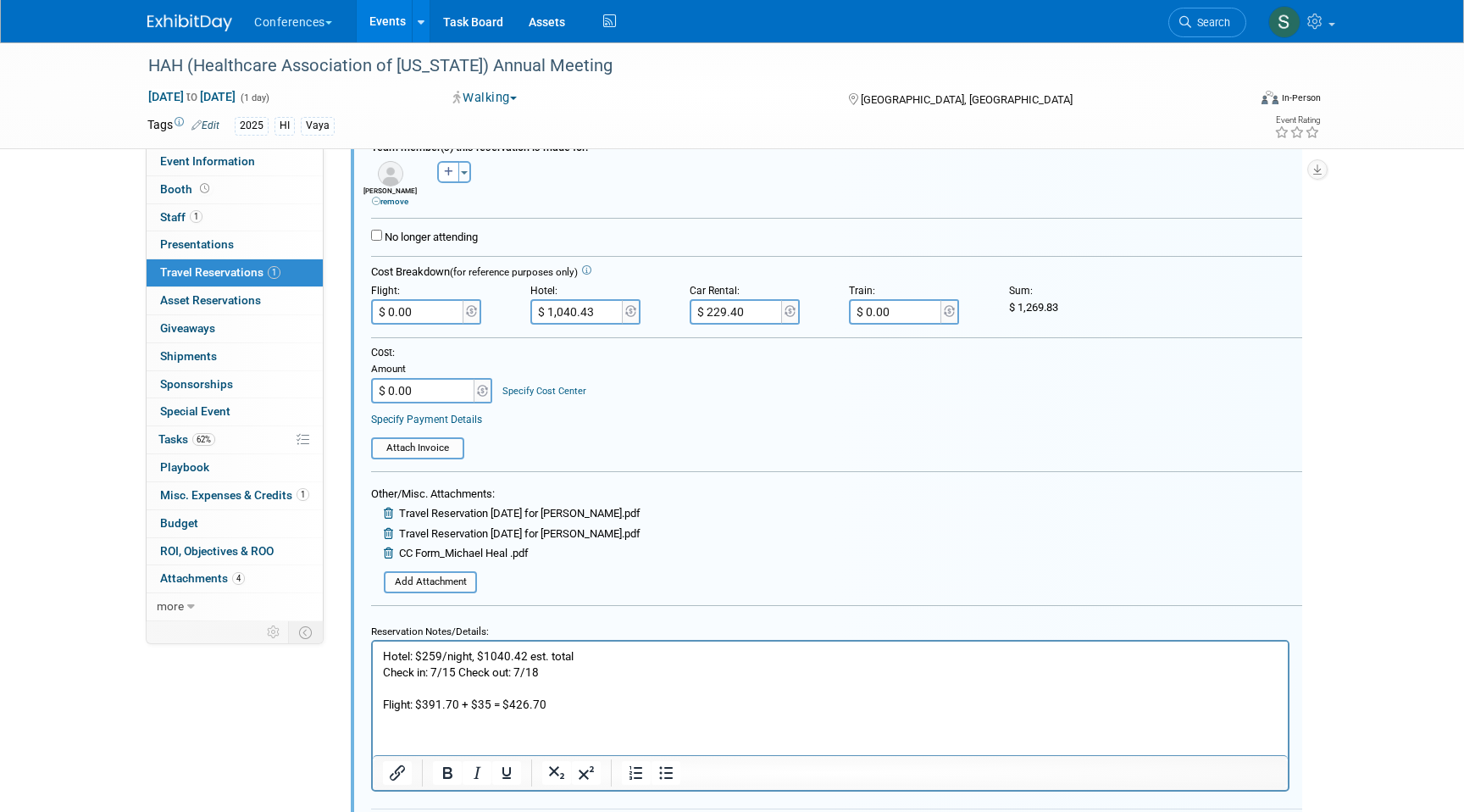
click at [439, 318] on input "$ 0.00" at bounding box center [419, 311] width 95 height 26
type input "$ 426.70"
click at [445, 392] on input "$ 0.00" at bounding box center [424, 390] width 106 height 26
type input "$ 1,696.53"
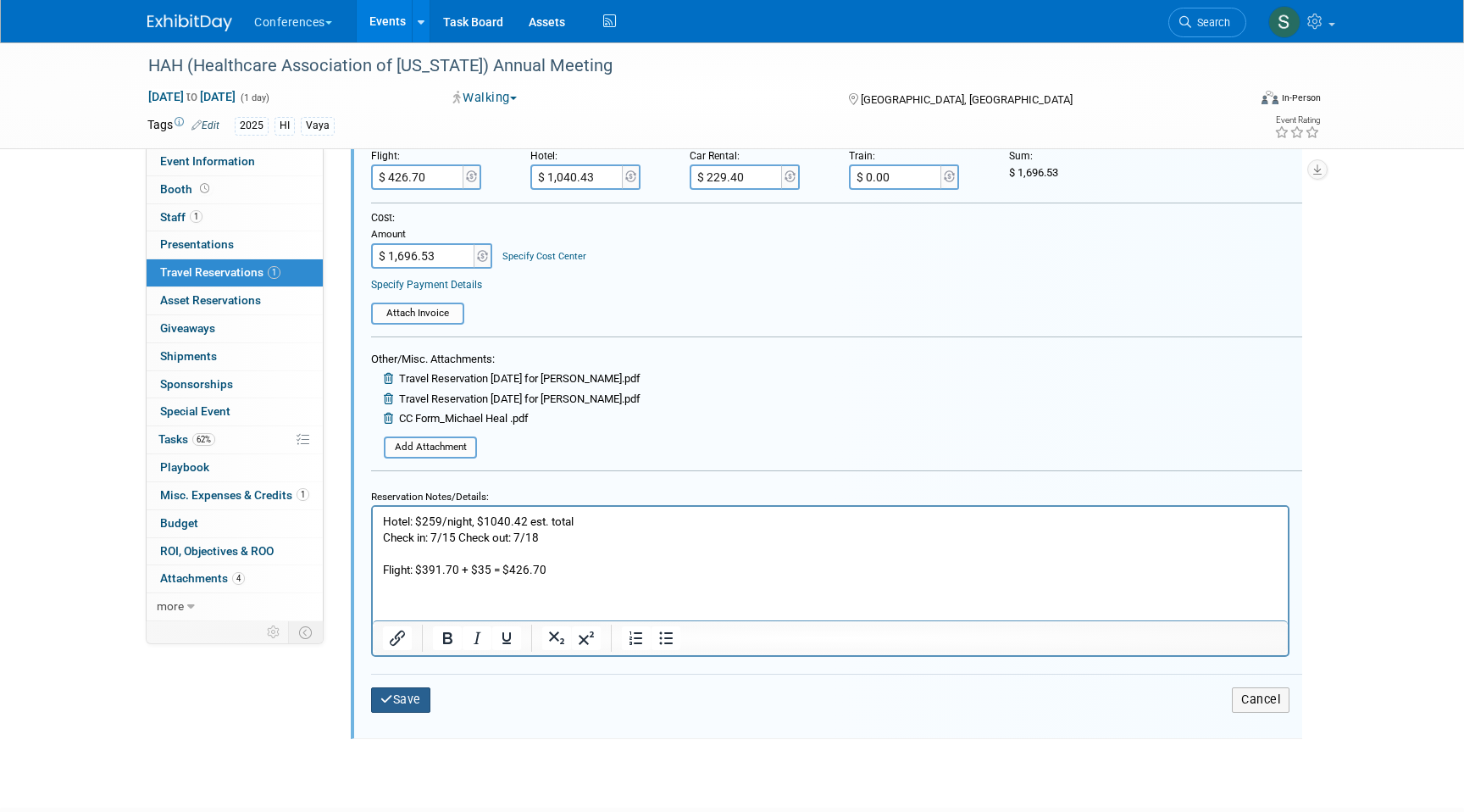
click at [411, 701] on button "Save" at bounding box center [401, 699] width 59 height 25
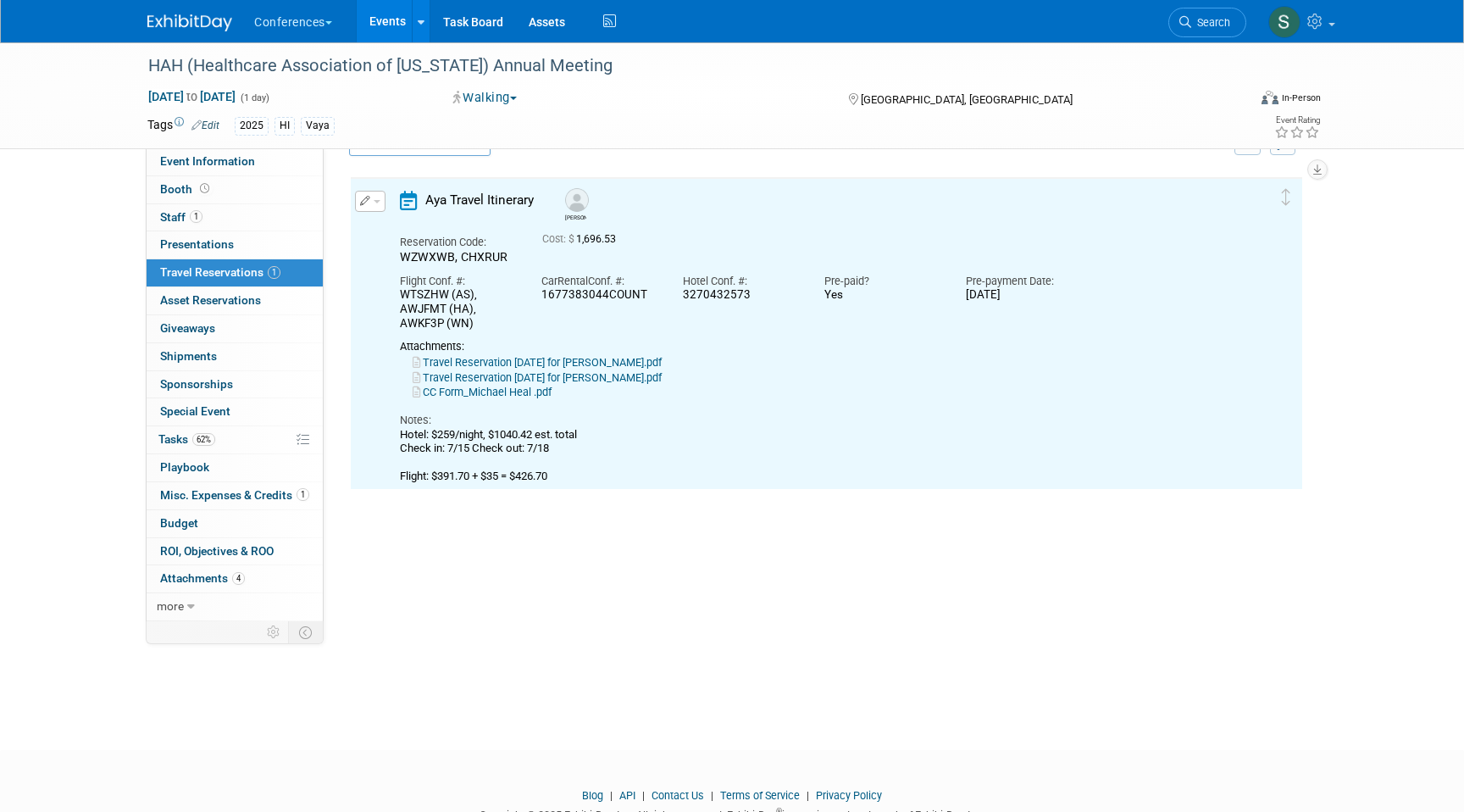
scroll to position [28, 0]
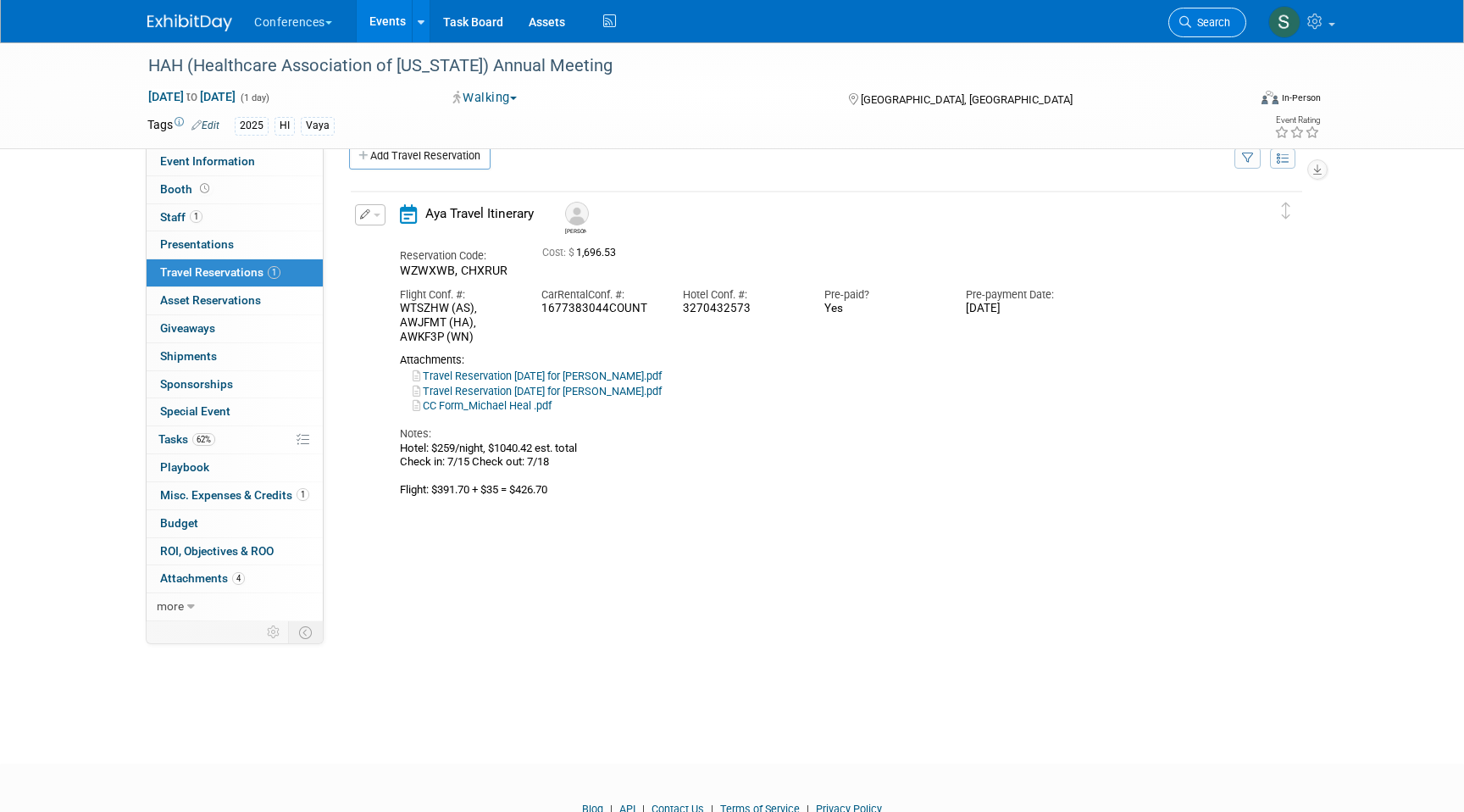
click at [1225, 24] on span "Search" at bounding box center [1211, 22] width 39 height 12
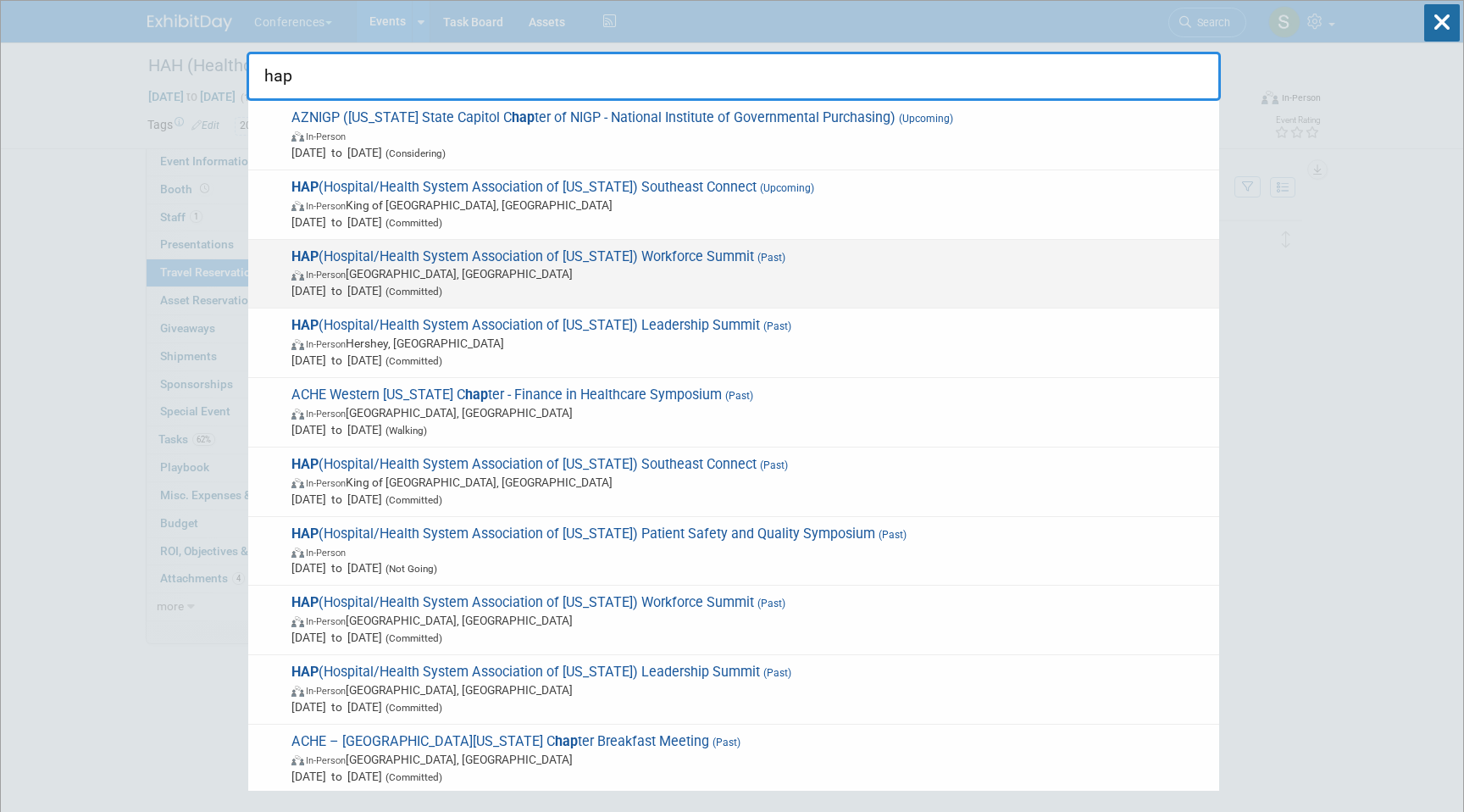
type input "hap"
click at [736, 277] on span "In-Person Harrisburg, PA" at bounding box center [751, 273] width 920 height 17
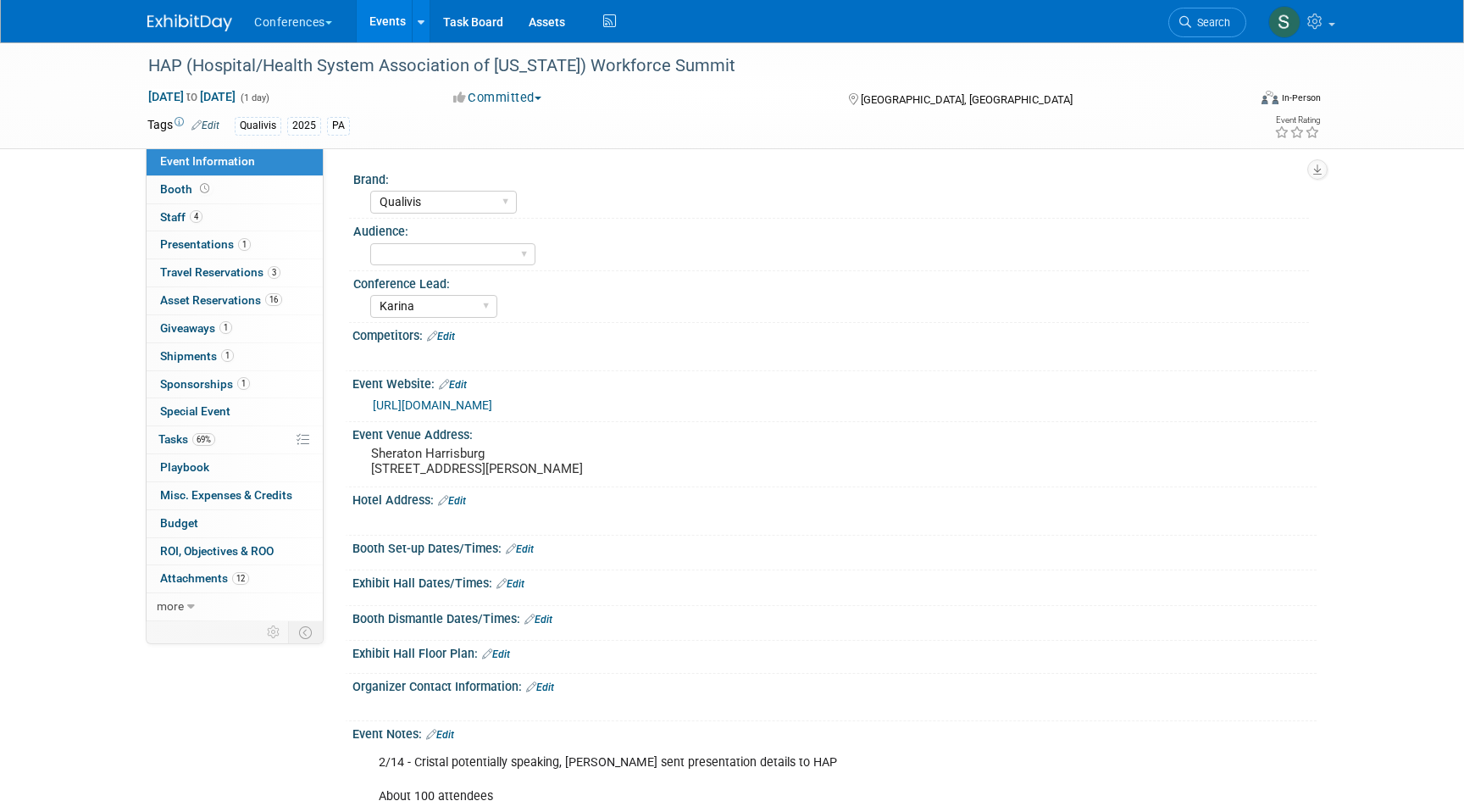
select select "Qualivis"
select select "Karina"
click at [263, 275] on span "Travel Reservations 3" at bounding box center [221, 271] width 121 height 13
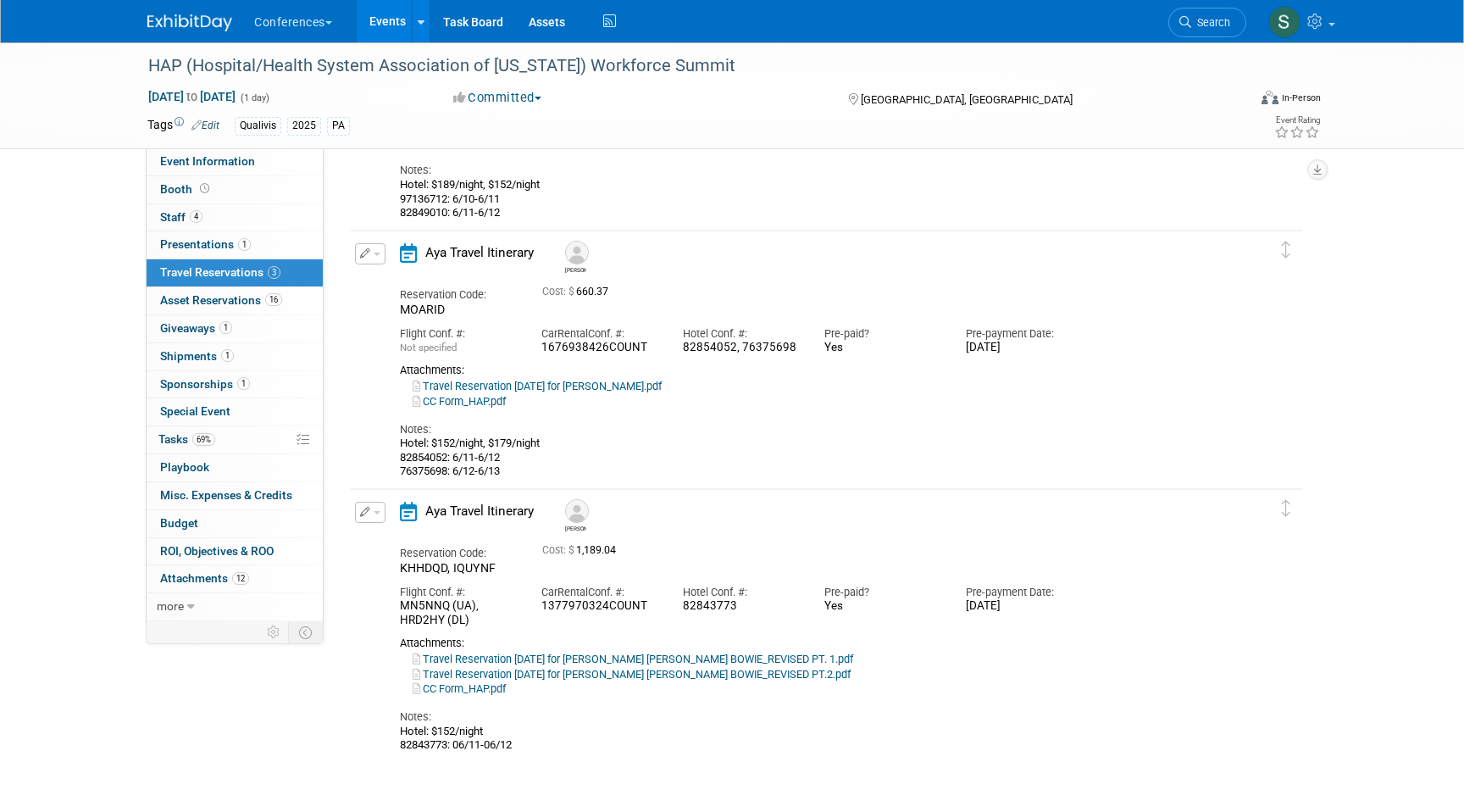
scroll to position [266, 0]
click at [373, 508] on span "button" at bounding box center [377, 510] width 7 height 4
click at [380, 530] on button "Edit Reservation" at bounding box center [427, 539] width 144 height 25
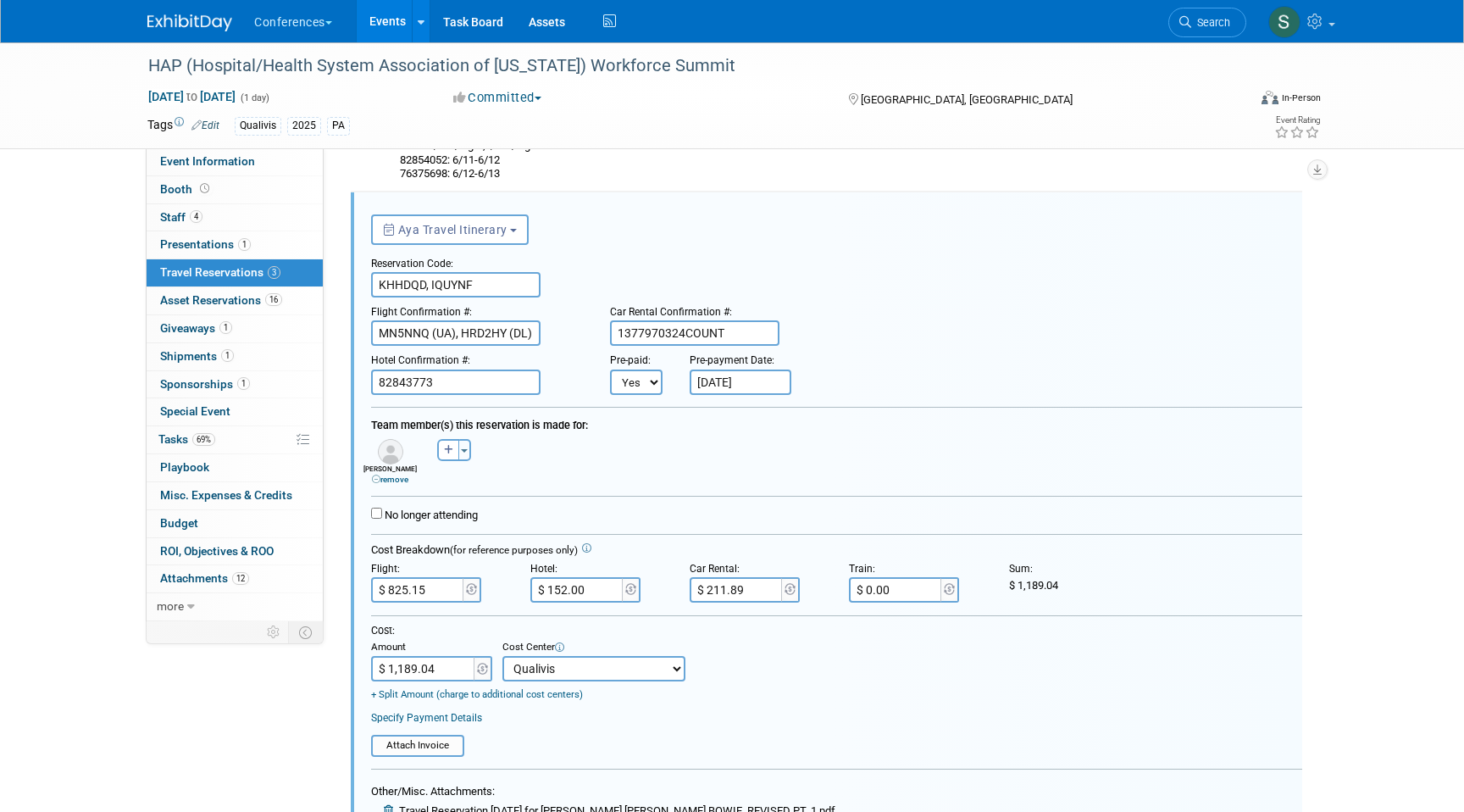
scroll to position [734, 0]
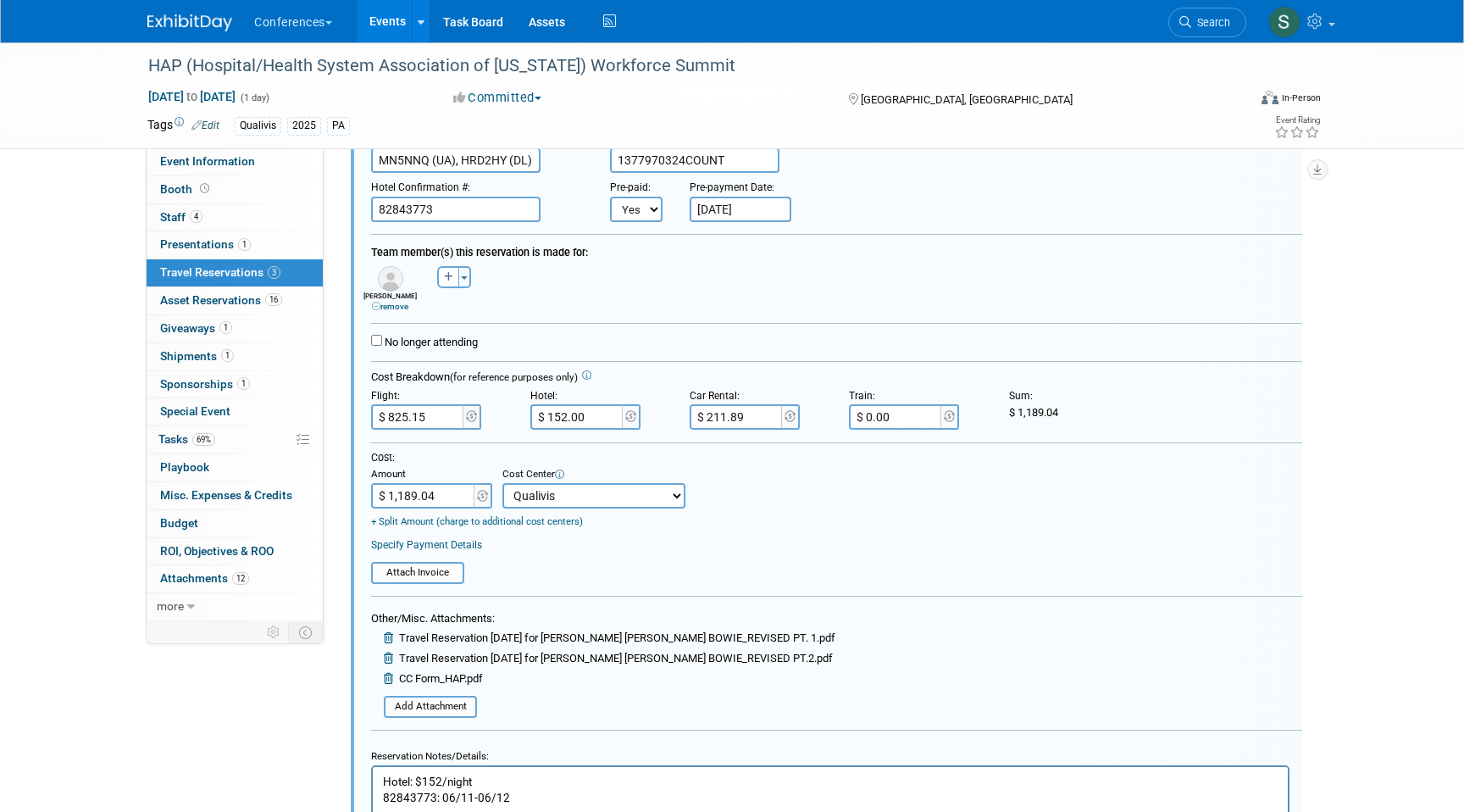
click at [749, 423] on input "$ 211.89" at bounding box center [737, 417] width 95 height 26
type input "$ 128.49"
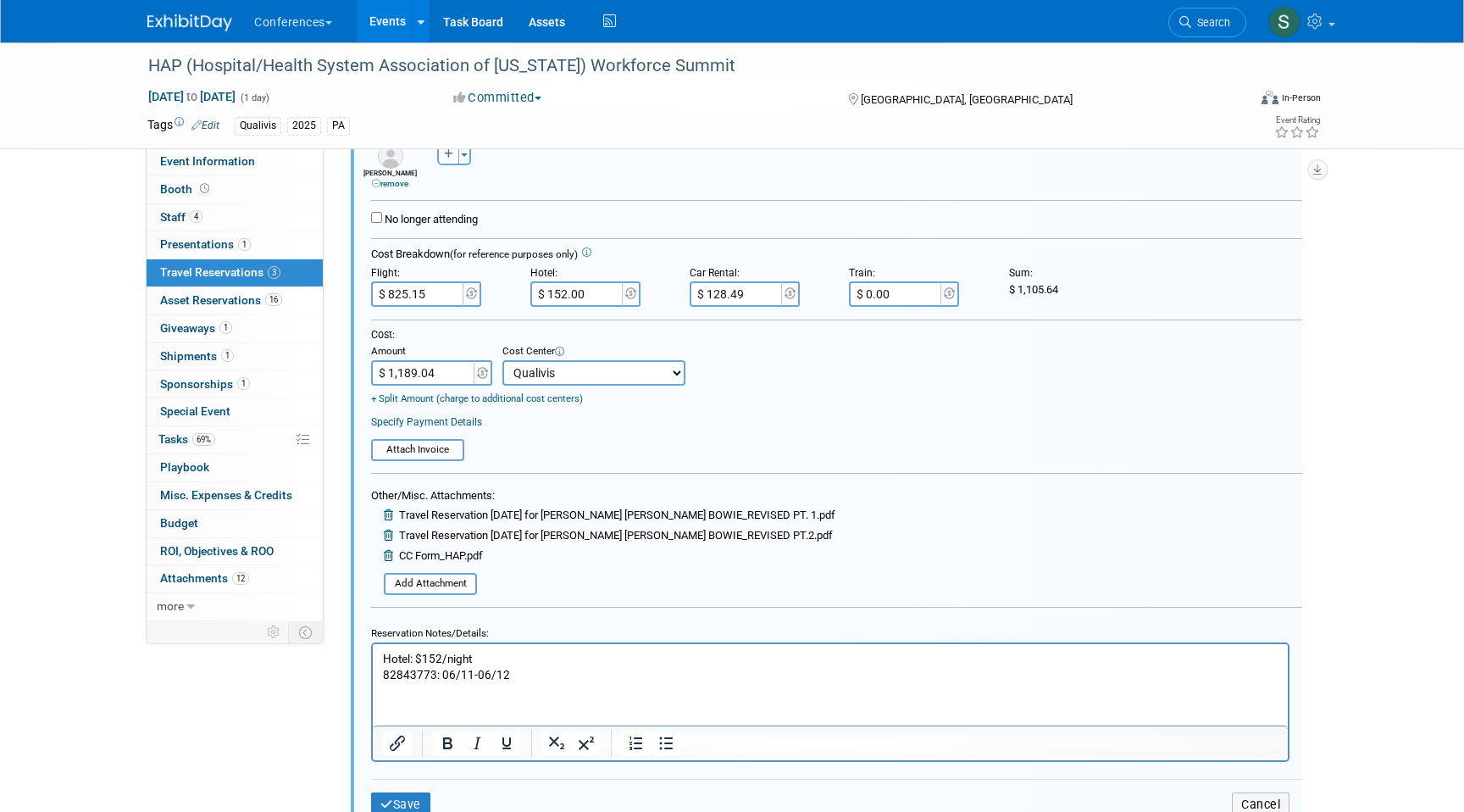
scroll to position [886, 0]
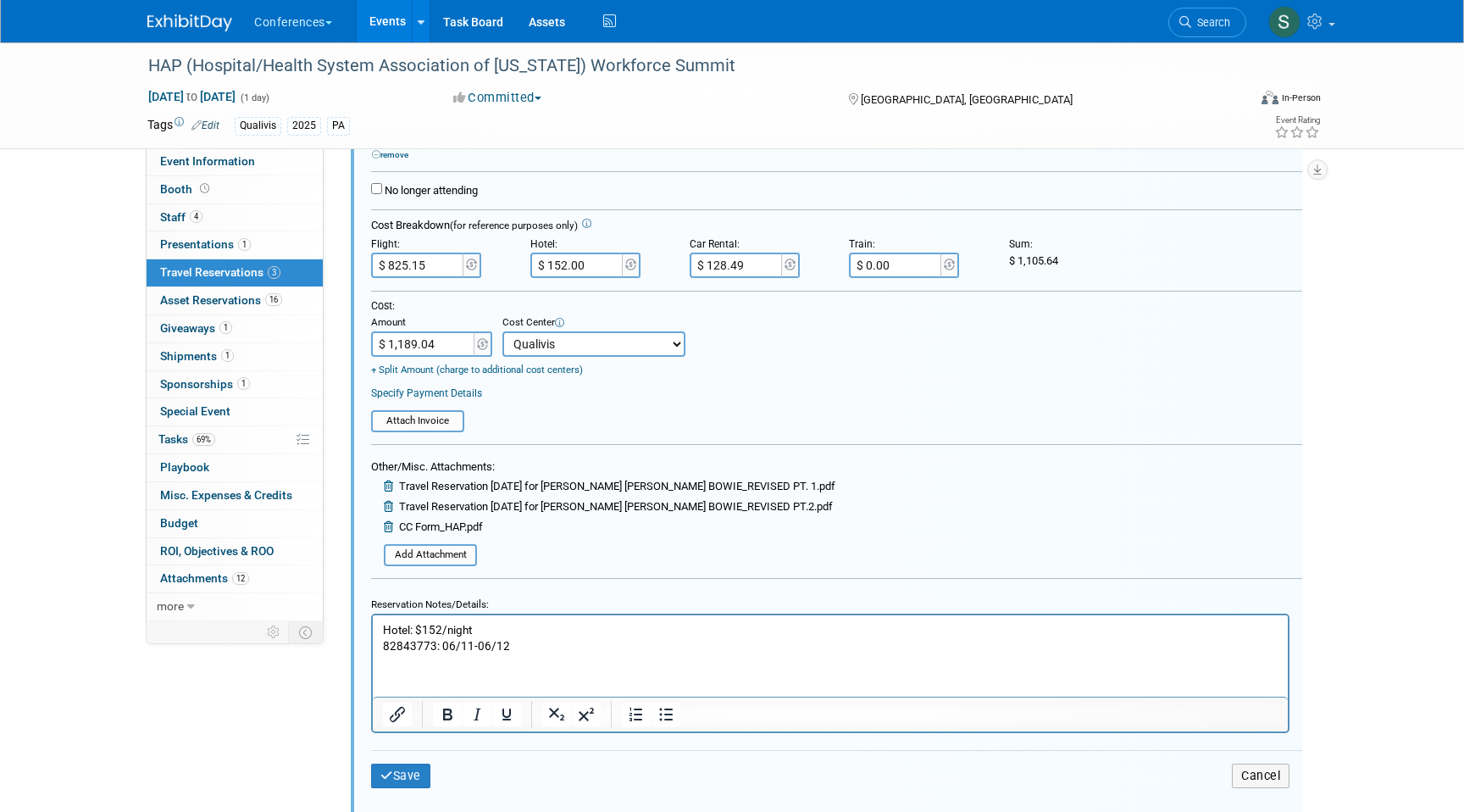
click at [444, 347] on input "$ 1,189.04" at bounding box center [424, 344] width 106 height 26
type input "$ 1,105.64"
click at [417, 767] on button "Save" at bounding box center [401, 776] width 59 height 25
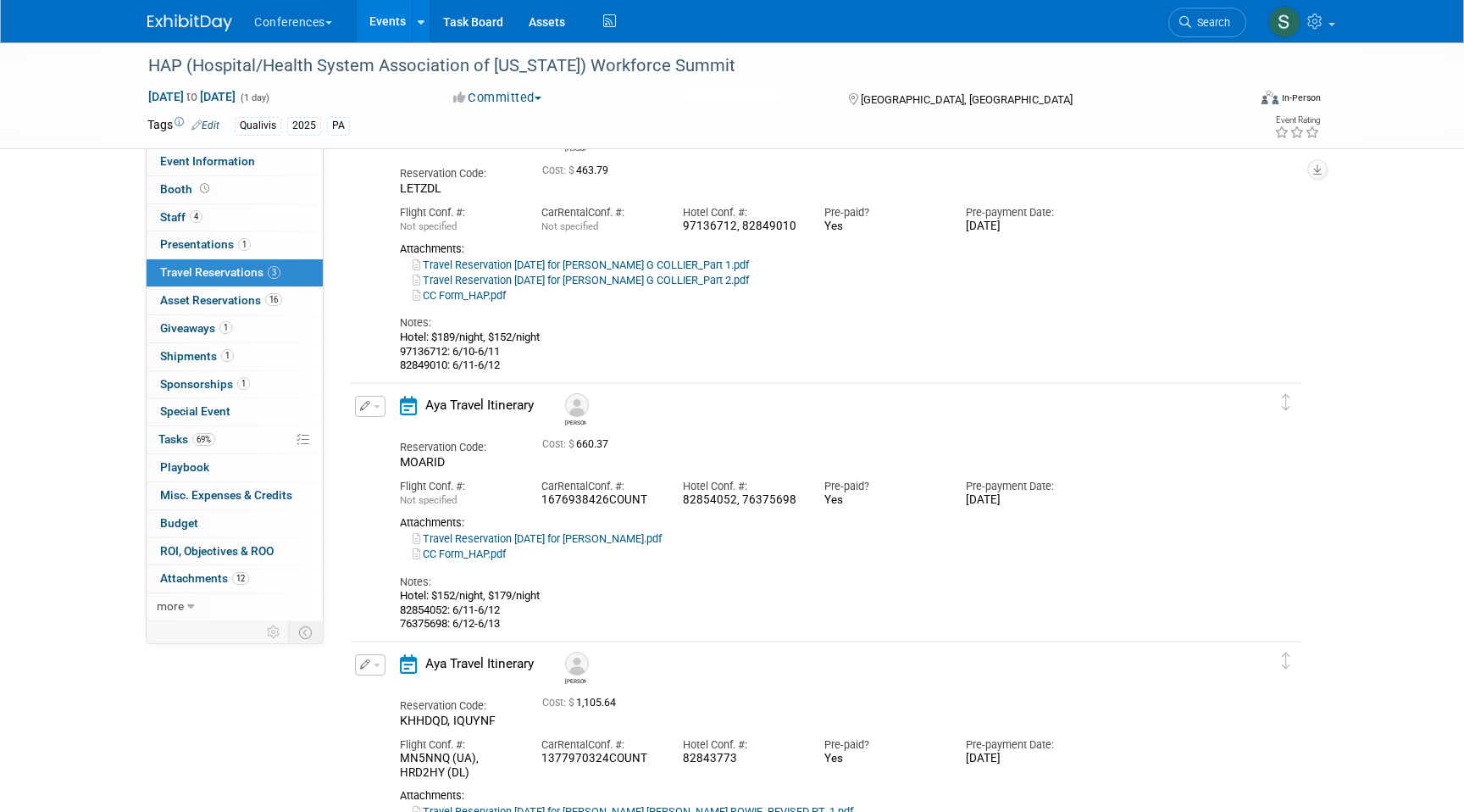
scroll to position [0, 0]
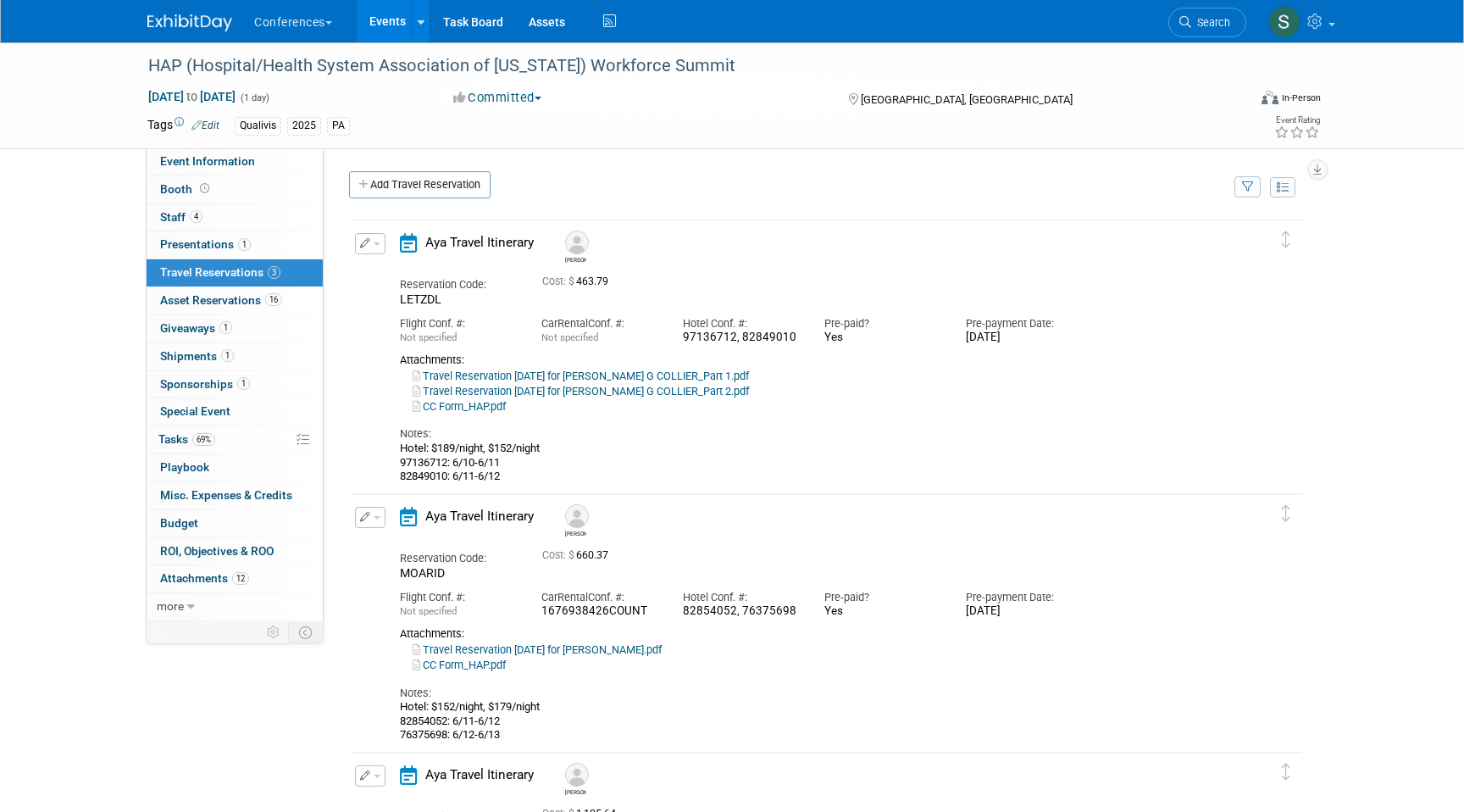
click at [364, 244] on icon "button" at bounding box center [365, 243] width 11 height 10
click at [390, 268] on button "Edit Reservation" at bounding box center [427, 273] width 144 height 25
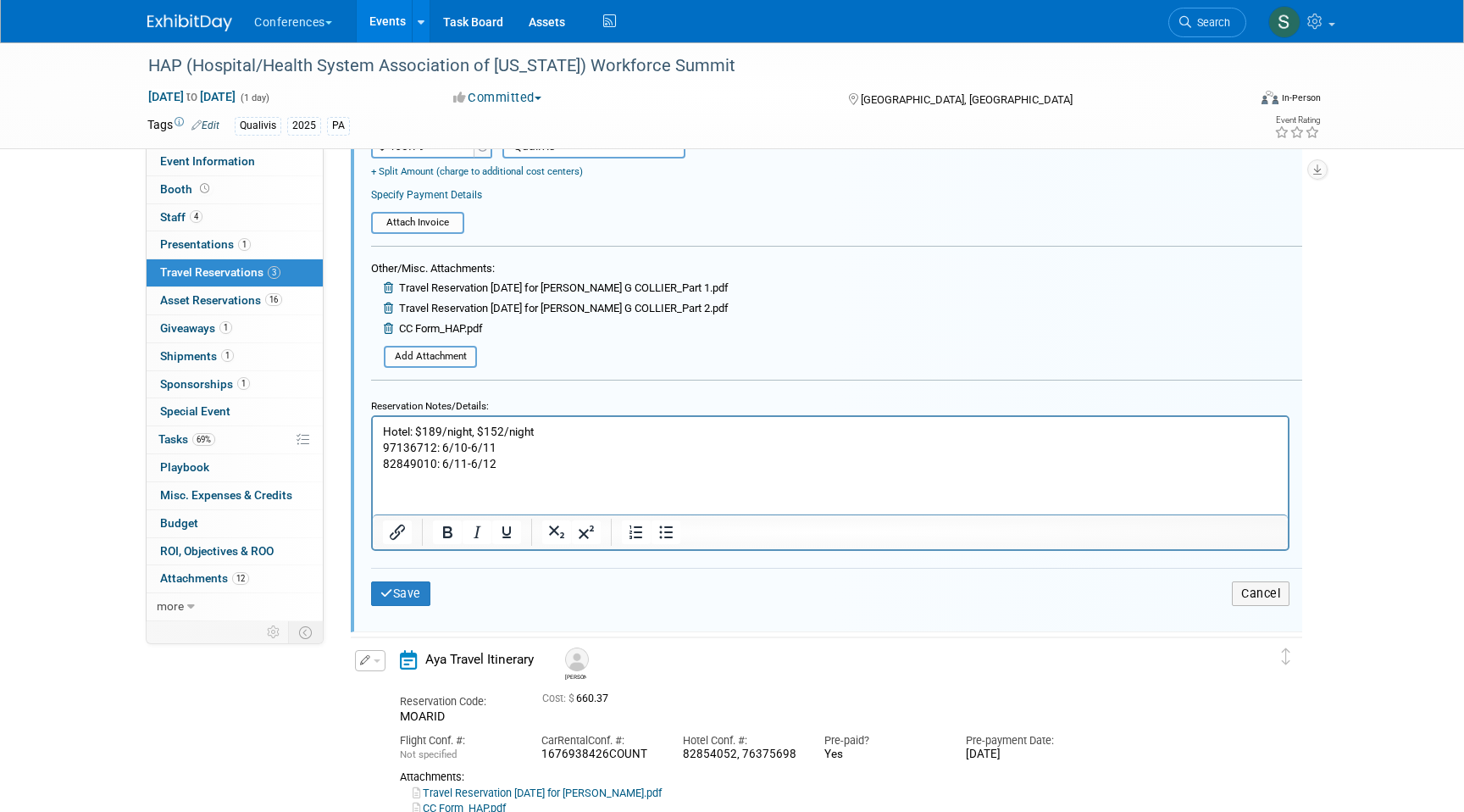
scroll to position [565, 0]
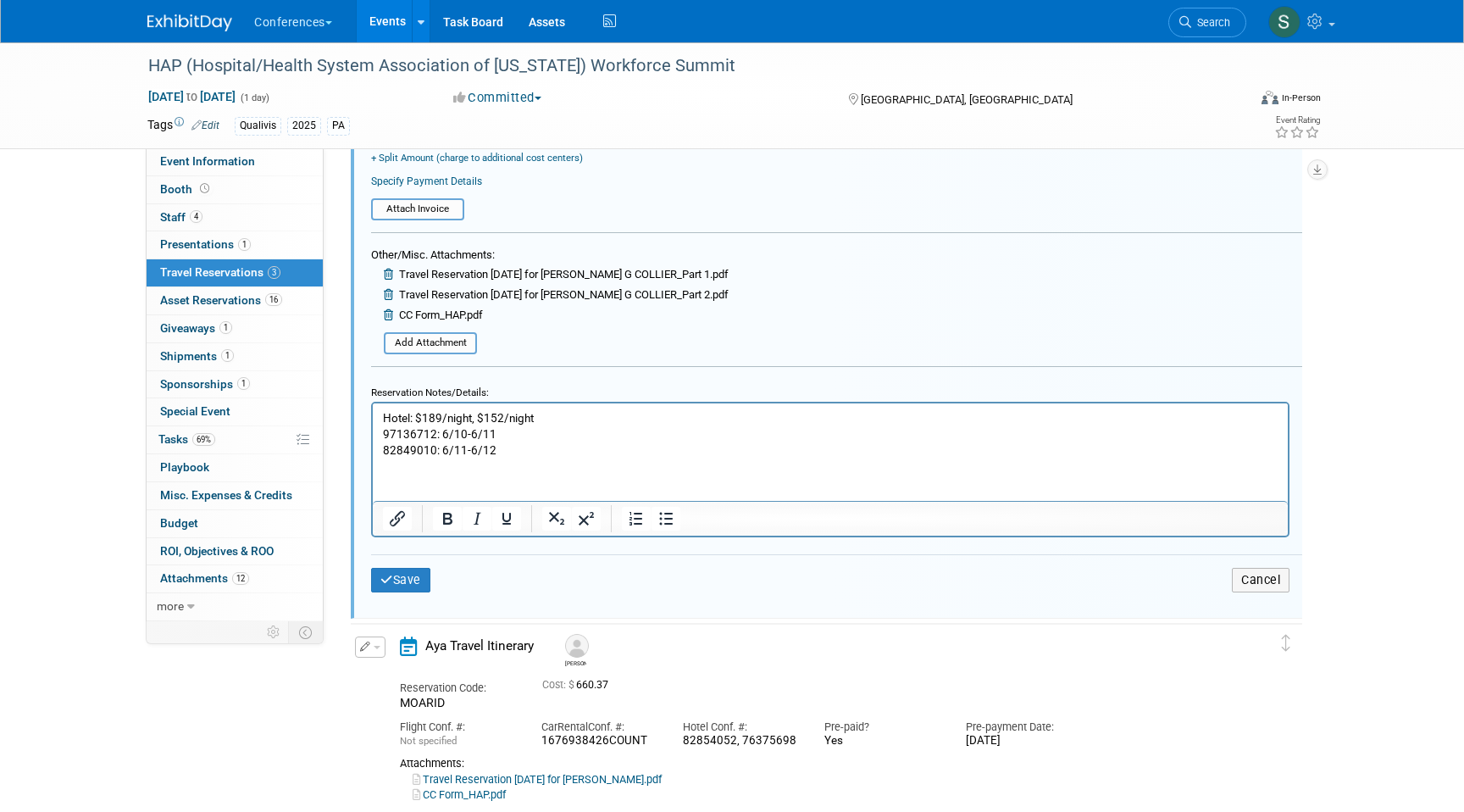
click at [545, 455] on p "Hotel: $189/night, $152/night 97136712: 6/10-6/11 82849010: 6/11-6/12" at bounding box center [831, 433] width 896 height 48
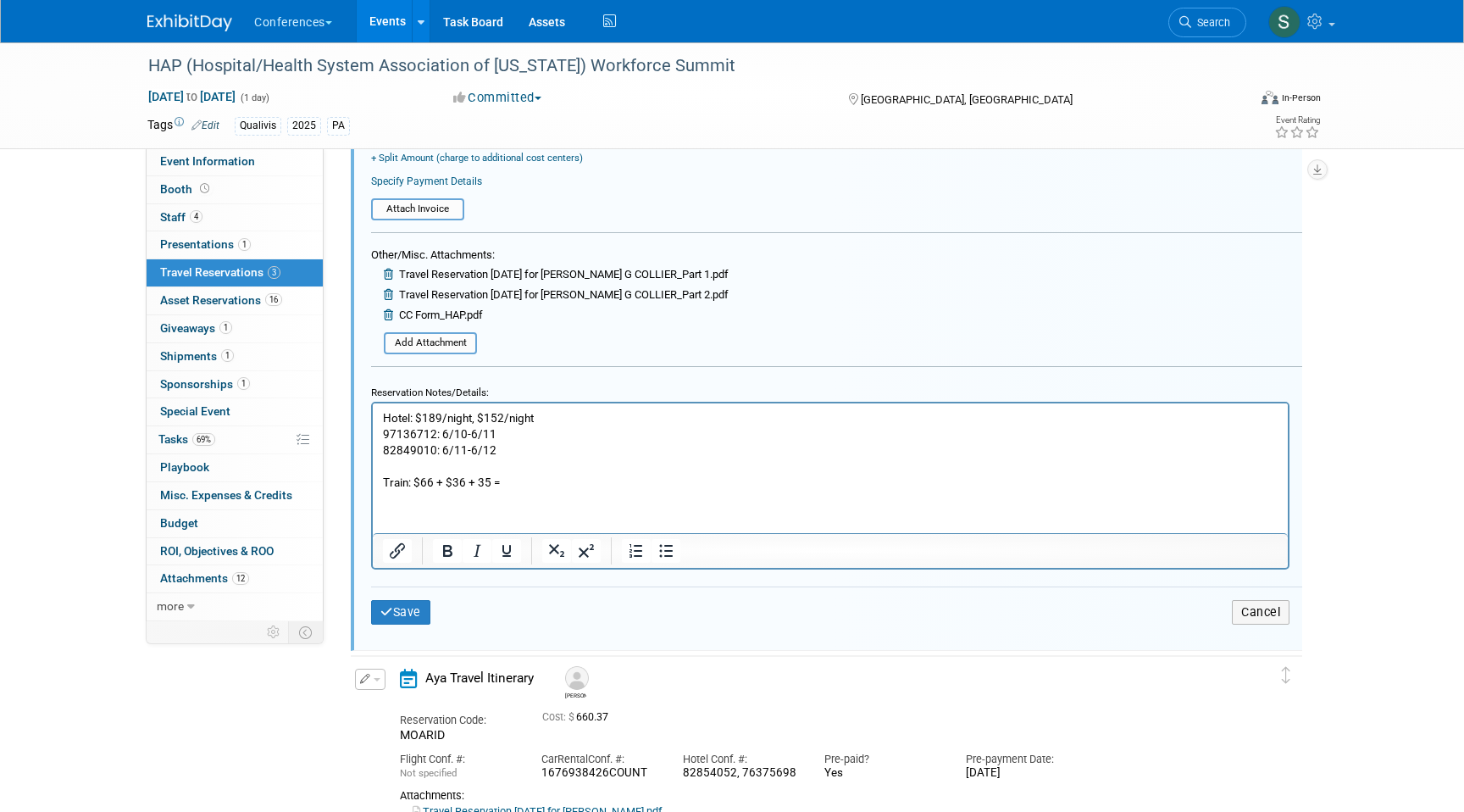
click at [479, 482] on p "Train: $66 + $36 + 35 =" at bounding box center [831, 481] width 896 height 16
click at [533, 480] on p "Train: $66 + $36 + $35 =" at bounding box center [831, 481] width 896 height 16
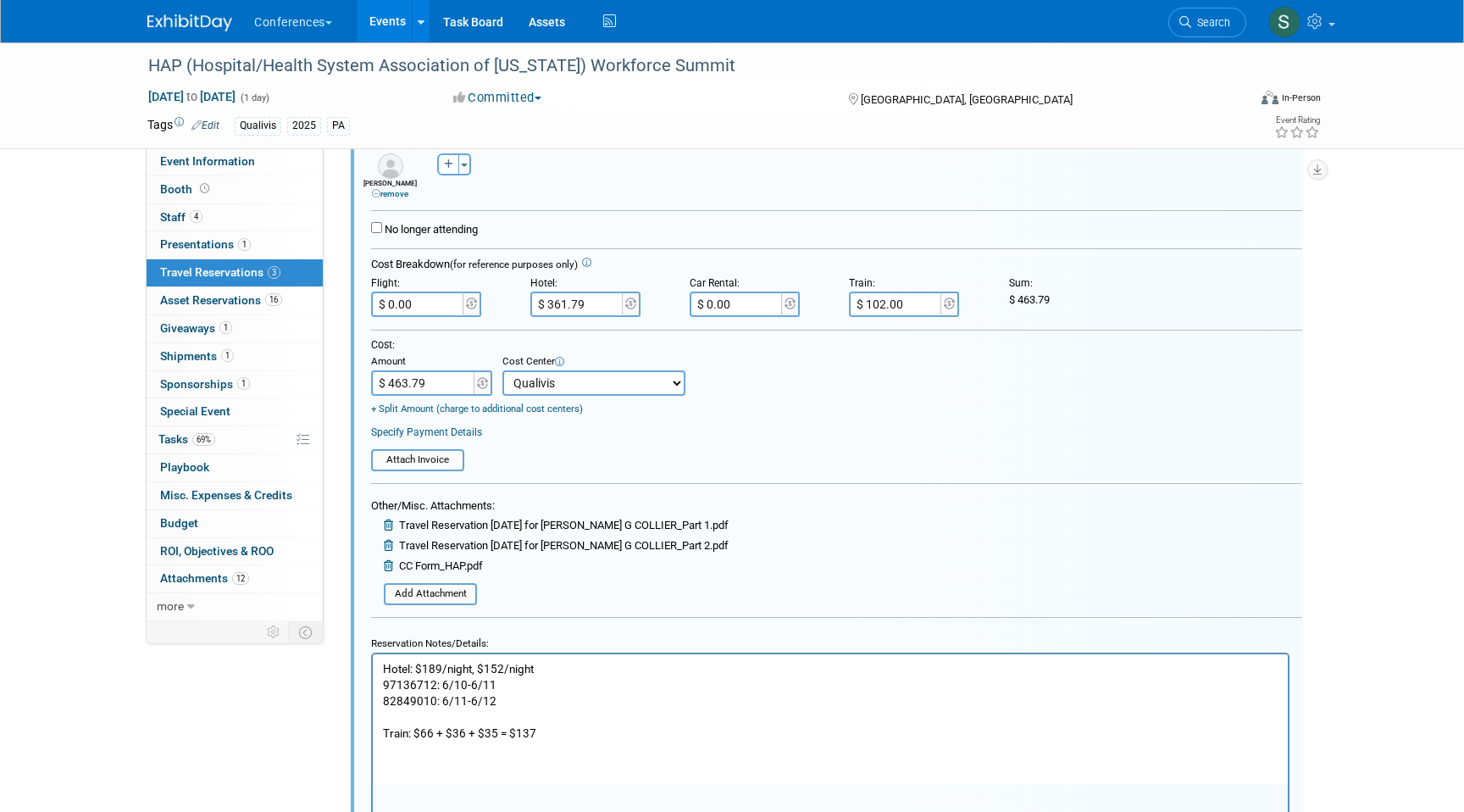
scroll to position [363, 0]
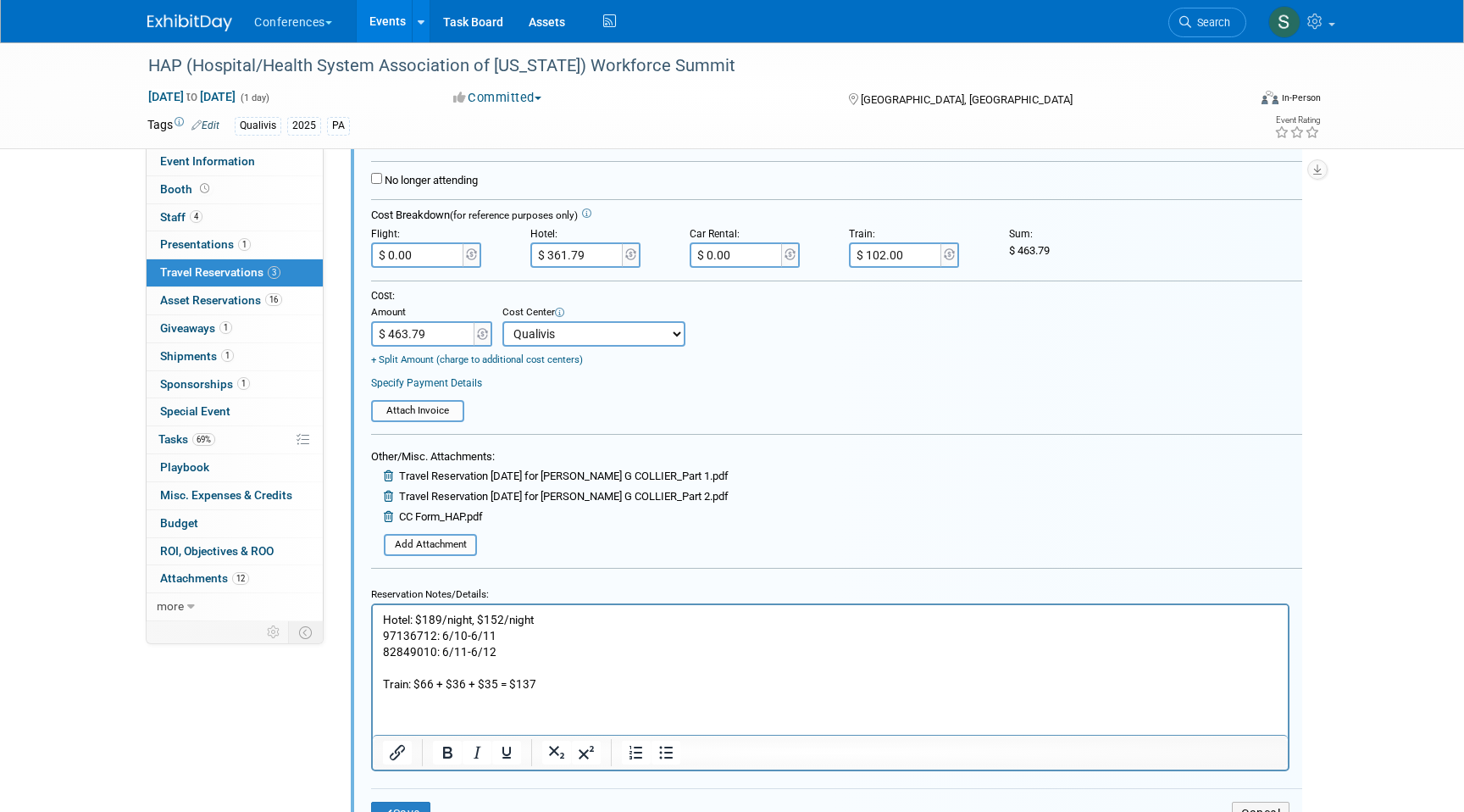
click at [911, 254] on input "$ 102.00" at bounding box center [896, 254] width 95 height 26
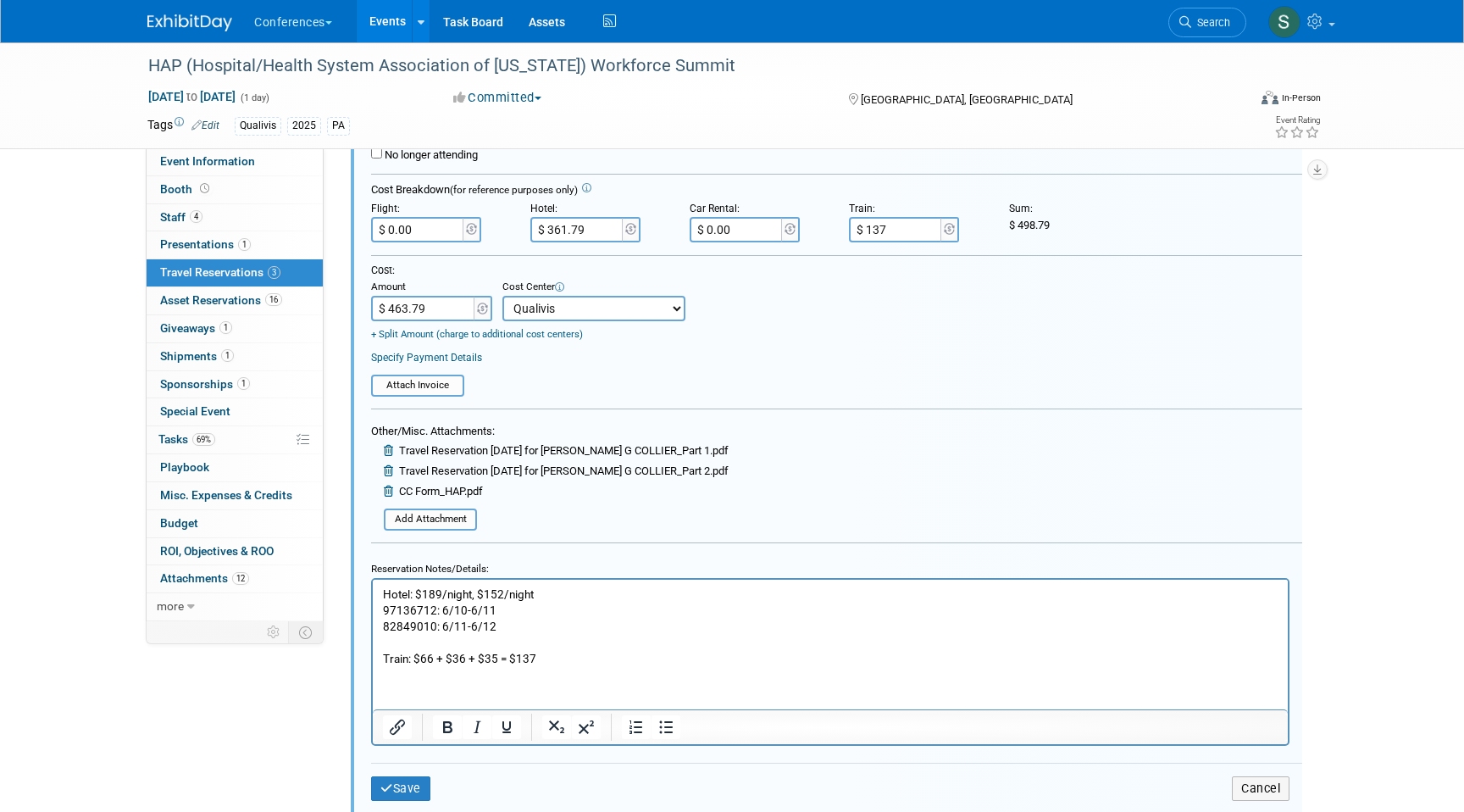
scroll to position [401, 0]
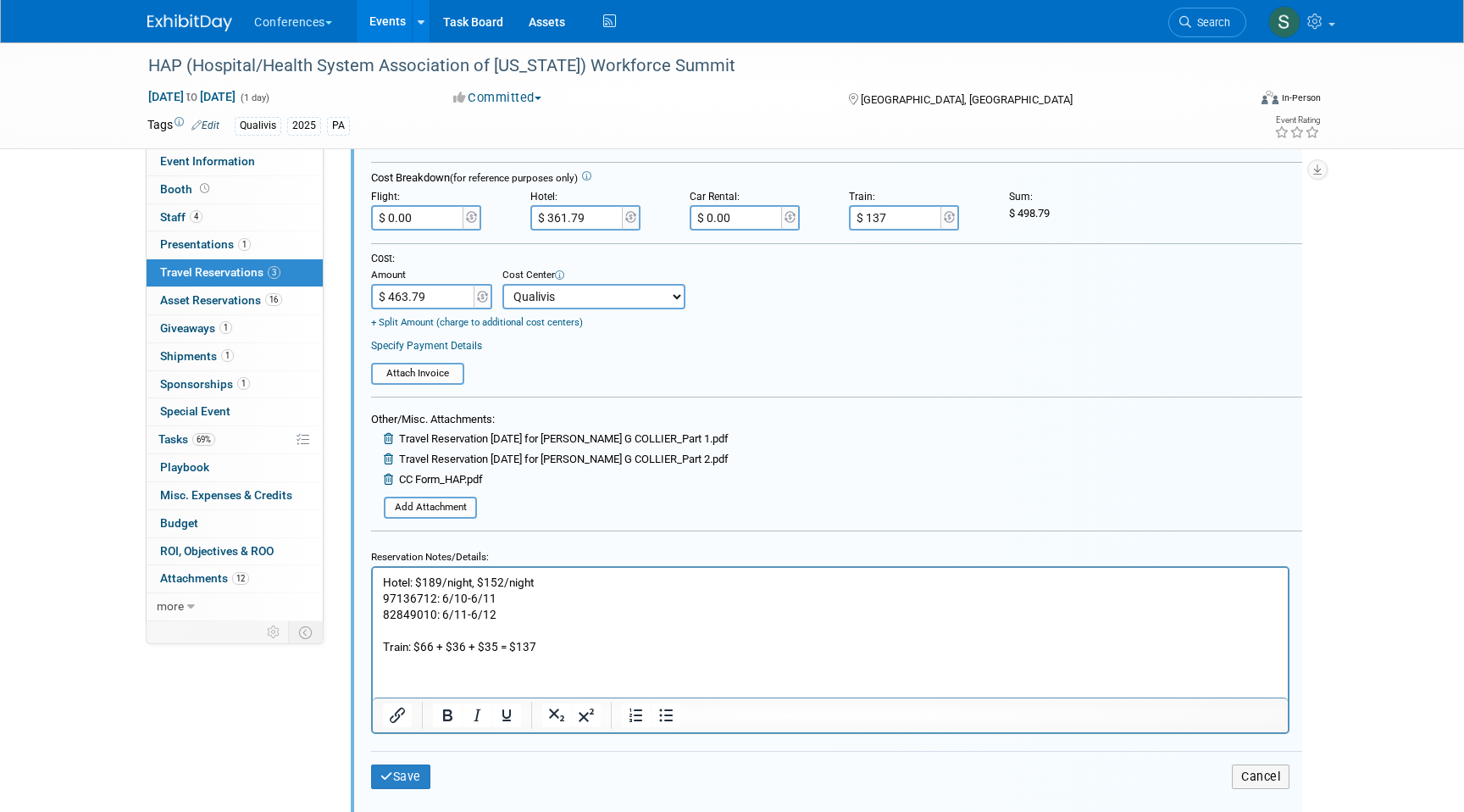
type input "$ 137.00"
click at [741, 507] on form "<i class="fa-light fa-calendar-lines" style="padding: 6px 4px 6px 1px;"></i> Ay…" at bounding box center [837, 322] width 931 height 977
click at [407, 774] on button "Save" at bounding box center [401, 777] width 59 height 25
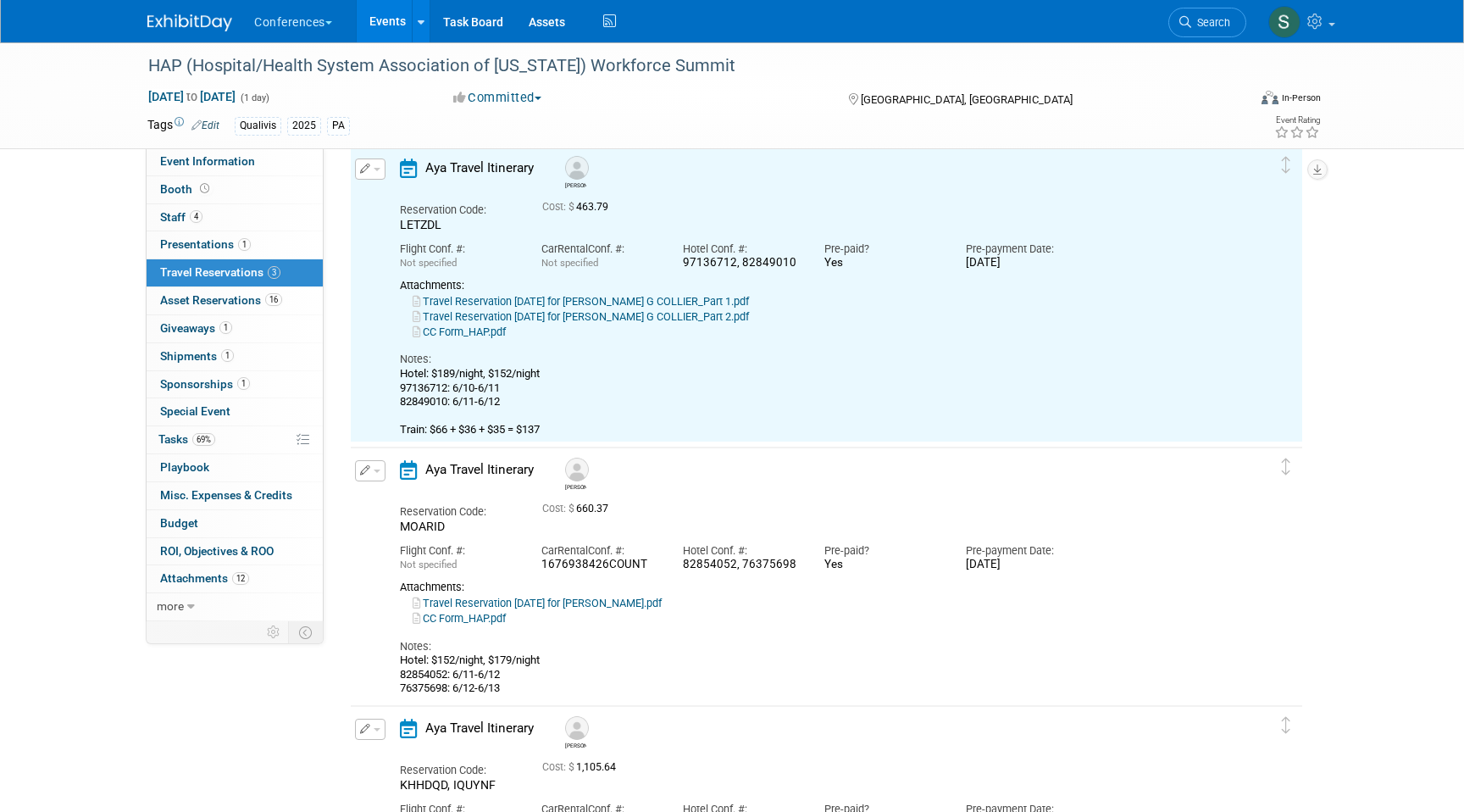
scroll to position [28, 0]
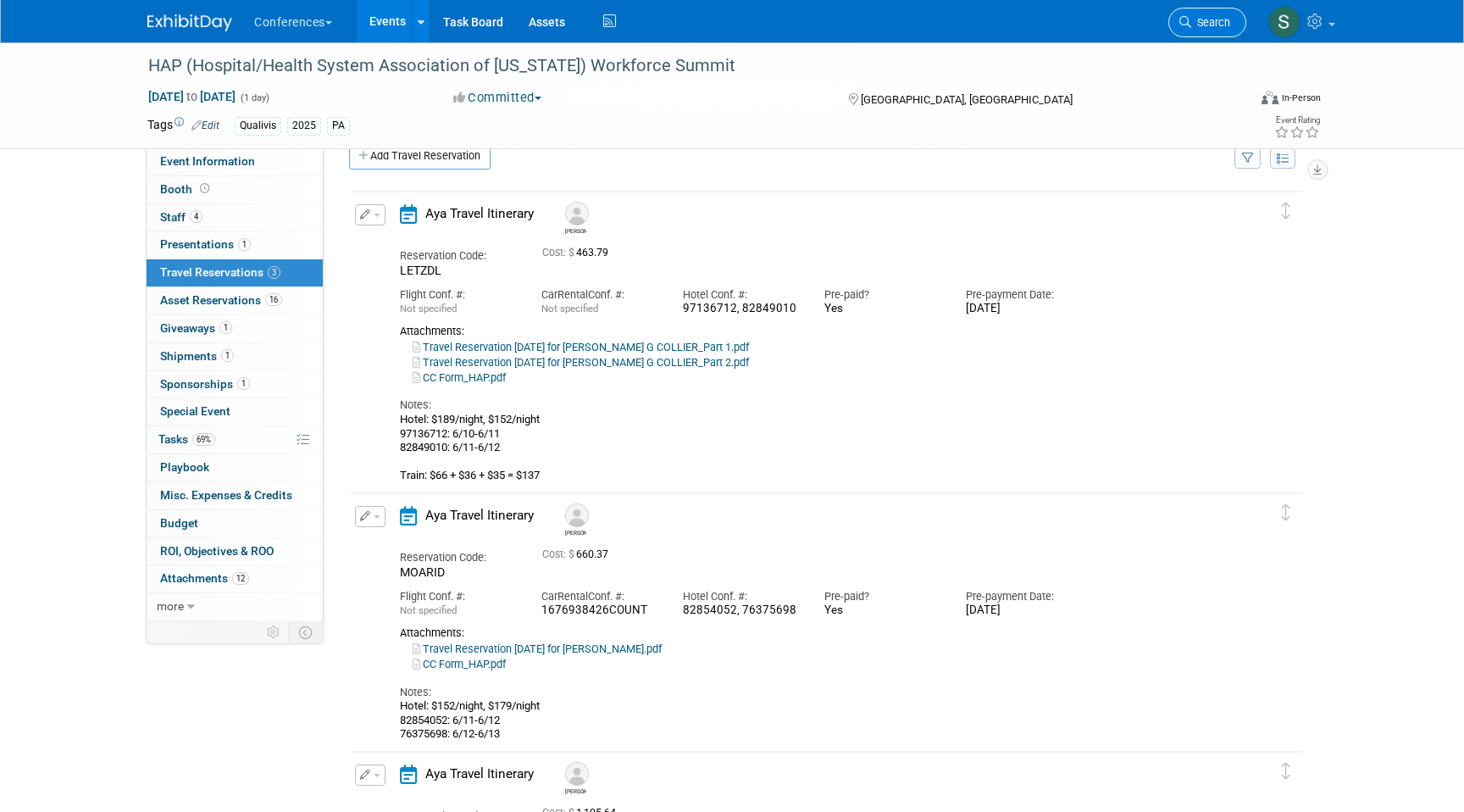
click at [1195, 21] on span "Search" at bounding box center [1211, 22] width 39 height 12
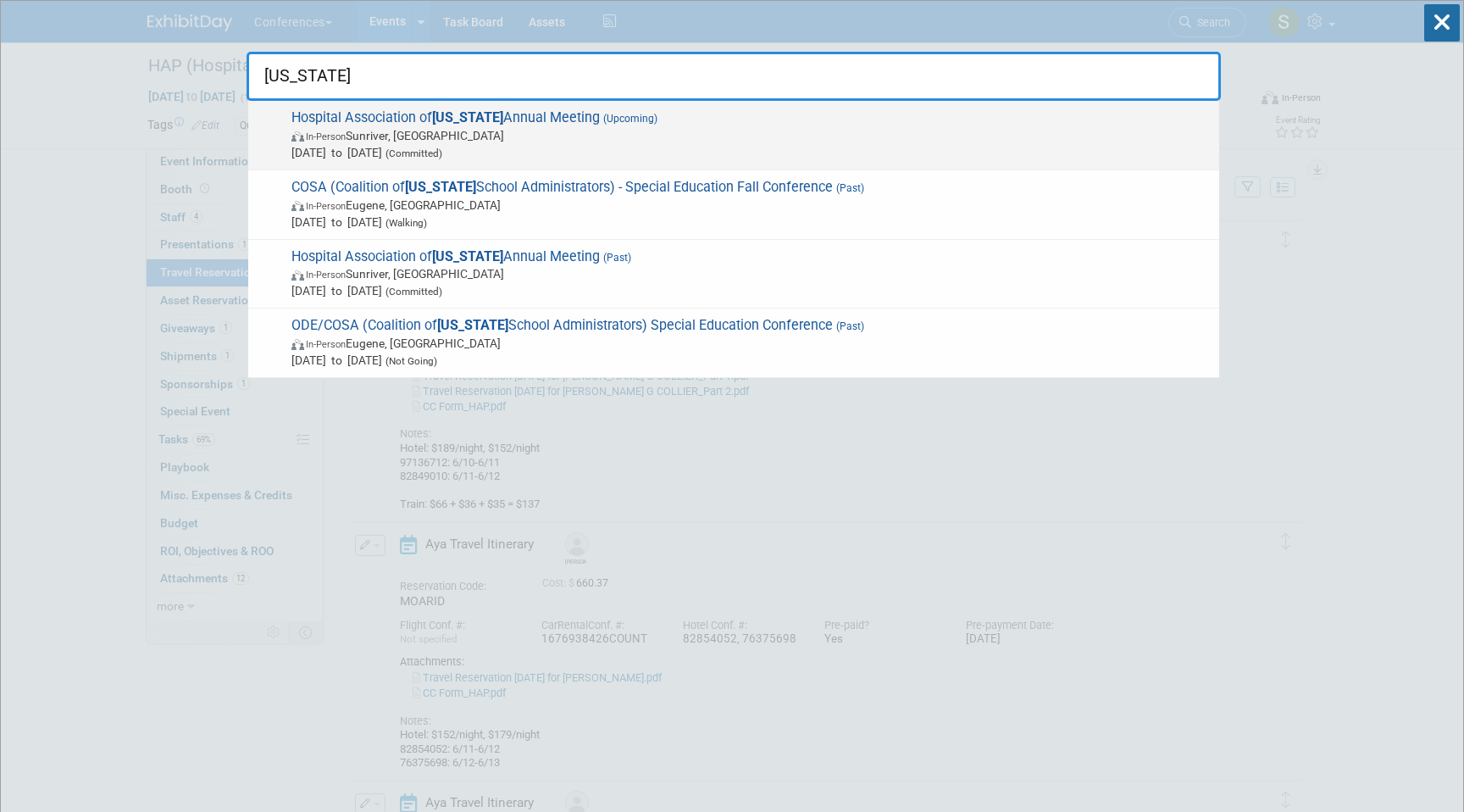
type input "oregon"
click at [844, 138] on span "In-Person Sunriver, OR" at bounding box center [751, 135] width 920 height 17
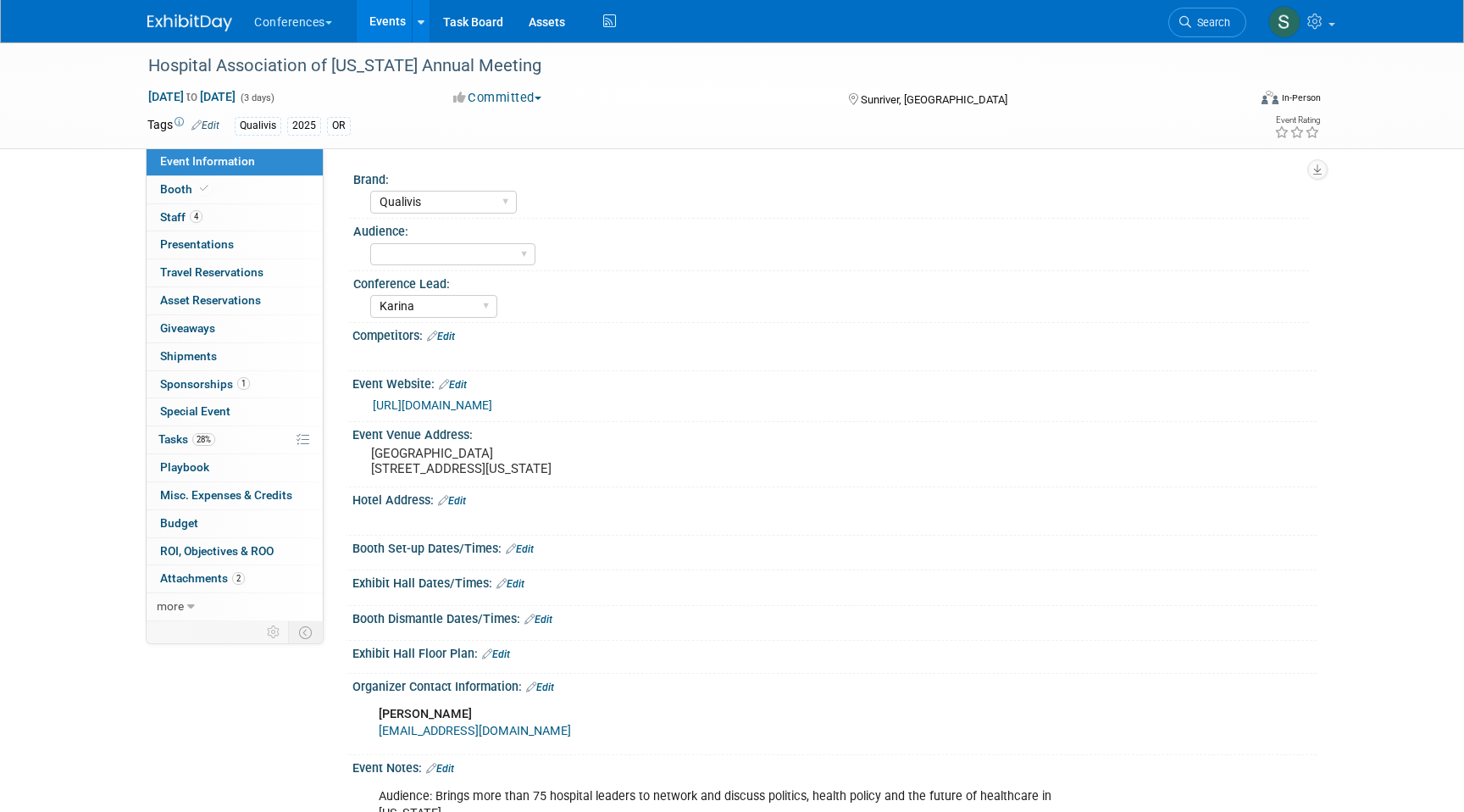
select select "Qualivis"
select select "Karina"
click at [251, 276] on span "Travel Reservations 0" at bounding box center [212, 271] width 104 height 13
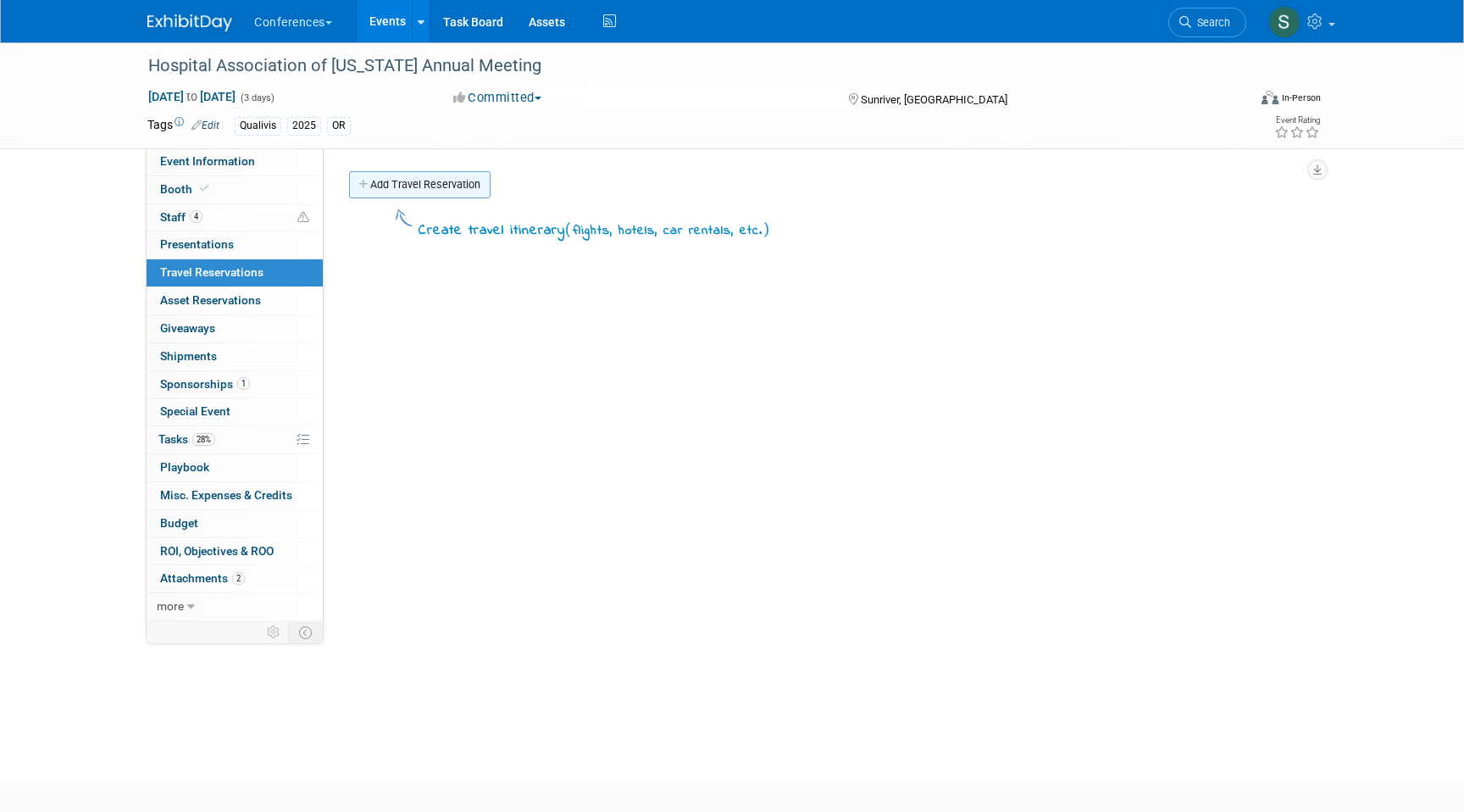
click at [401, 185] on link "Add Travel Reservation" at bounding box center [420, 184] width 142 height 27
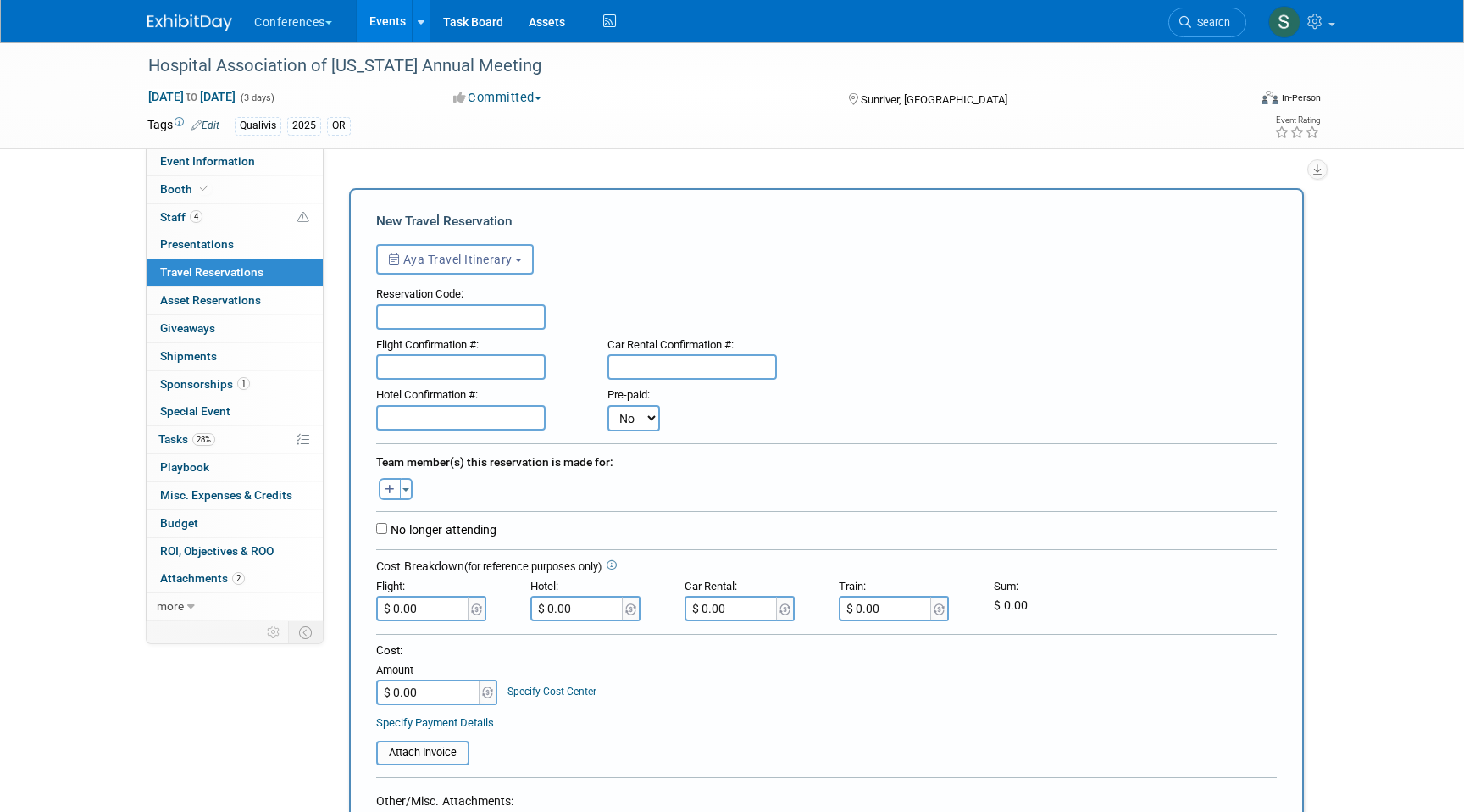
scroll to position [422, 0]
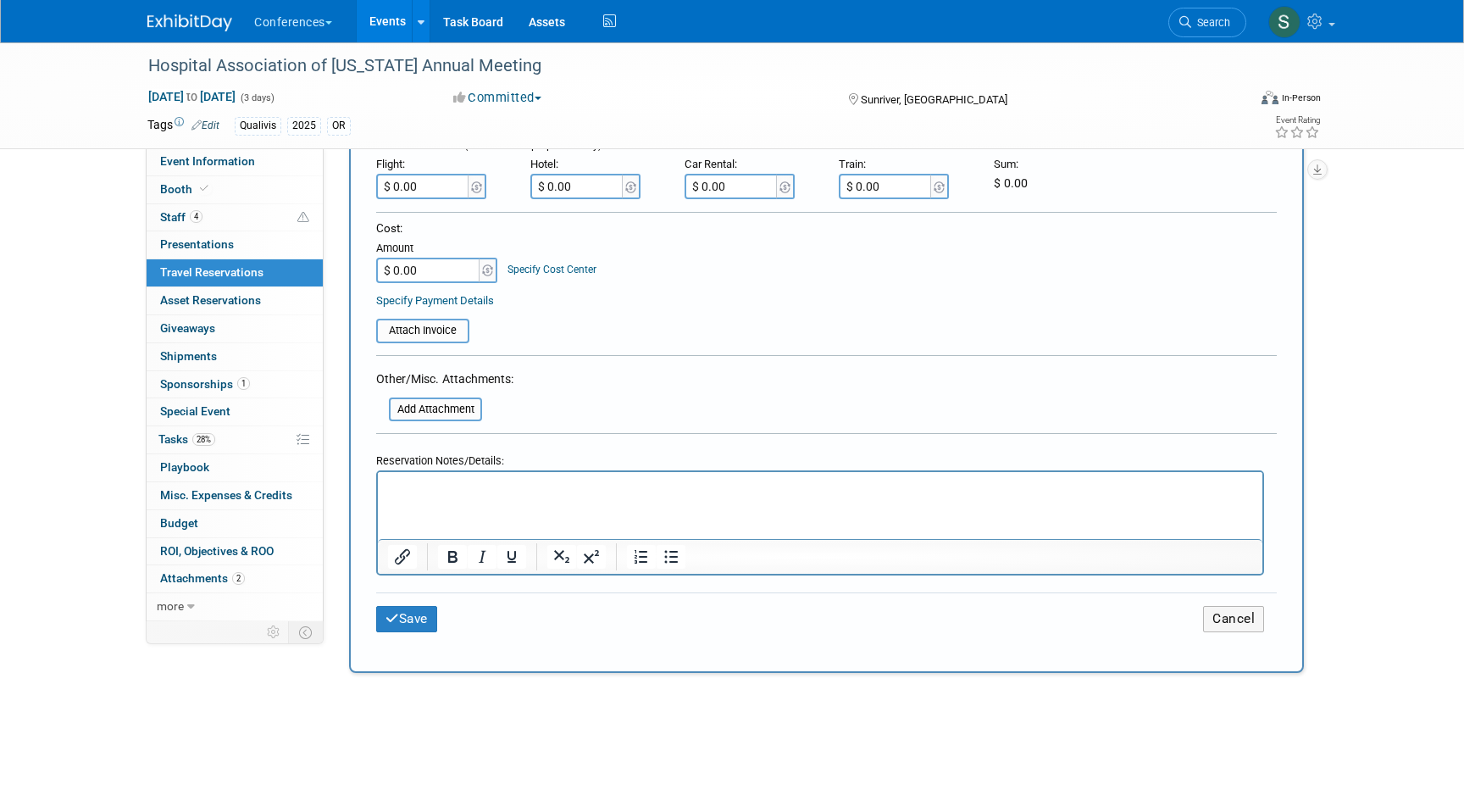
click at [410, 496] on html at bounding box center [820, 484] width 885 height 25
click at [411, 620] on button "Save" at bounding box center [406, 619] width 61 height 27
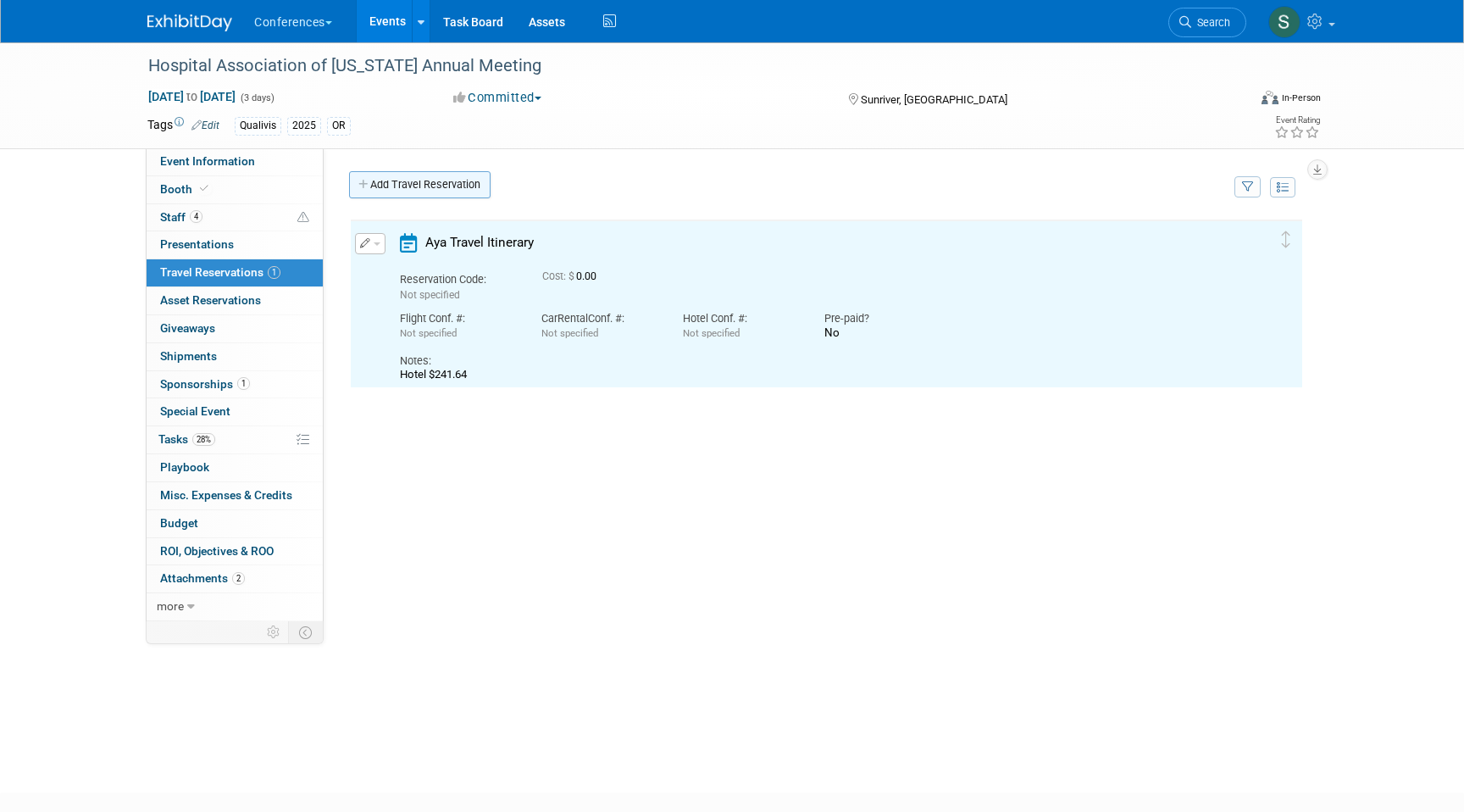
scroll to position [0, 0]
click at [407, 176] on link "Add Travel Reservation" at bounding box center [420, 184] width 142 height 27
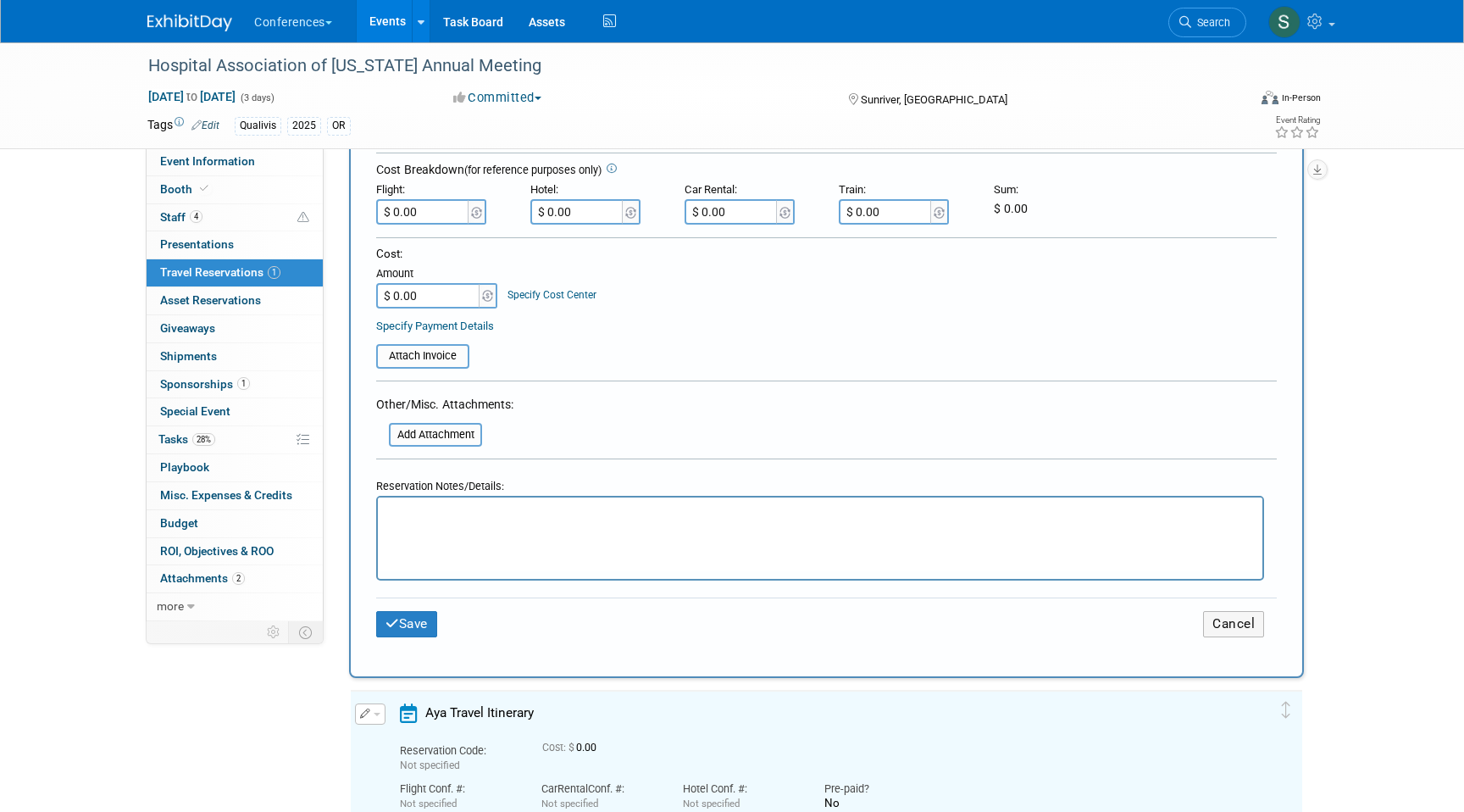
scroll to position [431, 0]
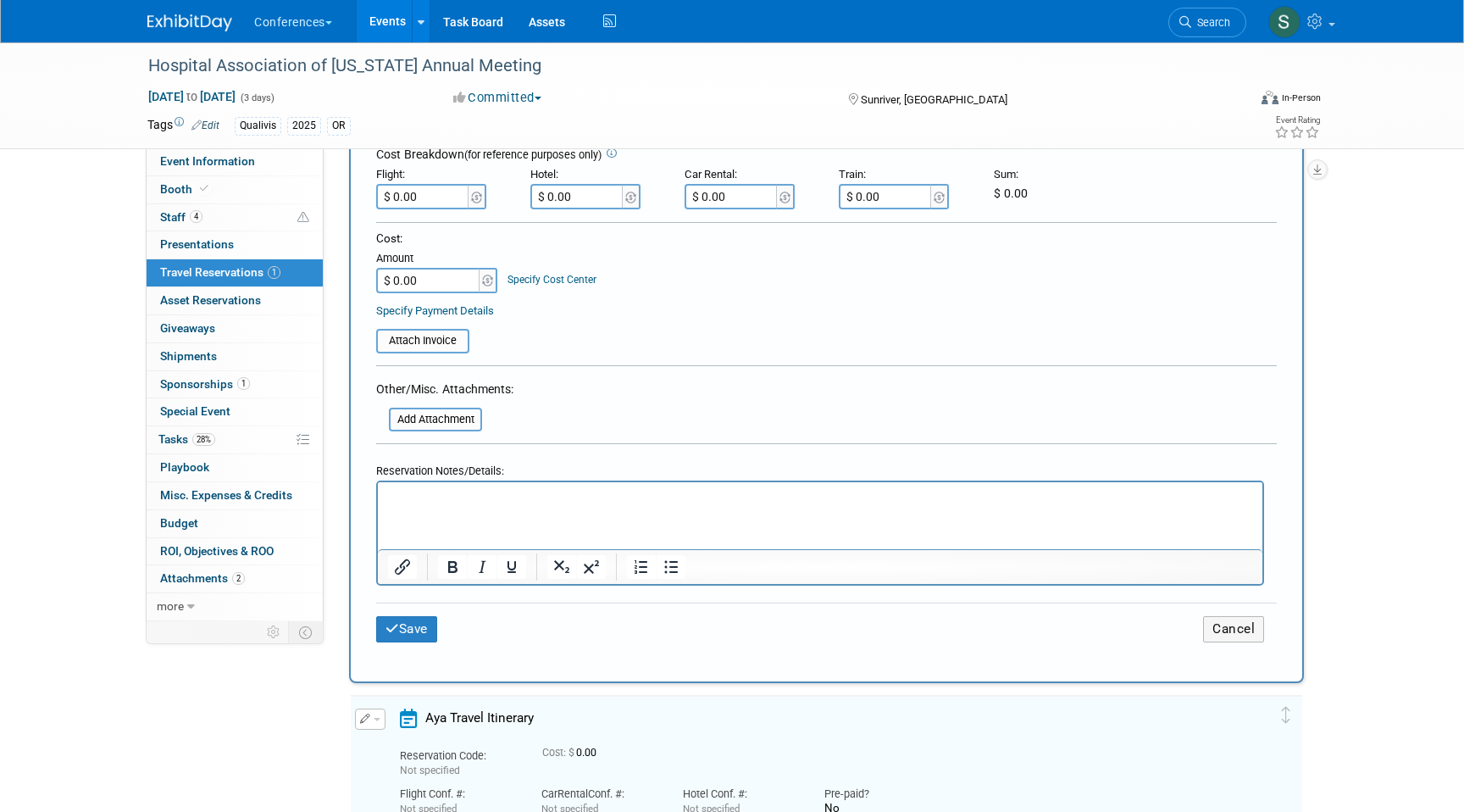
click at [413, 504] on p "Rich Text Area. Press ALT-0 for help." at bounding box center [821, 497] width 865 height 18
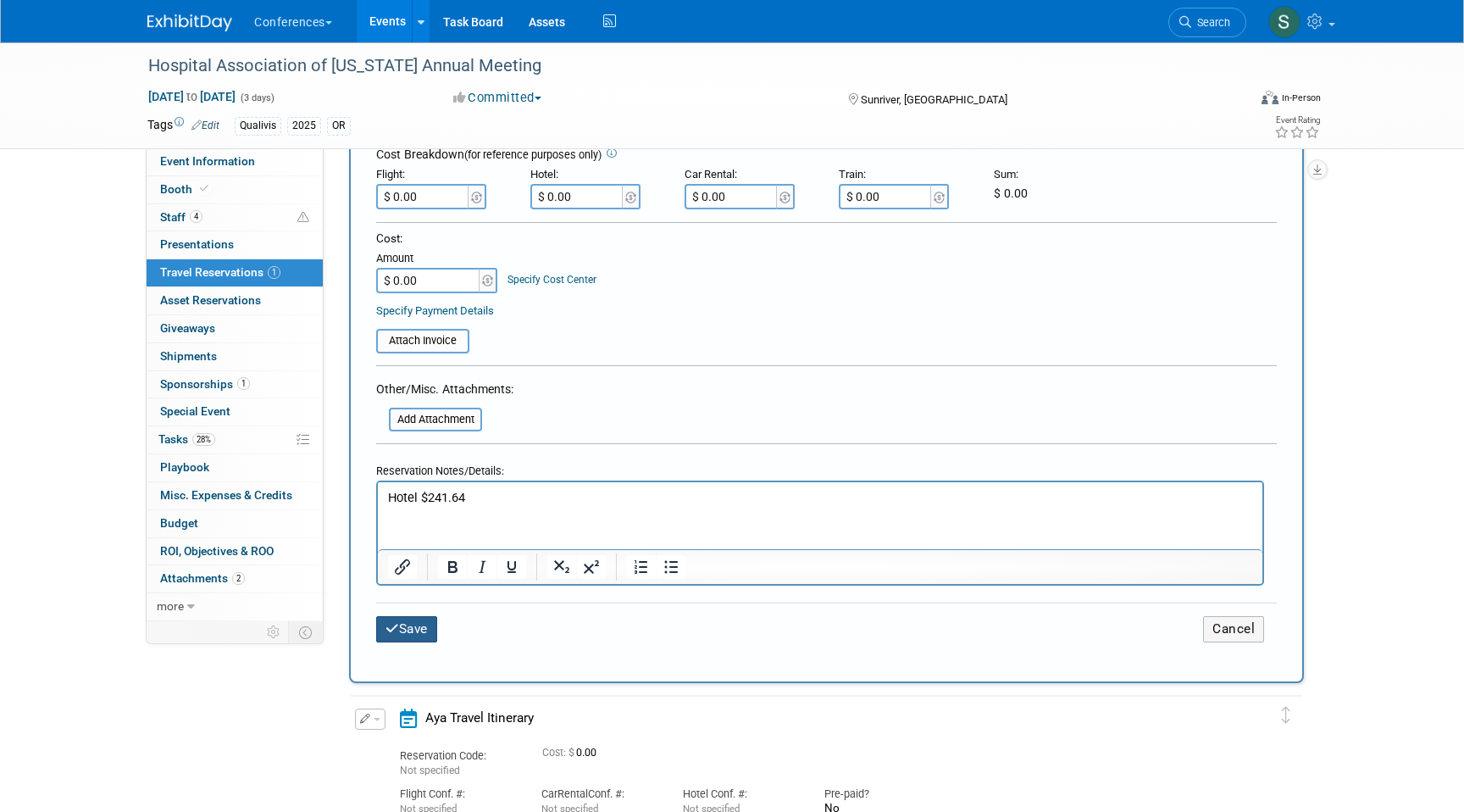
click at [427, 628] on button "Save" at bounding box center [406, 629] width 61 height 27
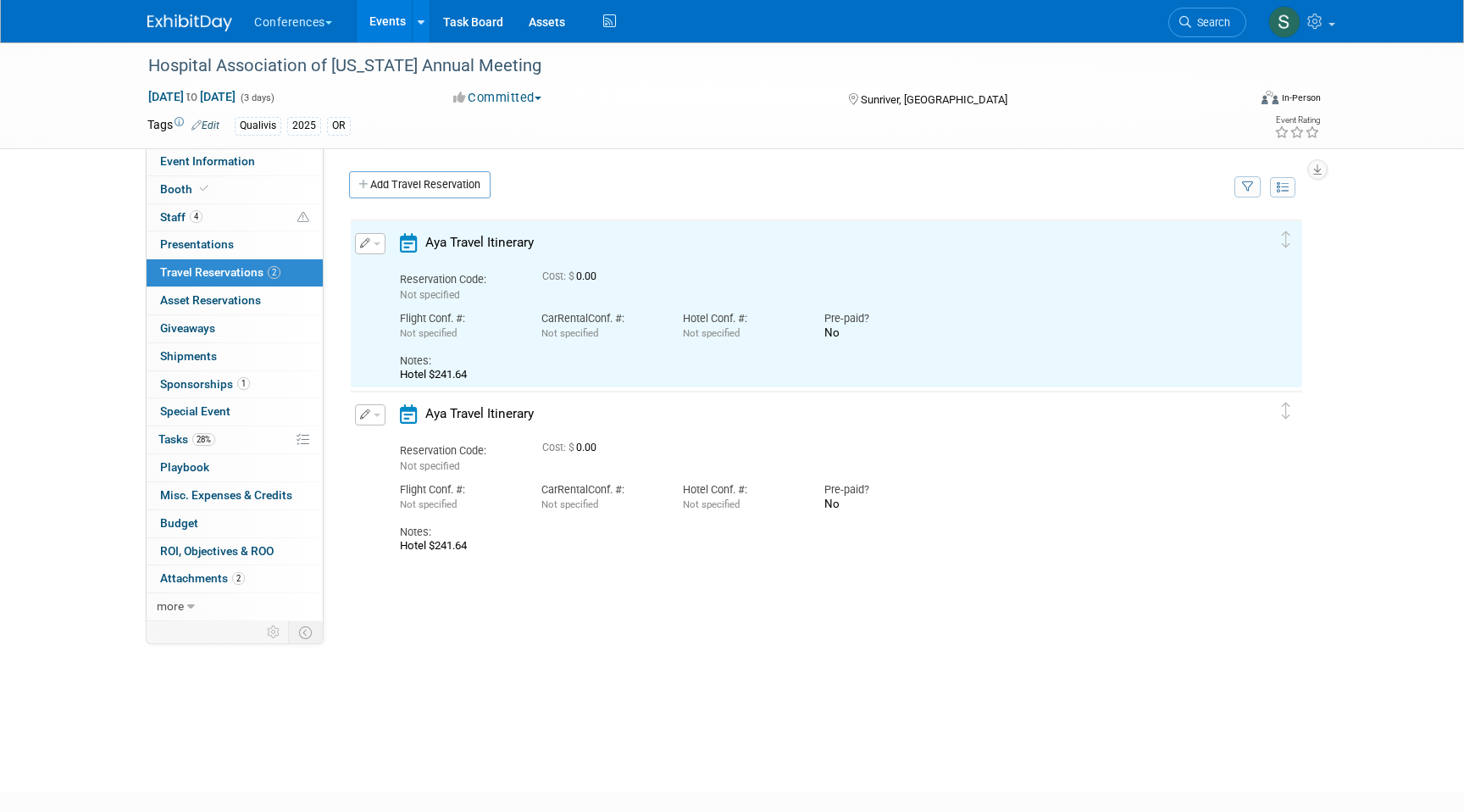
scroll to position [0, 0]
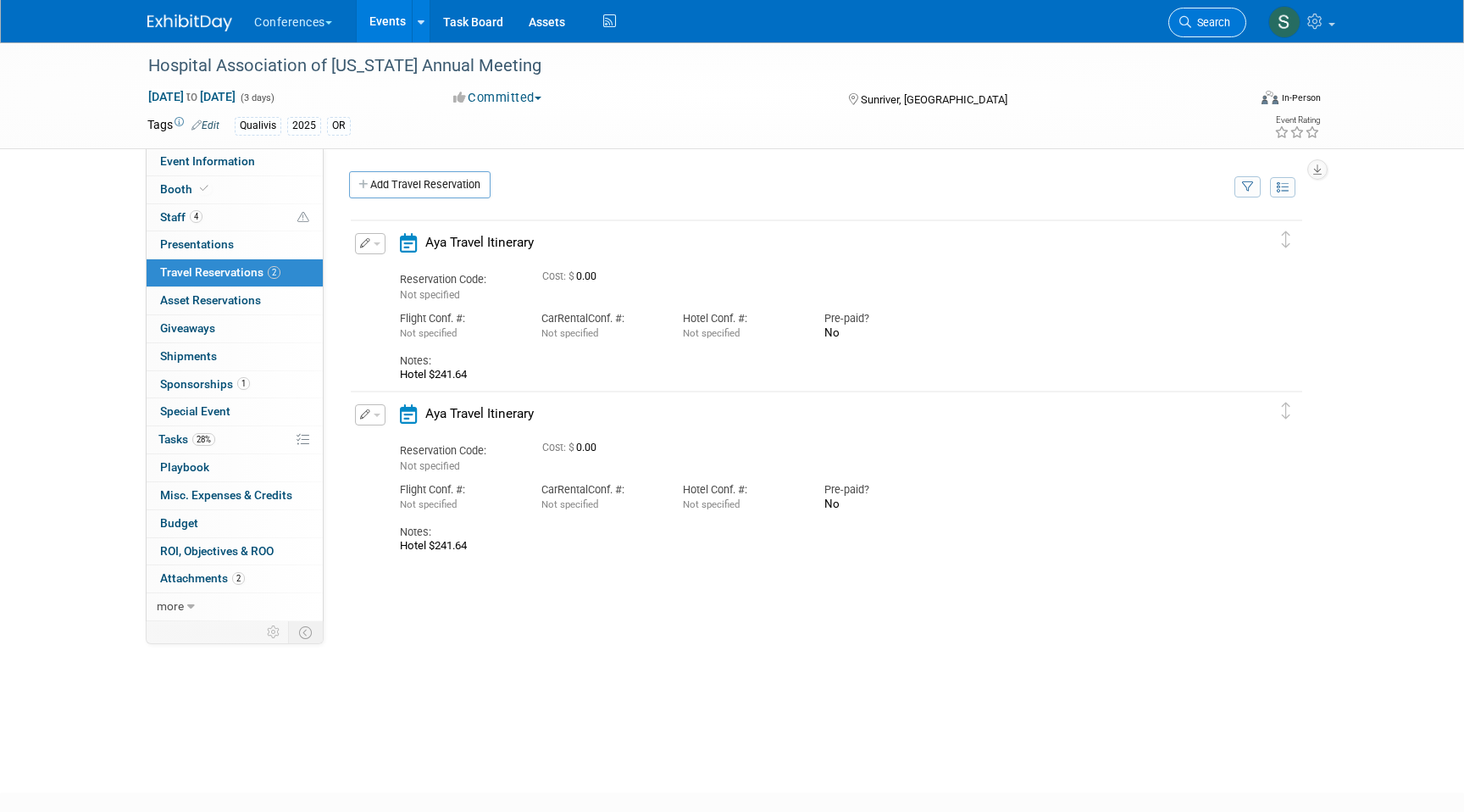
click at [1215, 28] on link "Search" at bounding box center [1208, 22] width 78 height 29
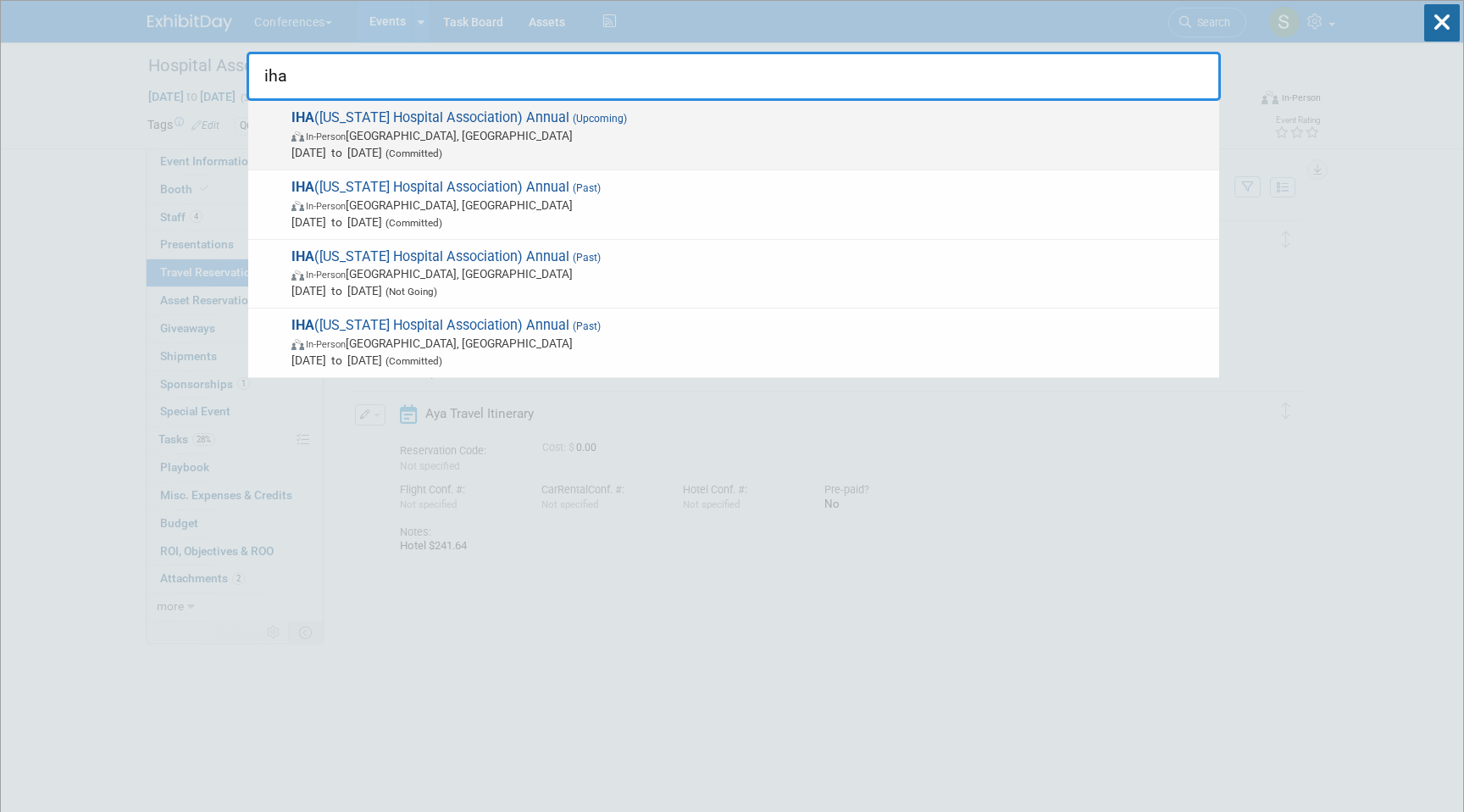
type input "iha"
click at [645, 119] on span "IHA ([US_STATE] Hospital Association) Annual (Upcoming) In-Person [GEOGRAPHIC_D…" at bounding box center [748, 135] width 925 height 51
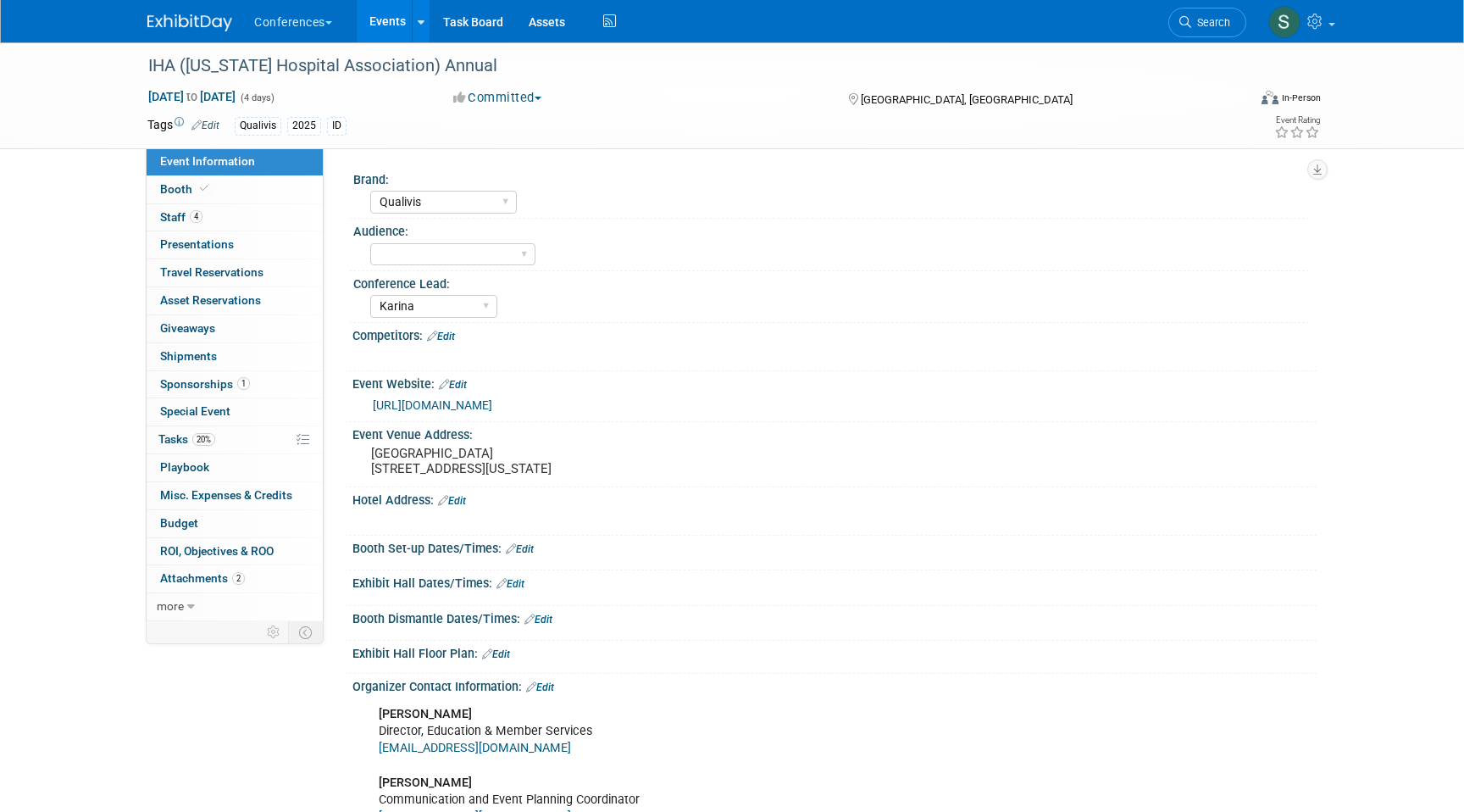
select select "Qualivis"
select select "Karina"
click at [250, 274] on span "Travel Reservations 0" at bounding box center [212, 271] width 104 height 13
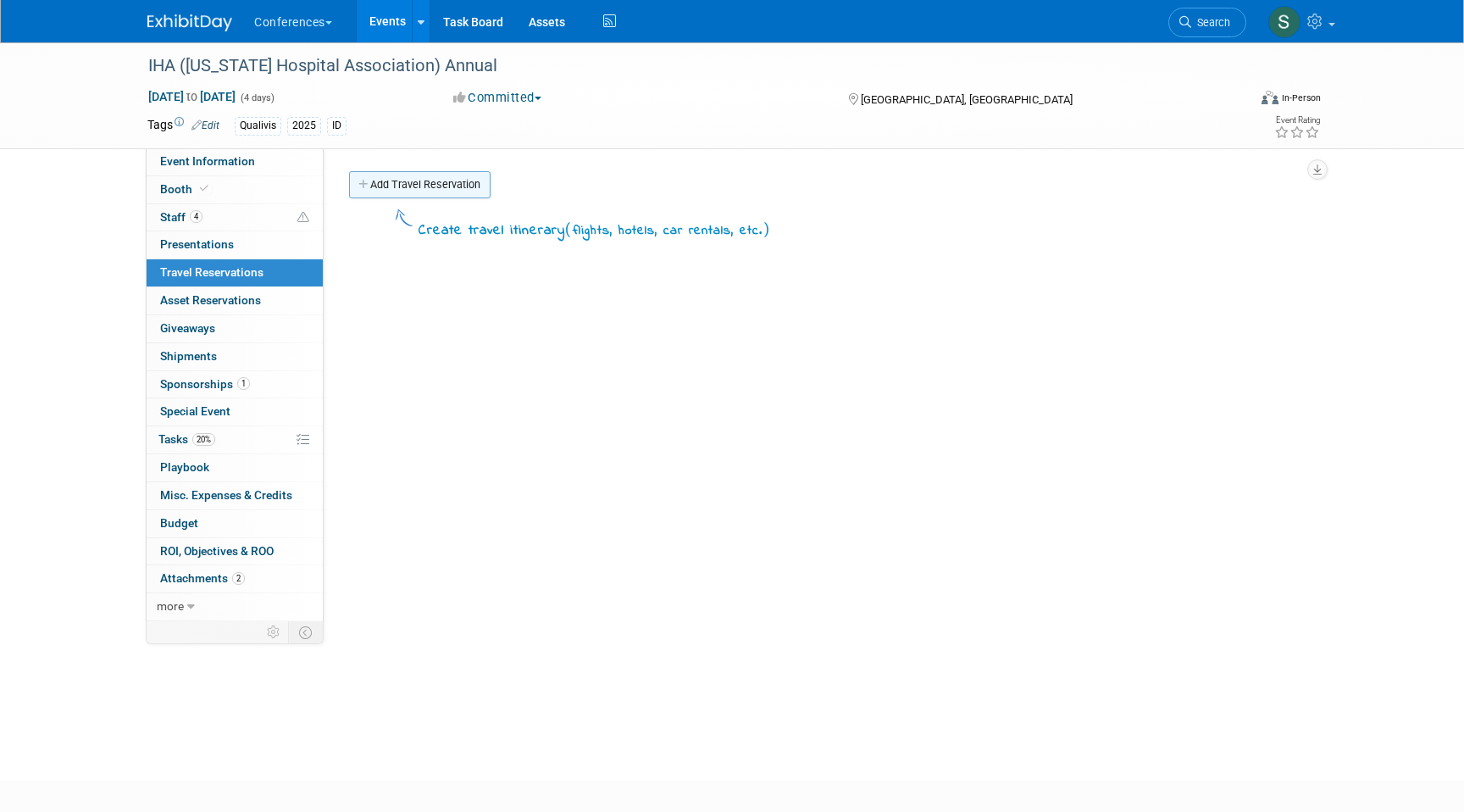
click at [449, 190] on link "Add Travel Reservation" at bounding box center [420, 184] width 142 height 27
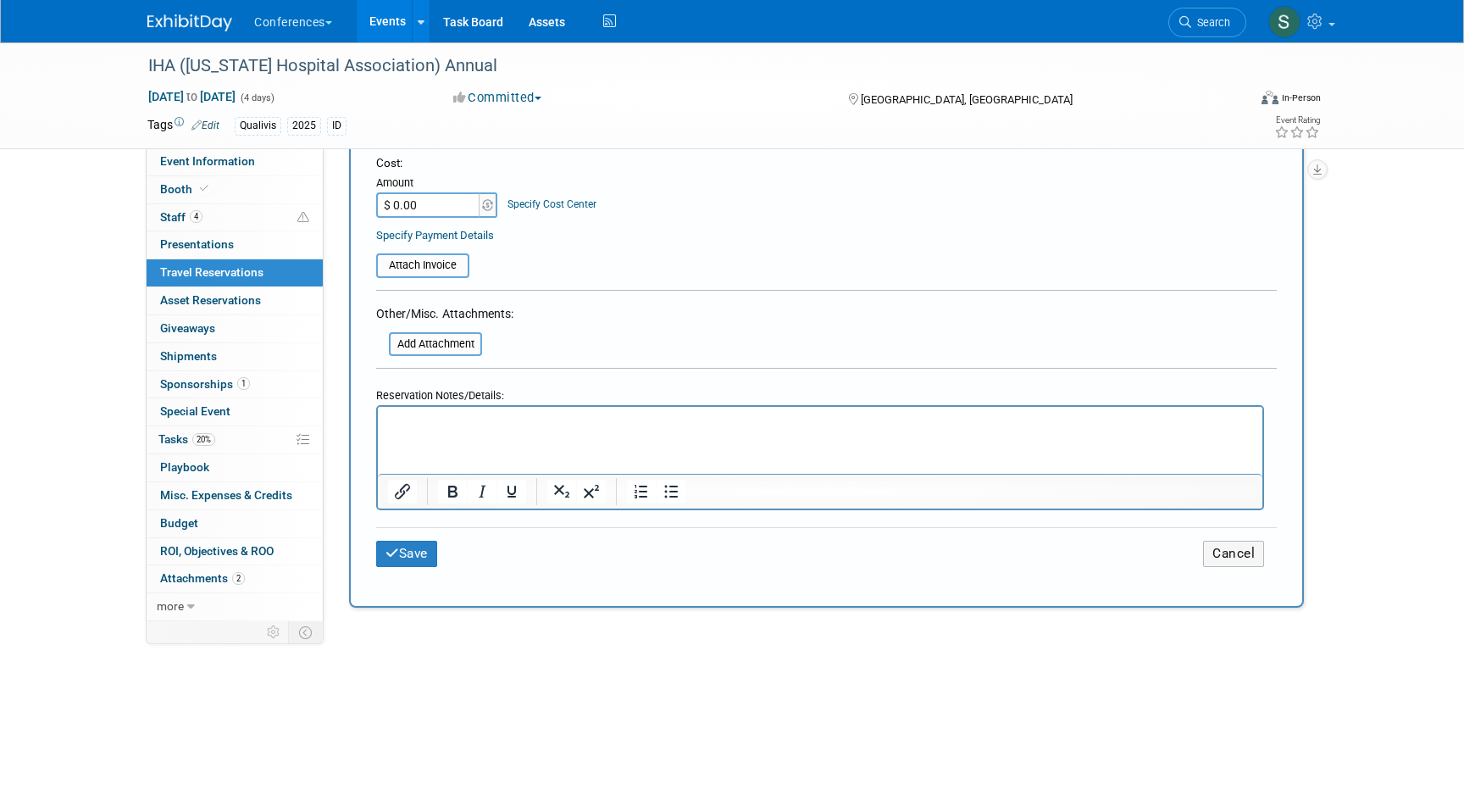
scroll to position [566, 0]
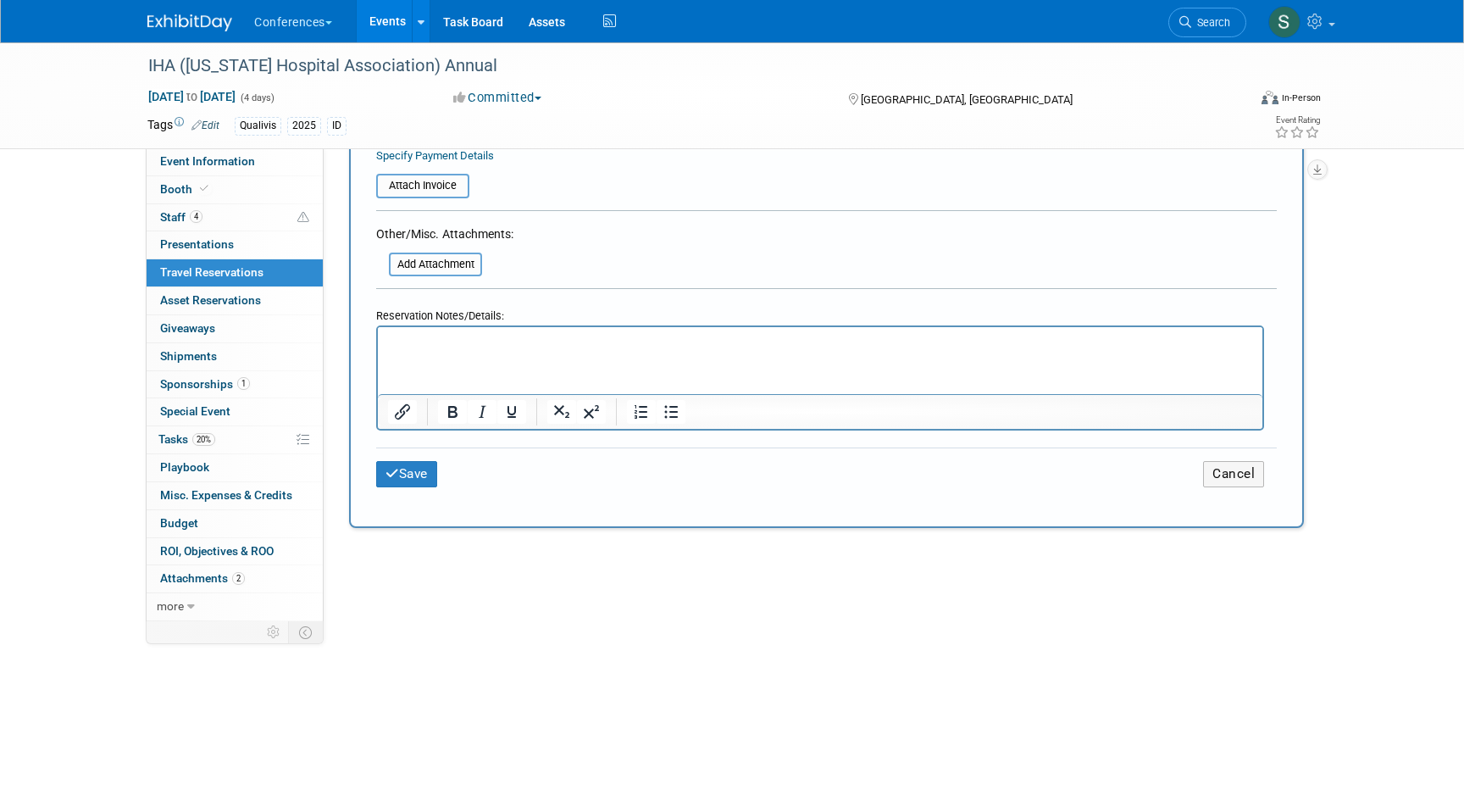
click at [403, 345] on p "Rich Text Area. Press ALT-0 for help." at bounding box center [821, 343] width 865 height 18
drag, startPoint x: 484, startPoint y: 347, endPoint x: 435, endPoint y: 346, distance: 49.0
click at [435, 346] on p "Hotel: $ 568.66" at bounding box center [821, 343] width 865 height 18
click at [477, 337] on p "Hotel: $568.66" at bounding box center [821, 343] width 865 height 18
click at [486, 342] on p "Hotel: $568.66 + 273.06" at bounding box center [821, 343] width 865 height 18
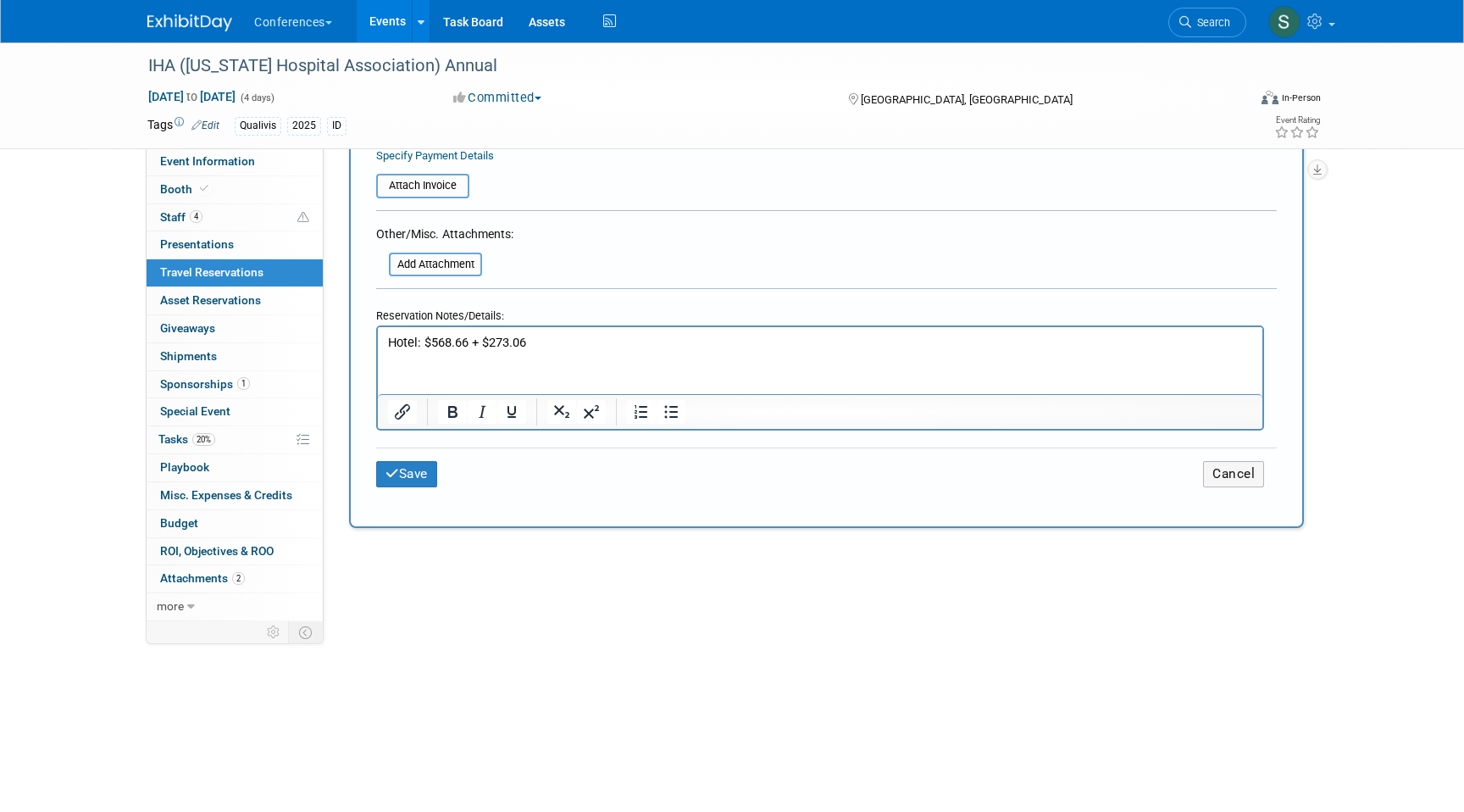
click at [541, 336] on p "Hotel: $568.66 + $273.06" at bounding box center [821, 343] width 865 height 18
drag, startPoint x: 545, startPoint y: 343, endPoint x: 362, endPoint y: 340, distance: 183.0
click at [378, 340] on html "Hotel: $568.66 + $273.06 = $841.72" at bounding box center [820, 340] width 885 height 25
copy p "Hotel: $568.66 + $273.06 = $841.72"
click at [419, 476] on button "Save" at bounding box center [406, 474] width 61 height 27
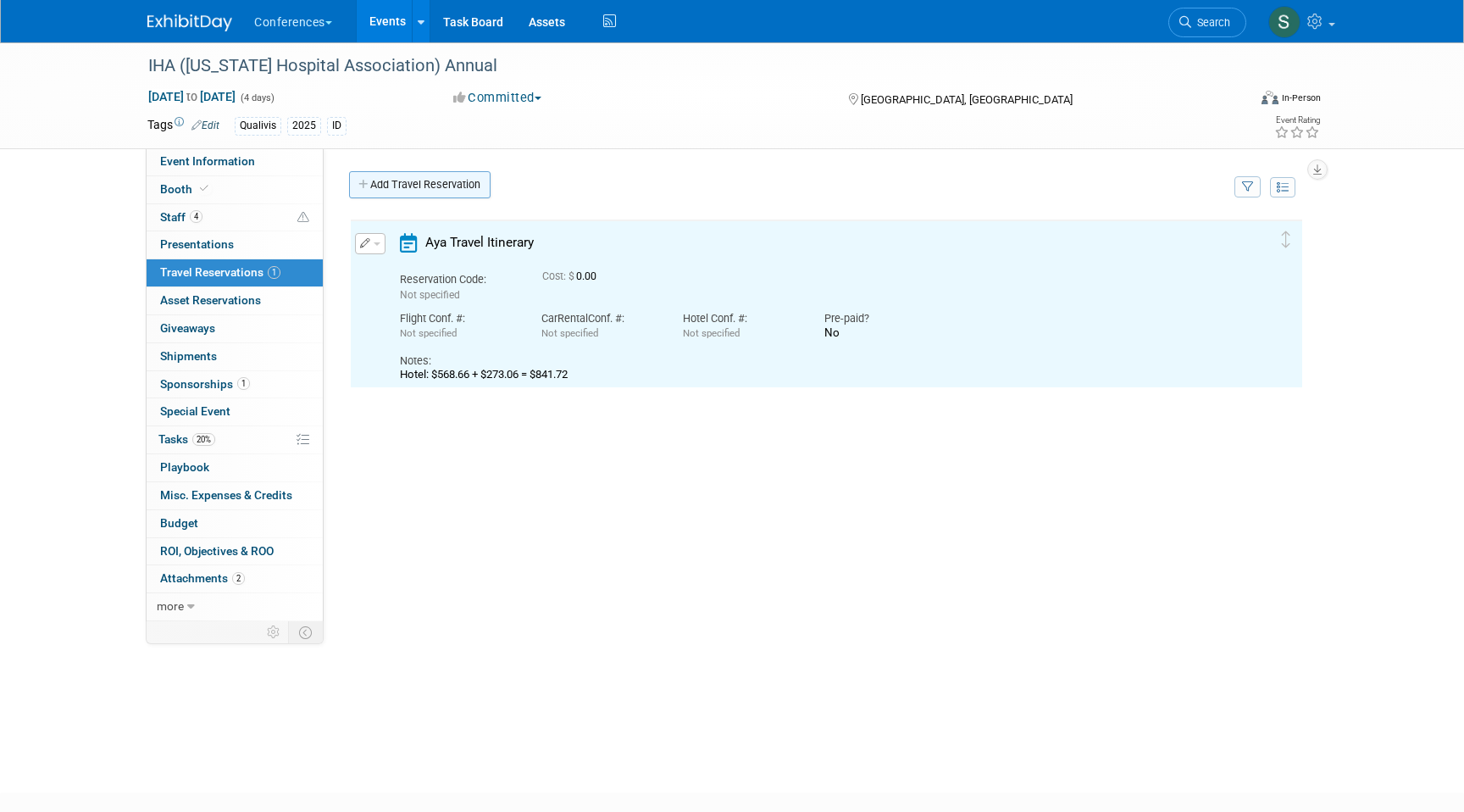
scroll to position [0, 0]
click at [406, 185] on link "Add Travel Reservation" at bounding box center [420, 184] width 142 height 27
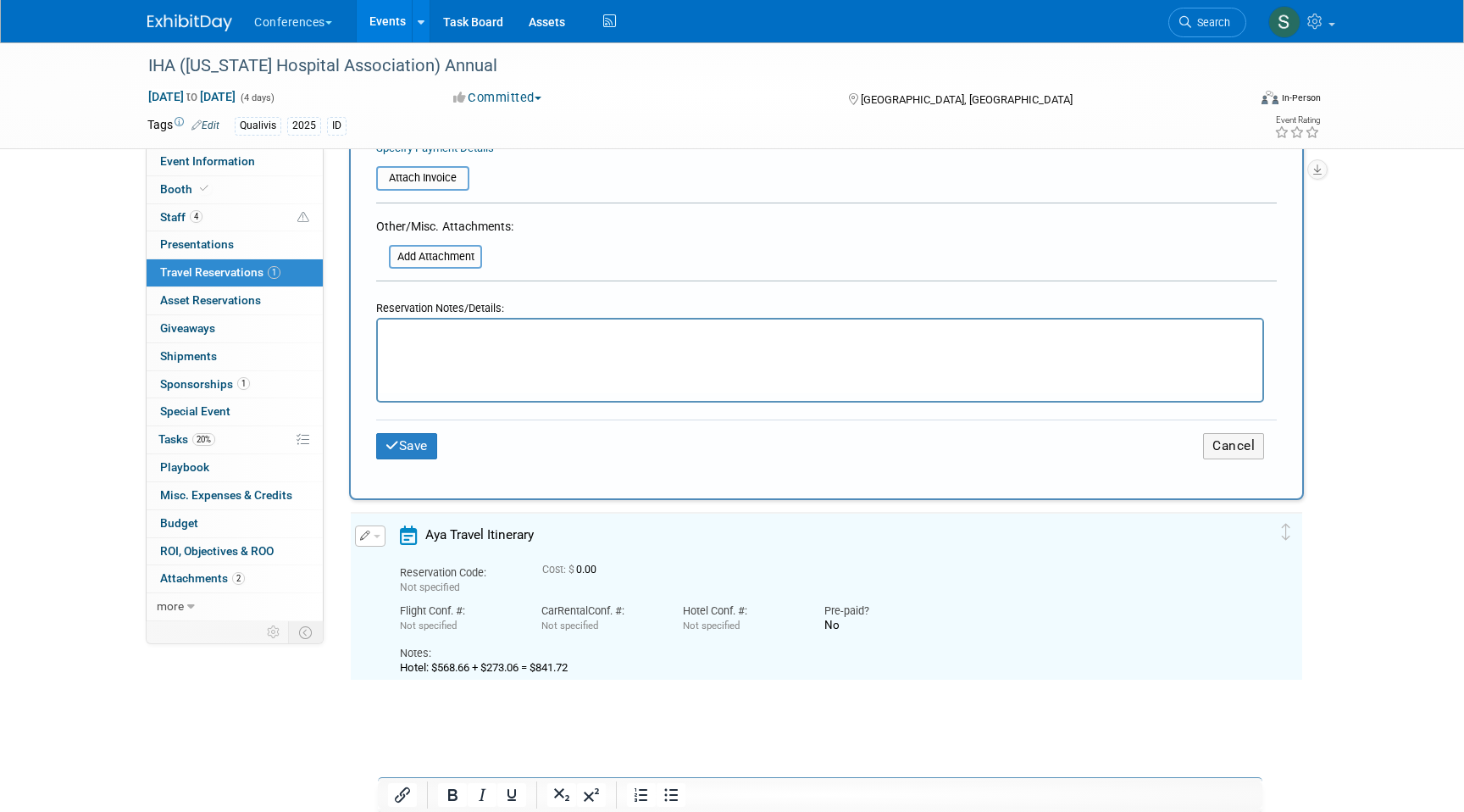
scroll to position [633, 0]
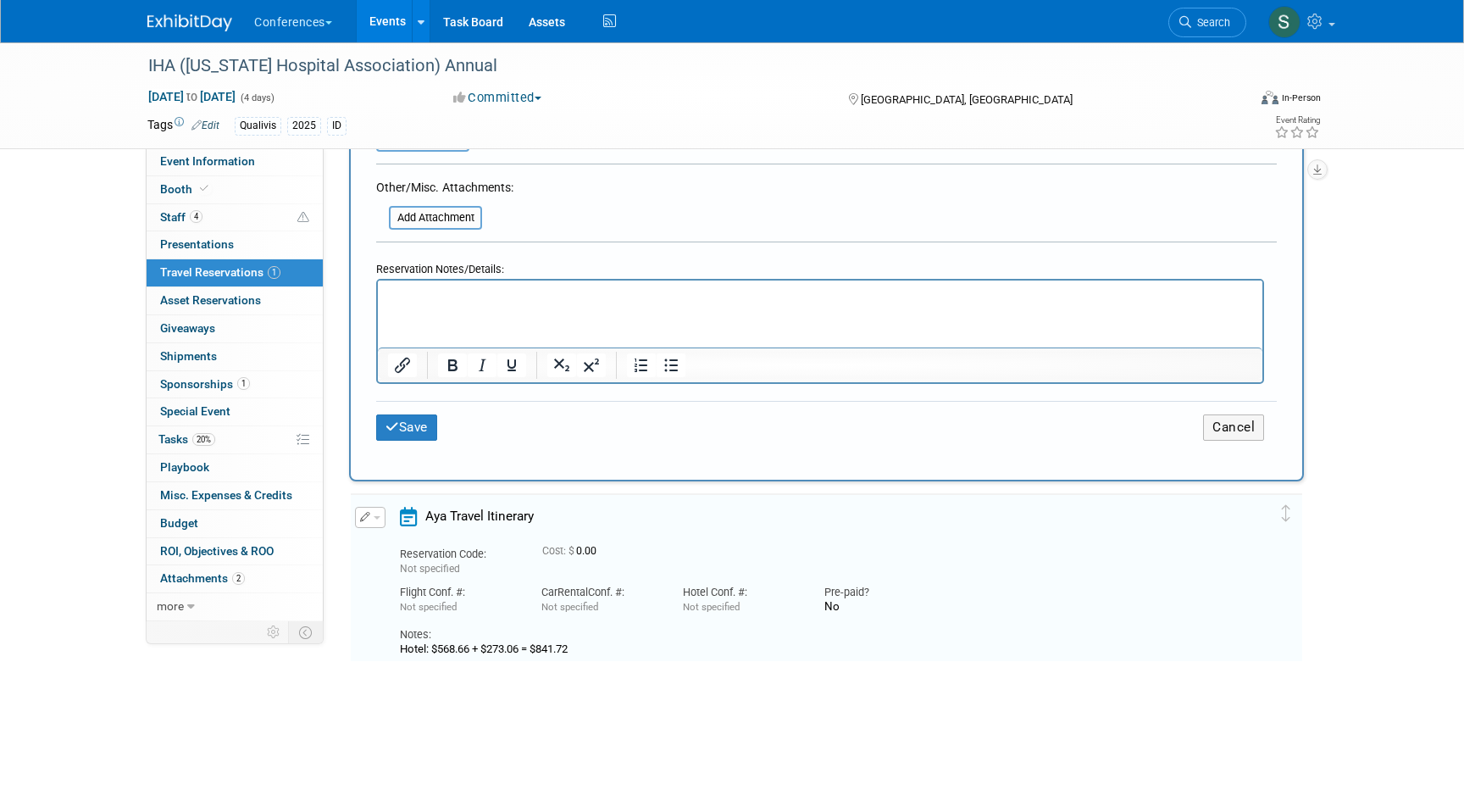
click at [423, 301] on p "Rich Text Area. Press ALT-0 for help." at bounding box center [821, 296] width 865 height 18
click at [404, 428] on button "Save" at bounding box center [406, 427] width 61 height 27
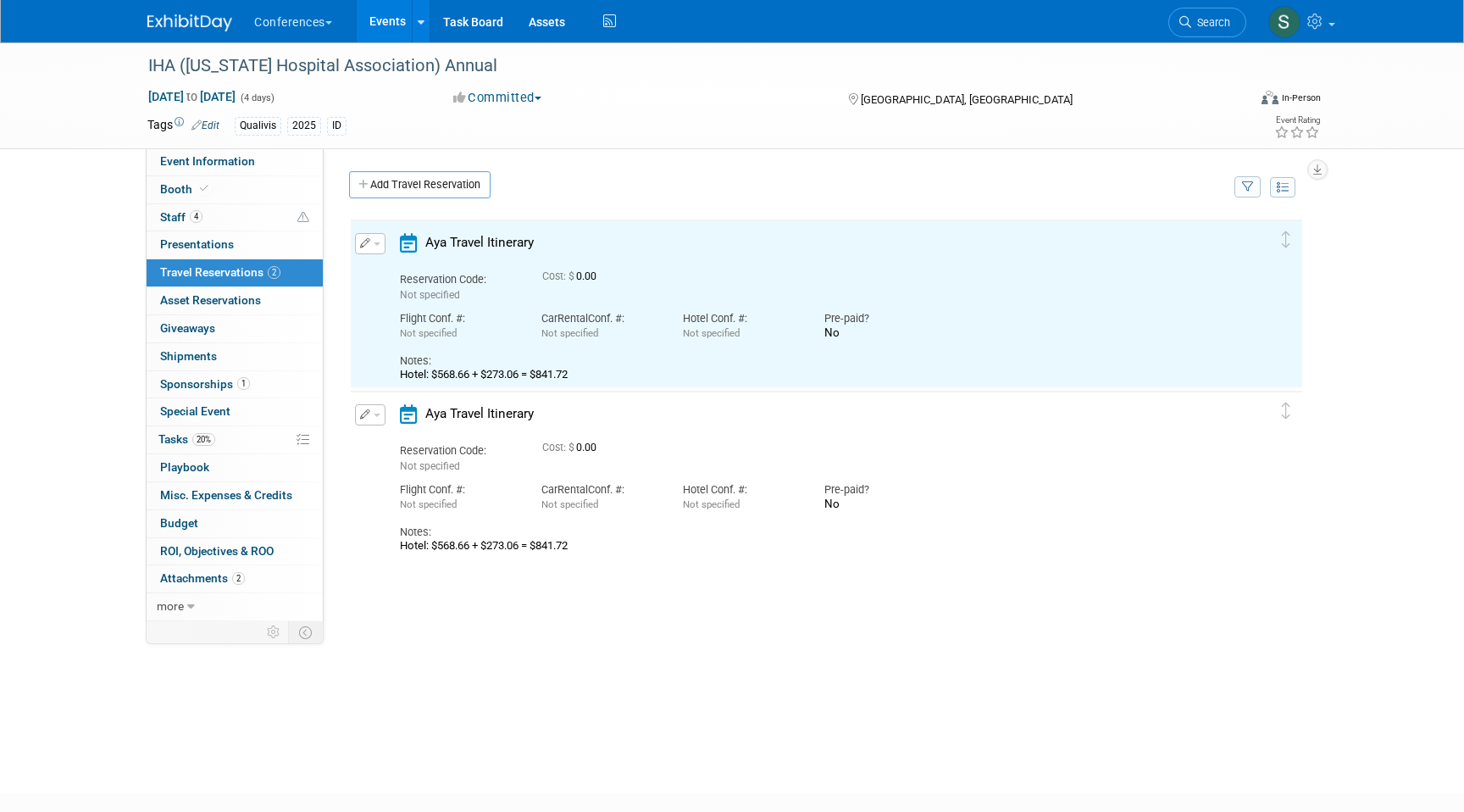
scroll to position [0, 0]
click at [430, 174] on link "Add Travel Reservation" at bounding box center [420, 184] width 142 height 27
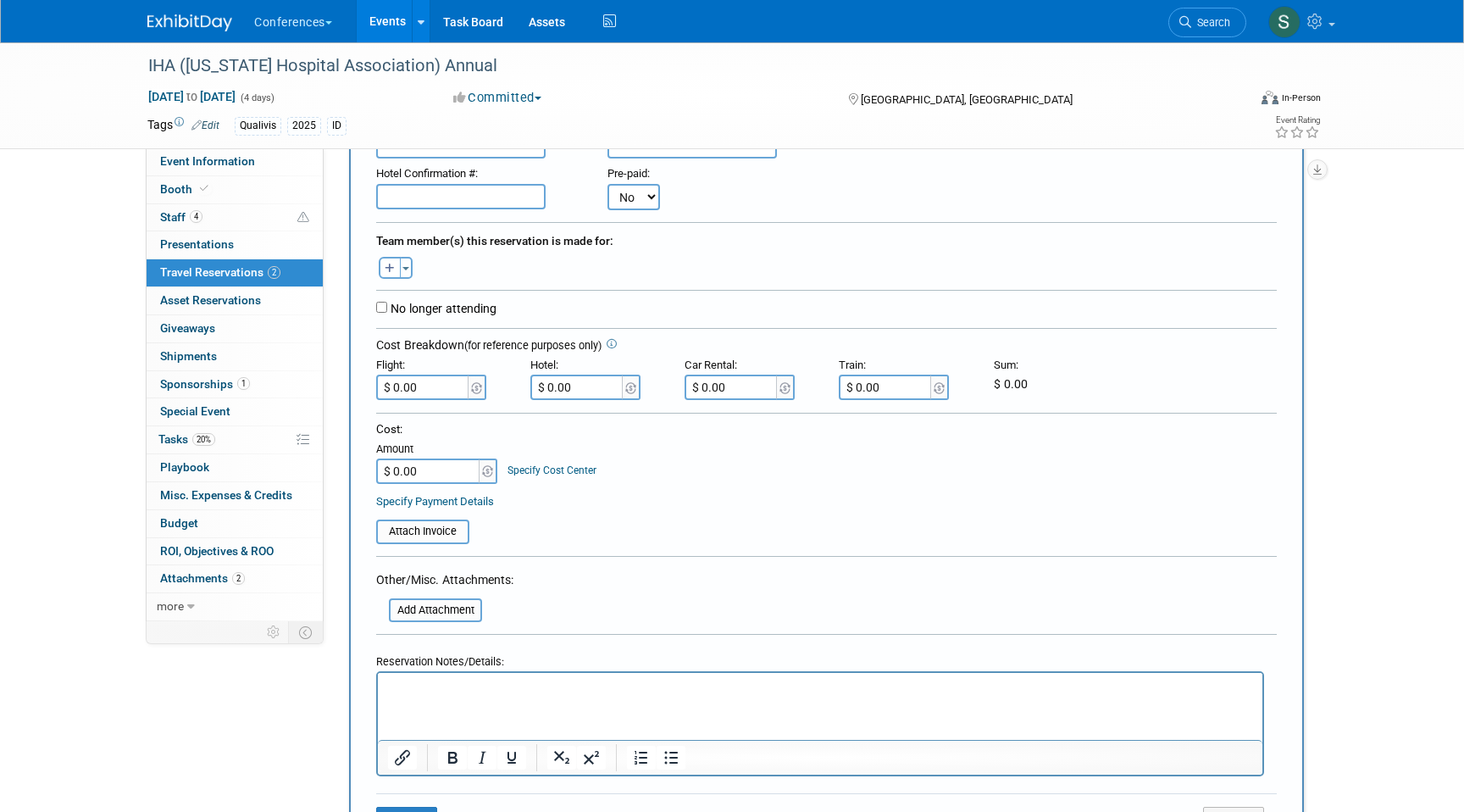
scroll to position [612, 0]
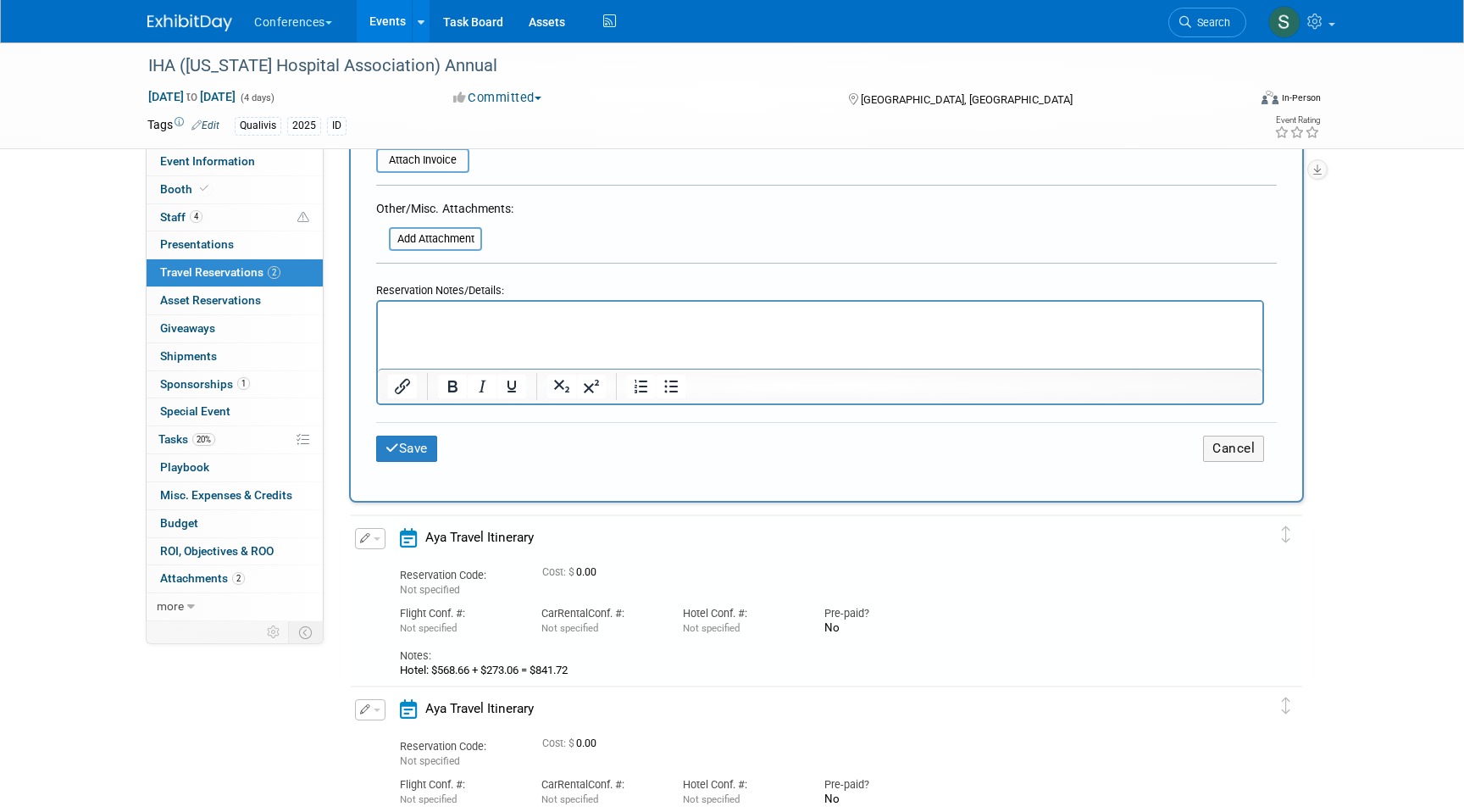
click at [411, 315] on p "Rich Text Area. Press ALT-0 for help." at bounding box center [821, 317] width 865 height 18
click at [406, 449] on button "Save" at bounding box center [406, 449] width 61 height 27
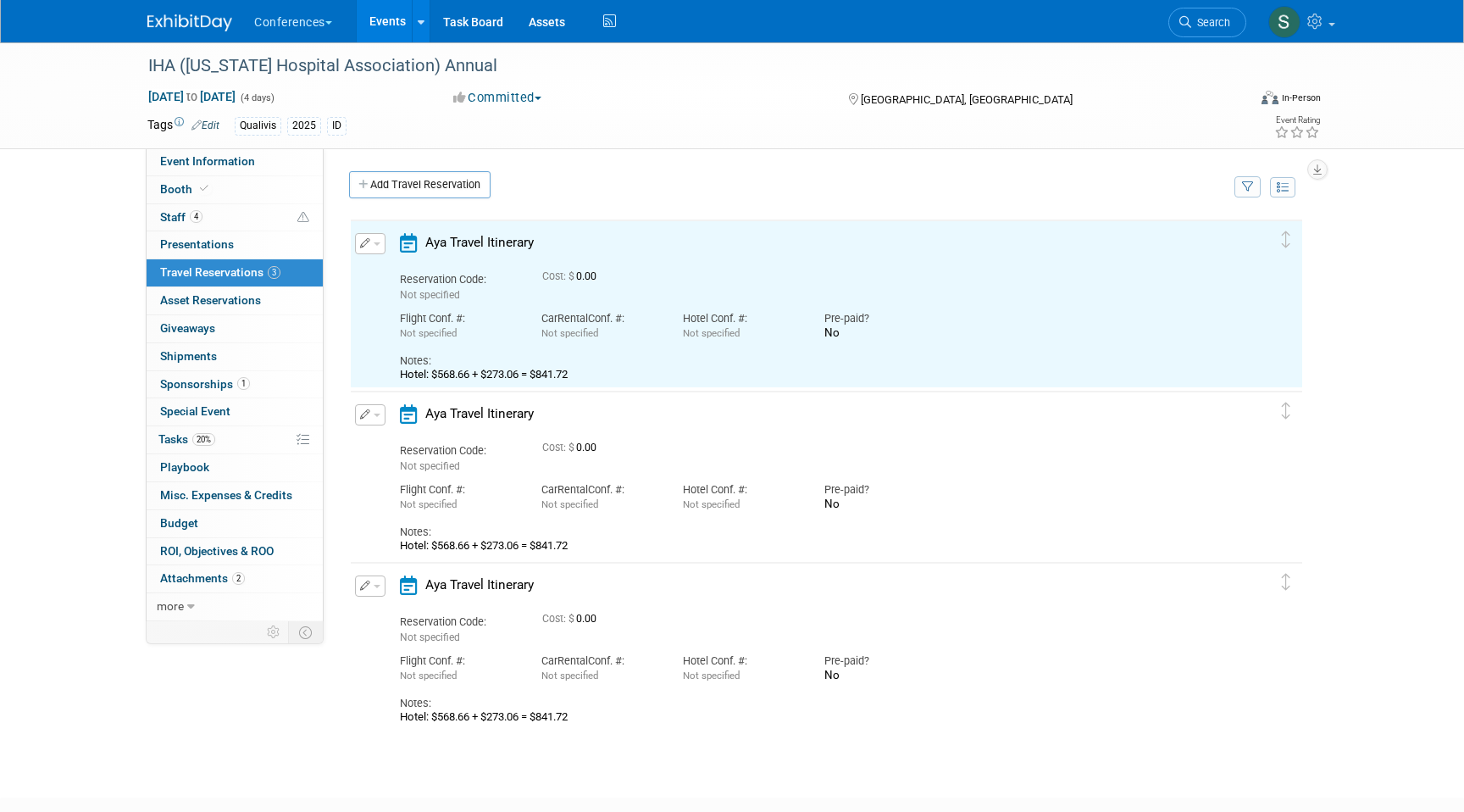
scroll to position [0, 0]
click at [411, 183] on link "Add Travel Reservation" at bounding box center [420, 184] width 142 height 27
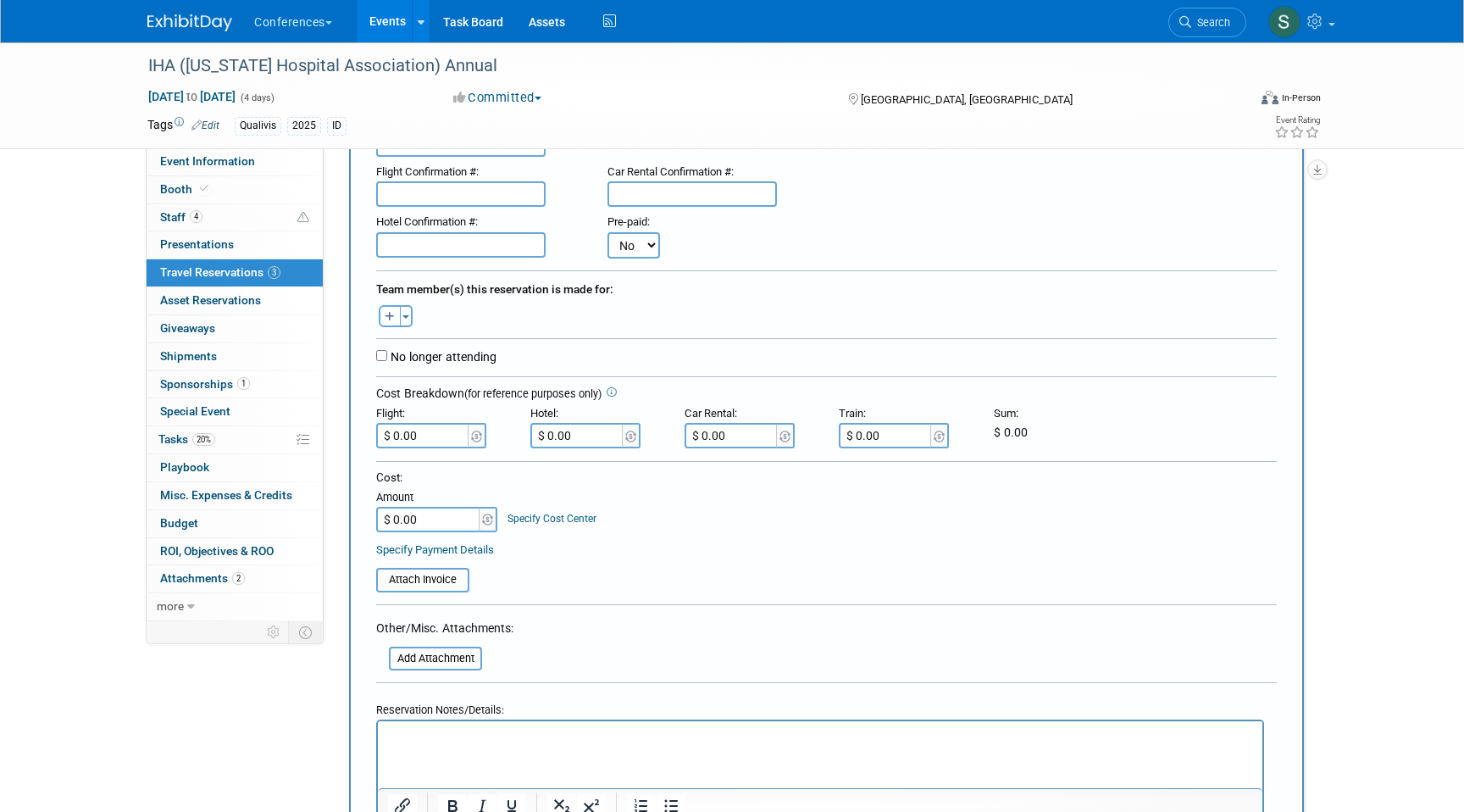
scroll to position [405, 0]
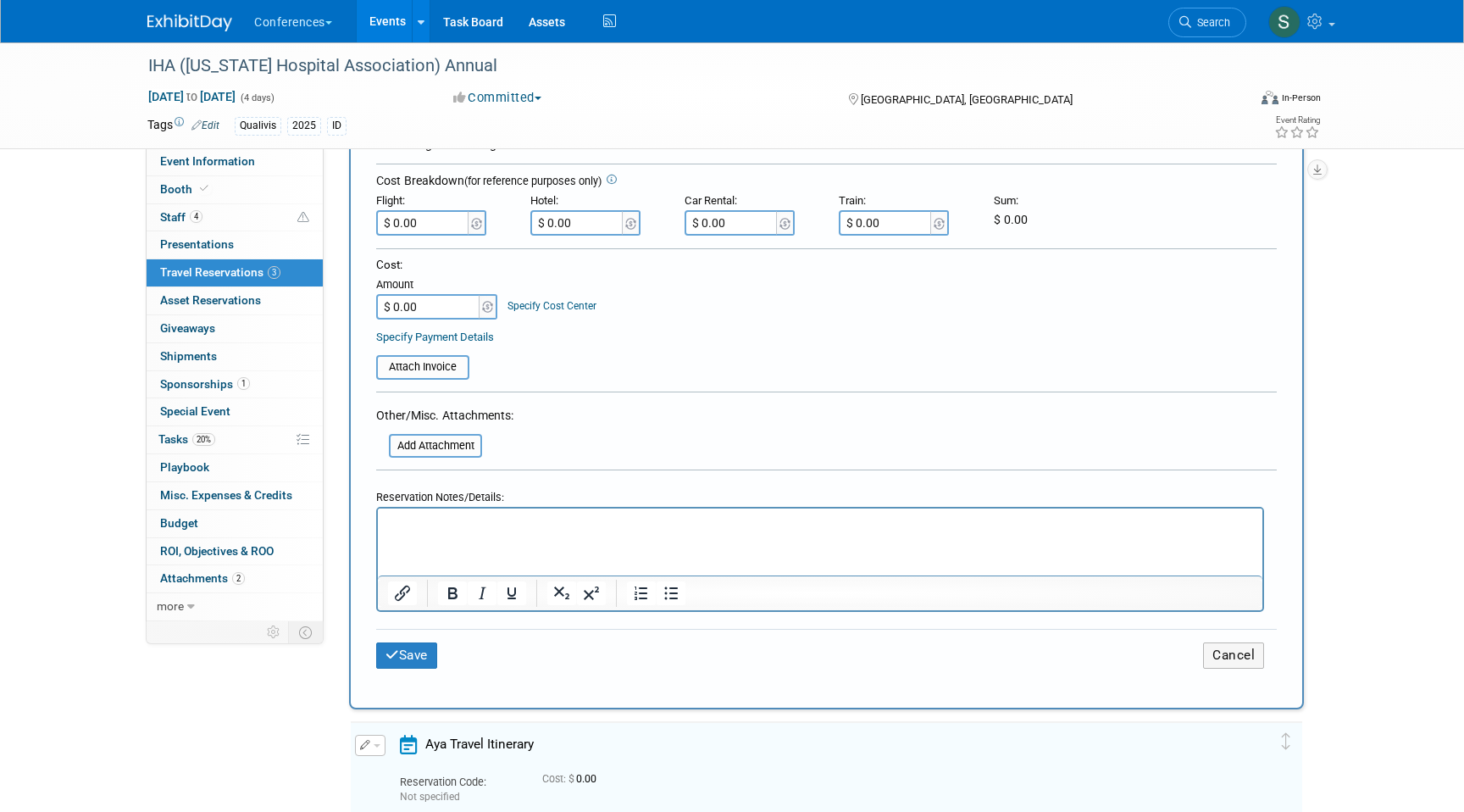
click at [411, 524] on p "Rich Text Area. Press ALT-0 for help." at bounding box center [821, 524] width 865 height 18
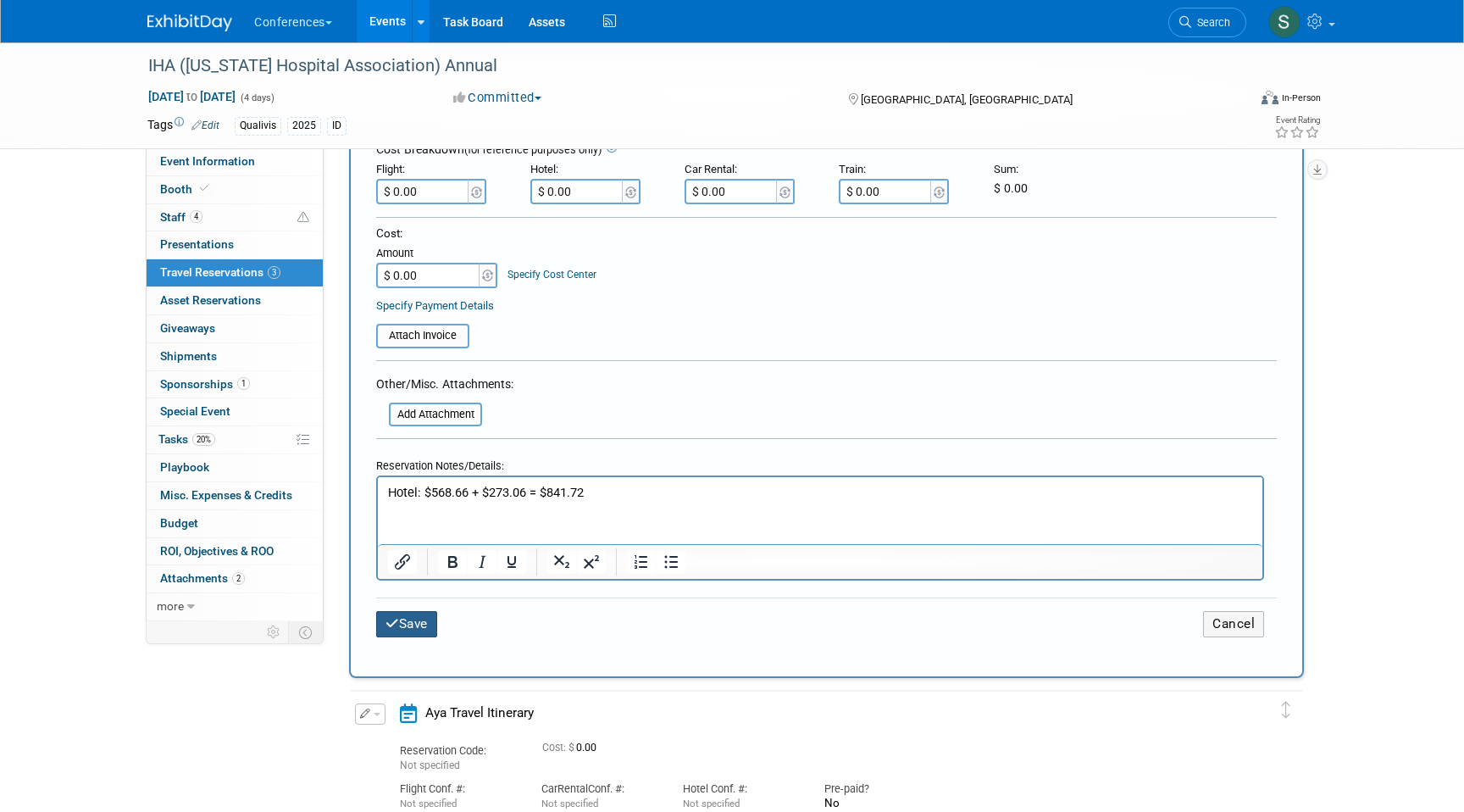
click at [428, 620] on button "Save" at bounding box center [406, 624] width 61 height 27
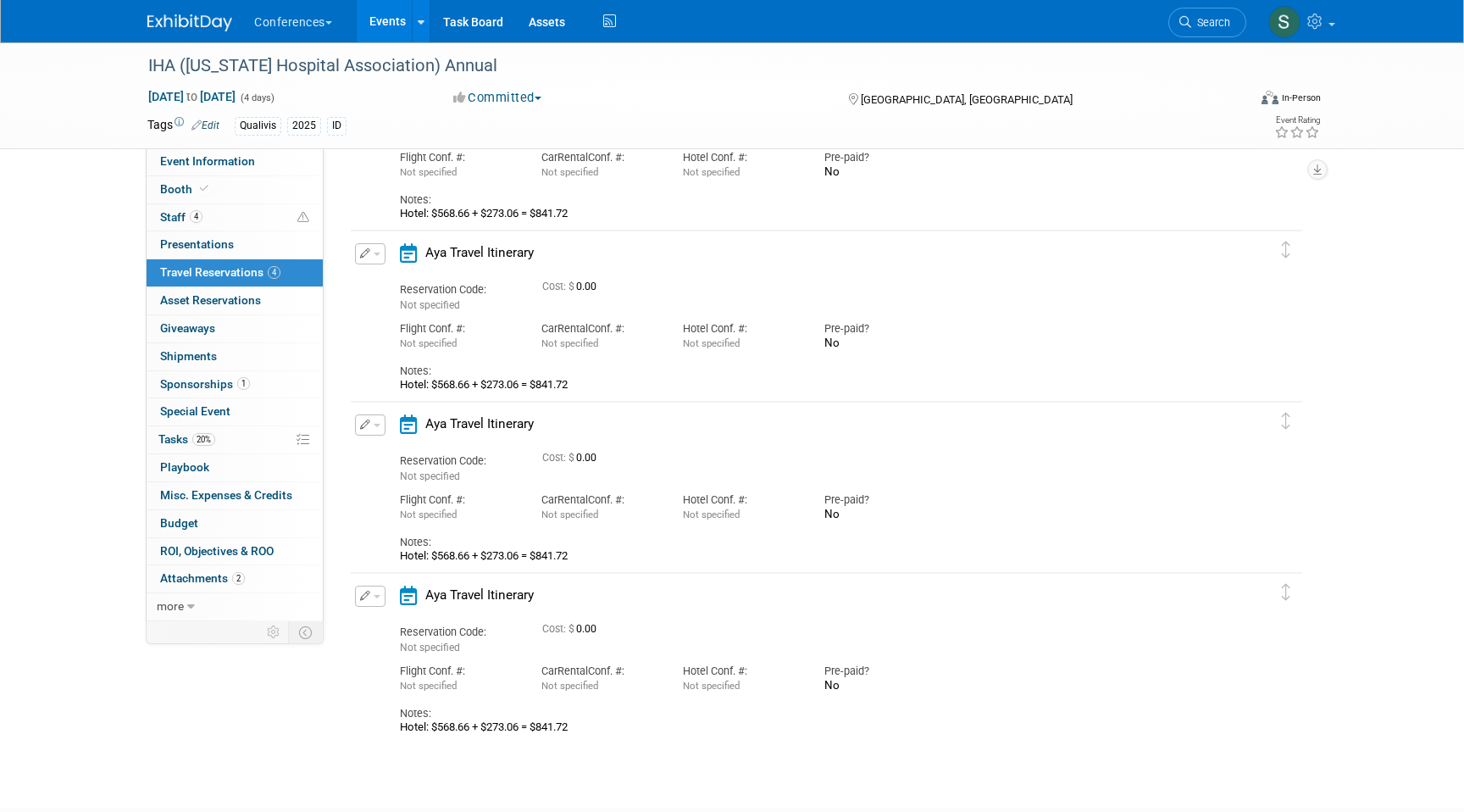
scroll to position [161, 0]
click at [1202, 36] on link "Search" at bounding box center [1208, 22] width 78 height 29
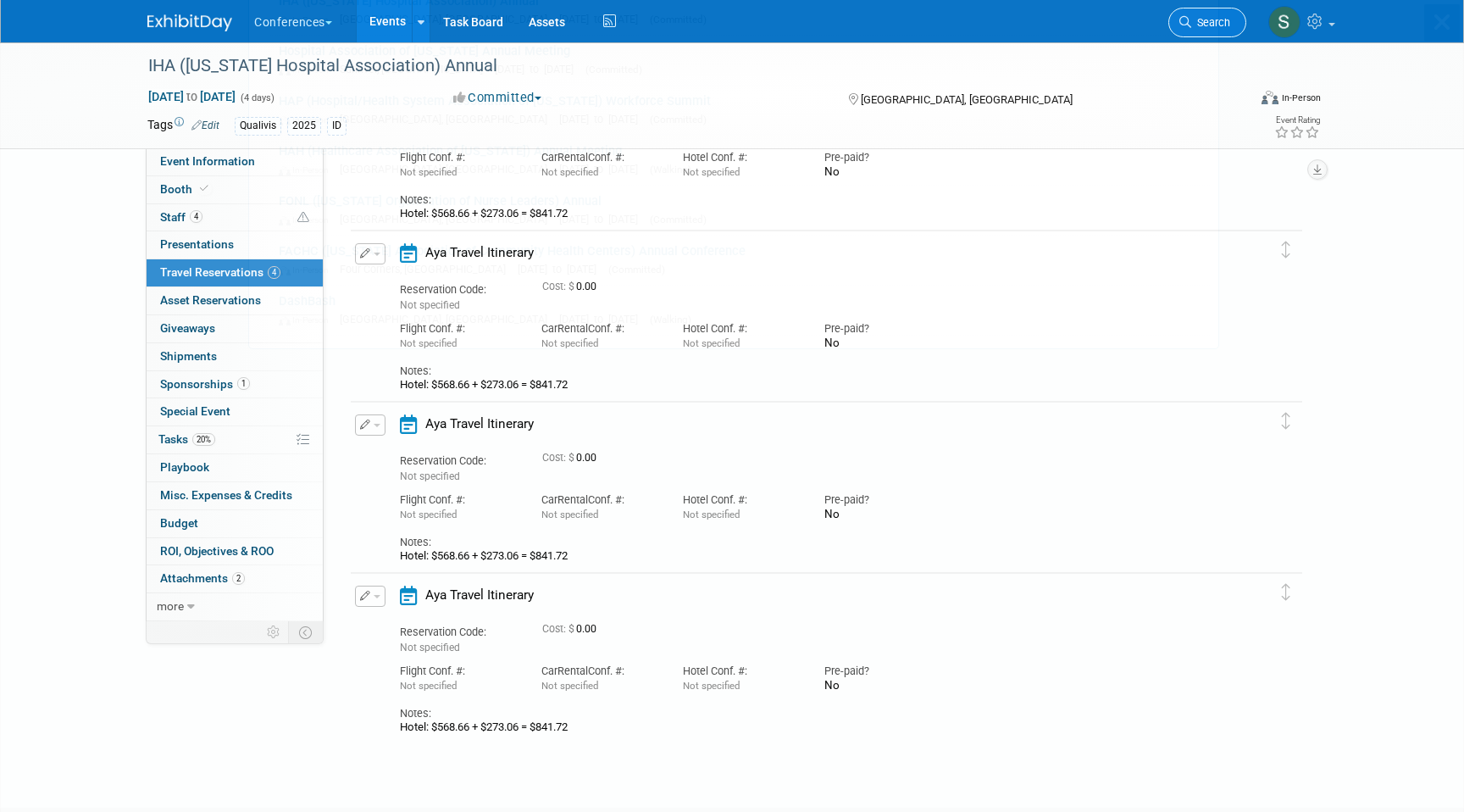
scroll to position [0, 0]
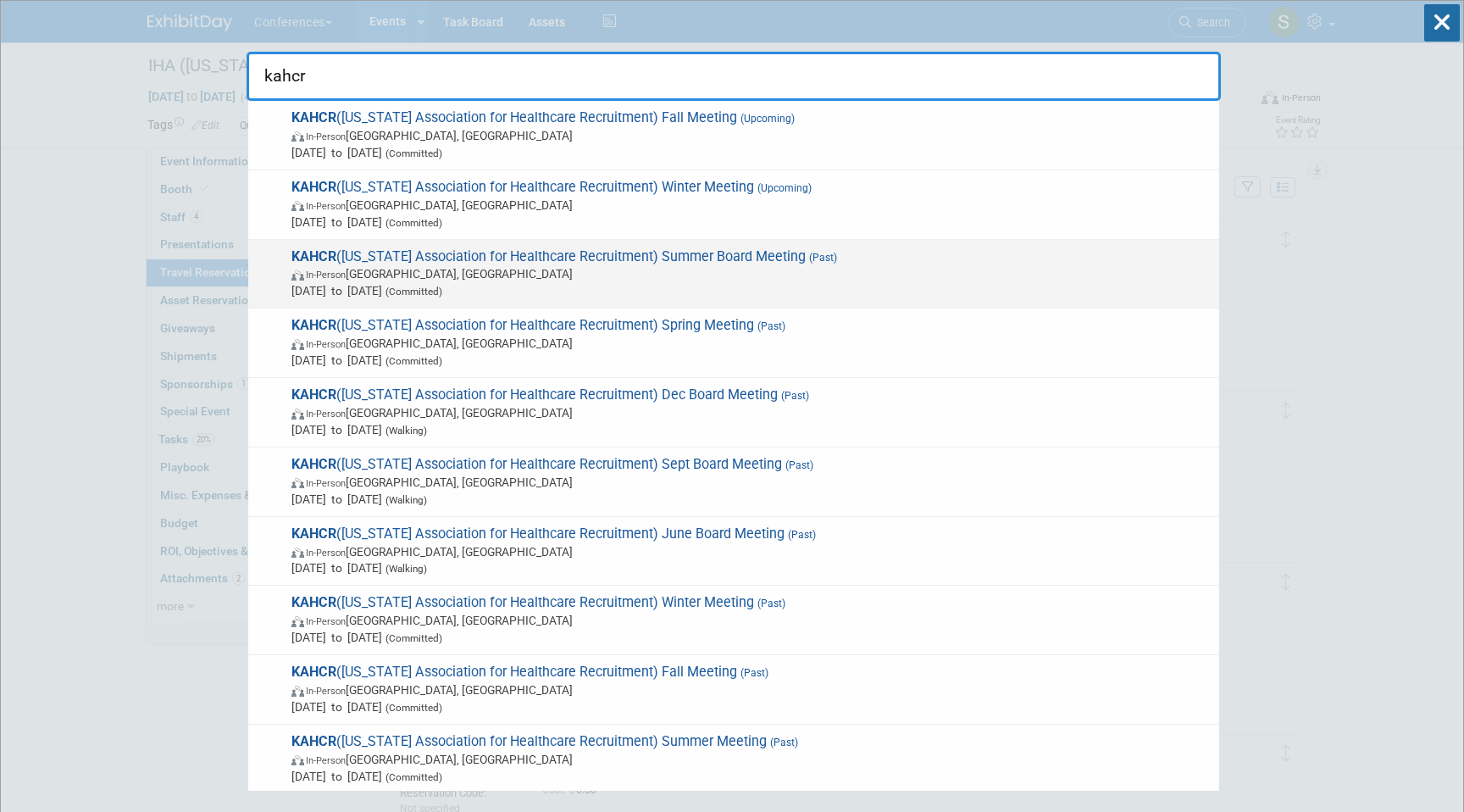
type input "kahcr"
click at [599, 290] on span "Jun 17, 2025 to Jun 17, 2025 (Committed)" at bounding box center [751, 290] width 920 height 17
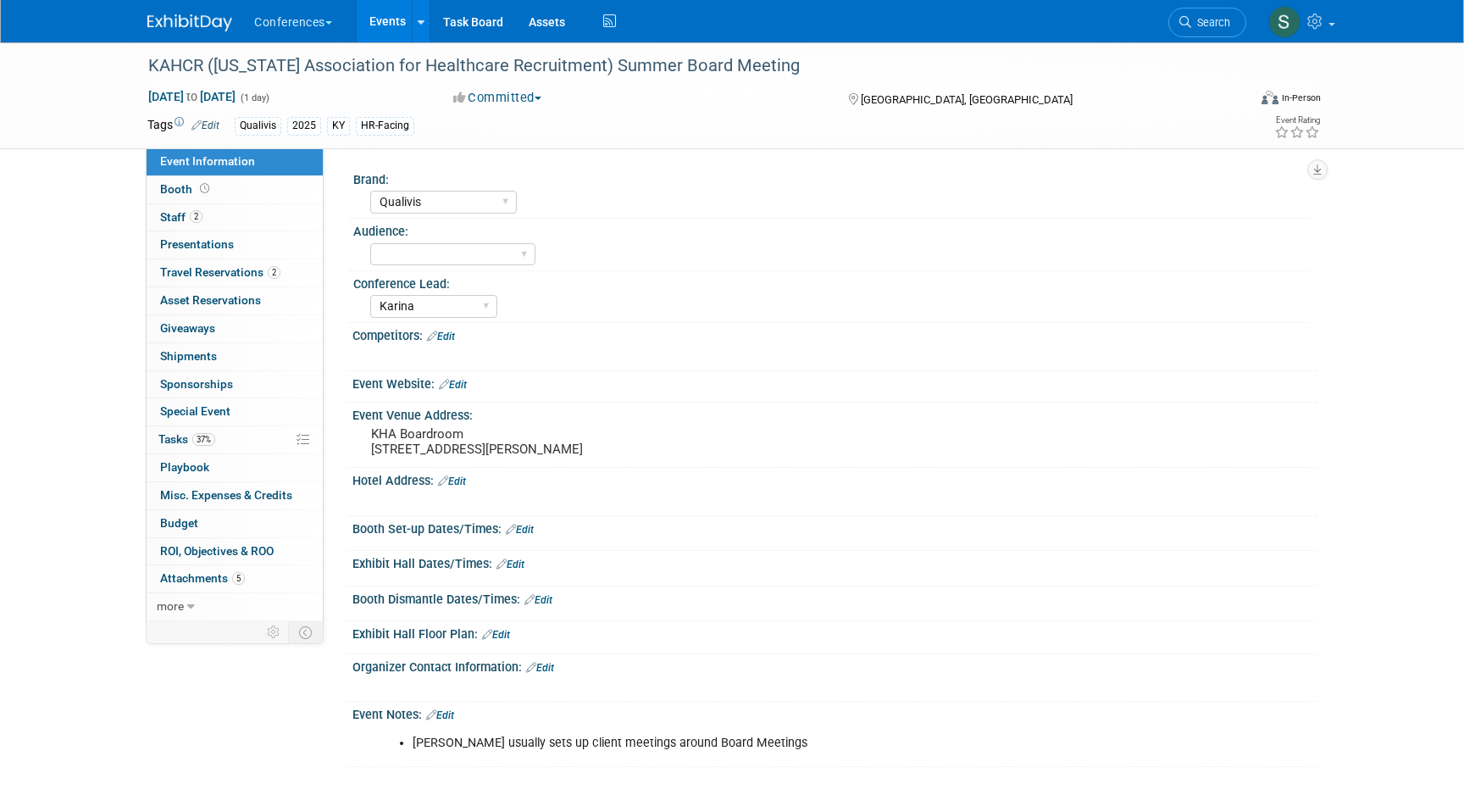
select select "Qualivis"
select select "Karina"
click at [262, 279] on link "2 Travel Reservations 2" at bounding box center [234, 272] width 176 height 27
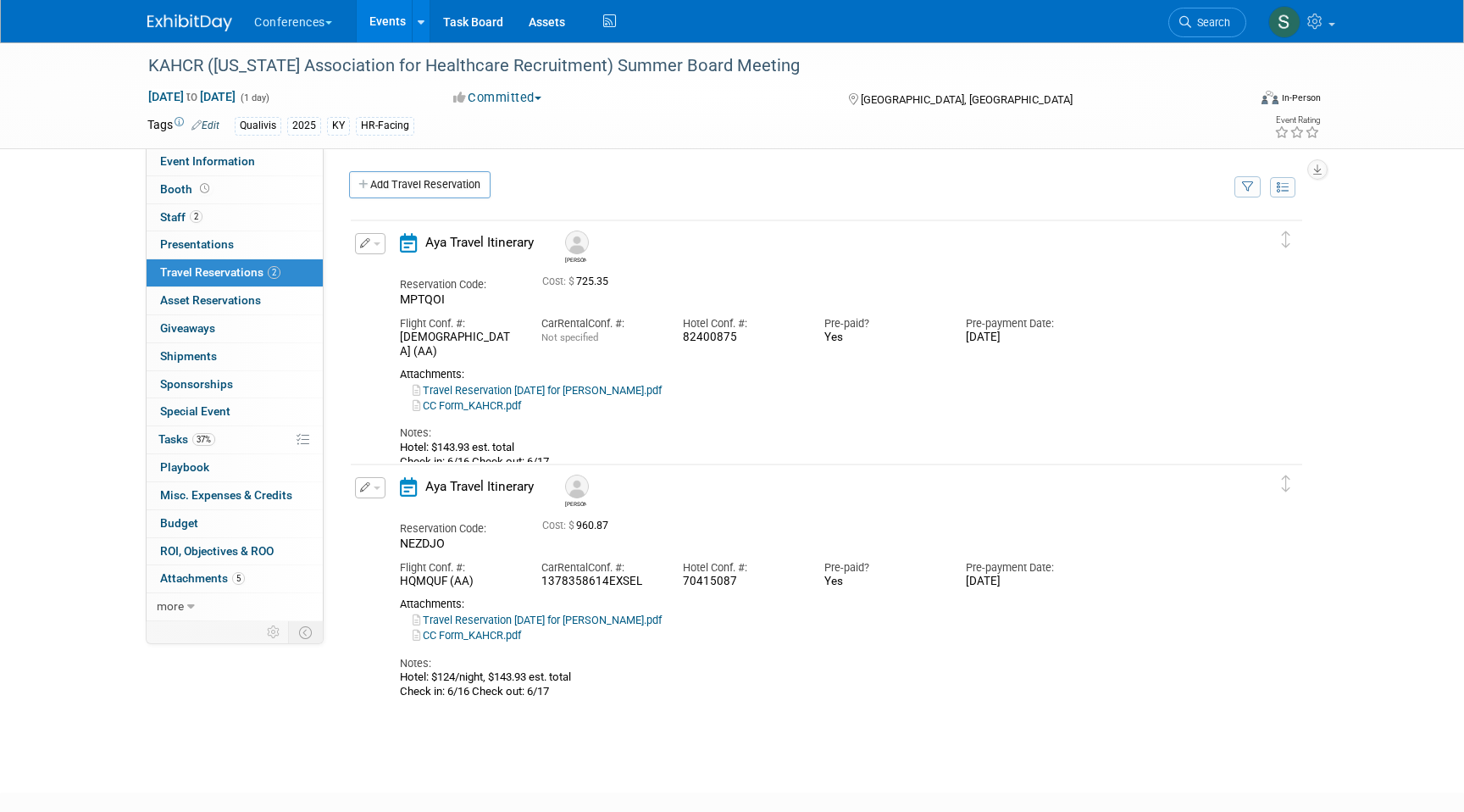
scroll to position [42, 0]
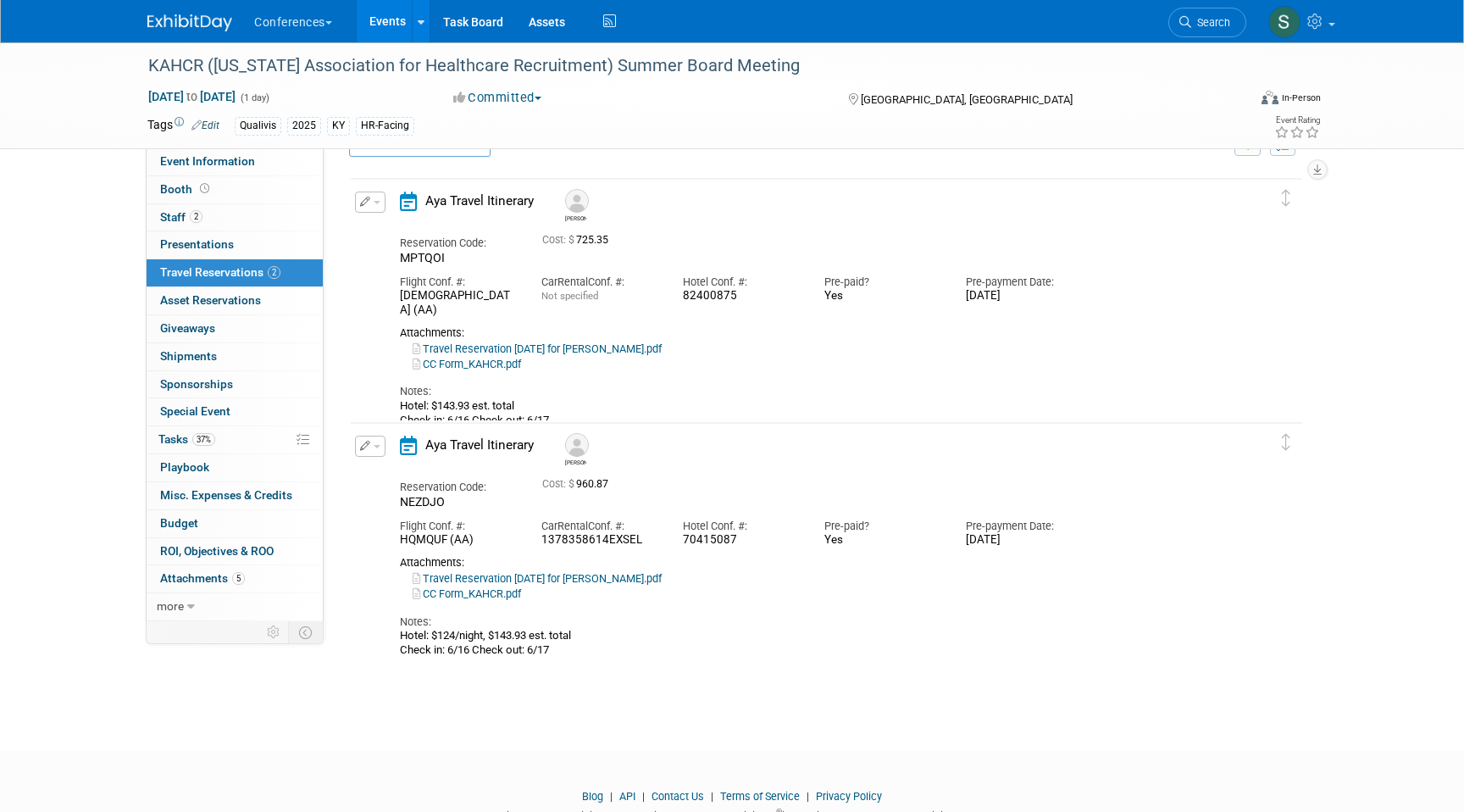
click at [373, 448] on span "button" at bounding box center [377, 447] width 7 height 4
click at [393, 479] on button "Edit Reservation" at bounding box center [427, 476] width 144 height 25
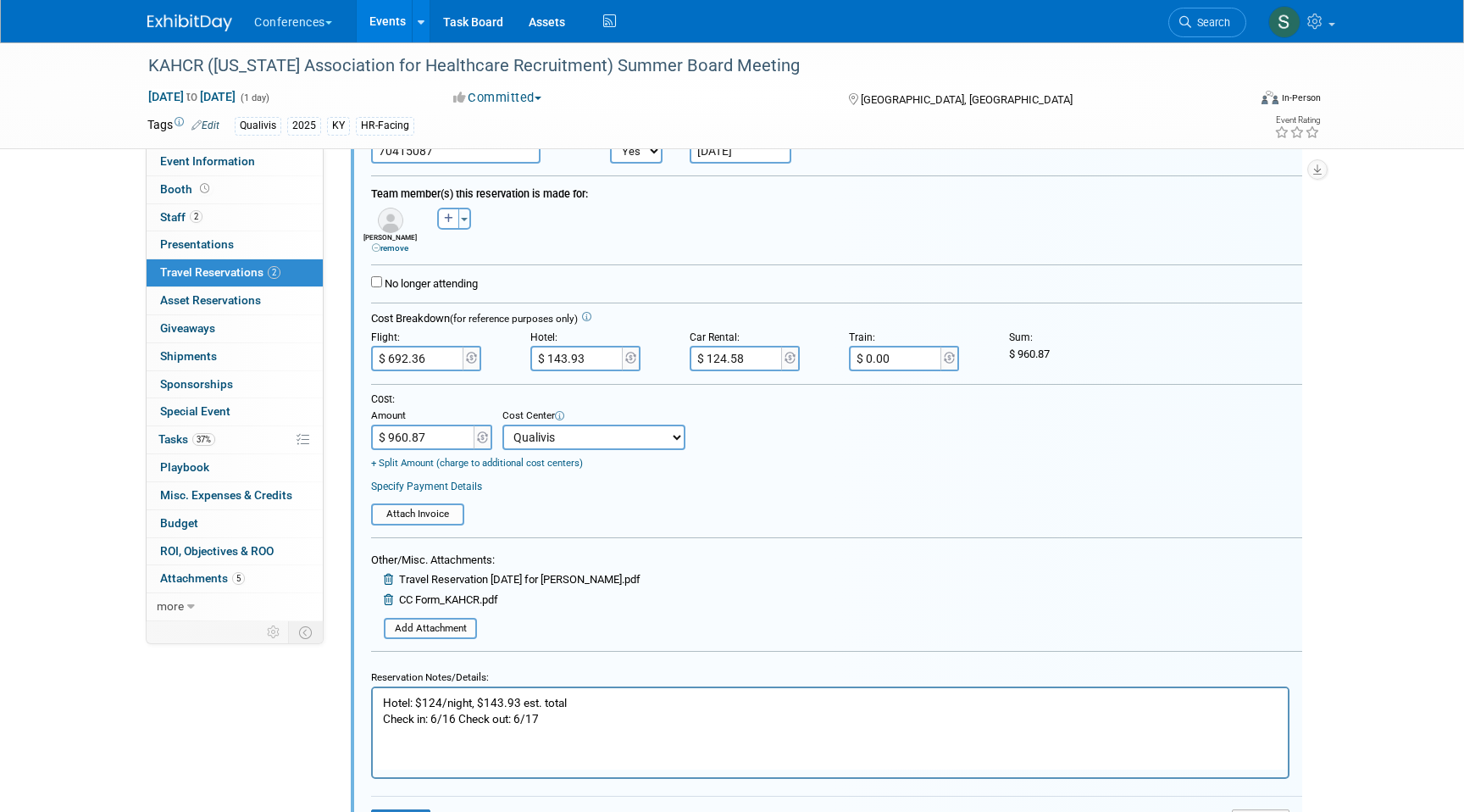
scroll to position [507, 0]
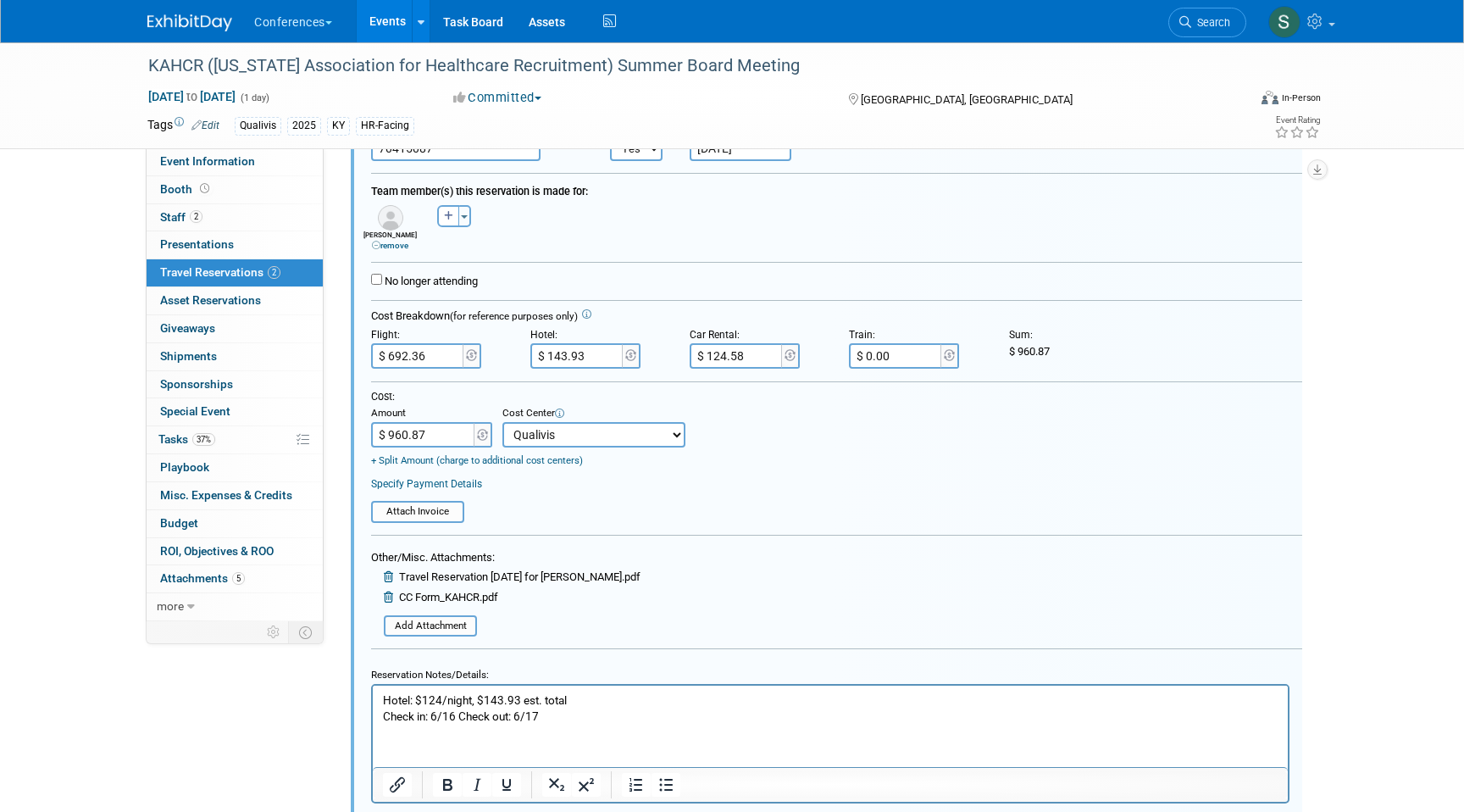
click at [744, 357] on input "$ 124.58" at bounding box center [737, 355] width 95 height 26
type input "$ 68.48"
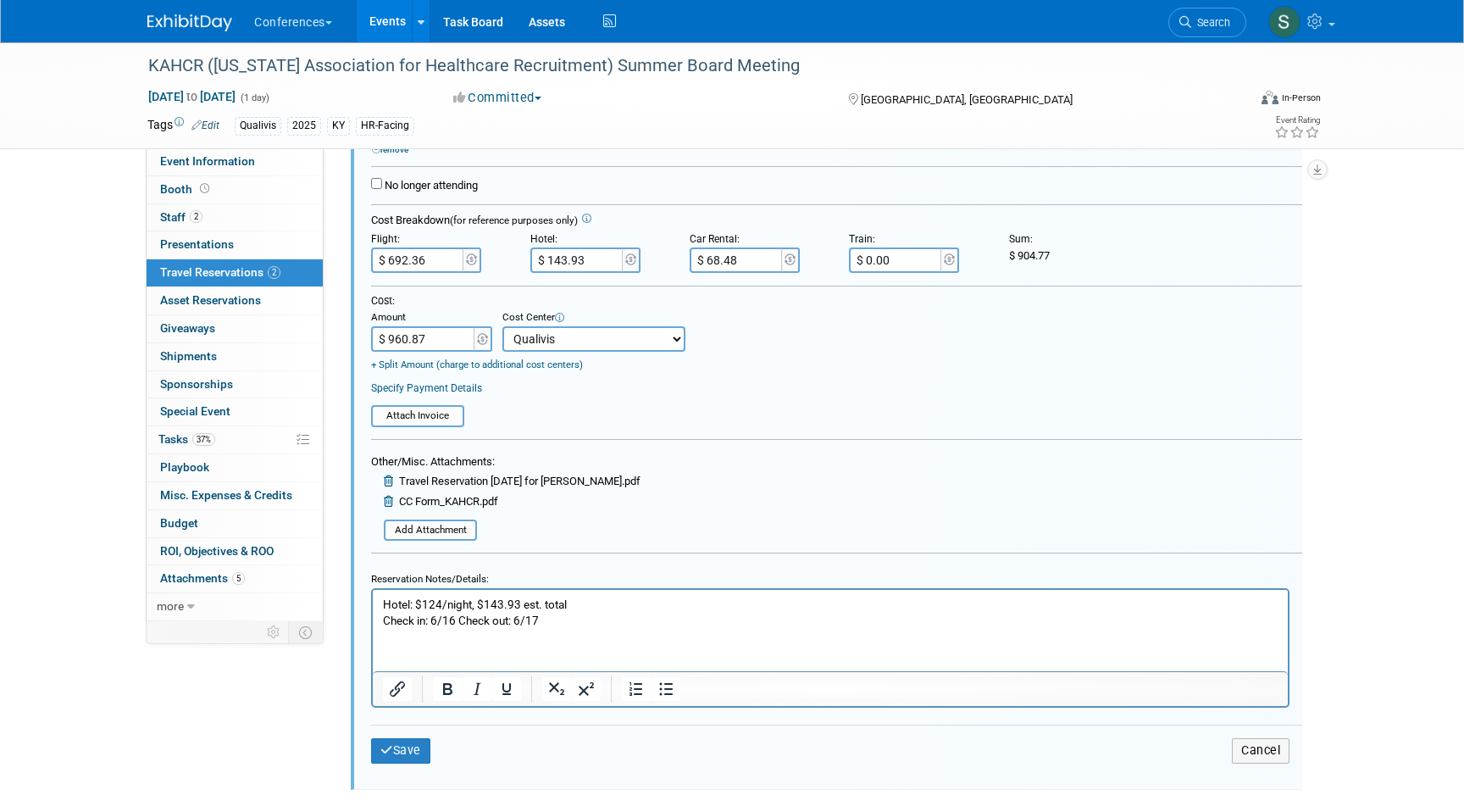
click at [568, 620] on p "Hotel: $124/night, $143.93 est. total Check in: 6/16 Check out: 6/17" at bounding box center [831, 613] width 896 height 32
click at [400, 746] on button "Save" at bounding box center [401, 750] width 59 height 25
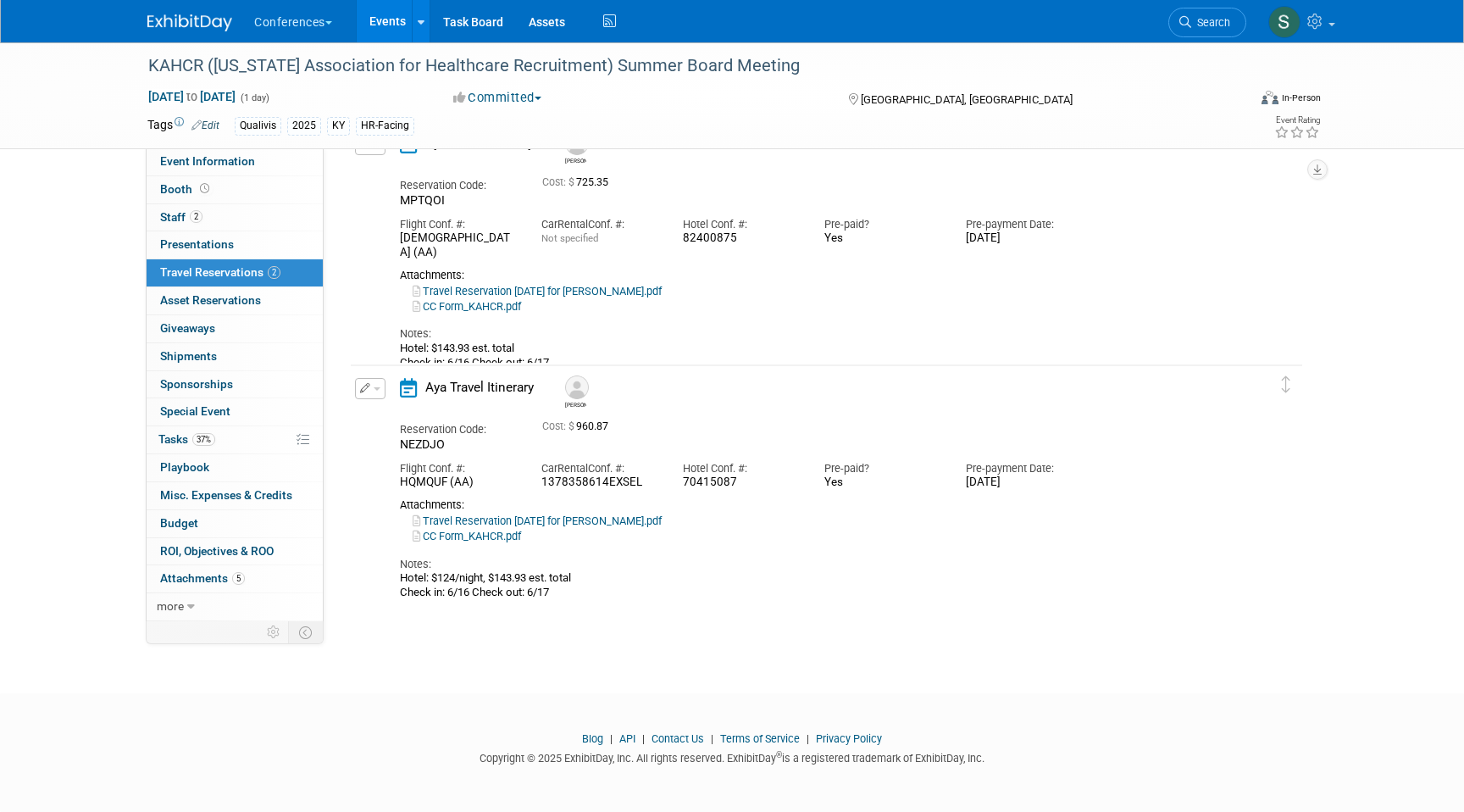
scroll to position [73, 0]
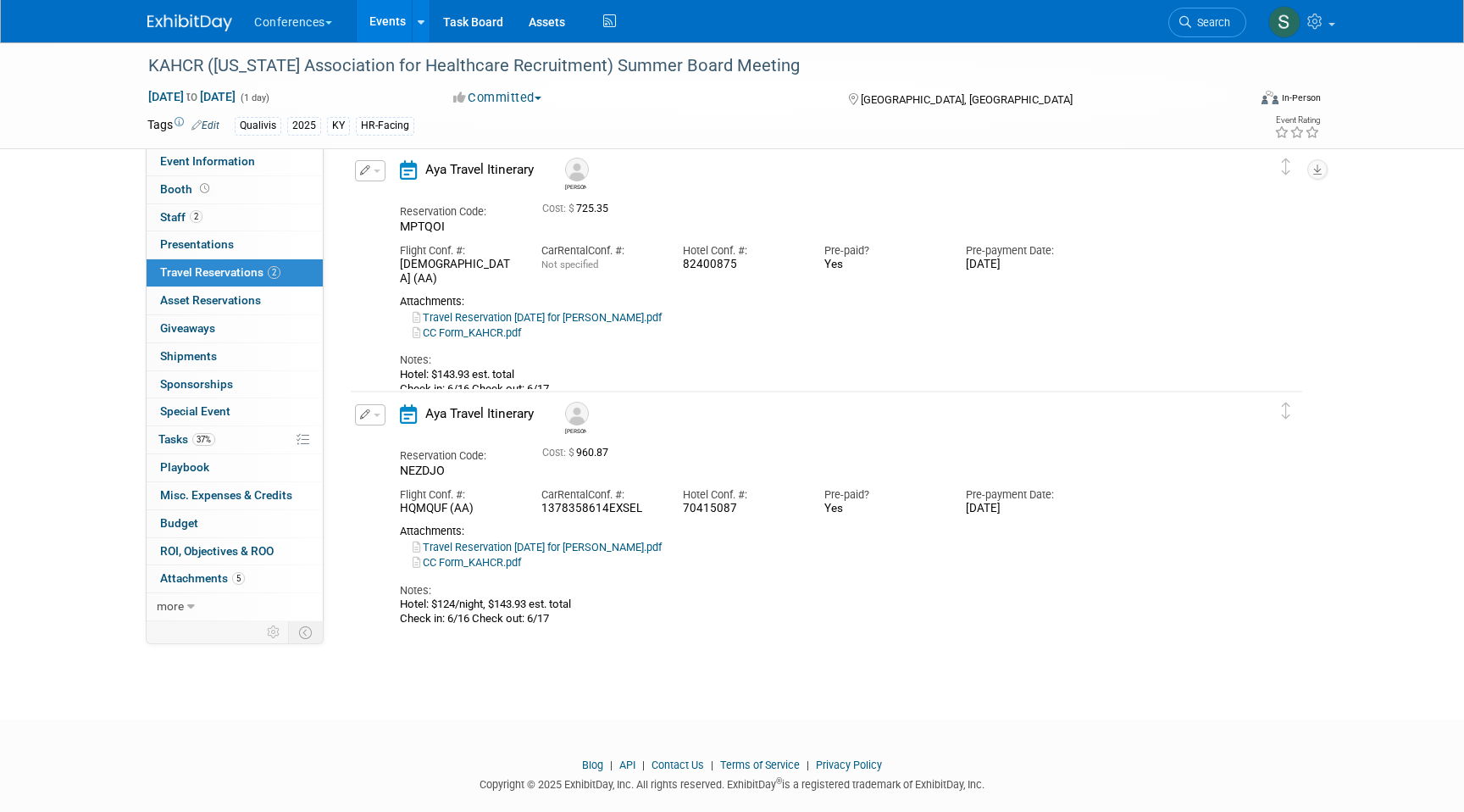
click at [372, 168] on button "button" at bounding box center [370, 171] width 30 height 21
click at [382, 194] on button "Edit Reservation" at bounding box center [427, 200] width 144 height 25
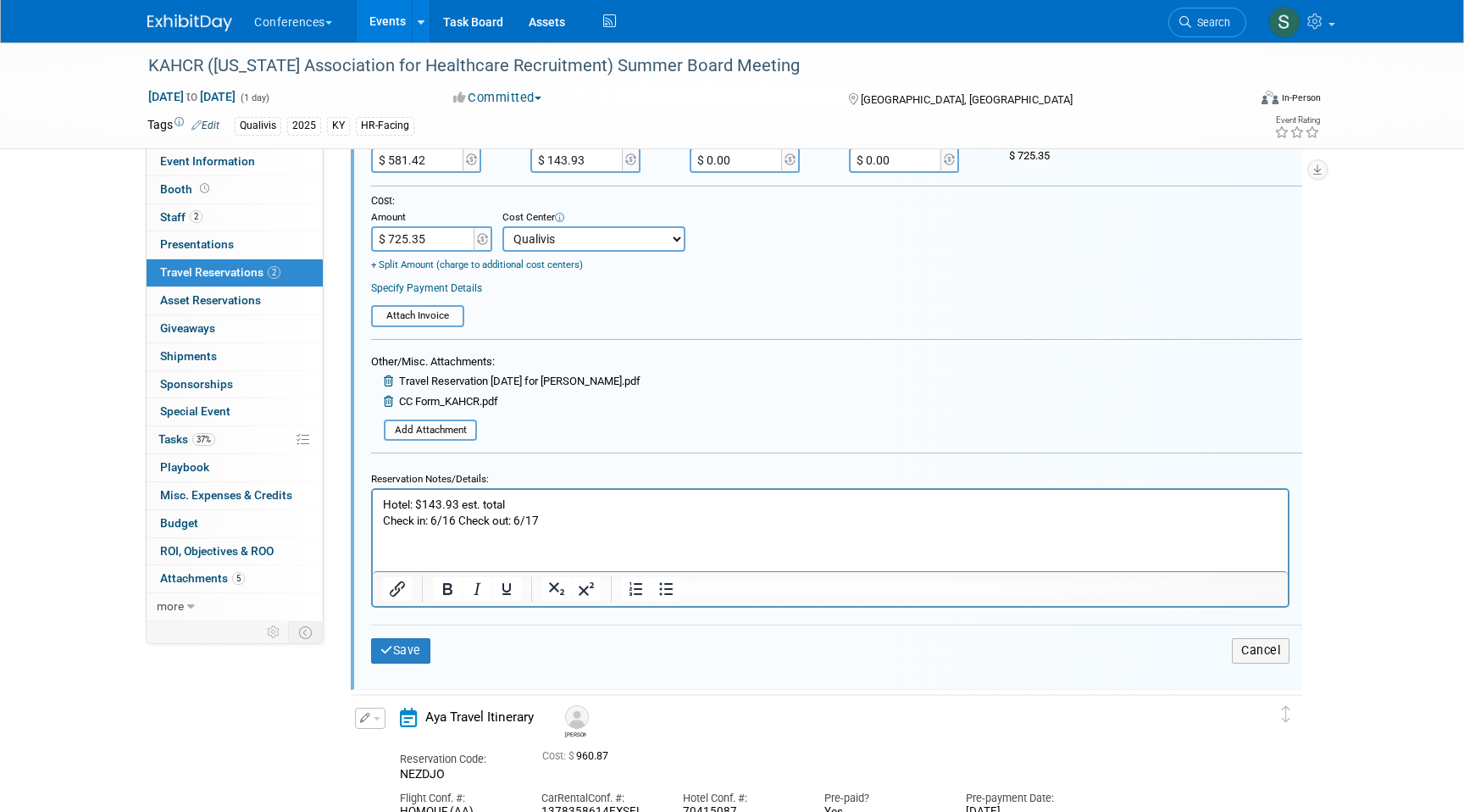
scroll to position [470, 0]
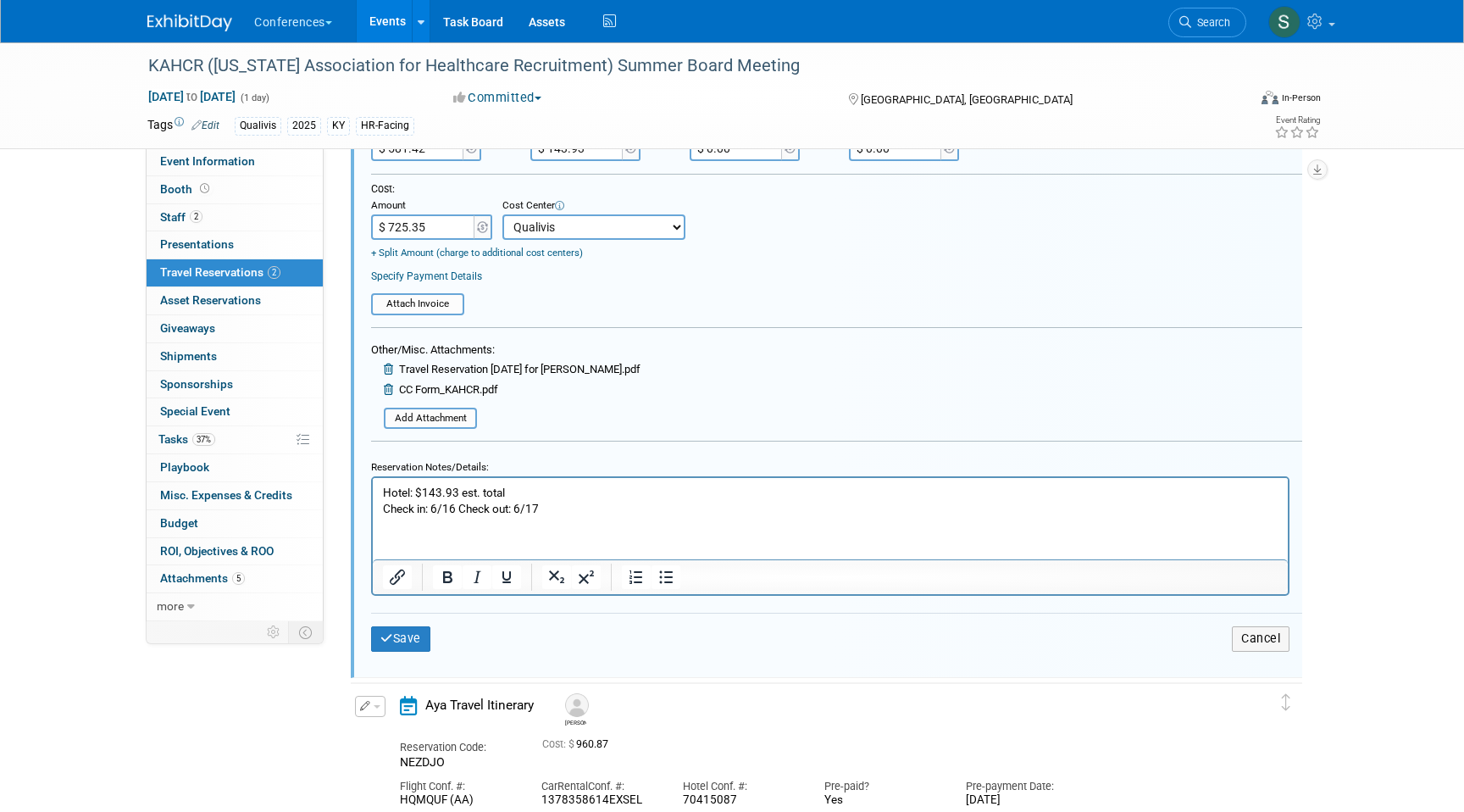
click at [565, 504] on p "Hotel: $143.93 est. total Check in: 6/16 Check out: 6/17" at bounding box center [831, 501] width 896 height 32
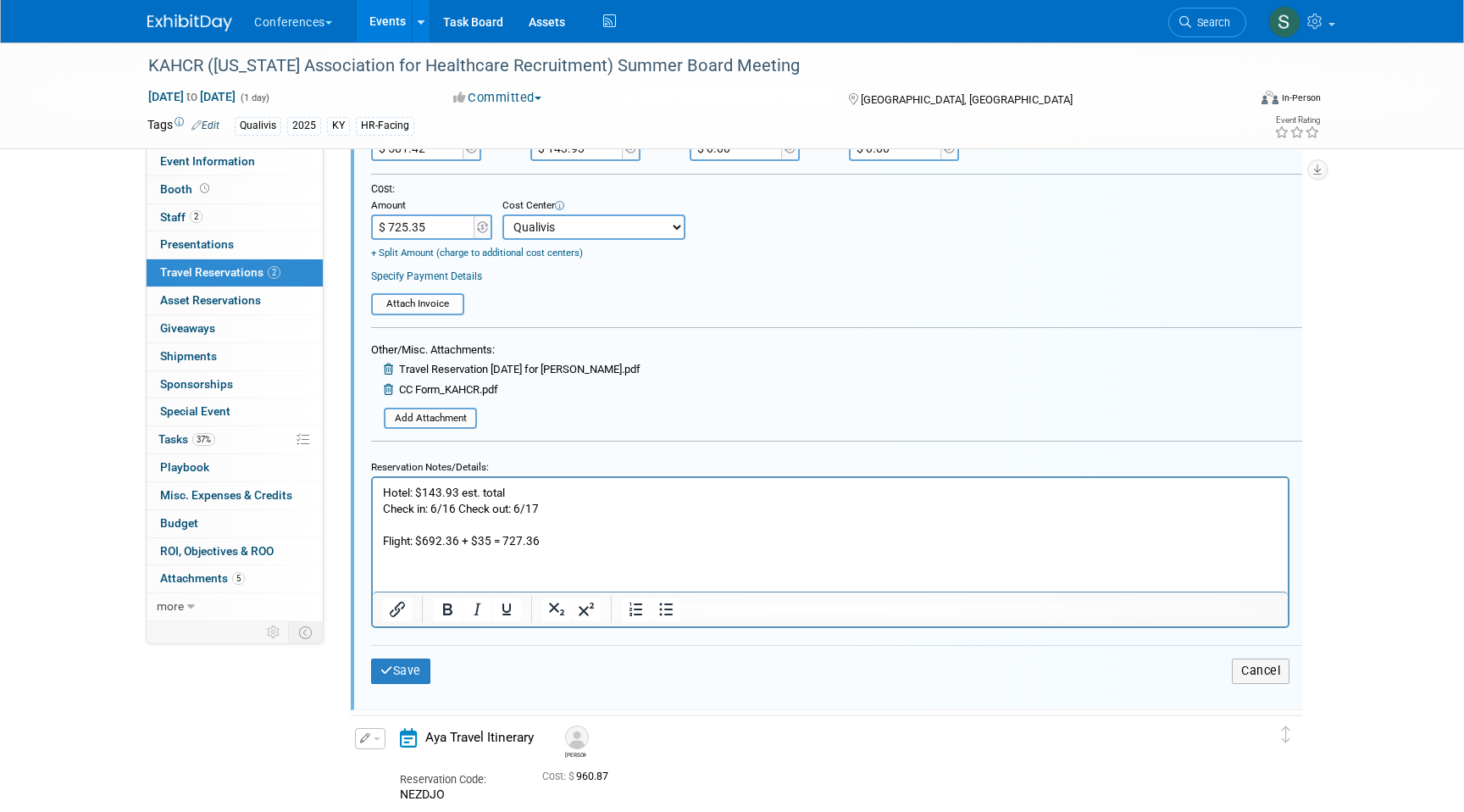
click at [502, 537] on p "Flight: $692.36 + $35 = 727.36" at bounding box center [831, 541] width 896 height 16
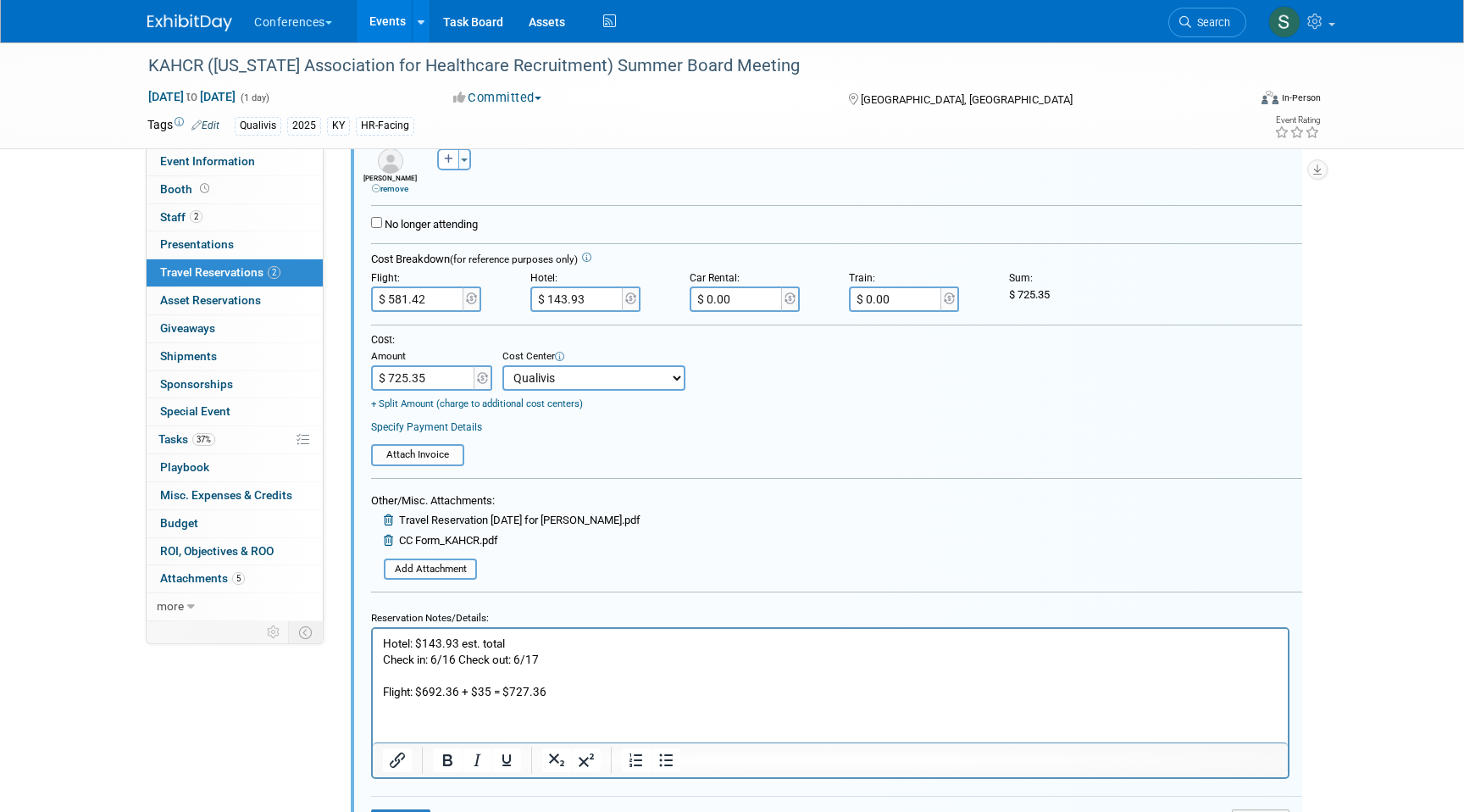
scroll to position [299, 0]
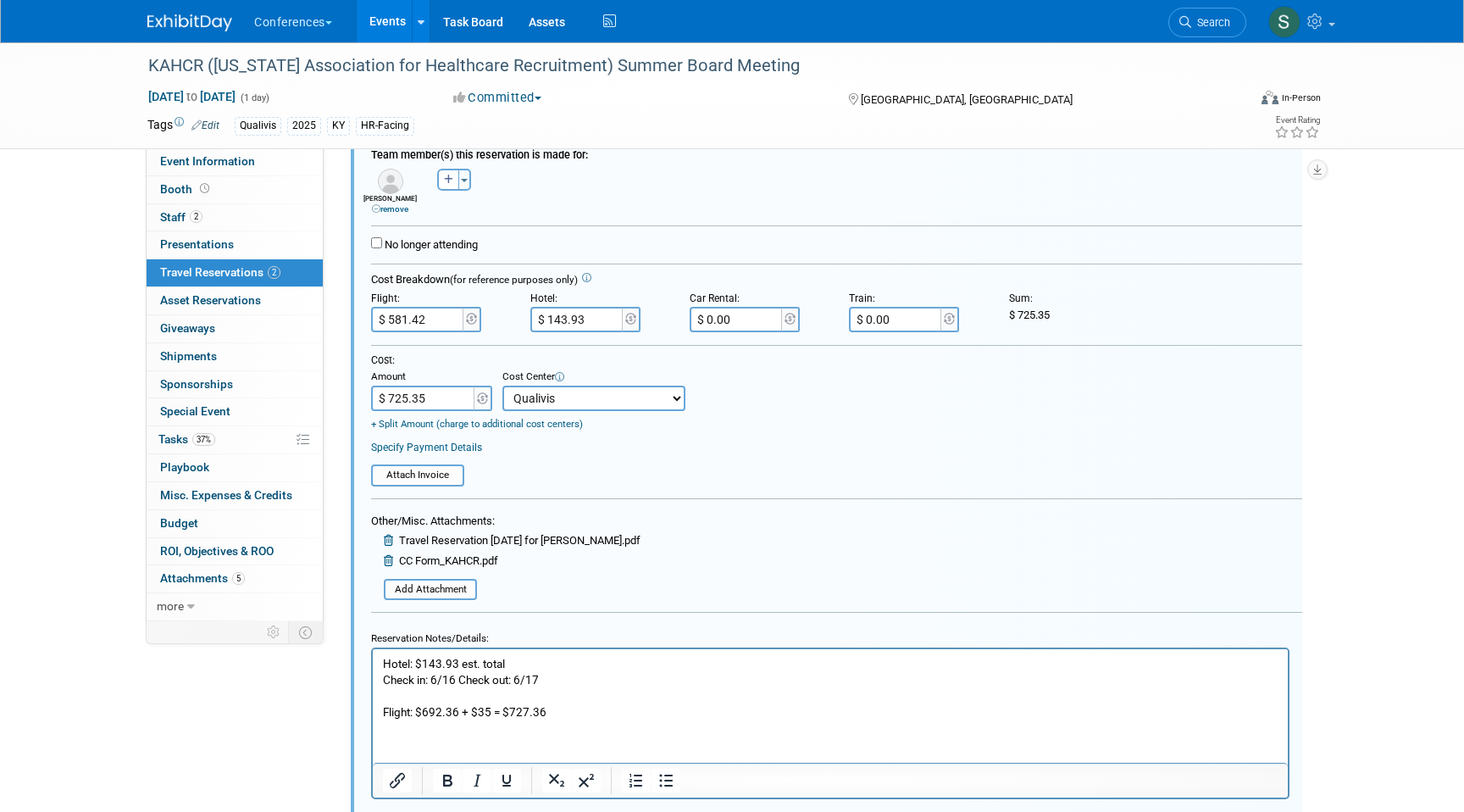
click at [419, 324] on input "$ 581.42" at bounding box center [419, 319] width 95 height 26
type input "$ 727.36"
click at [442, 394] on input "$ 725.35" at bounding box center [424, 398] width 106 height 26
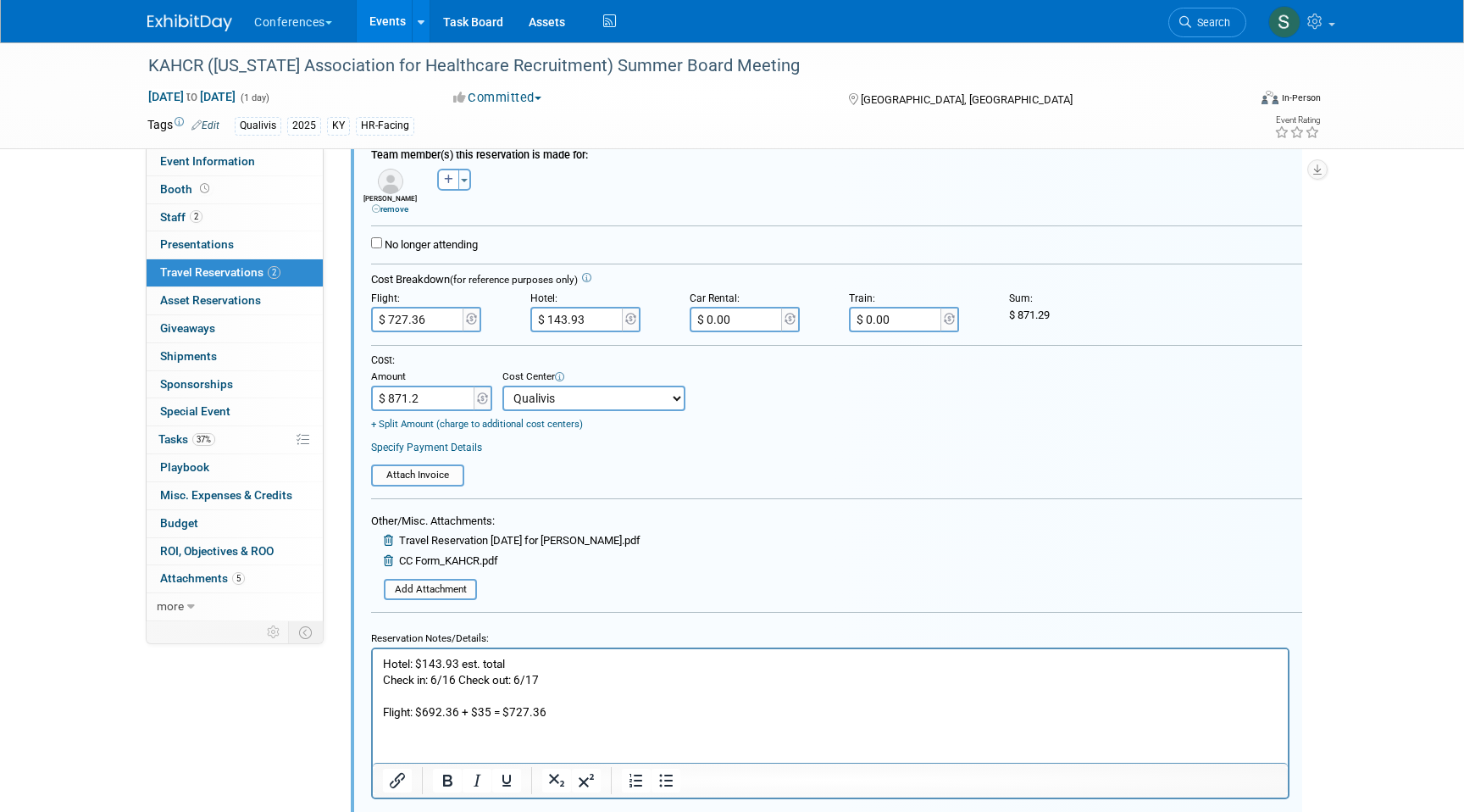
type input "$ 871.29"
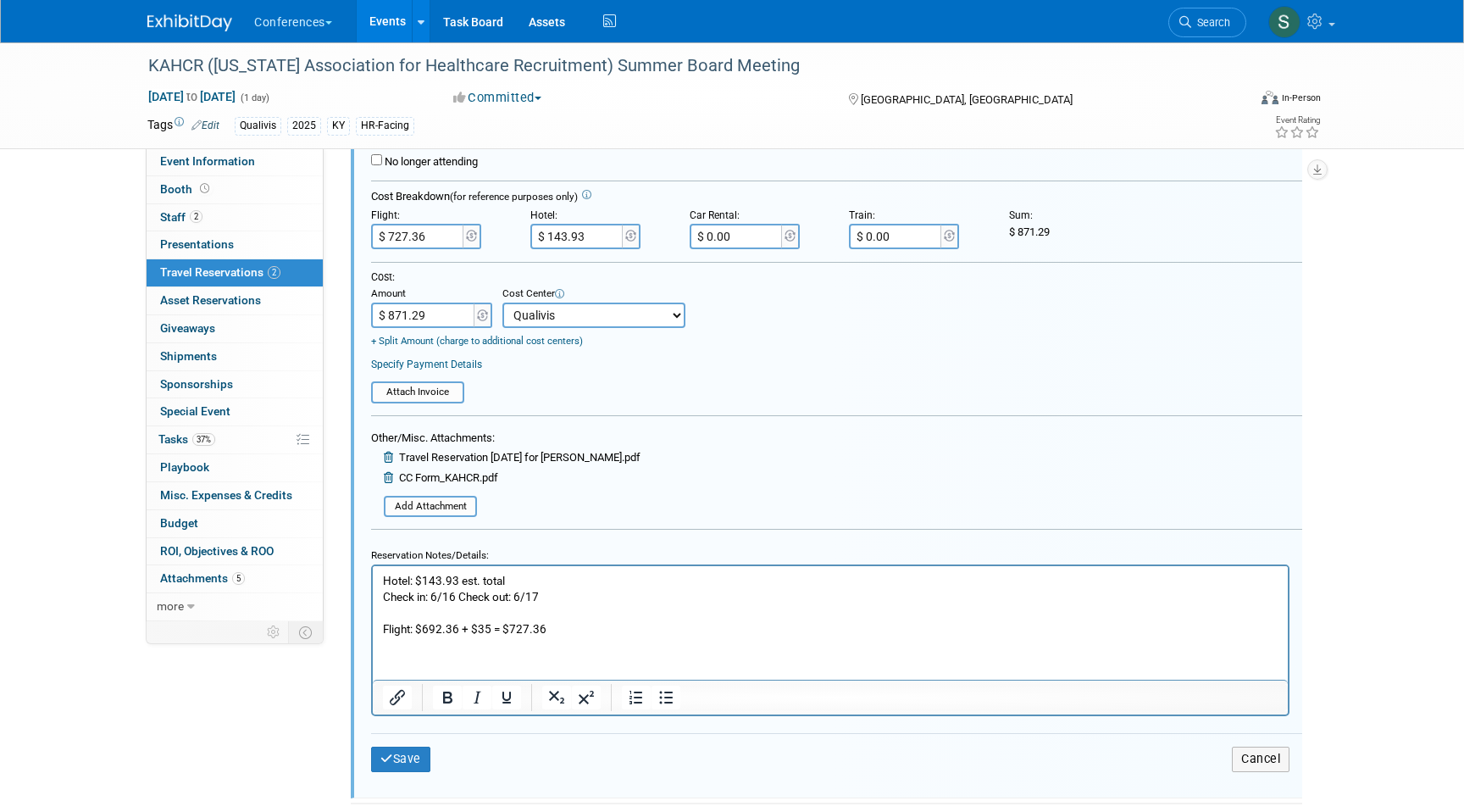
scroll to position [410, 0]
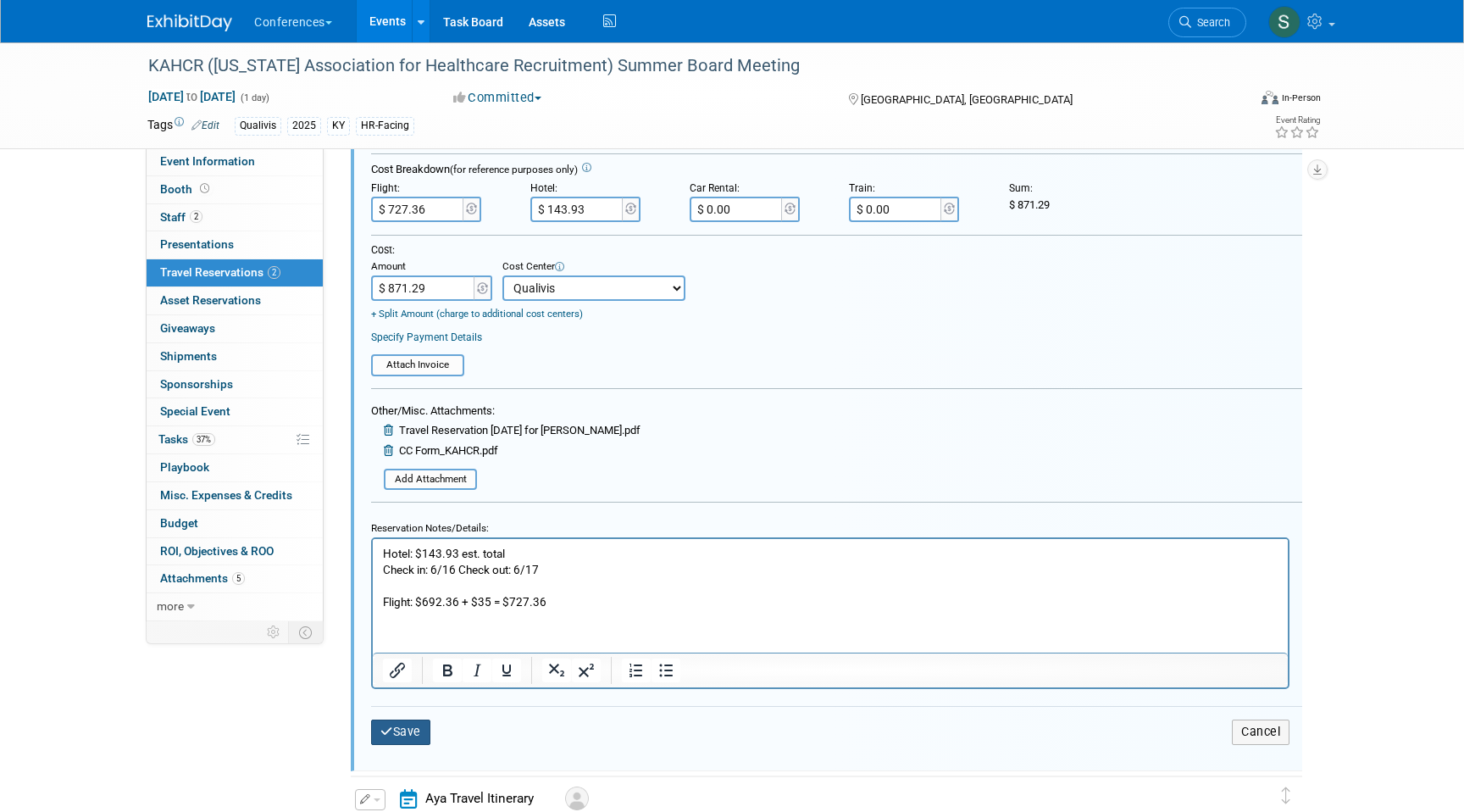
click at [419, 728] on button "Save" at bounding box center [401, 731] width 59 height 25
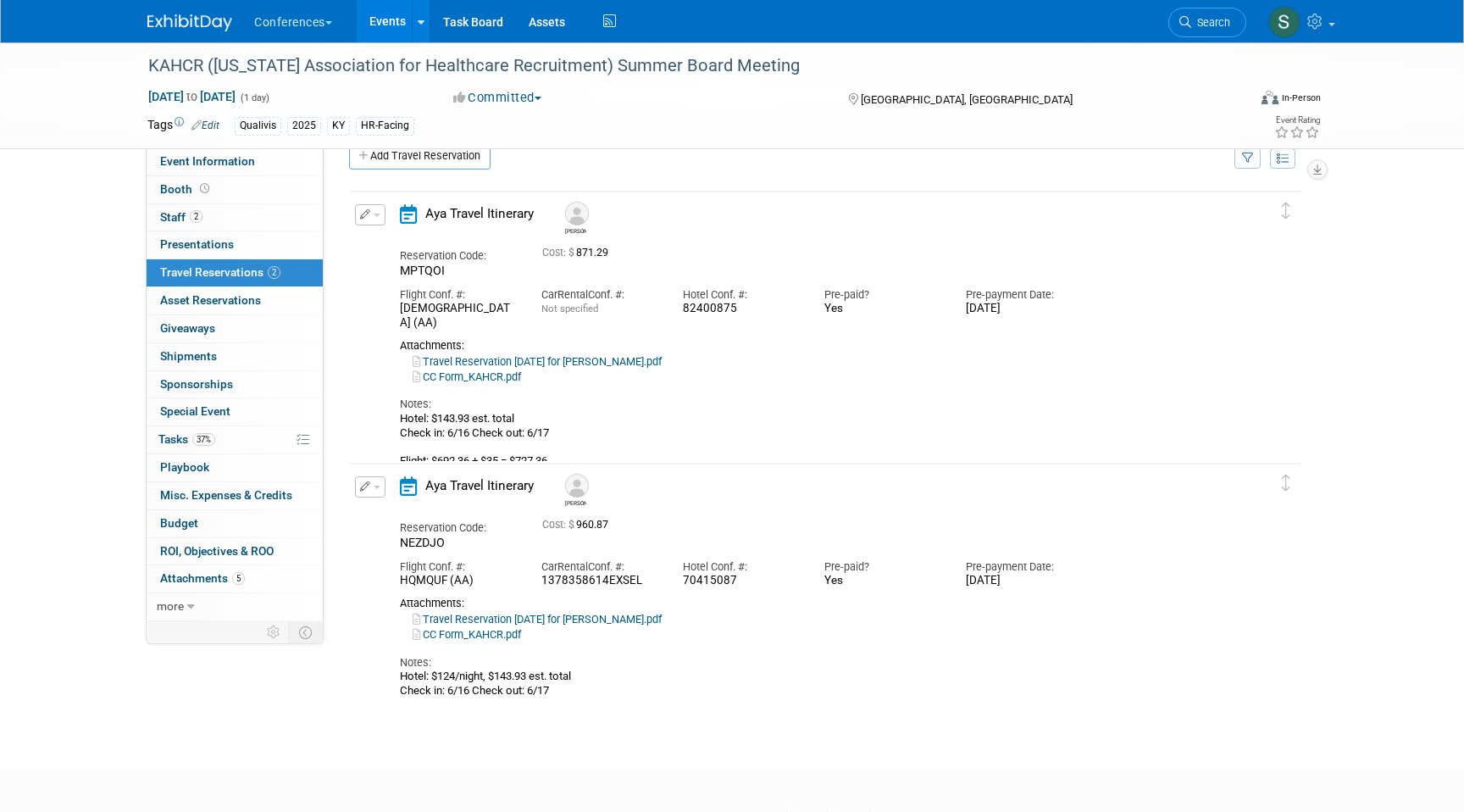
scroll to position [0, 0]
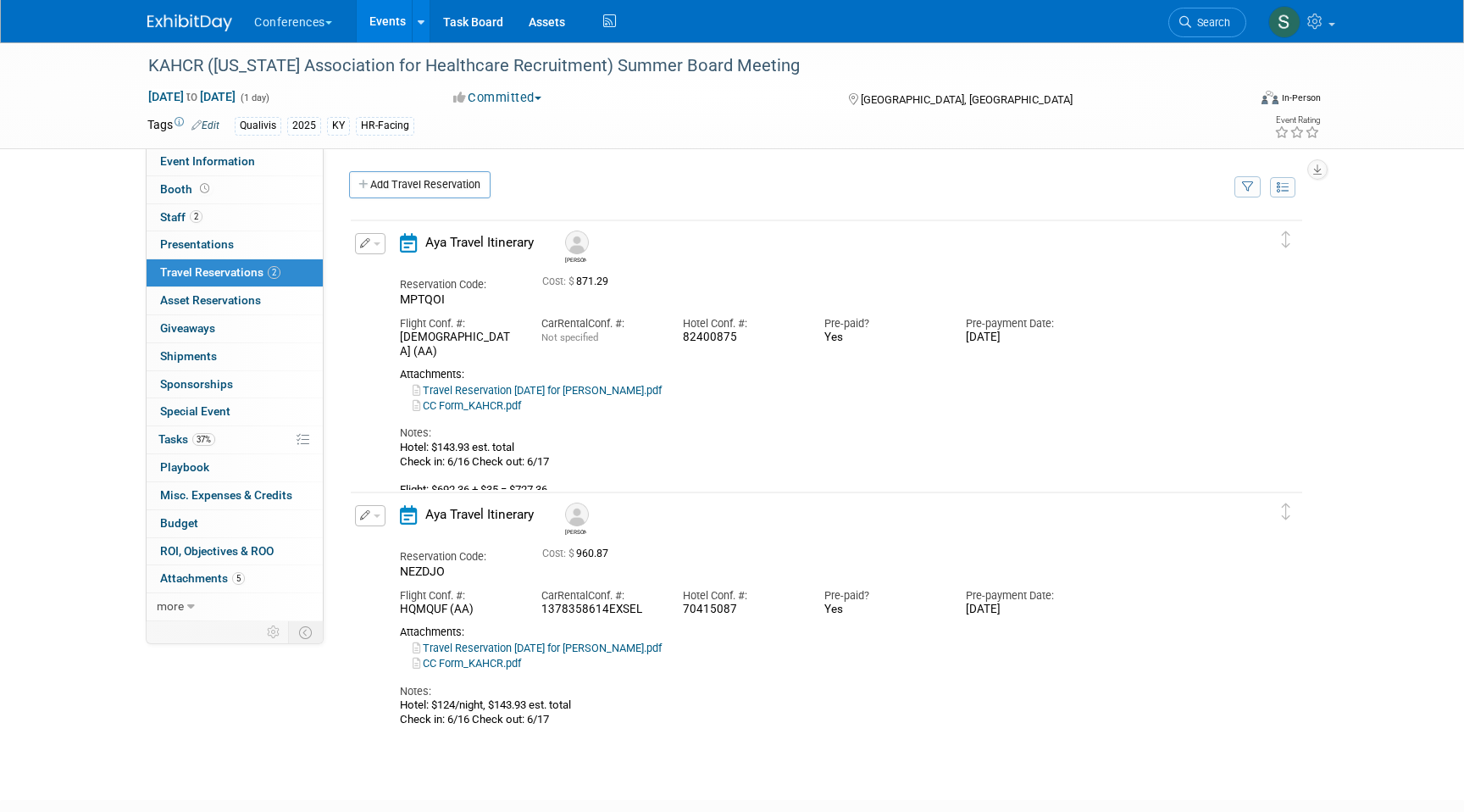
click at [363, 240] on icon "button" at bounding box center [365, 243] width 11 height 10
click at [394, 277] on button "Edit Reservation" at bounding box center [427, 273] width 144 height 25
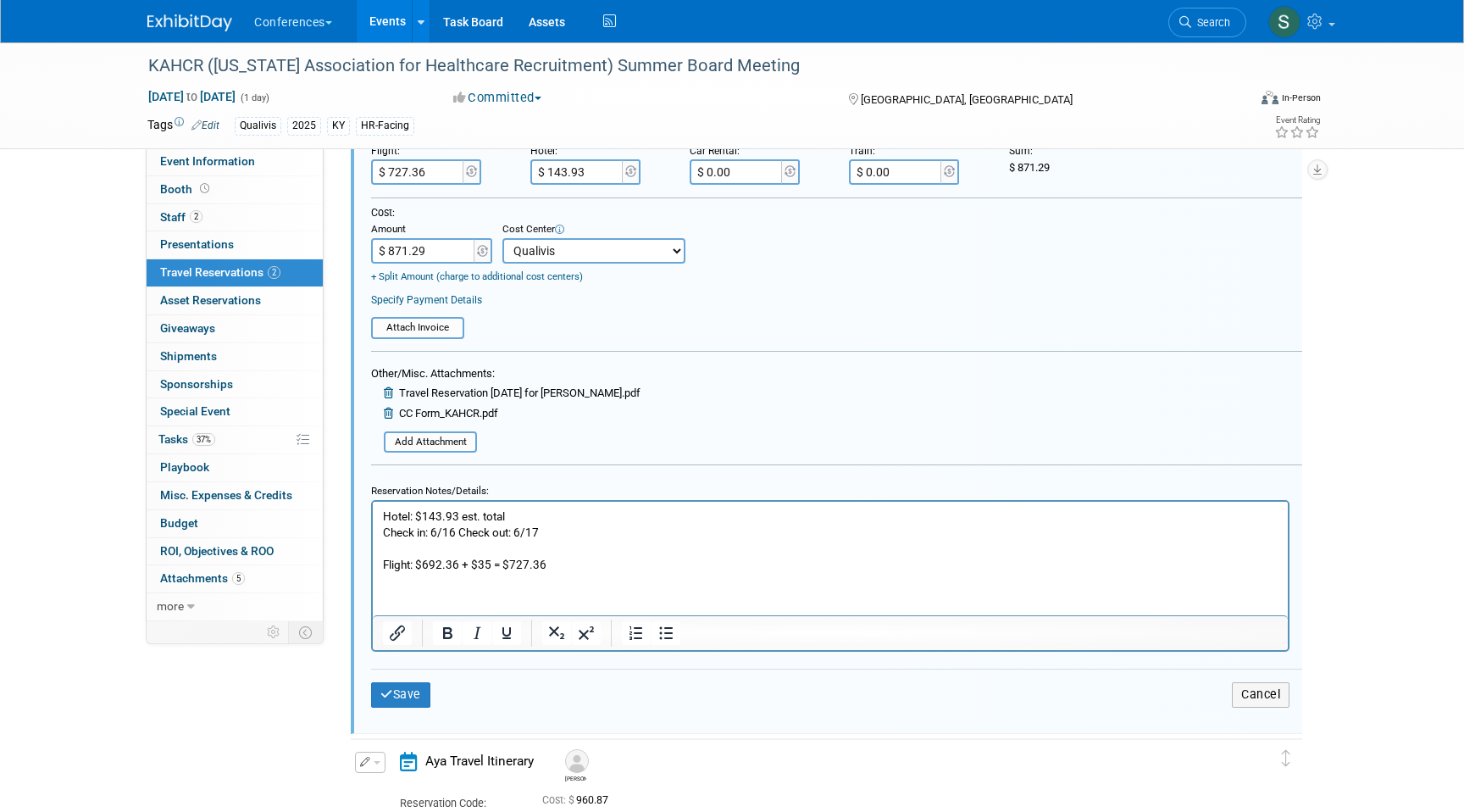
scroll to position [448, 0]
drag, startPoint x: 559, startPoint y: 563, endPoint x: 339, endPoint y: 566, distance: 220.0
click at [373, 566] on html "Hotel: $143.93 est. total Check in: 6/16 Check out: 6/17 Flight: $692.36 + $35 …" at bounding box center [831, 536] width 915 height 71
copy p "Flight: $692.36 + $35 = $727.36"
click at [476, 564] on p "Hotel: $143.93 est. total Check in: 6/16 Check out: 6/17 Flight: $581.42" at bounding box center [831, 539] width 896 height 65
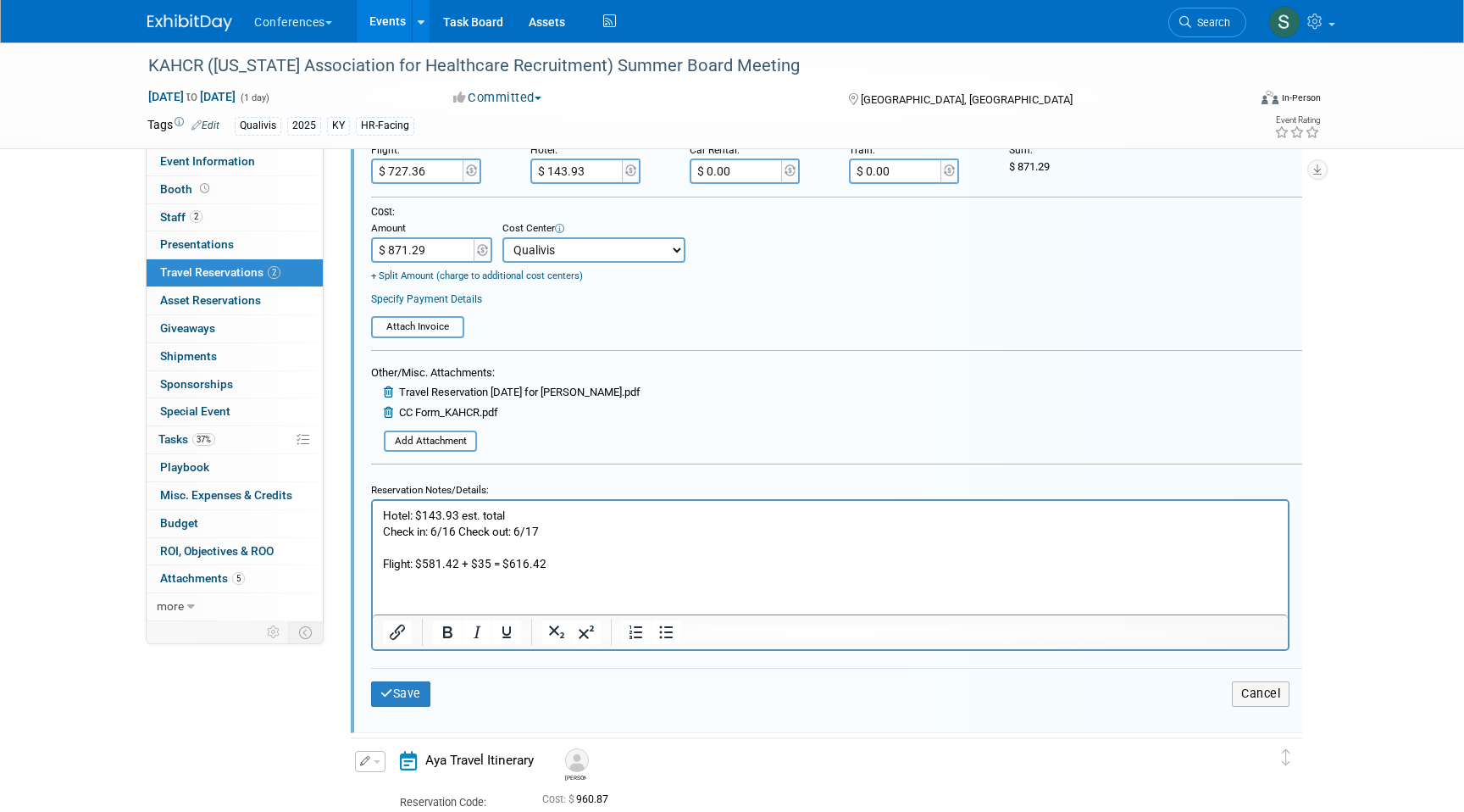
click at [445, 174] on input "$ 727.36" at bounding box center [419, 171] width 95 height 26
type input "$ 616.42"
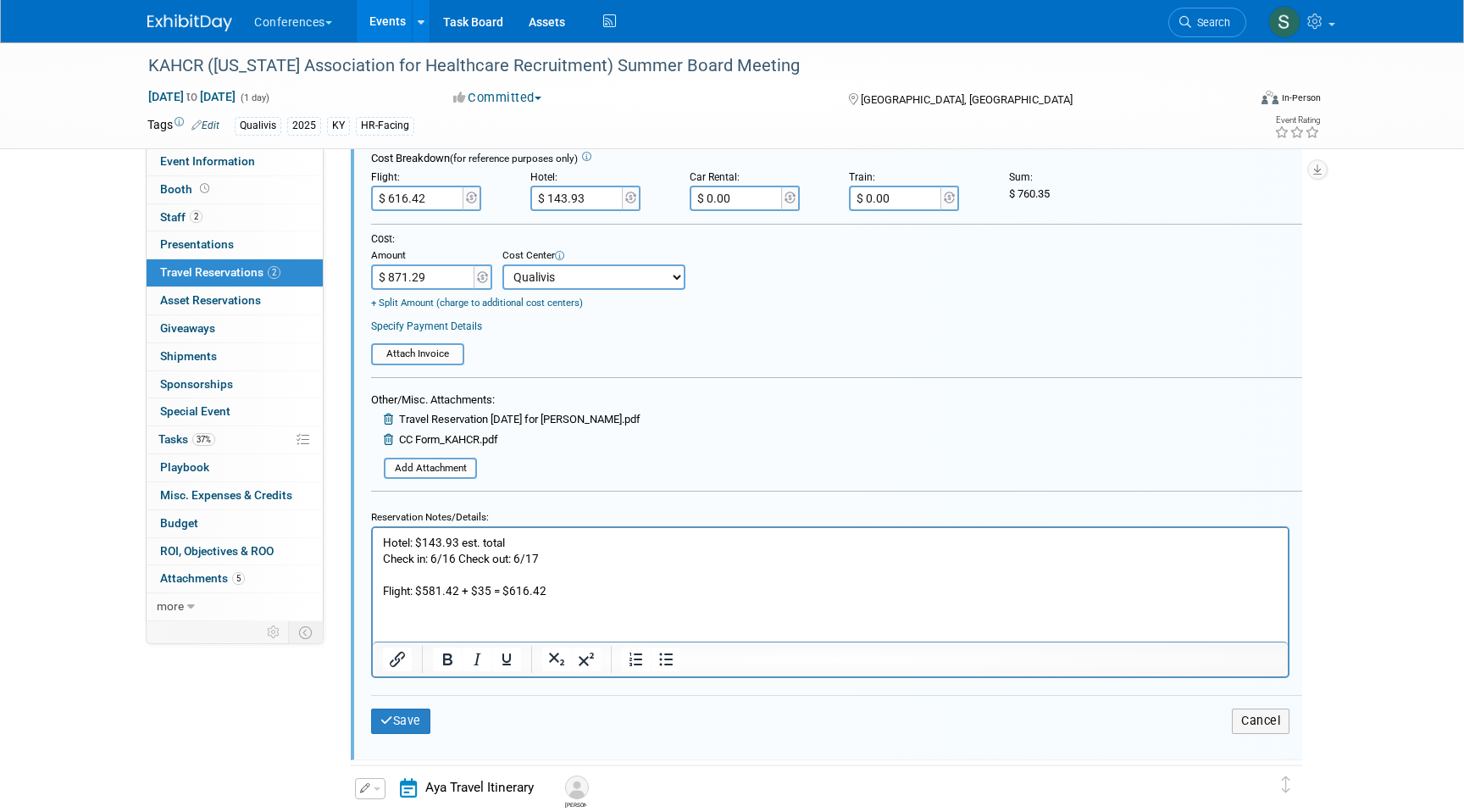
scroll to position [409, 0]
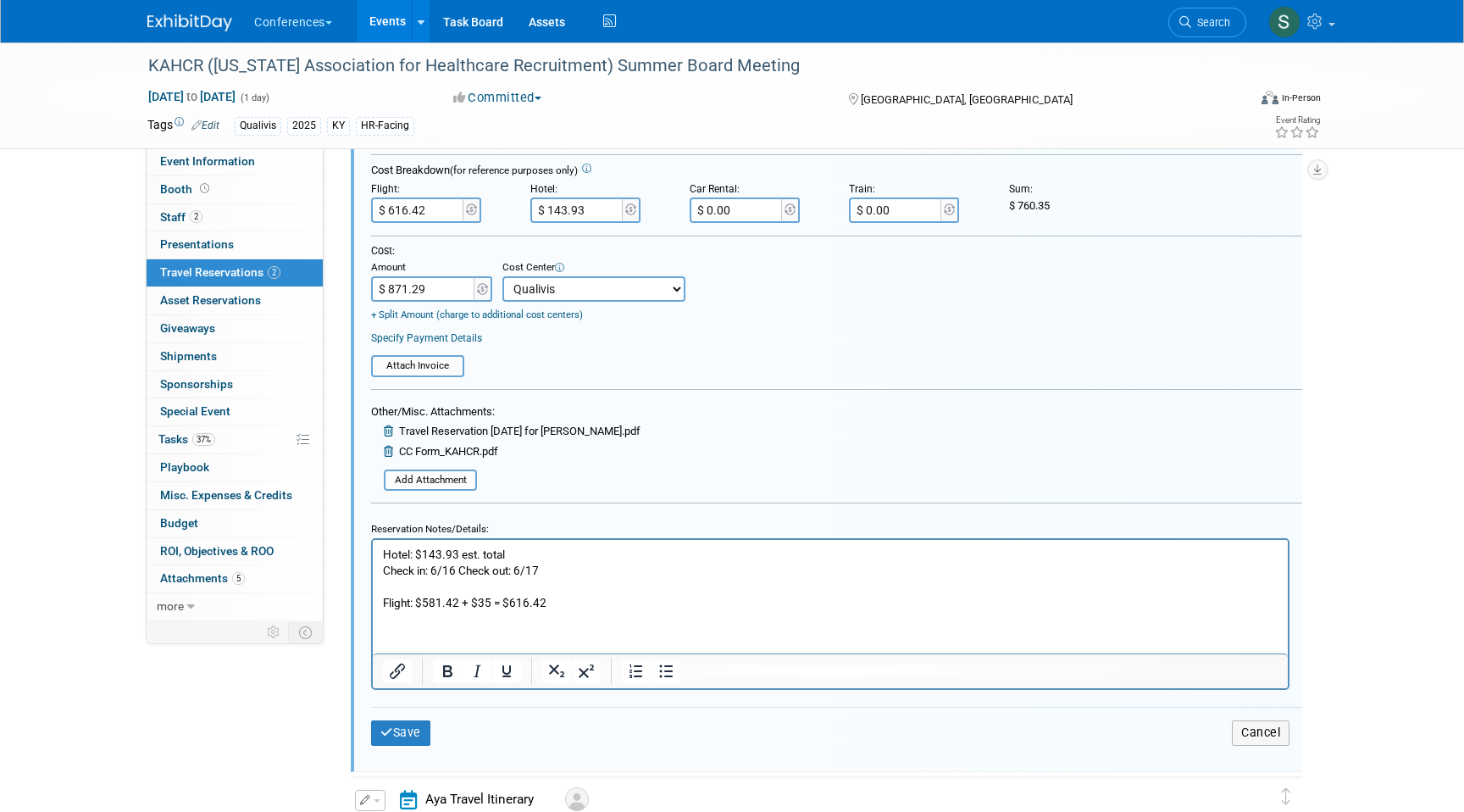
click at [448, 283] on input "$ 871.29" at bounding box center [424, 289] width 106 height 26
click at [448, 285] on input "$ 871.29" at bounding box center [424, 289] width 106 height 26
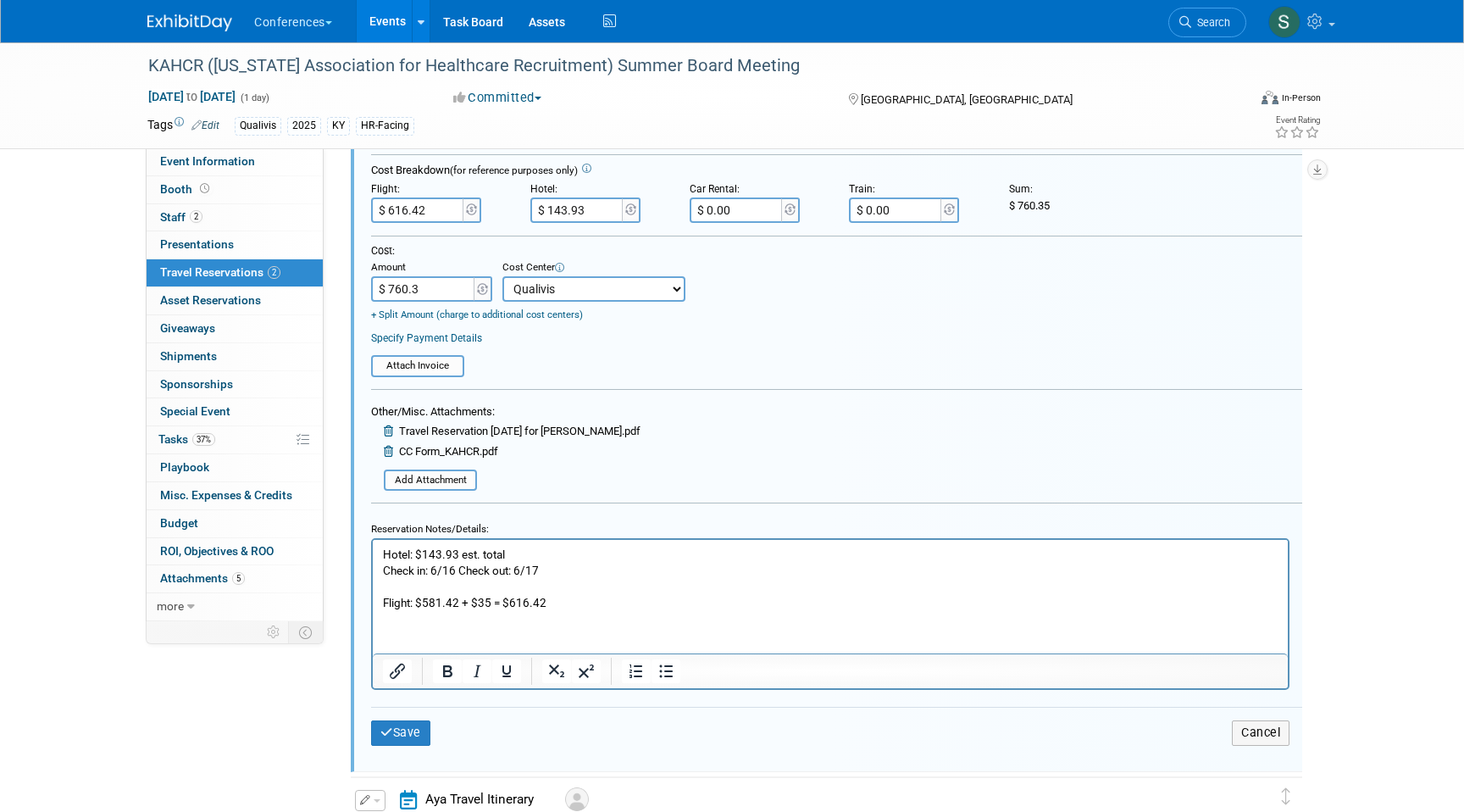
type input "$ 760.35"
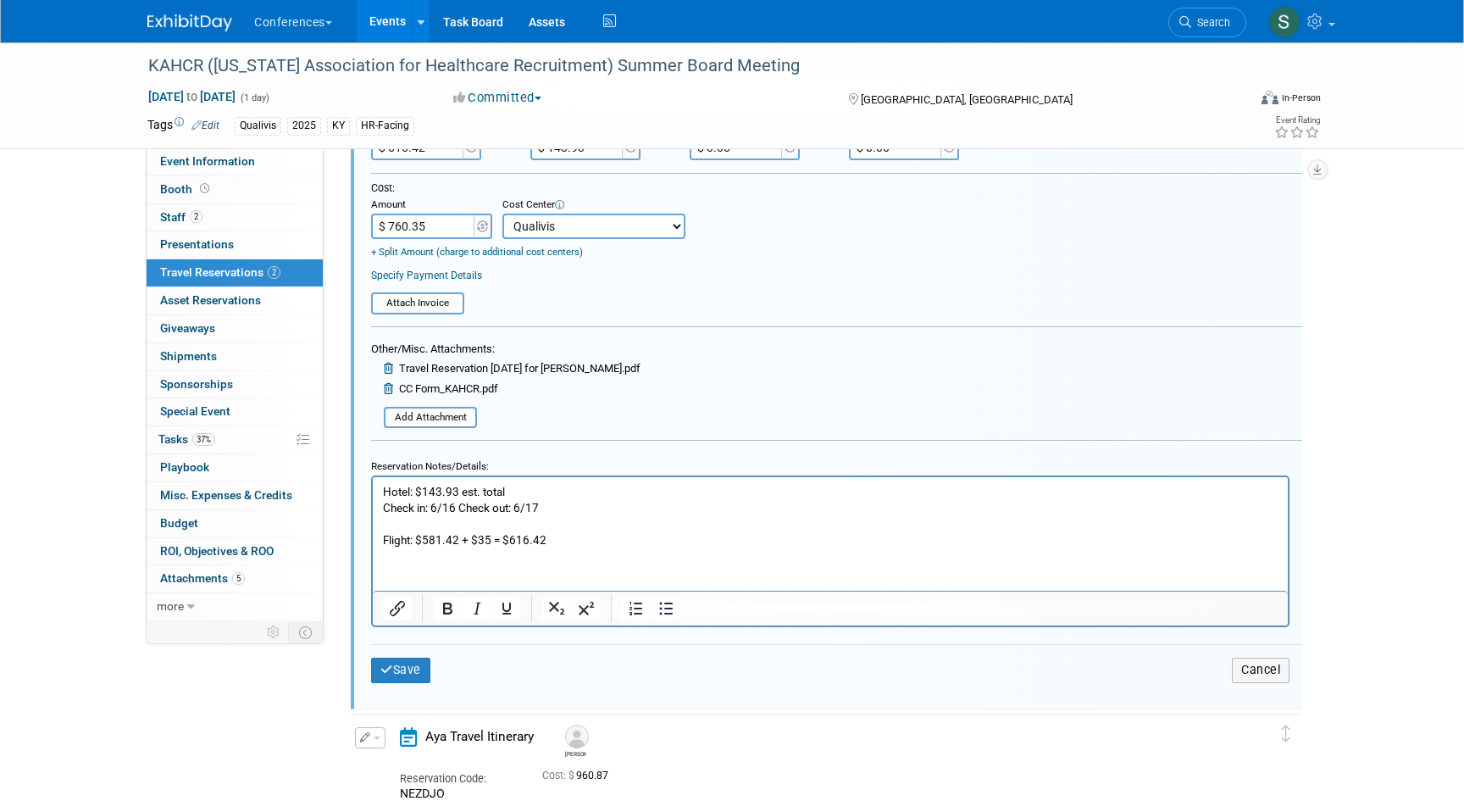
scroll to position [491, 0]
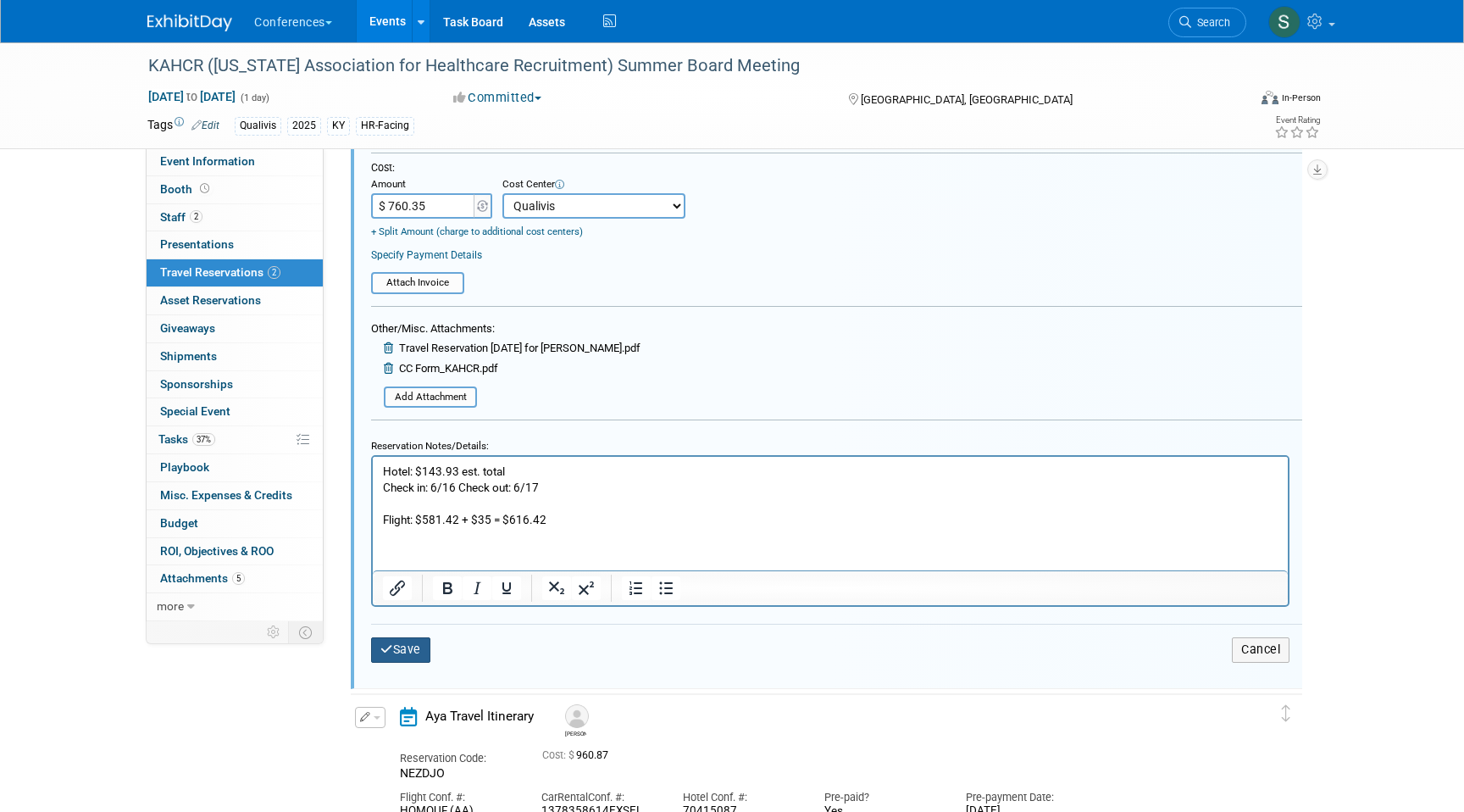
click at [420, 651] on button "Save" at bounding box center [401, 650] width 59 height 25
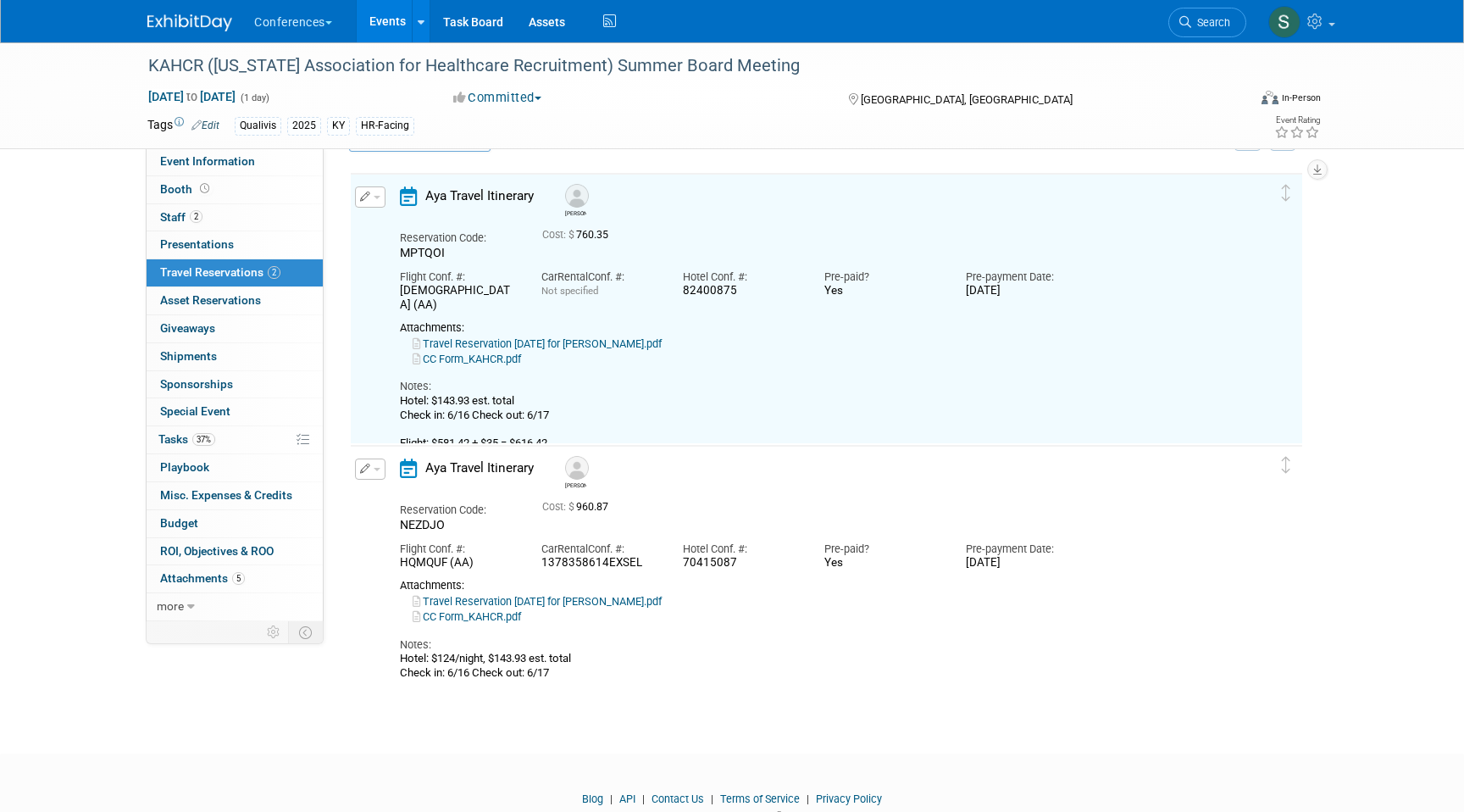
scroll to position [28, 0]
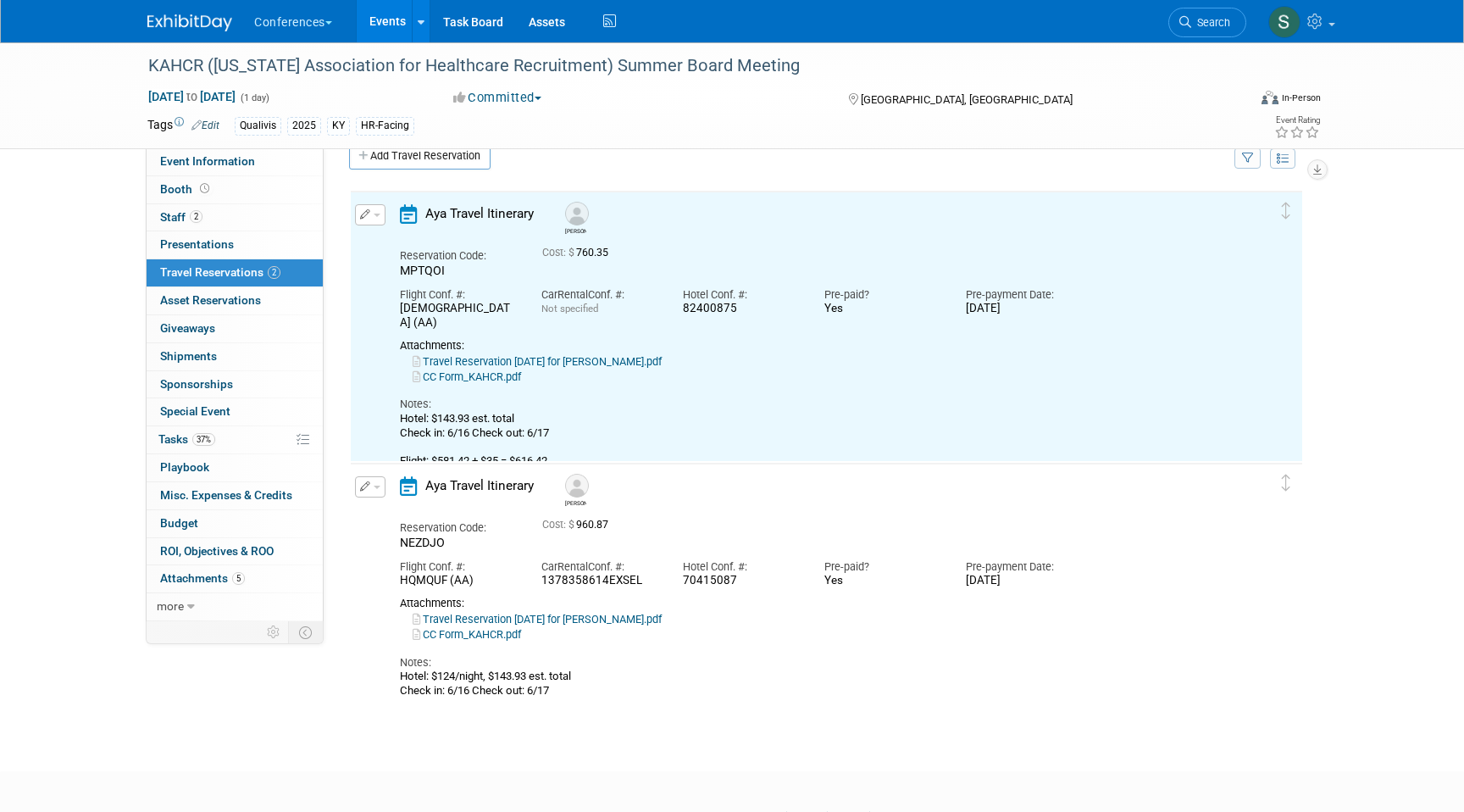
click at [379, 489] on button "button" at bounding box center [370, 487] width 30 height 21
click at [431, 511] on button "Edit Reservation" at bounding box center [427, 517] width 144 height 25
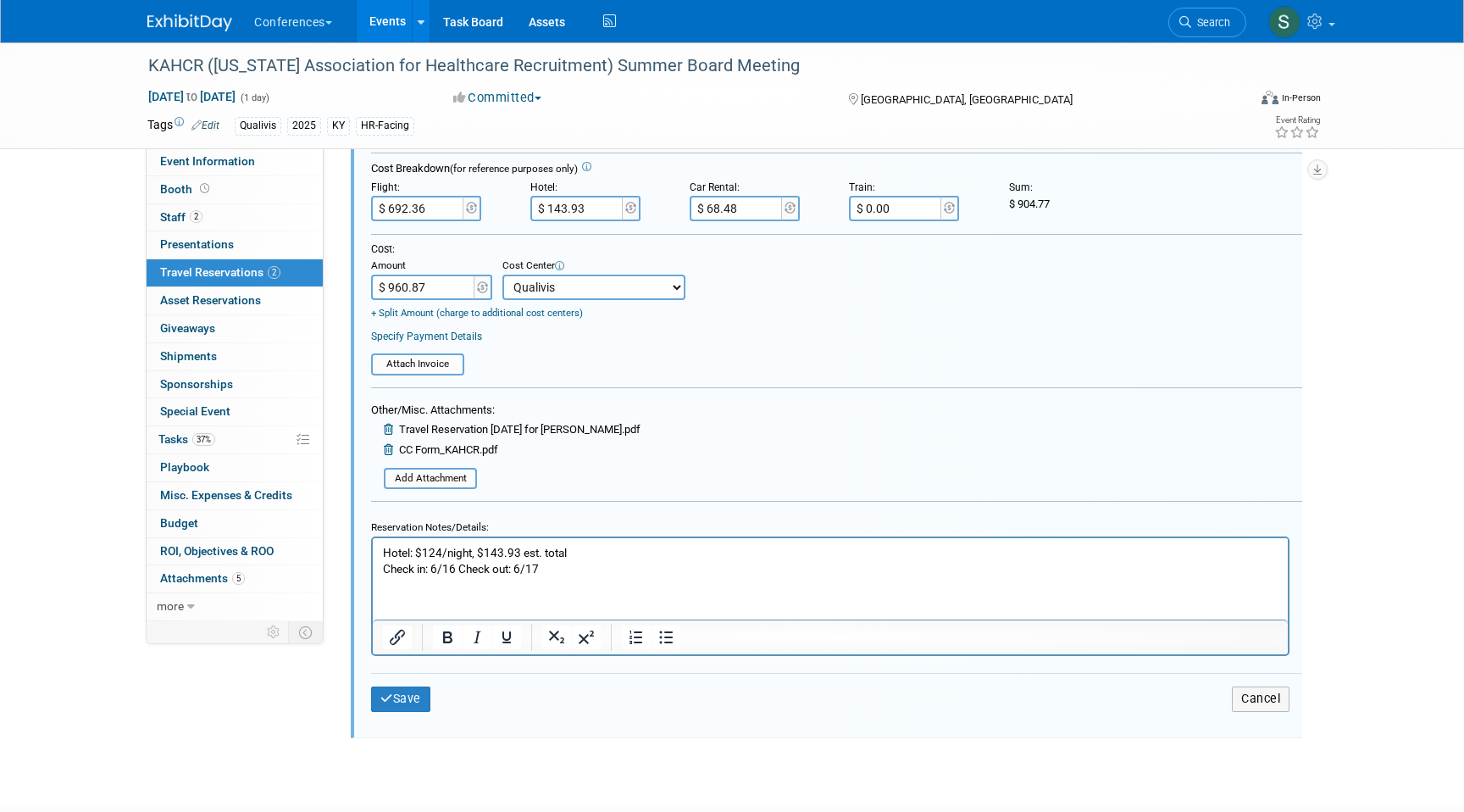
scroll to position [683, 0]
click at [553, 564] on p "Hotel: $124/night, $143.93 est. total Check in: 6/16 Check out: 6/17" at bounding box center [831, 560] width 896 height 32
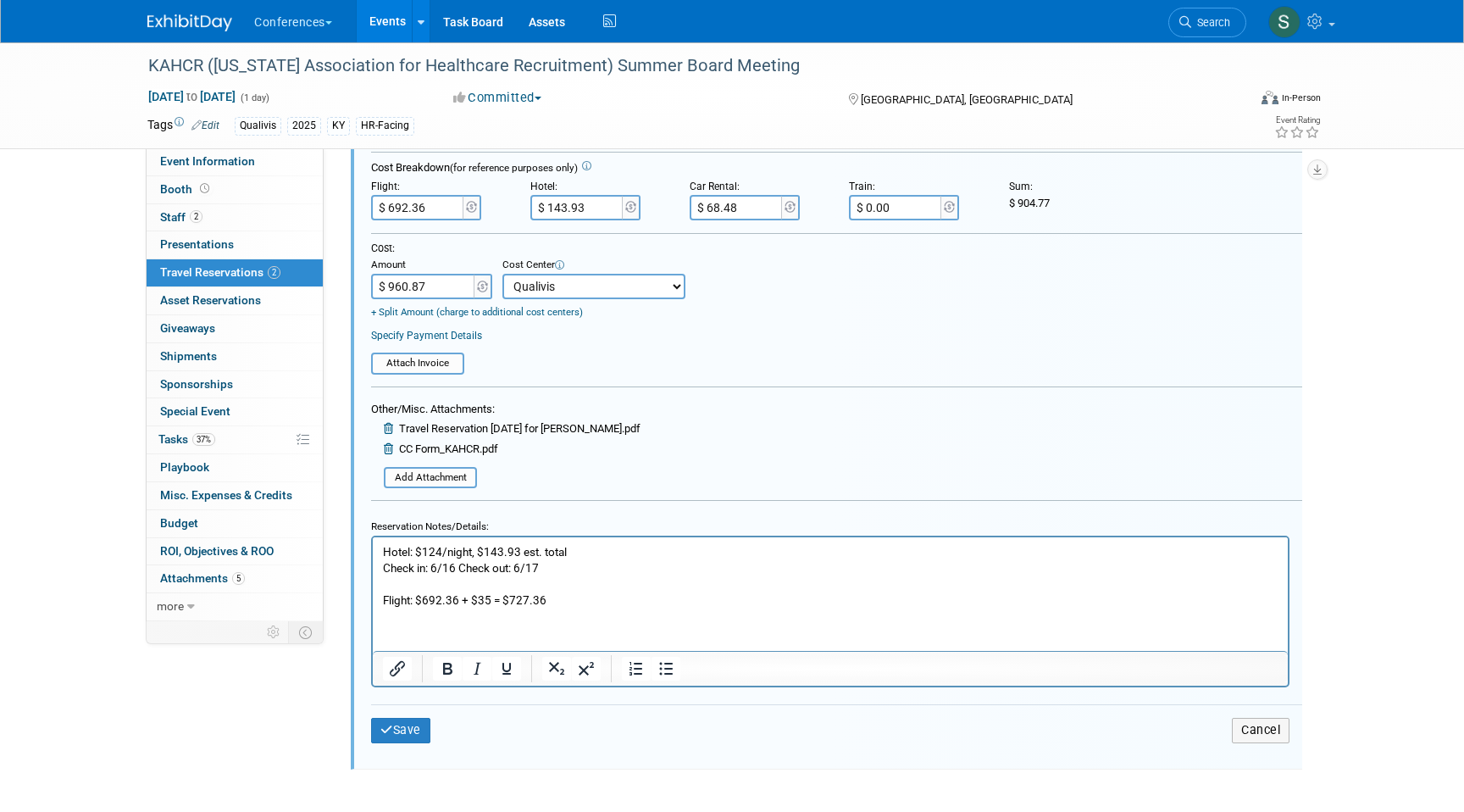
click at [575, 597] on p "Flight: $692.36 + $35 = $727.36" at bounding box center [831, 600] width 896 height 16
click at [489, 599] on p "Flight: $692.36 + $35 = $727.36" at bounding box center [831, 600] width 896 height 16
click at [591, 601] on p "Flight: $692.36 + $35 + $116 = $727.36" at bounding box center [831, 600] width 896 height 16
click at [562, 596] on p "Flight: $692.36 + $35 + $116 = $727.36" at bounding box center [831, 600] width 896 height 16
drag, startPoint x: 593, startPoint y: 601, endPoint x: 547, endPoint y: 598, distance: 46.1
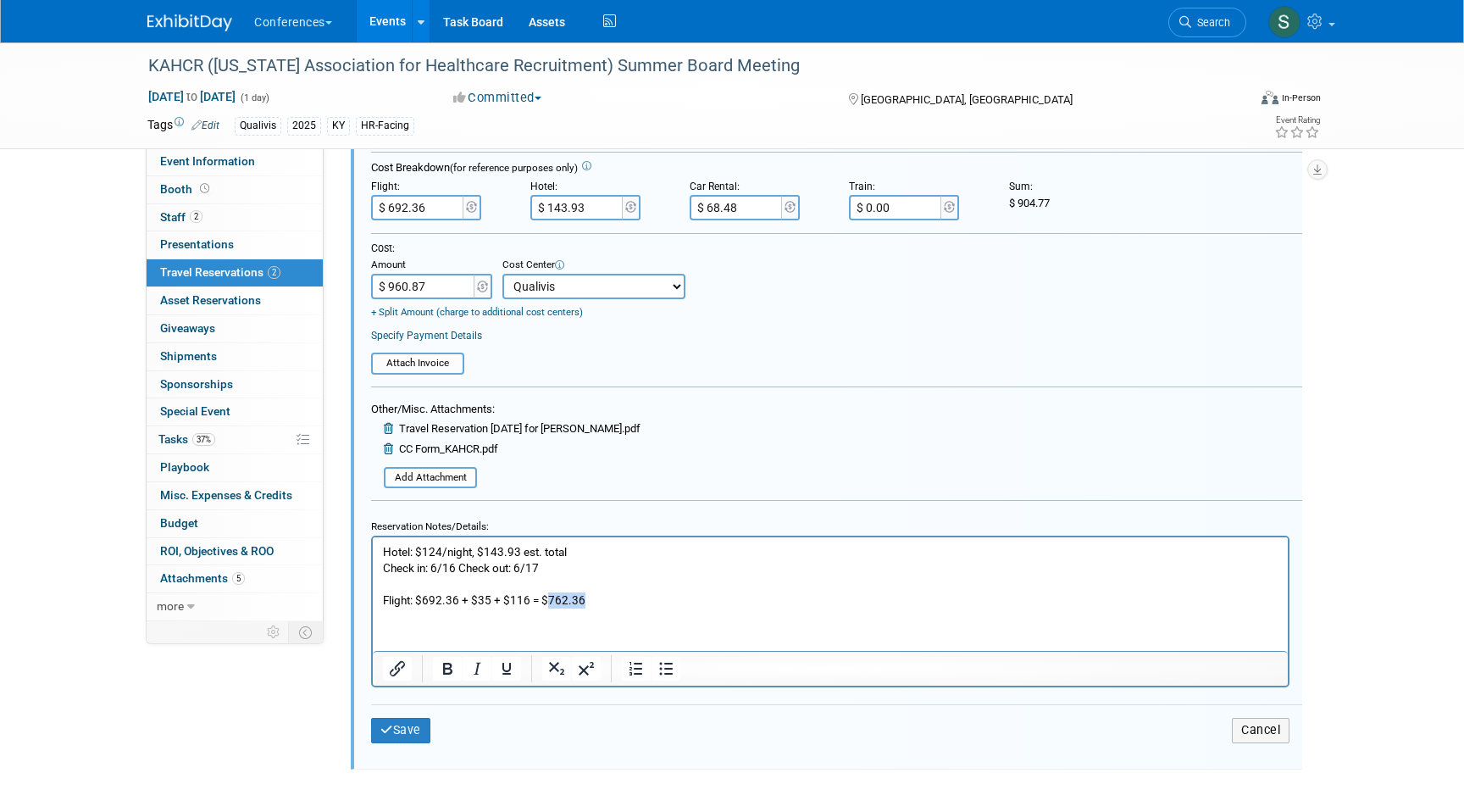
click at [547, 598] on p "Flight: $692.36 + $35 + $116 = $762.36" at bounding box center [831, 600] width 896 height 16
copy p "762.36"
click at [428, 210] on input "$ 692.36" at bounding box center [419, 207] width 95 height 26
type input "$ 762.36"
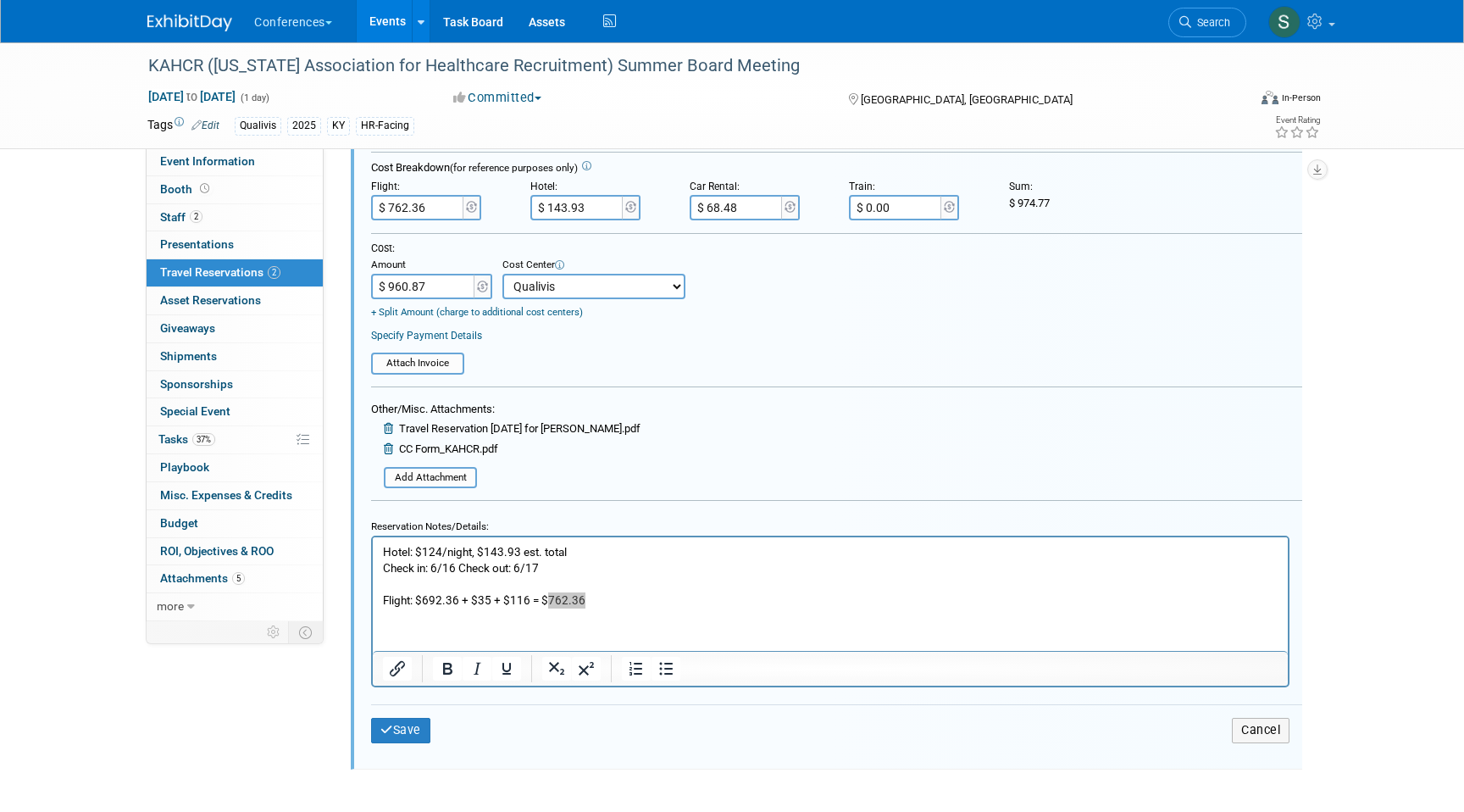
click at [449, 285] on input "$ 960.87" at bounding box center [424, 286] width 106 height 26
click at [441, 285] on input "$ 960.87" at bounding box center [424, 286] width 106 height 26
click at [415, 287] on input "$ 960.87" at bounding box center [424, 286] width 106 height 26
type input "$ 974.77"
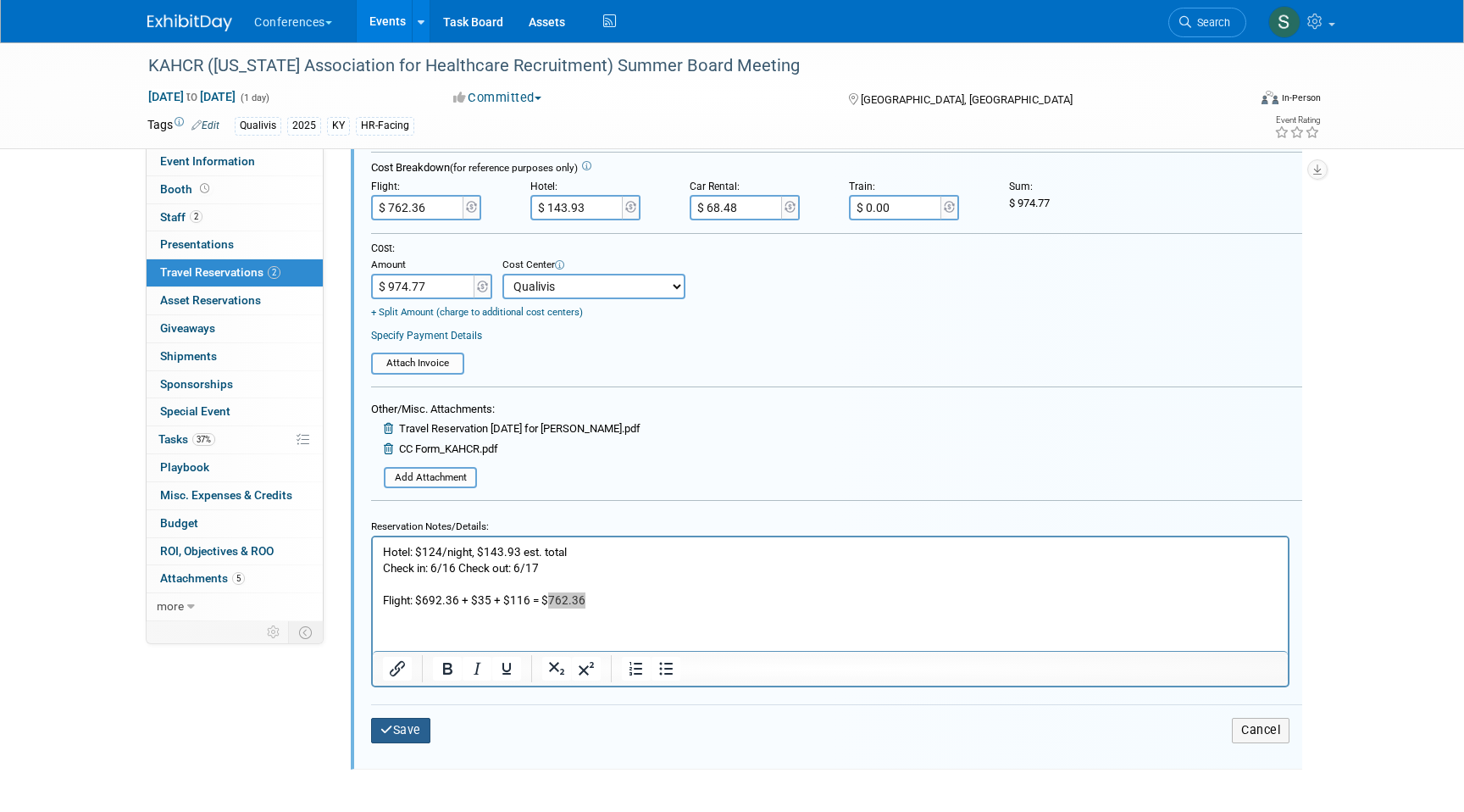
click at [418, 720] on button "Save" at bounding box center [401, 730] width 59 height 25
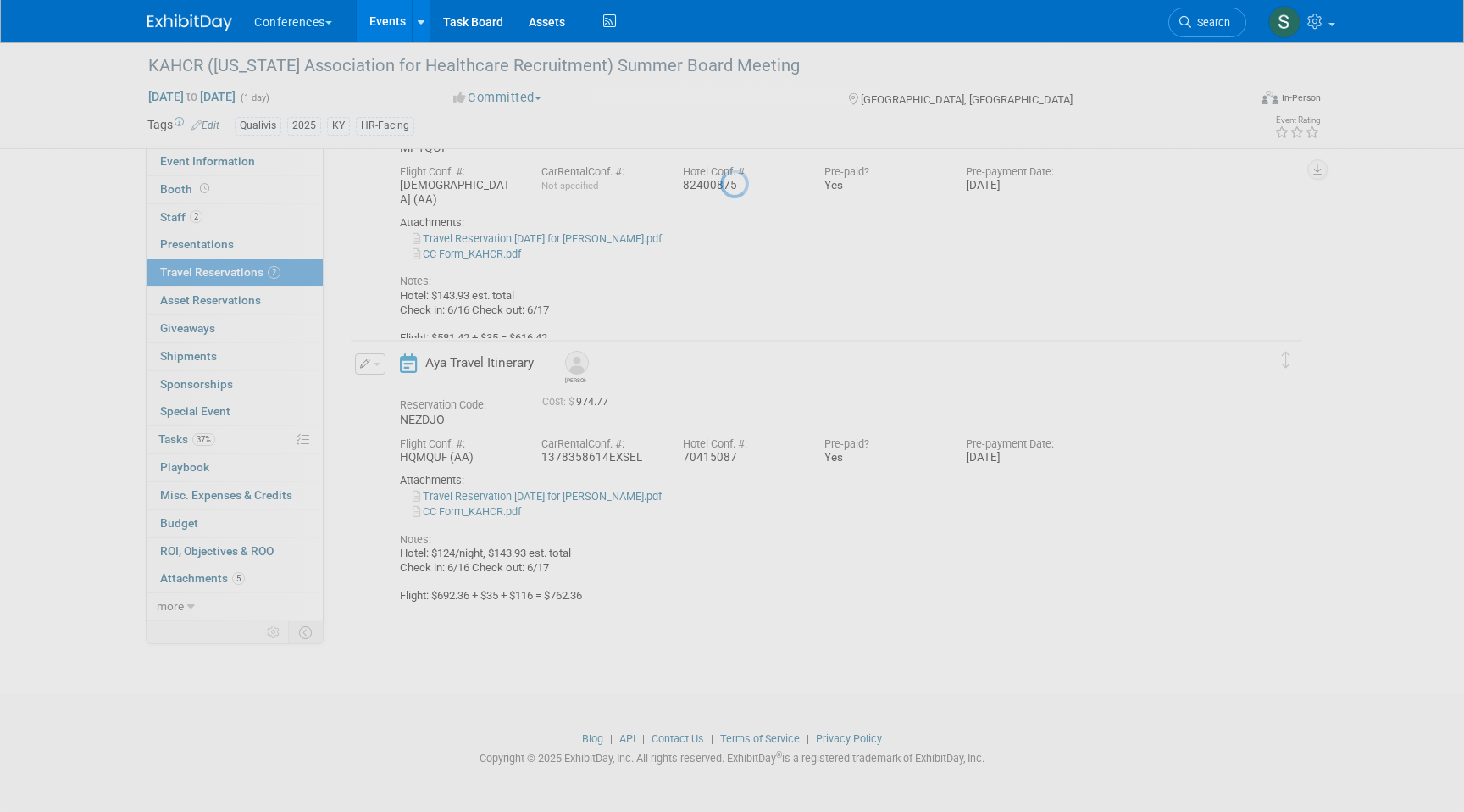
scroll to position [136, 0]
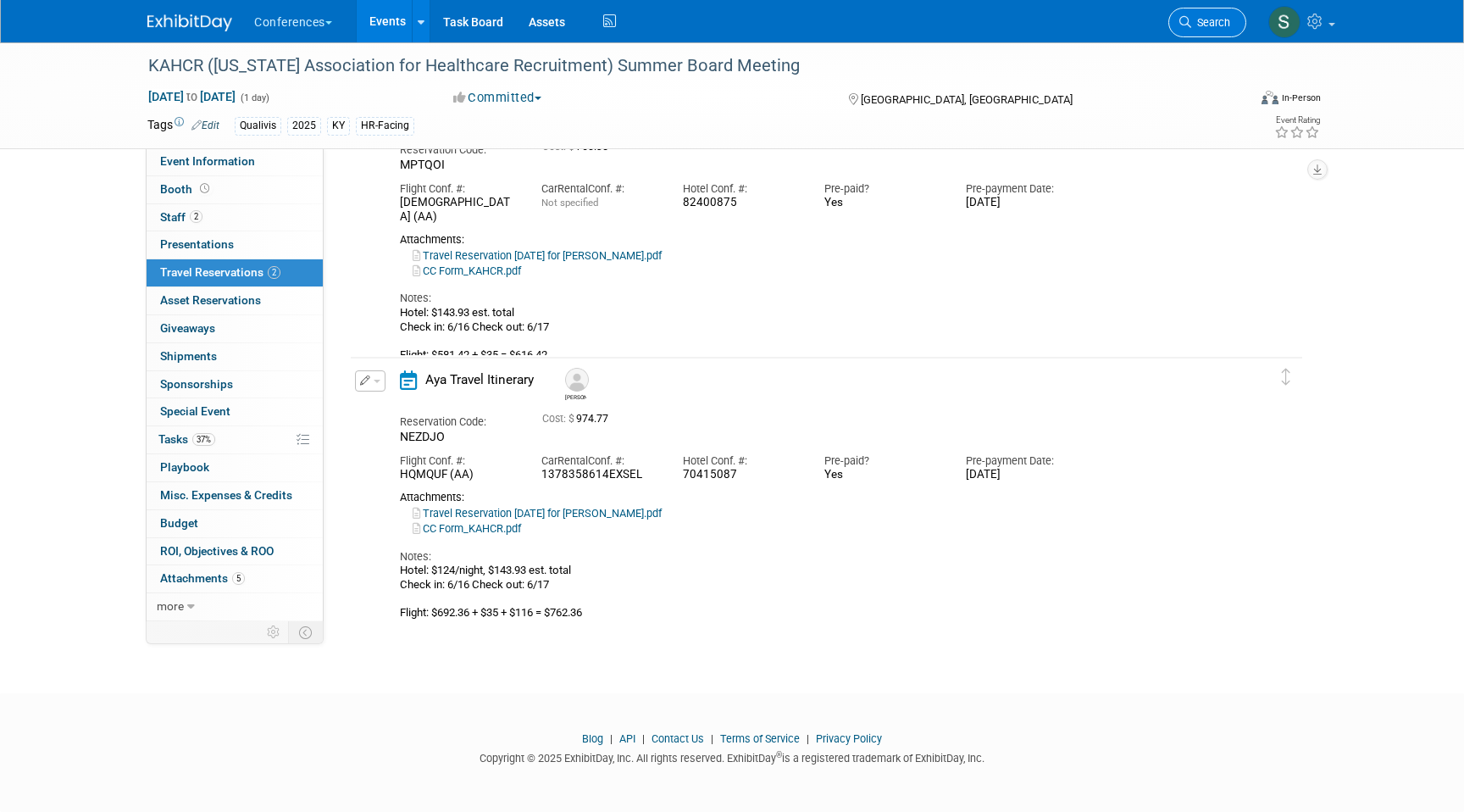
click at [1196, 24] on span "Search" at bounding box center [1211, 22] width 39 height 12
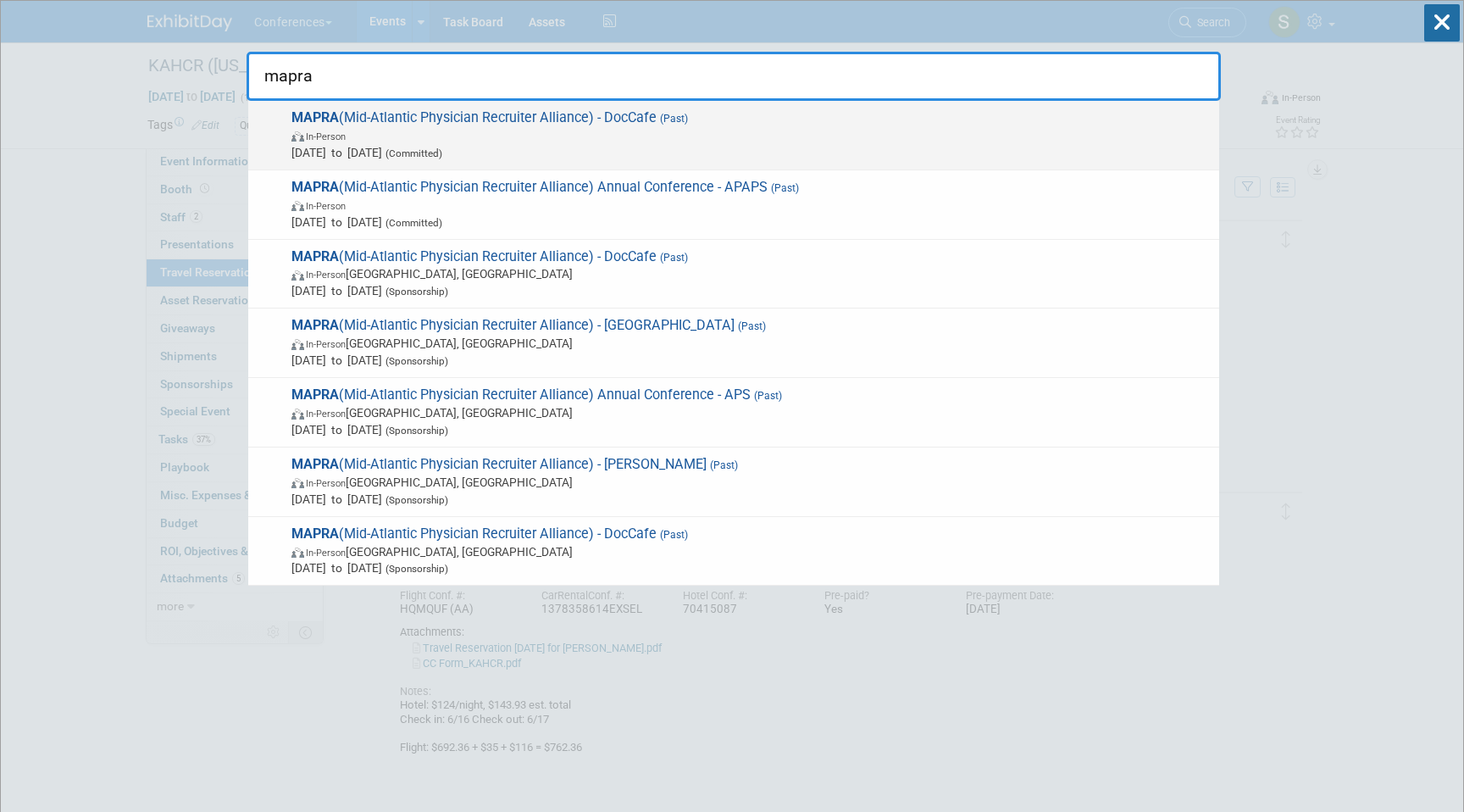
type input "mapra"
click at [653, 124] on span "MAPRA (Mid-Atlantic Physician Recruiter Alliance) - DocCafe (Past) In-Person Ju…" at bounding box center [748, 135] width 925 height 51
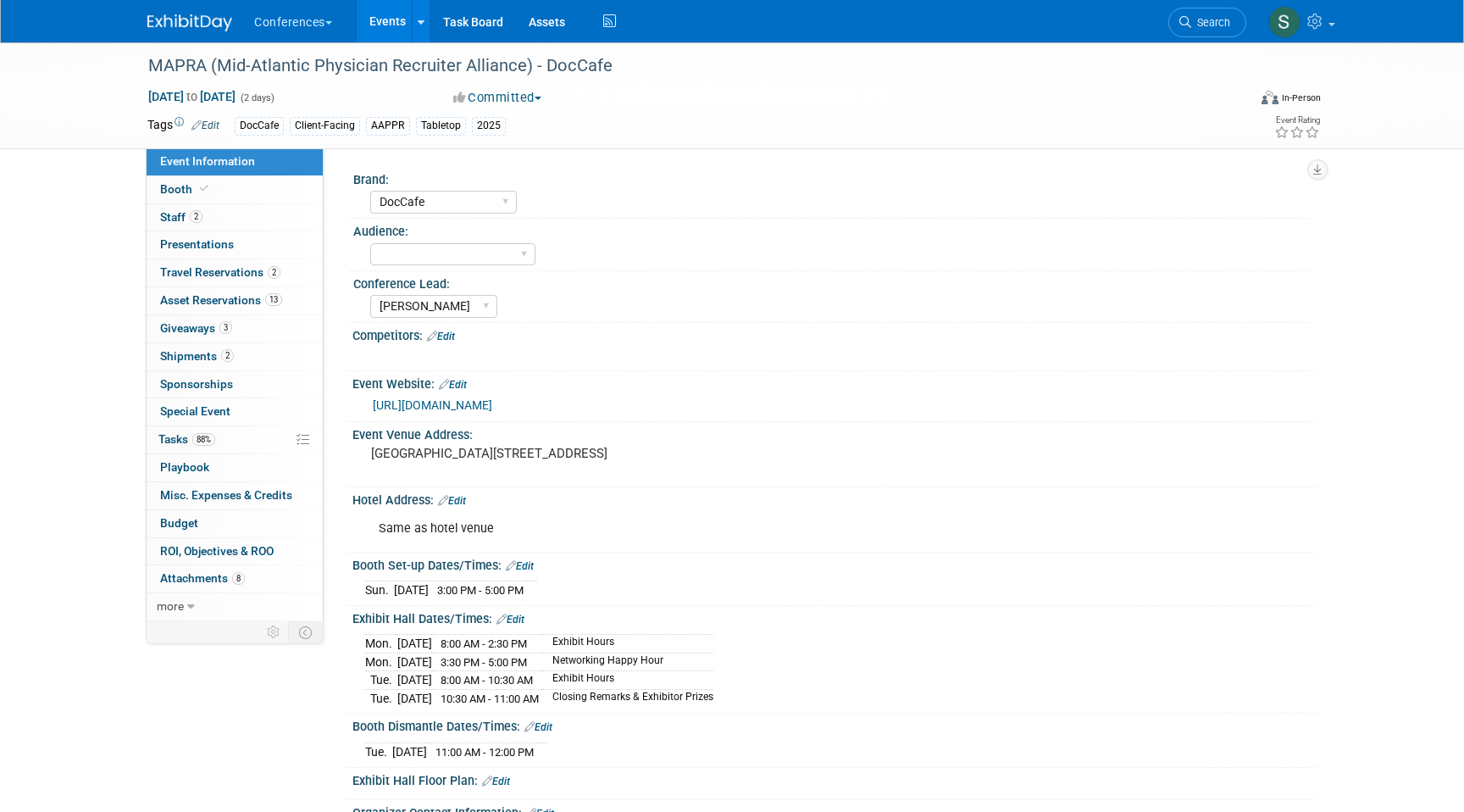
select select "DocCafe"
select select "[PERSON_NAME]"
click at [272, 271] on span "2" at bounding box center [274, 272] width 12 height 12
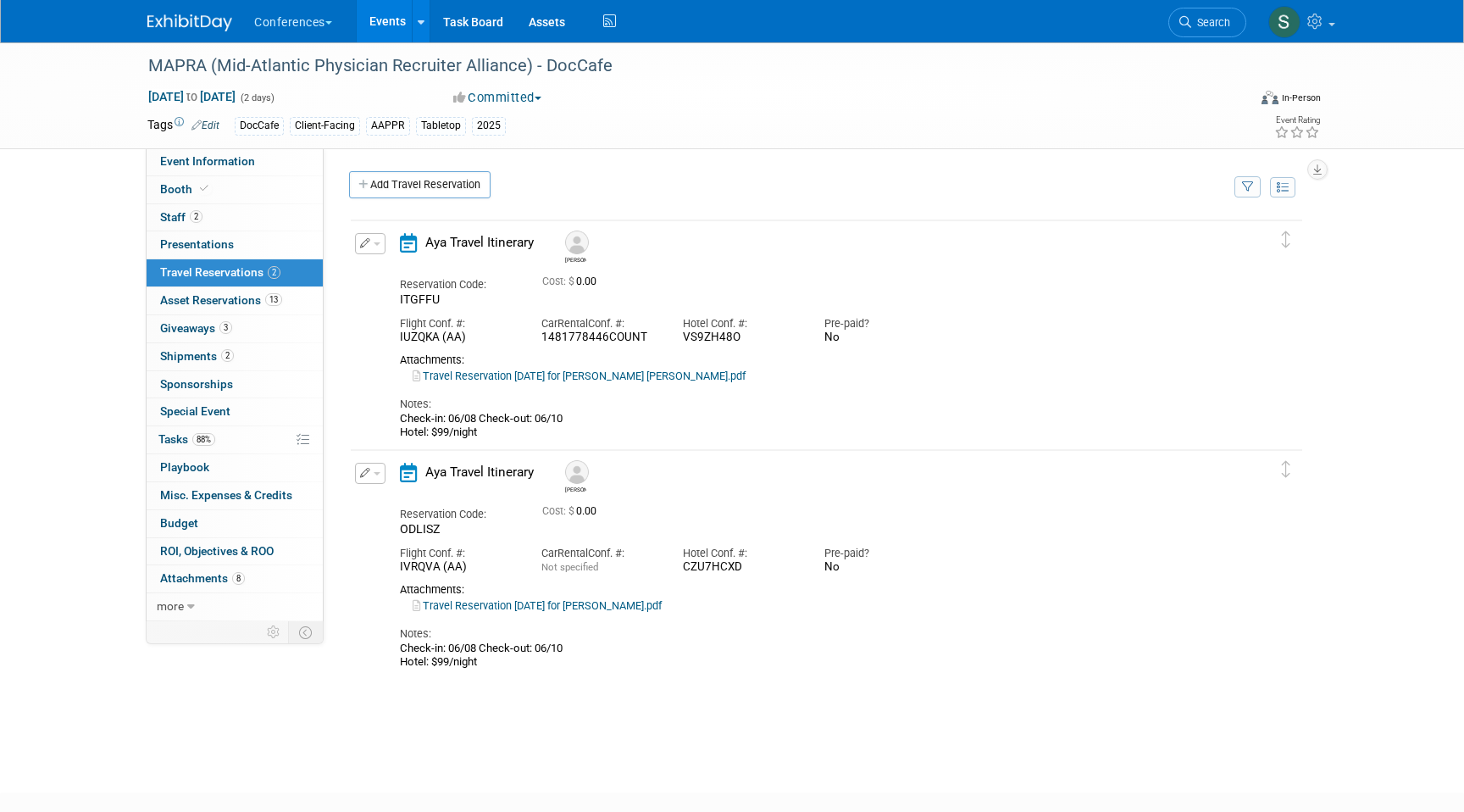
click at [370, 239] on icon "button" at bounding box center [365, 243] width 11 height 10
click at [392, 275] on button "Edit Reservation" at bounding box center [427, 273] width 144 height 25
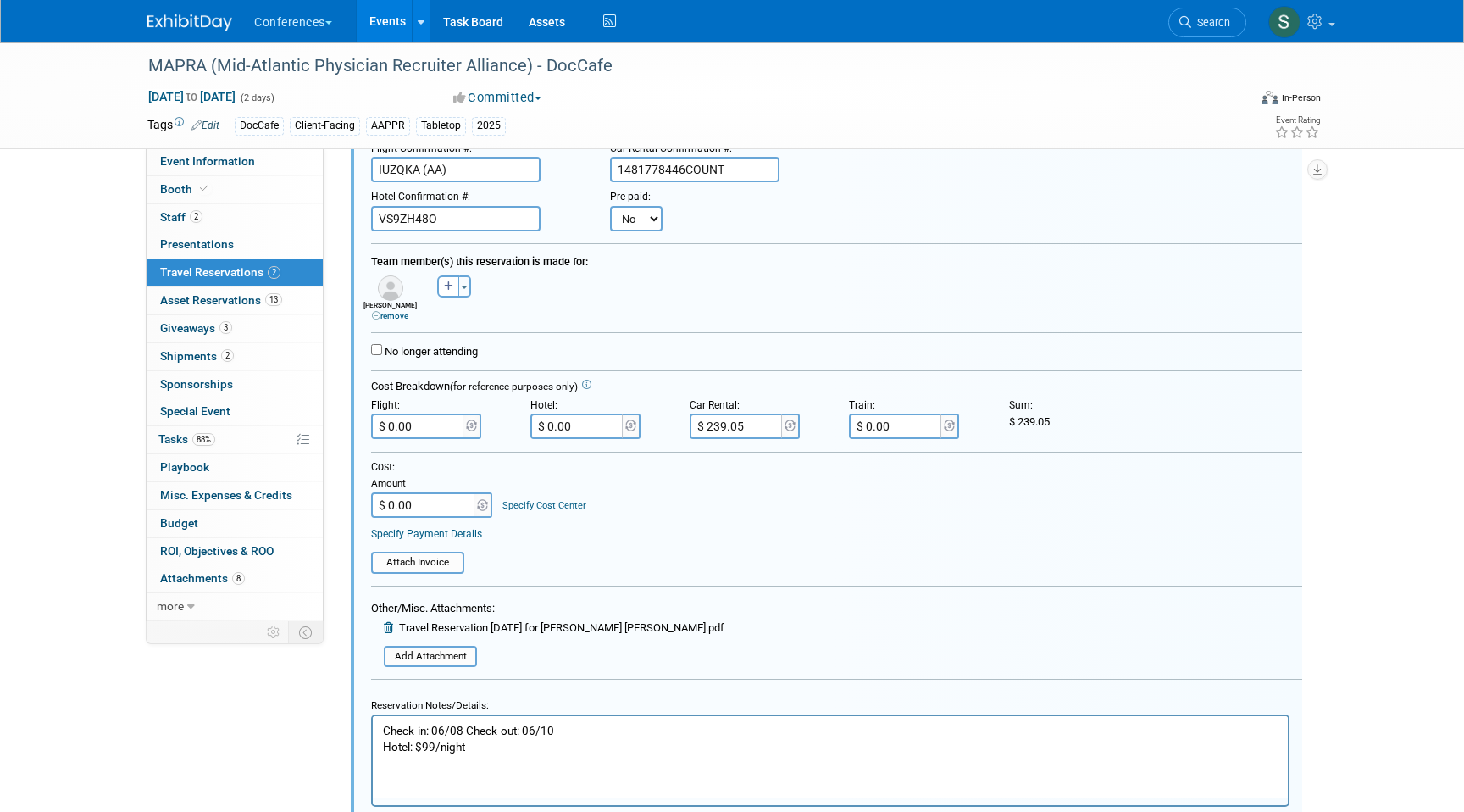
scroll to position [243, 0]
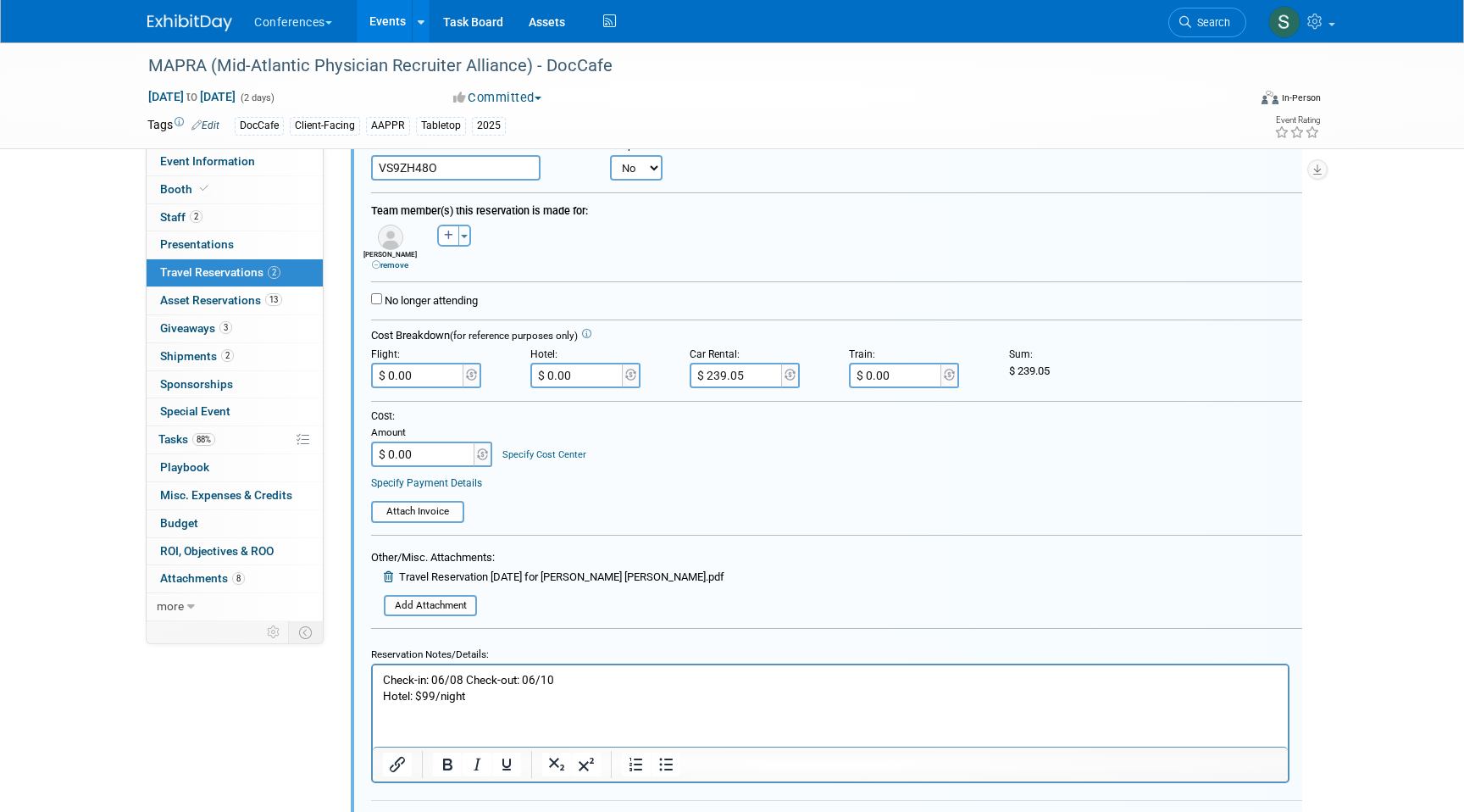
click at [744, 377] on input "$ 239.05" at bounding box center [737, 375] width 95 height 26
type input "$ 215.24"
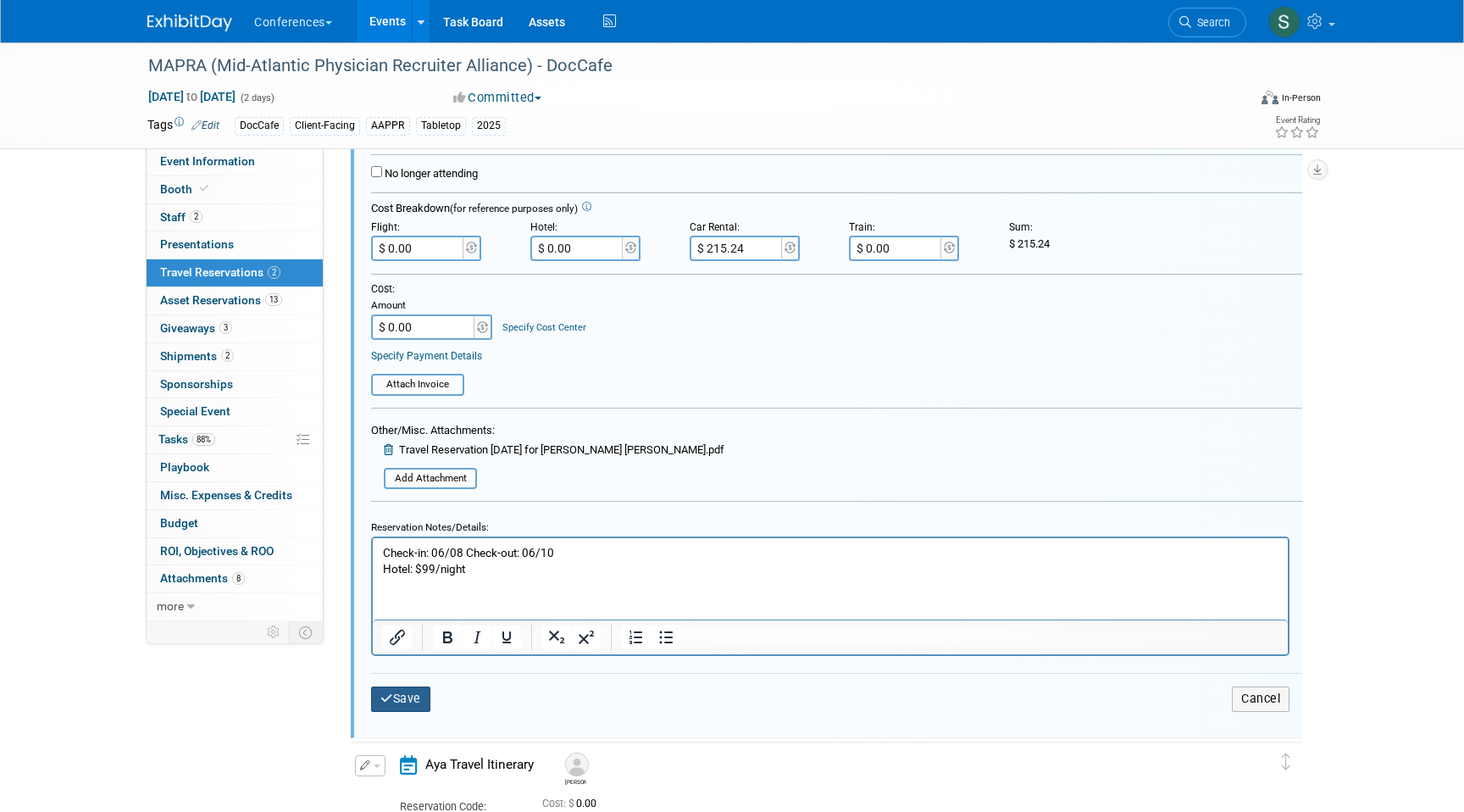
click at [411, 692] on button "Save" at bounding box center [401, 699] width 59 height 25
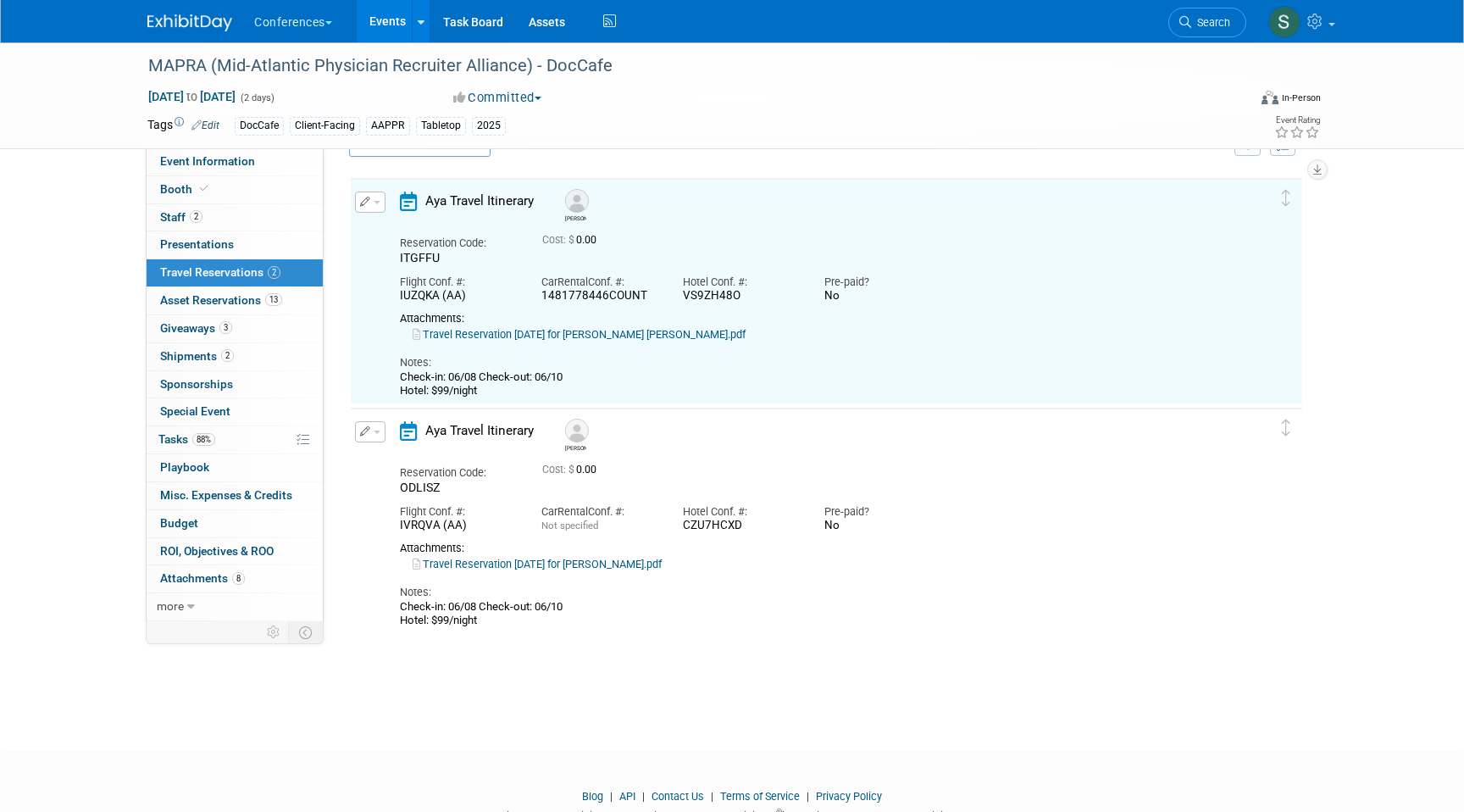
scroll to position [28, 0]
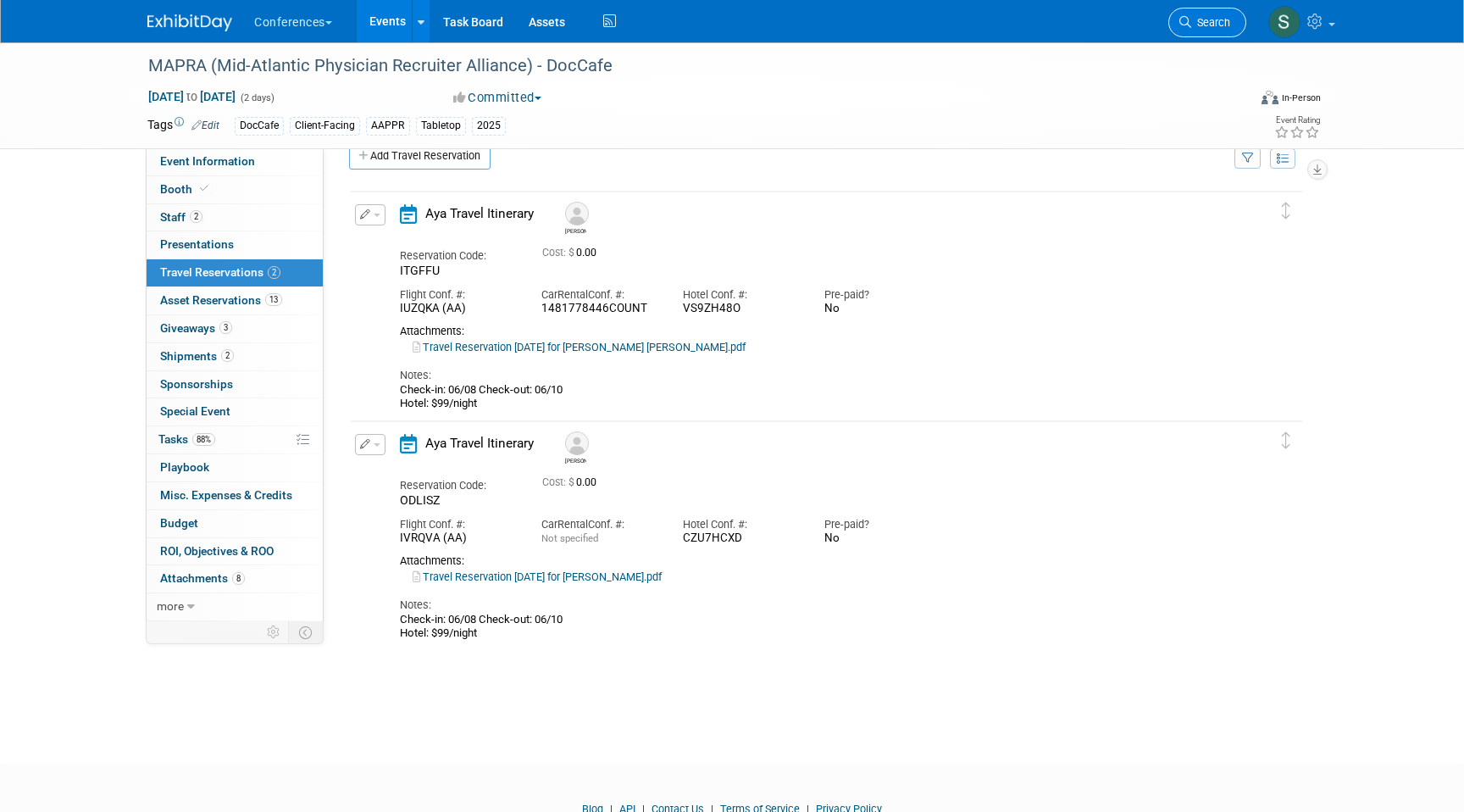
click at [1196, 22] on span "Search" at bounding box center [1211, 22] width 39 height 12
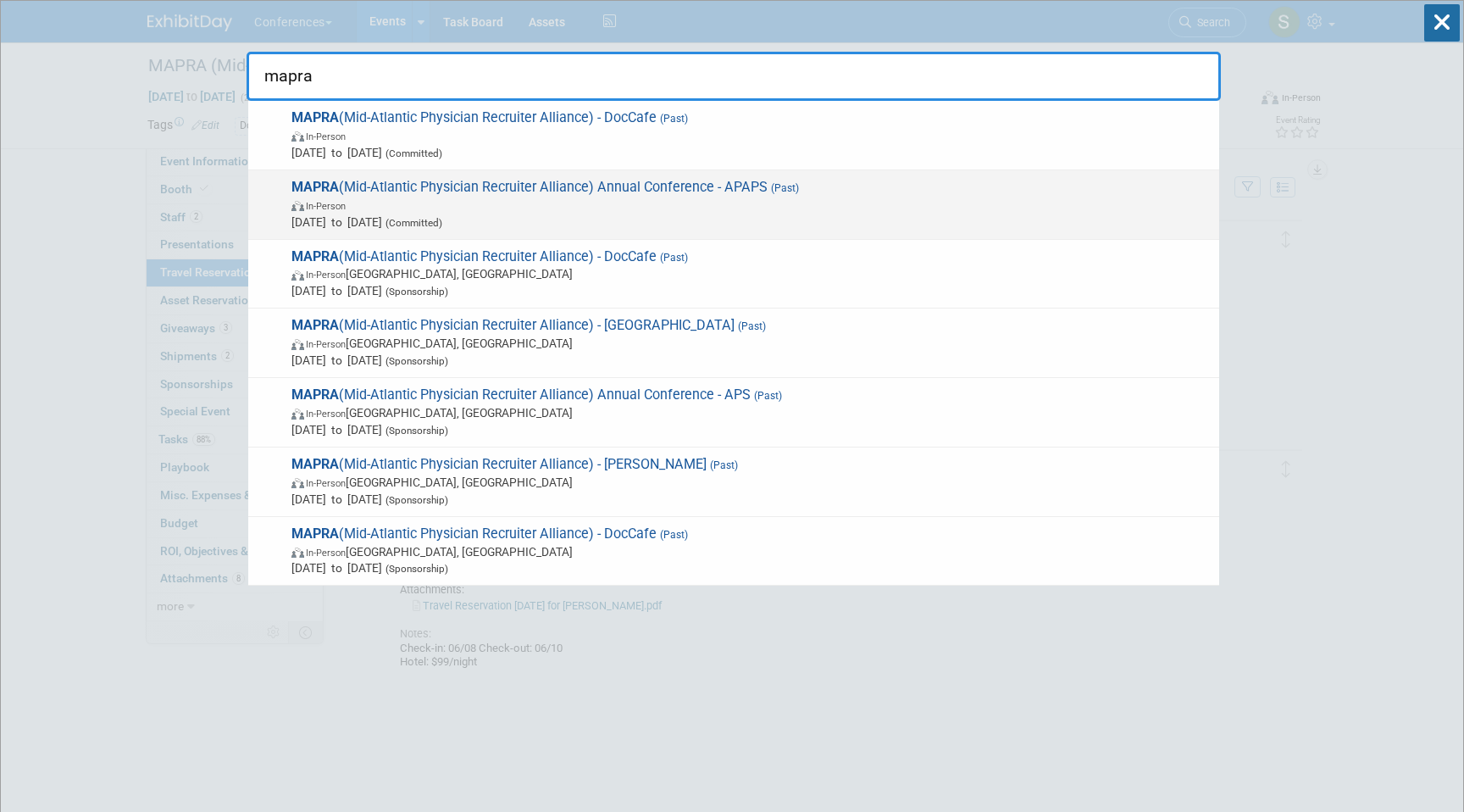
type input "mapra"
click at [1013, 180] on span "MAPRA (Mid-Atlantic Physician Recruiter Alliance) Annual Conference - APAPS (Pa…" at bounding box center [748, 205] width 925 height 51
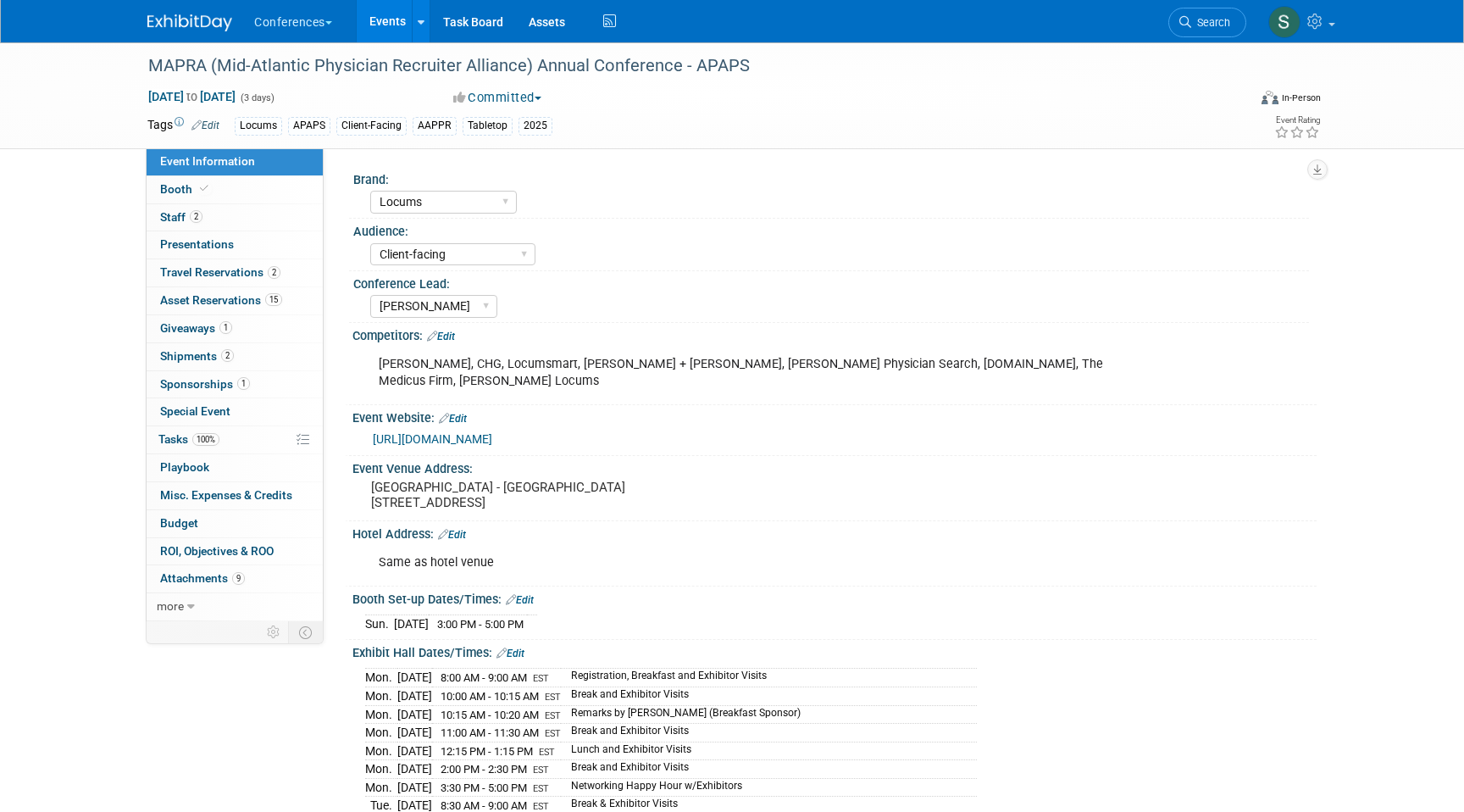
select select "Locums"
select select "Client-facing"
select select "[PERSON_NAME]"
click at [272, 276] on span "2" at bounding box center [274, 272] width 12 height 12
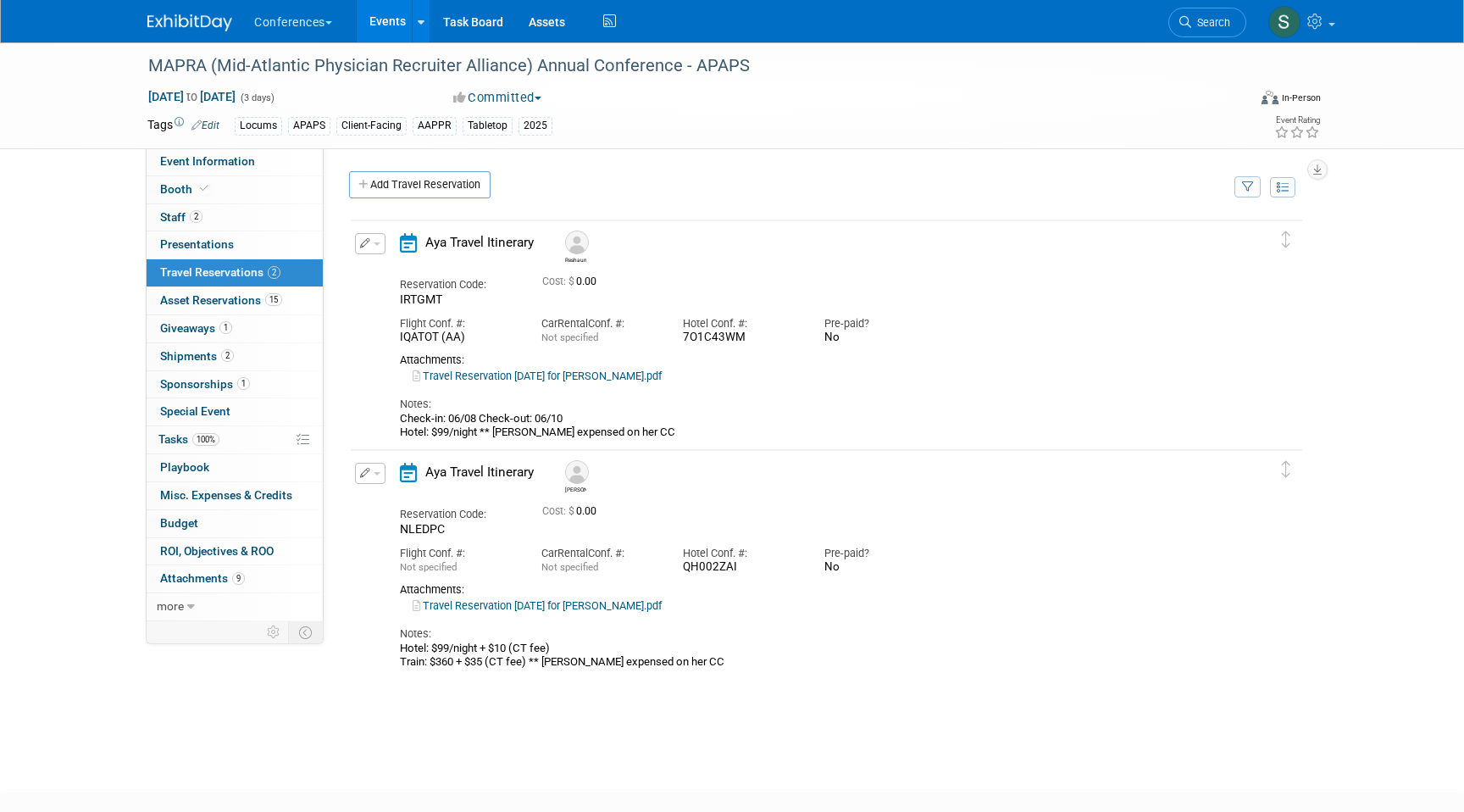
click at [378, 472] on span "button" at bounding box center [377, 473] width 7 height 4
click at [754, 641] on div "Hotel: $99/night + $10 (CT fee) Train: $360 + $35 (CT fee) ** Brandy expensed o…" at bounding box center [811, 655] width 824 height 28
click at [719, 648] on div "Hotel: $99/night + $10 (CT fee) Train: $360 + $35 (CT fee) ** Brandy expensed o…" at bounding box center [811, 655] width 824 height 28
click at [371, 478] on button "button" at bounding box center [370, 473] width 30 height 21
click at [419, 495] on button "Edit Reservation" at bounding box center [427, 503] width 144 height 25
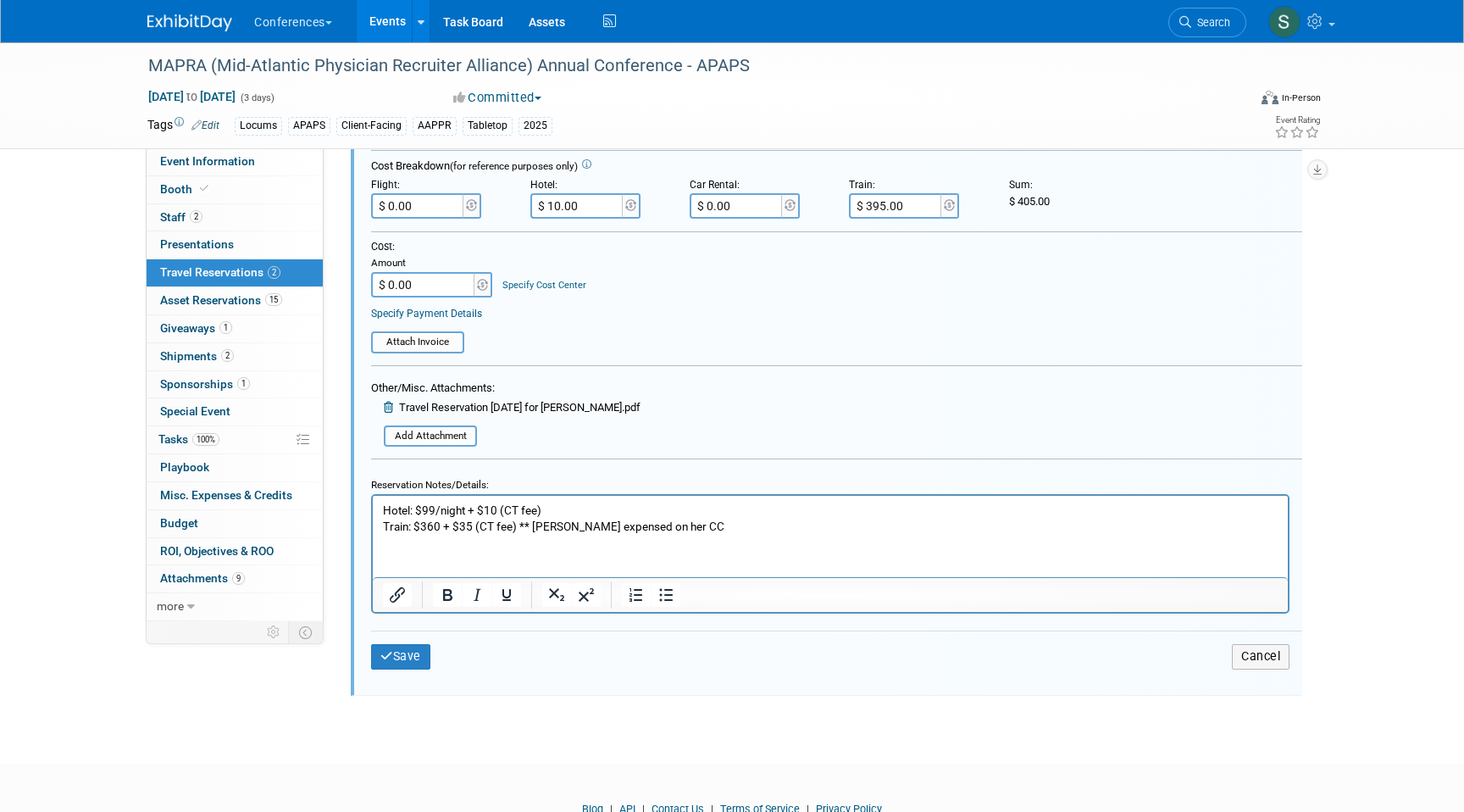
scroll to position [644, 0]
click at [679, 525] on p "Hotel: $99/night + $10 (CT fee) Train: $360 + $35 (CT fee) ** Brandy expensed o…" at bounding box center [831, 517] width 896 height 32
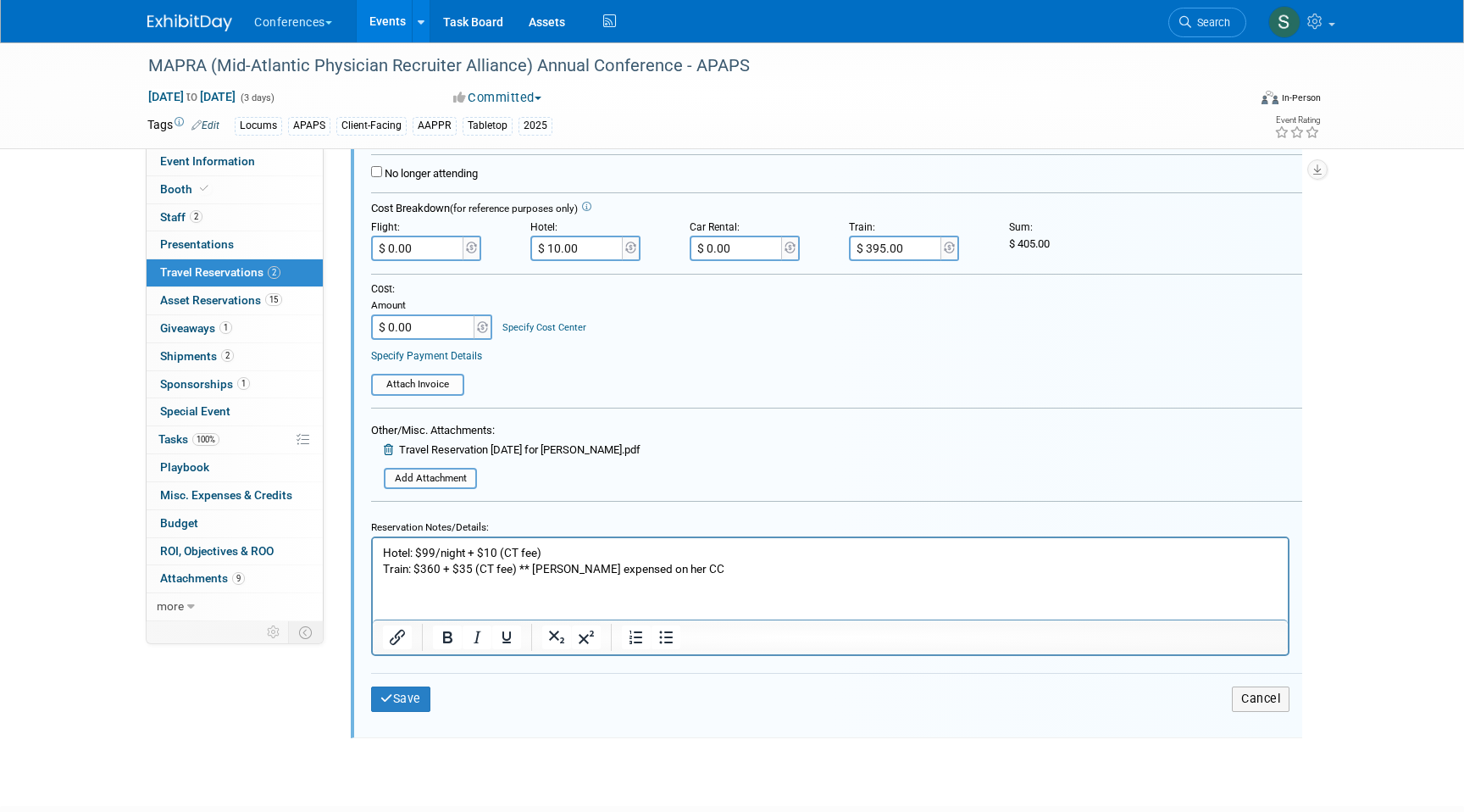
scroll to position [597, 0]
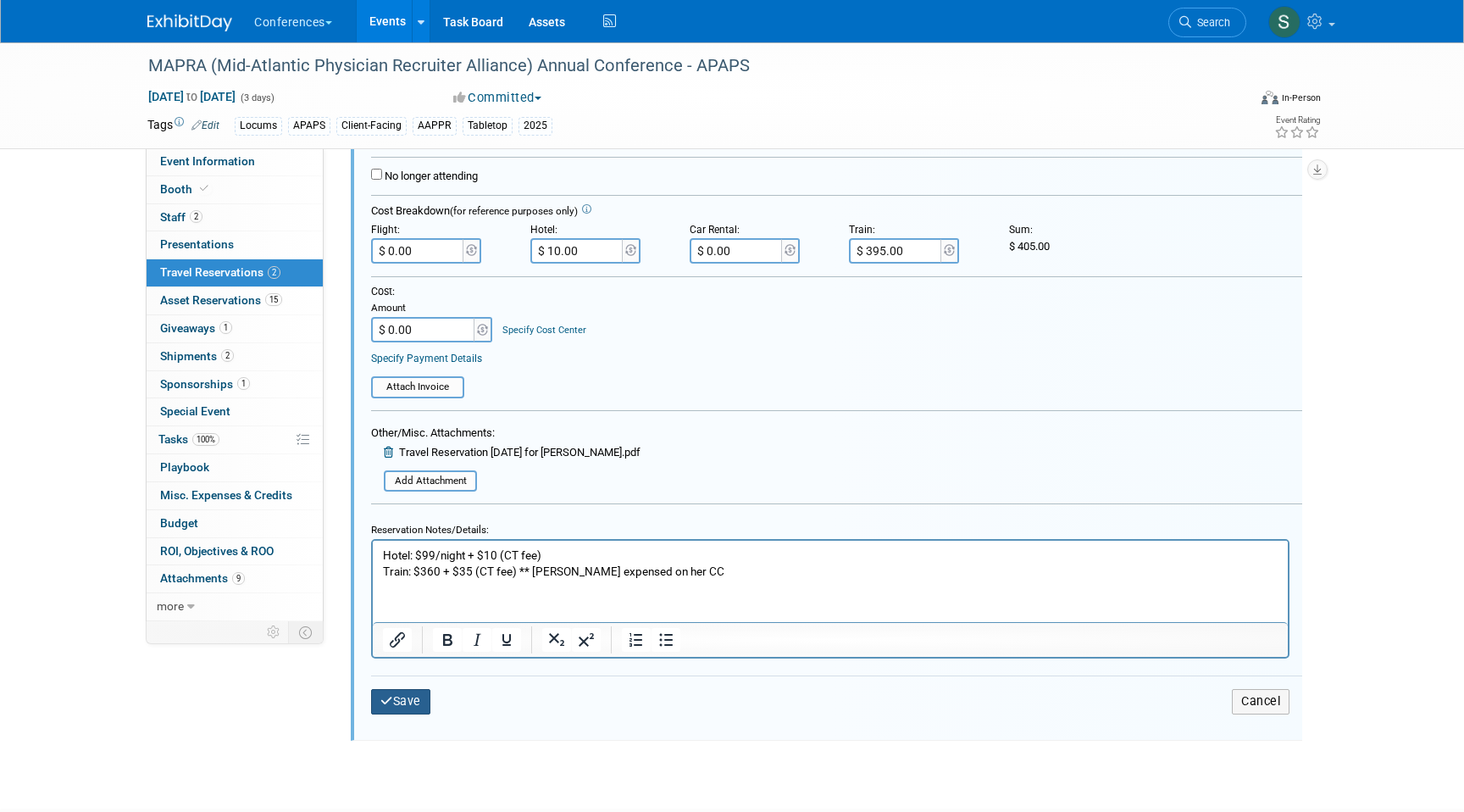
click at [415, 706] on button "Save" at bounding box center [401, 701] width 59 height 25
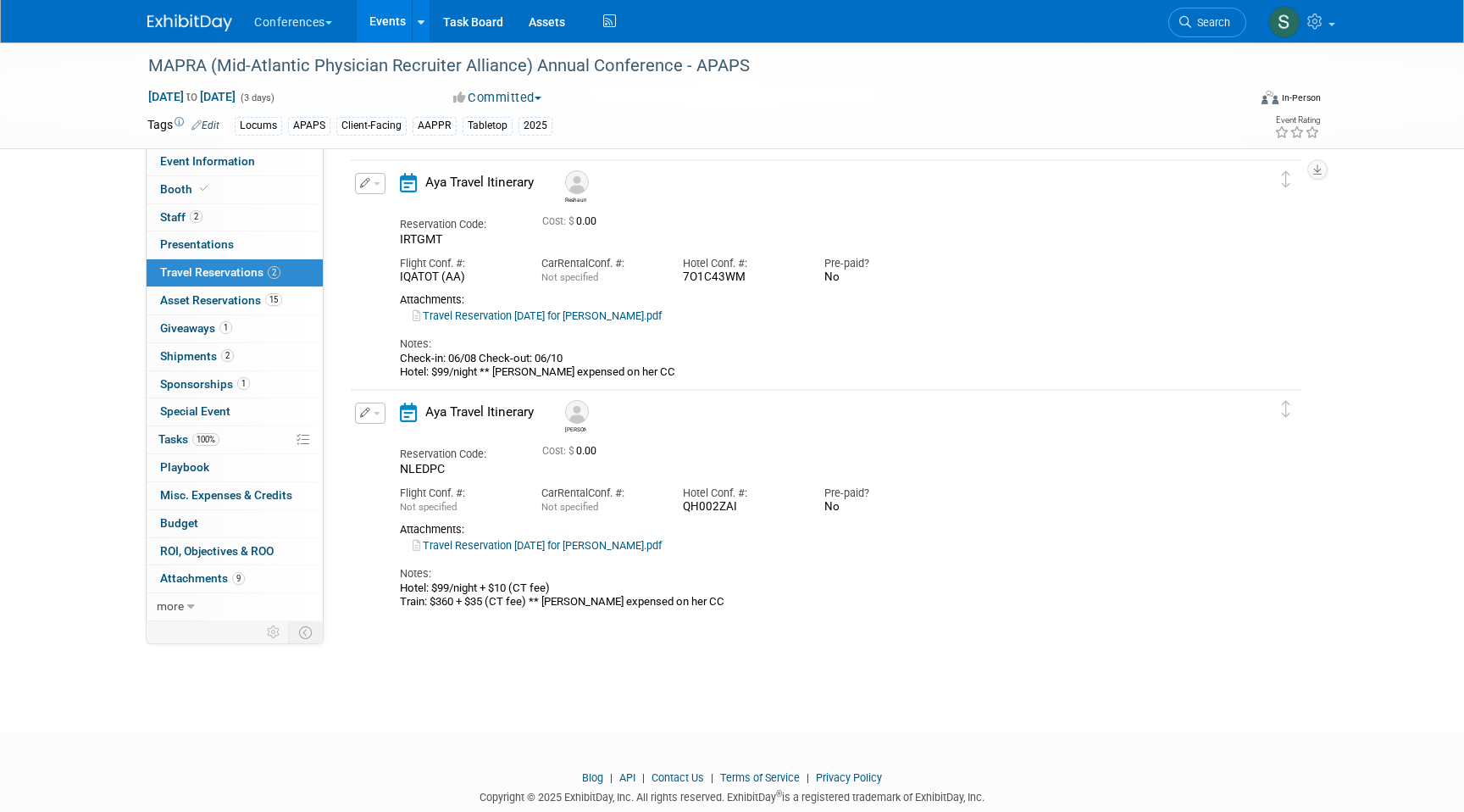
scroll to position [47, 0]
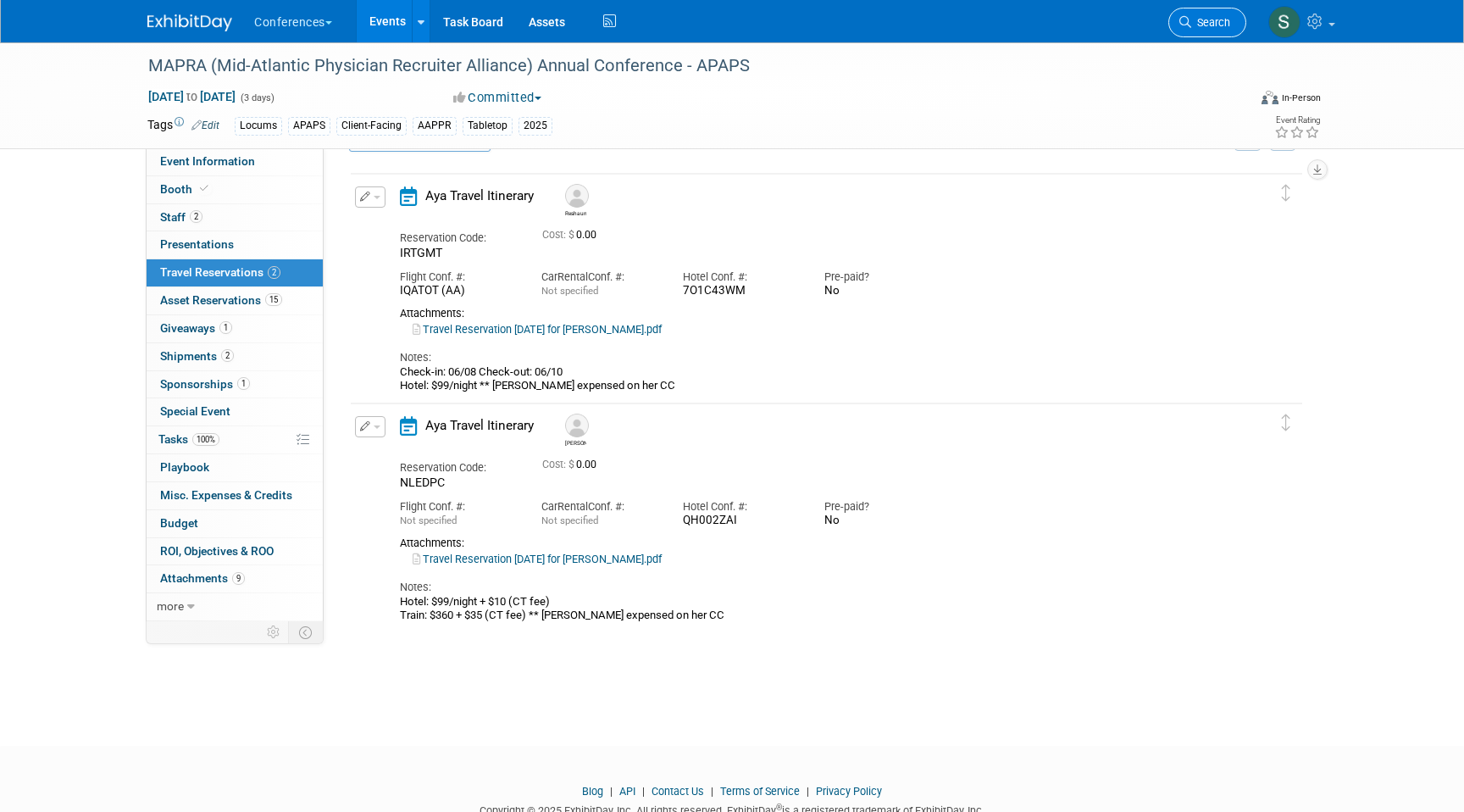
click at [1216, 19] on span "Search" at bounding box center [1211, 22] width 39 height 12
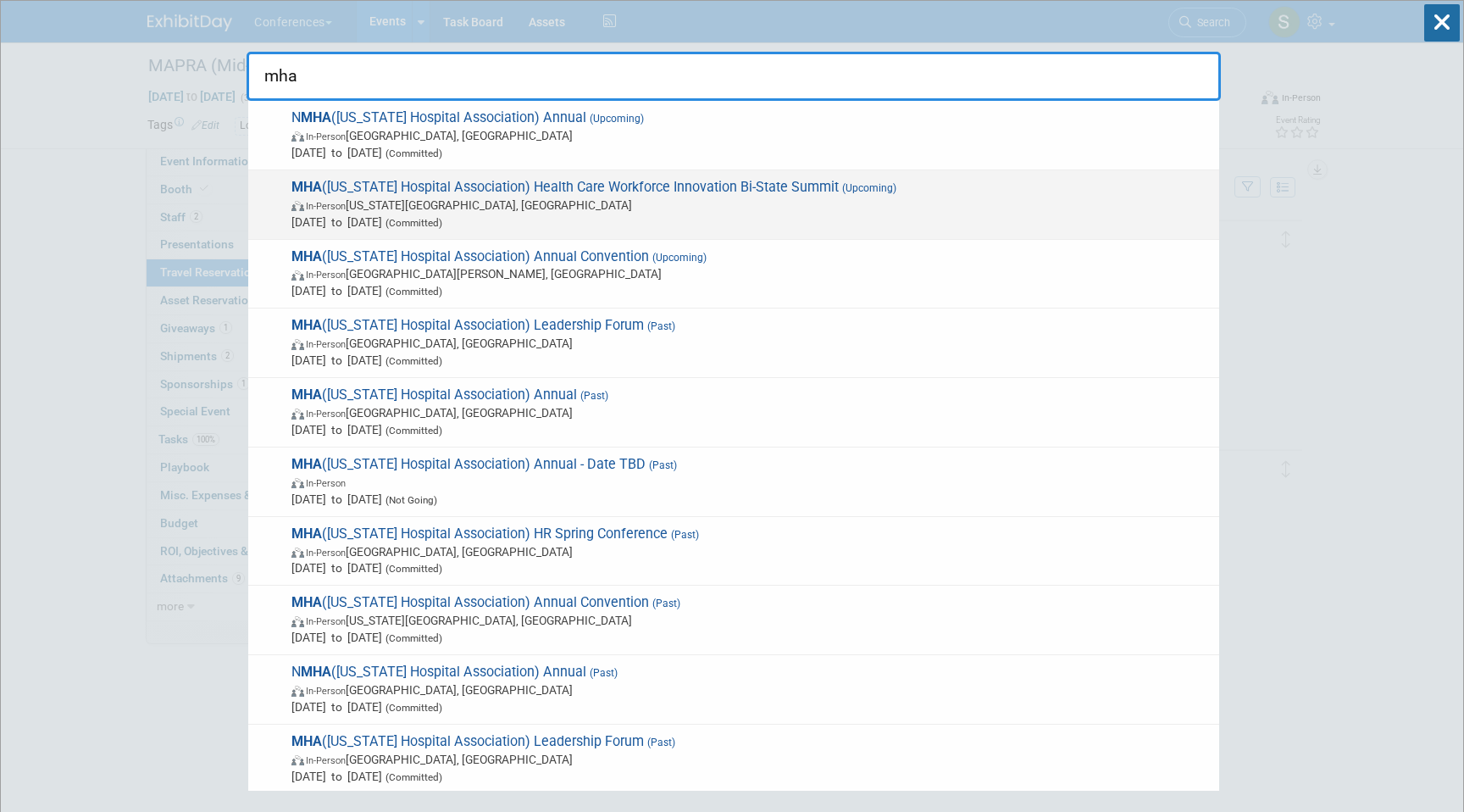
type input "mha"
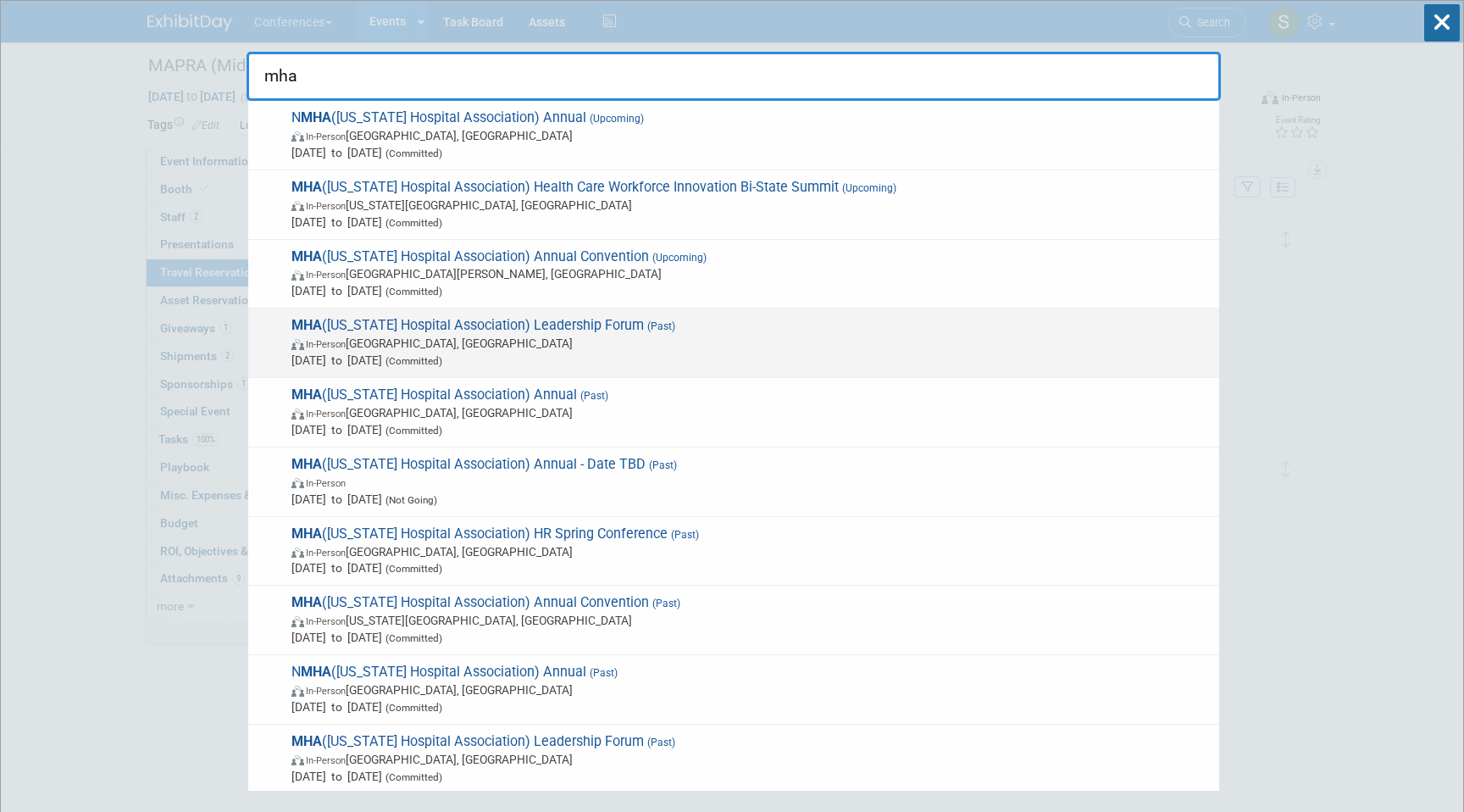
click at [524, 351] on span "In-Person Springfield, MO" at bounding box center [751, 342] width 920 height 17
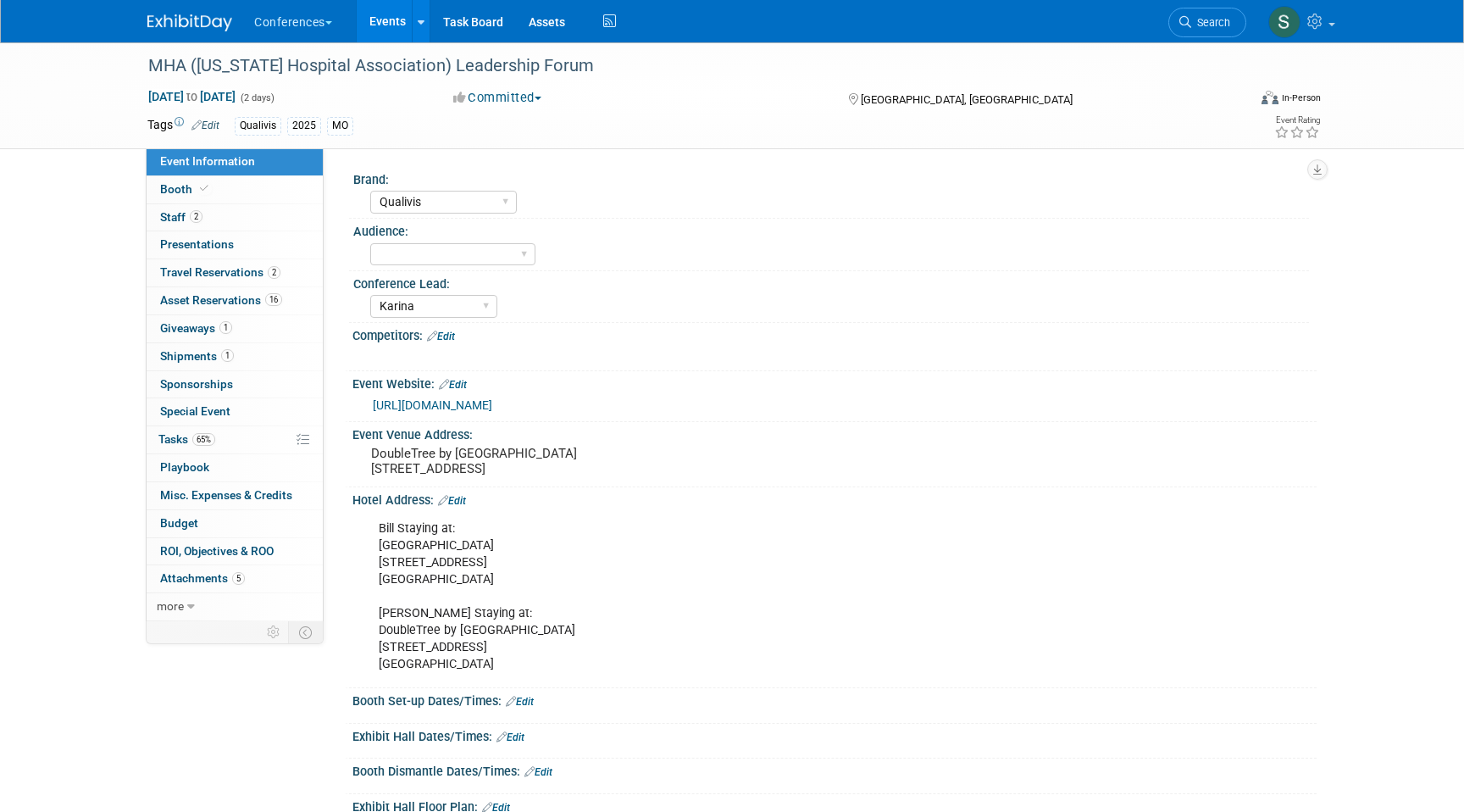
select select "Qualivis"
select select "Karina"
click at [292, 266] on link "2 Travel Reservations 2" at bounding box center [234, 272] width 176 height 27
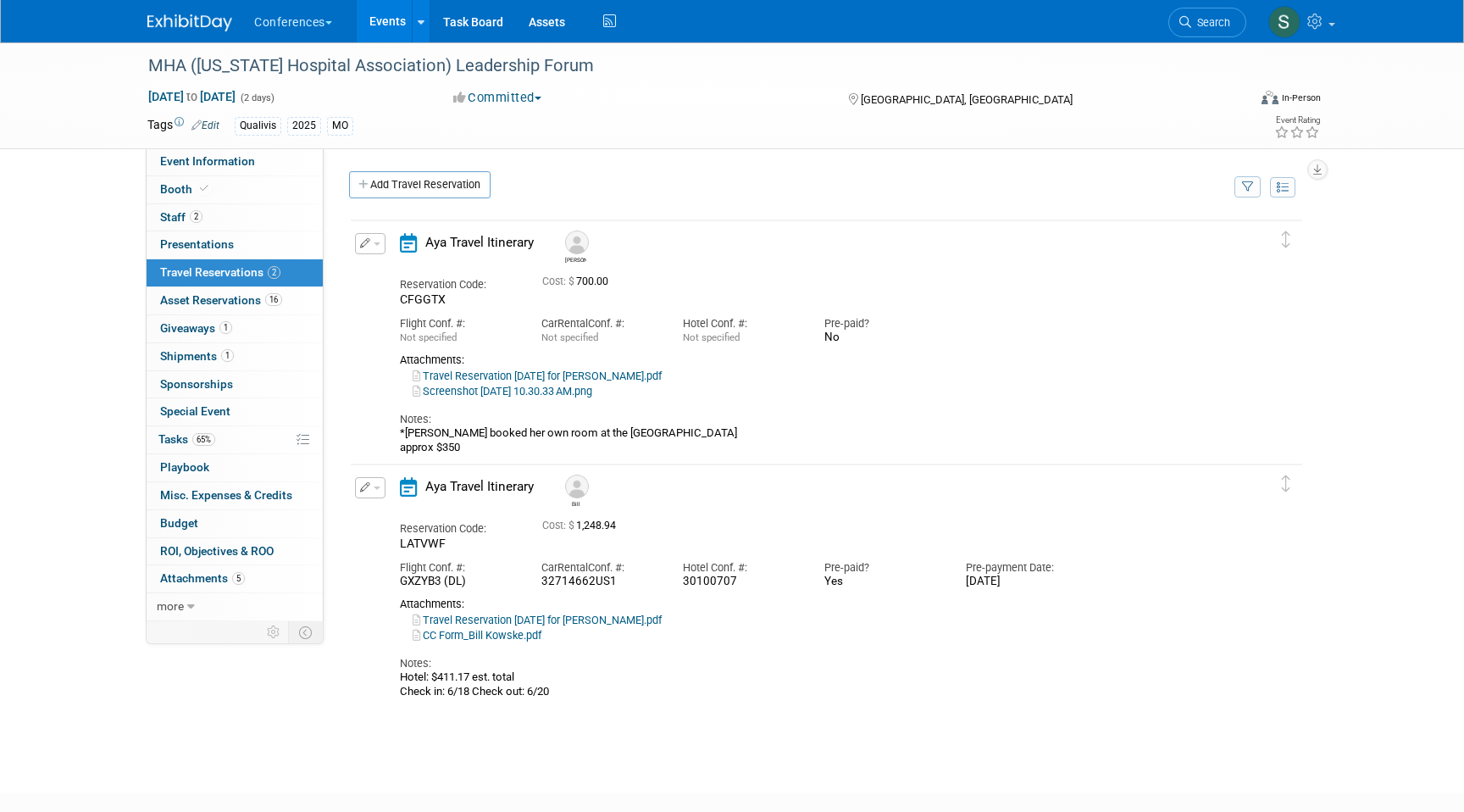
click at [366, 246] on icon "button" at bounding box center [365, 243] width 11 height 10
click at [373, 269] on icon "button" at bounding box center [373, 272] width 13 height 12
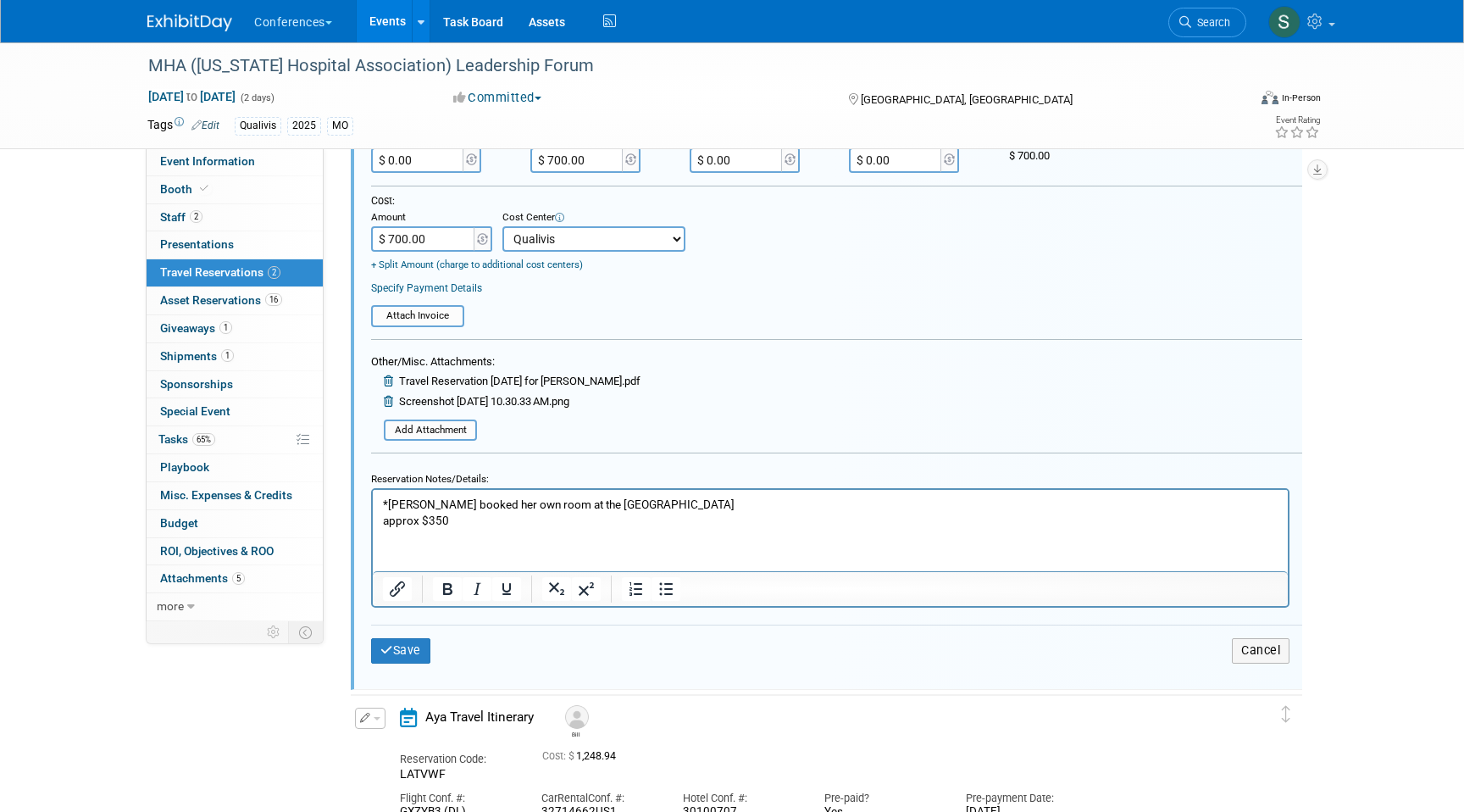
scroll to position [486, 0]
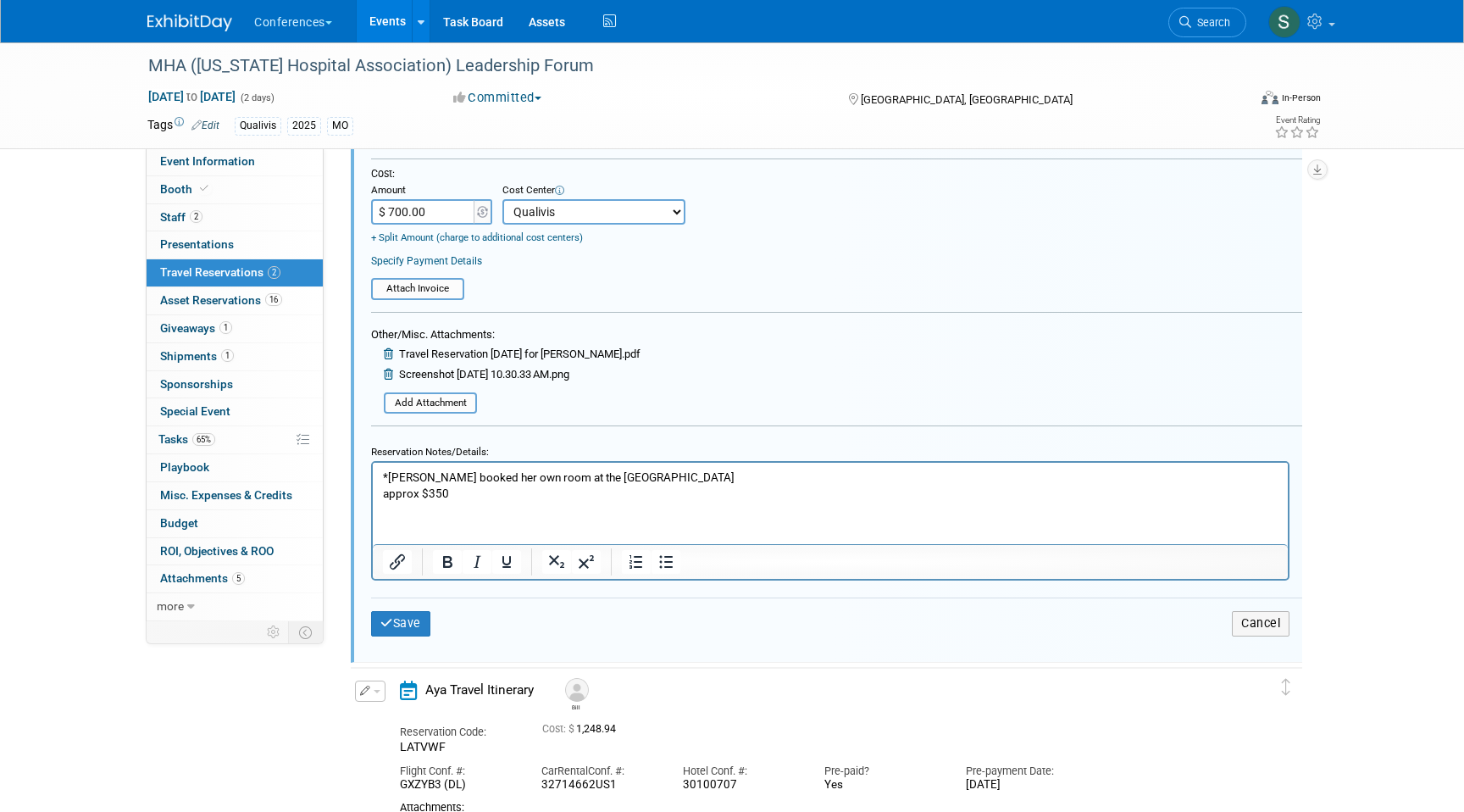
click at [468, 494] on p "*[PERSON_NAME] booked her own room at the DoubleTree Springfield approx $350" at bounding box center [831, 485] width 896 height 32
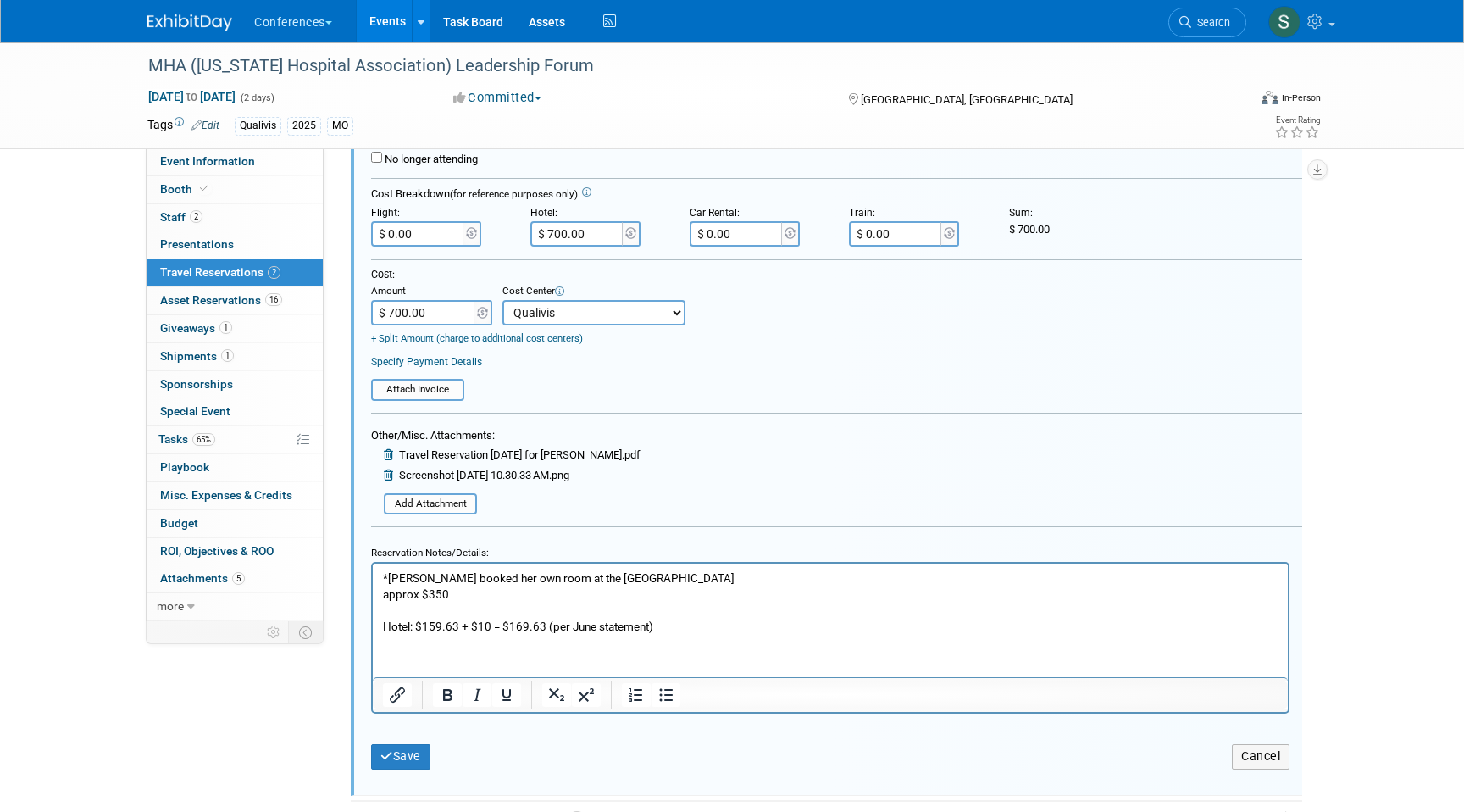
scroll to position [408, 0]
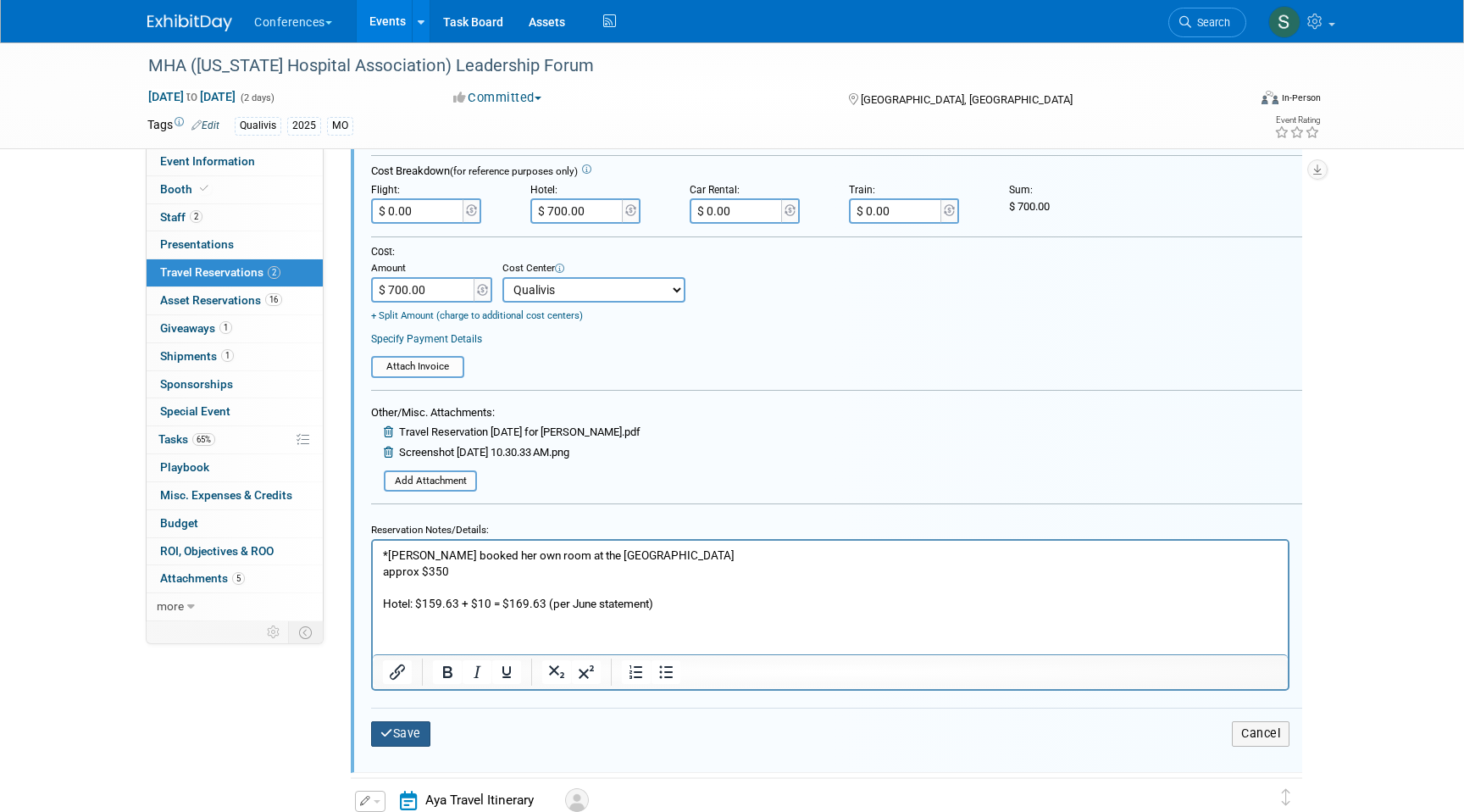
click at [411, 737] on button "Save" at bounding box center [401, 733] width 59 height 25
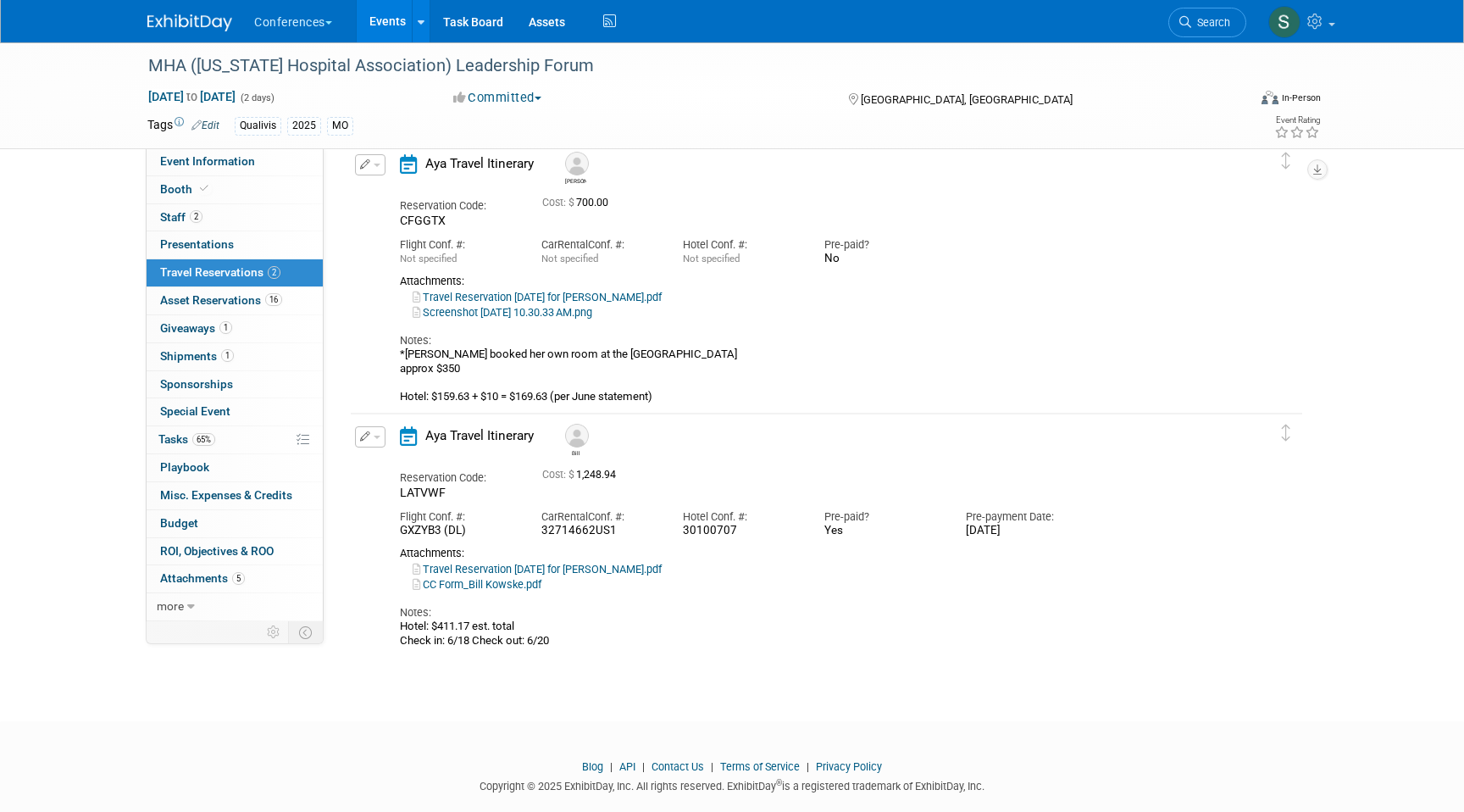
scroll to position [91, 0]
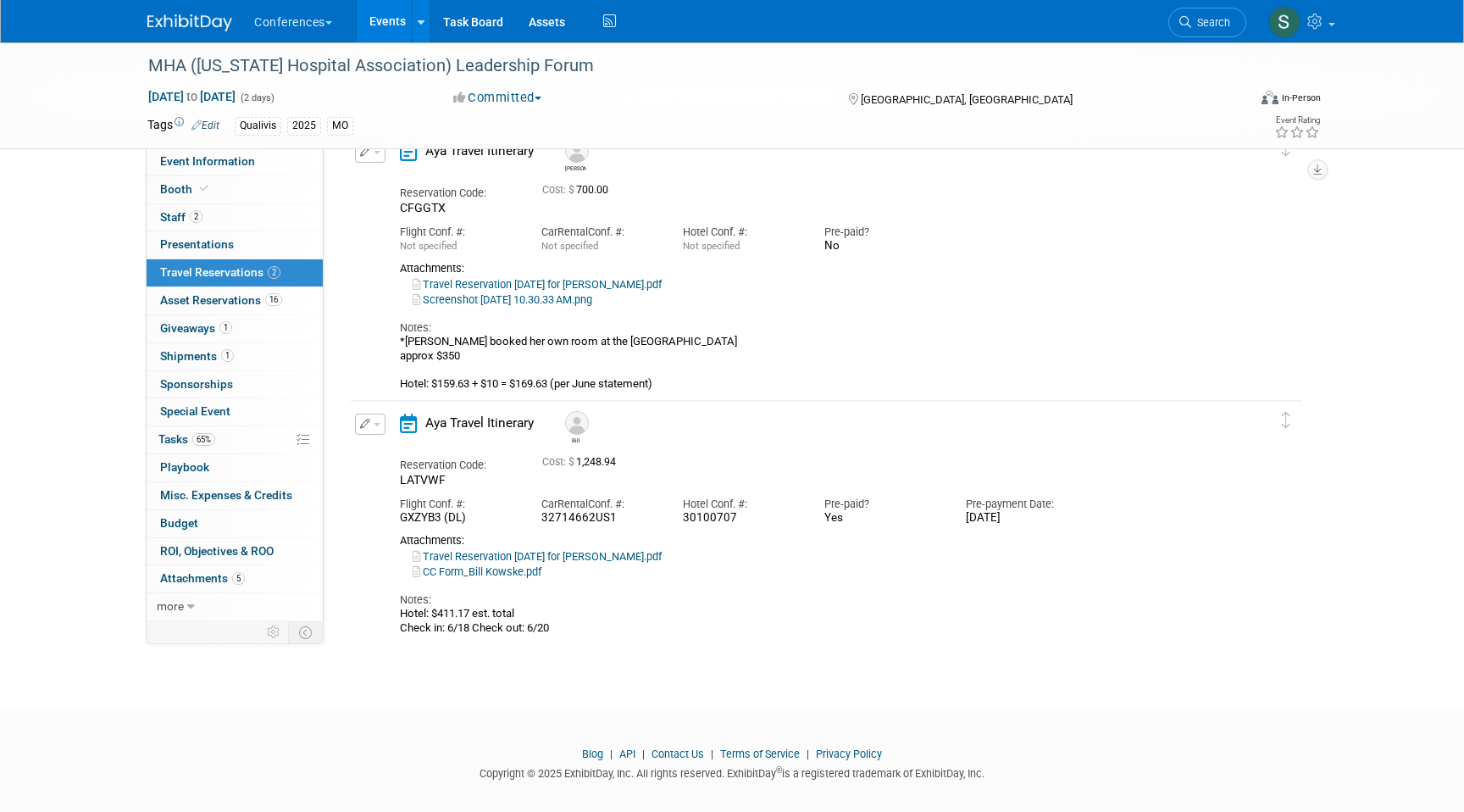
click at [369, 428] on icon "button" at bounding box center [365, 423] width 11 height 10
click at [387, 449] on button "Edit Reservation" at bounding box center [427, 454] width 144 height 25
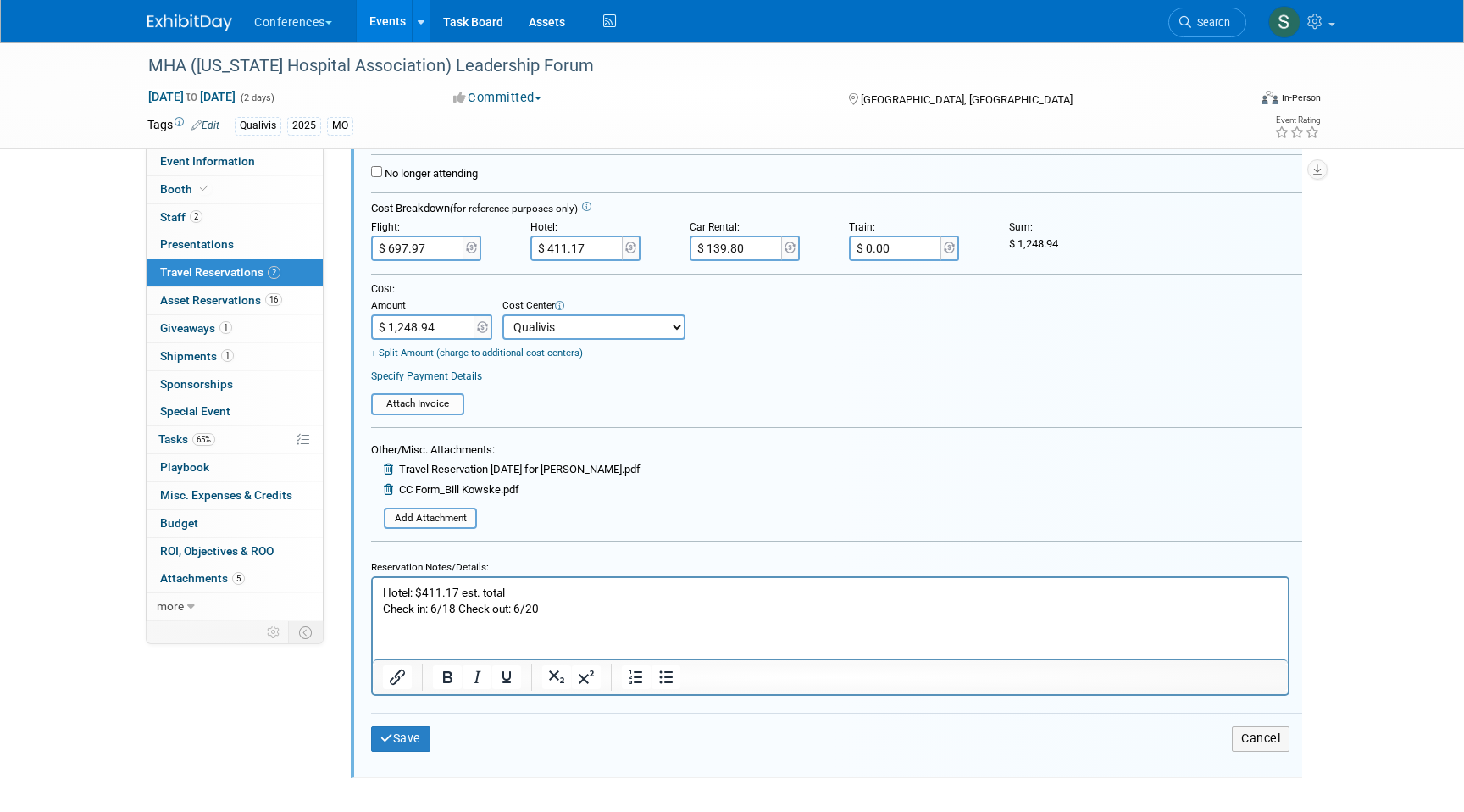
scroll to position [660, 0]
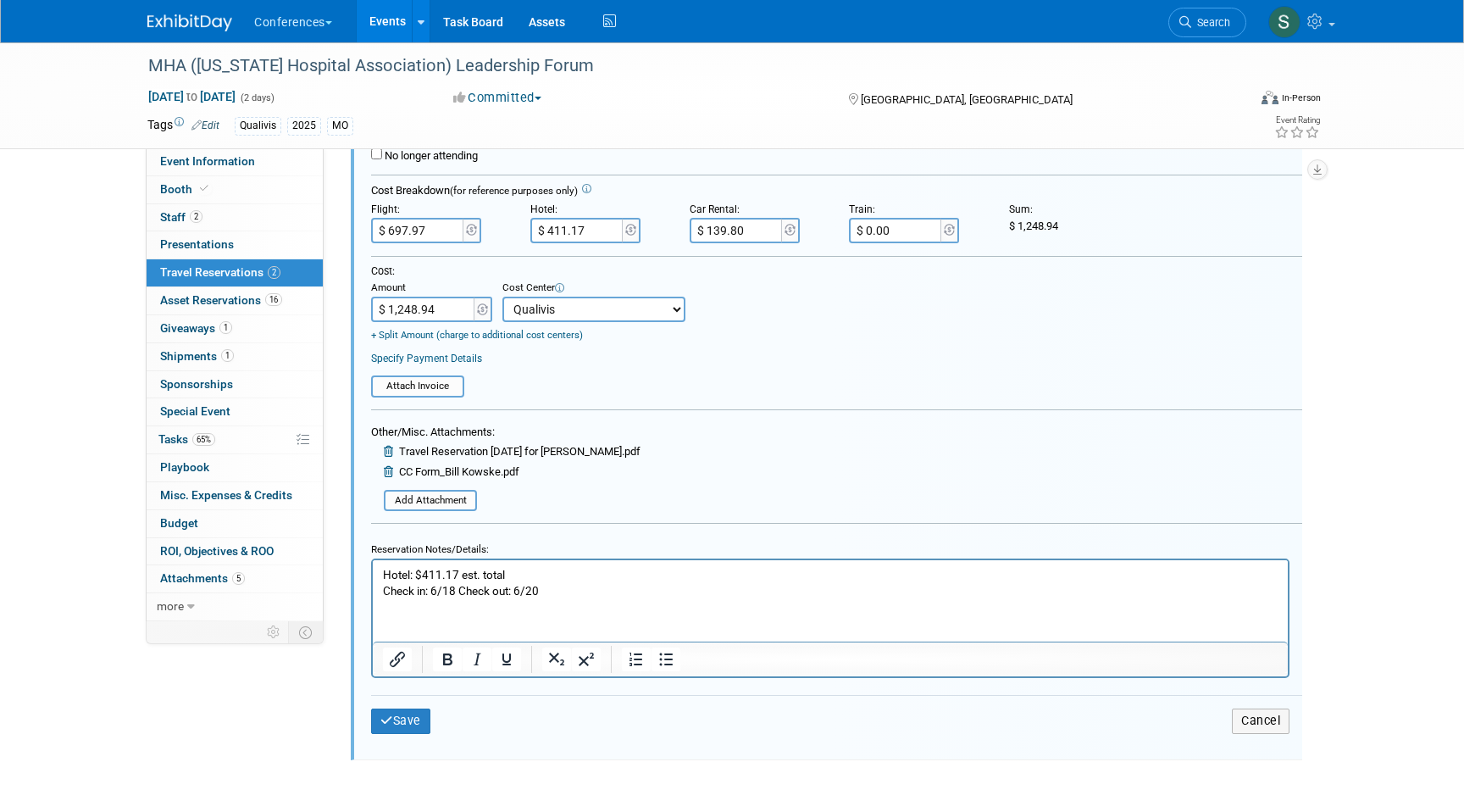
click at [550, 591] on p "Hotel: $411.17 est. total Check in: 6/18 Check out: 6/20" at bounding box center [831, 582] width 896 height 32
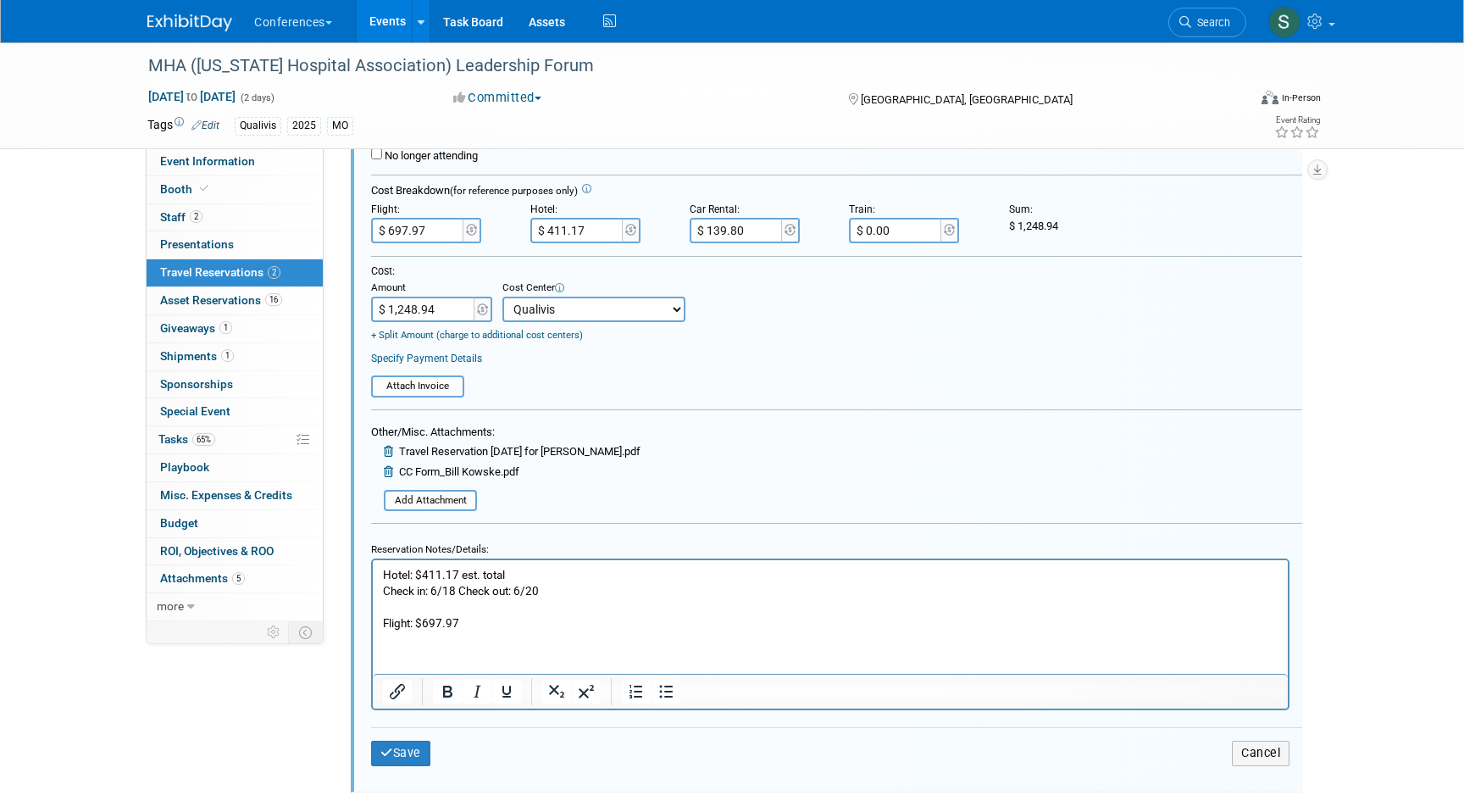
click at [489, 625] on p "Flight: $697.97" at bounding box center [831, 623] width 896 height 16
click at [435, 239] on input "$ 697.97" at bounding box center [419, 230] width 95 height 26
type input "$ 732.97"
click at [576, 352] on div "Specify Payment Details" at bounding box center [837, 358] width 931 height 15
click at [450, 315] on input "$ 1,248.94" at bounding box center [424, 308] width 106 height 26
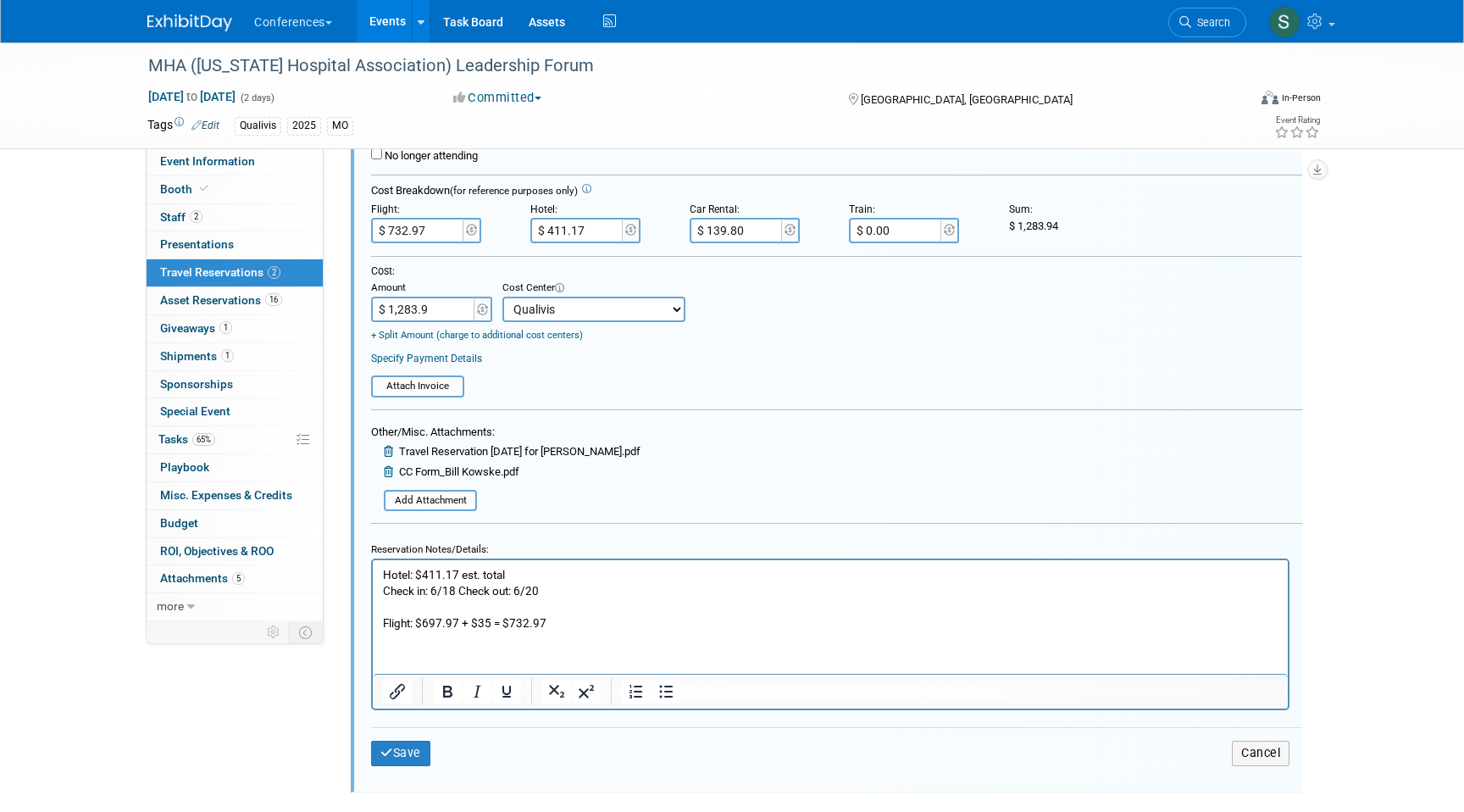
type input "$ 1,283.94"
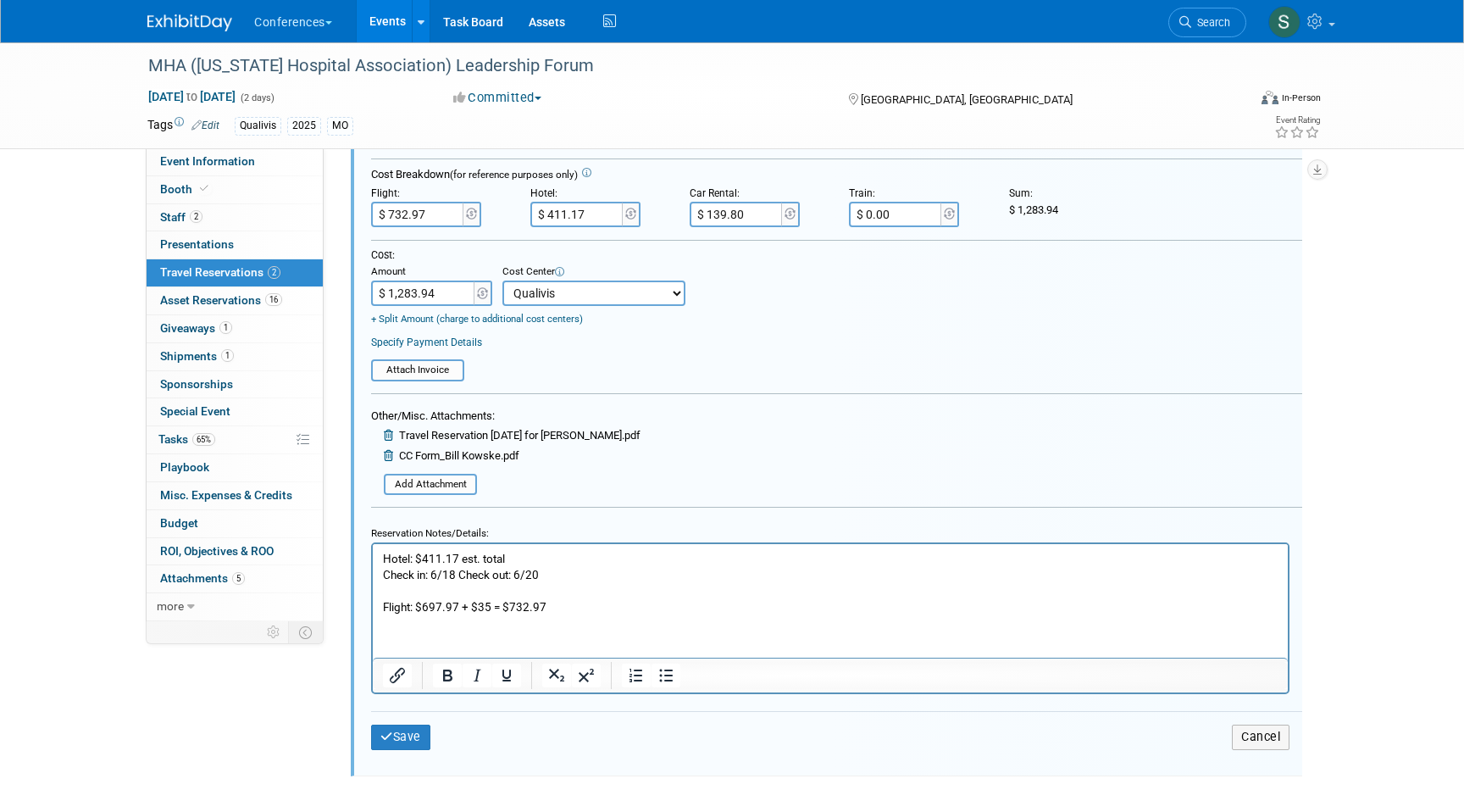
scroll to position [677, 0]
click at [423, 733] on button "Save" at bounding box center [401, 736] width 59 height 25
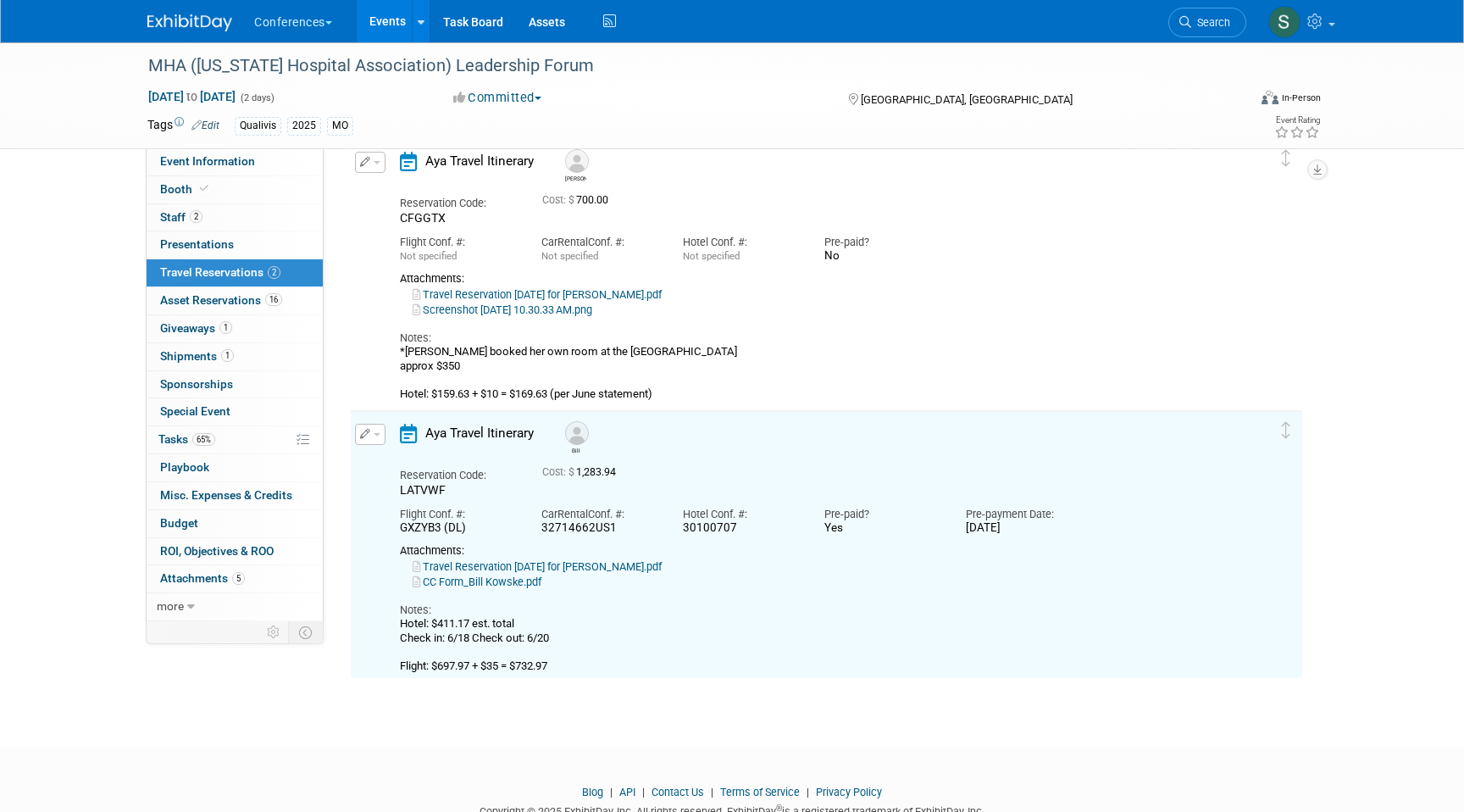
scroll to position [36, 0]
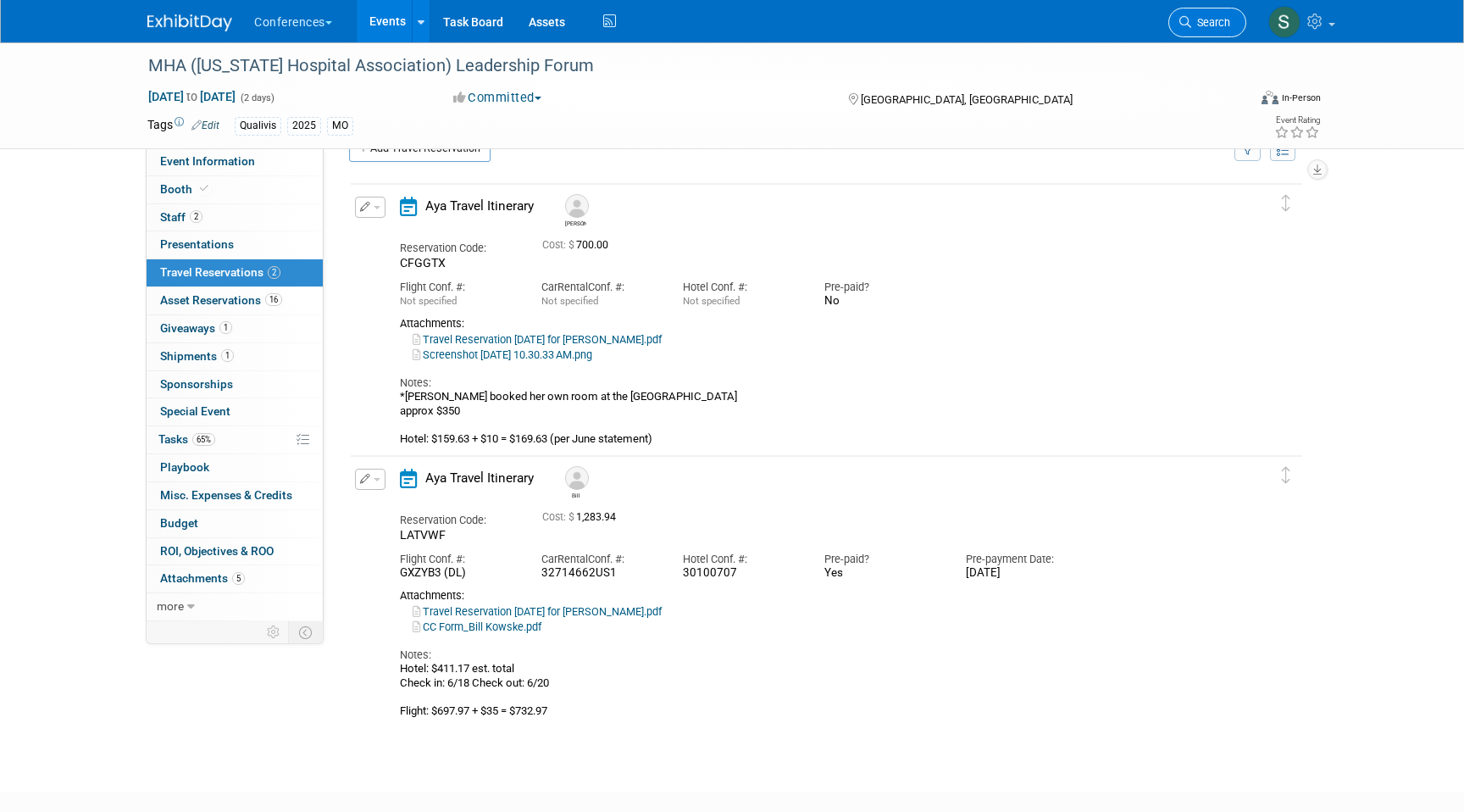
click at [1198, 28] on link "Search" at bounding box center [1208, 22] width 78 height 29
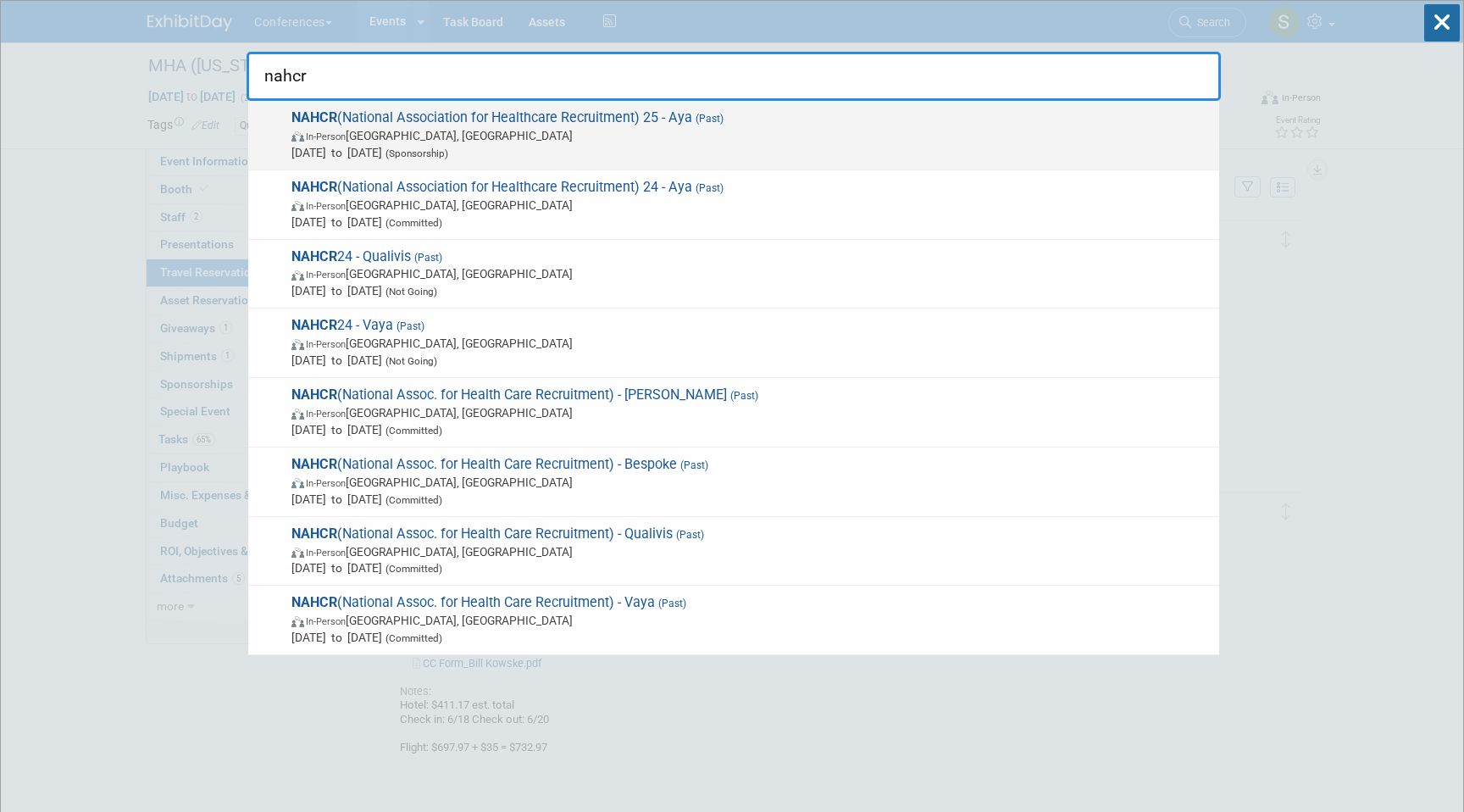
type input "nahcr"
click at [842, 121] on span "NAHCR (National Association for Healthcare Recruitment) 25 - Aya (Past) In-Pers…" at bounding box center [748, 135] width 925 height 51
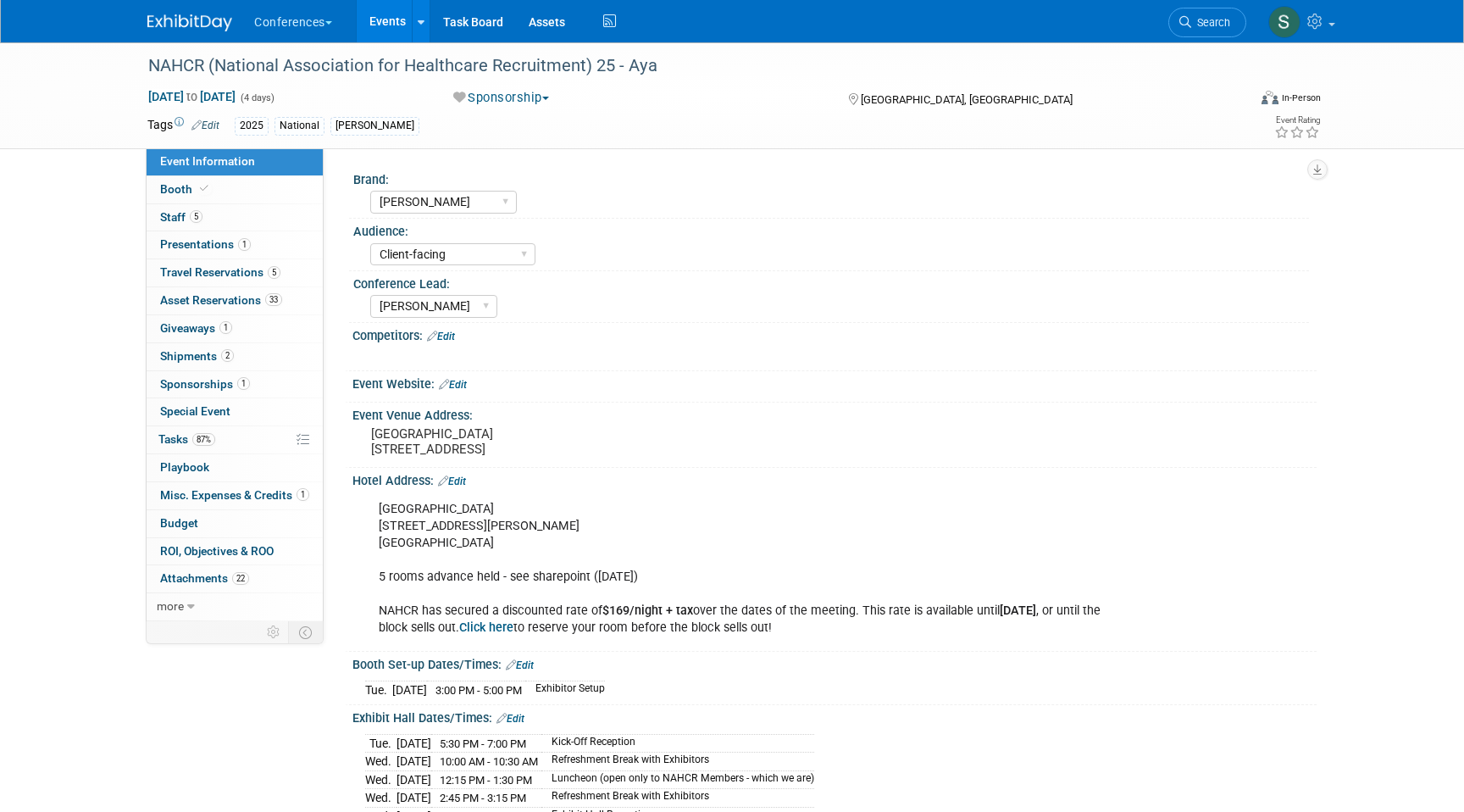
select select "[PERSON_NAME]"
select select "Client-facing"
select select "[PERSON_NAME]"
click at [246, 278] on span "Travel Reservations 5" at bounding box center [221, 271] width 121 height 13
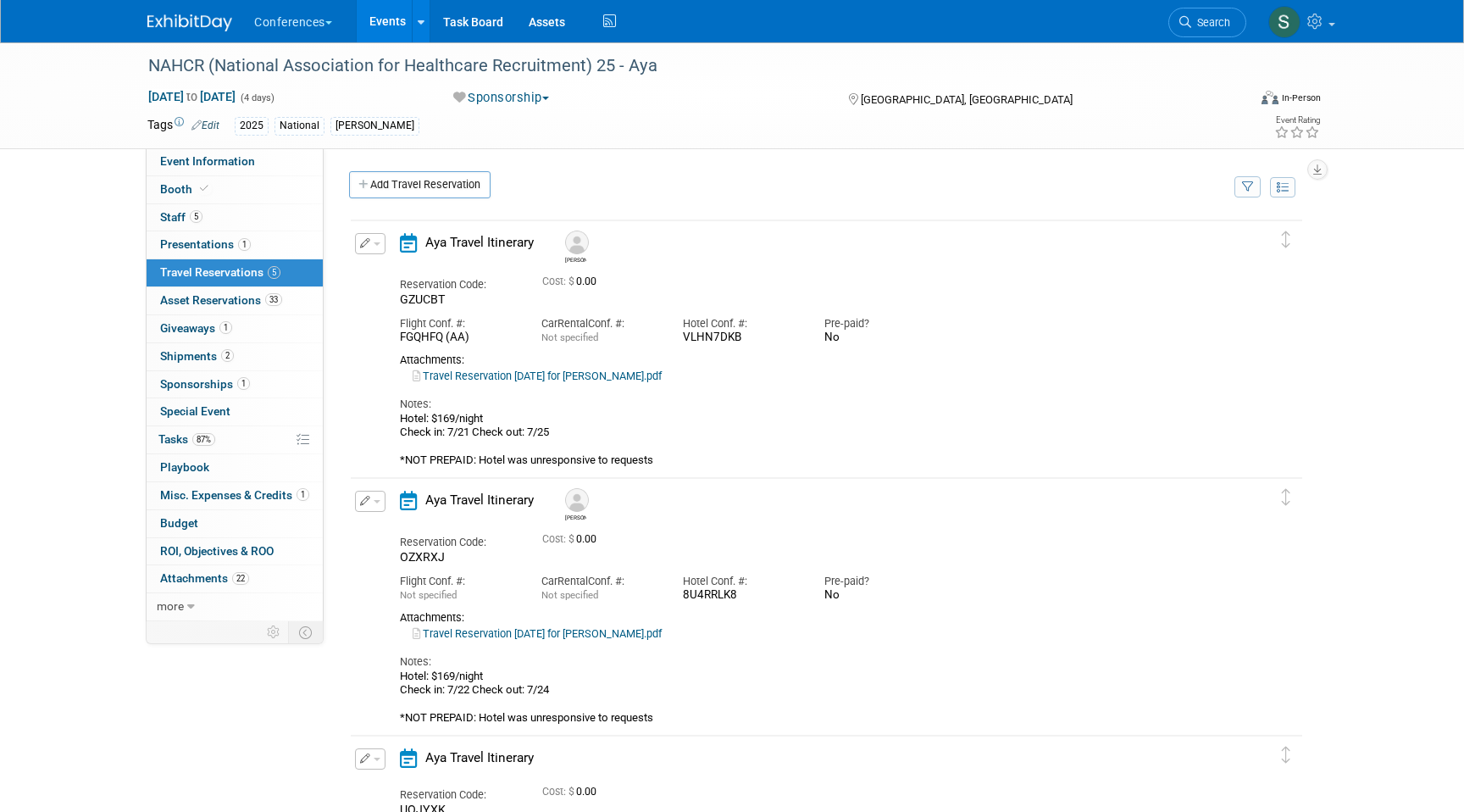
scroll to position [26, 0]
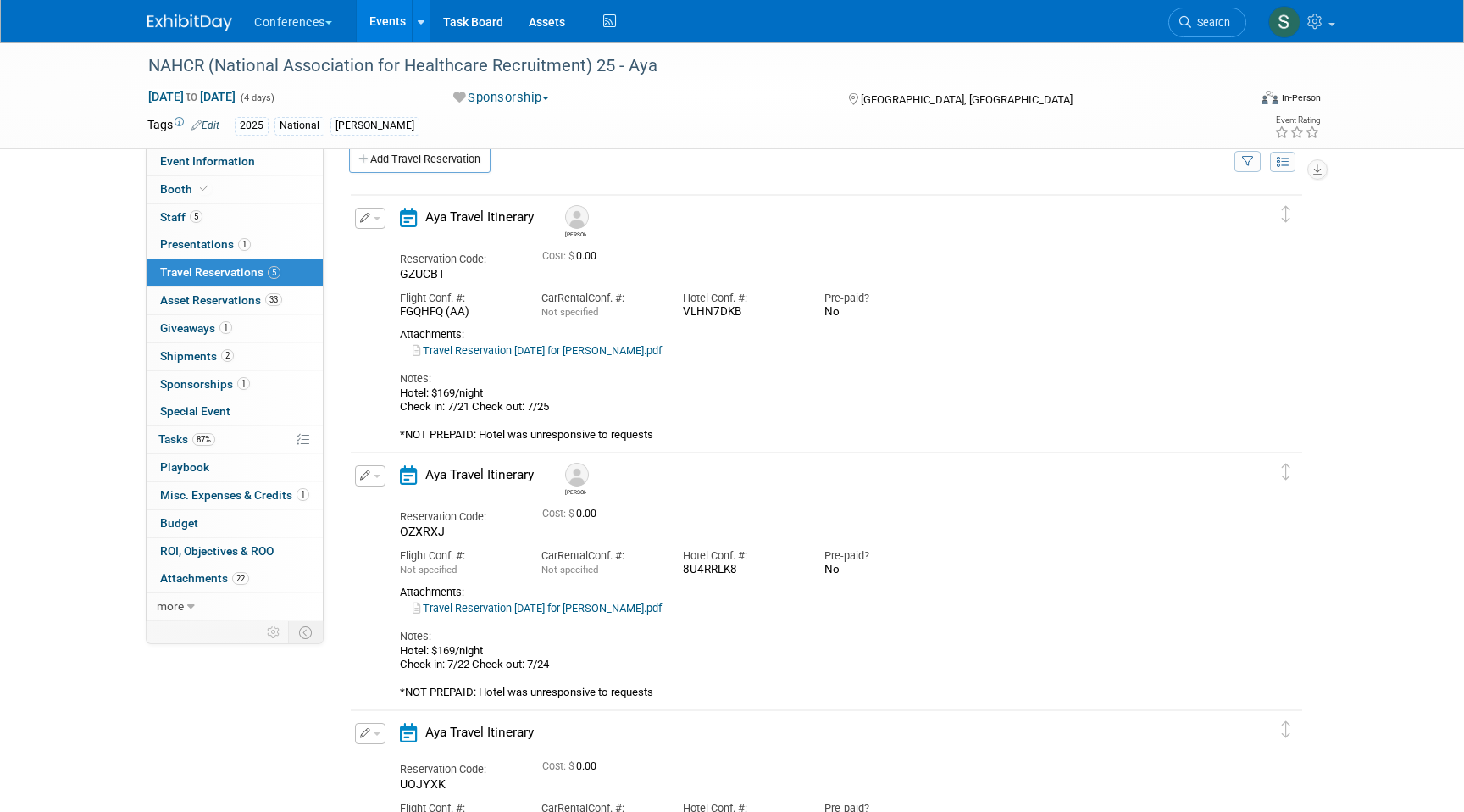
click at [369, 216] on icon "button" at bounding box center [365, 217] width 11 height 10
click at [378, 252] on icon "button" at bounding box center [373, 246] width 13 height 12
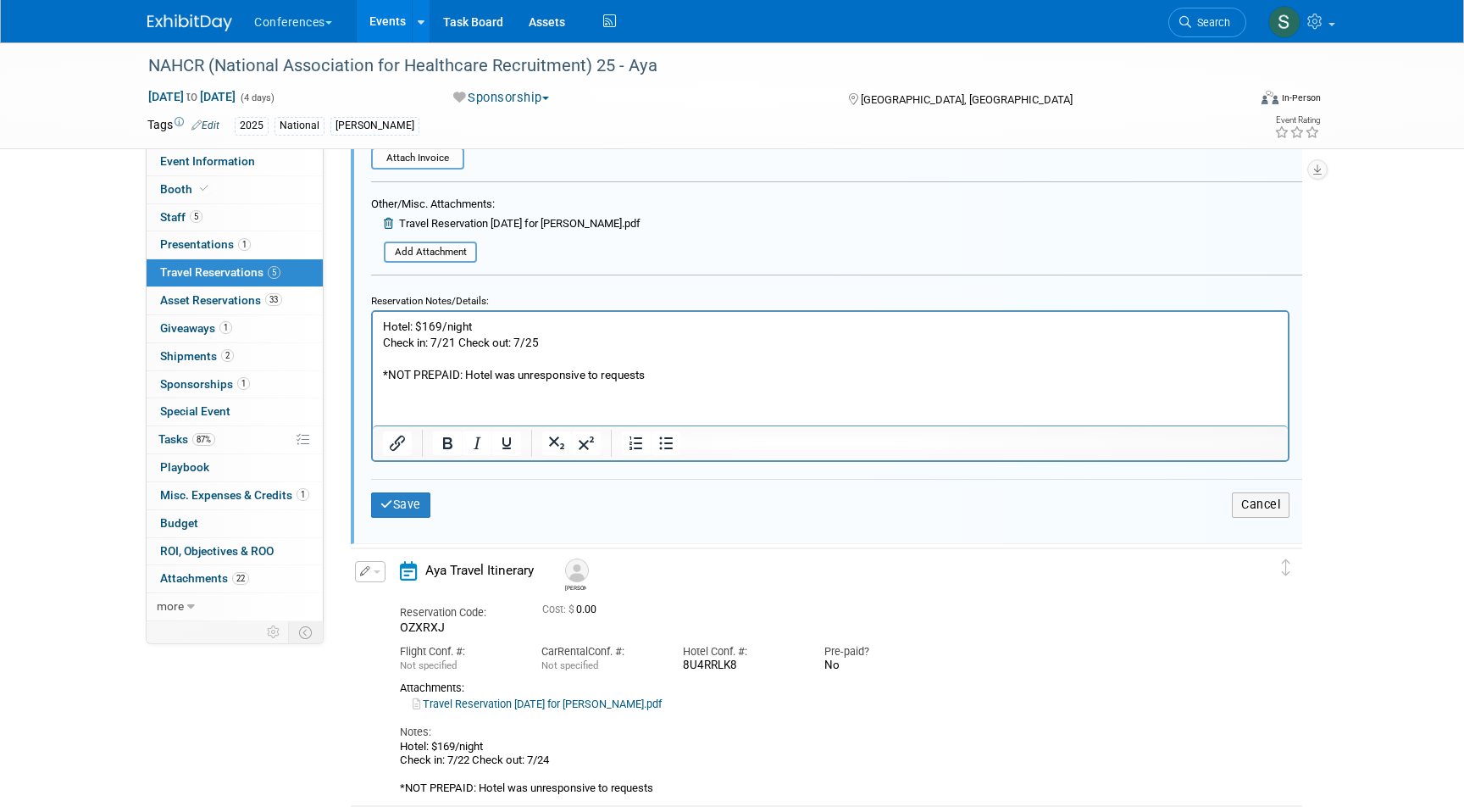
scroll to position [607, 0]
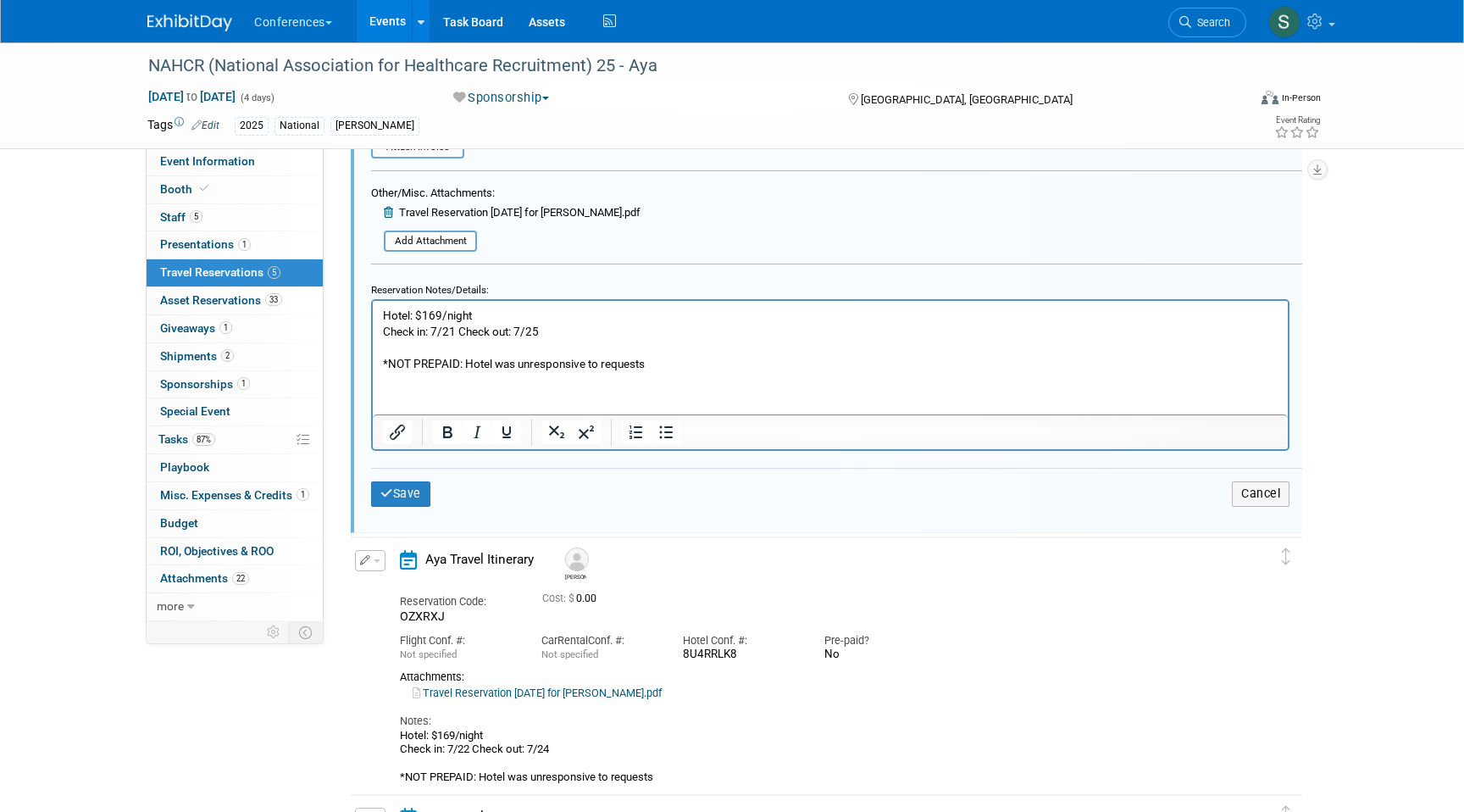
click at [670, 364] on p "Hotel: $169/night Check in: 7/21 Check out: 7/25 *NOT PREPAID: Hotel was unresp…" at bounding box center [831, 340] width 896 height 65
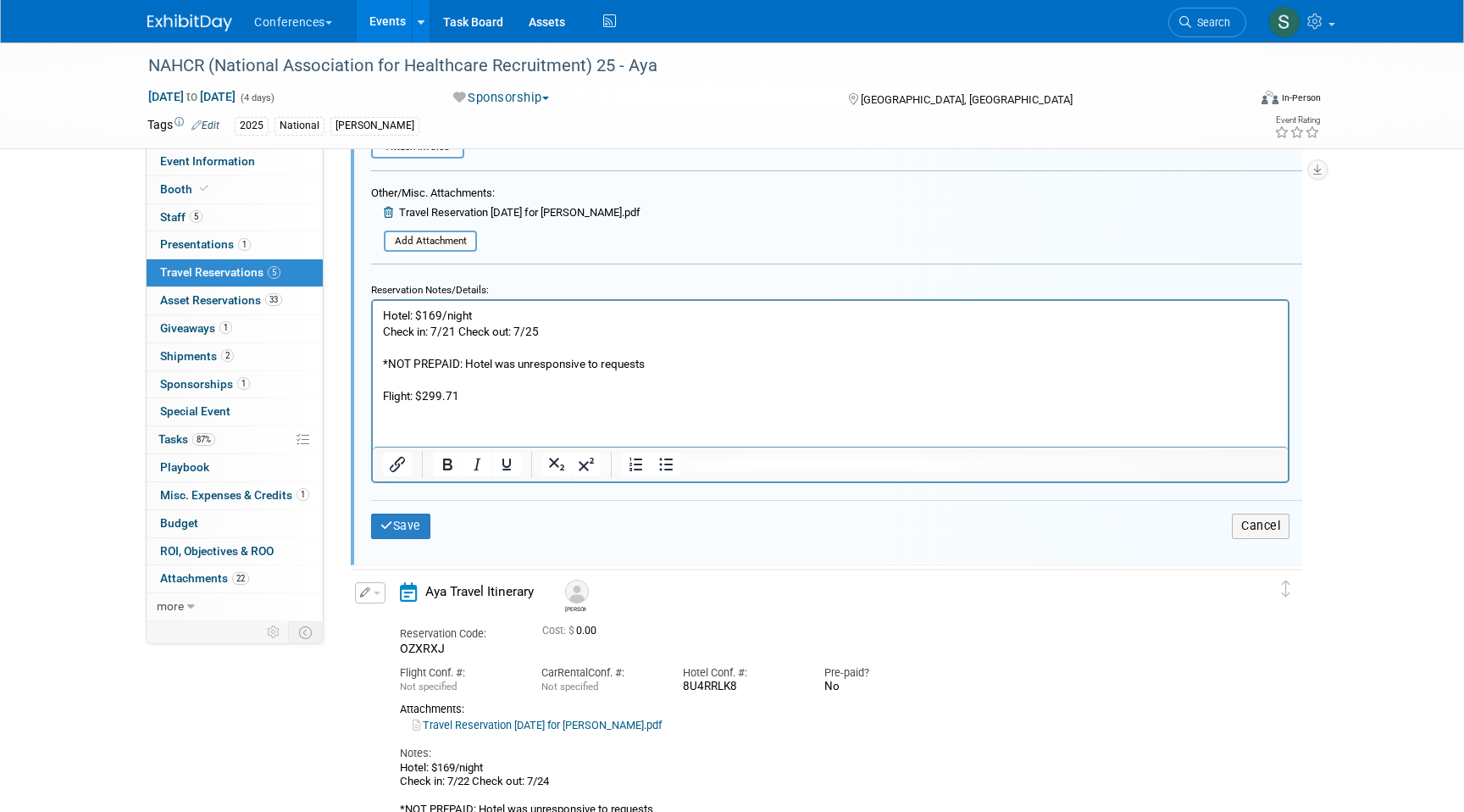
click at [481, 396] on p "Flight: $299.71" at bounding box center [831, 396] width 896 height 16
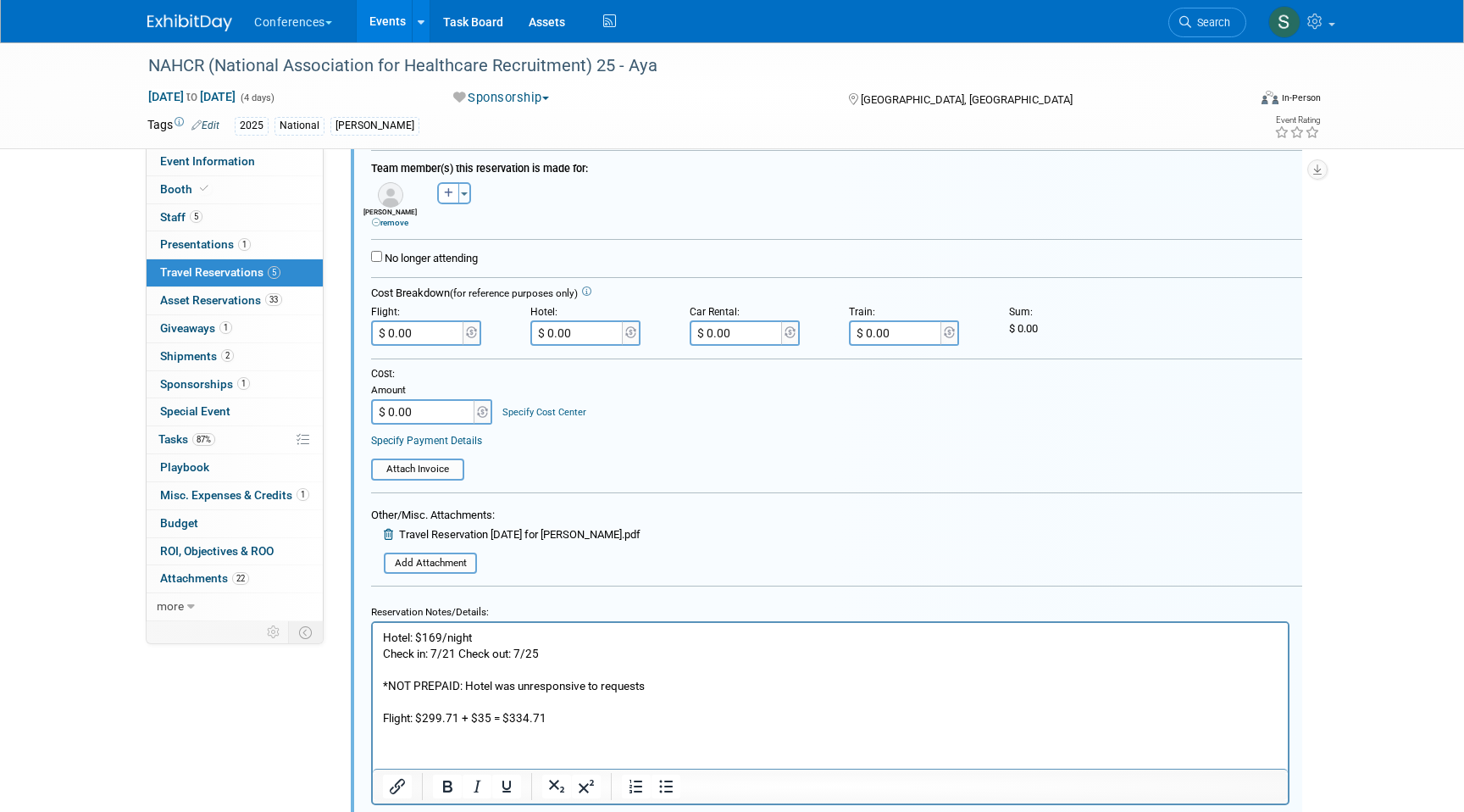
scroll to position [260, 0]
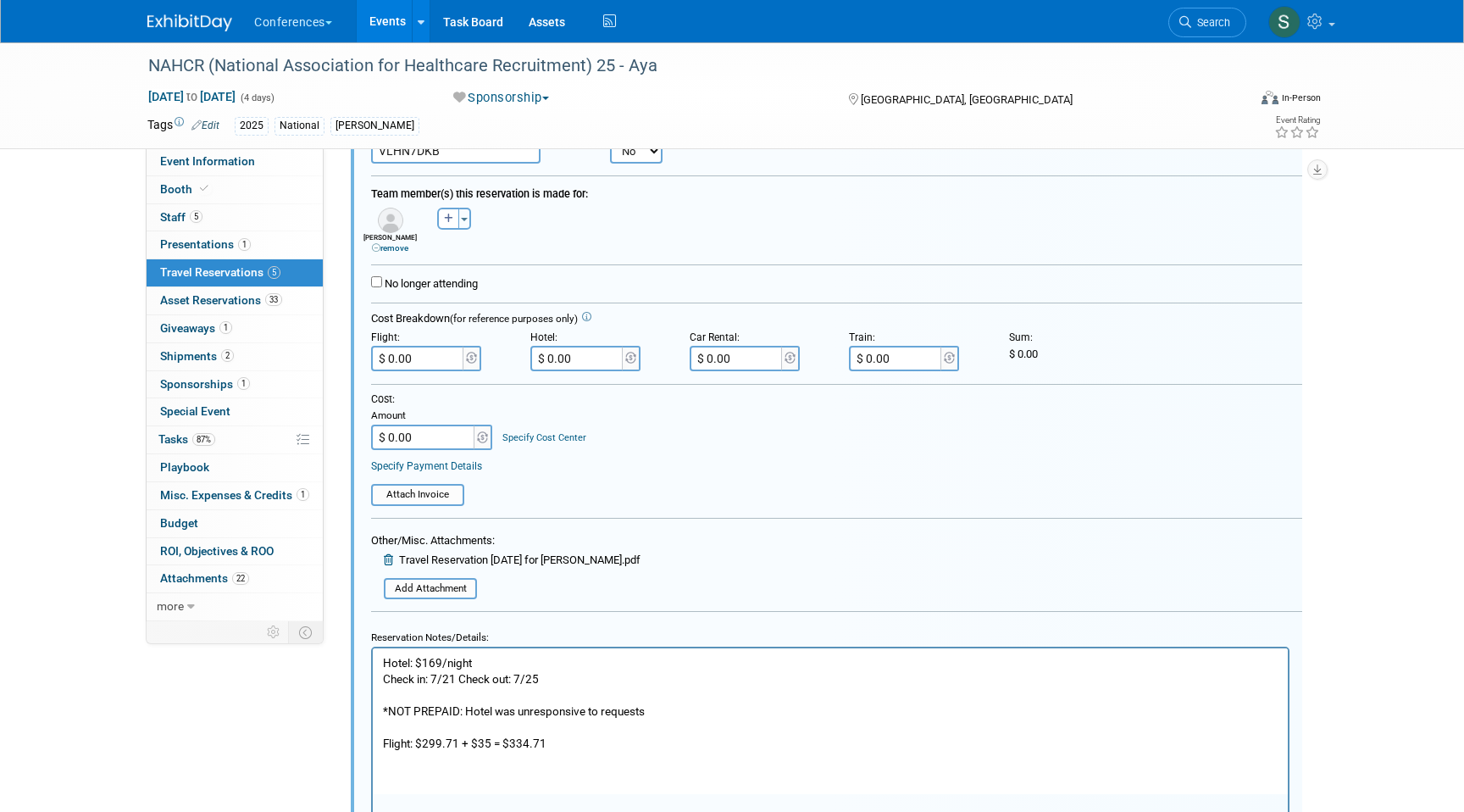
click at [430, 356] on input "$ 0.00" at bounding box center [419, 358] width 95 height 26
type input "$ 334.71"
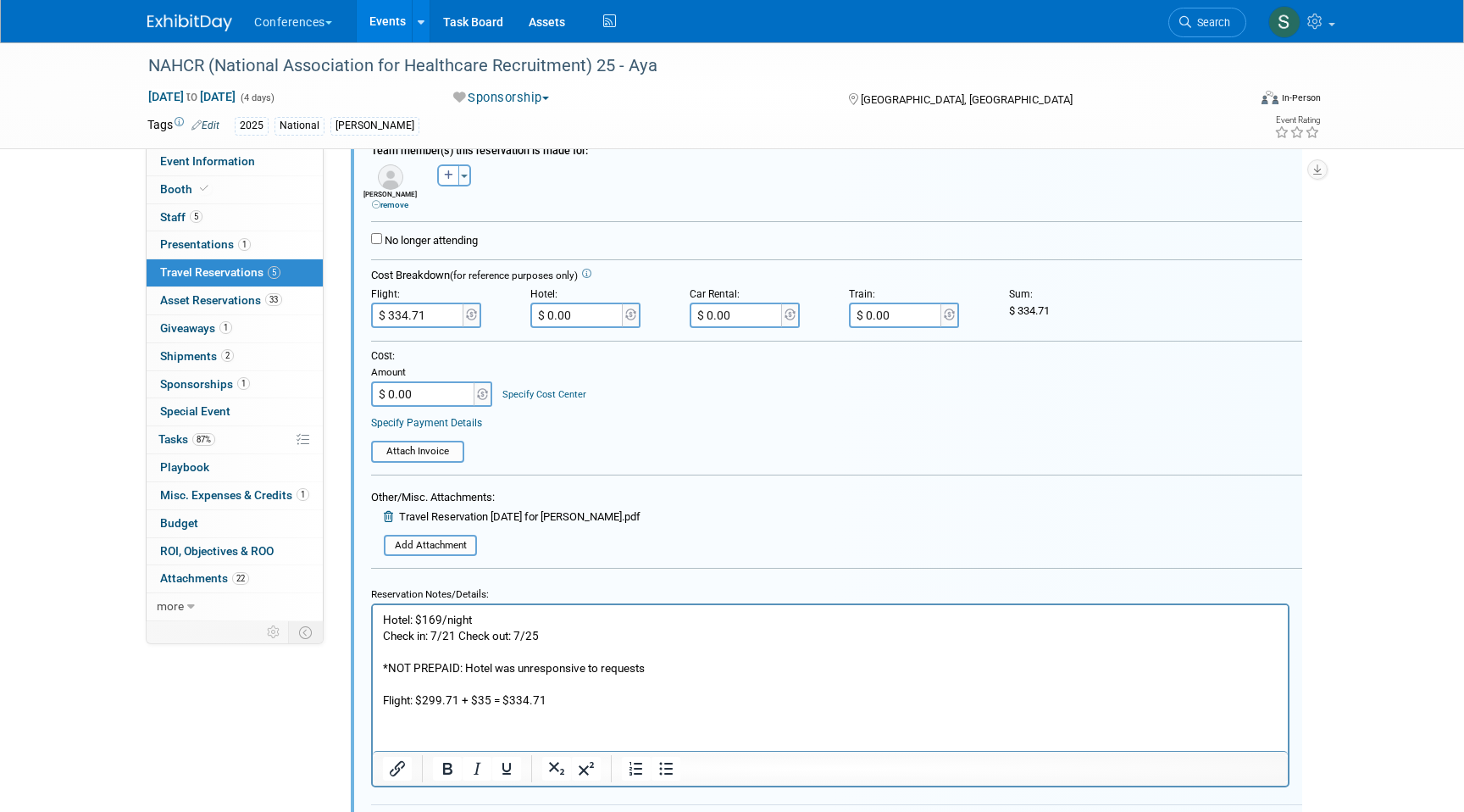
scroll to position [339, 0]
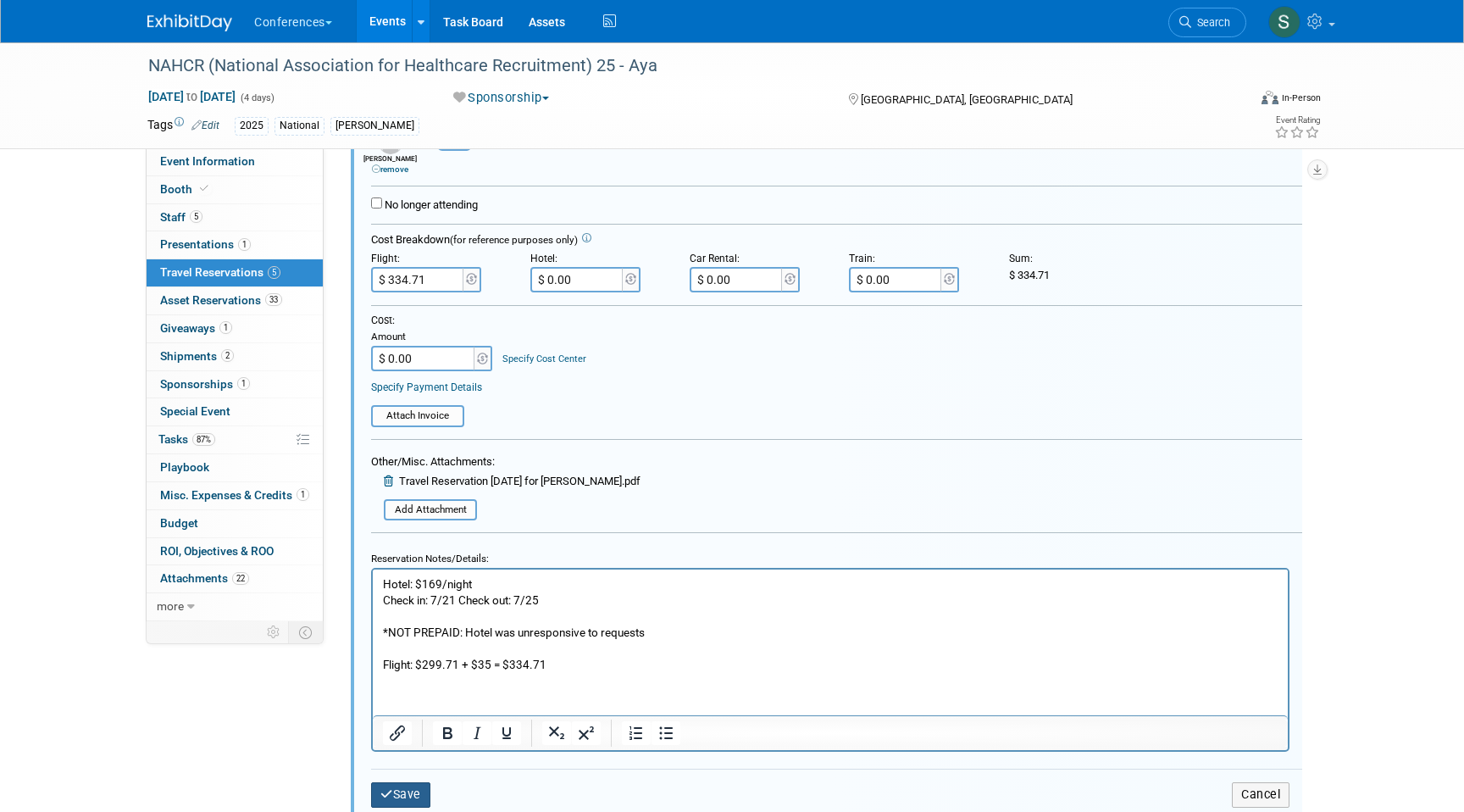
click at [410, 788] on button "Save" at bounding box center [401, 794] width 59 height 25
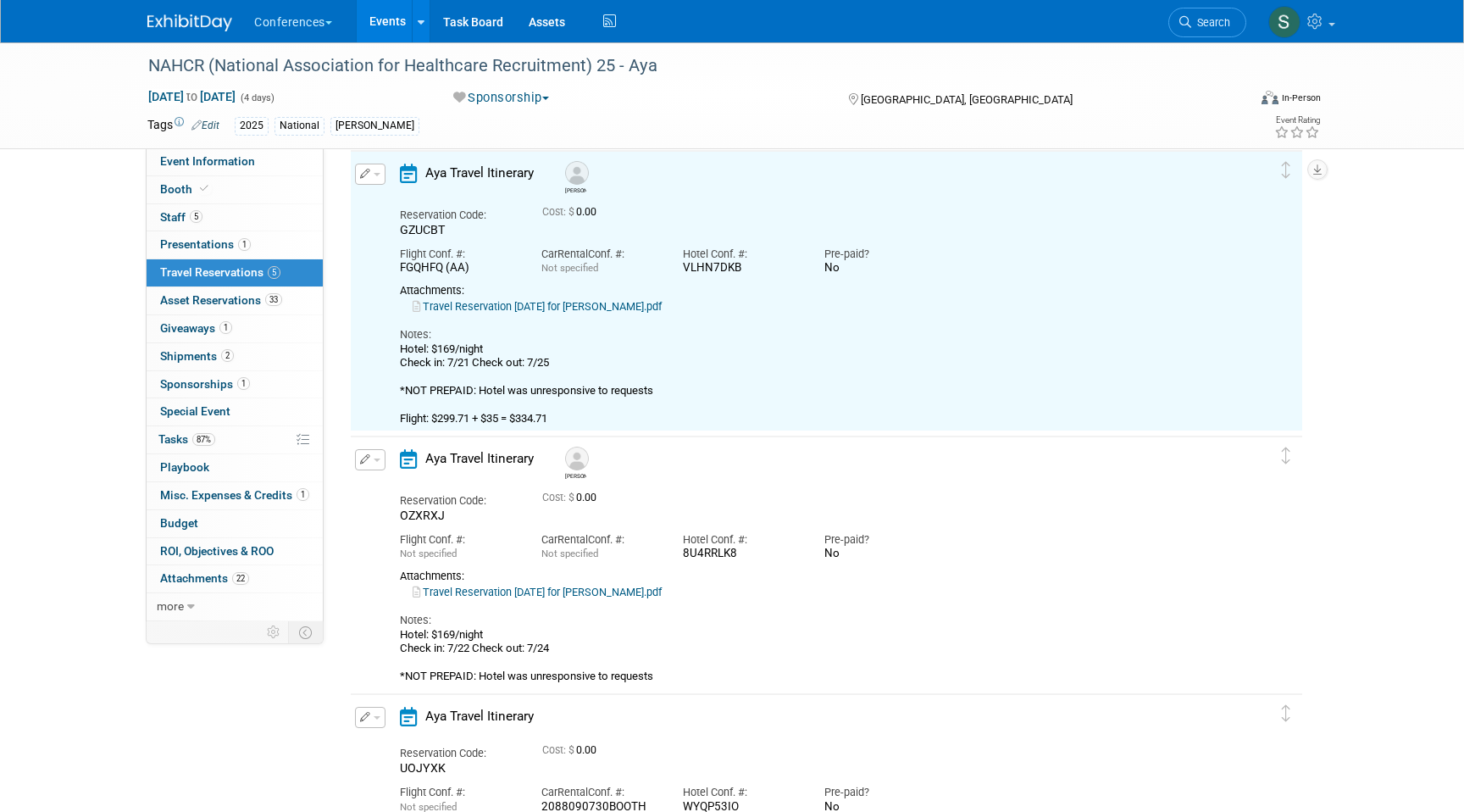
scroll to position [28, 0]
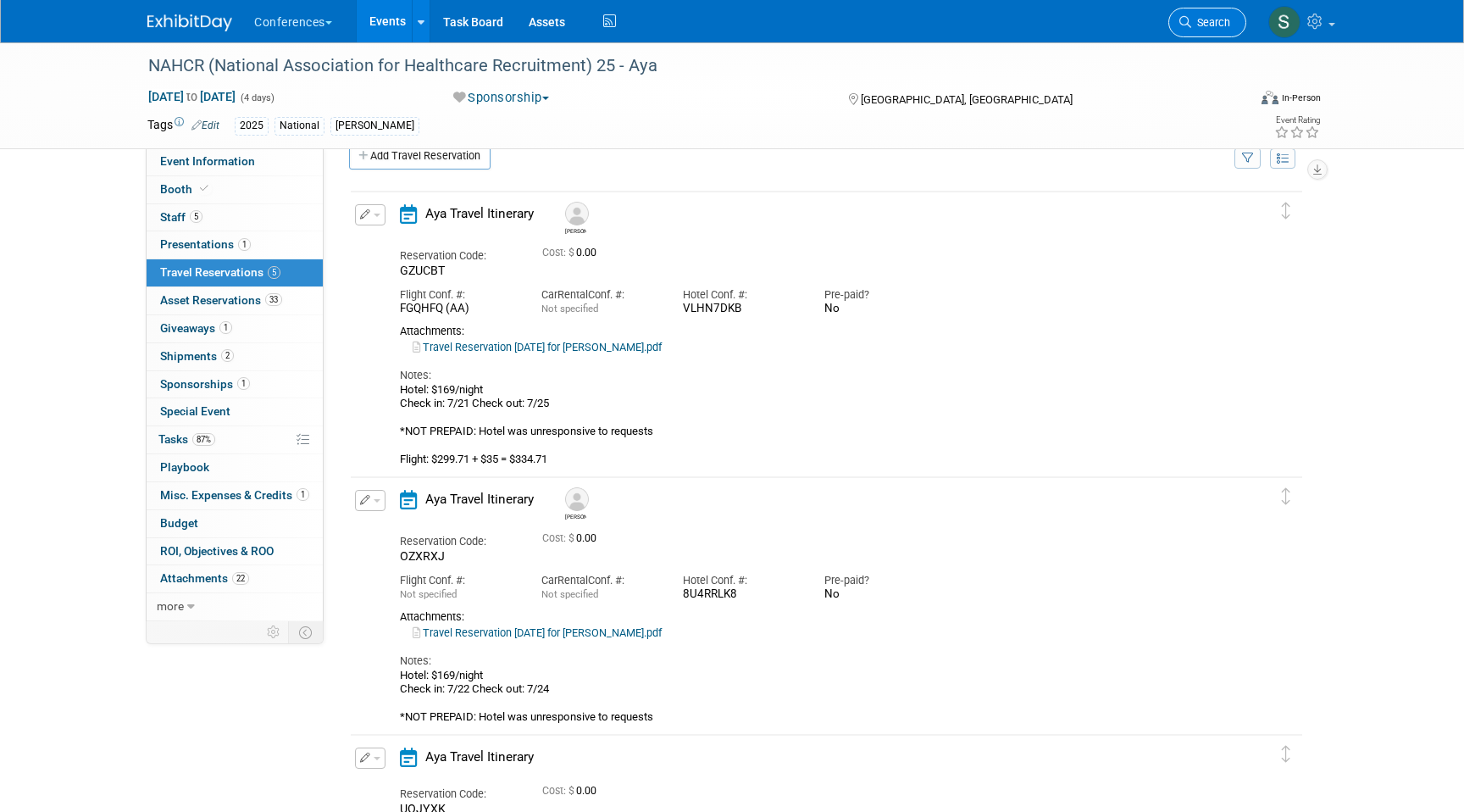
click at [1217, 19] on span "Search" at bounding box center [1211, 22] width 39 height 12
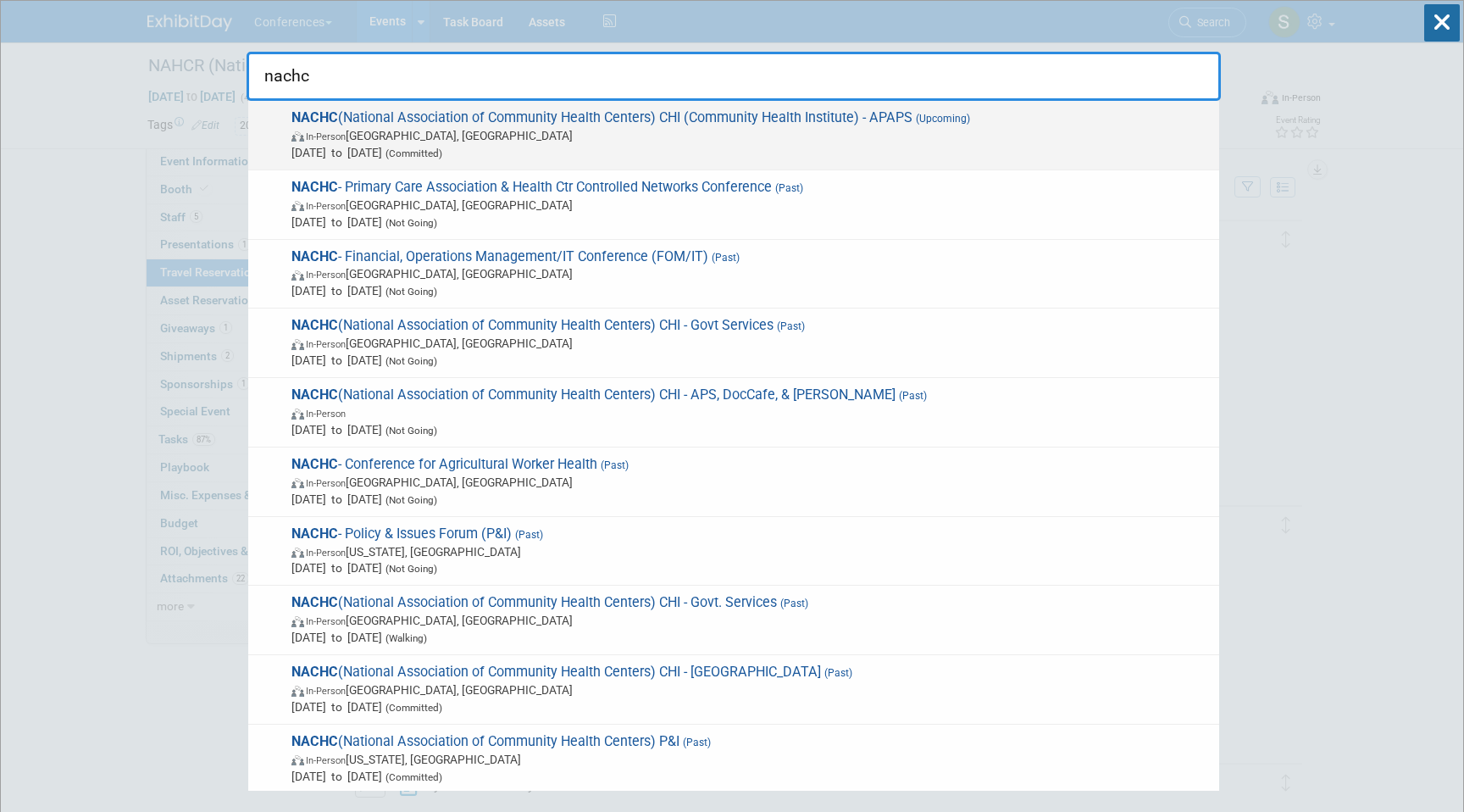
type input "nachc"
click at [988, 131] on span "In-Person [GEOGRAPHIC_DATA], [GEOGRAPHIC_DATA]" at bounding box center [751, 135] width 920 height 17
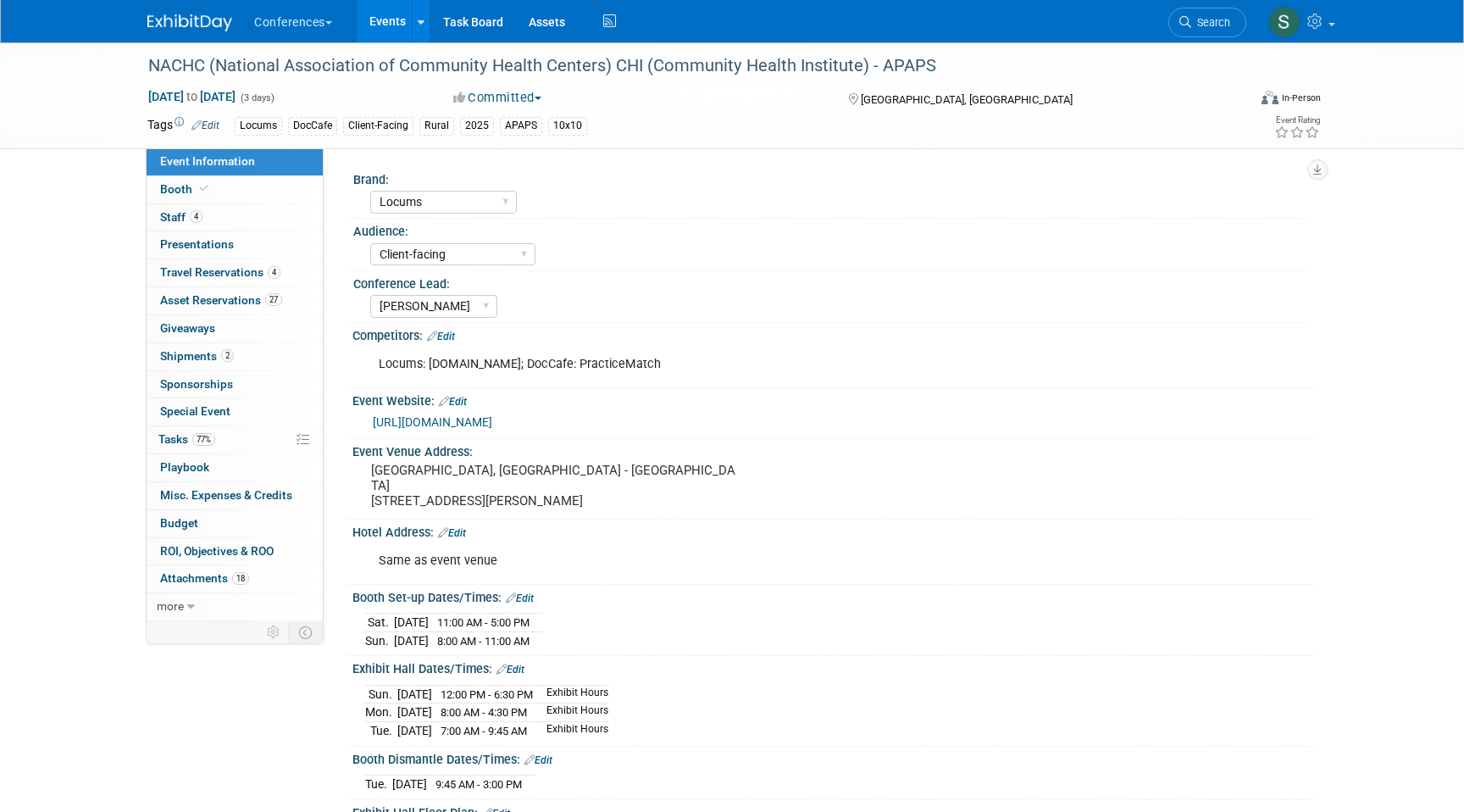
select select "Locums"
select select "Client-facing"
select select "[PERSON_NAME]"
click at [247, 358] on link "2 Shipments 2" at bounding box center [234, 356] width 176 height 27
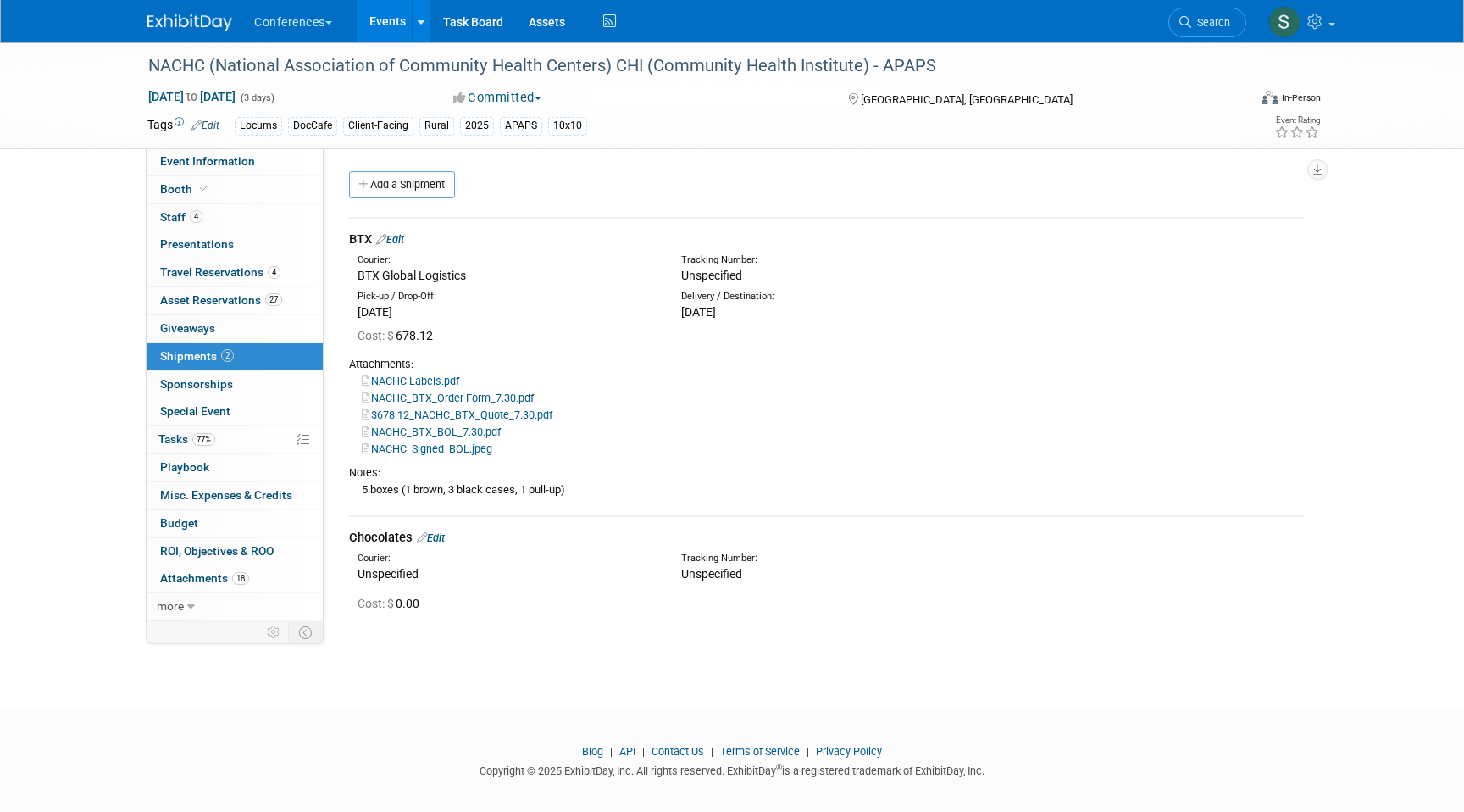
click at [445, 538] on link "Edit" at bounding box center [431, 537] width 28 height 12
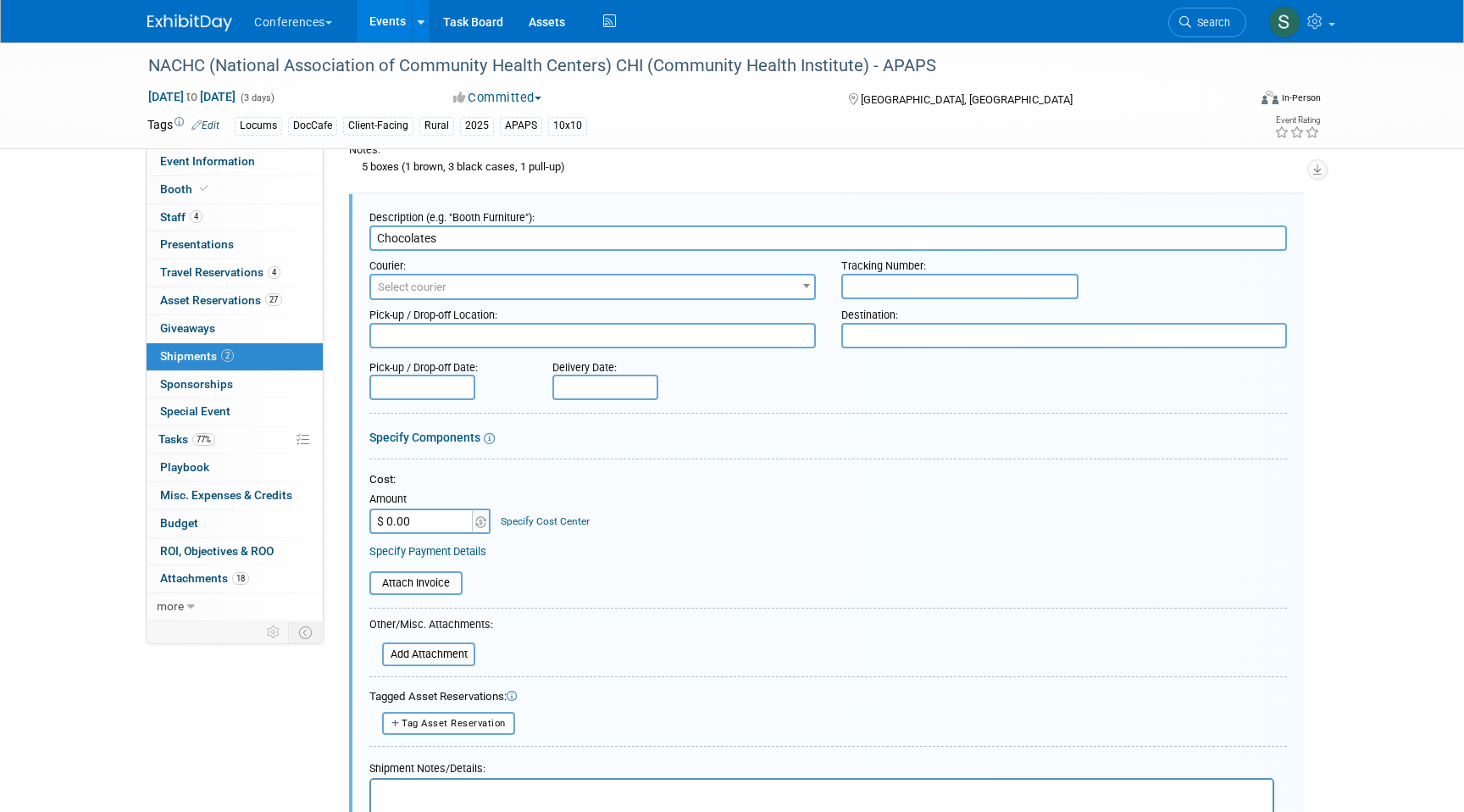
scroll to position [639, 0]
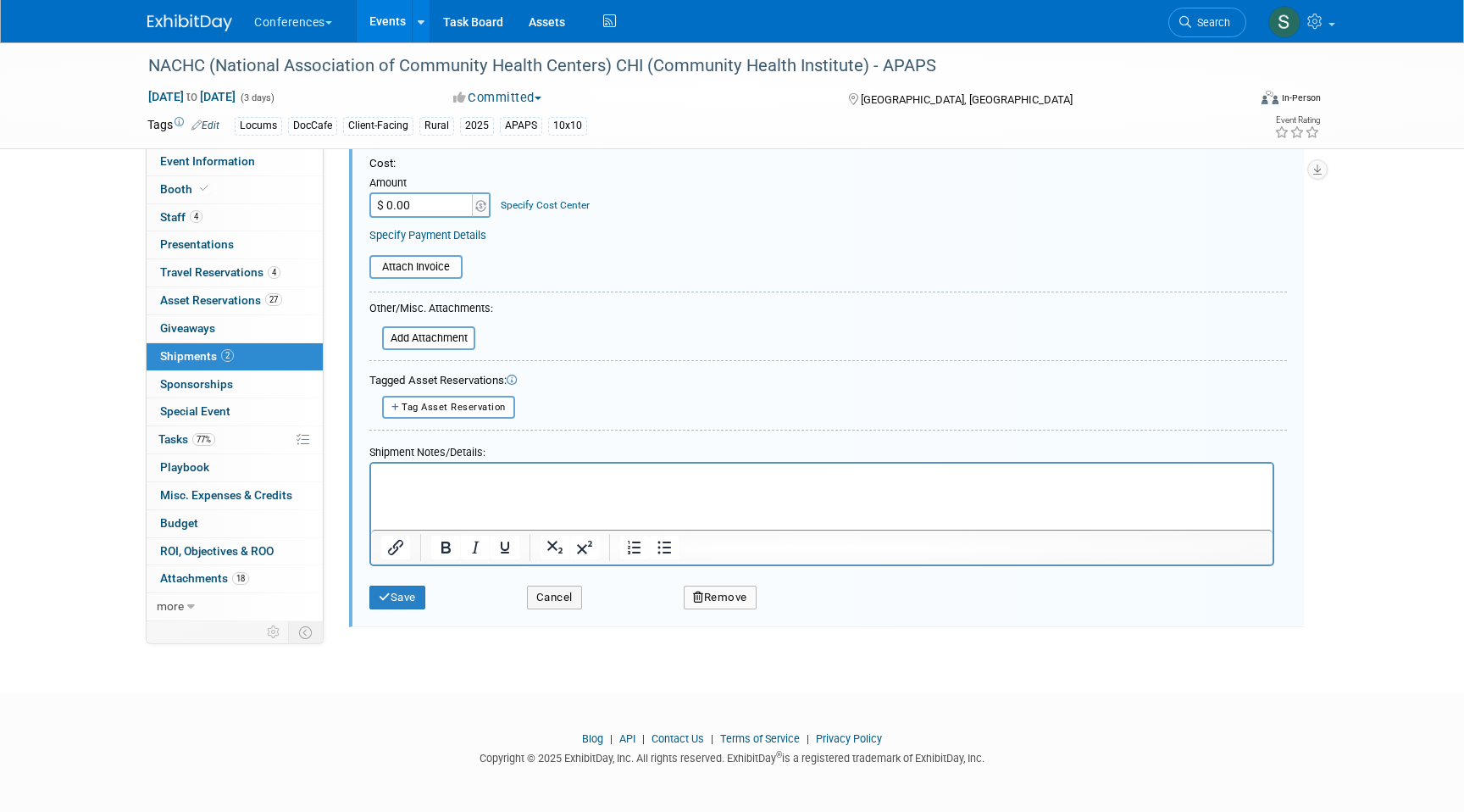
click at [431, 476] on p "Rich Text Area. Press ALT-0 for help." at bounding box center [822, 478] width 882 height 17
click at [647, 477] on p "UPS Package 1 Tracking #: 1Z2R911A1311099025UPS Package 2 Tracking #: 1Z2R911A1…" at bounding box center [822, 478] width 882 height 17
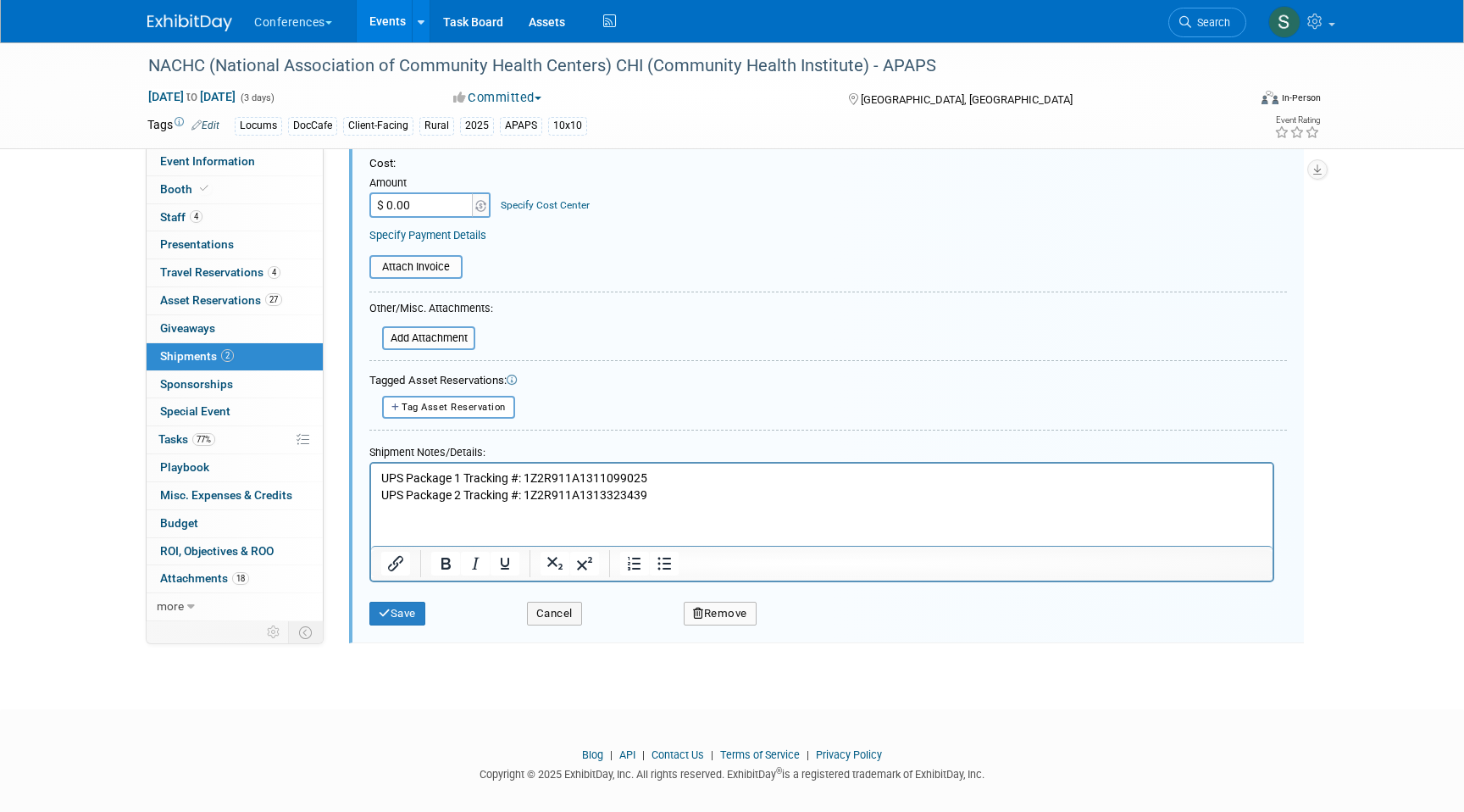
click at [669, 498] on p "UPS Package 1 Tracking #: 1Z2R911A1311099025 UPS Package 2 Tracking #: 1Z2R911A…" at bounding box center [822, 486] width 882 height 33
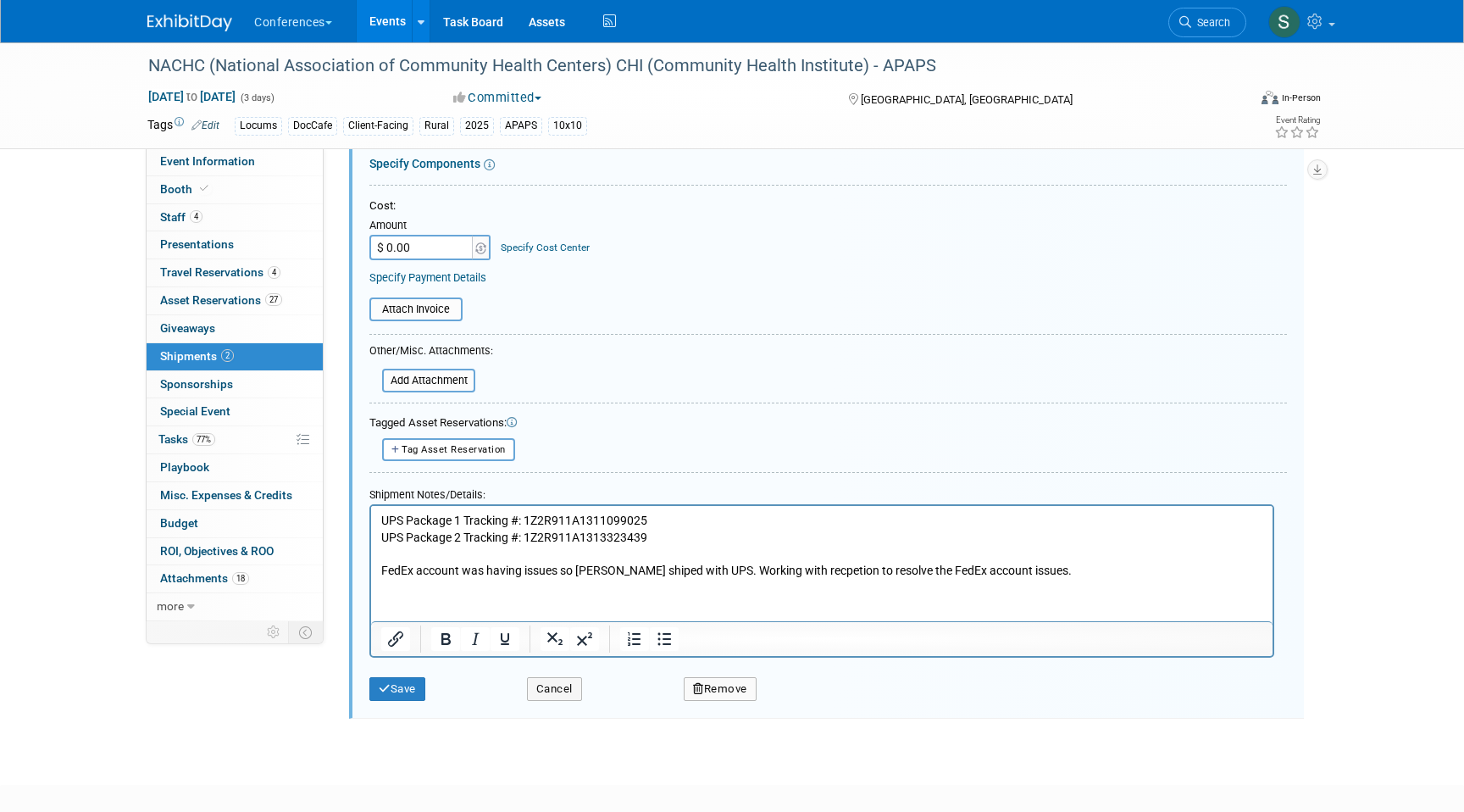
scroll to position [595, 0]
click at [570, 523] on p "UPS Package 1 Tracking #: 1Z2R911A1311099025 UPS Package 2 Tracking #: 1Z2R911A…" at bounding box center [822, 530] width 882 height 33
copy p "1Z2R911A1311099025"
click at [378, 579] on html "UPS Package 1 Tracking #: 1Z2R911A1311099025 UPS Package 2 Tracking #: 1Z2R911A…" at bounding box center [822, 543] width 902 height 73
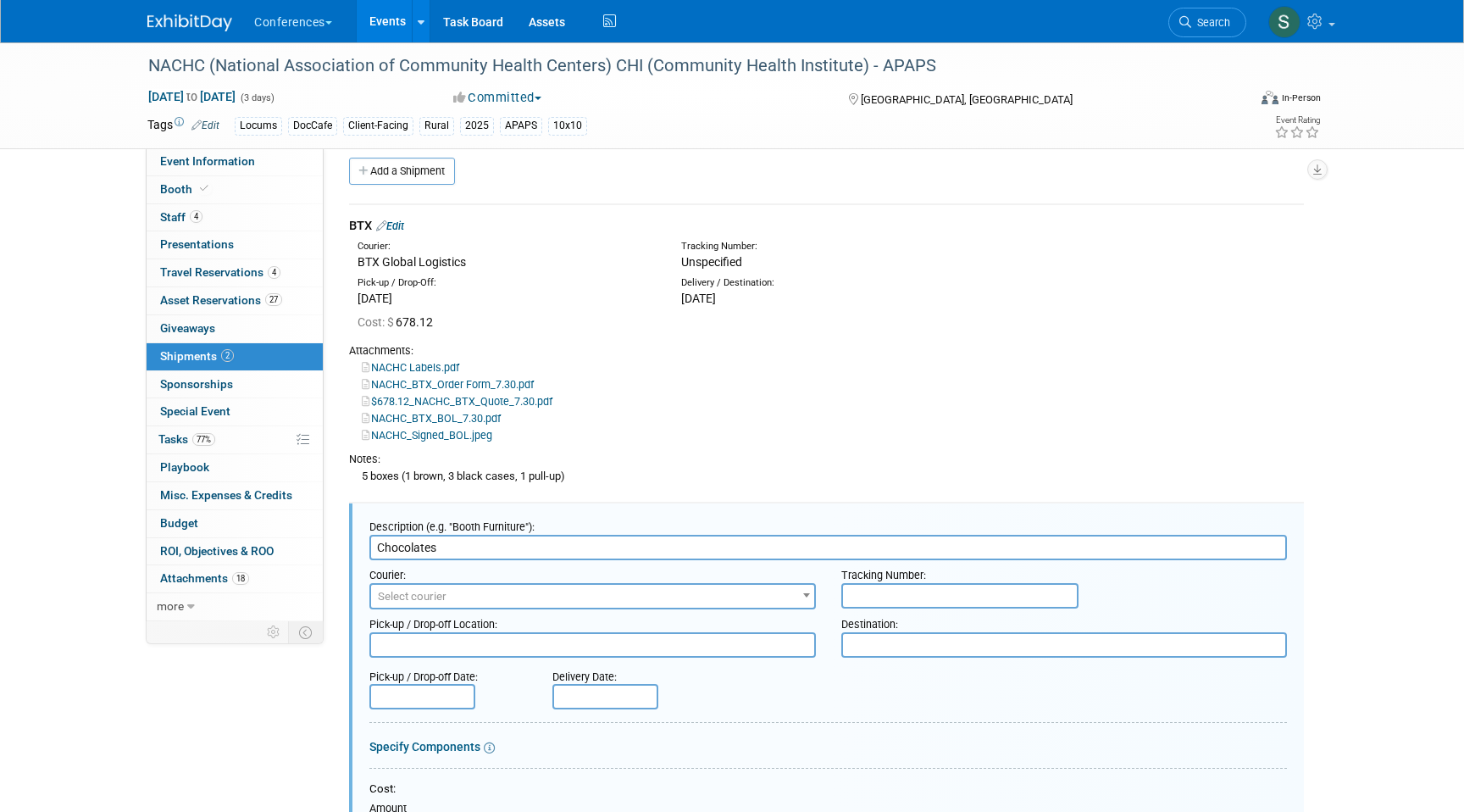
scroll to position [0, 0]
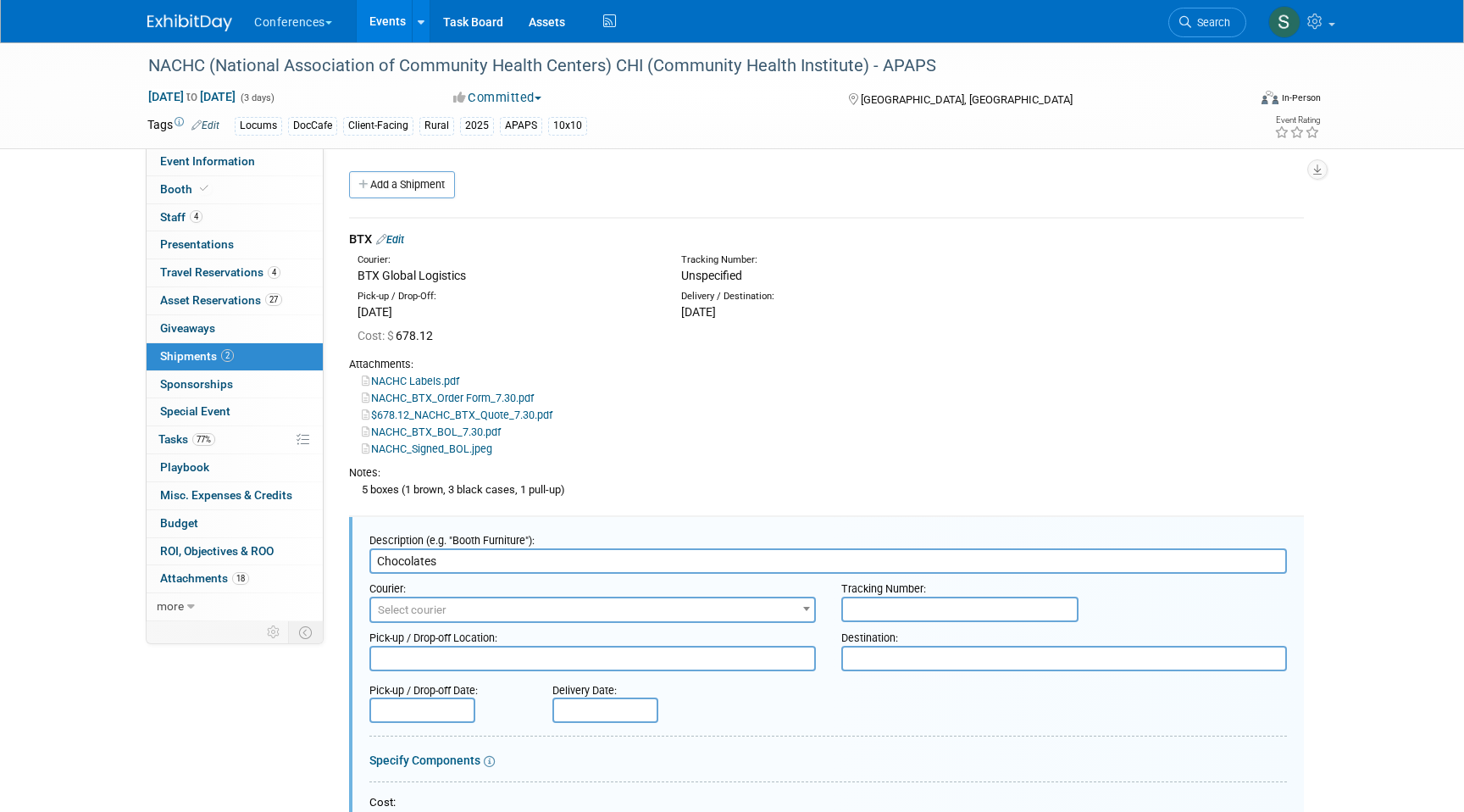
click at [881, 613] on input "text" at bounding box center [960, 609] width 238 height 26
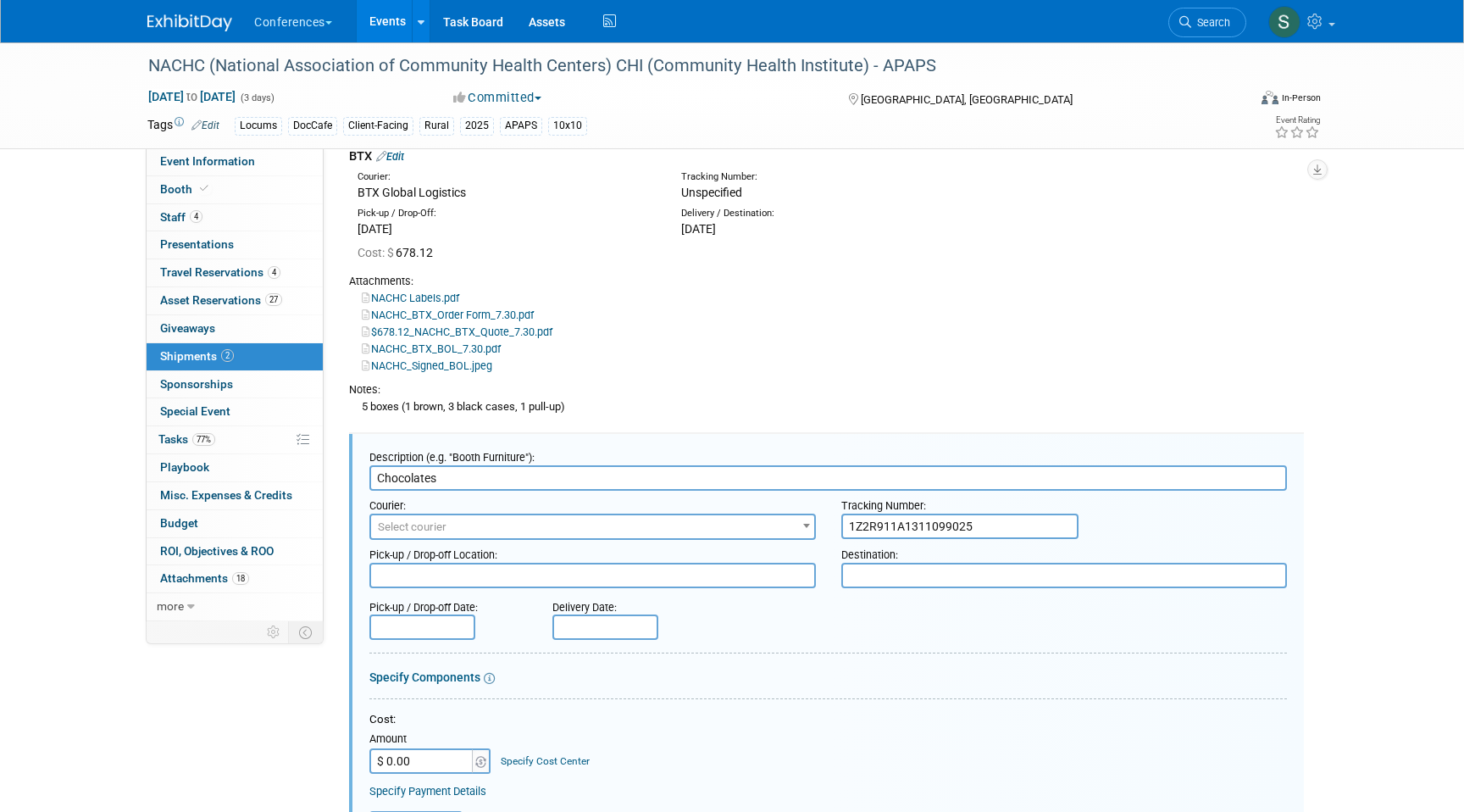
scroll to position [106, 0]
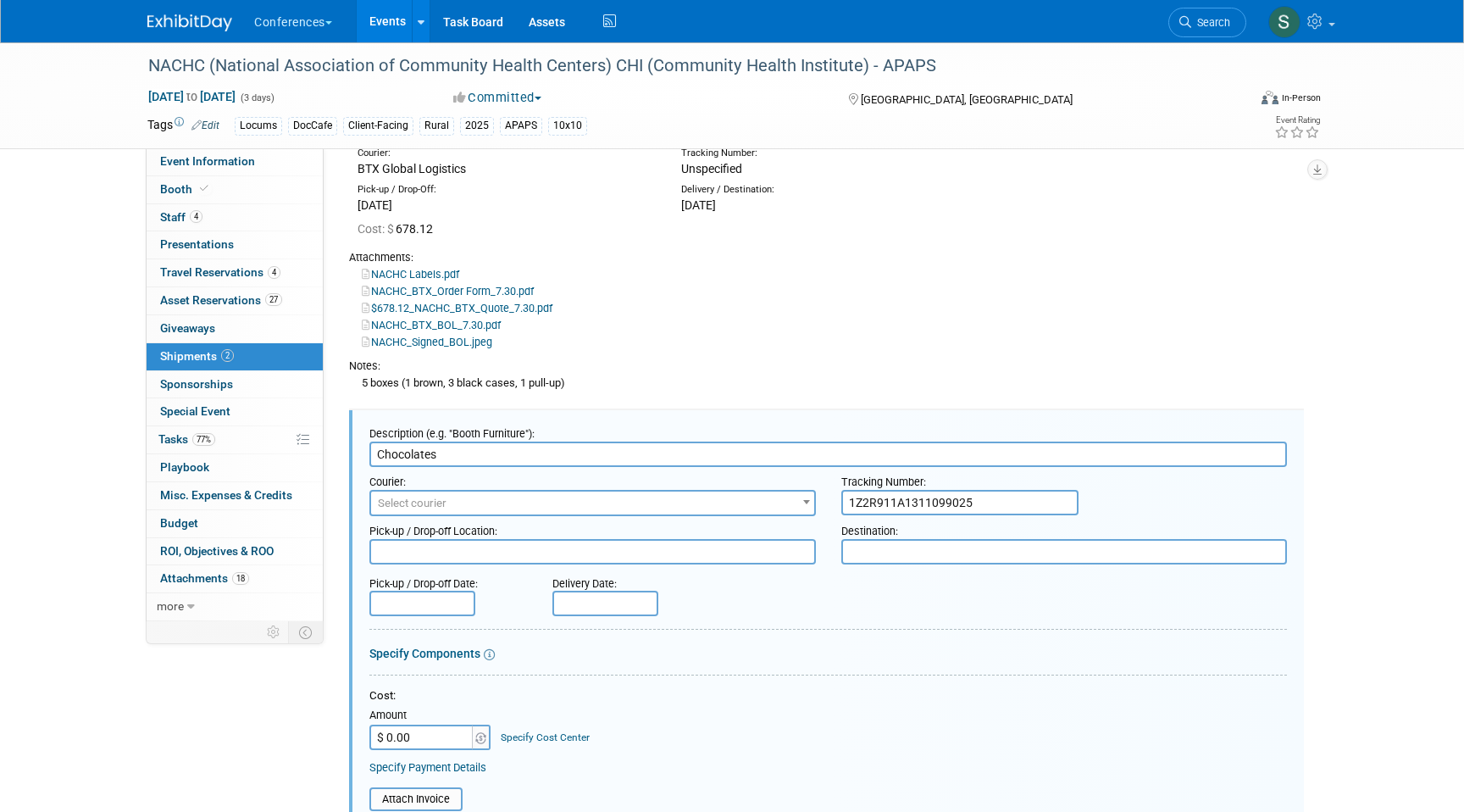
type input "1Z2R911A1311099025"
click at [587, 496] on span "Select courier" at bounding box center [593, 503] width 443 height 24
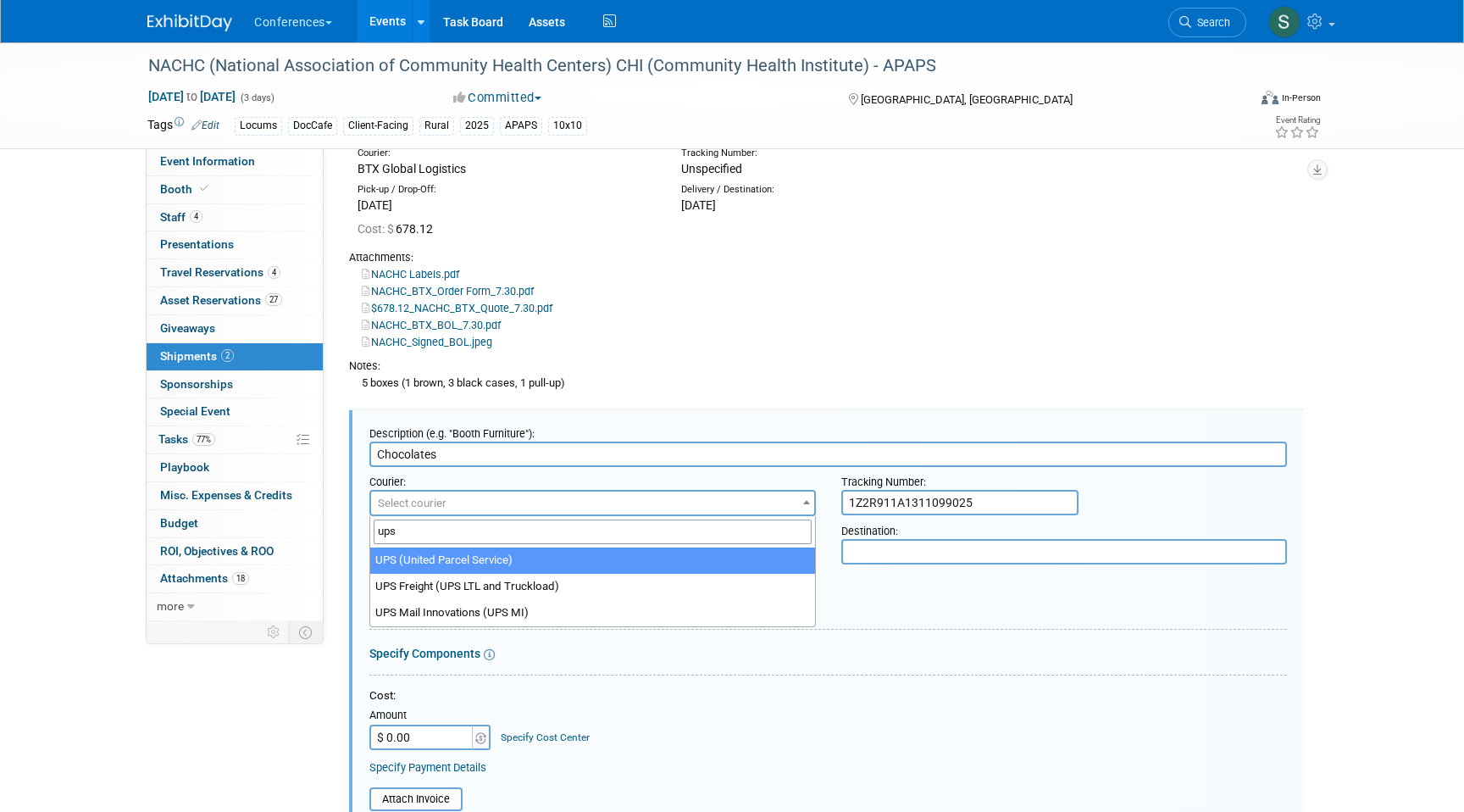
type input "ups"
select select "508"
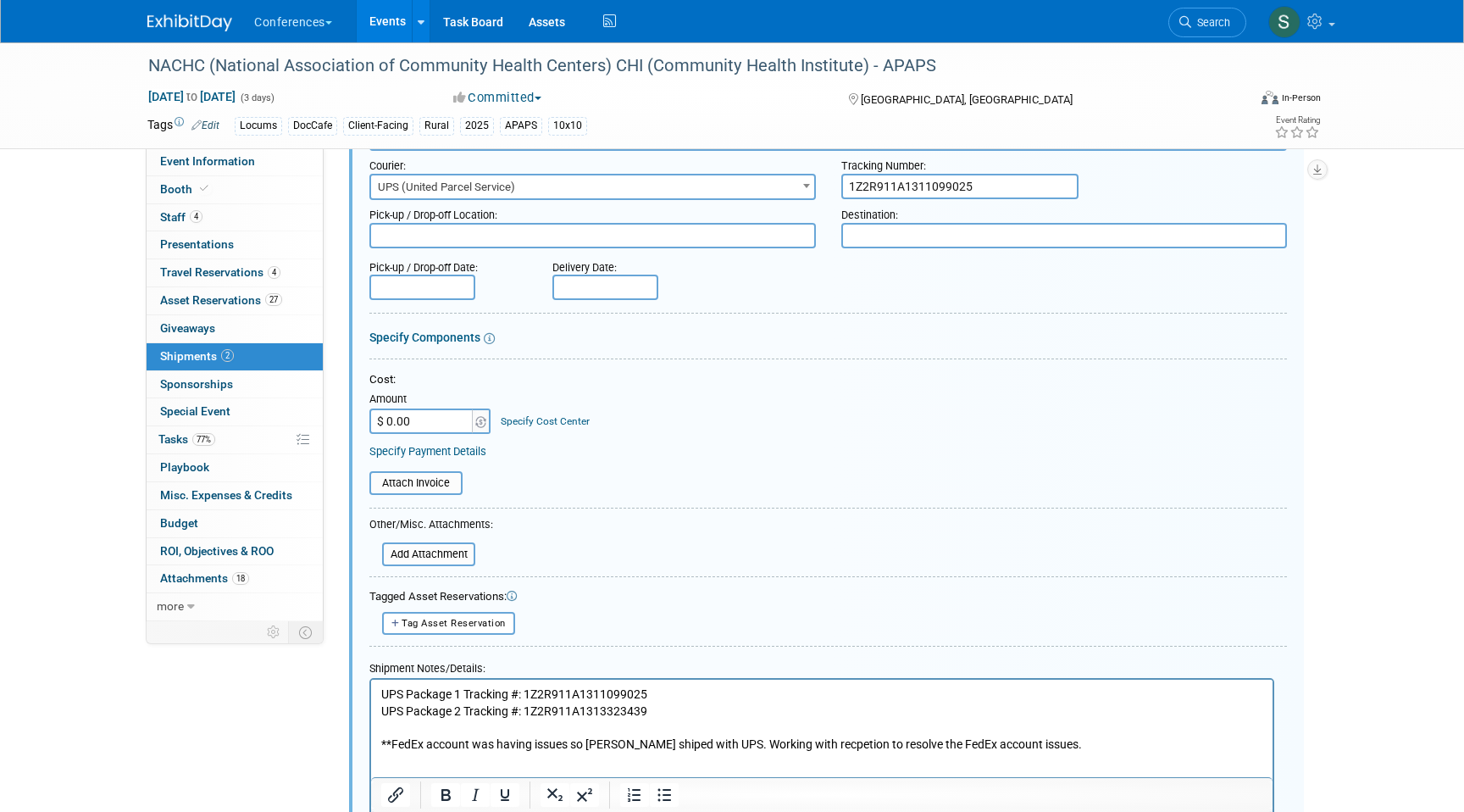
scroll to position [392, 0]
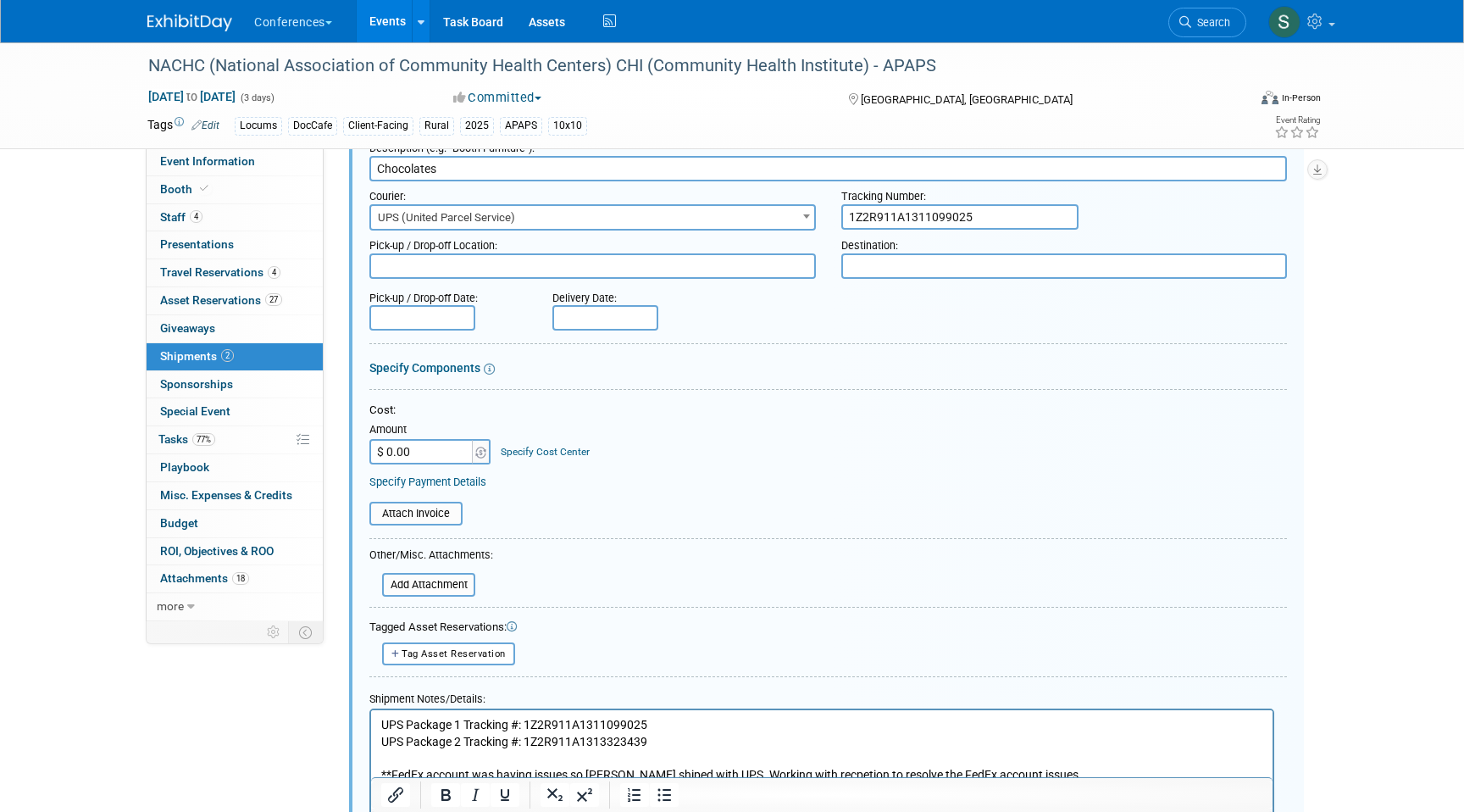
click at [439, 324] on input "text" at bounding box center [422, 317] width 106 height 26
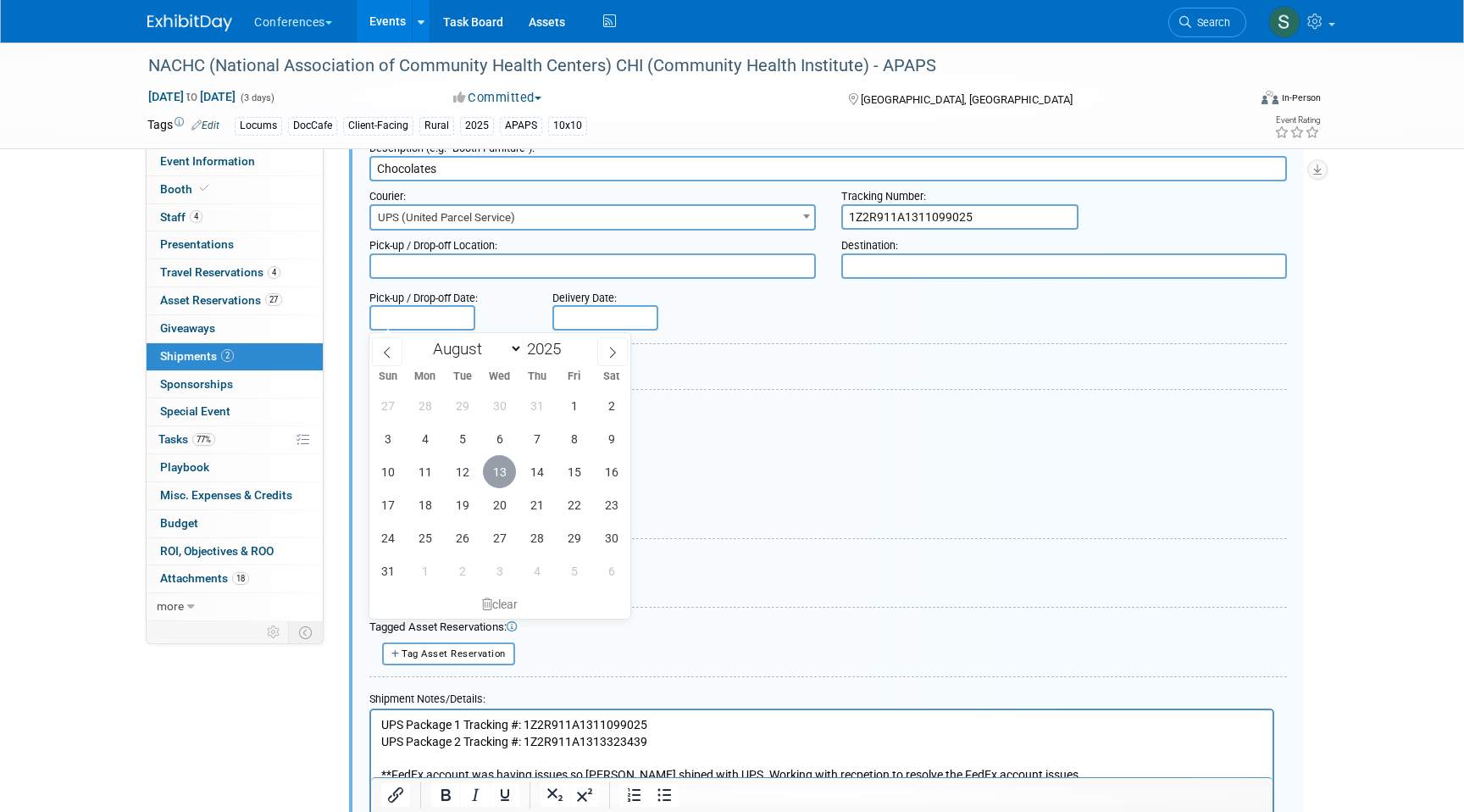
click at [502, 470] on span "13" at bounding box center [499, 471] width 33 height 33
type input "[DATE]"
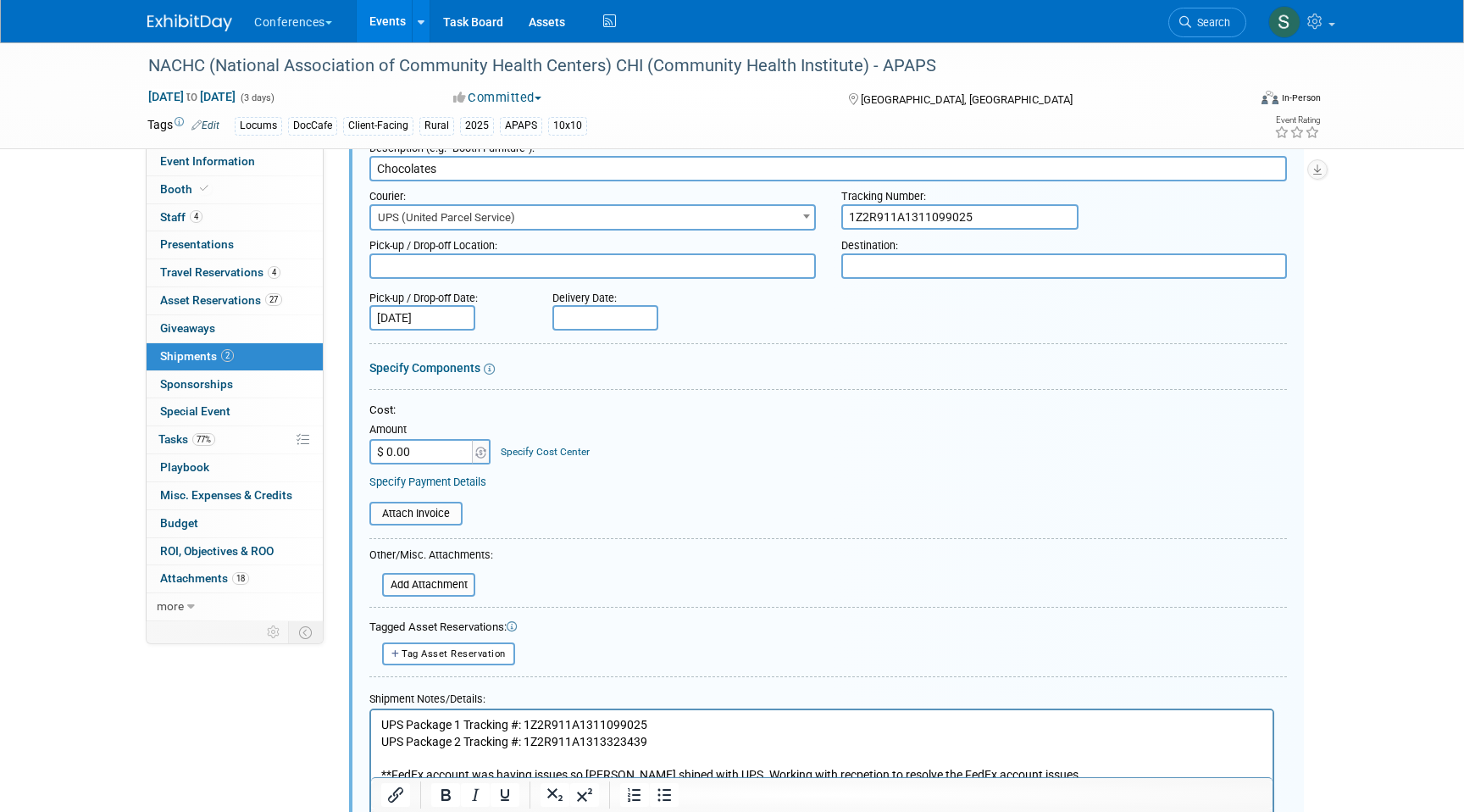
click at [621, 314] on input "text" at bounding box center [605, 317] width 106 height 26
click at [721, 465] on span "14" at bounding box center [719, 471] width 33 height 33
type input "[DATE]"
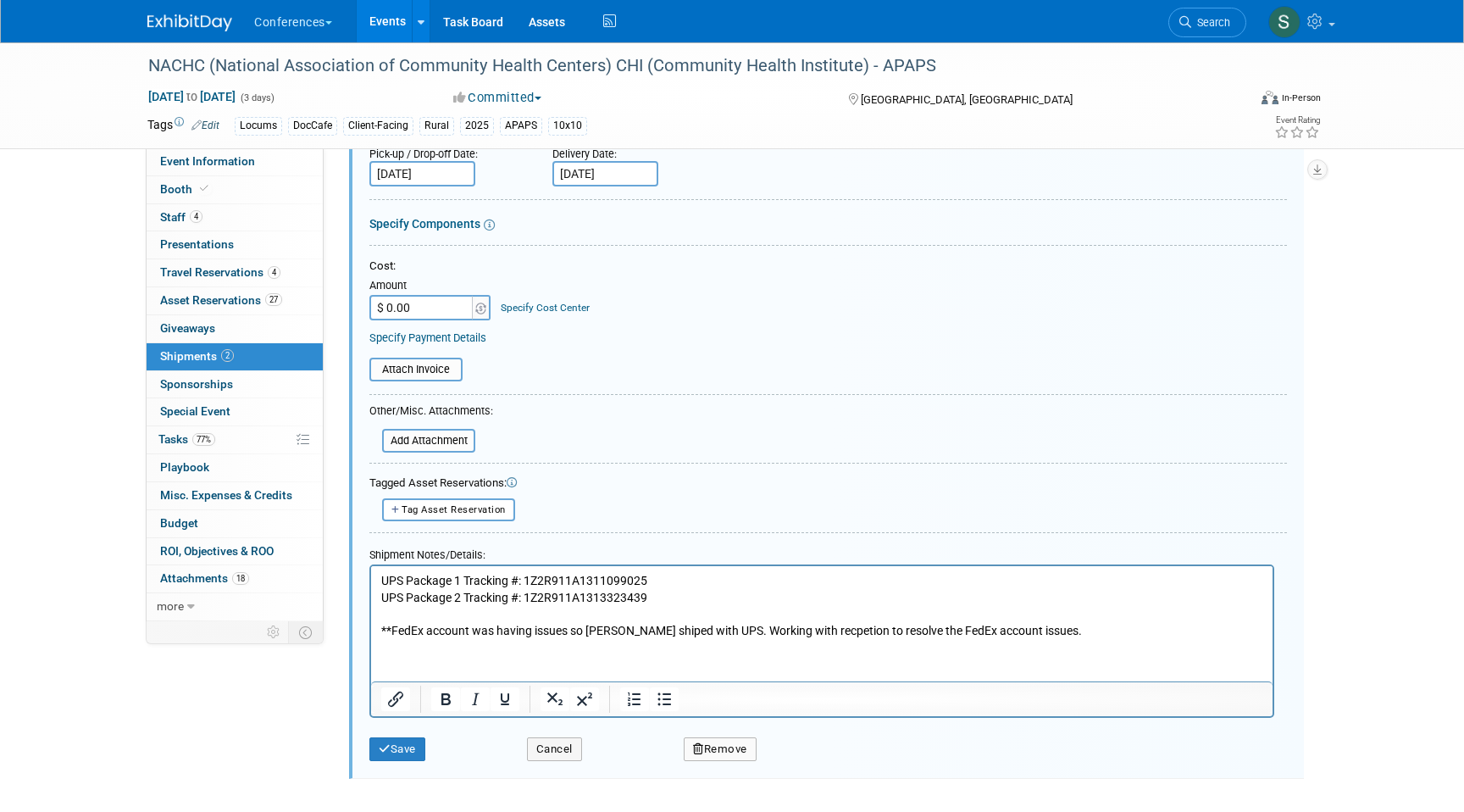
scroll to position [592, 0]
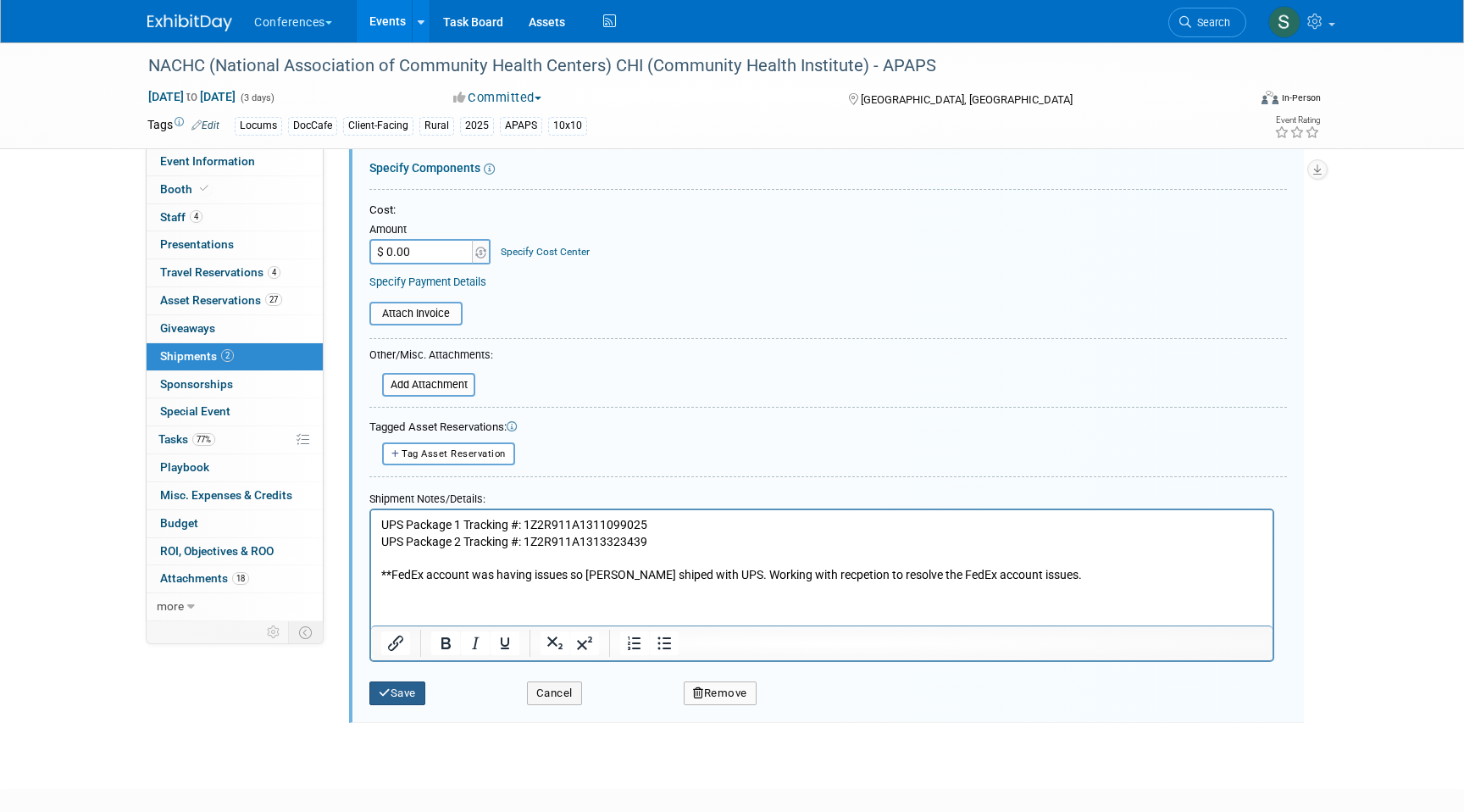
click at [400, 693] on button "Save" at bounding box center [397, 692] width 56 height 24
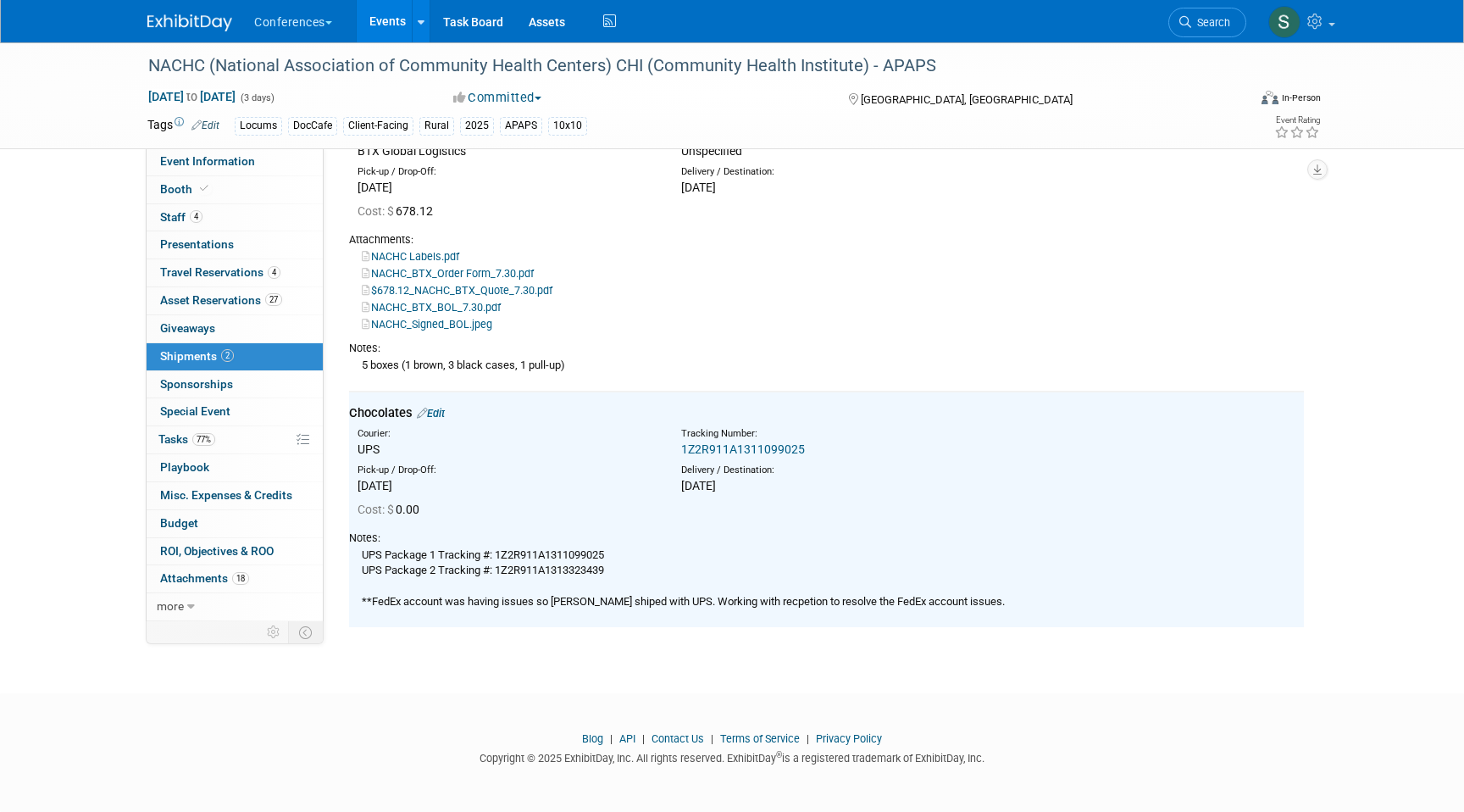
scroll to position [0, 0]
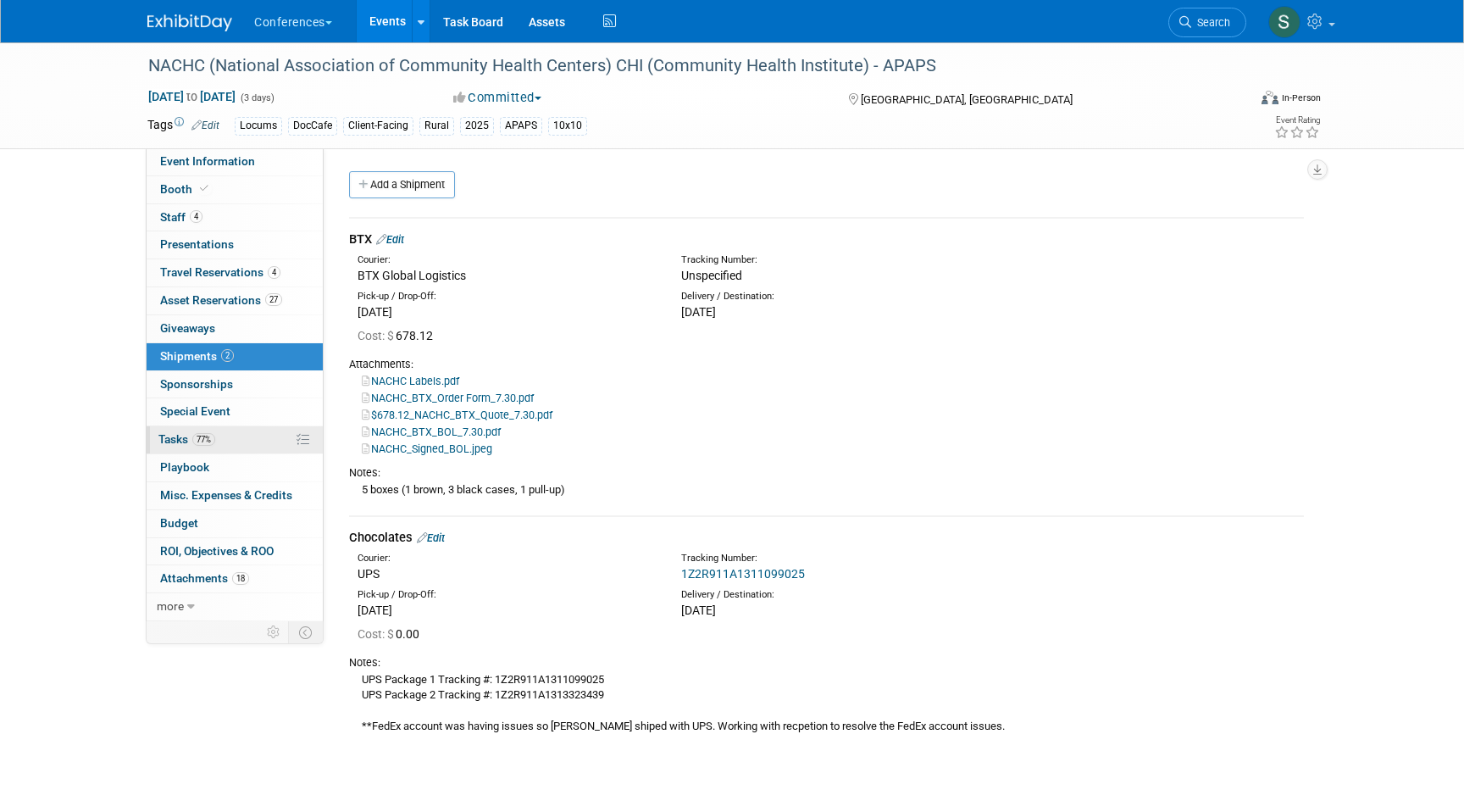
click at [236, 439] on link "77% Tasks 77%" at bounding box center [234, 440] width 176 height 27
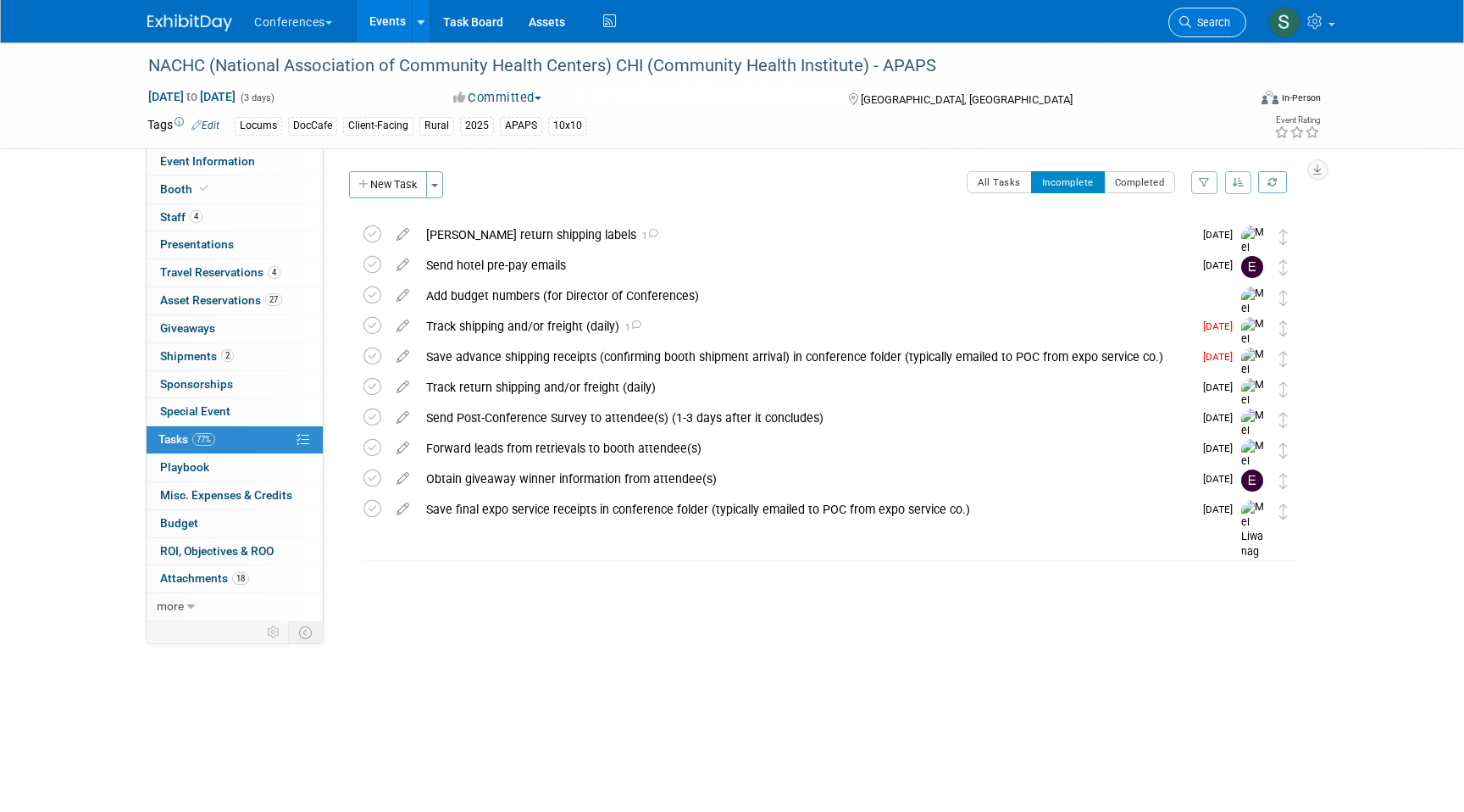
click at [1195, 27] on span "Search" at bounding box center [1211, 22] width 39 height 12
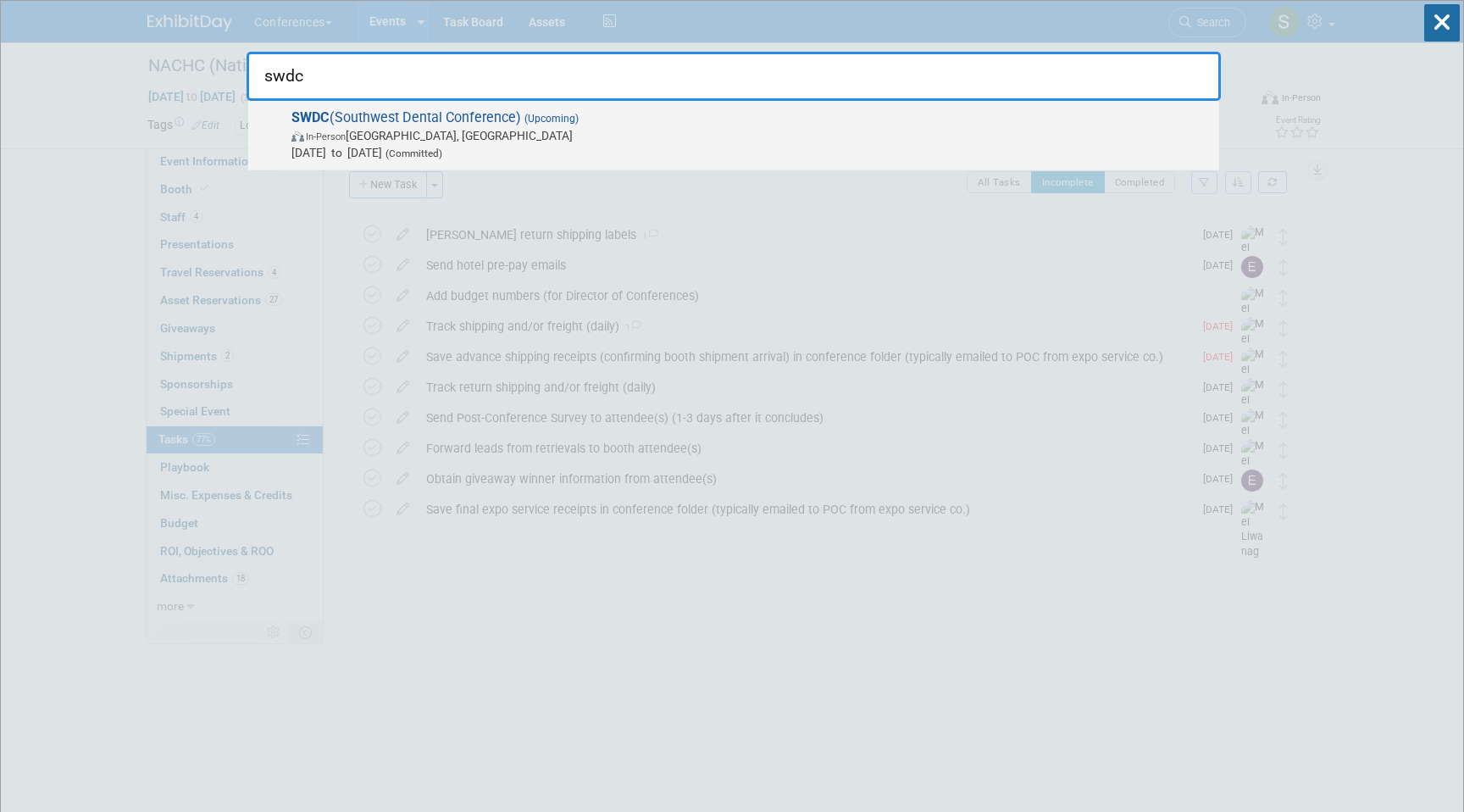
type input "swdc"
click at [683, 121] on span "SWDC (Southwest Dental Conference) (Upcoming) In-Person [GEOGRAPHIC_DATA], [GEO…" at bounding box center [748, 135] width 925 height 51
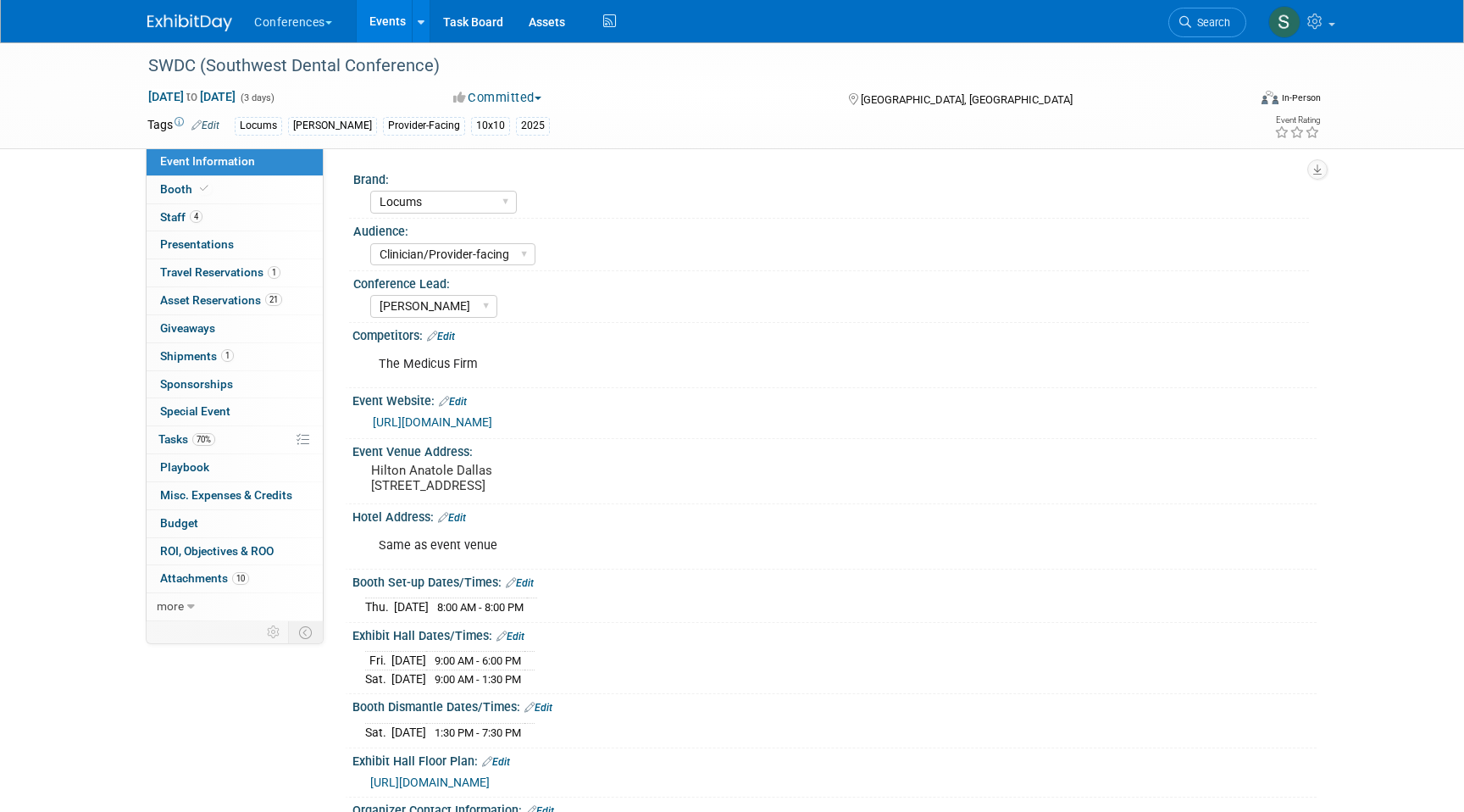
select select "Locums"
select select "Clinician/Provider-facing"
select select "[PERSON_NAME]"
click at [237, 301] on span "Asset Reservations 21" at bounding box center [222, 300] width 122 height 13
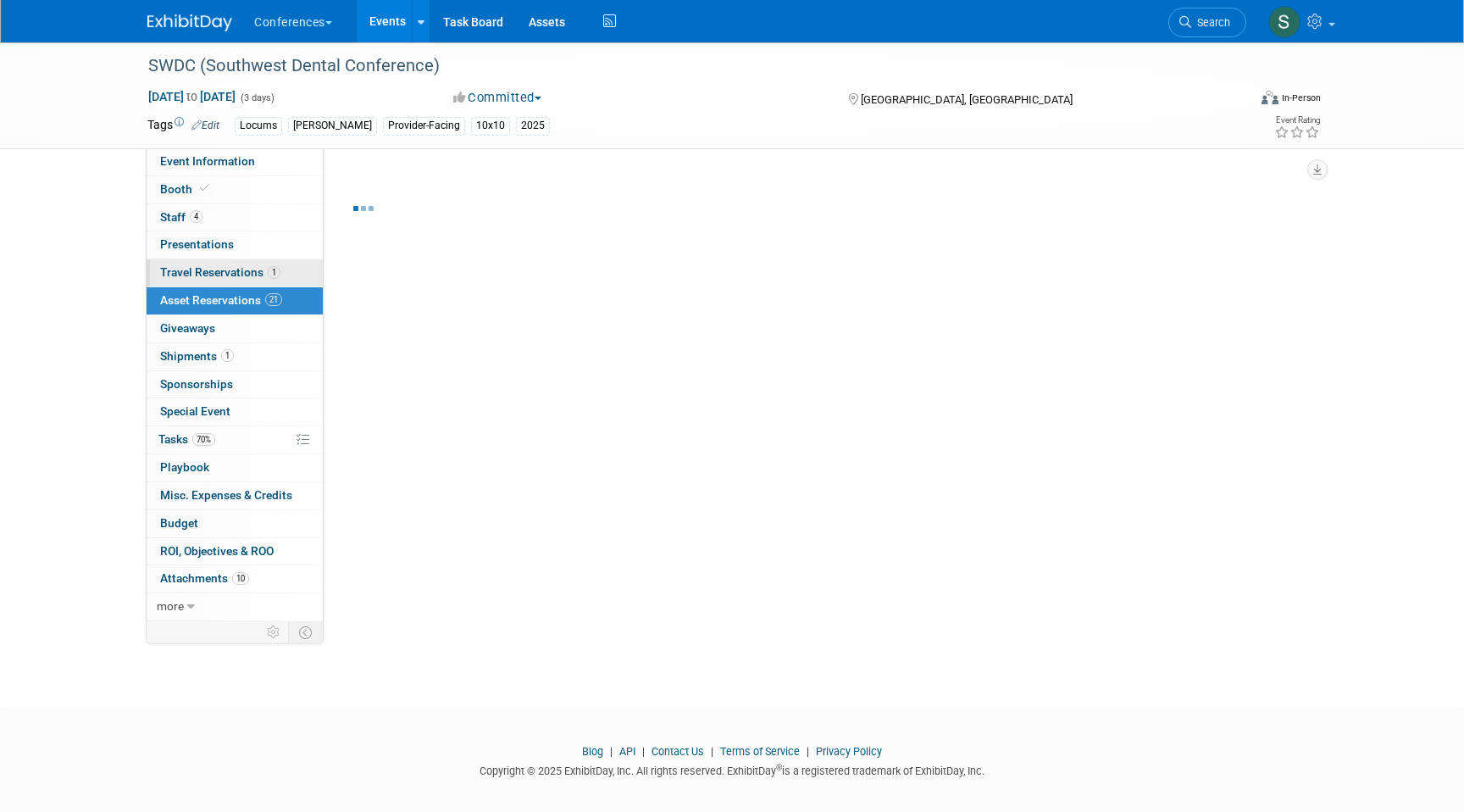
click at [226, 272] on span "Travel Reservations 1" at bounding box center [221, 271] width 121 height 13
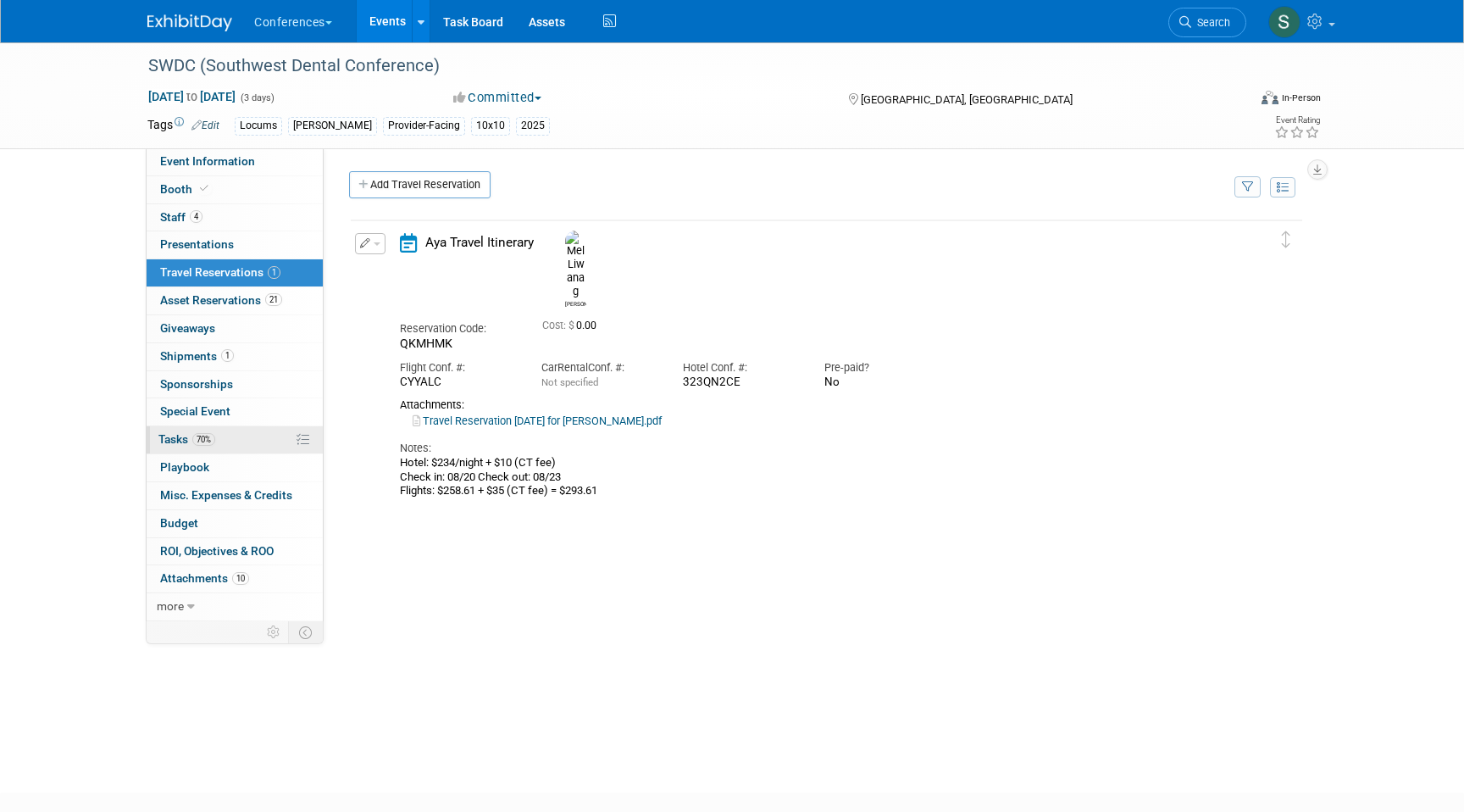
click at [226, 438] on link "70% Tasks 70%" at bounding box center [234, 440] width 176 height 27
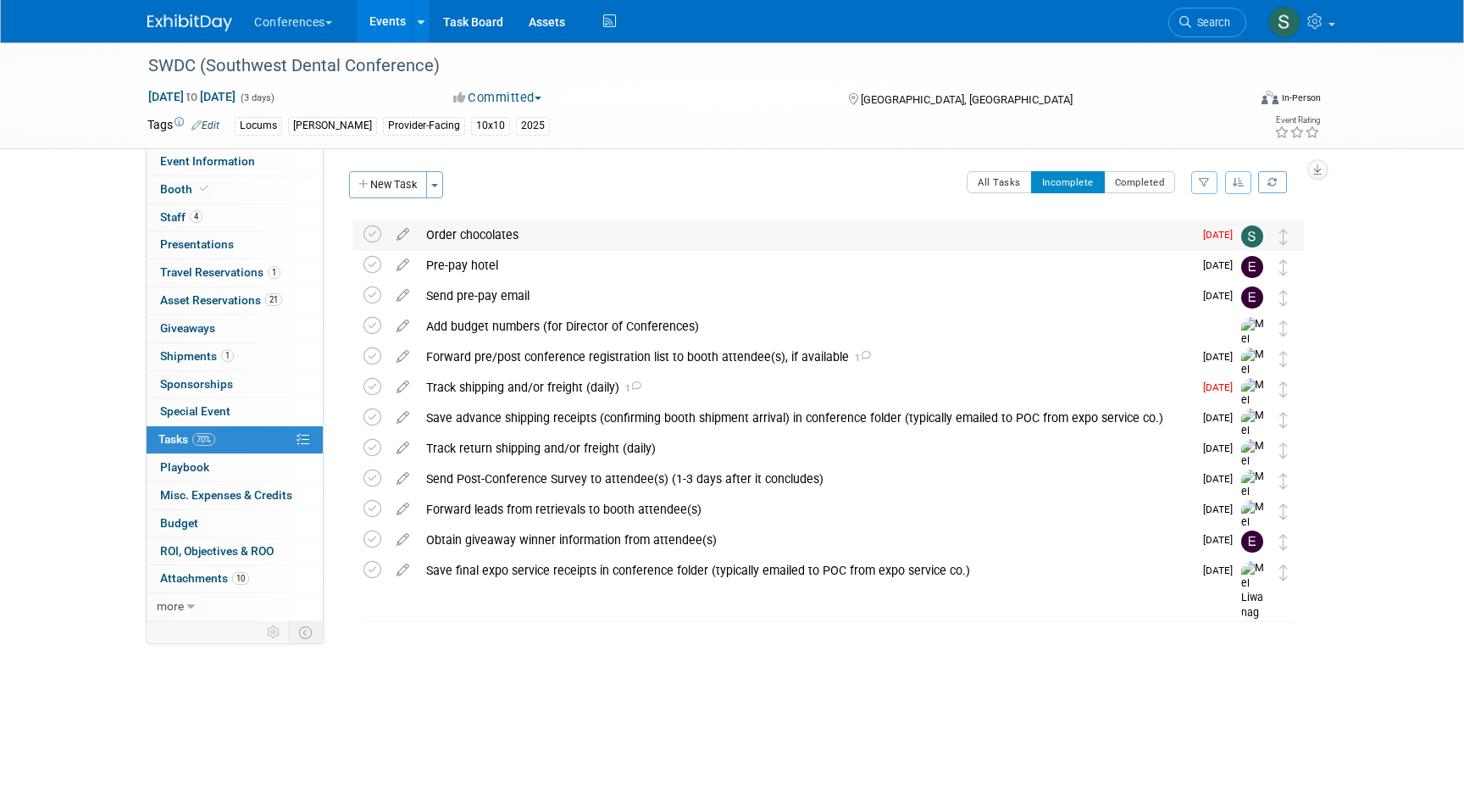
click at [489, 228] on div "Order chocolates" at bounding box center [805, 234] width 775 height 28
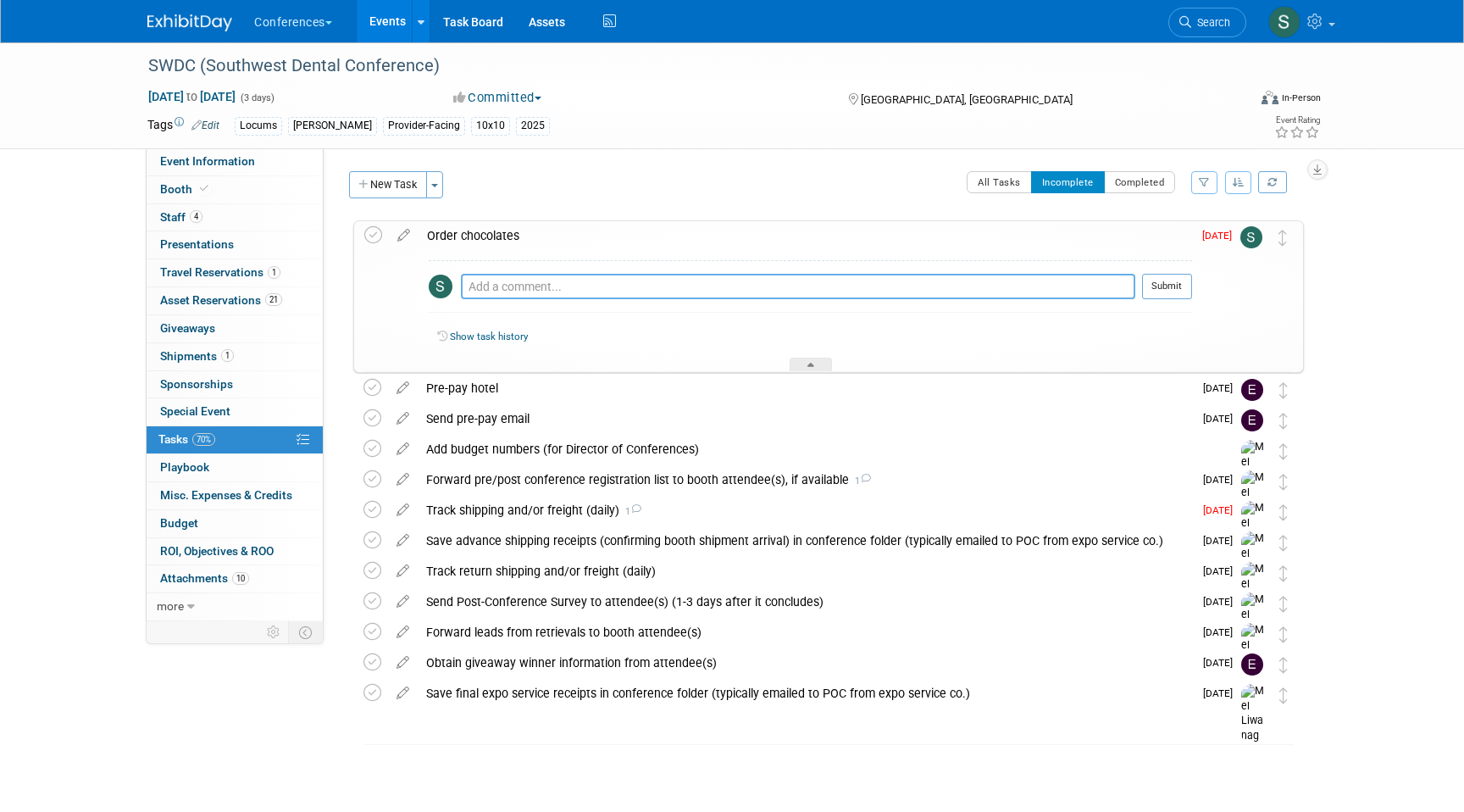
click at [474, 282] on textarea at bounding box center [798, 286] width 675 height 26
type textarea "ordered 8/13 for delivery on 8/19"
click at [1155, 281] on button "Submit" at bounding box center [1167, 286] width 50 height 26
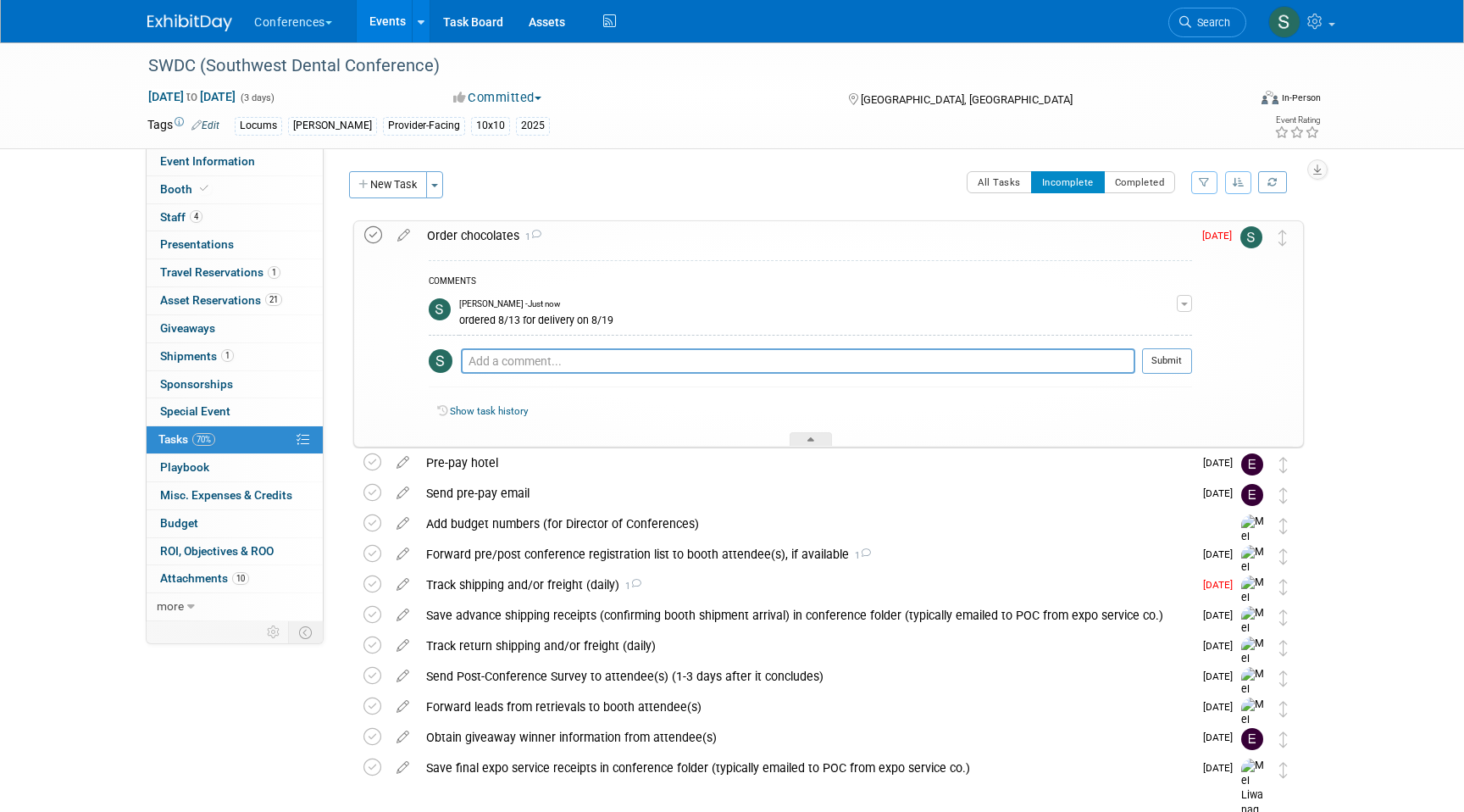
click at [370, 227] on icon at bounding box center [373, 235] width 18 height 18
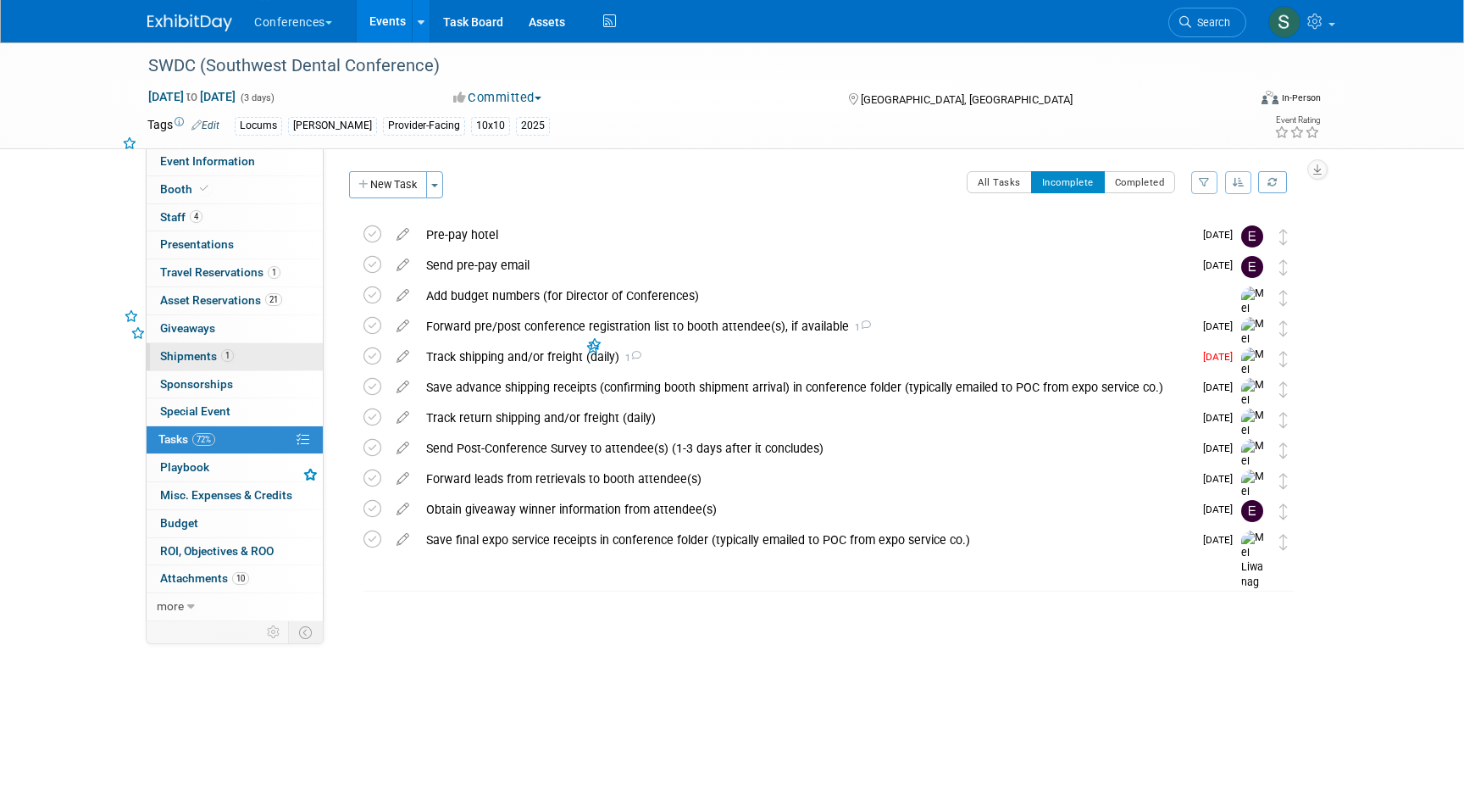
click at [206, 360] on span "Shipments 1" at bounding box center [197, 355] width 74 height 13
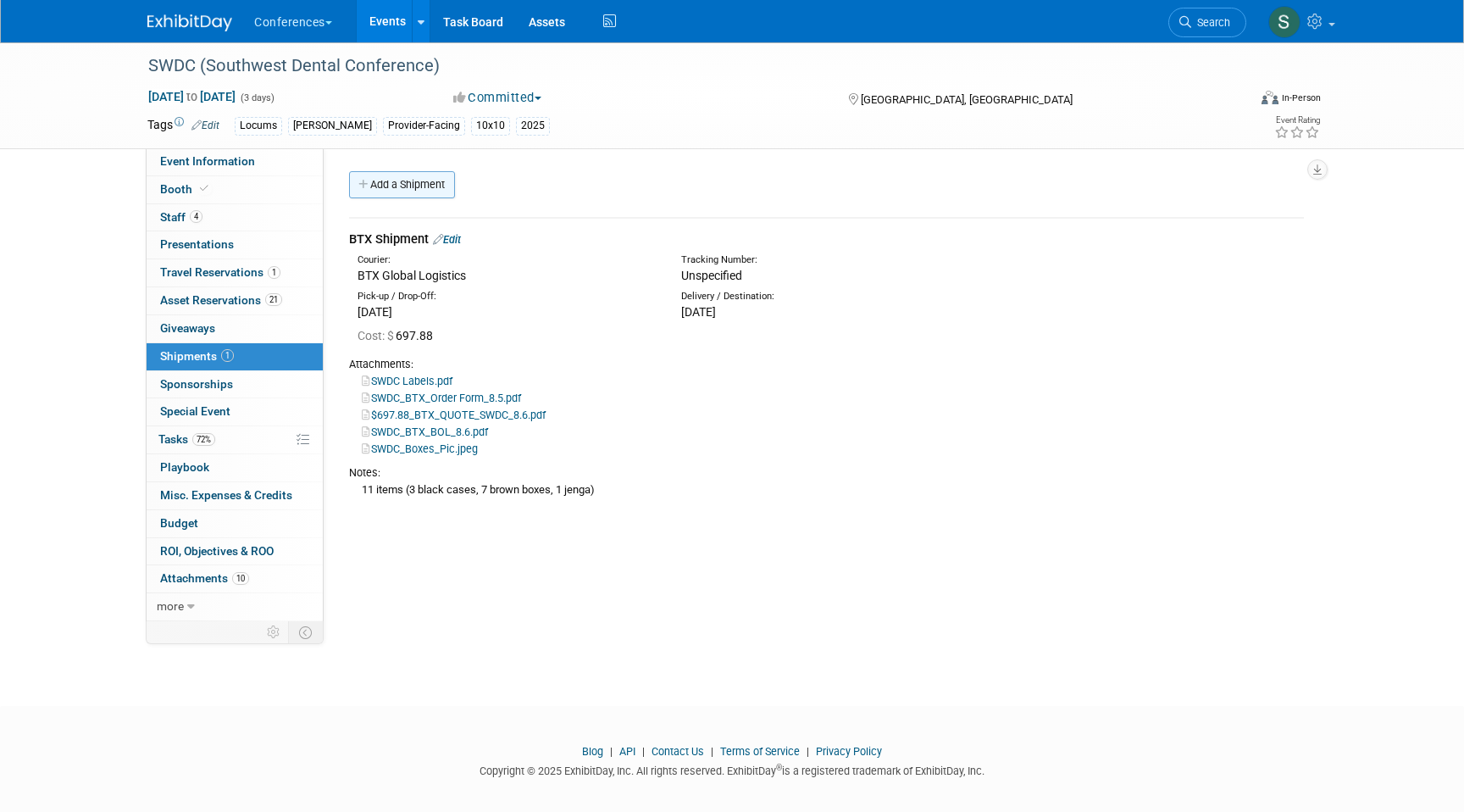
click at [418, 192] on link "Add a Shipment" at bounding box center [402, 184] width 106 height 27
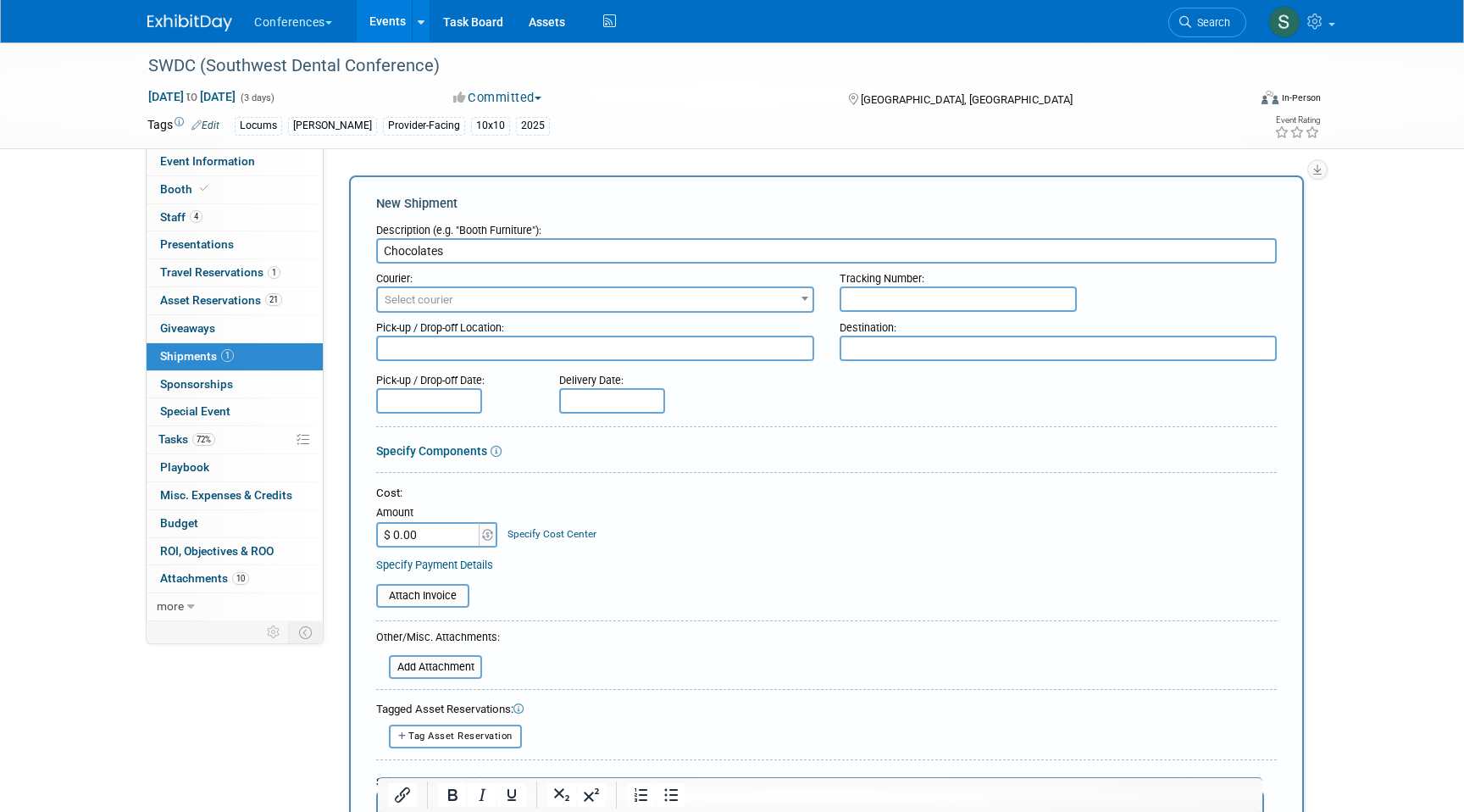
type input "Chocolates"
click at [427, 300] on span "Select courier" at bounding box center [419, 300] width 68 height 12
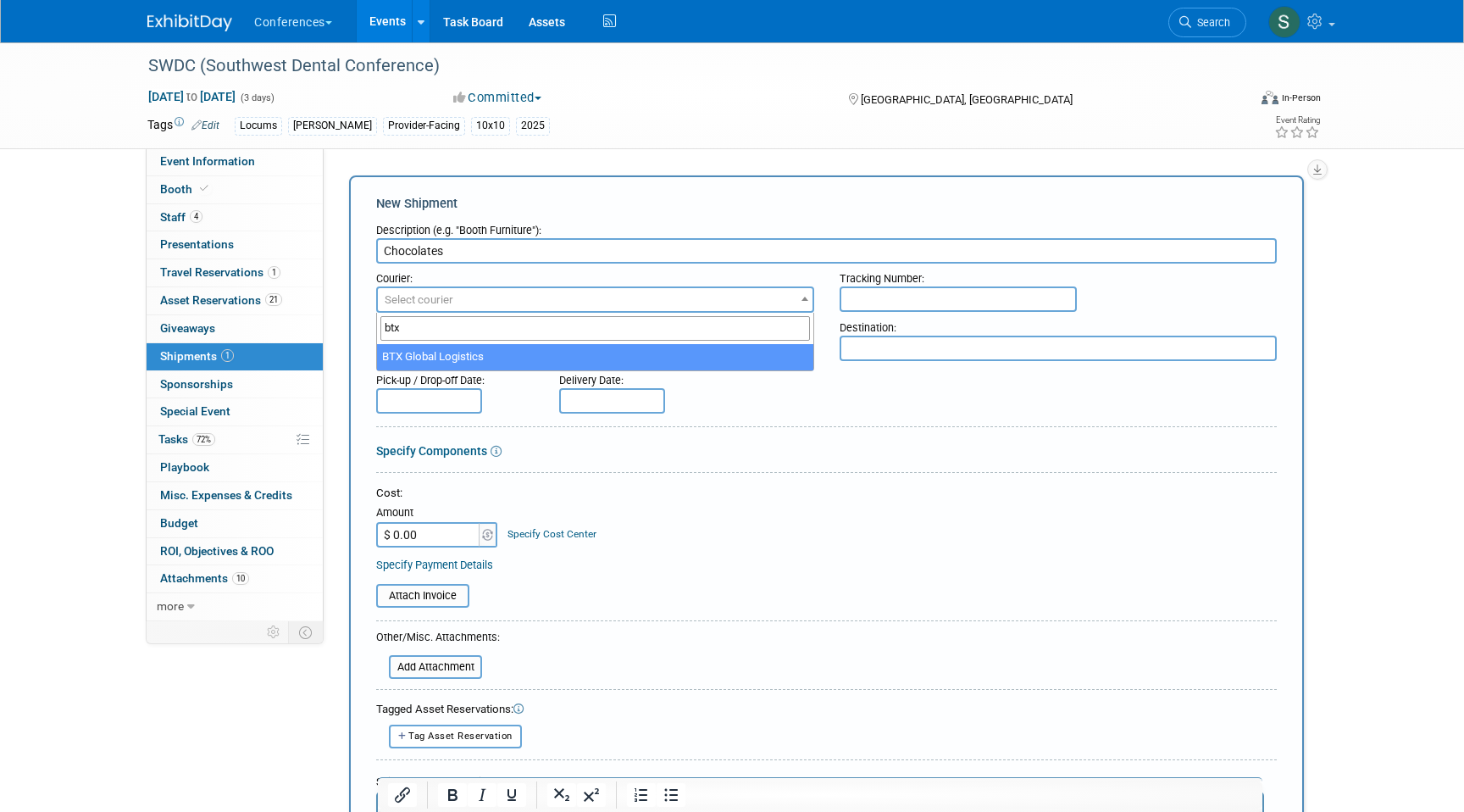
type input "btx"
select select "573"
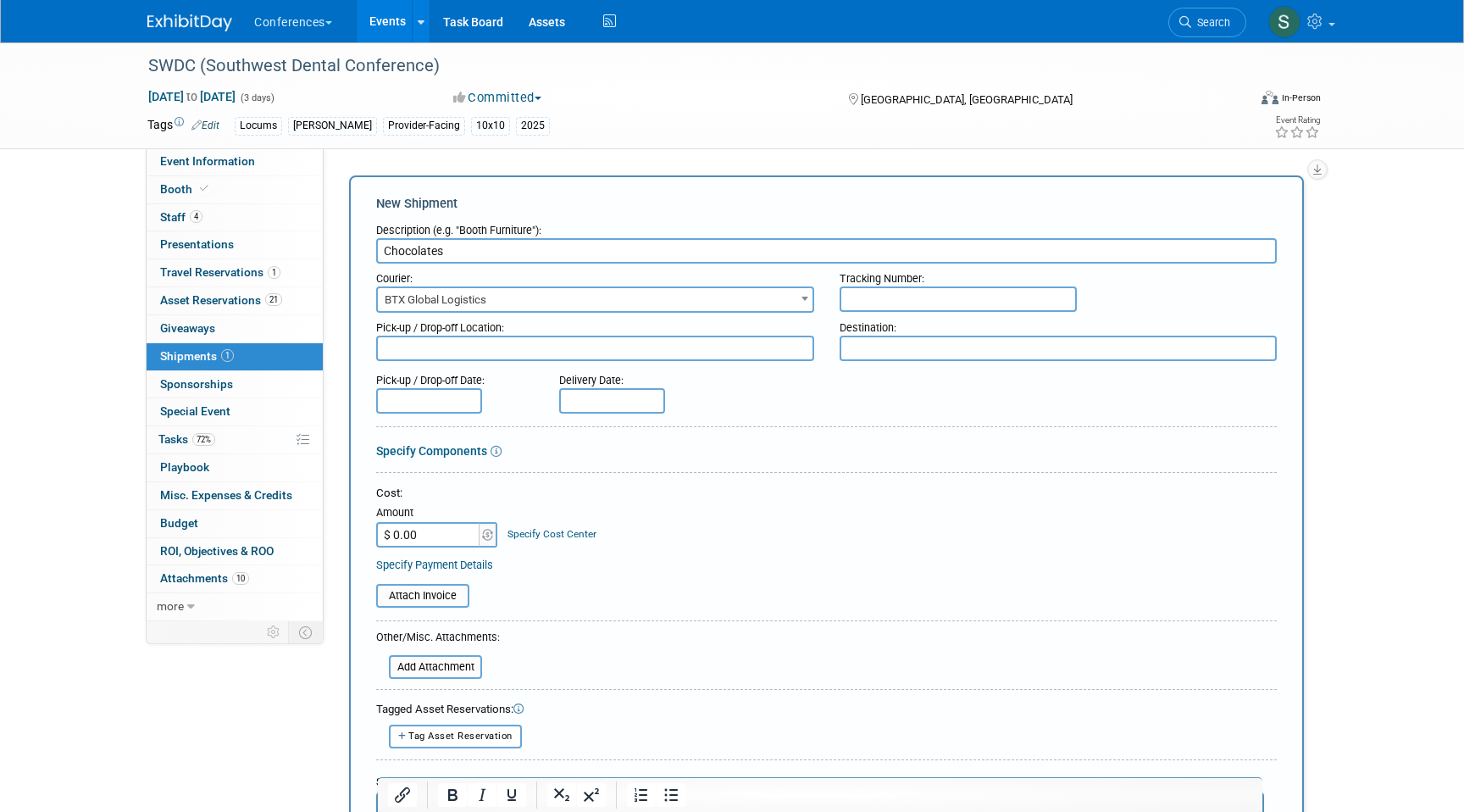
click at [436, 393] on input "text" at bounding box center [428, 401] width 106 height 26
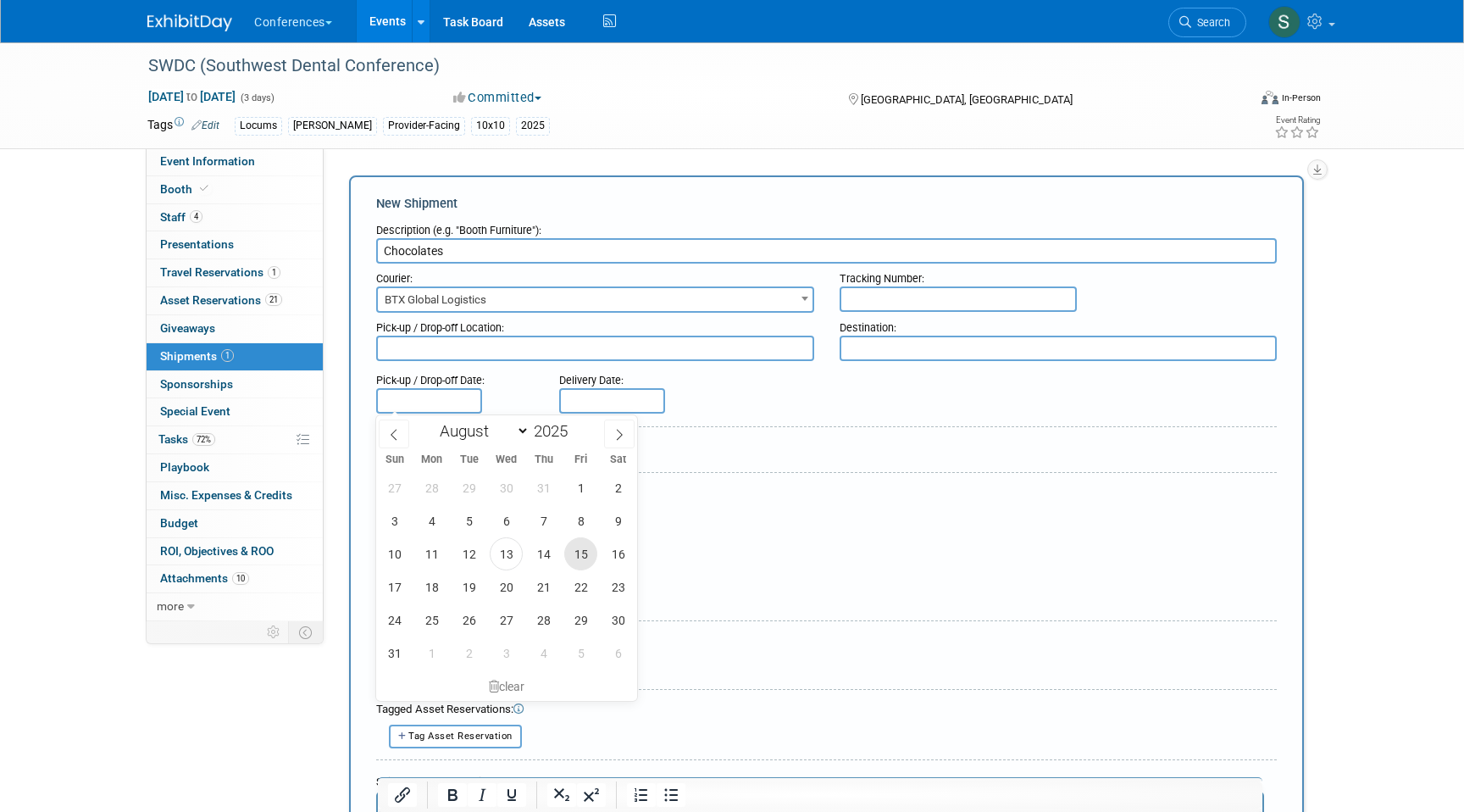
click at [570, 553] on span "15" at bounding box center [580, 553] width 33 height 33
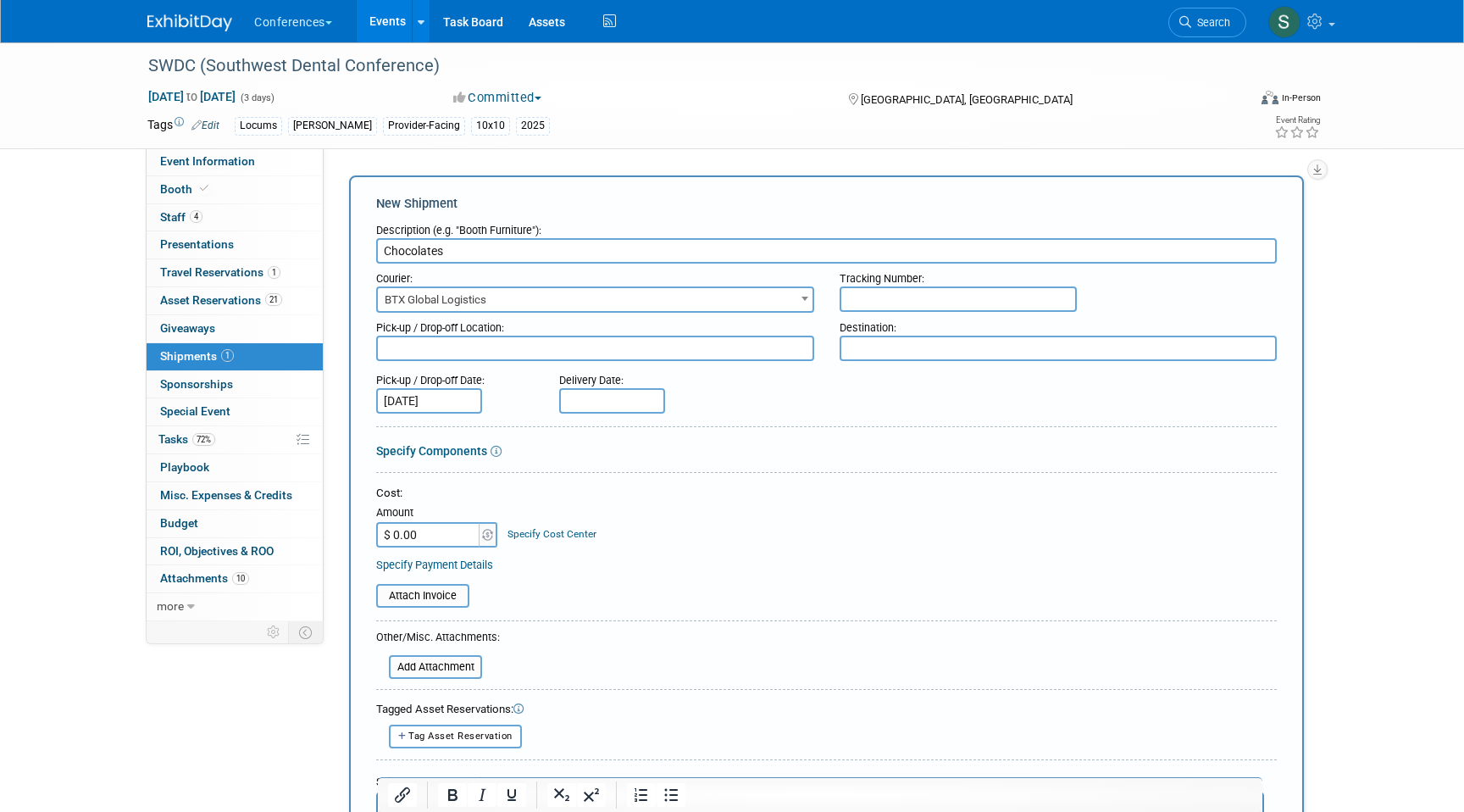
click at [450, 402] on input "Aug 15, 2025" at bounding box center [428, 401] width 106 height 26
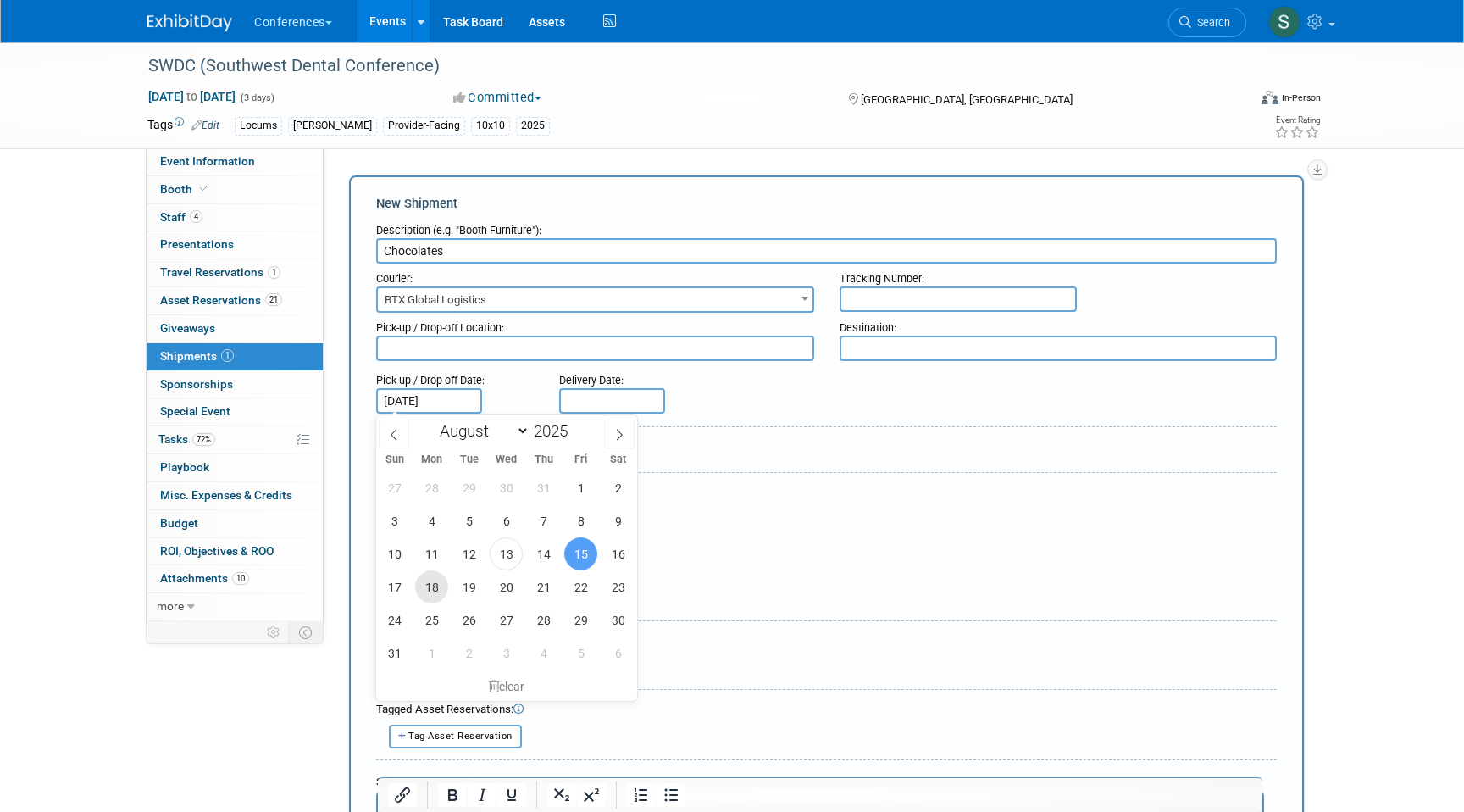
click at [433, 574] on span "18" at bounding box center [431, 586] width 33 height 33
type input "Aug 18, 2025"
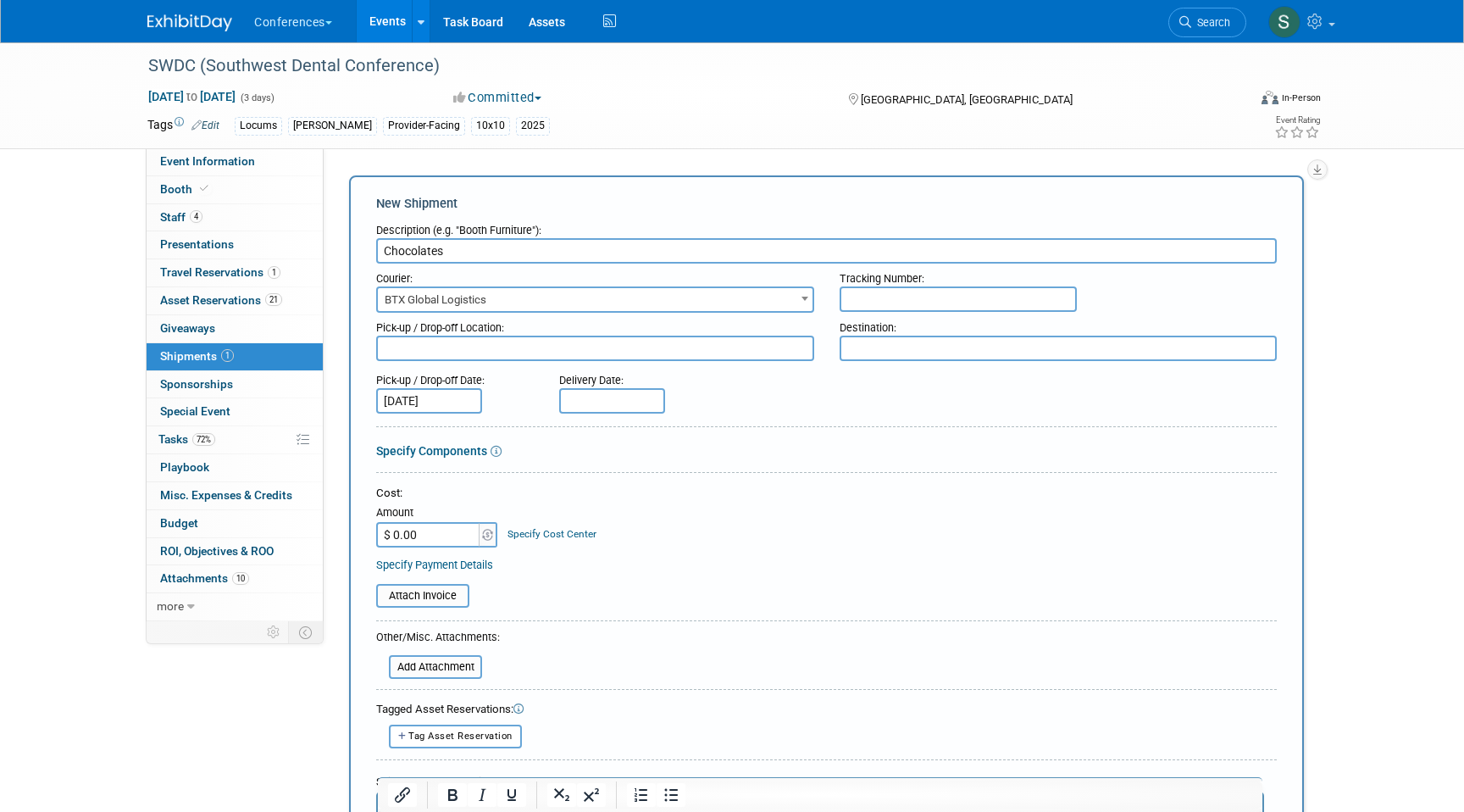
click at [590, 392] on input "text" at bounding box center [612, 401] width 106 height 26
click at [667, 590] on span "19" at bounding box center [652, 586] width 33 height 33
type input "Aug 19, 2025"
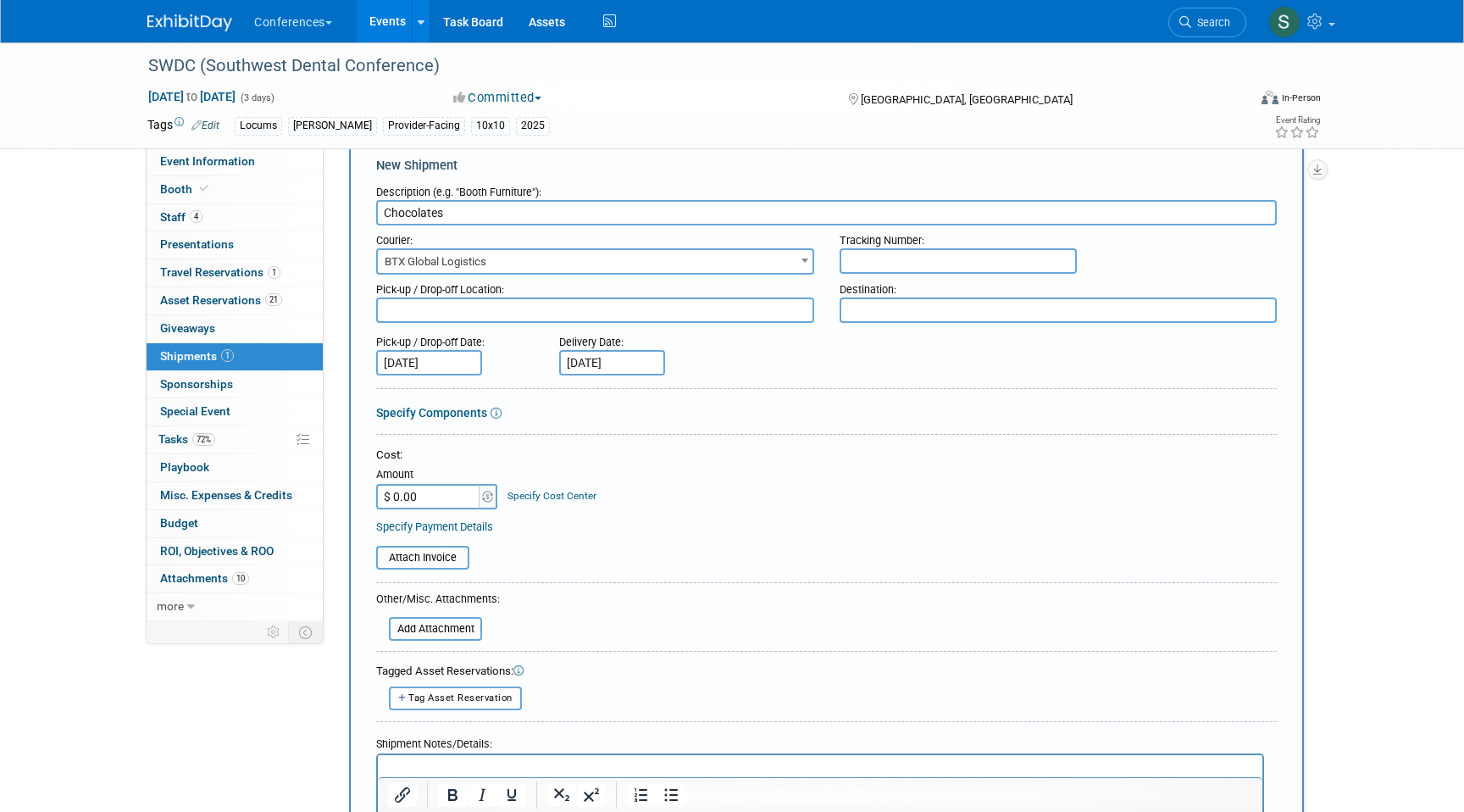
scroll to position [27, 0]
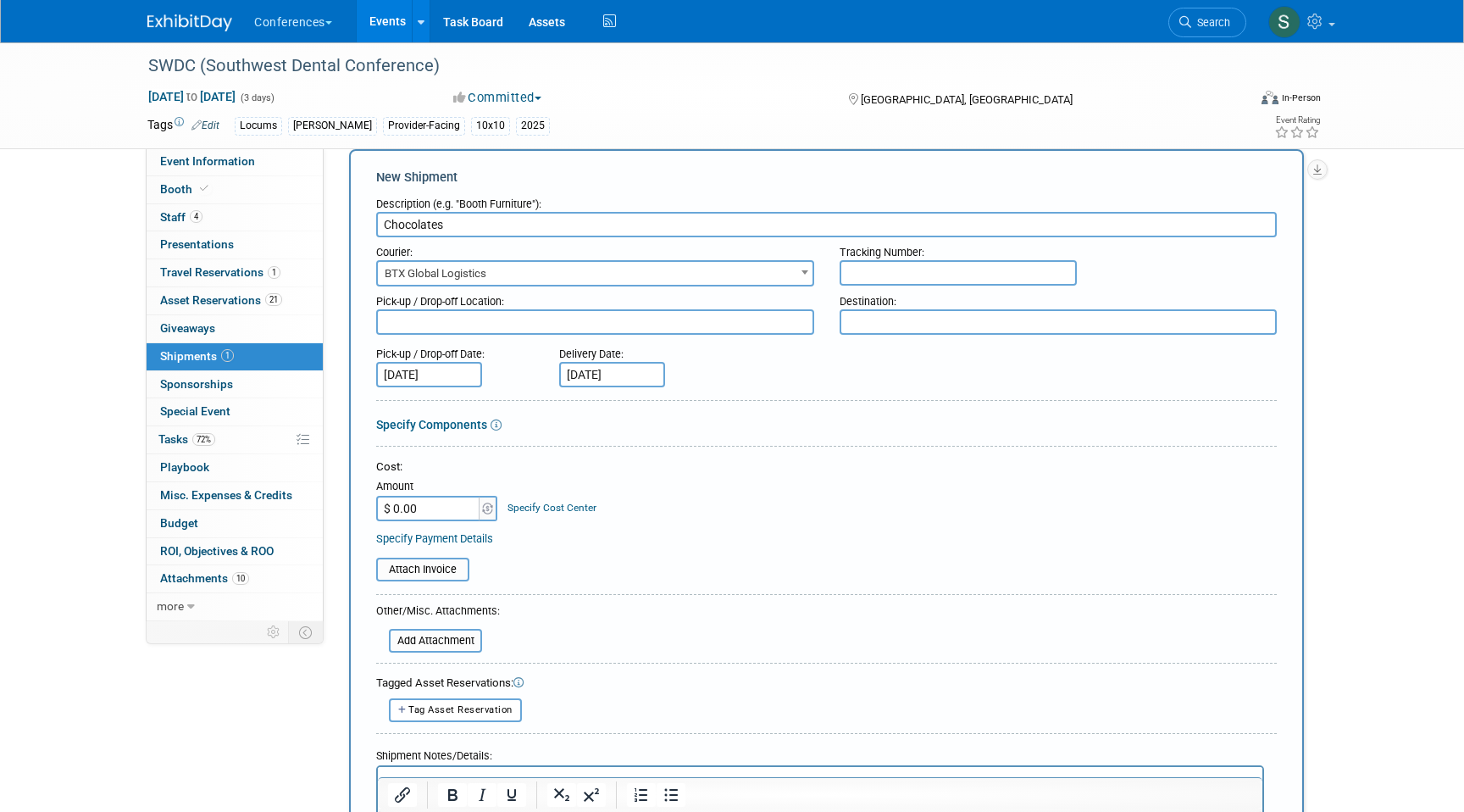
click at [519, 272] on span "BTX Global Logistics" at bounding box center [595, 273] width 435 height 24
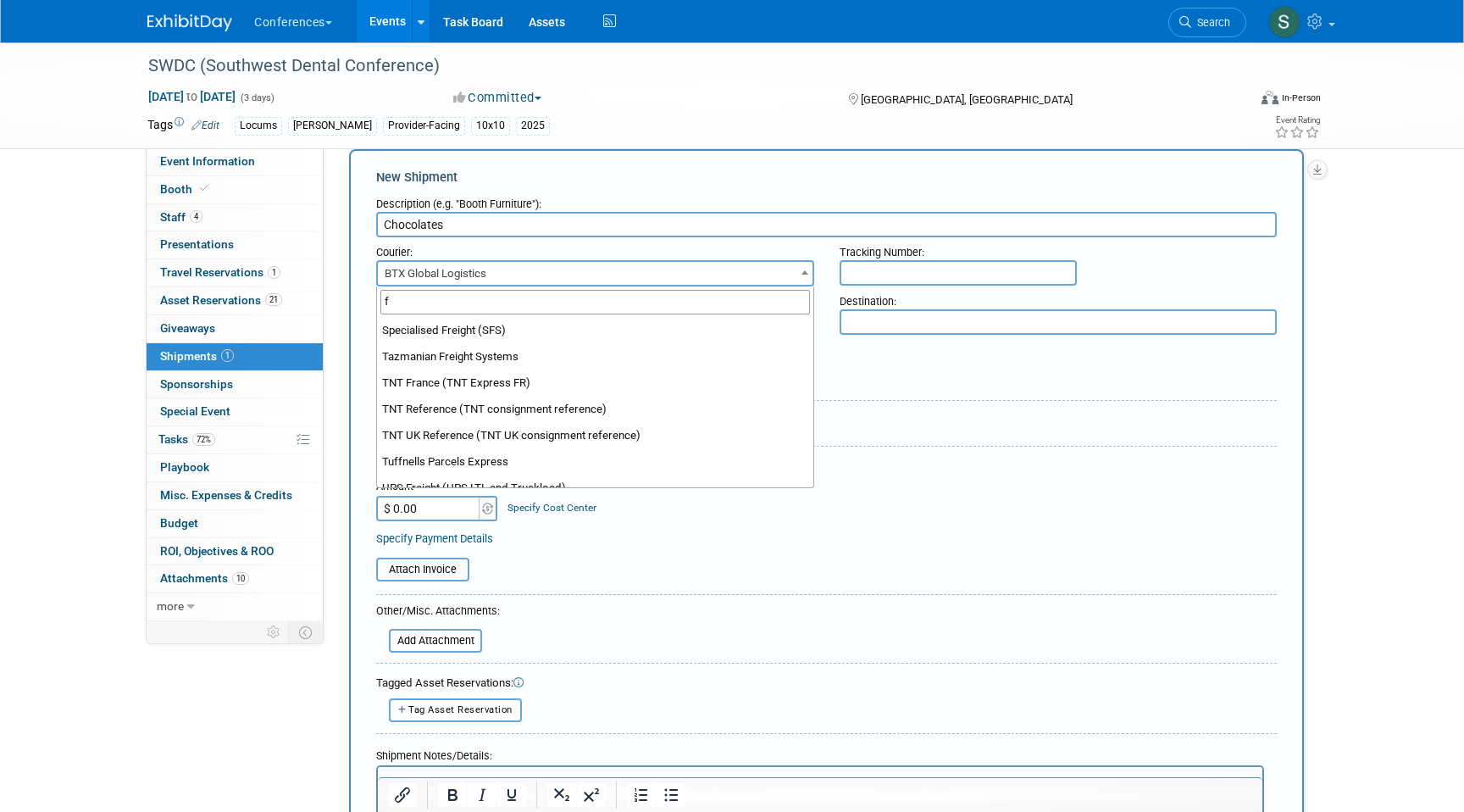
scroll to position [0, 0]
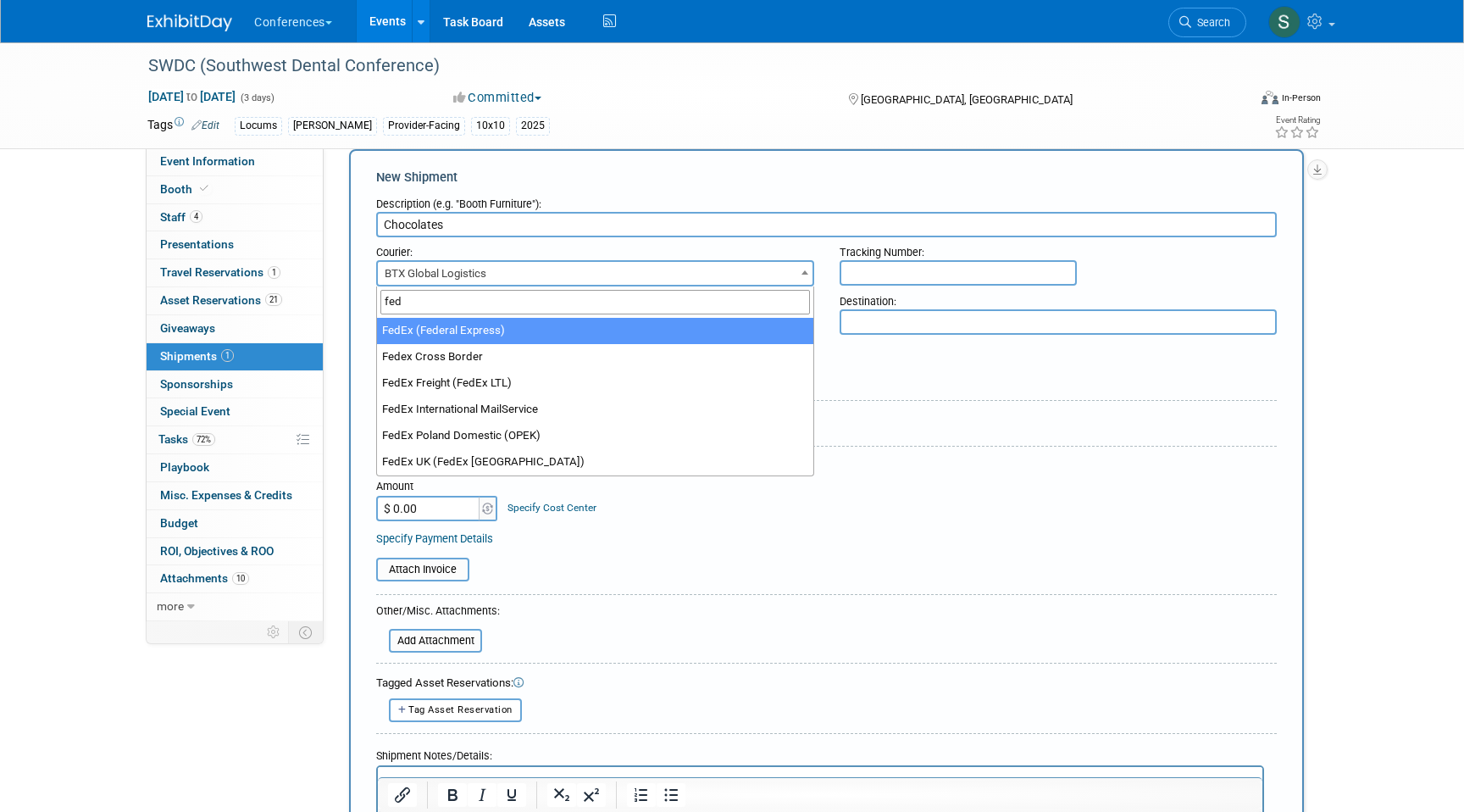
type input "fed"
select select "206"
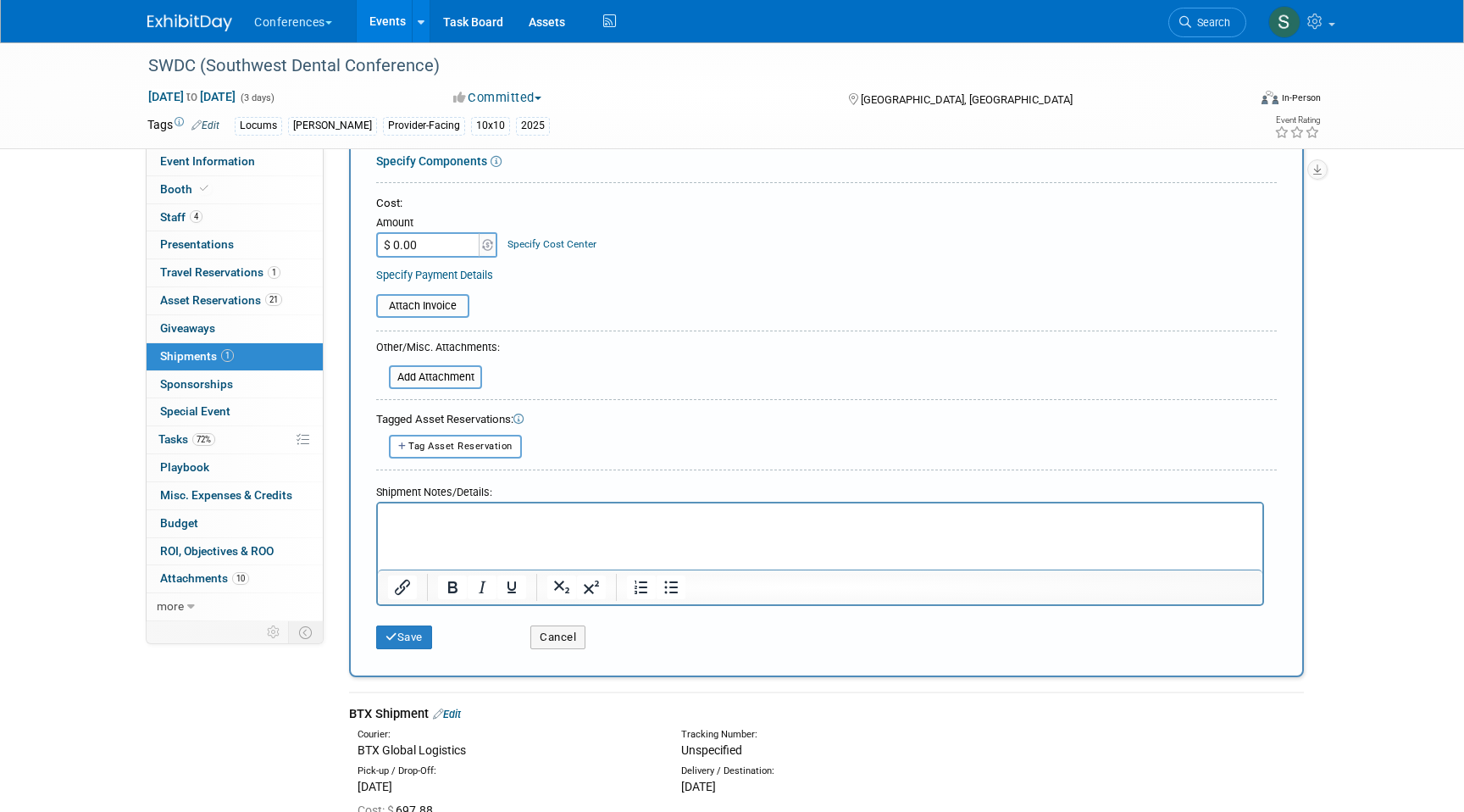
scroll to position [293, 0]
click at [409, 641] on button "Save" at bounding box center [403, 634] width 56 height 24
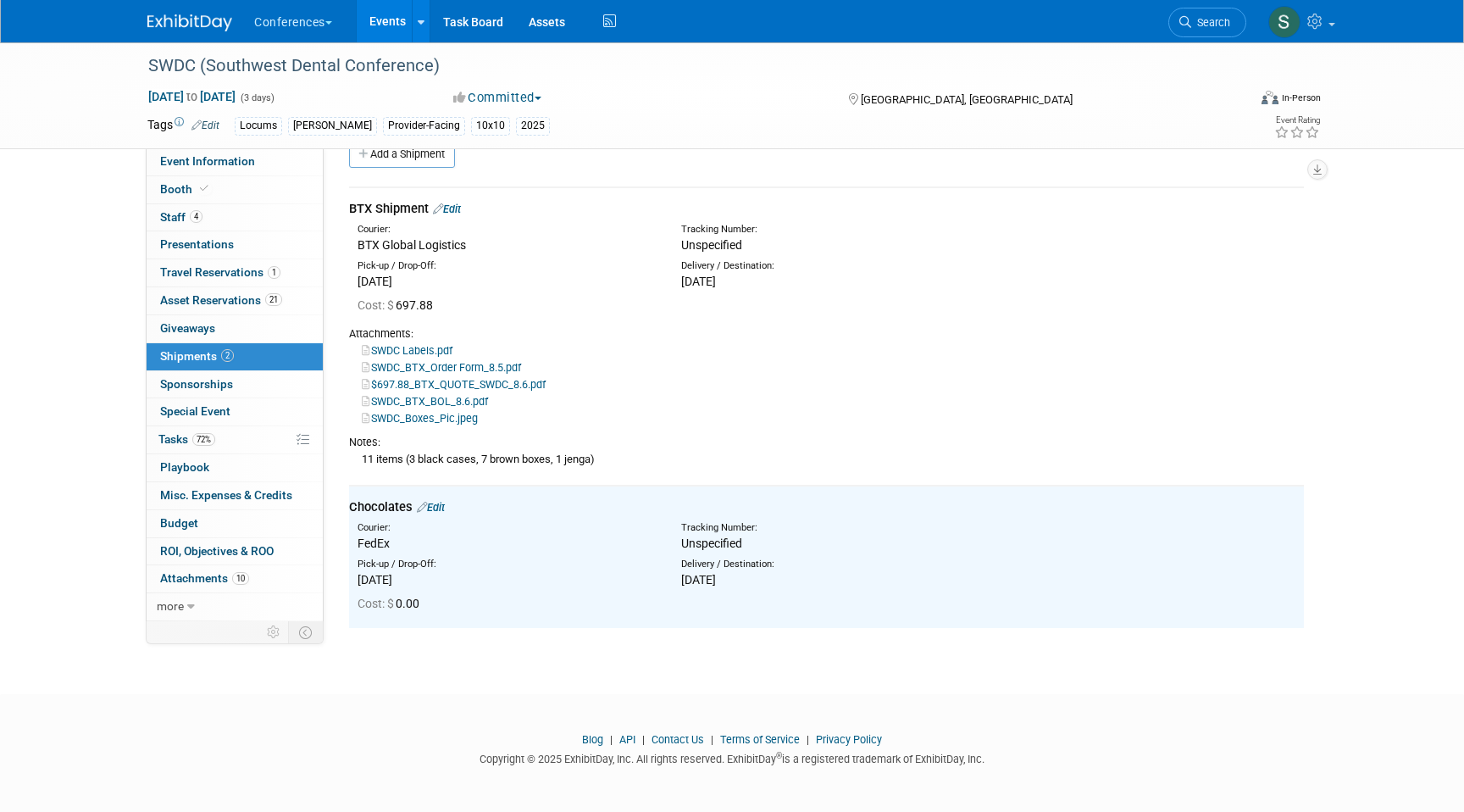
scroll to position [0, 0]
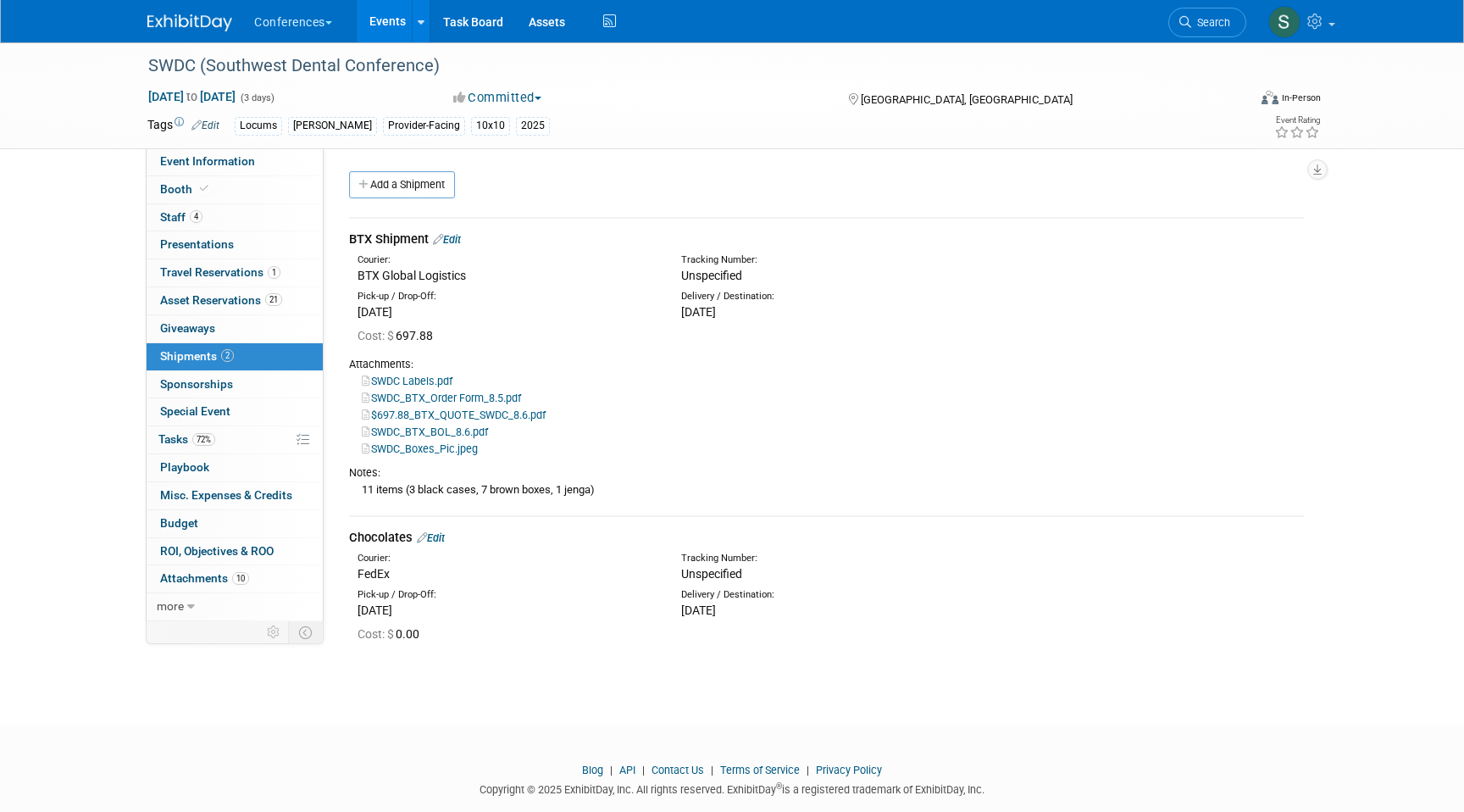
click at [406, 26] on link "Events" at bounding box center [388, 21] width 62 height 43
